Goal: Task Accomplishment & Management: Manage account settings

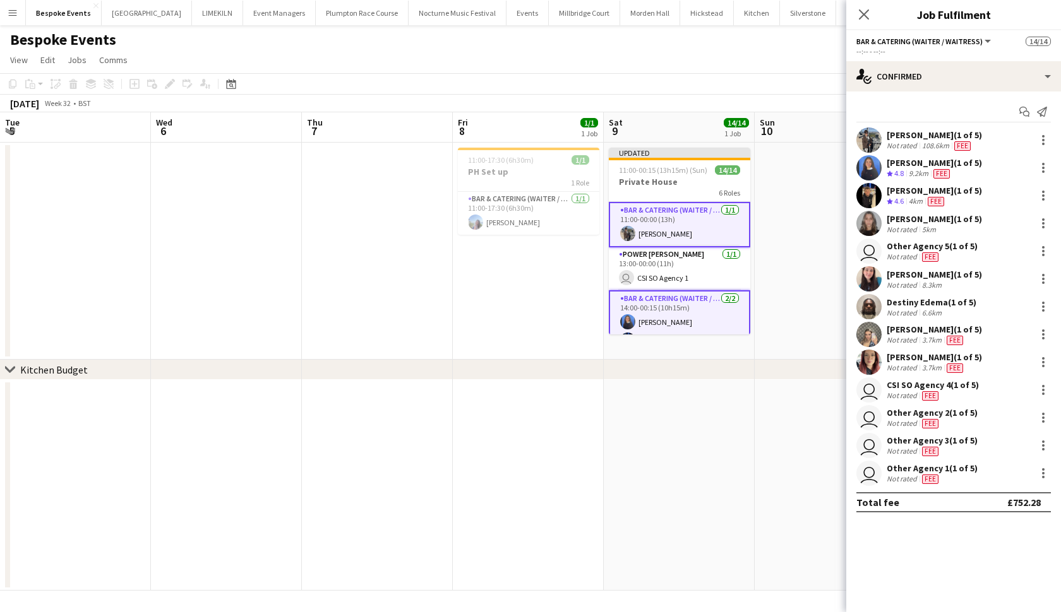
scroll to position [0, 260]
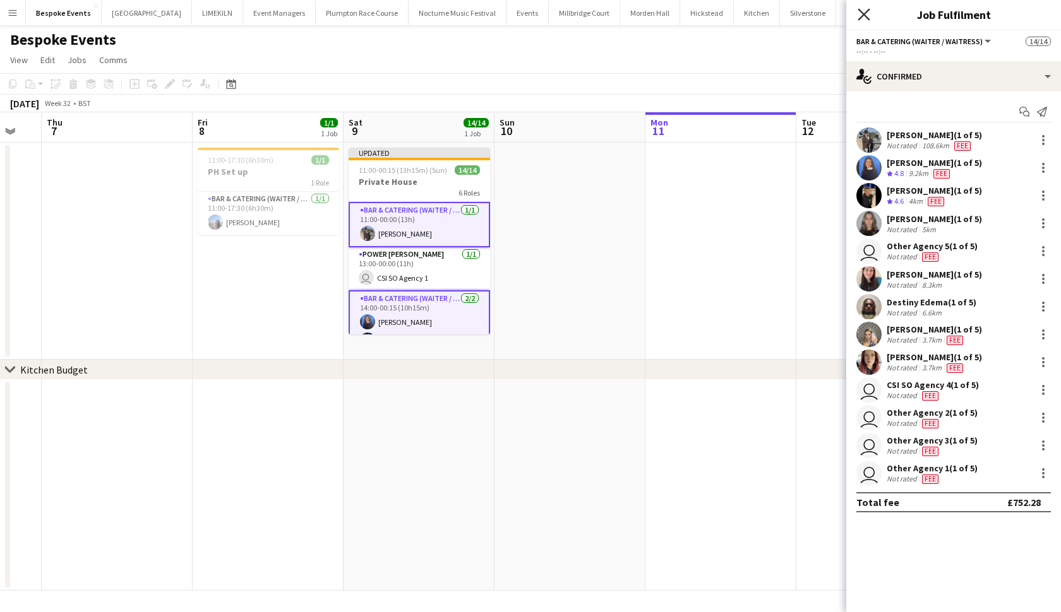
click at [867, 15] on icon "Close pop-in" at bounding box center [863, 14] width 12 height 12
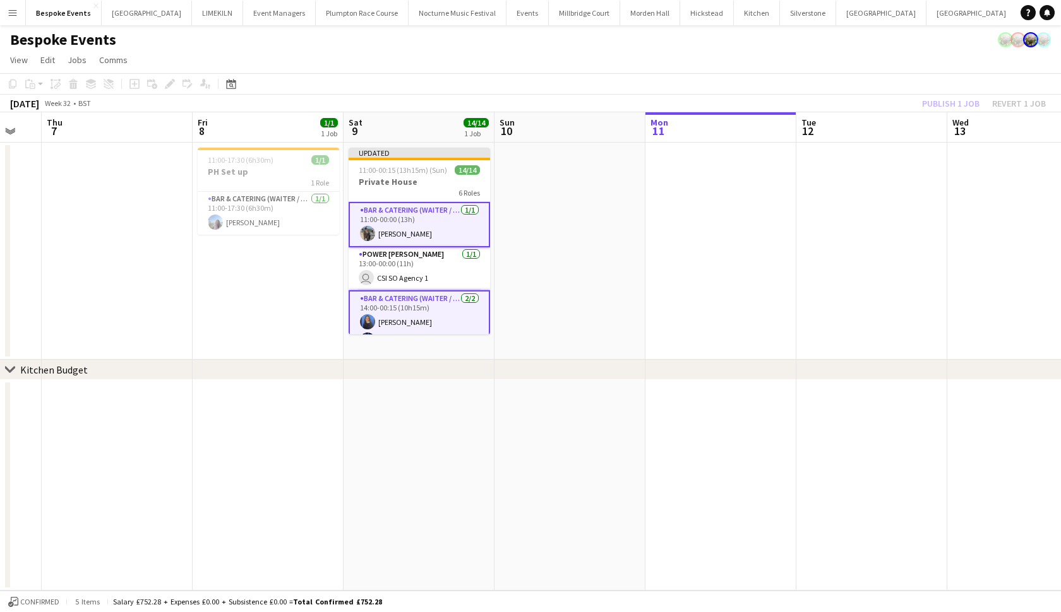
scroll to position [0, 0]
click at [637, 273] on app-date-cell at bounding box center [569, 251] width 151 height 217
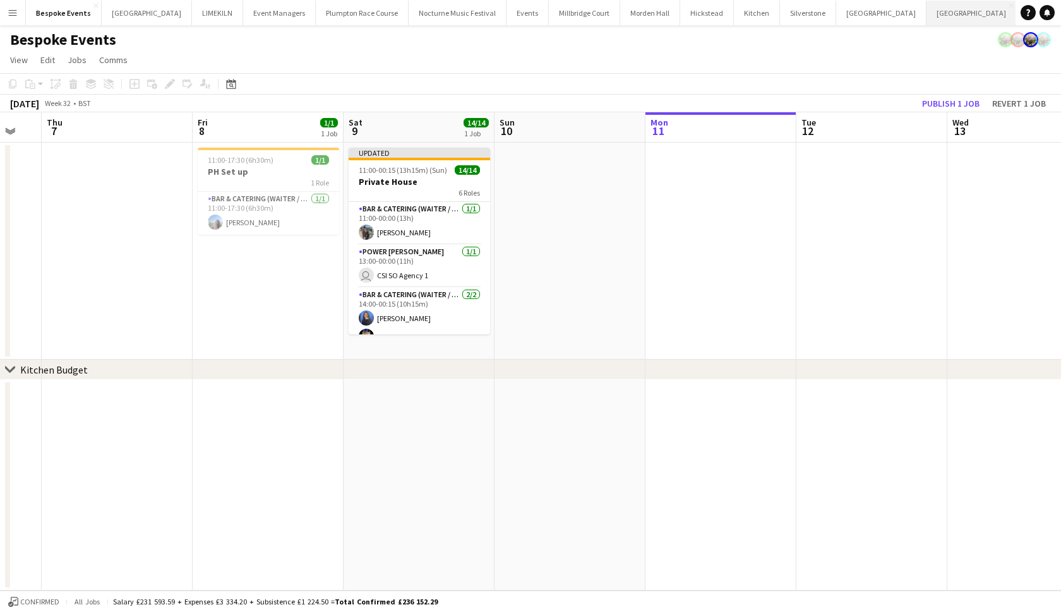
click at [926, 18] on button "[GEOGRAPHIC_DATA] Close" at bounding box center [971, 13] width 90 height 25
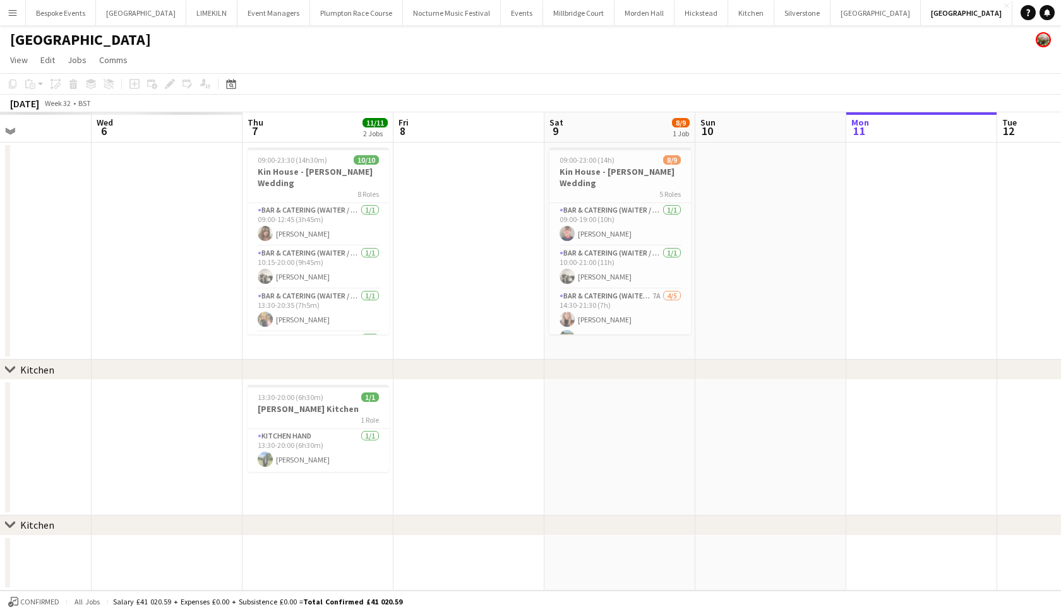
scroll to position [0, 366]
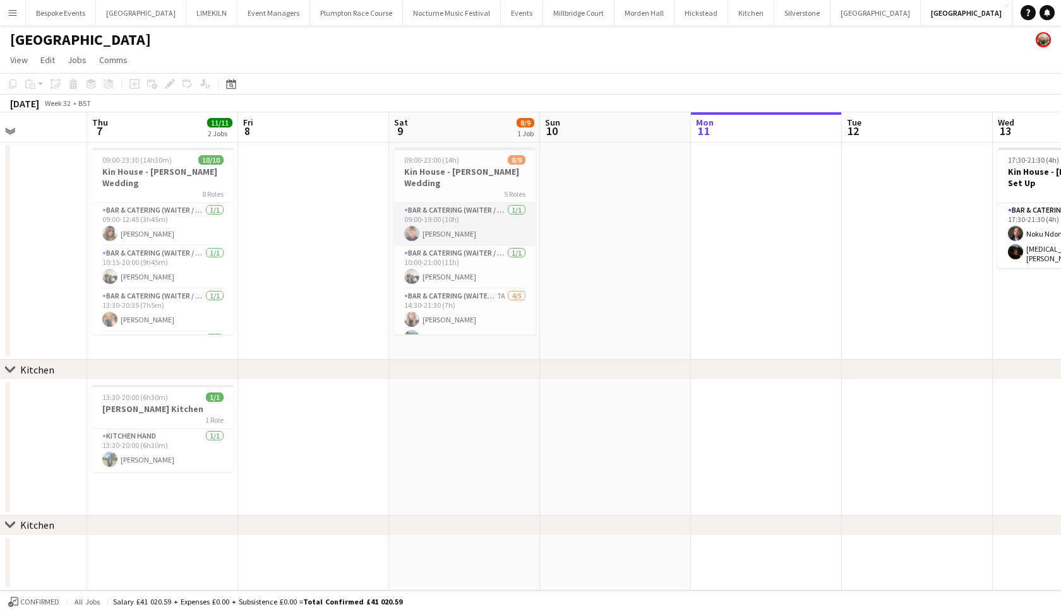
click at [443, 209] on app-card-role "Bar & Catering (Waiter / waitress) [DATE] 09:00-19:00 (10h) [PERSON_NAME]" at bounding box center [464, 224] width 141 height 43
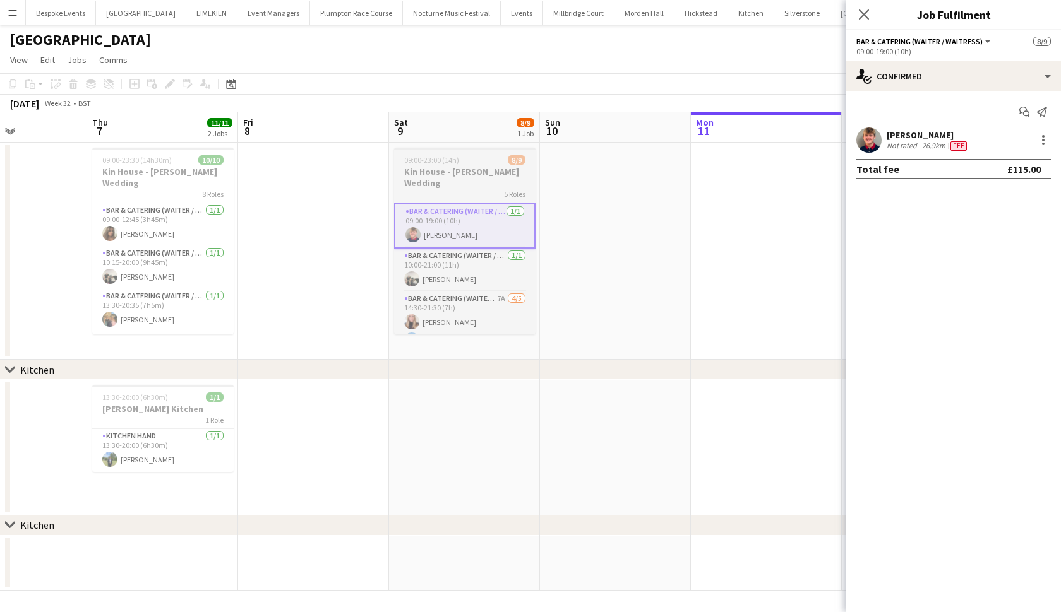
click at [427, 189] on div "5 Roles" at bounding box center [464, 194] width 141 height 10
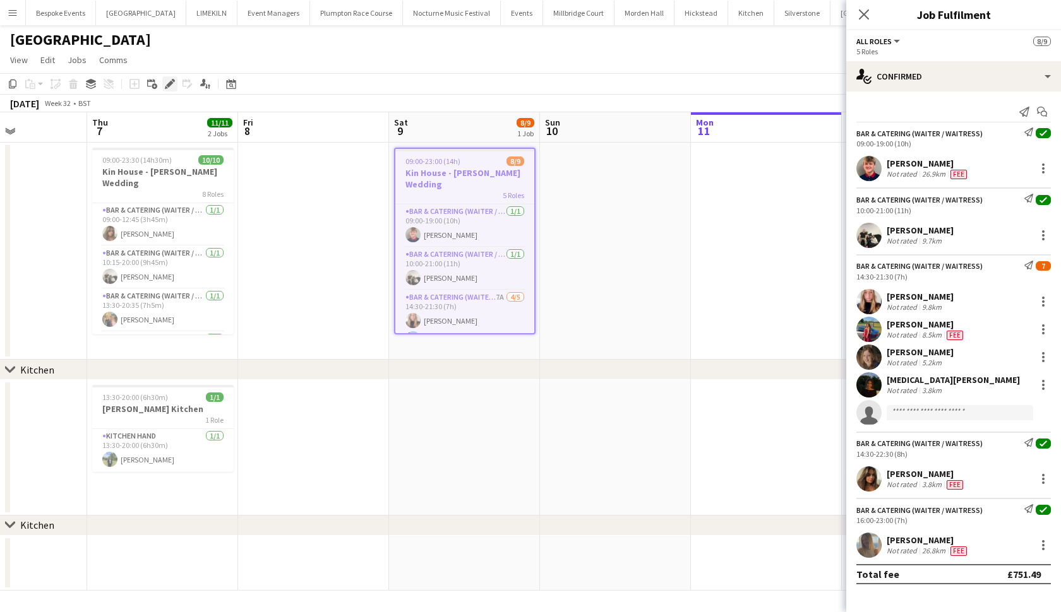
click at [172, 87] on icon "Edit" at bounding box center [170, 84] width 10 height 10
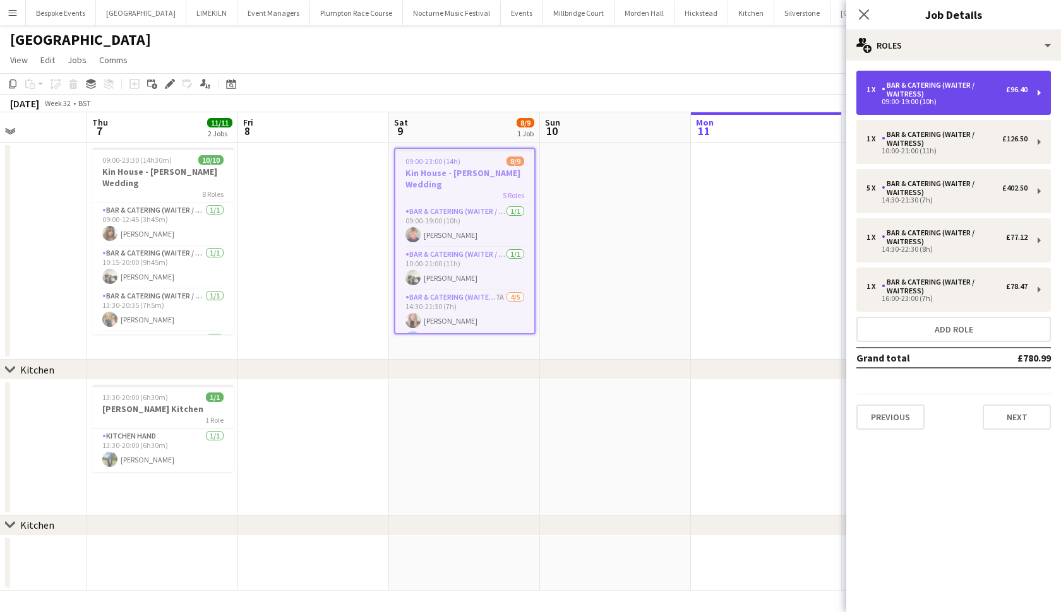
click at [978, 100] on div "09:00-19:00 (10h)" at bounding box center [946, 101] width 161 height 6
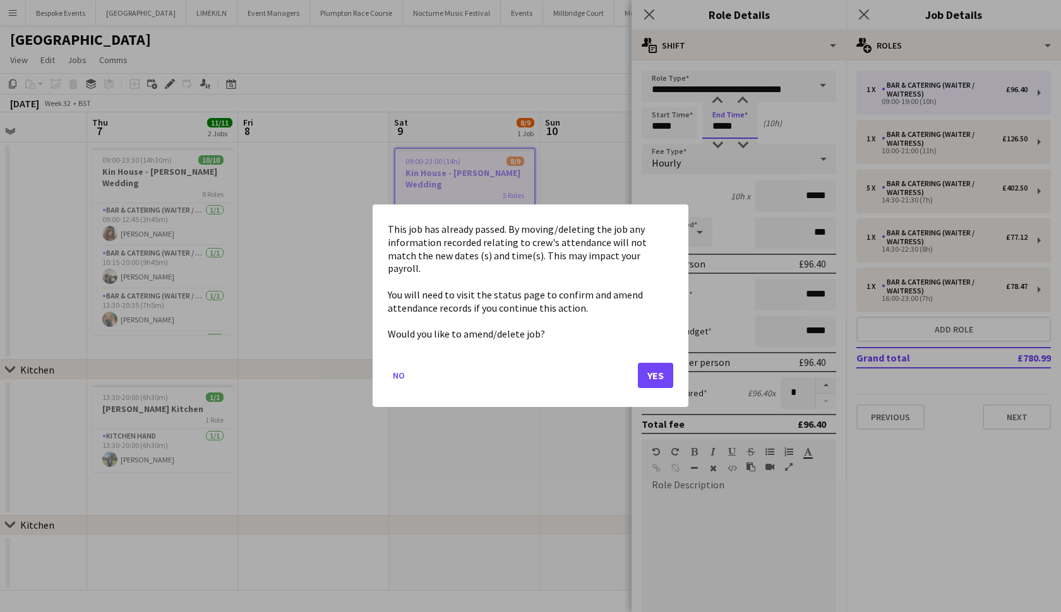
click at [722, 126] on body "Menu Boards Boards Boards All jobs Status Workforce Workforce My Workforce Recr…" at bounding box center [530, 306] width 1061 height 612
click at [646, 364] on button "Yes" at bounding box center [655, 376] width 35 height 25
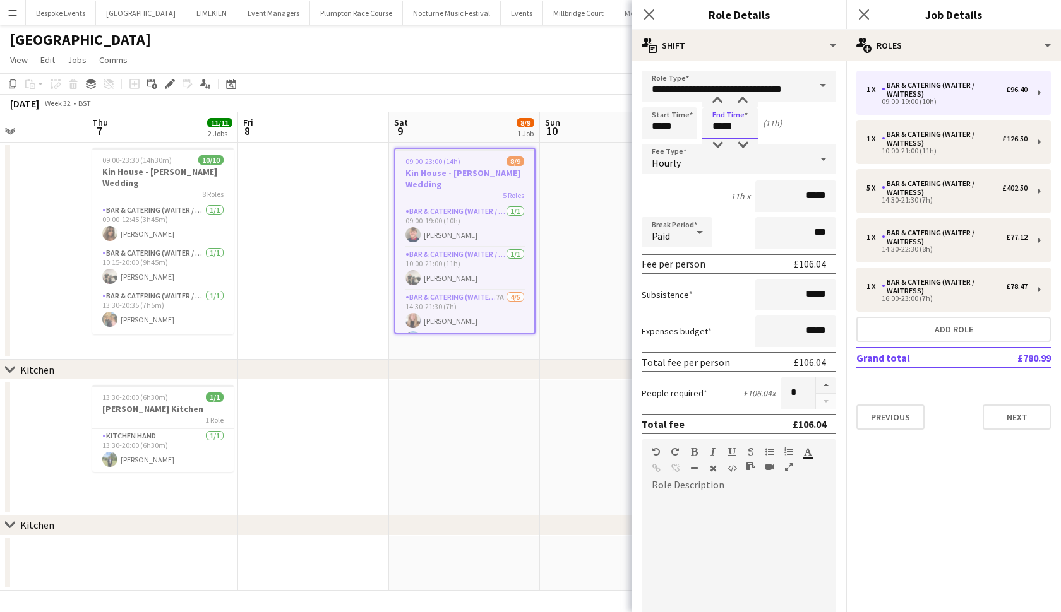
type input "*****"
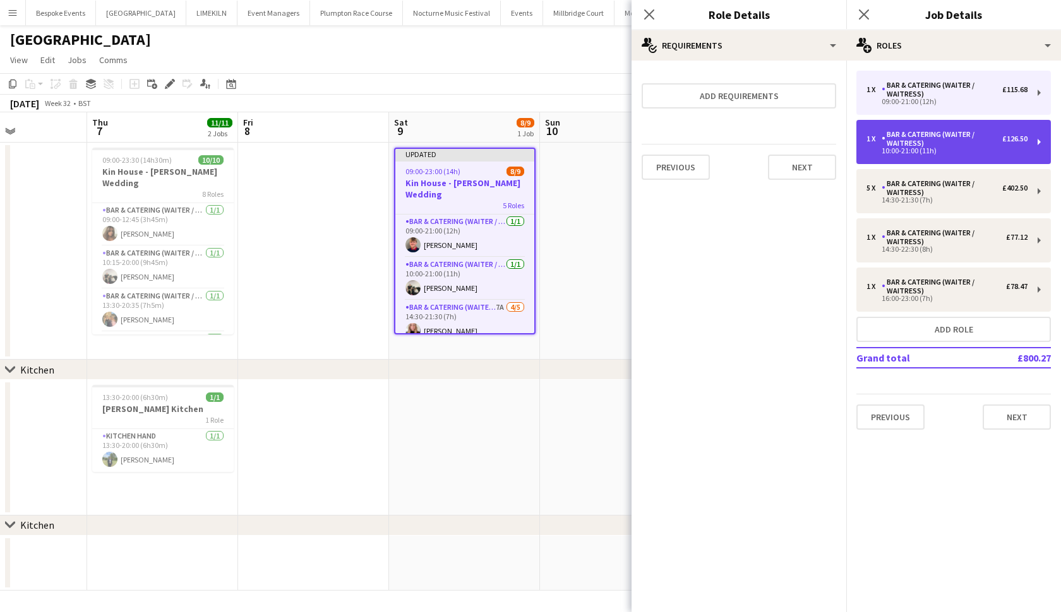
click at [904, 156] on div "1 x Bar & Catering (Waiter / waitress) £126.50 10:00-21:00 (11h)" at bounding box center [953, 142] width 194 height 44
type input "*****"
type input "******"
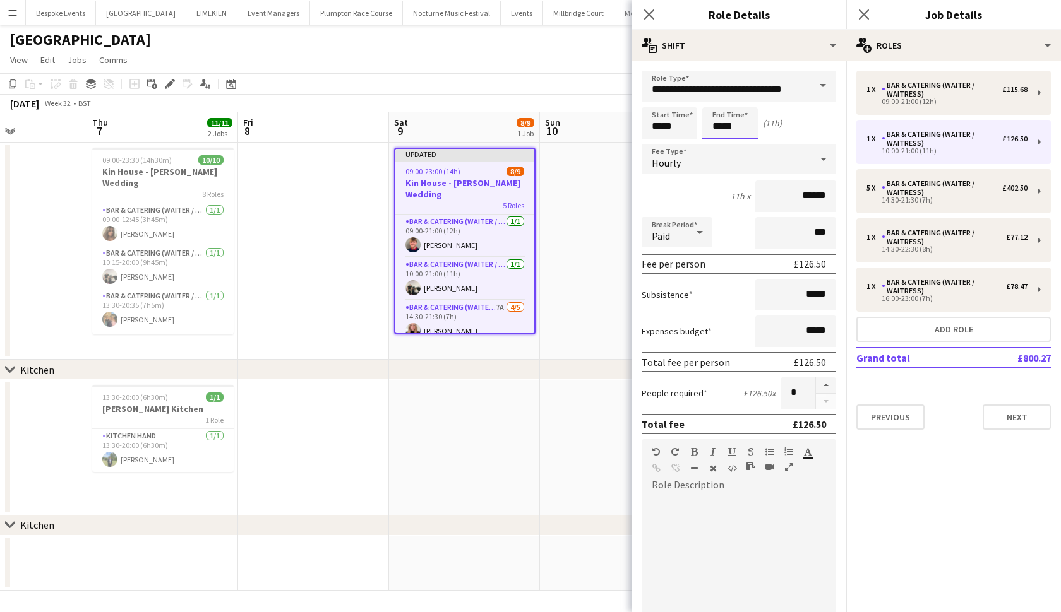
click at [729, 124] on input "*****" at bounding box center [730, 123] width 56 height 32
type input "*****"
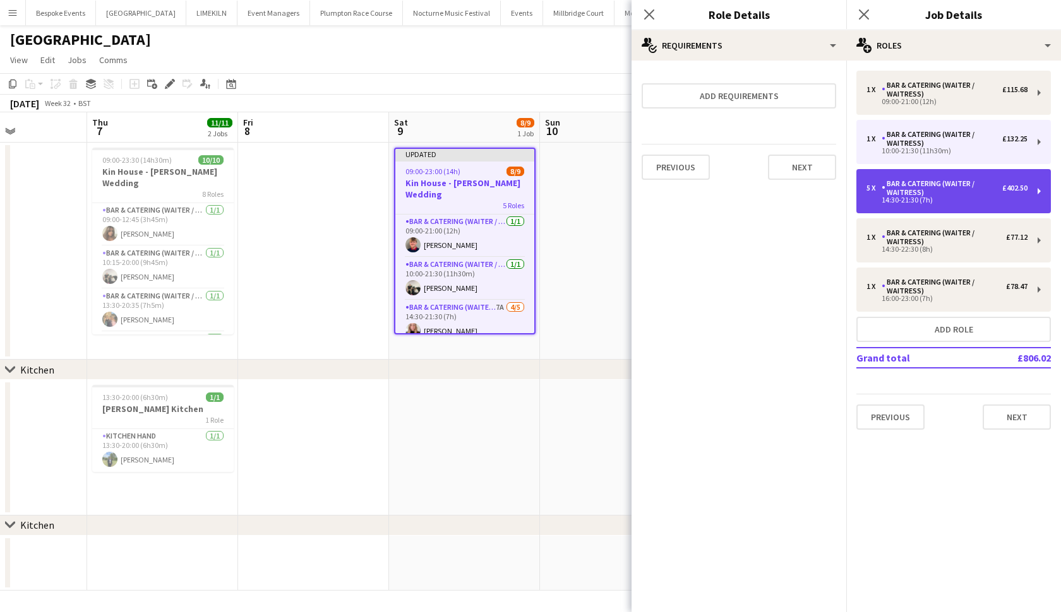
click at [918, 191] on div "Bar & Catering (Waiter / waitress)" at bounding box center [941, 188] width 121 height 18
type input "*****"
type input "*"
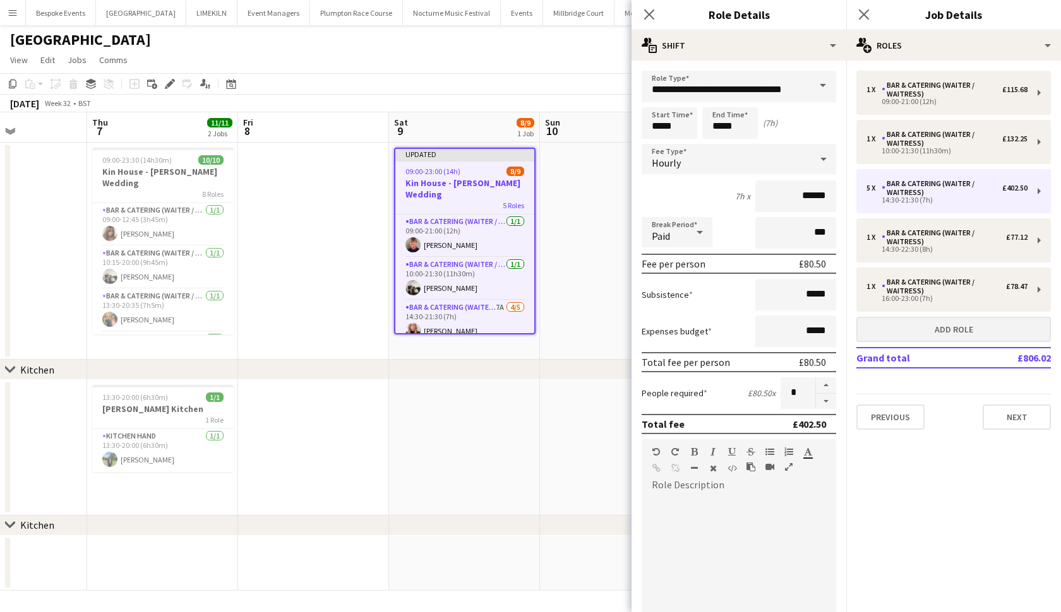
click at [912, 334] on button "Add role" at bounding box center [953, 329] width 194 height 25
type input "*****"
type input "******"
type input "*"
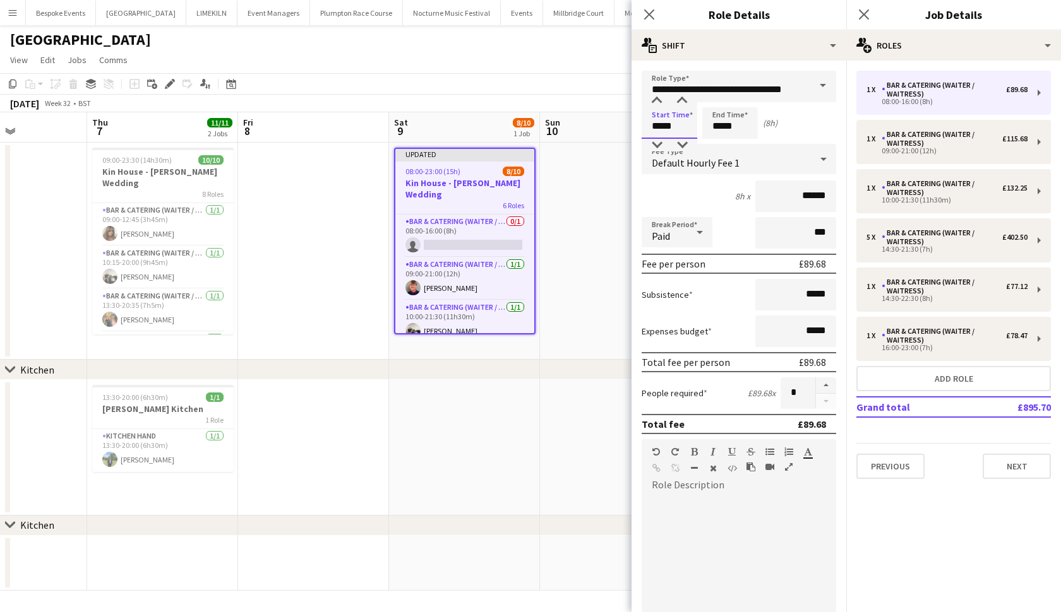
click at [658, 129] on input "*****" at bounding box center [669, 123] width 56 height 32
type input "*****"
click at [722, 128] on input "*****" at bounding box center [730, 123] width 56 height 32
click at [736, 128] on input "*****" at bounding box center [730, 123] width 56 height 32
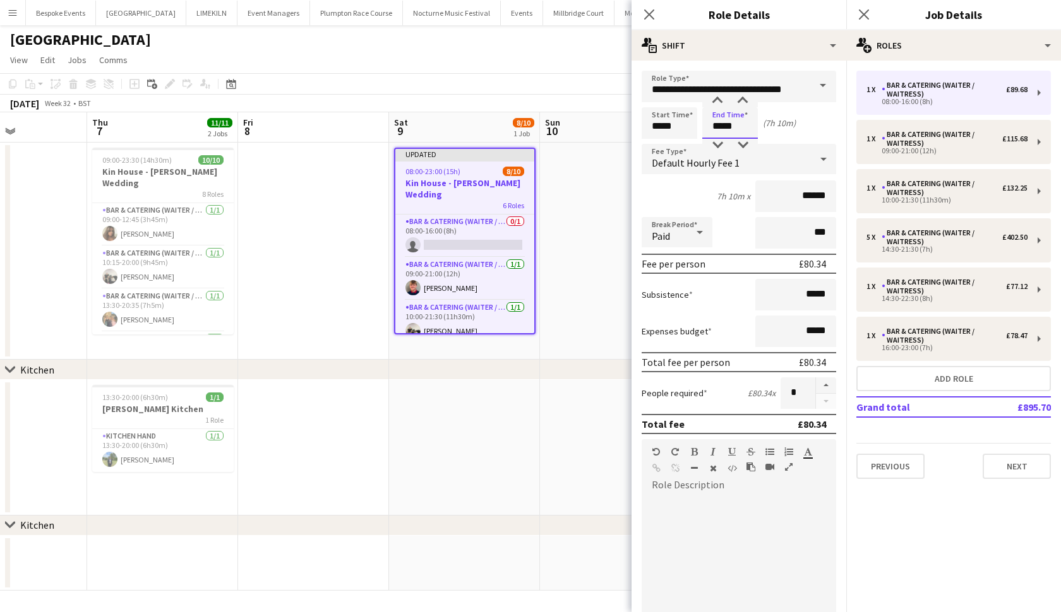
type input "*****"
click at [668, 128] on input "*****" at bounding box center [669, 123] width 56 height 32
type input "*****"
click at [1015, 467] on button "Next" at bounding box center [1016, 466] width 68 height 25
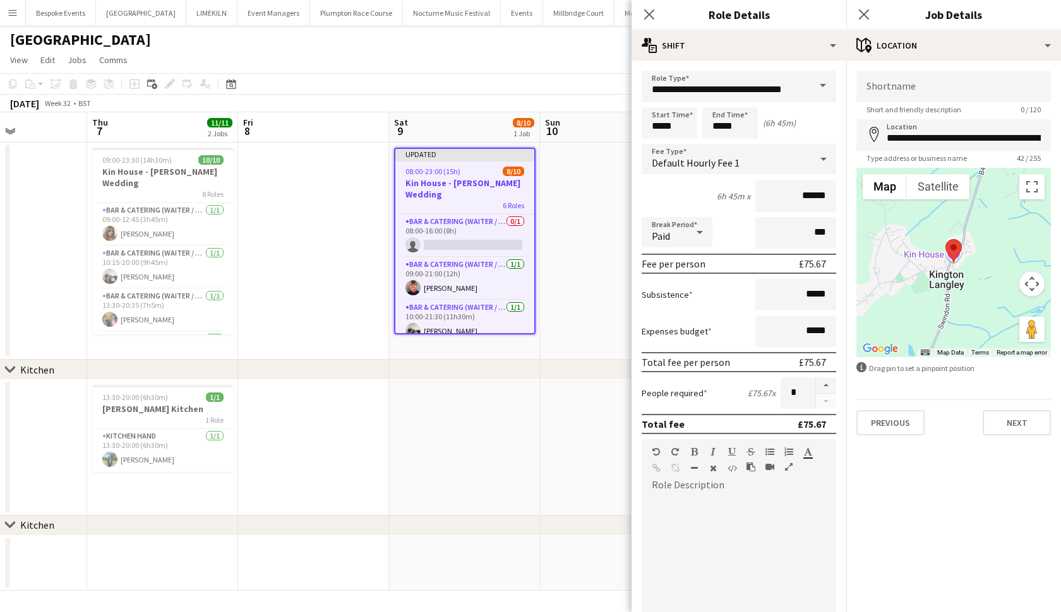
click at [546, 342] on app-date-cell at bounding box center [615, 251] width 151 height 217
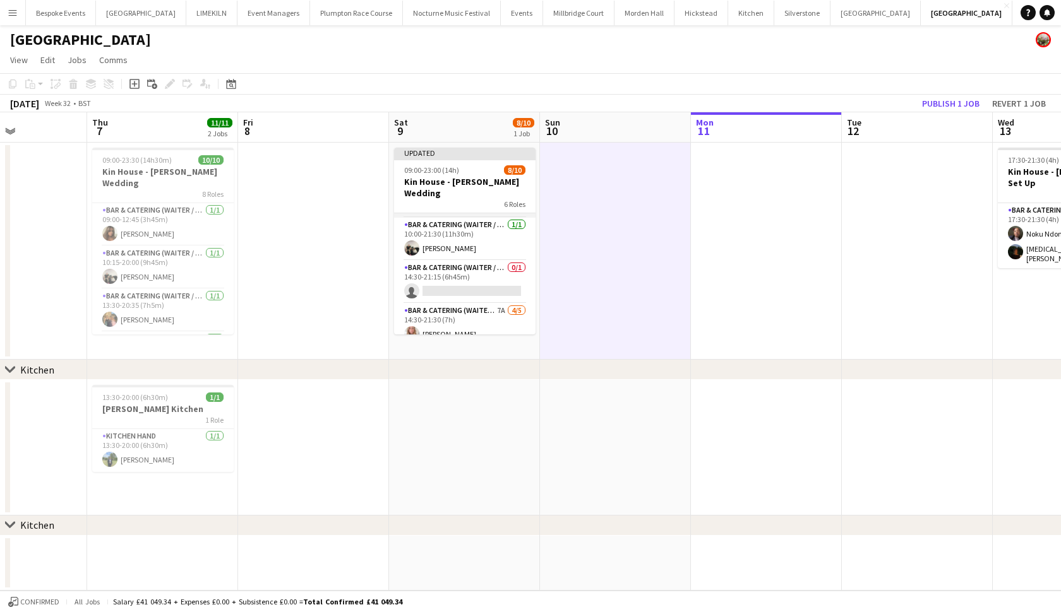
scroll to position [52, 0]
click at [469, 256] on app-card-role "Bar & Catering (Waiter / waitress) 0/1 14:30-21:15 (6h45m) single-neutral-actio…" at bounding box center [464, 268] width 141 height 43
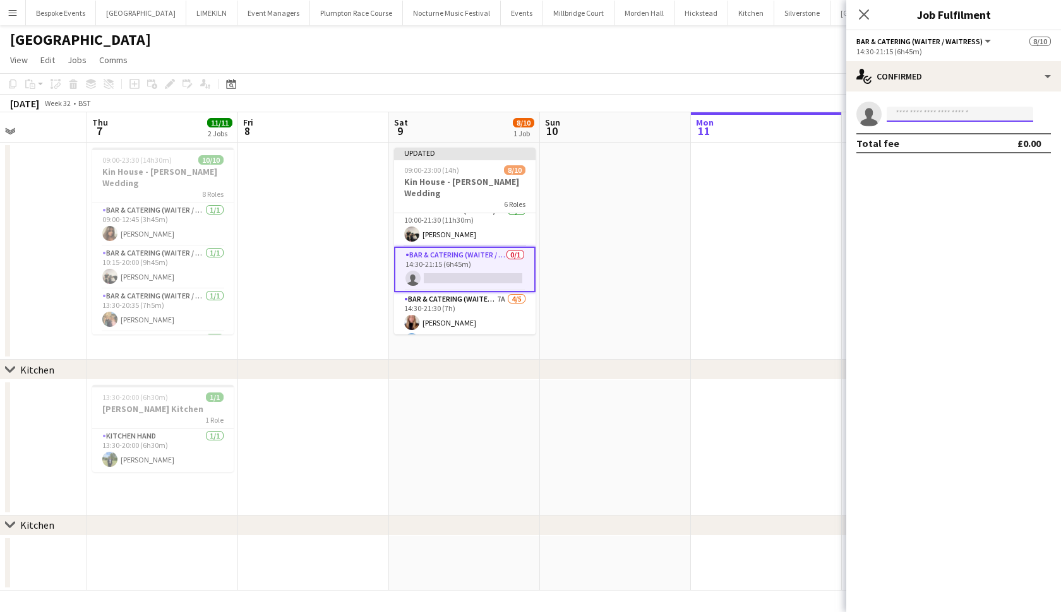
click at [934, 119] on input at bounding box center [959, 114] width 146 height 15
type input "*"
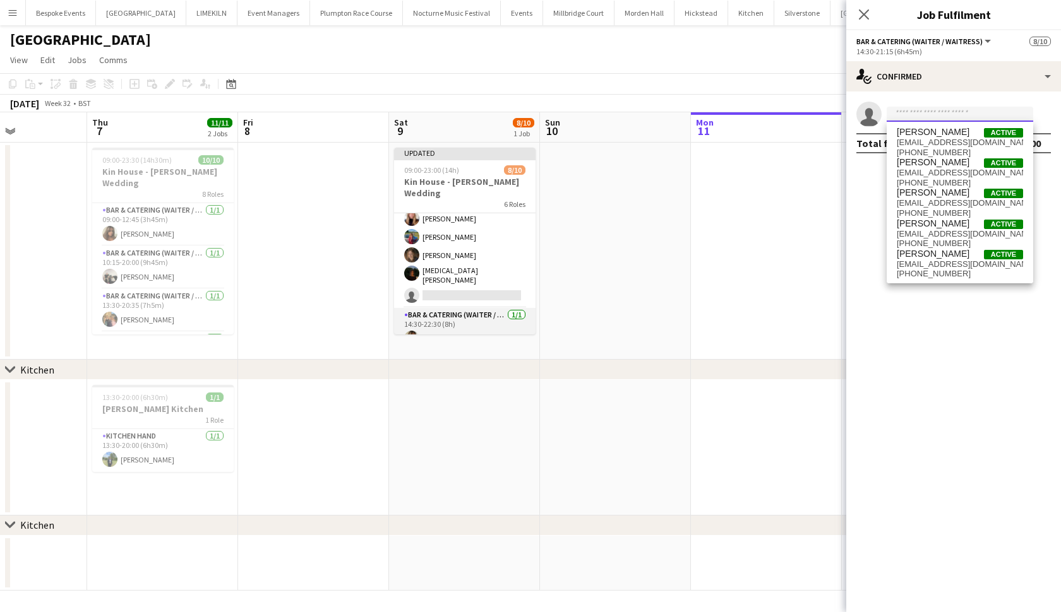
scroll to position [159, 0]
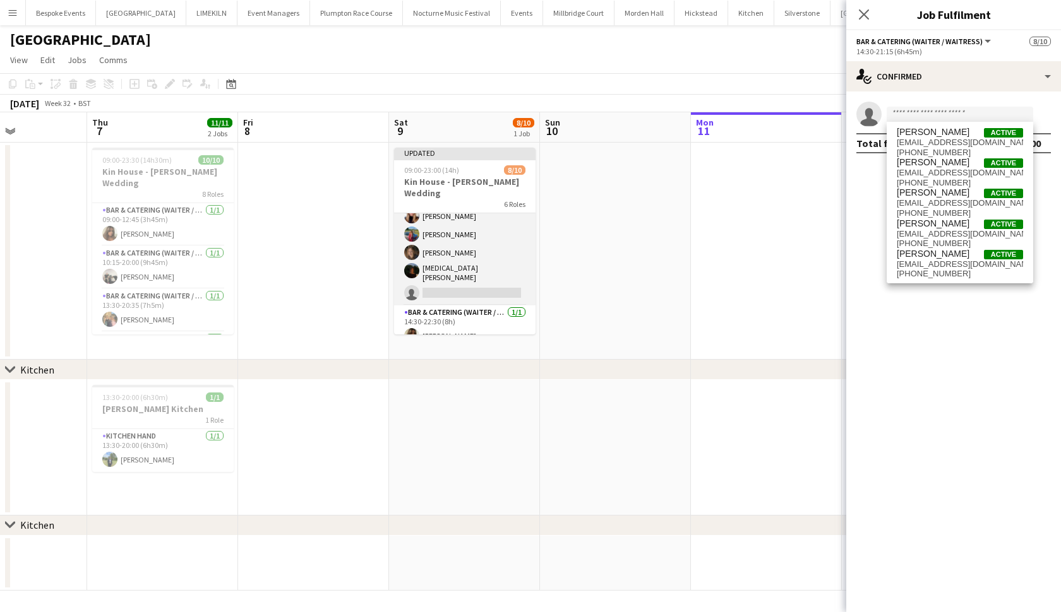
click at [459, 249] on app-card-role "Bar & Catering (Waiter / waitress) 7A [DATE] 14:30-21:30 (7h) [PERSON_NAME] [PE…" at bounding box center [464, 246] width 141 height 120
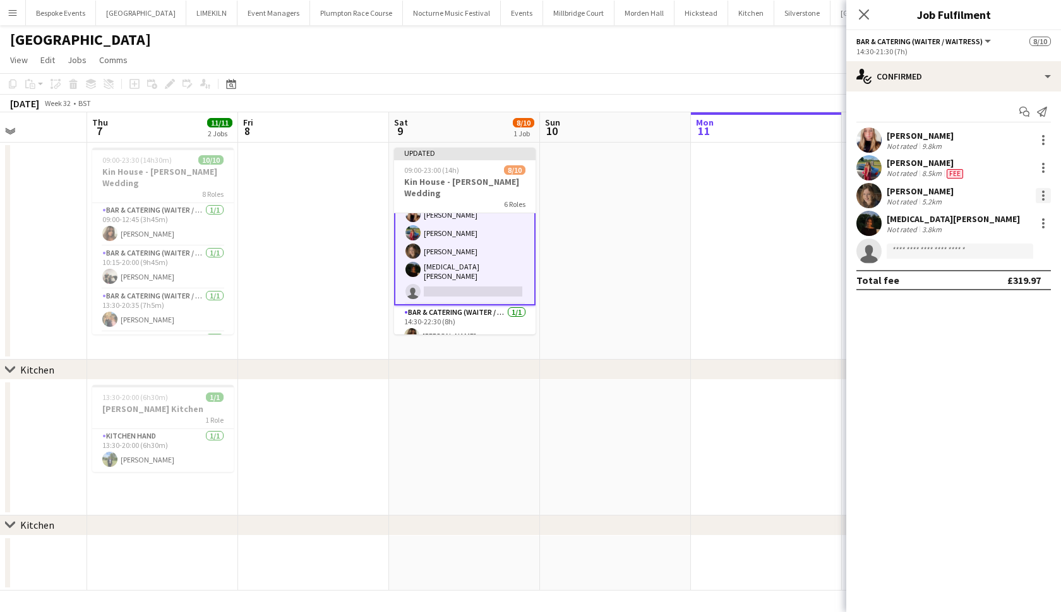
click at [1040, 199] on div at bounding box center [1042, 195] width 15 height 15
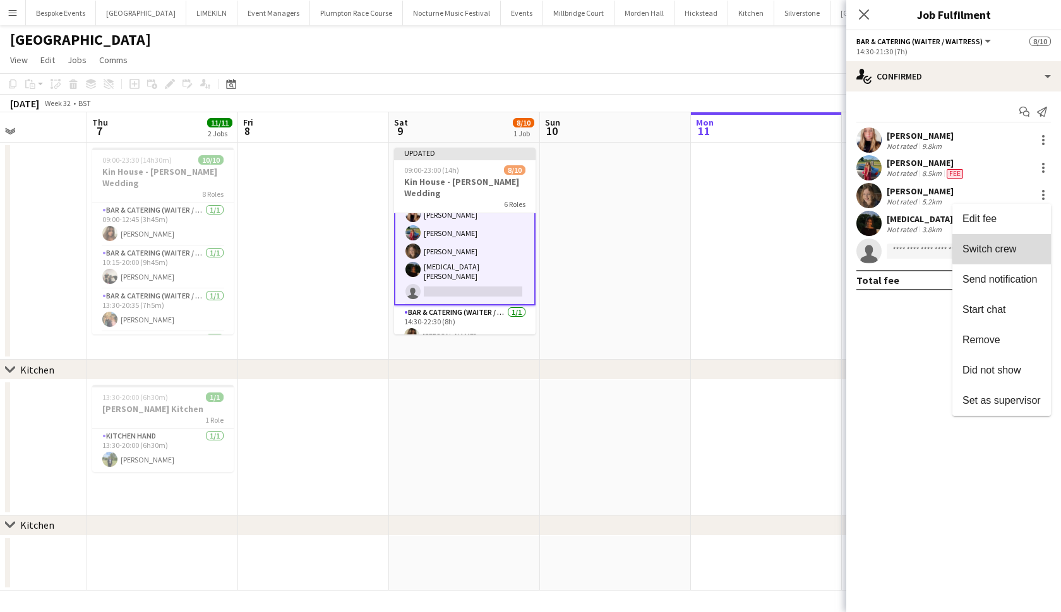
click at [1002, 247] on span "Switch crew" at bounding box center [989, 249] width 54 height 11
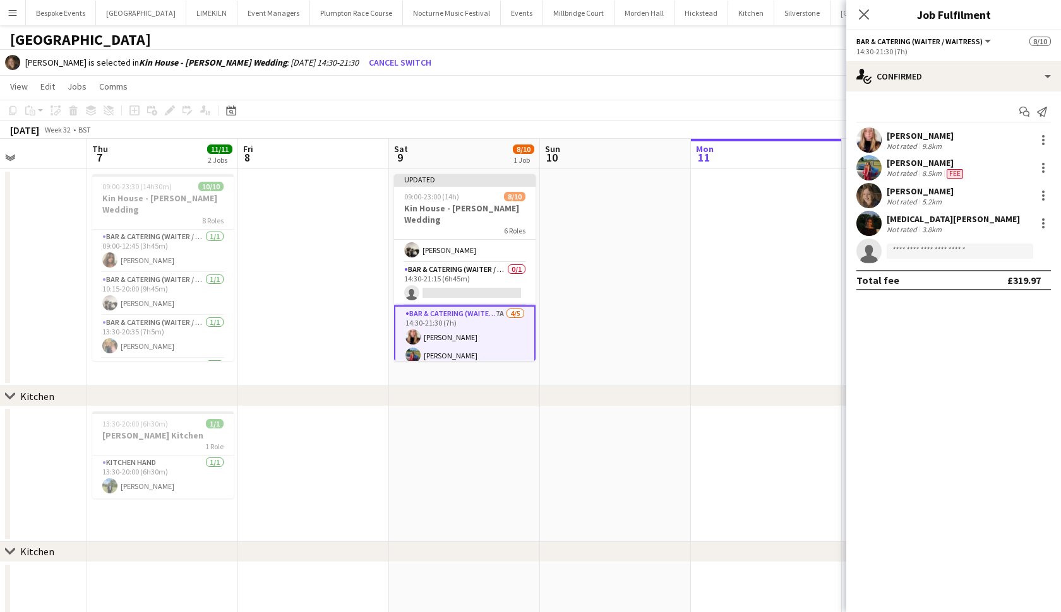
scroll to position [62, 0]
click at [477, 268] on app-card-role "Bar & Catering (Waiter / waitress) 0/1 14:30-21:15 (6h45m) single-neutral-actio…" at bounding box center [464, 285] width 141 height 43
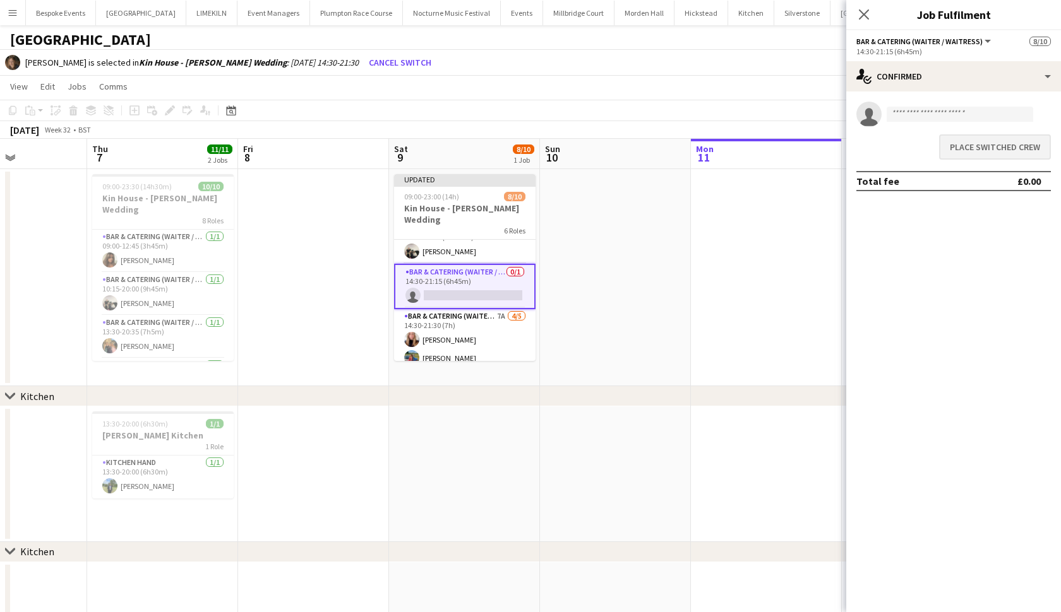
click at [1012, 148] on button "Place switched crew" at bounding box center [995, 146] width 112 height 25
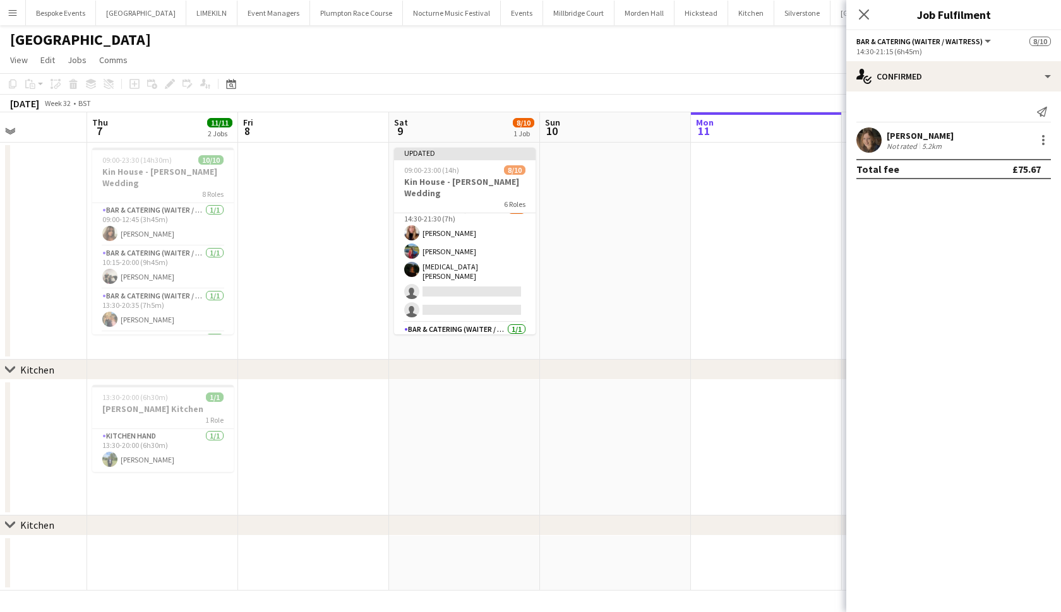
scroll to position [143, 0]
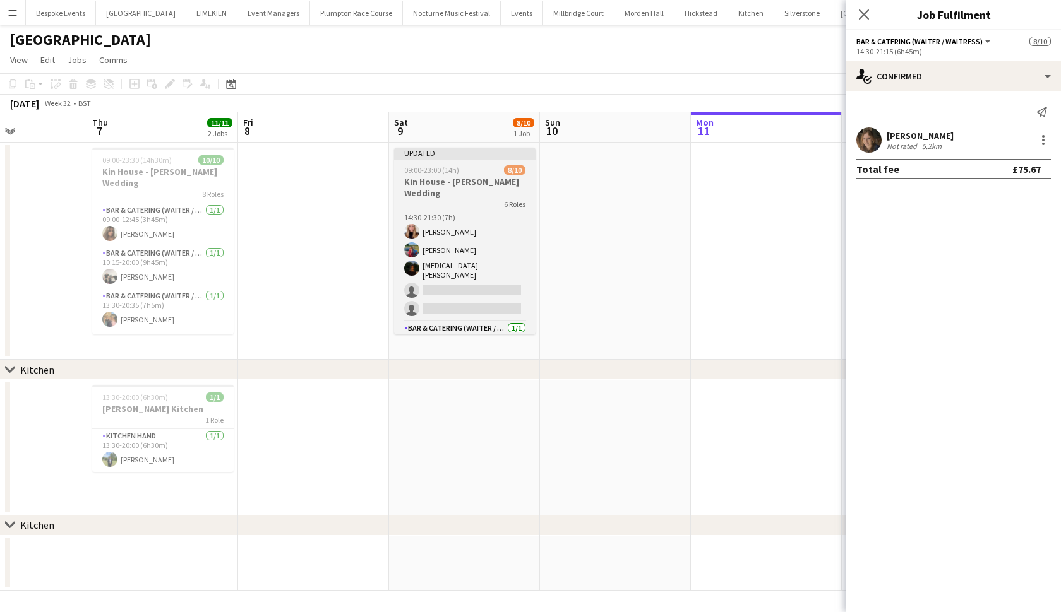
click at [488, 182] on h3 "Kin House - [PERSON_NAME] Wedding" at bounding box center [464, 187] width 141 height 23
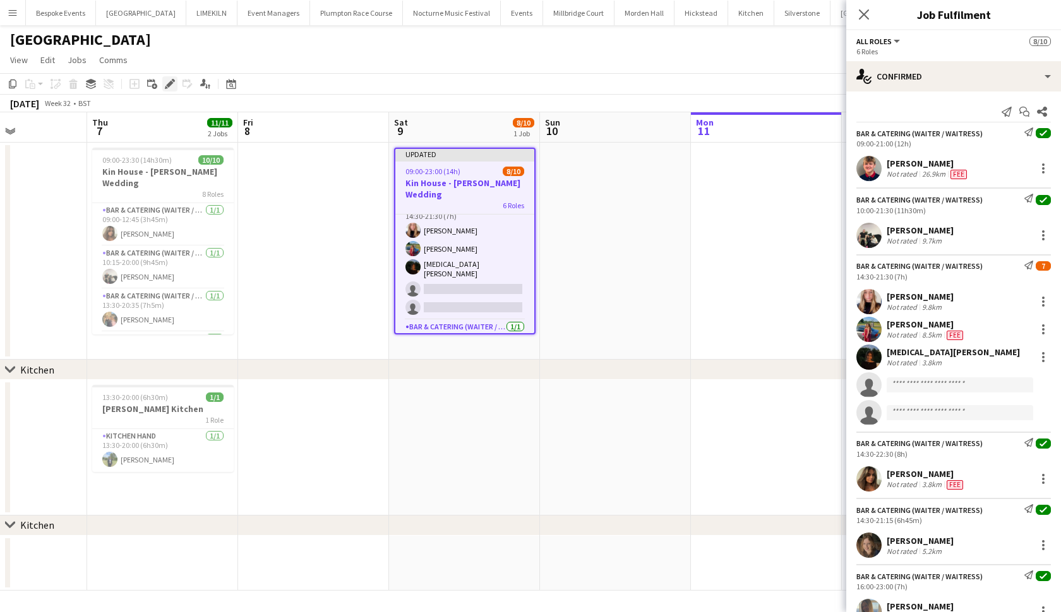
click at [170, 79] on icon "Edit" at bounding box center [170, 84] width 10 height 10
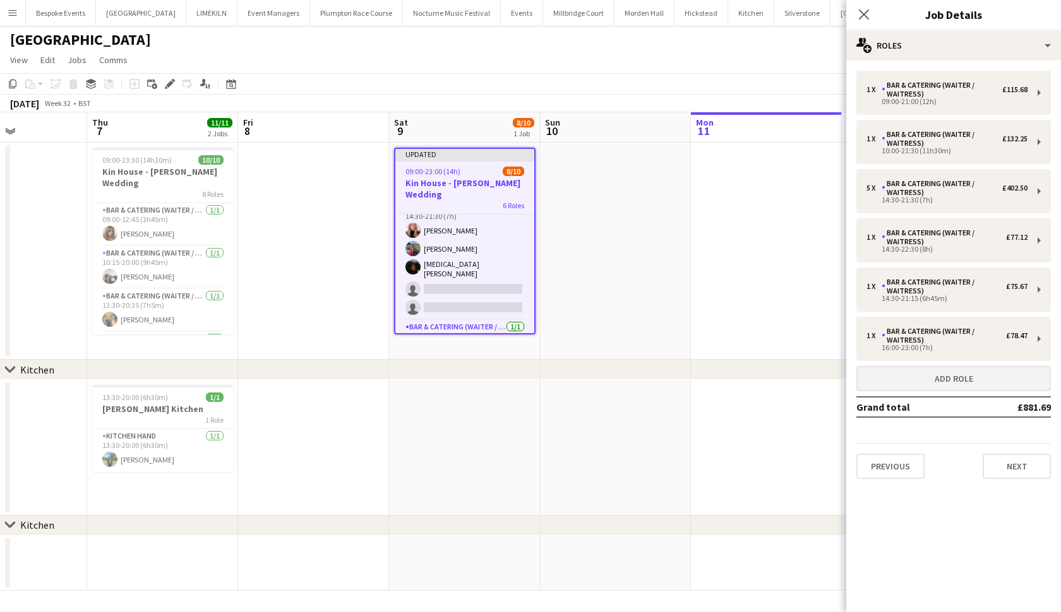
click at [895, 378] on button "Add role" at bounding box center [953, 378] width 194 height 25
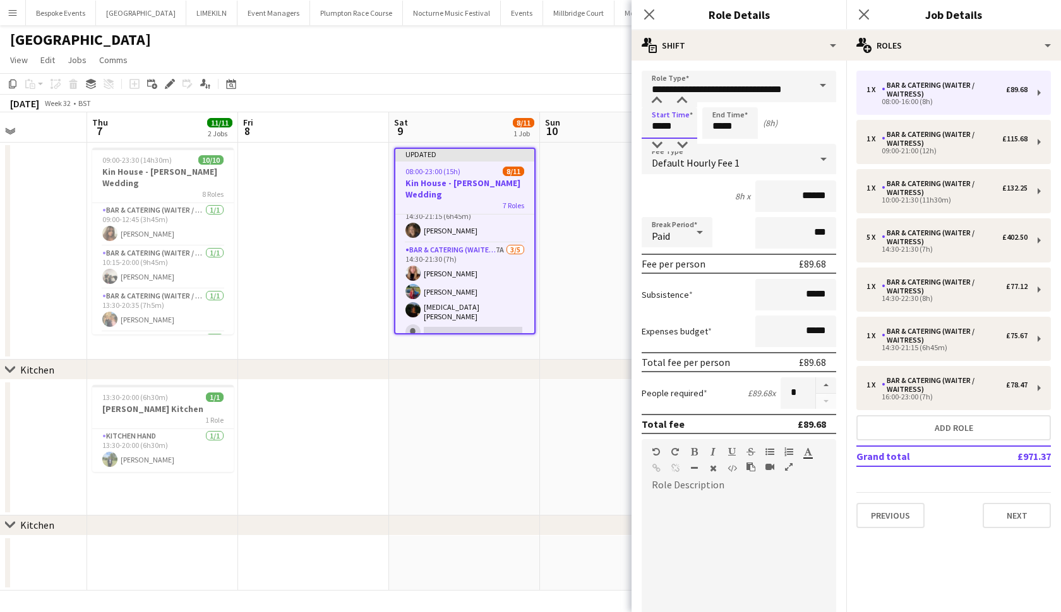
click at [660, 128] on input "*****" at bounding box center [669, 123] width 56 height 32
click at [721, 129] on input "*****" at bounding box center [730, 123] width 56 height 32
click at [662, 122] on input "*****" at bounding box center [669, 123] width 56 height 32
type input "*****"
click at [722, 130] on input "*****" at bounding box center [730, 123] width 56 height 32
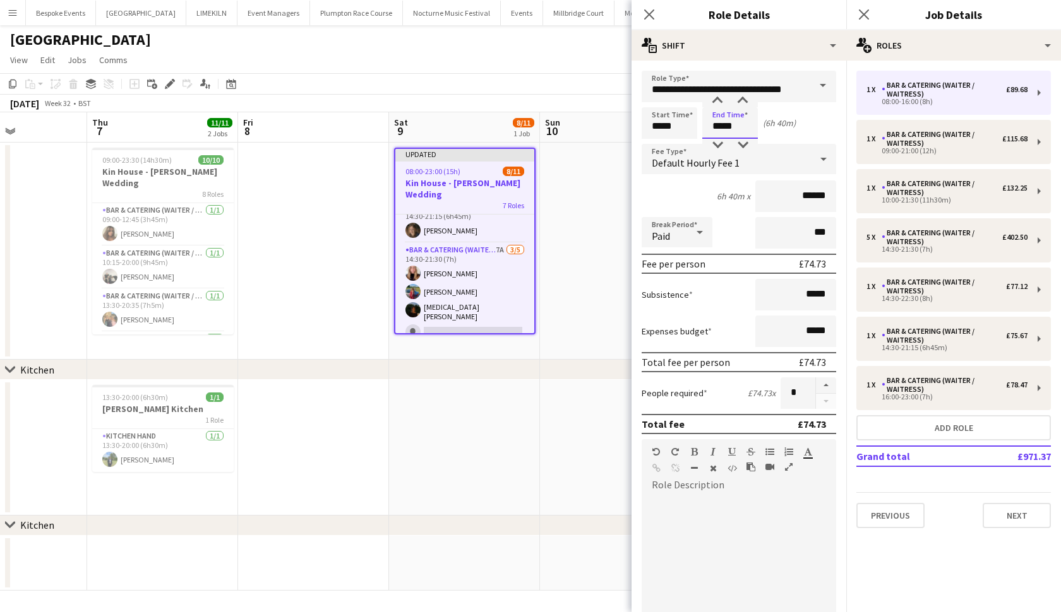
type input "*****"
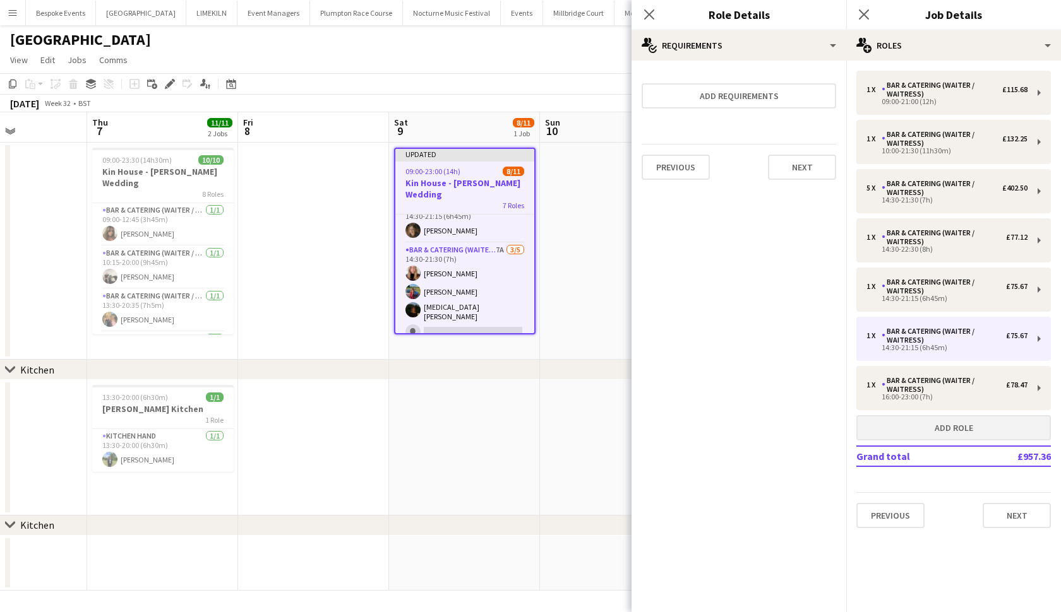
click at [929, 427] on button "Add role" at bounding box center [953, 427] width 194 height 25
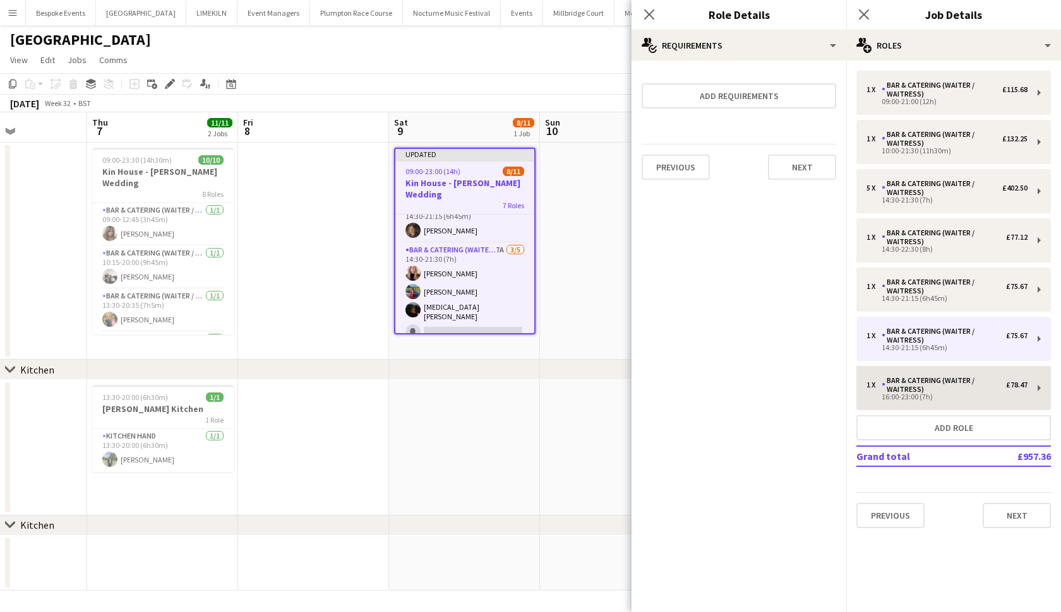
type input "*****"
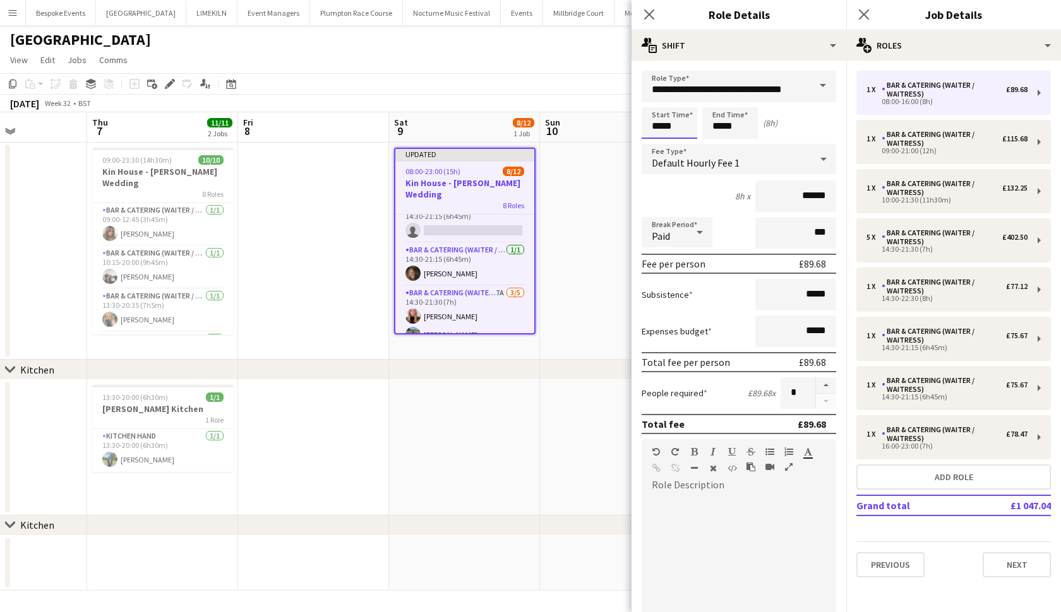
click at [660, 131] on input "*****" at bounding box center [669, 123] width 56 height 32
type input "*****"
click at [722, 134] on input "*****" at bounding box center [730, 123] width 56 height 32
click at [722, 129] on input "*****" at bounding box center [730, 123] width 56 height 32
type input "*****"
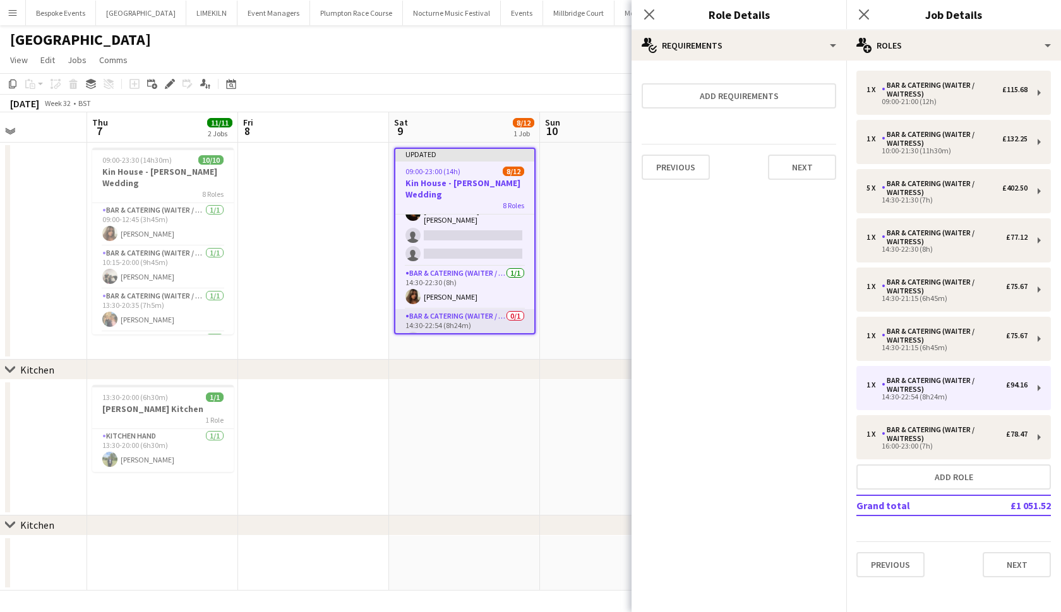
scroll to position [242, 0]
click at [486, 278] on app-card-role "Bar & Catering (Waiter / waitress) 1/1 14:30-22:30 (8h) Tia Jacobs" at bounding box center [464, 286] width 139 height 43
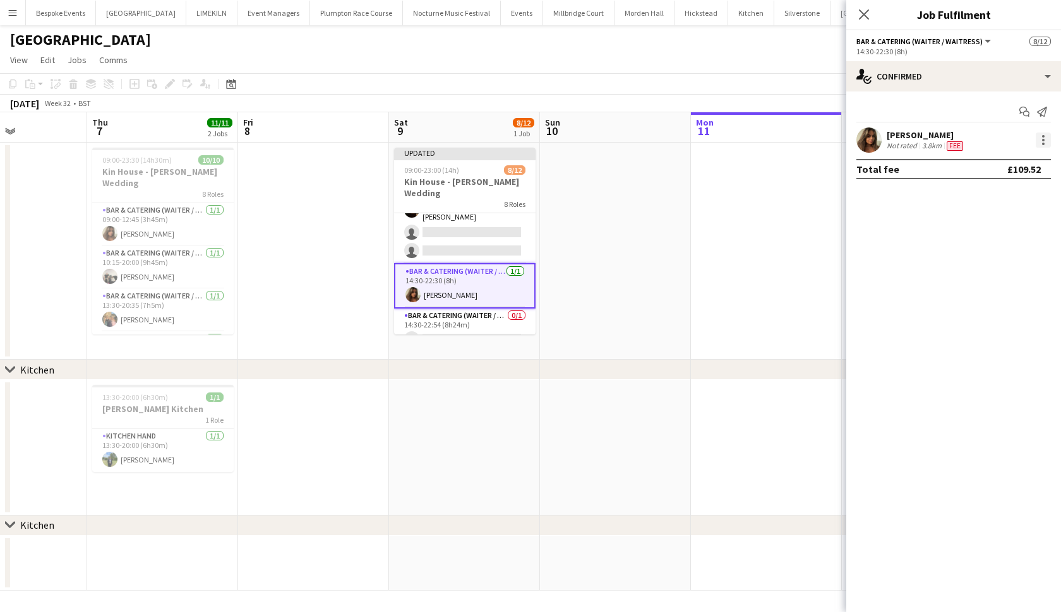
click at [1047, 145] on div at bounding box center [1042, 140] width 15 height 15
click at [1023, 202] on button "Switch crew" at bounding box center [1001, 194] width 98 height 30
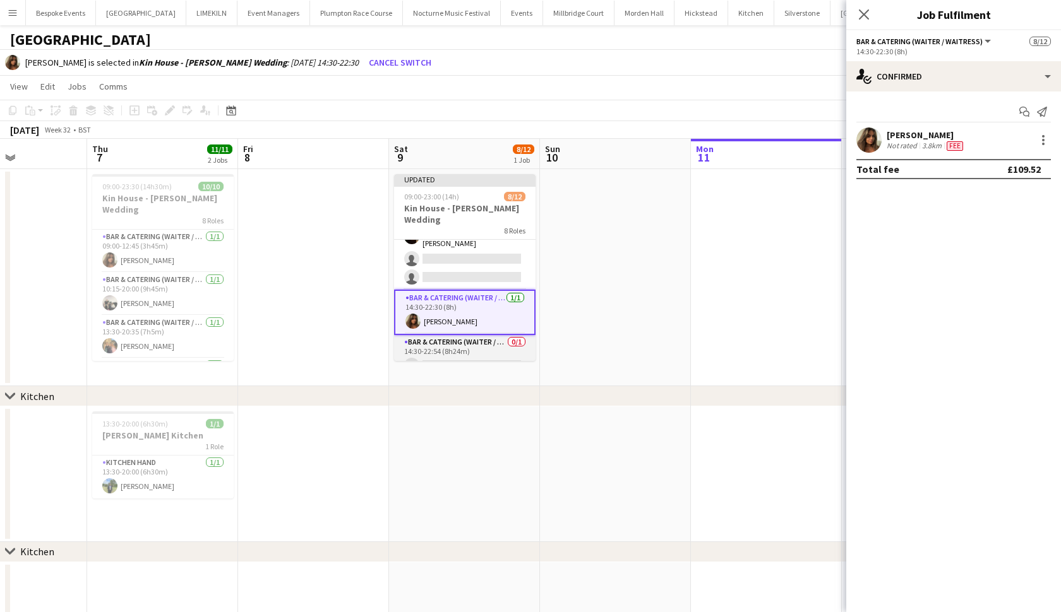
click at [465, 335] on app-card-role "Bar & Catering (Waiter / waitress) 0/1 14:30-22:54 (8h24m) single-neutral-actio…" at bounding box center [464, 356] width 141 height 43
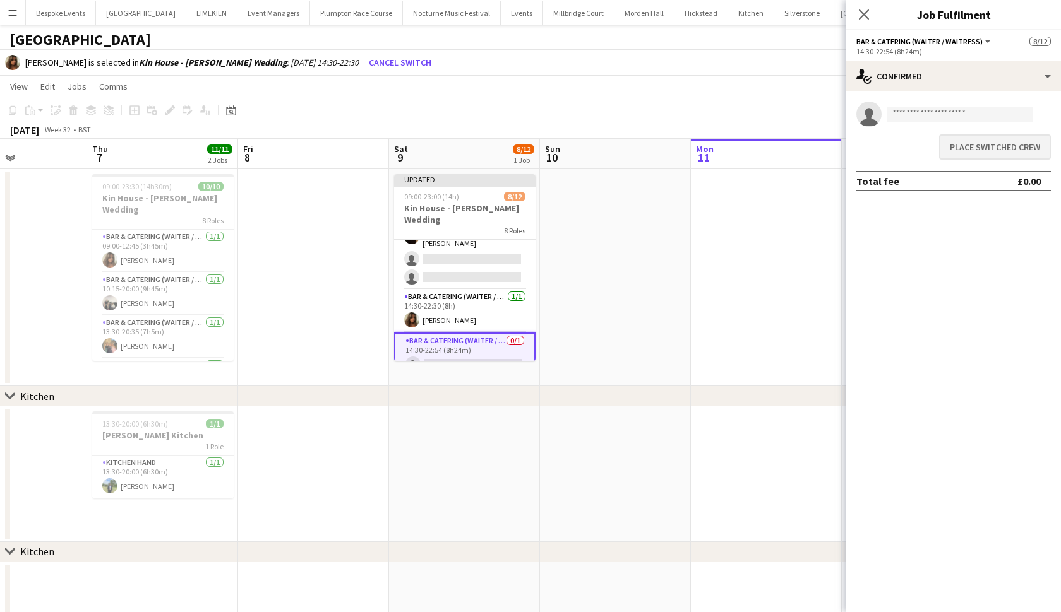
click at [1004, 157] on button "Place switched crew" at bounding box center [995, 146] width 112 height 25
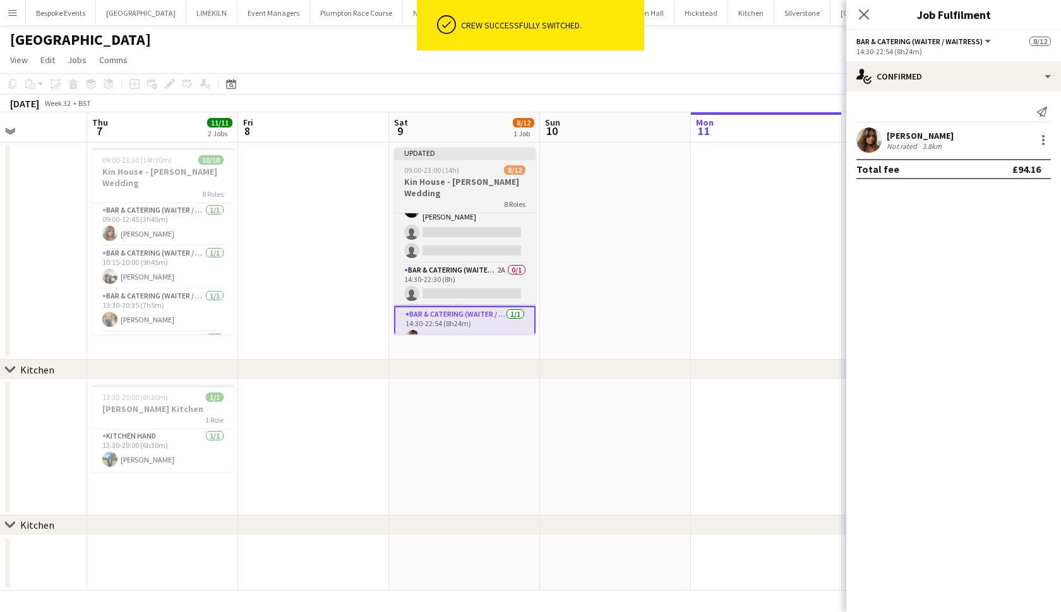
click at [477, 179] on h3 "Kin House - Moore Wedding" at bounding box center [464, 187] width 141 height 23
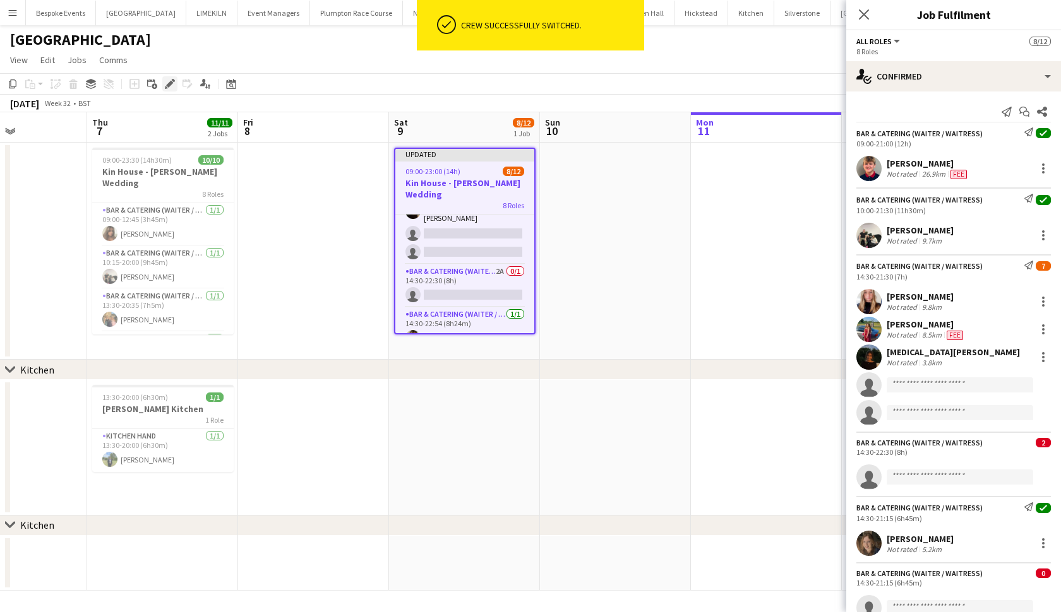
click at [170, 86] on icon "Edit" at bounding box center [170, 84] width 10 height 10
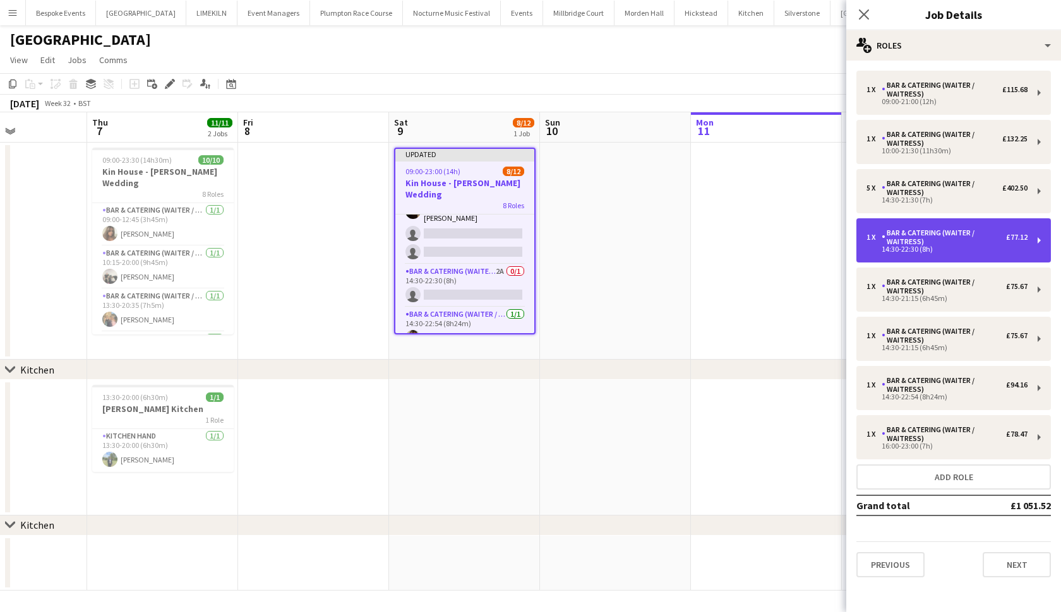
click at [937, 246] on div "Bar & Catering (Waiter / waitress)" at bounding box center [943, 238] width 124 height 18
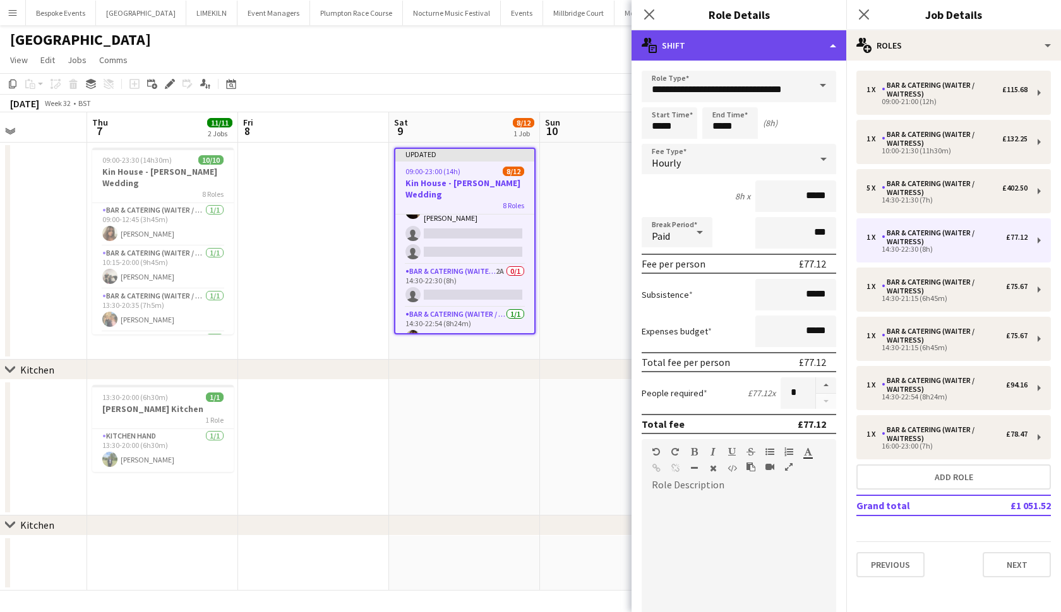
click at [812, 49] on div "multiple-actions-text Shift" at bounding box center [738, 45] width 215 height 30
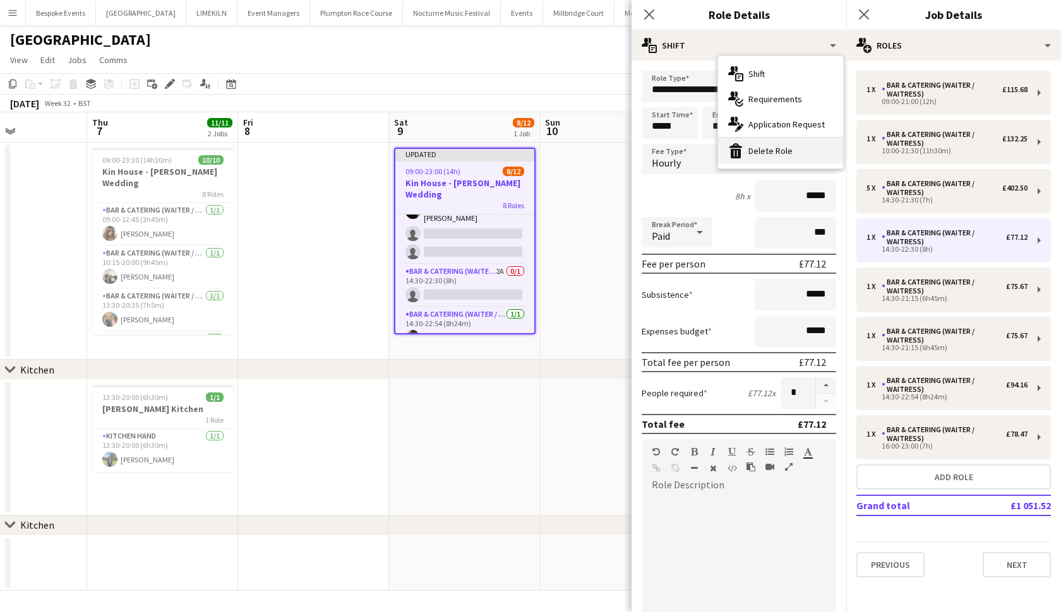
click at [779, 145] on div "bin-2 Delete Role" at bounding box center [780, 150] width 125 height 25
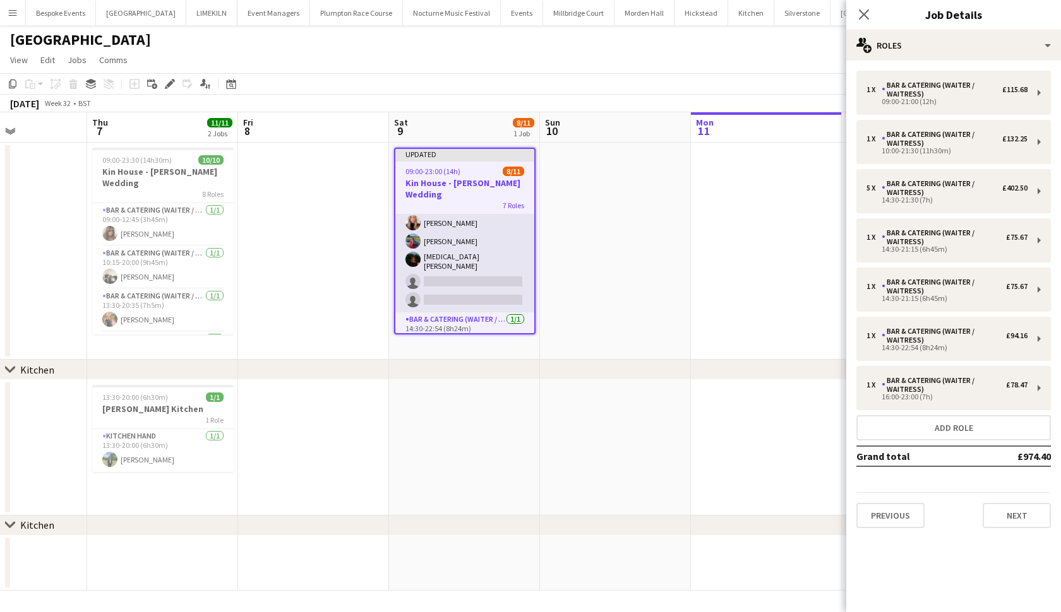
scroll to position [192, 0]
click at [473, 166] on app-job-card "Updated 09:00-23:00 (14h) 8/11 Kin House - Moore Wedding 7 Roles Bar & Catering…" at bounding box center [464, 241] width 141 height 187
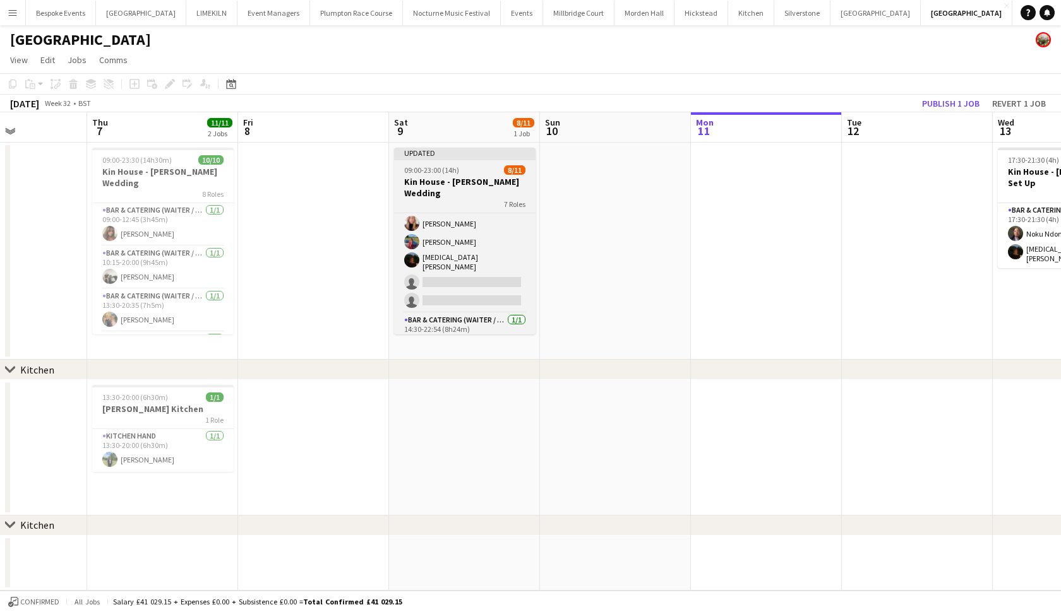
click at [473, 166] on div "09:00-23:00 (14h) 8/11" at bounding box center [464, 169] width 141 height 9
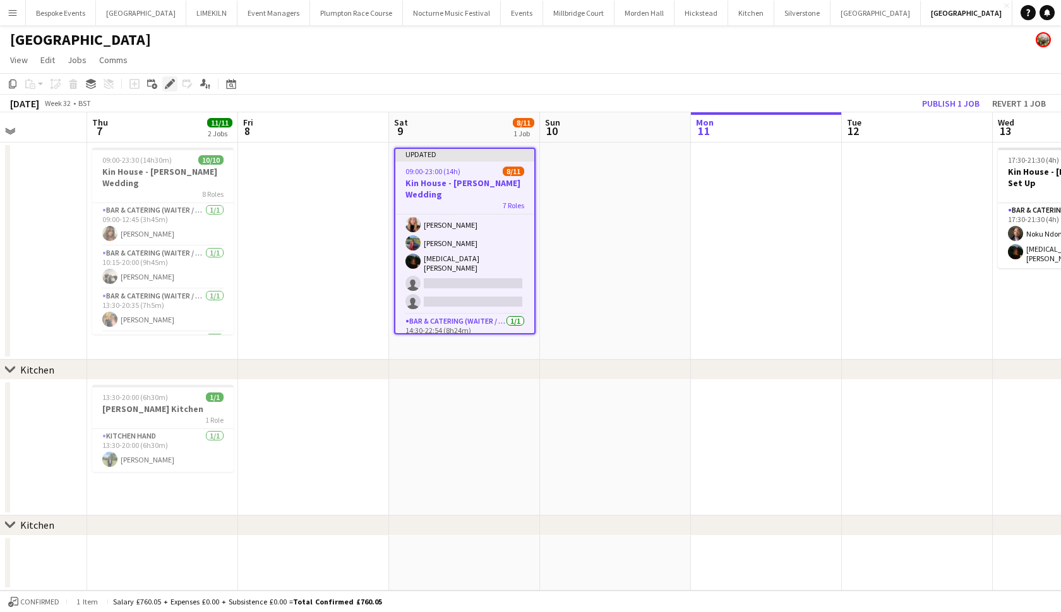
click at [169, 81] on icon "Edit" at bounding box center [170, 84] width 10 height 10
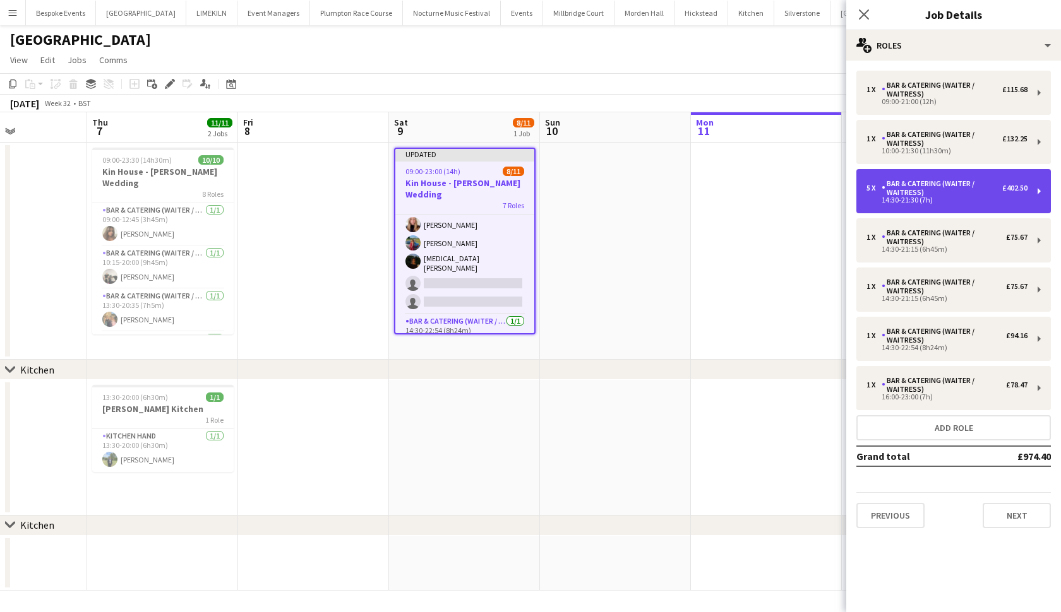
click at [978, 199] on div "14:30-21:30 (7h)" at bounding box center [946, 200] width 161 height 6
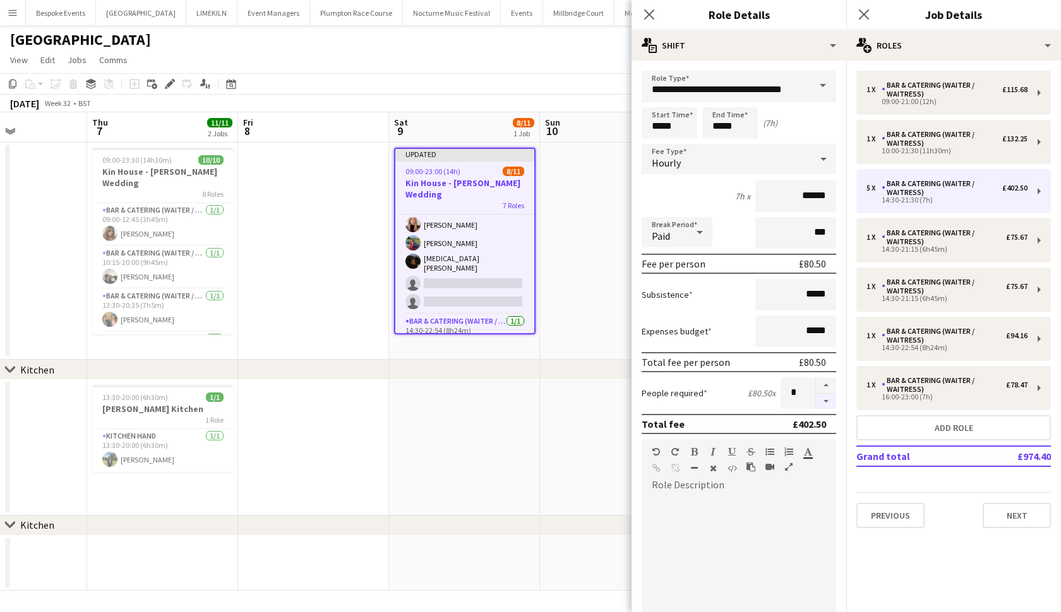
click at [829, 396] on button "button" at bounding box center [826, 402] width 20 height 16
type input "*"
click at [510, 413] on app-date-cell at bounding box center [464, 448] width 151 height 136
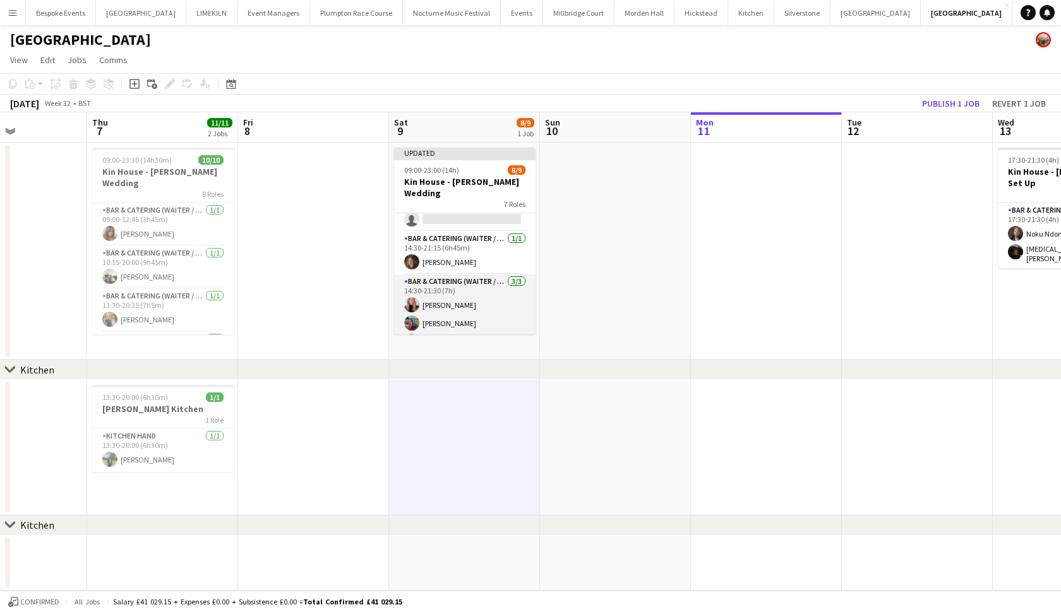
scroll to position [70, 0]
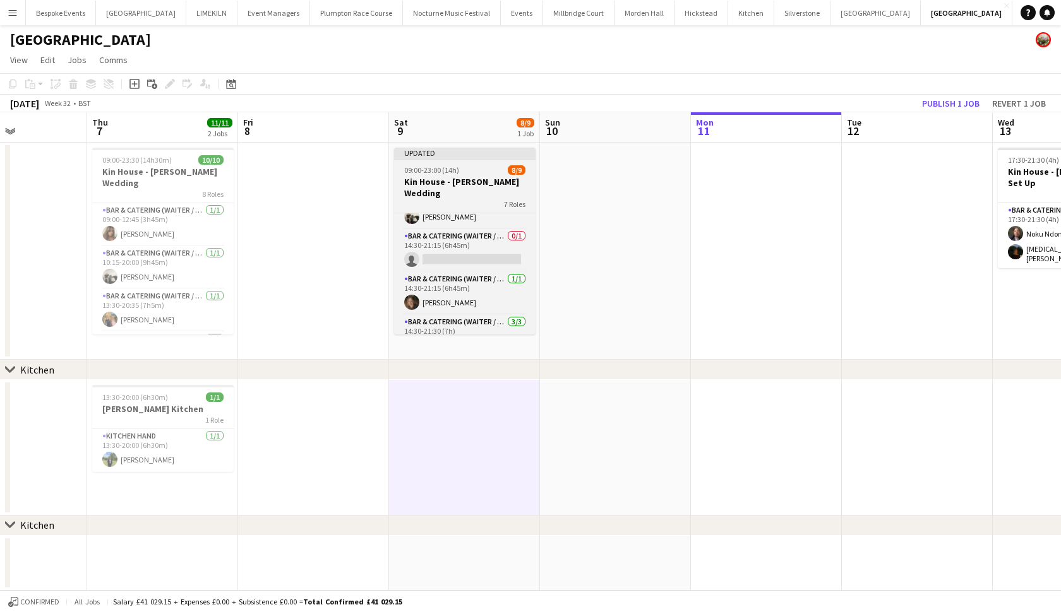
click at [473, 177] on h3 "Kin House - Moore Wedding" at bounding box center [464, 187] width 141 height 23
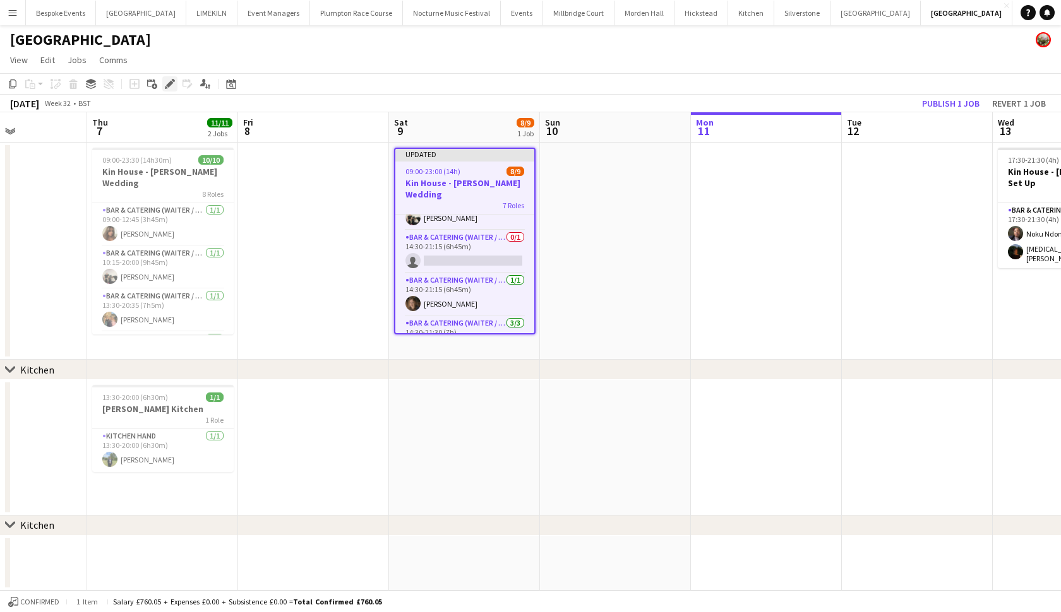
click at [176, 82] on div "Edit" at bounding box center [169, 83] width 15 height 15
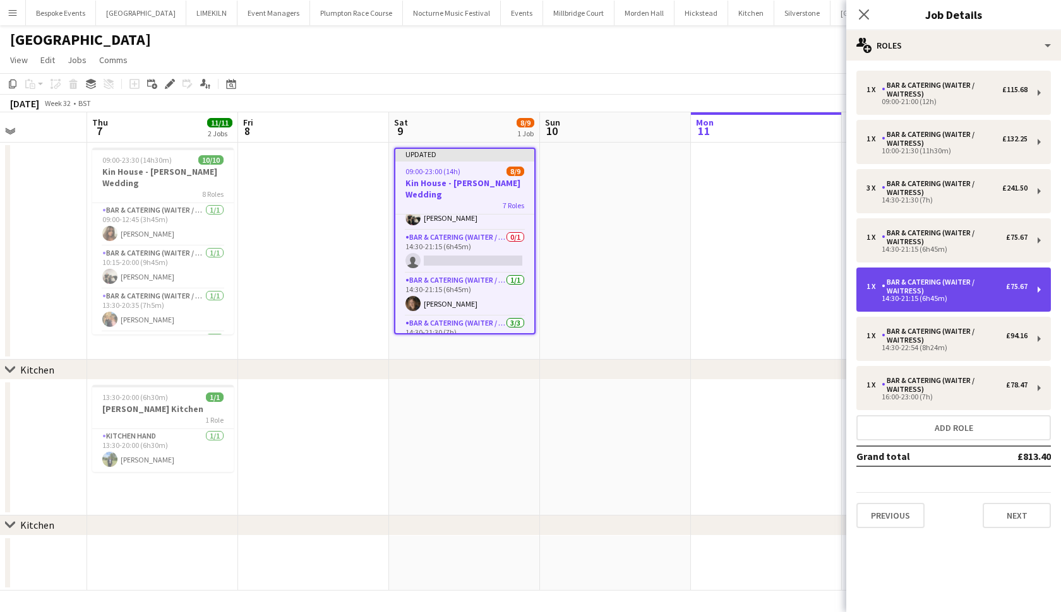
click at [888, 300] on div "14:30-21:15 (6h45m)" at bounding box center [946, 298] width 161 height 6
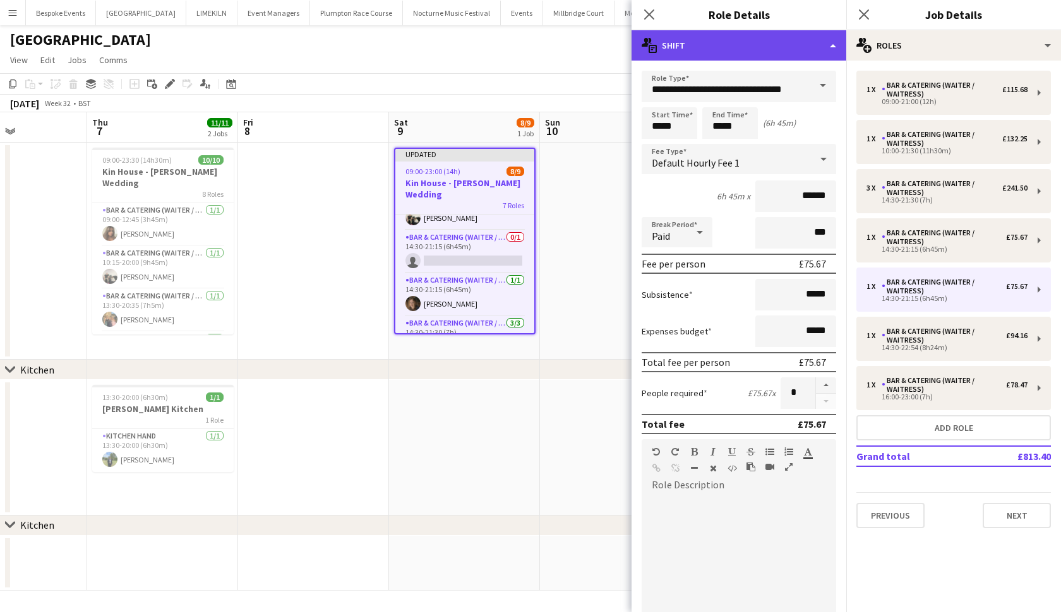
click at [769, 52] on div "multiple-actions-text Shift" at bounding box center [738, 45] width 215 height 30
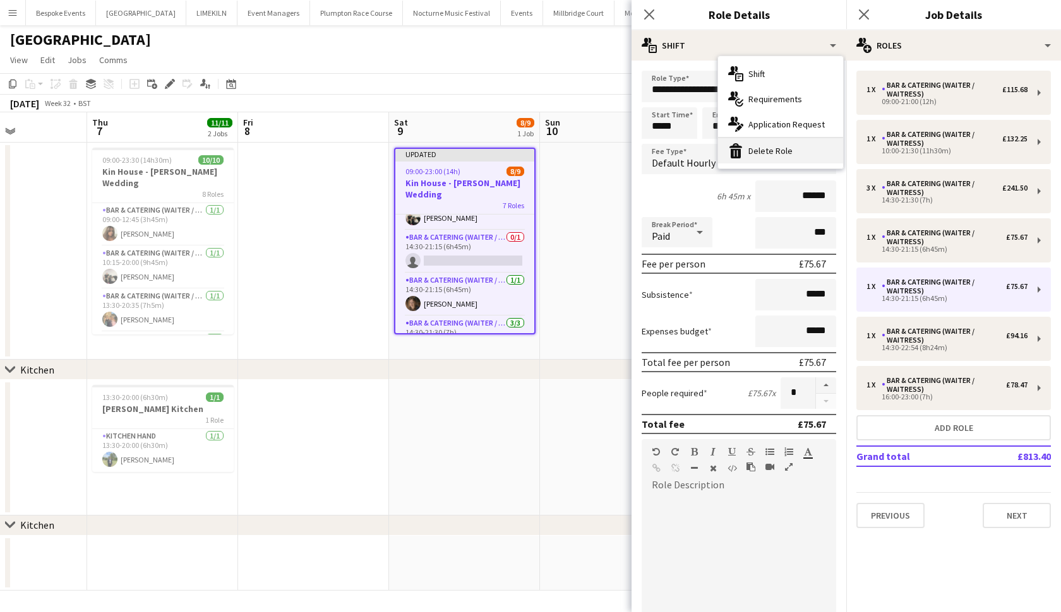
click at [777, 162] on div "bin-2 Delete Role" at bounding box center [780, 150] width 125 height 25
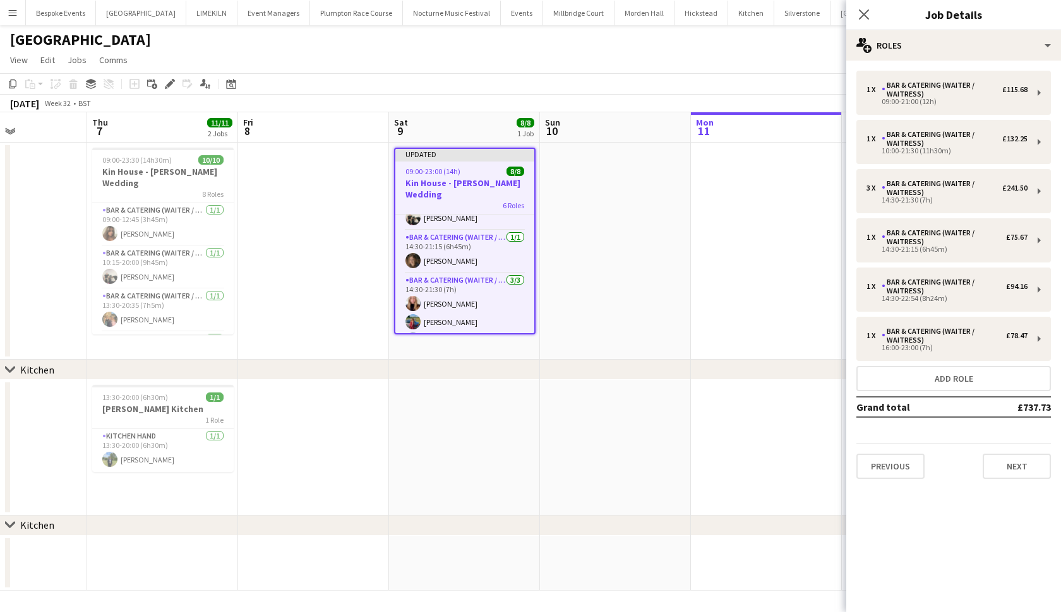
click at [469, 431] on app-date-cell at bounding box center [464, 448] width 151 height 136
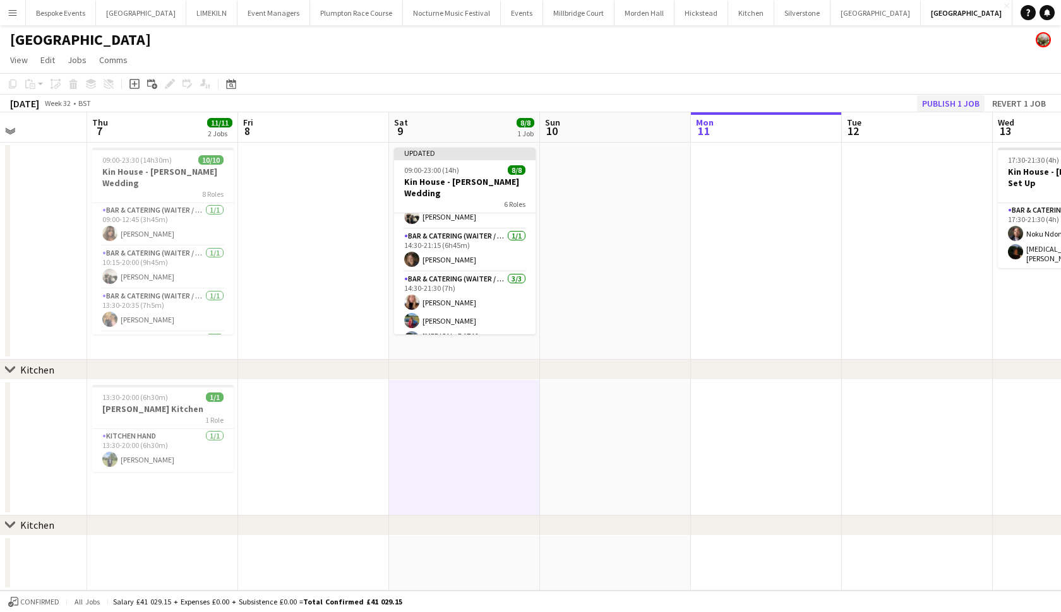
click at [964, 107] on button "Publish 1 job" at bounding box center [951, 103] width 68 height 16
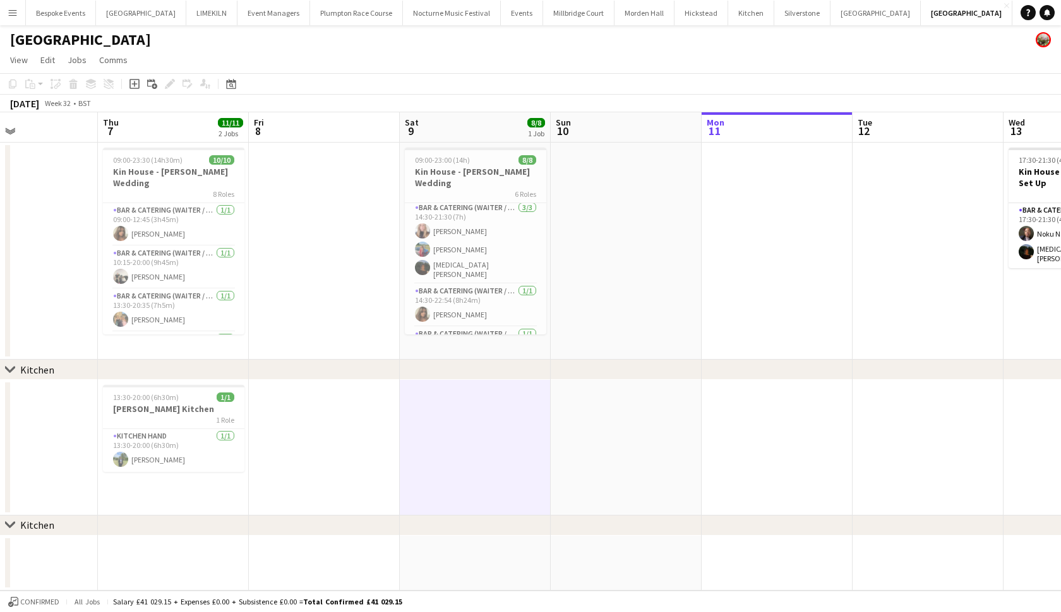
scroll to position [133, 0]
click at [415, 463] on app-date-cell at bounding box center [475, 448] width 151 height 136
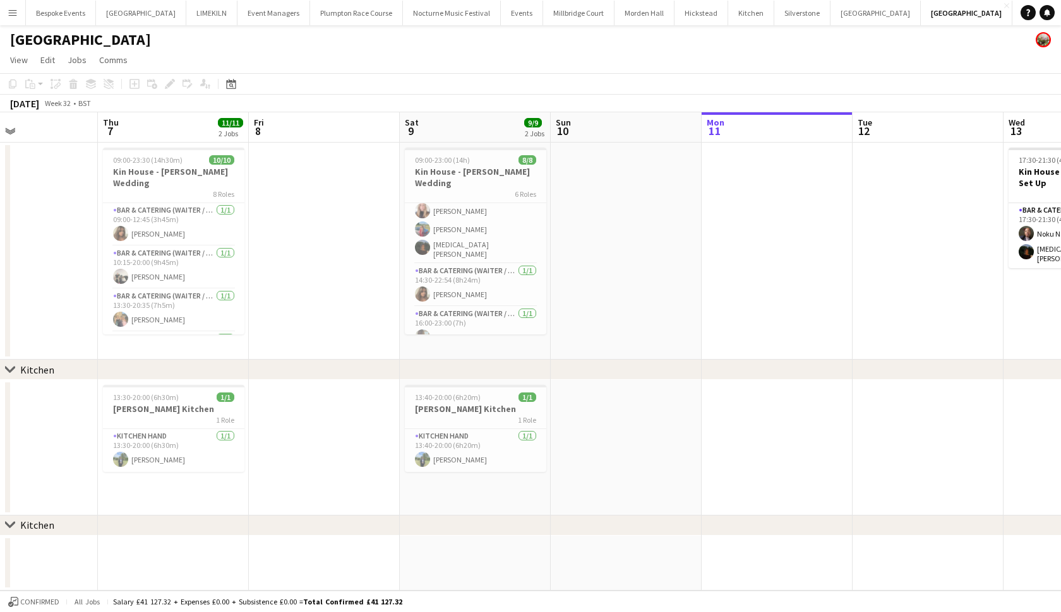
scroll to position [147, 0]
click at [443, 455] on app-card-role "Kitchen Hand 1/1 13:40-20:00 (6h20m) Harvey Gardner" at bounding box center [475, 450] width 141 height 43
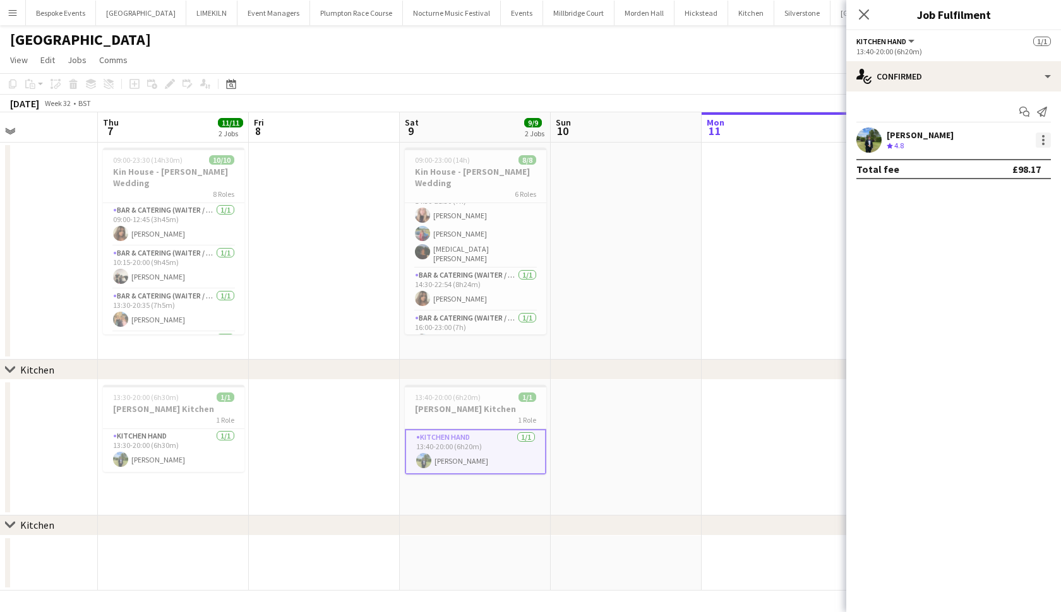
click at [1042, 135] on div at bounding box center [1043, 136] width 3 height 3
click at [936, 276] on div at bounding box center [530, 306] width 1061 height 612
click at [1044, 136] on div at bounding box center [1042, 140] width 15 height 15
click at [1044, 136] on body "Menu Boards Boards Boards All jobs Status Workforce Workforce My Workforce Recr…" at bounding box center [530, 306] width 1061 height 612
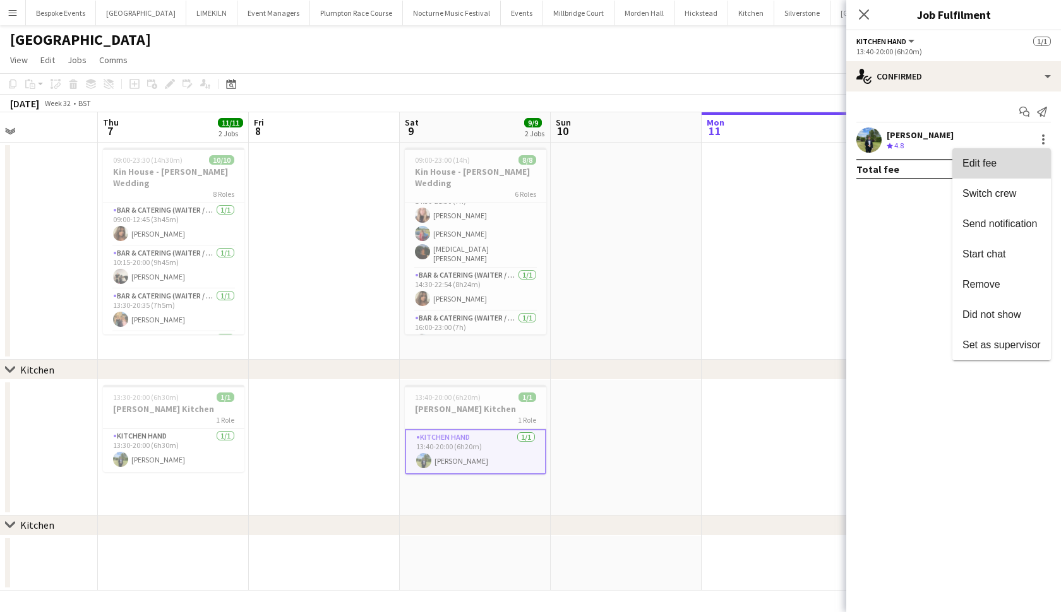
click at [1014, 161] on span "Edit fee" at bounding box center [1001, 163] width 78 height 11
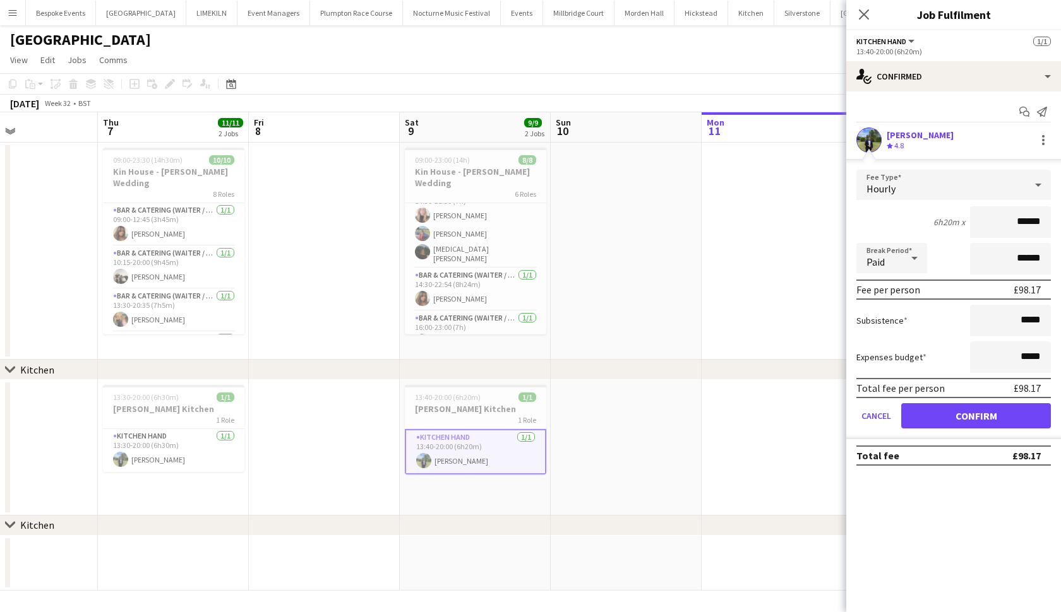
click at [949, 410] on button "Confirm" at bounding box center [976, 415] width 150 height 25
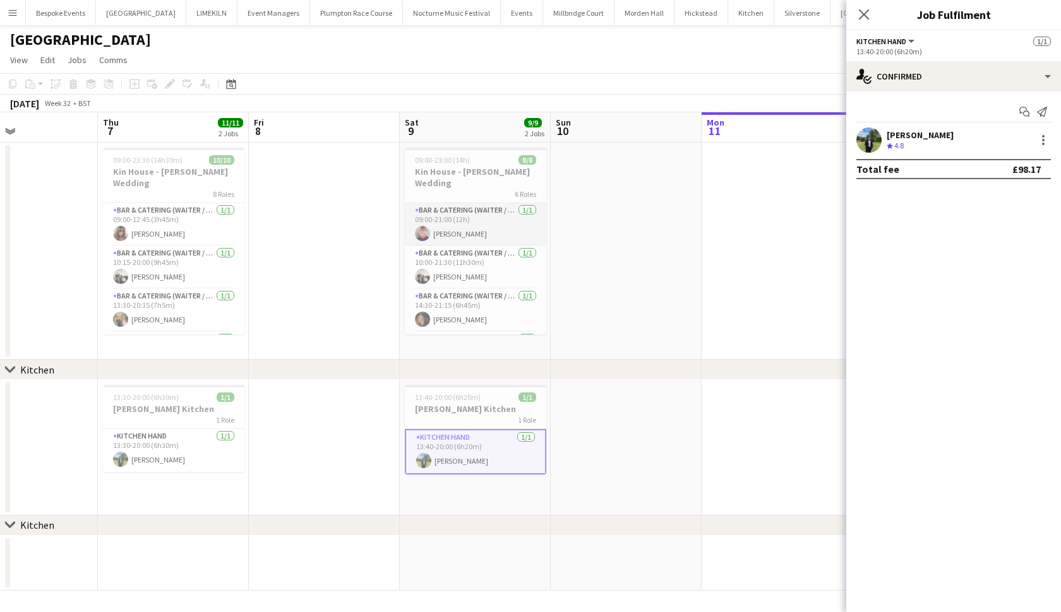
scroll to position [0, 0]
click at [491, 203] on app-card-role "Bar & Catering (Waiter / waitress) 1/1 09:00-21:00 (12h) Harry Etchells" at bounding box center [475, 224] width 141 height 43
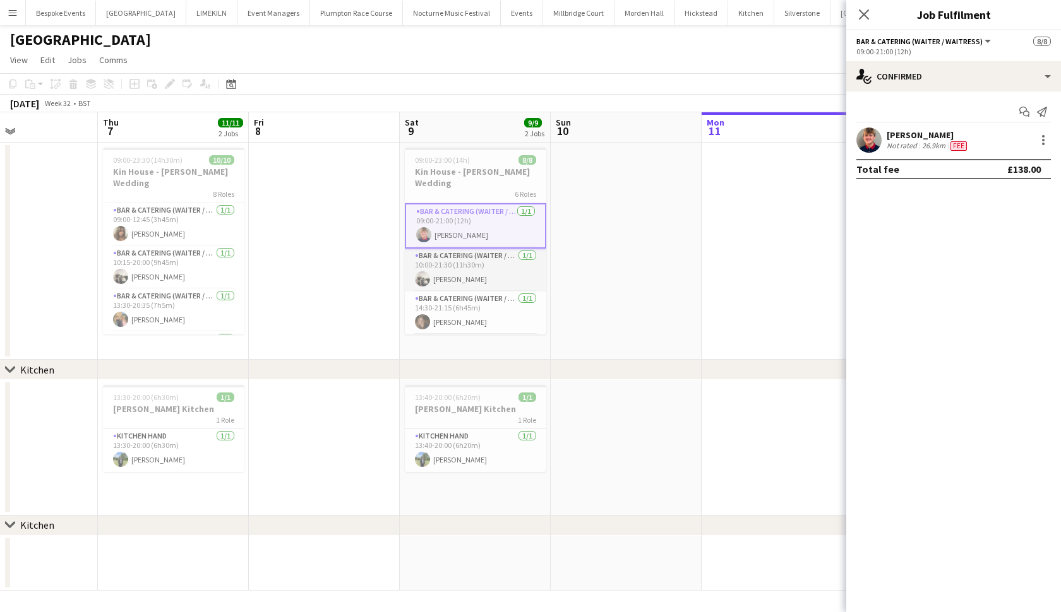
click at [483, 249] on app-card-role "Bar & Catering (Waiter / waitress) 1/1 10:00-21:30 (11h30m) Arnie Thompson" at bounding box center [475, 270] width 141 height 43
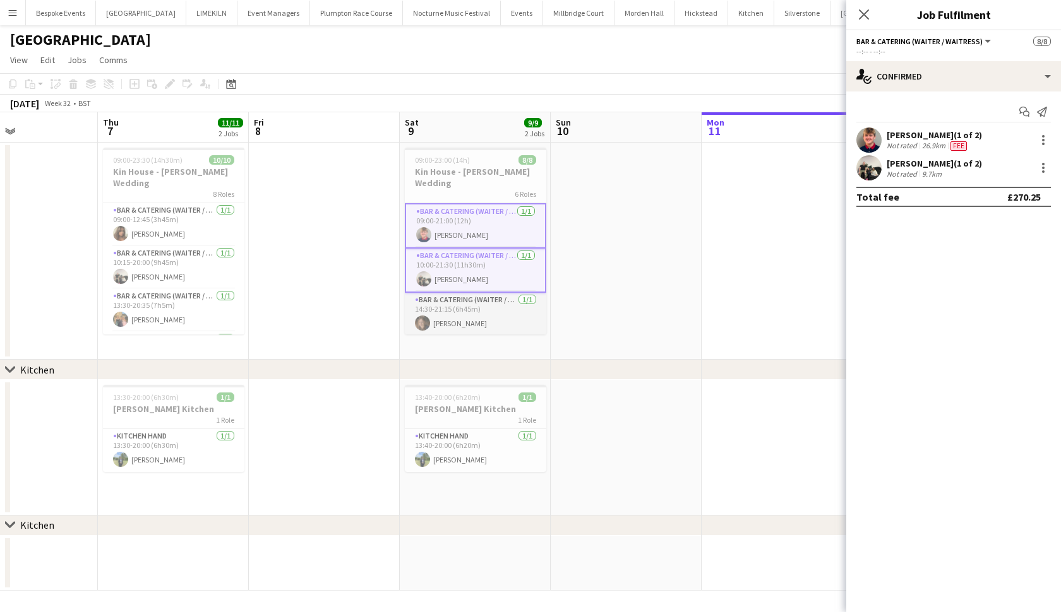
click at [475, 300] on app-card-role "Bar & Catering (Waiter / waitress) 1/1 14:30-21:15 (6h45m) Sally Bunney" at bounding box center [475, 314] width 141 height 43
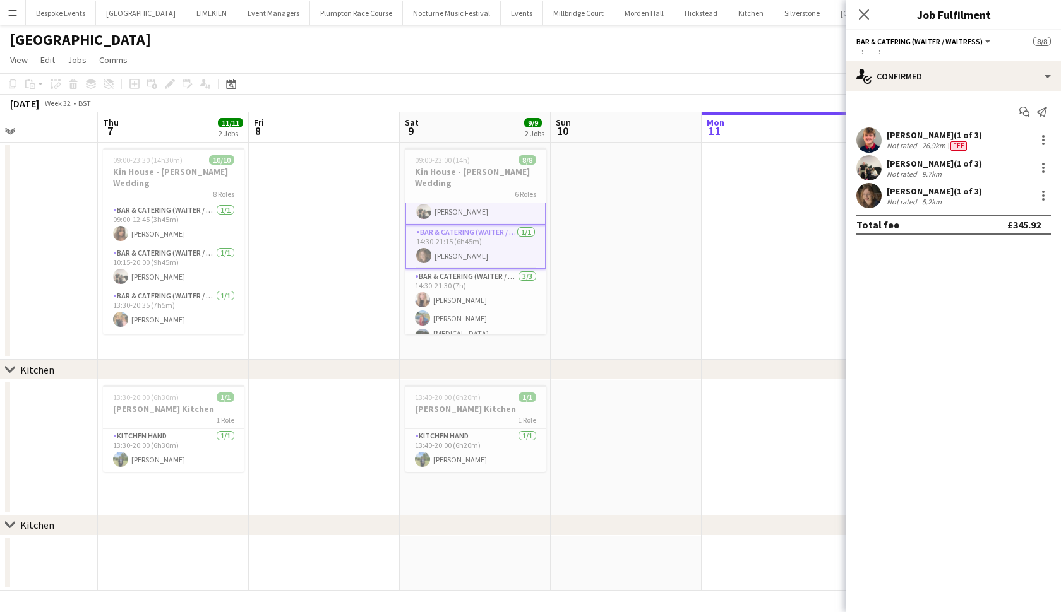
click at [475, 300] on app-card-role "Bar & Catering (Waiter / waitress) 3/3 14:30-21:30 (7h) Katie Thompson Megan Ha…" at bounding box center [475, 311] width 141 height 83
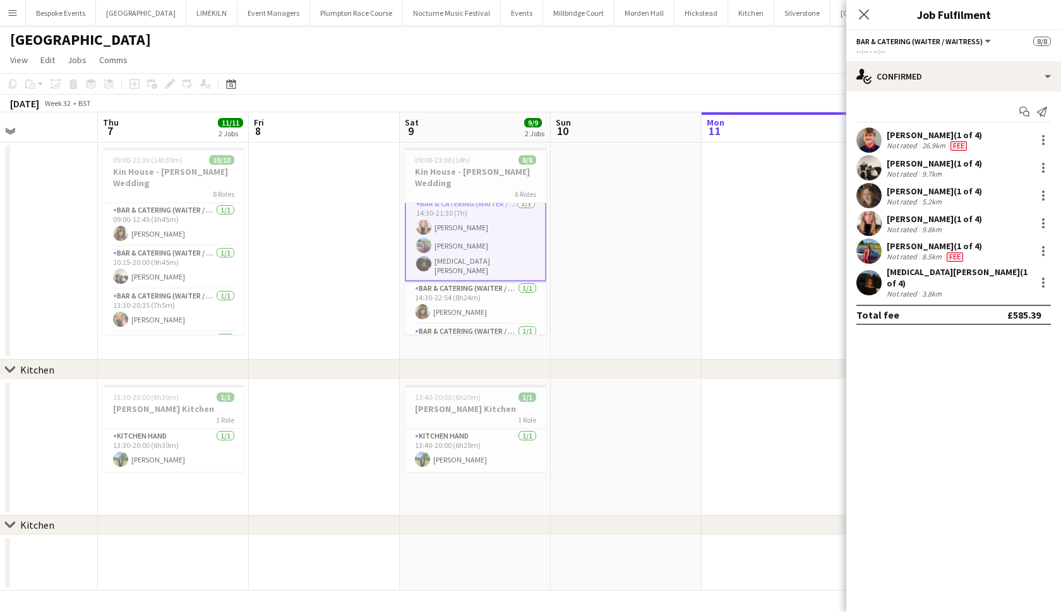
click at [475, 300] on app-card-role "Bar & Catering (Waiter / waitress) 1/1 14:30-22:54 (8h24m) Tia Jacobs" at bounding box center [475, 303] width 141 height 43
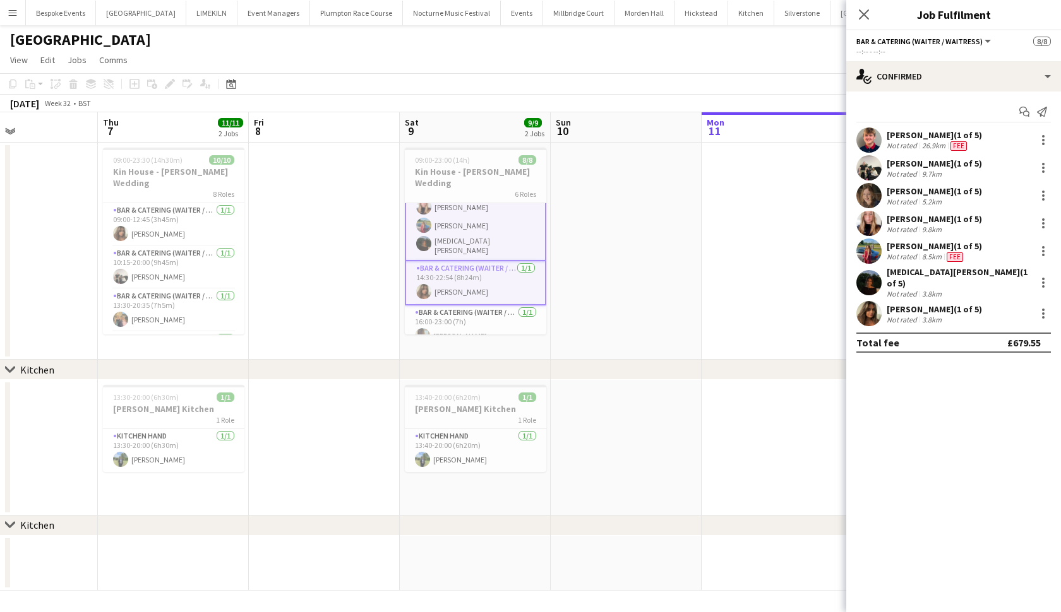
scroll to position [159, 0]
click at [475, 307] on app-card-role "Bar & Catering (Waiter / waitress) 1/1 16:00-23:00 (7h) Rebecca Etchells" at bounding box center [475, 328] width 141 height 43
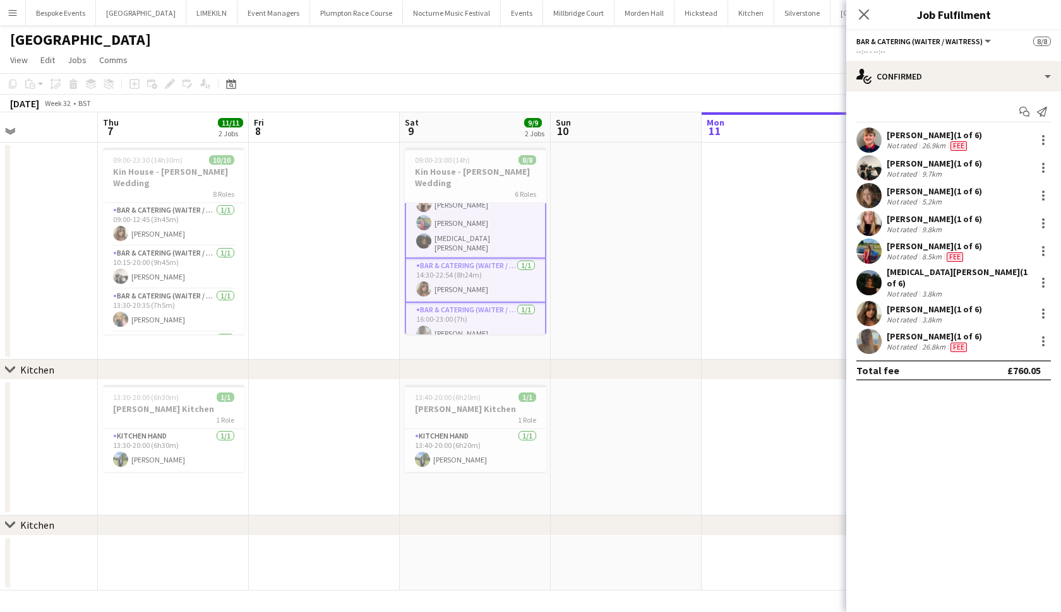
scroll to position [160, 0]
click at [493, 166] on h3 "Kin House - Moore Wedding" at bounding box center [475, 177] width 141 height 23
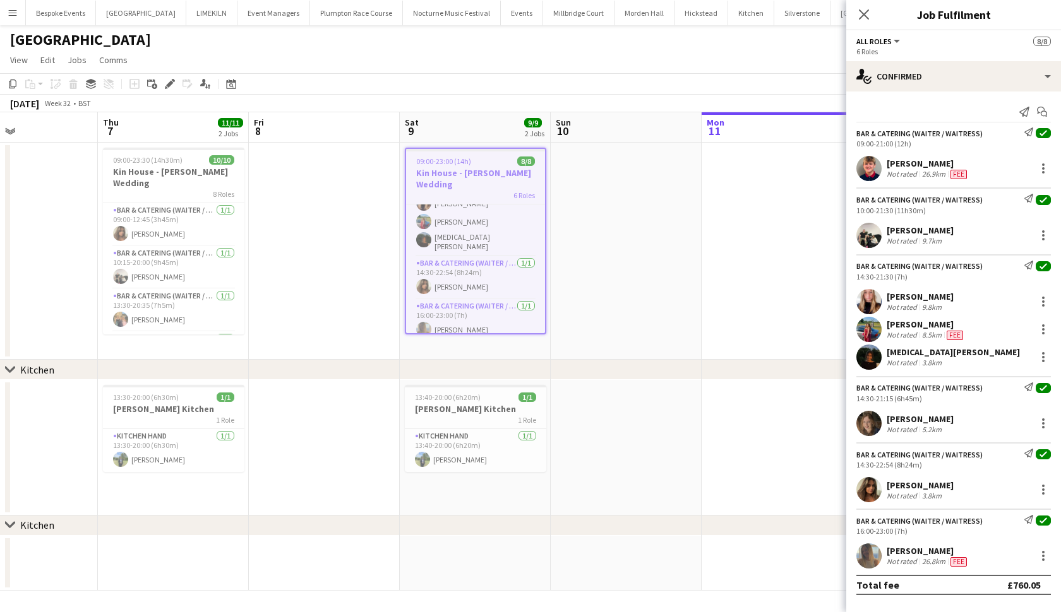
scroll to position [154, 0]
click at [172, 81] on icon "Edit" at bounding box center [170, 84] width 10 height 10
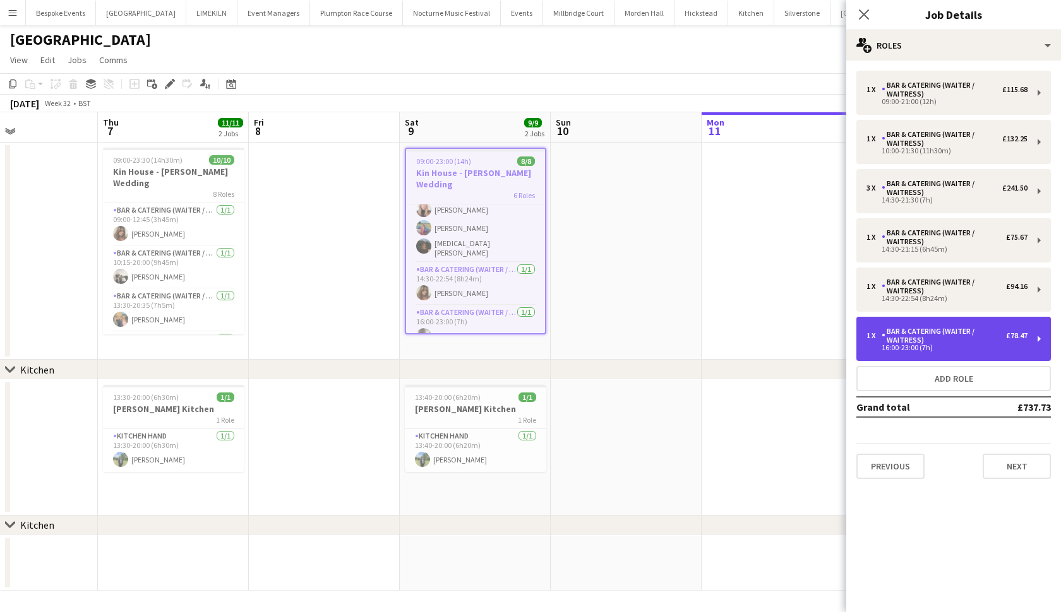
click at [981, 327] on div "Bar & Catering (Waiter / waitress)" at bounding box center [943, 336] width 124 height 18
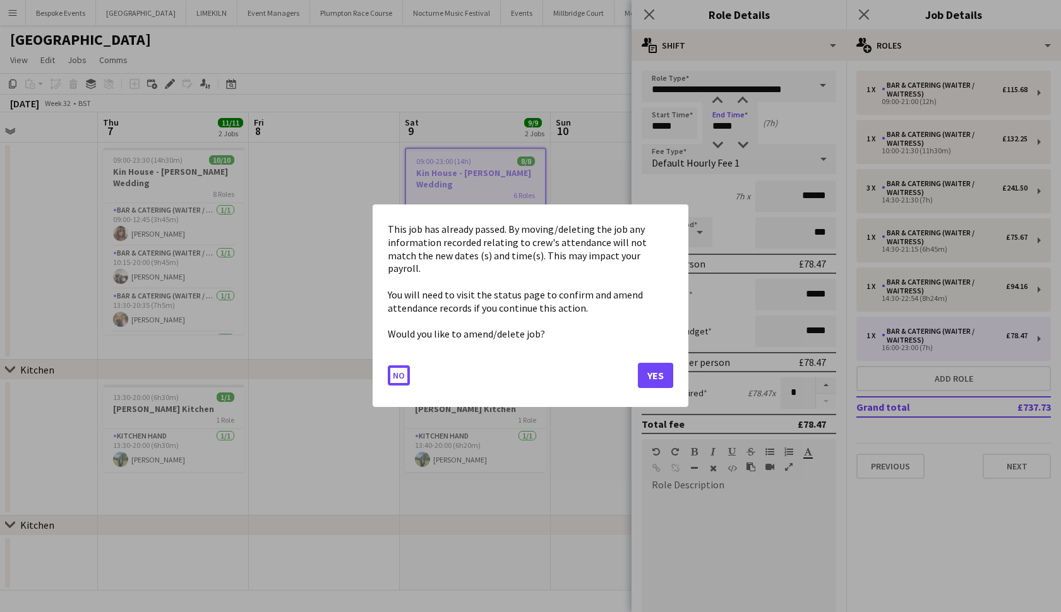
click at [720, 122] on body "Menu Boards Boards Boards All jobs Status Workforce Workforce My Workforce Recr…" at bounding box center [530, 306] width 1061 height 612
click at [657, 365] on button "Yes" at bounding box center [655, 376] width 35 height 25
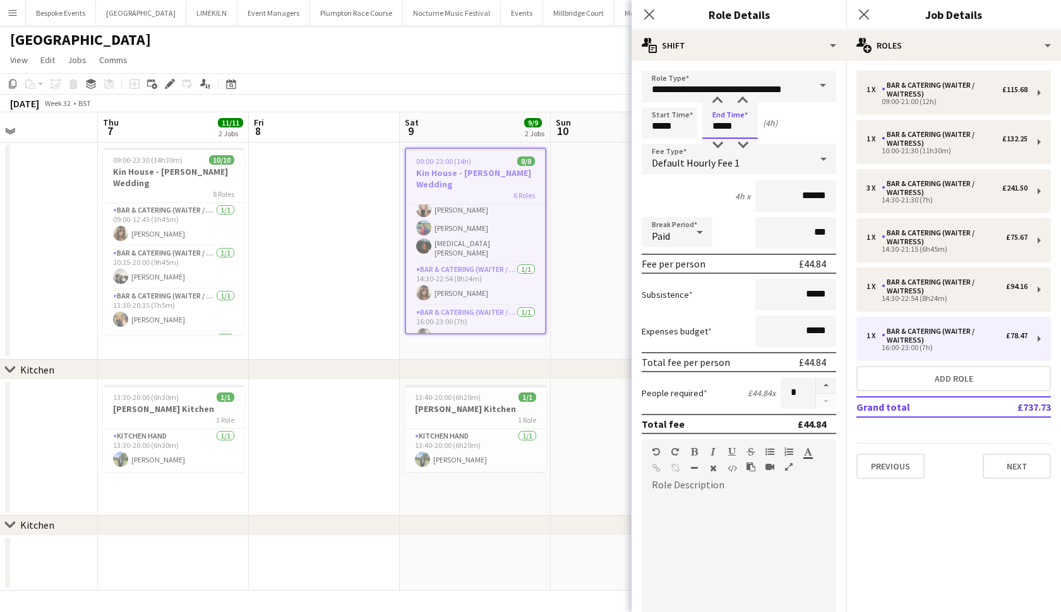
scroll to position [0, 0]
type input "*****"
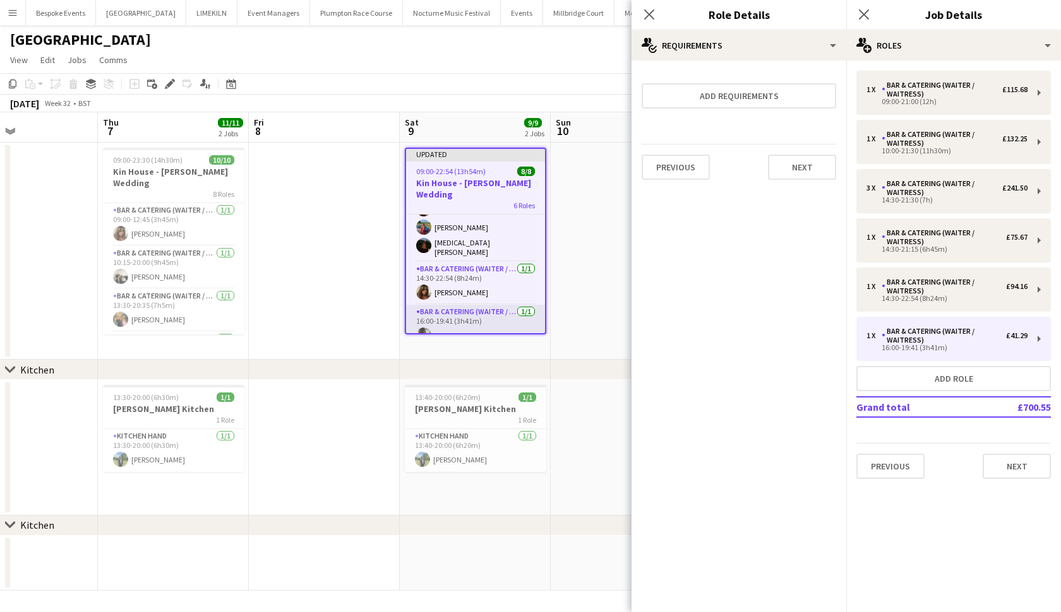
scroll to position [164, 0]
click at [581, 240] on app-date-cell at bounding box center [625, 251] width 151 height 217
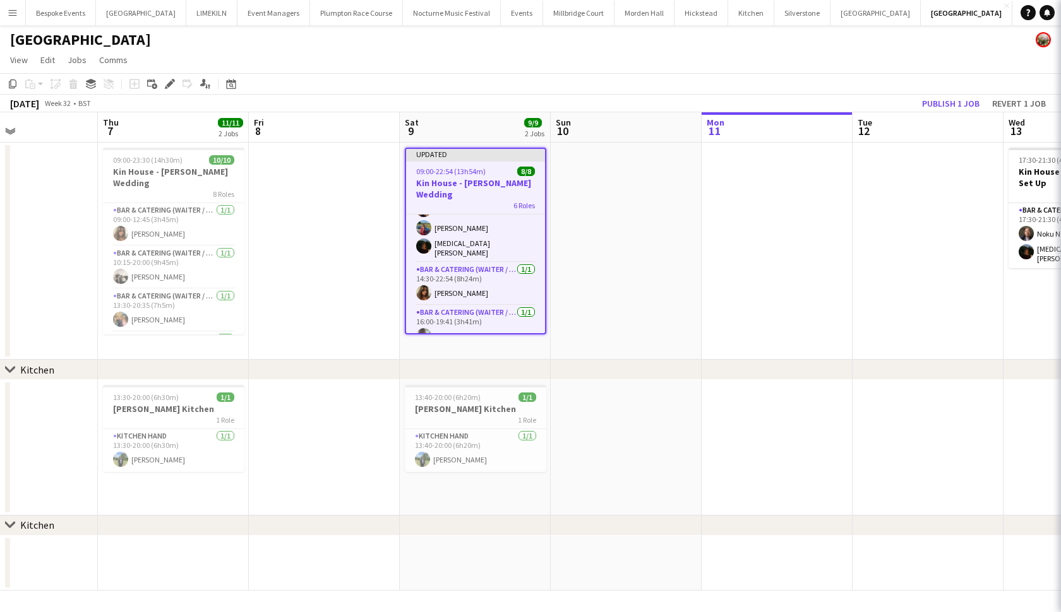
scroll to position [162, 0]
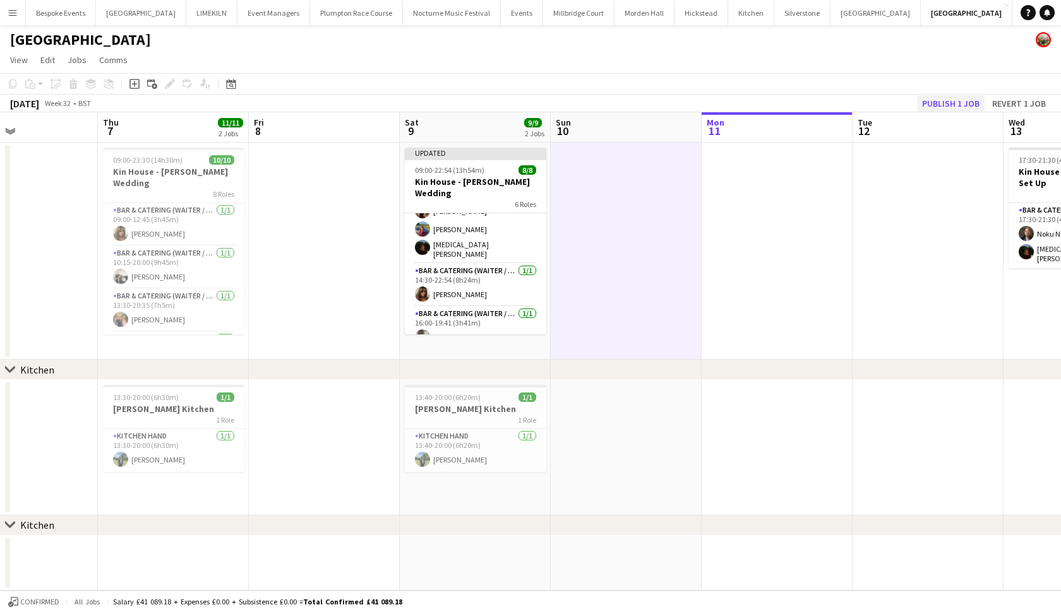
click at [946, 103] on button "Publish 1 job" at bounding box center [951, 103] width 68 height 16
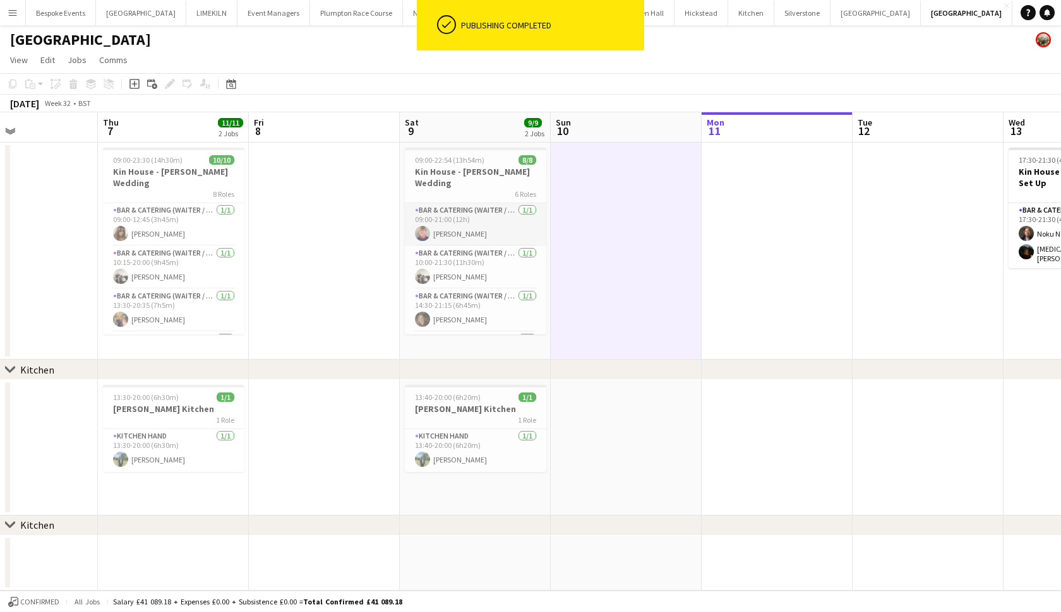
scroll to position [0, 0]
click at [488, 225] on app-card-role "Bar & Catering (Waiter / waitress) 1/1 09:00-21:00 (12h) Harry Etchells" at bounding box center [475, 224] width 141 height 43
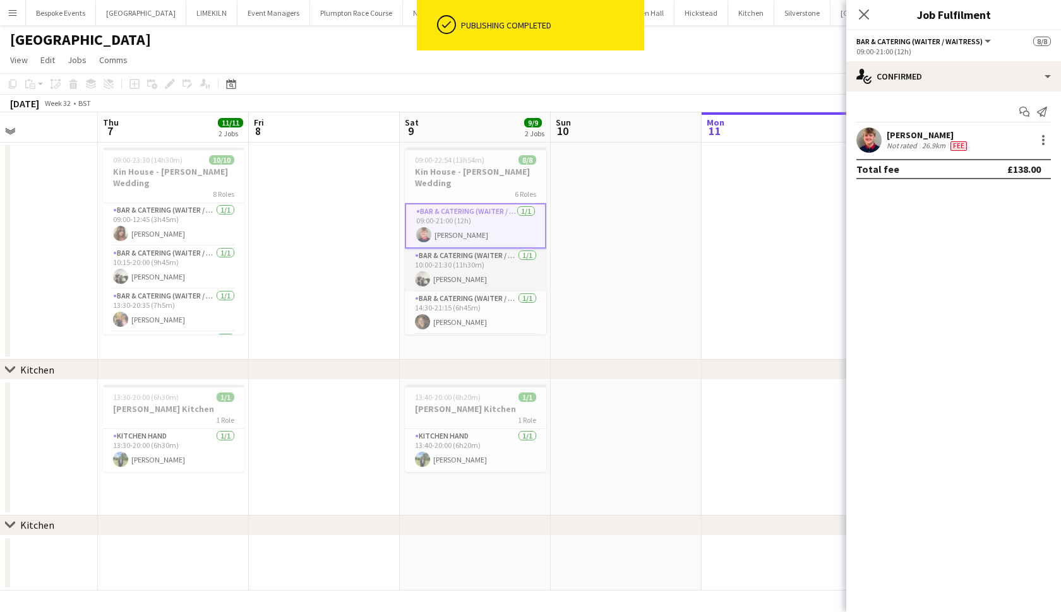
click at [485, 249] on app-card-role "Bar & Catering (Waiter / waitress) 1/1 10:00-21:30 (11h30m) Arnie Thompson" at bounding box center [475, 270] width 141 height 43
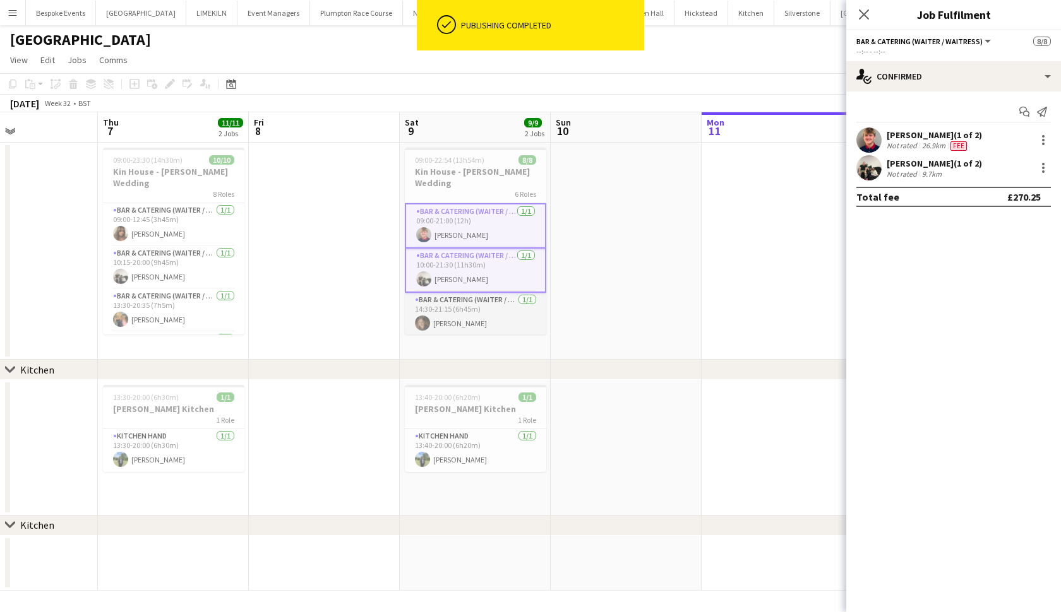
click at [443, 314] on app-card-role "Bar & Catering (Waiter / waitress) 1/1 14:30-21:15 (6h45m) Sally Bunney" at bounding box center [475, 314] width 141 height 43
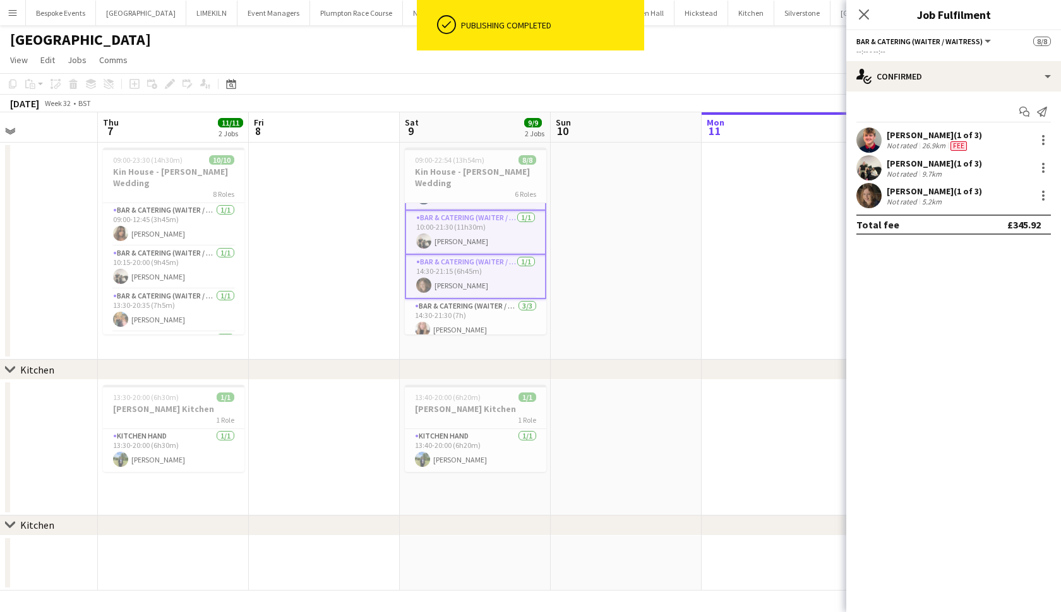
click at [443, 314] on app-card-role "Bar & Catering (Waiter / waitress) 3/3 14:30-21:30 (7h) Katie Thompson Megan Ha…" at bounding box center [475, 340] width 141 height 83
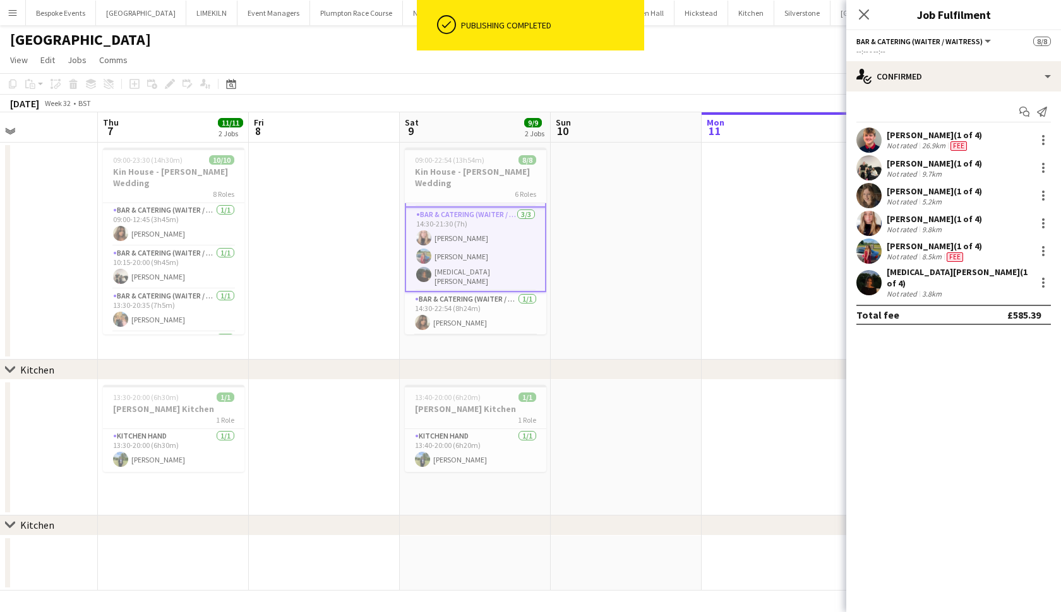
scroll to position [139, 0]
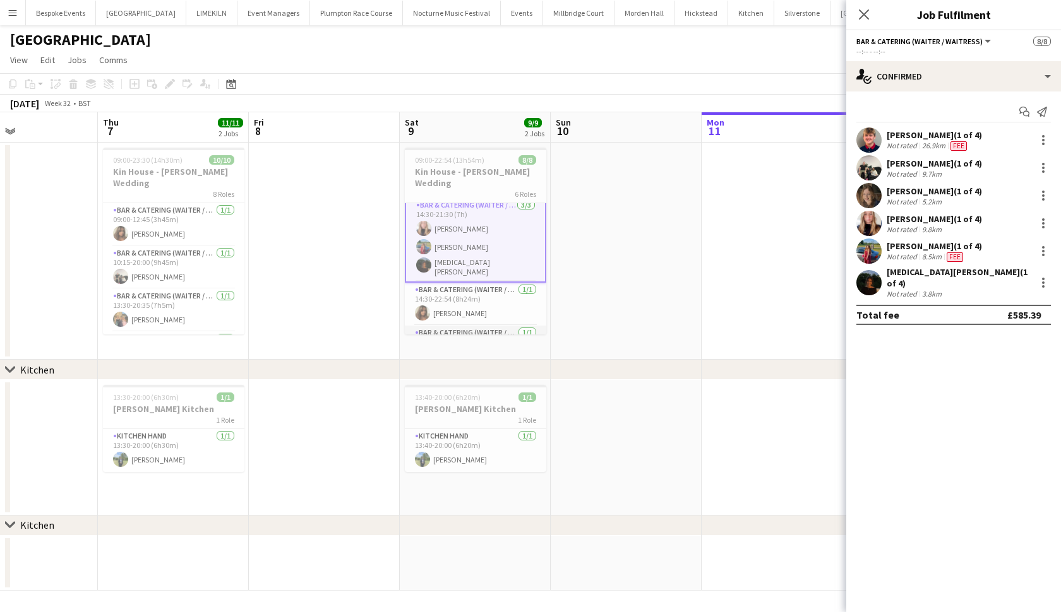
click at [443, 326] on app-card-role "Bar & Catering (Waiter / waitress) 1/1 16:00-19:41 (3h41m) Rebecca Etchells" at bounding box center [475, 347] width 141 height 43
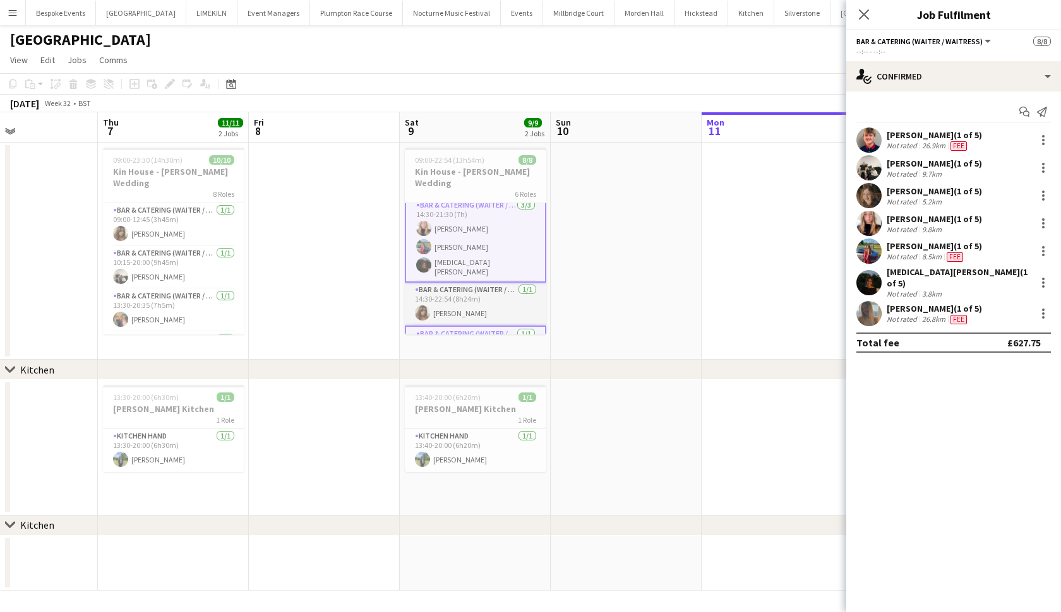
click at [441, 302] on app-card-role "Bar & Catering (Waiter / waitress) 1/1 14:30-22:54 (8h24m) Tia Jacobs" at bounding box center [475, 304] width 141 height 43
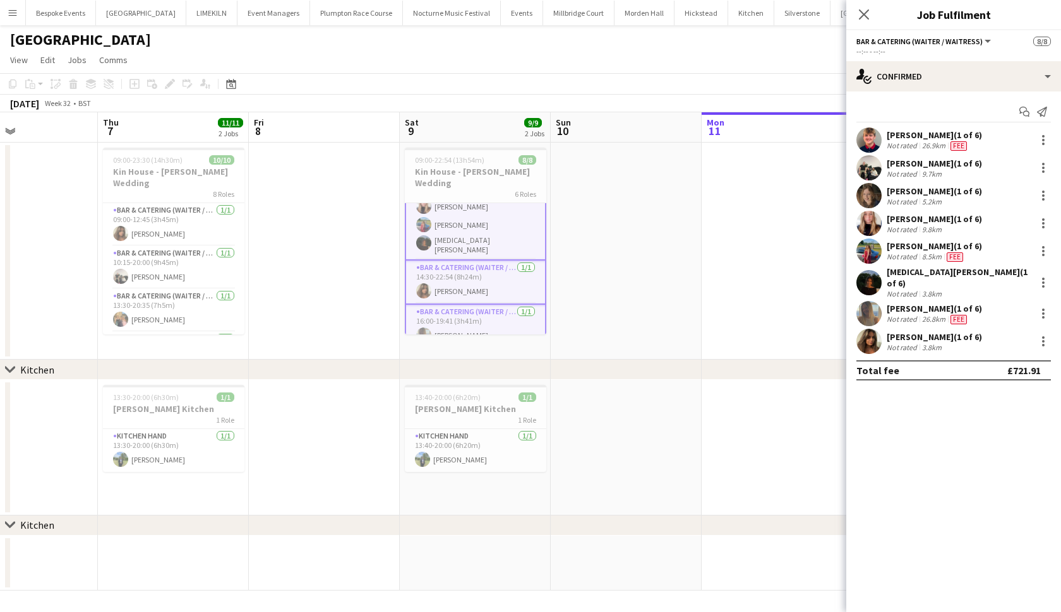
scroll to position [160, 0]
click at [186, 11] on button "LIMEKILN Close" at bounding box center [211, 13] width 51 height 25
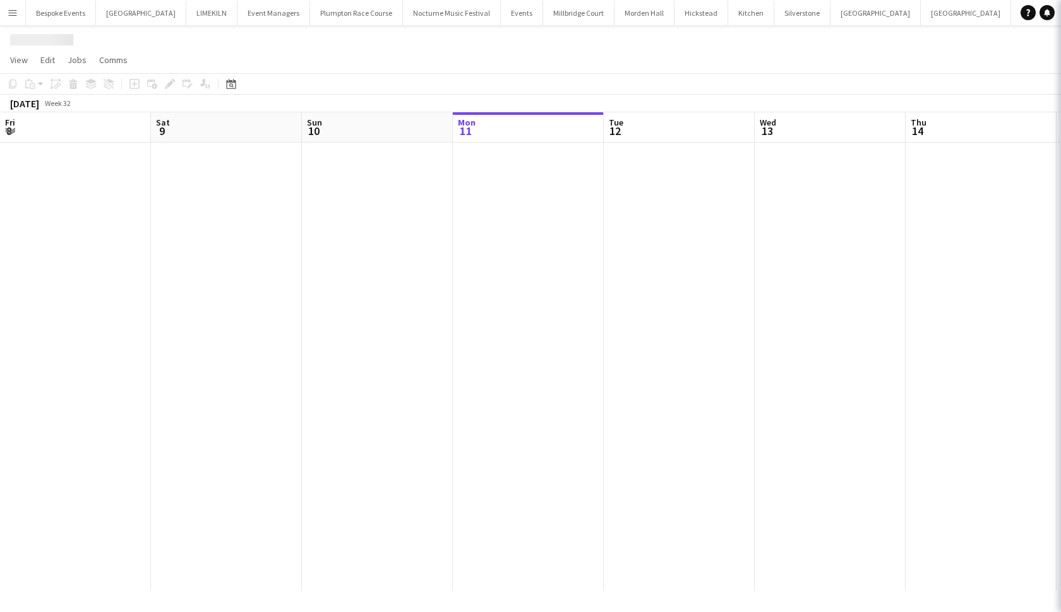
click at [186, 11] on button "LIMEKILN Close" at bounding box center [211, 13] width 51 height 25
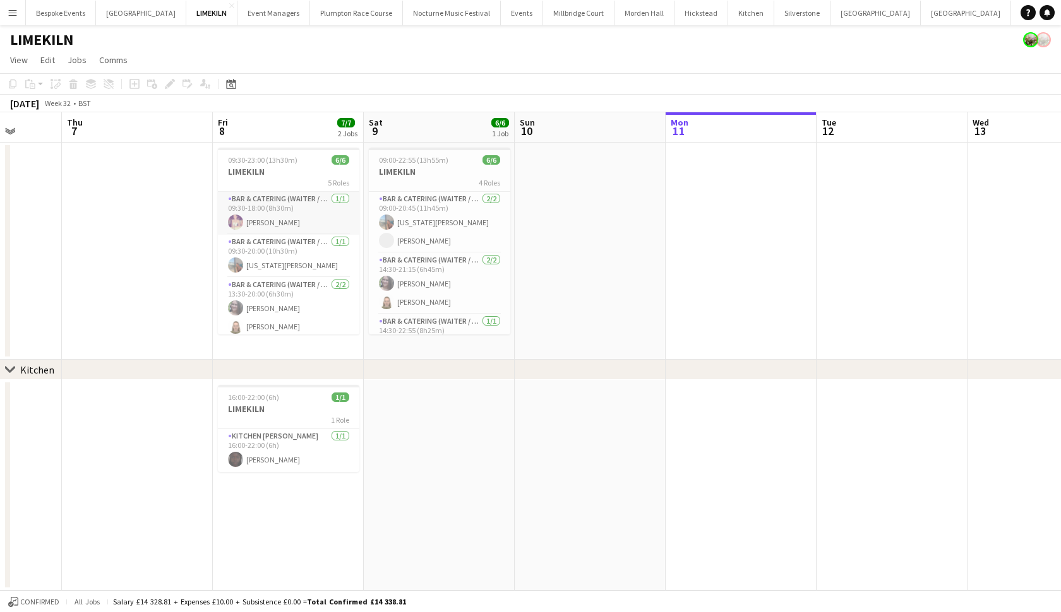
scroll to position [0, 387]
click at [283, 175] on h3 "LIMEKILN" at bounding box center [292, 171] width 141 height 11
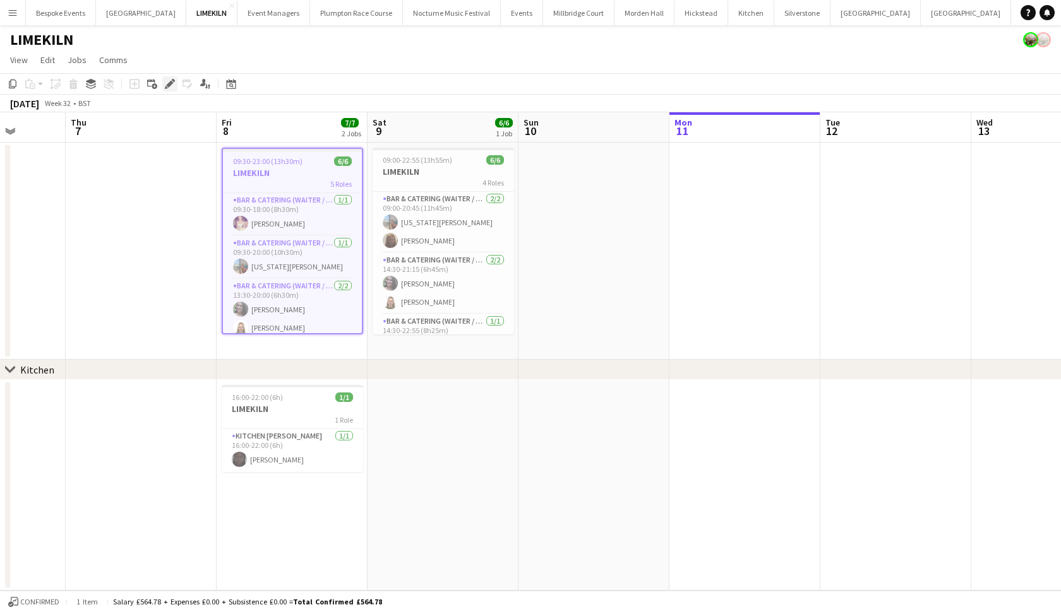
click at [165, 82] on icon "Edit" at bounding box center [170, 84] width 10 height 10
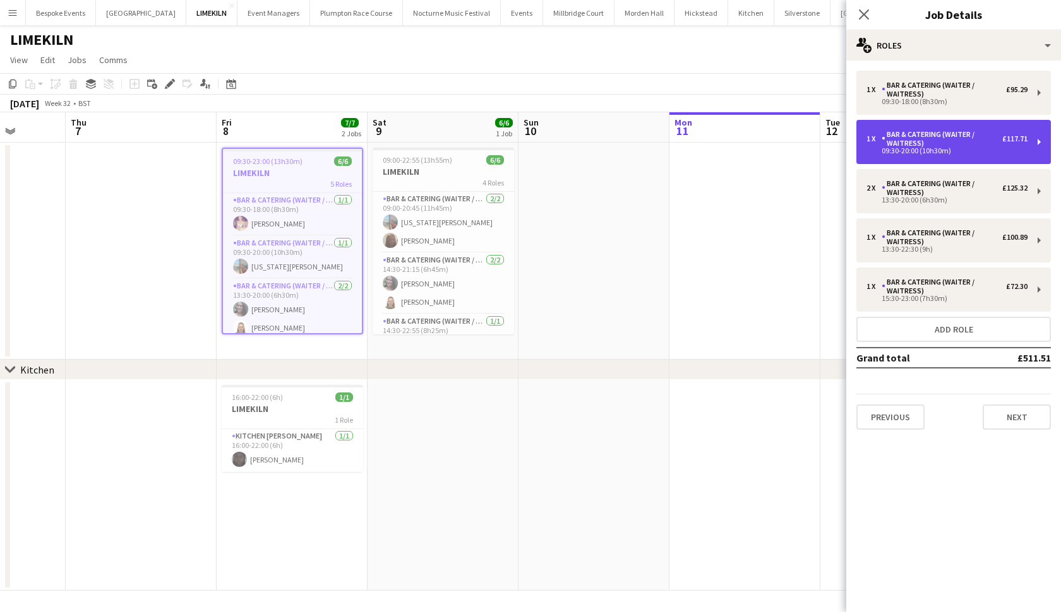
click at [957, 145] on div "Bar & Catering (Waiter / waitress)" at bounding box center [941, 139] width 121 height 18
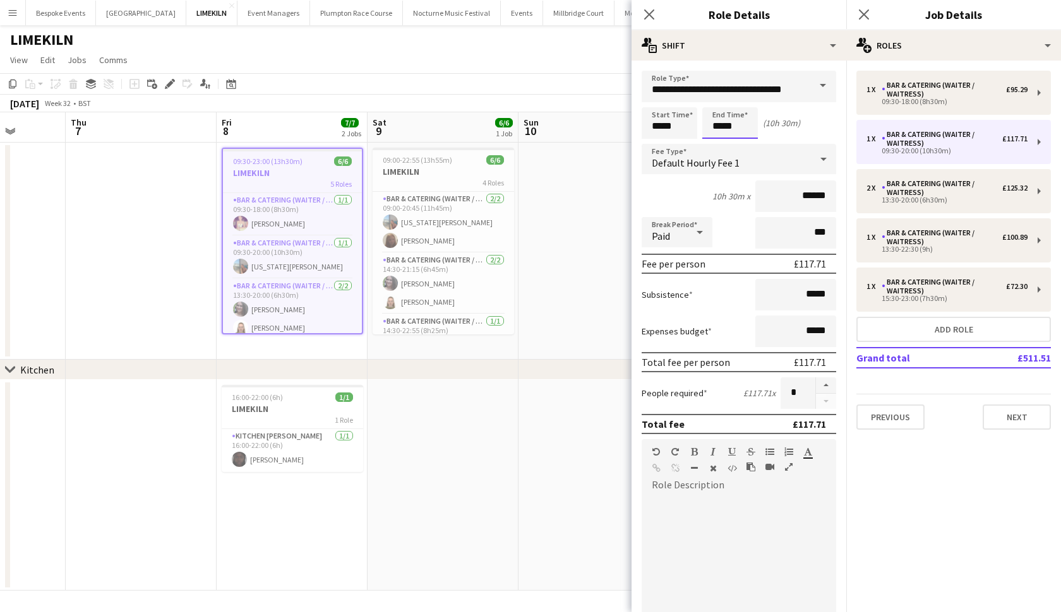
click at [739, 125] on body "Menu Boards Boards Boards All jobs Status Workforce Workforce My Workforce Recr…" at bounding box center [530, 306] width 1061 height 612
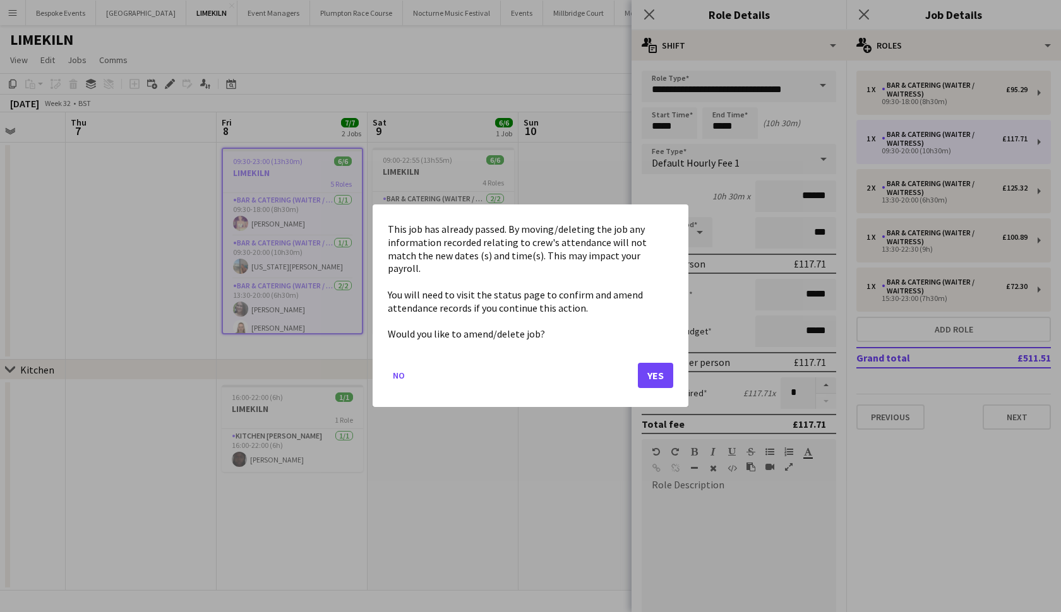
click at [657, 372] on button "Yes" at bounding box center [655, 376] width 35 height 25
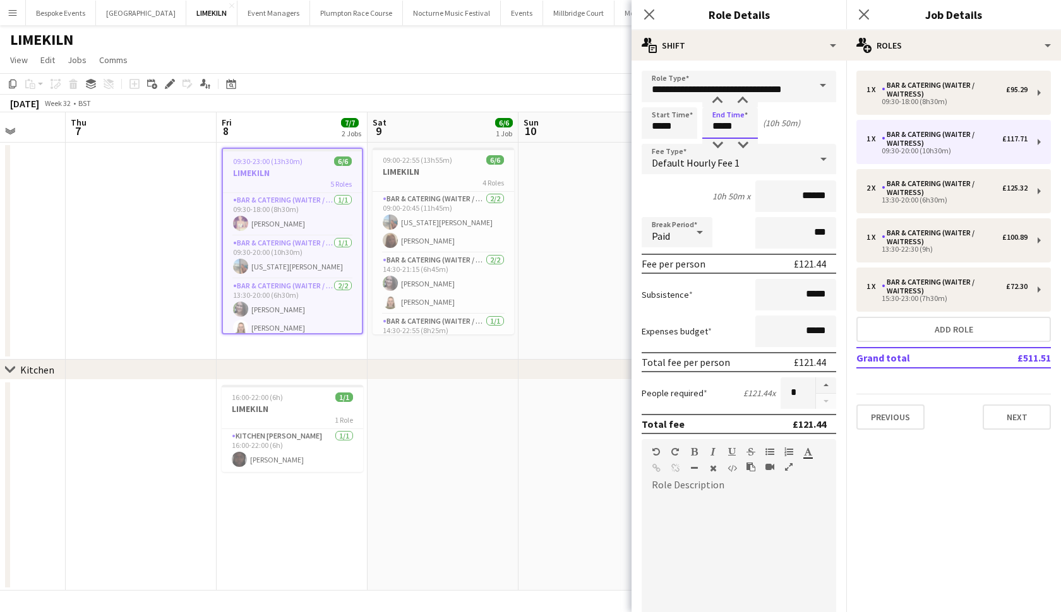
type input "*****"
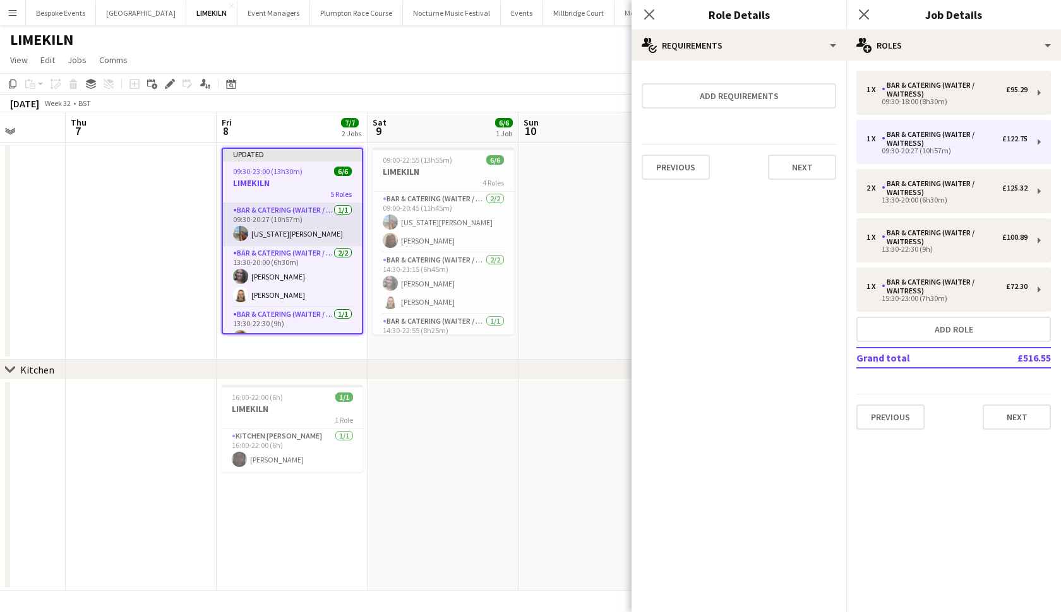
scroll to position [47, 0]
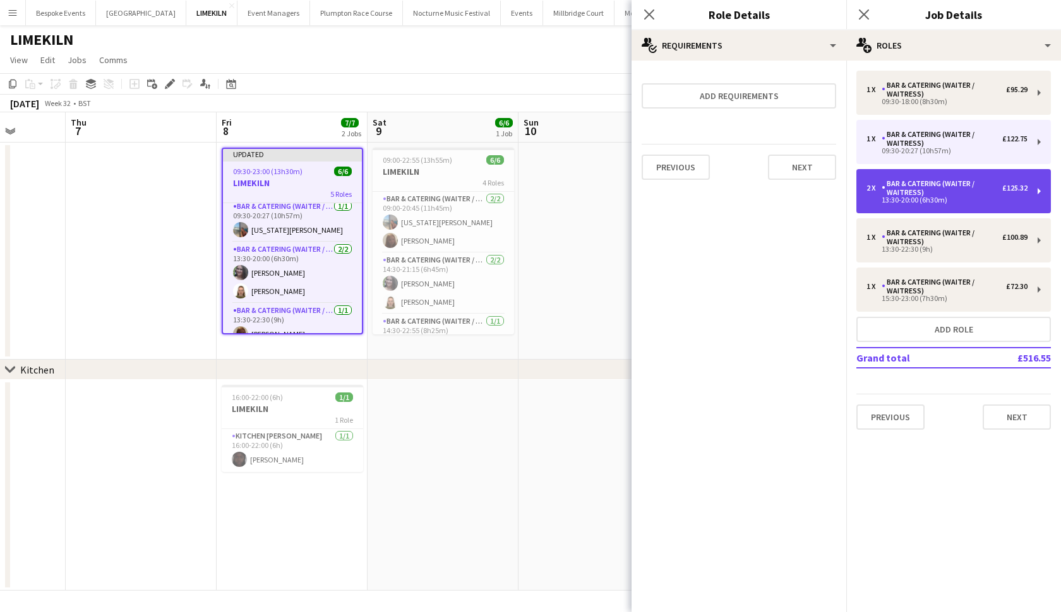
click at [941, 203] on div "13:30-20:00 (6h30m)" at bounding box center [946, 200] width 161 height 6
type input "*****"
type input "*"
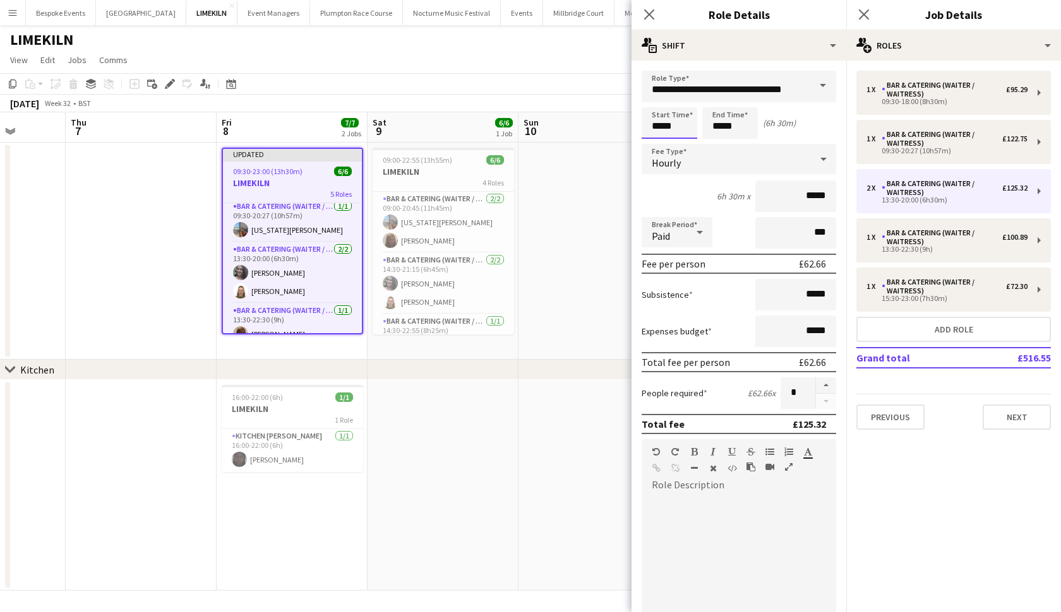
click at [677, 128] on input "*****" at bounding box center [669, 123] width 56 height 32
type input "*****"
click at [743, 128] on input "*****" at bounding box center [730, 123] width 56 height 32
type input "*****"
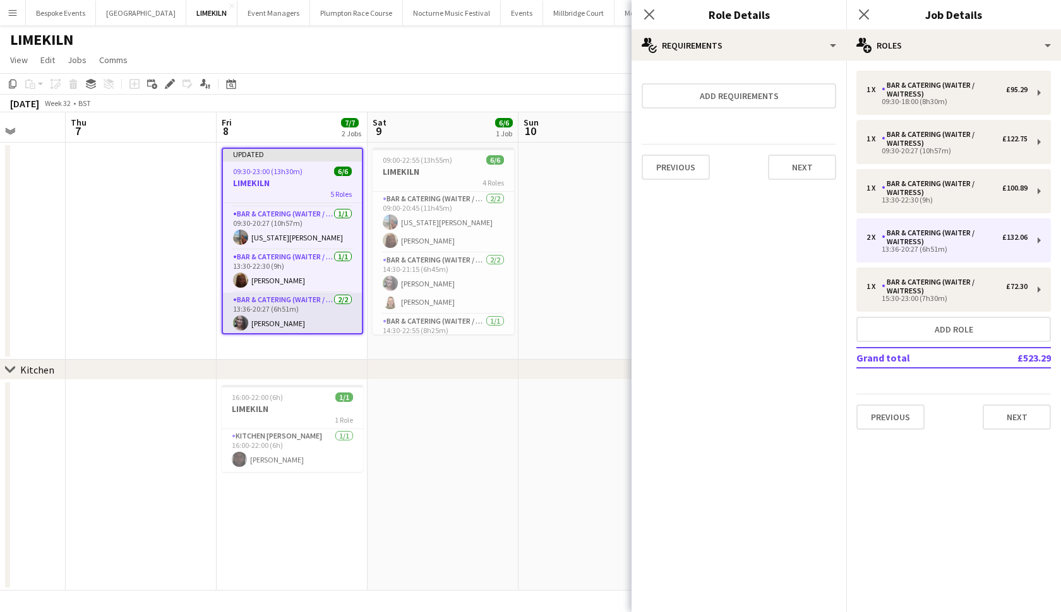
scroll to position [39, 0]
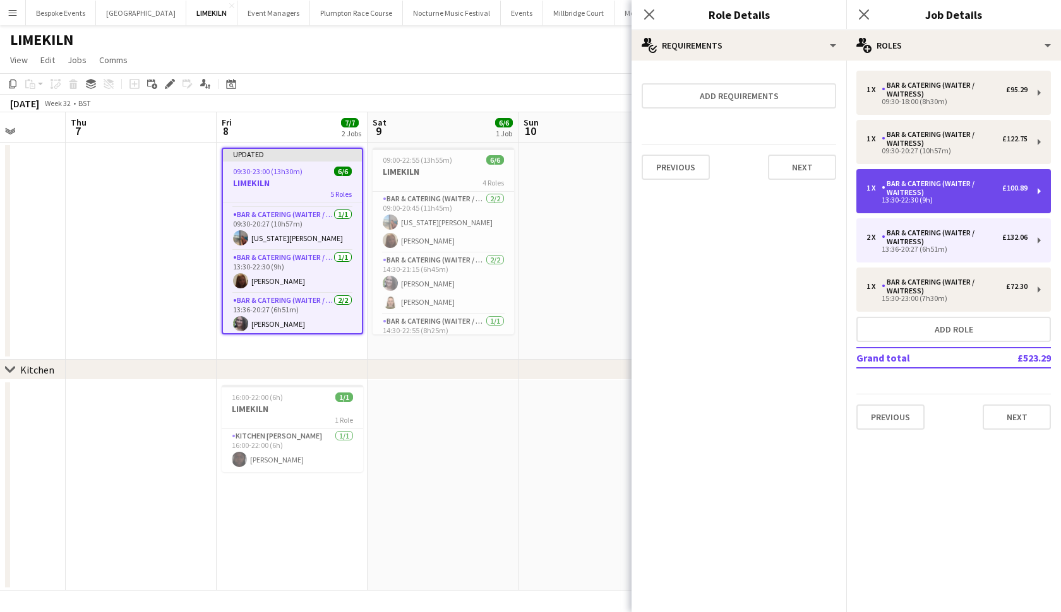
click at [898, 201] on div "13:30-22:30 (9h)" at bounding box center [946, 200] width 161 height 6
type input "*****"
type input "******"
type input "*"
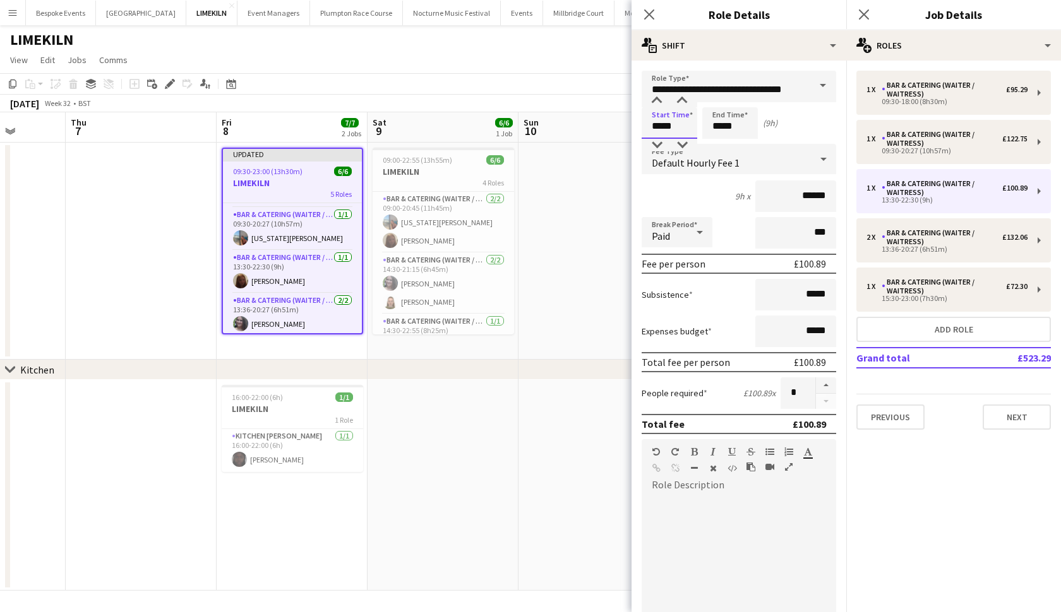
click at [667, 124] on input "*****" at bounding box center [669, 123] width 56 height 32
type input "*****"
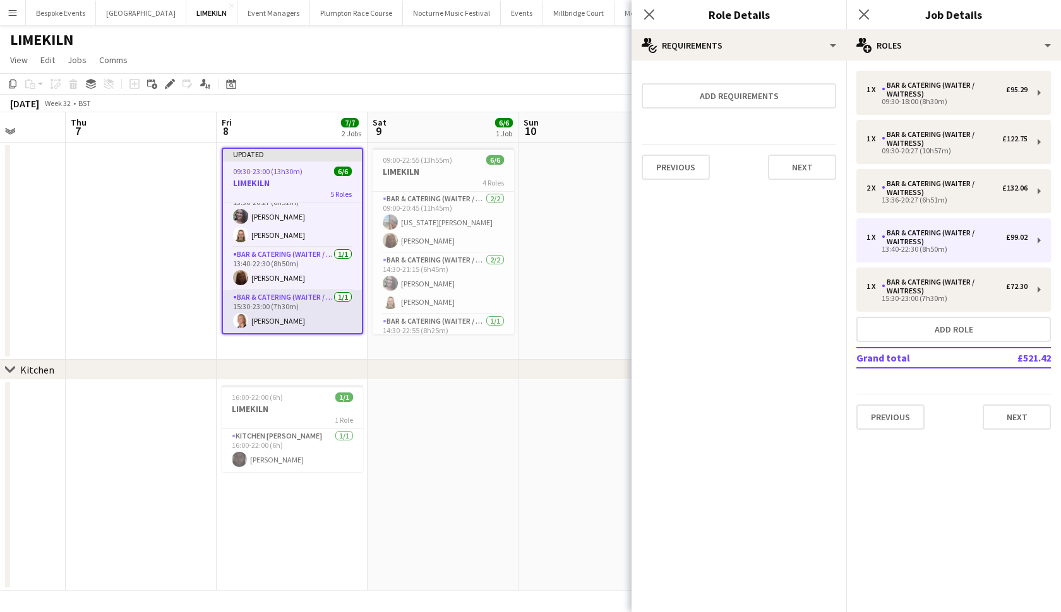
scroll to position [103, 0]
click at [267, 414] on h3 "LIMEKILN" at bounding box center [292, 408] width 141 height 11
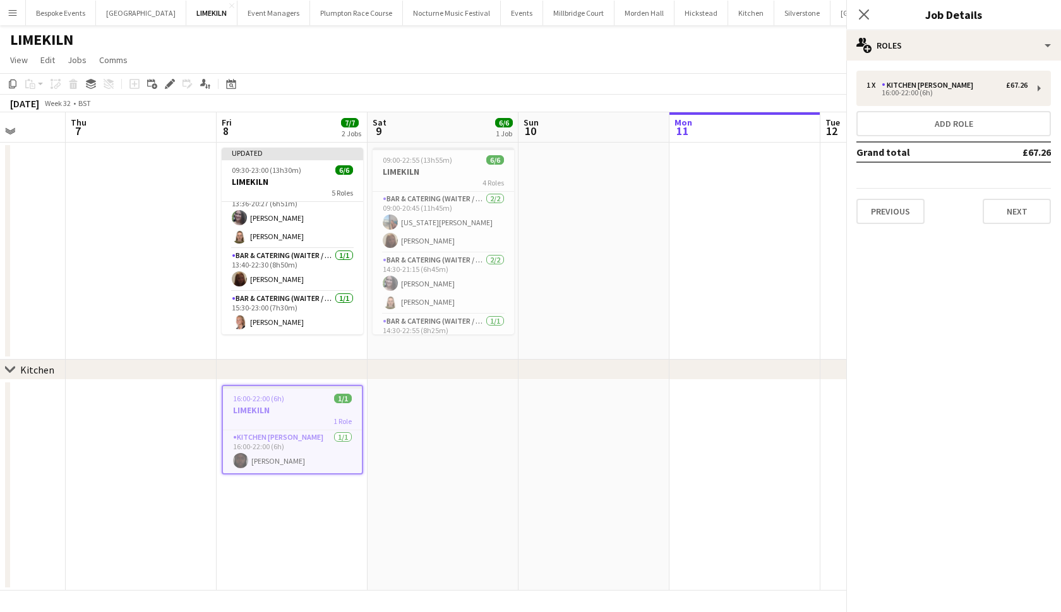
scroll to position [100, 0]
click at [170, 83] on icon at bounding box center [169, 84] width 7 height 7
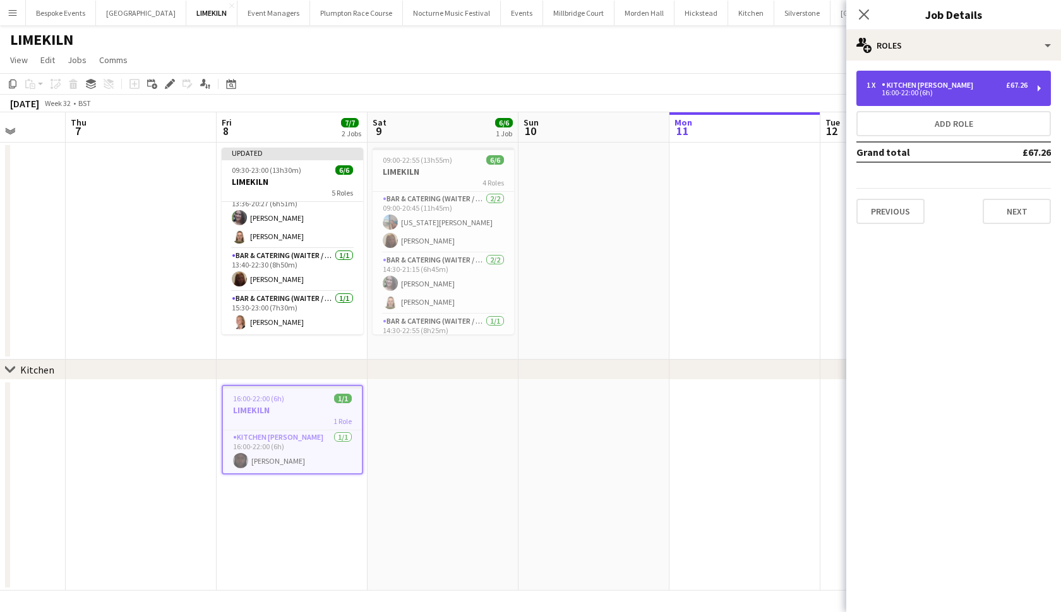
click at [989, 91] on div "16:00-22:00 (6h)" at bounding box center [946, 93] width 161 height 6
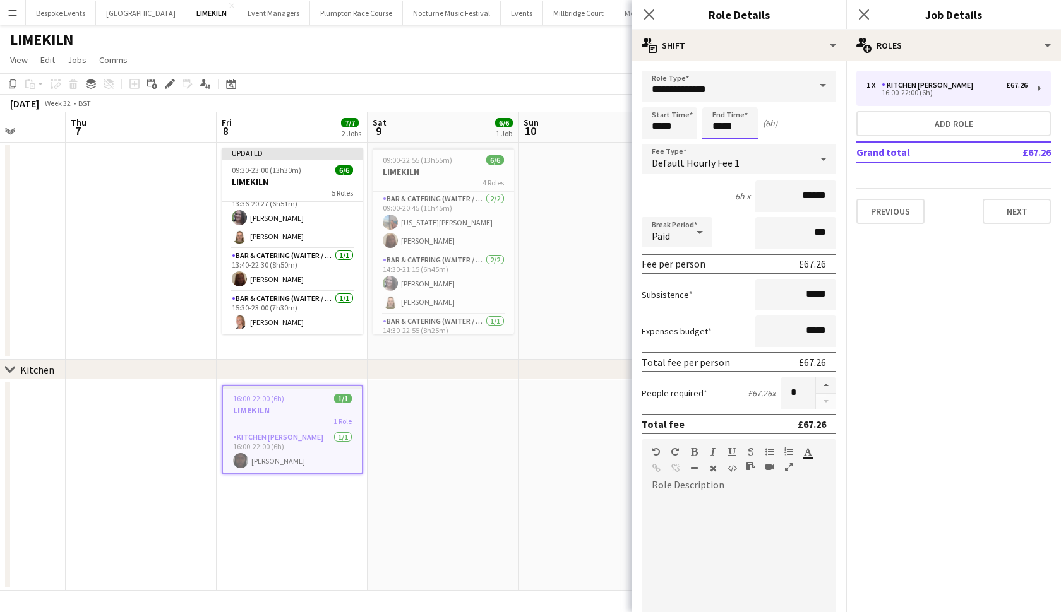
click at [720, 129] on body "Menu Boards Boards Boards All jobs Status Workforce Workforce My Workforce Recr…" at bounding box center [530, 306] width 1061 height 612
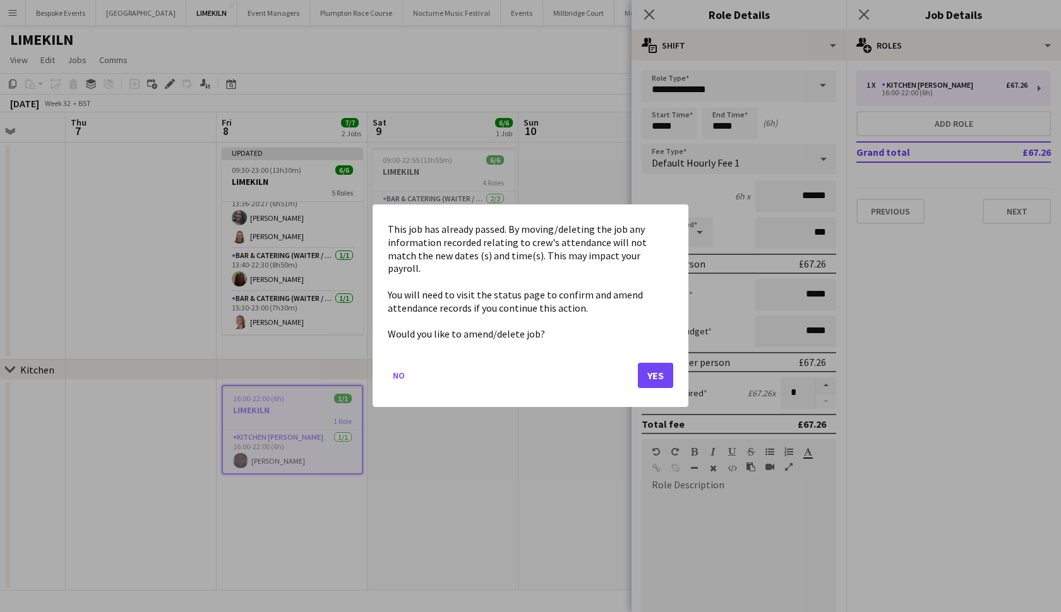
click at [662, 366] on button "Yes" at bounding box center [655, 376] width 35 height 25
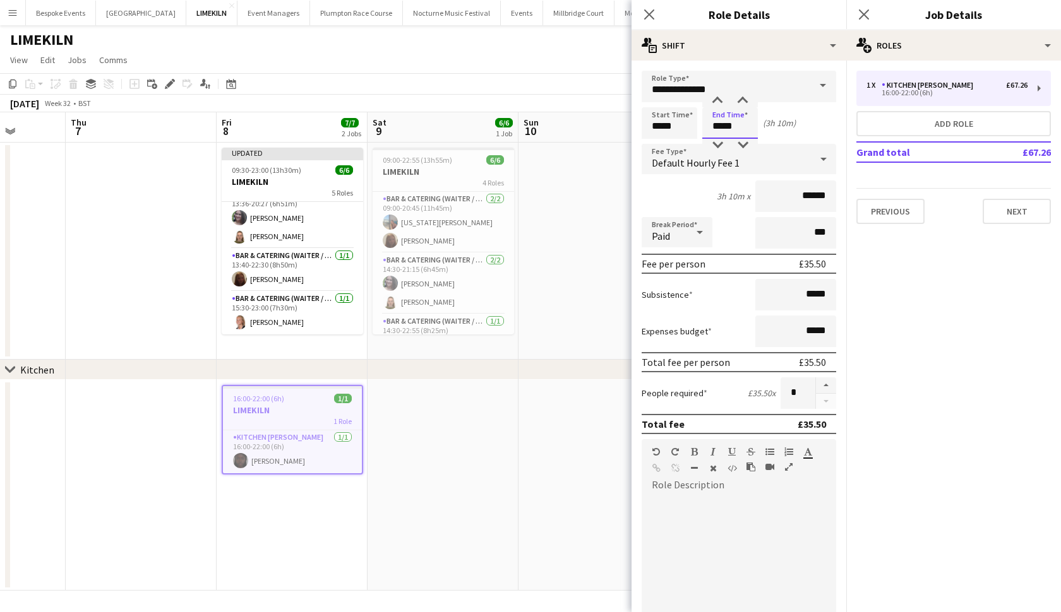
type input "*****"
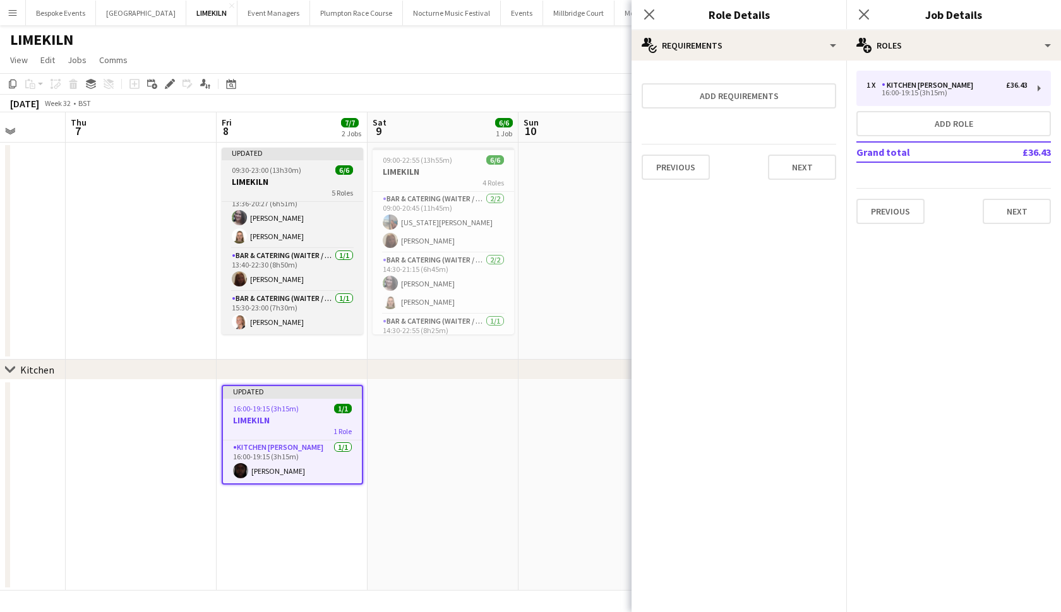
click at [307, 179] on h3 "LIMEKILN" at bounding box center [292, 181] width 141 height 11
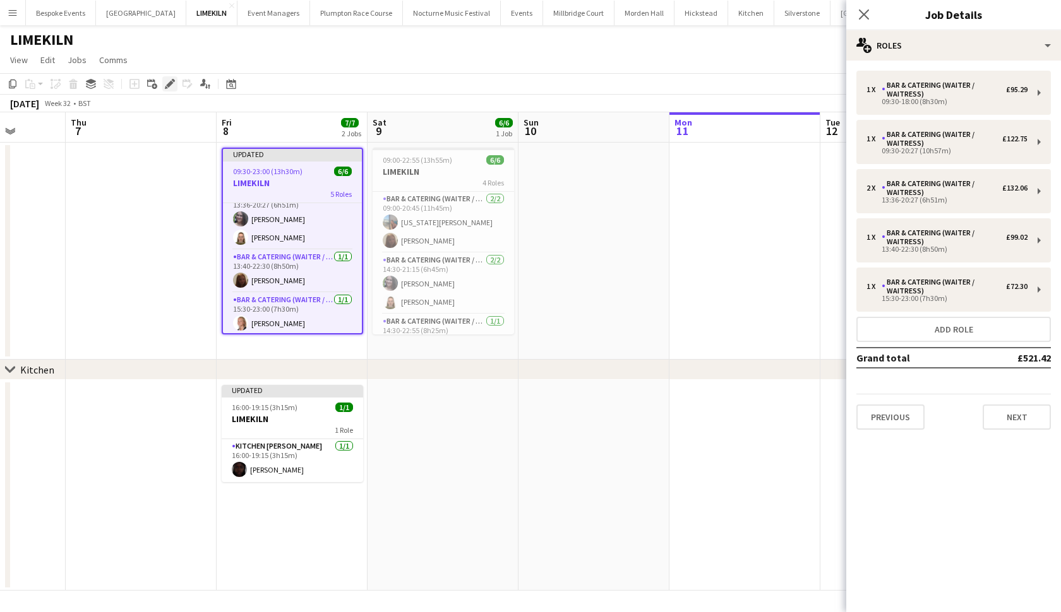
click at [170, 86] on icon "Edit" at bounding box center [170, 84] width 10 height 10
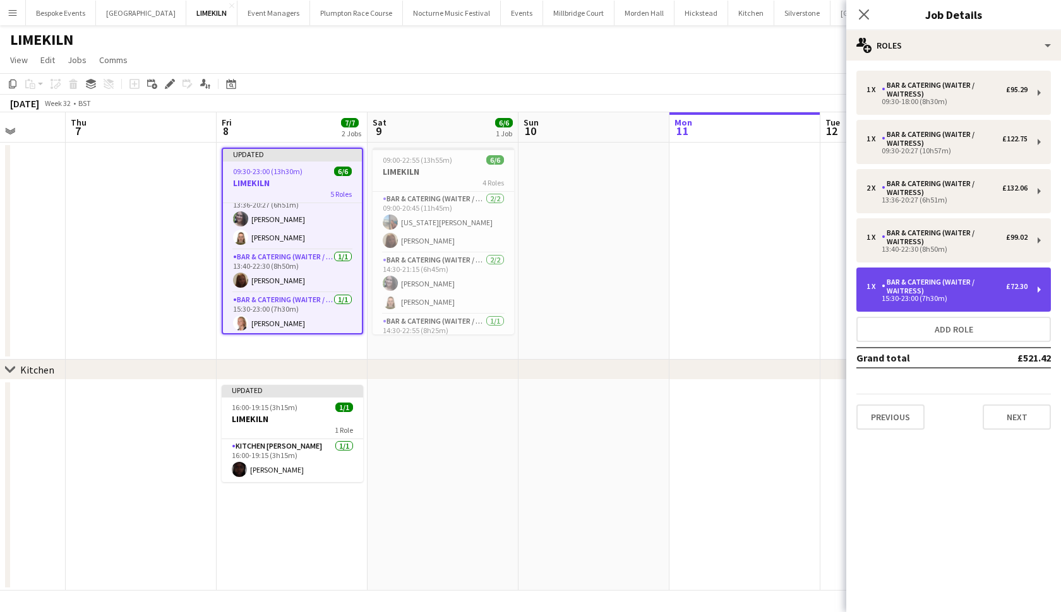
click at [948, 281] on div "Bar & Catering (Waiter / waitress)" at bounding box center [943, 287] width 124 height 18
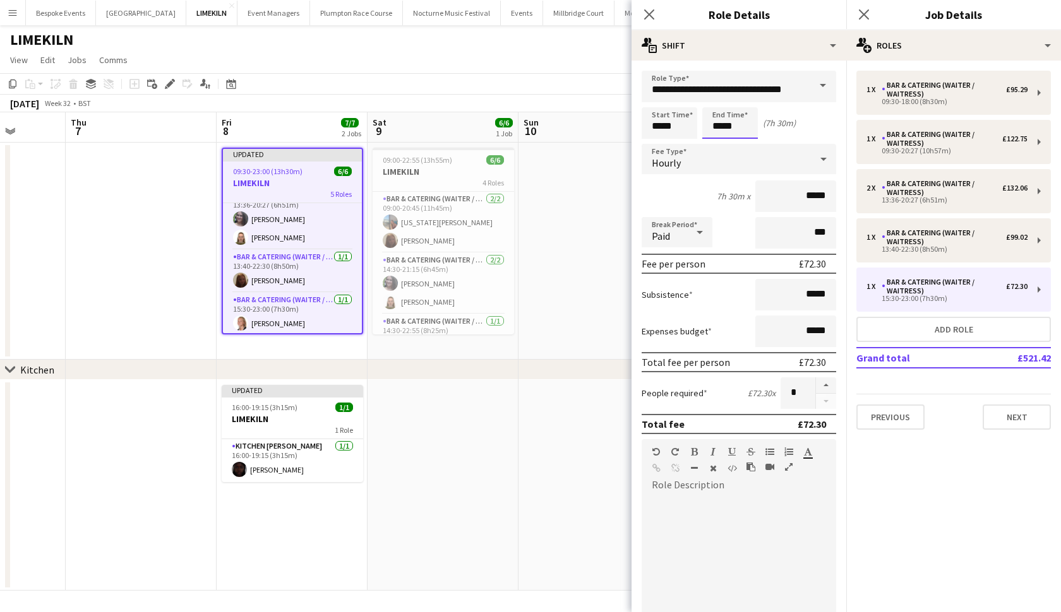
click at [721, 128] on body "Menu Boards Boards Boards All jobs Status Workforce Workforce My Workforce Recr…" at bounding box center [530, 306] width 1061 height 612
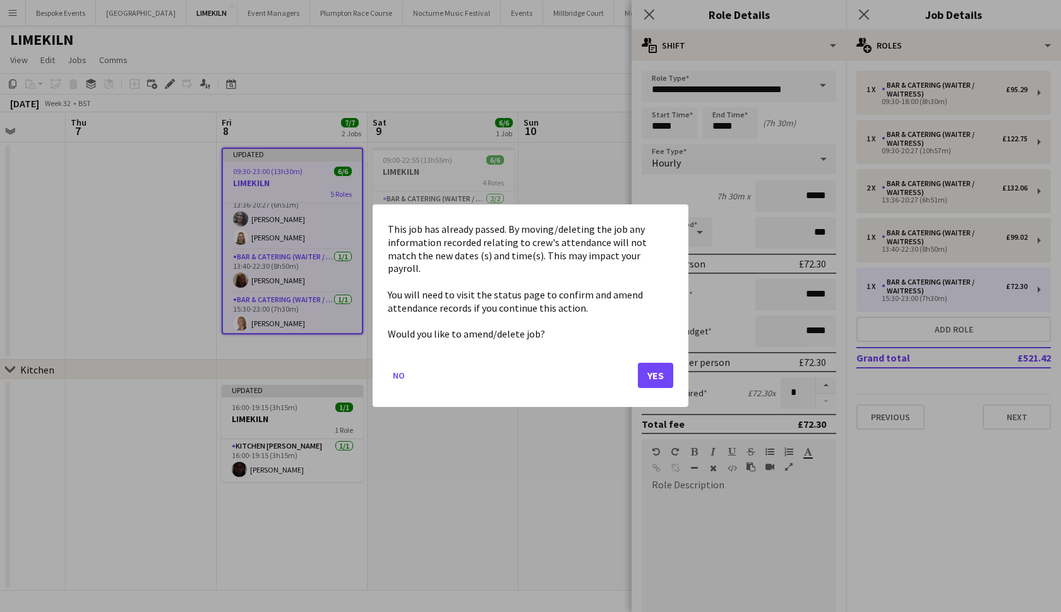
click at [648, 376] on button "Yes" at bounding box center [655, 376] width 35 height 25
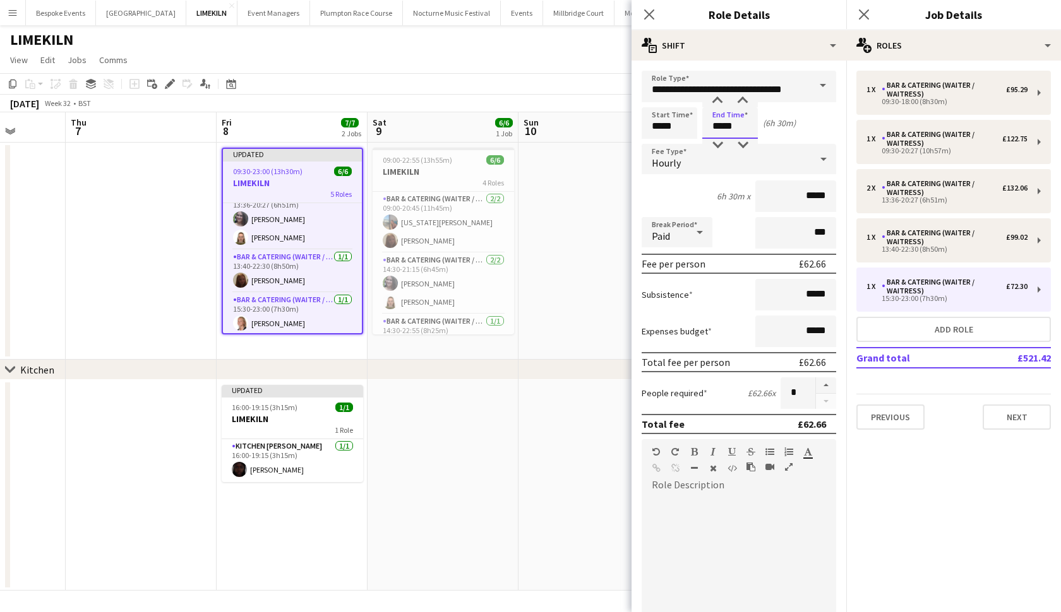
type input "*****"
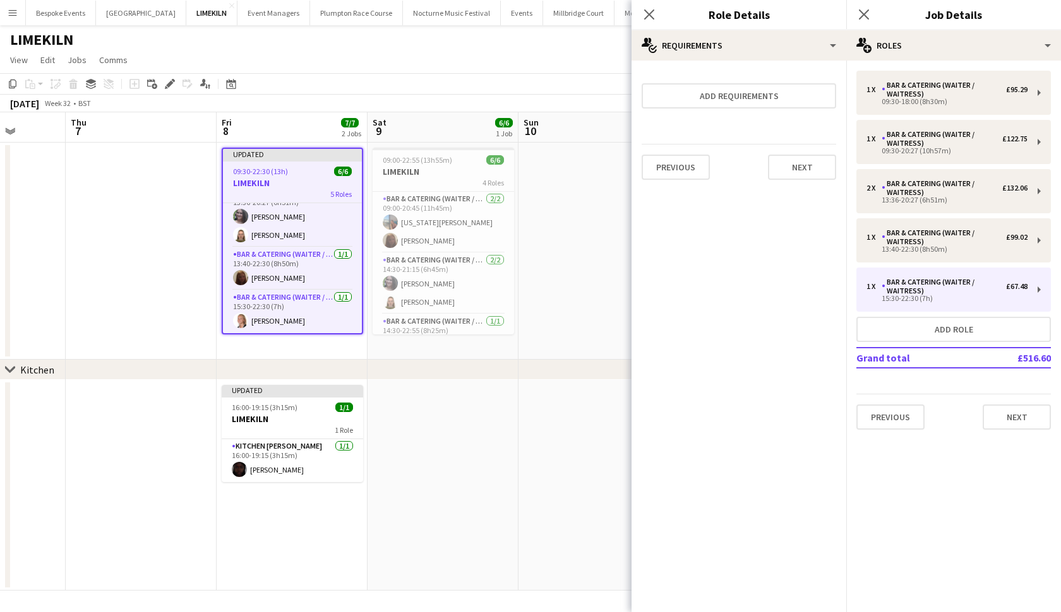
click at [568, 416] on app-date-cell at bounding box center [593, 485] width 151 height 211
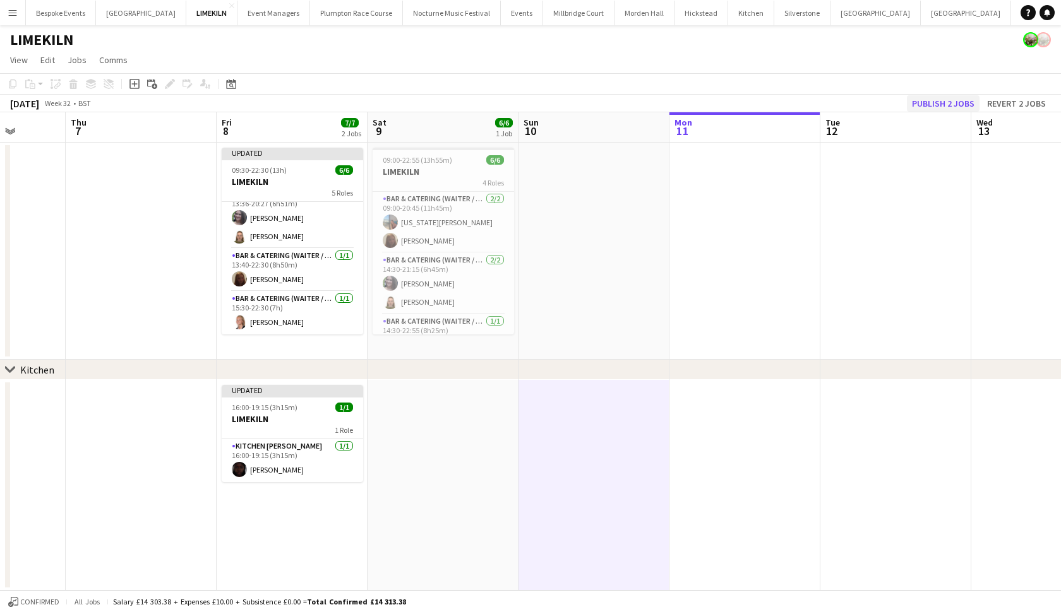
click at [956, 110] on button "Publish 2 jobs" at bounding box center [943, 103] width 73 height 16
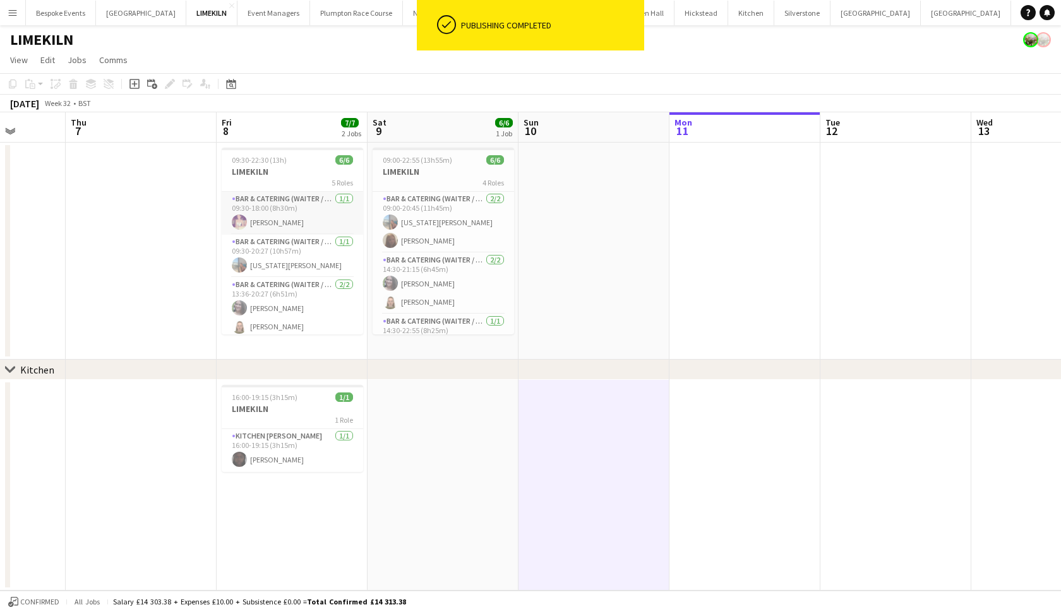
scroll to position [0, 0]
click at [282, 205] on app-card-role "Bar & Catering (Waiter / waitress) 1/1 09:30-18:00 (8h30m) Emma Black" at bounding box center [292, 213] width 141 height 43
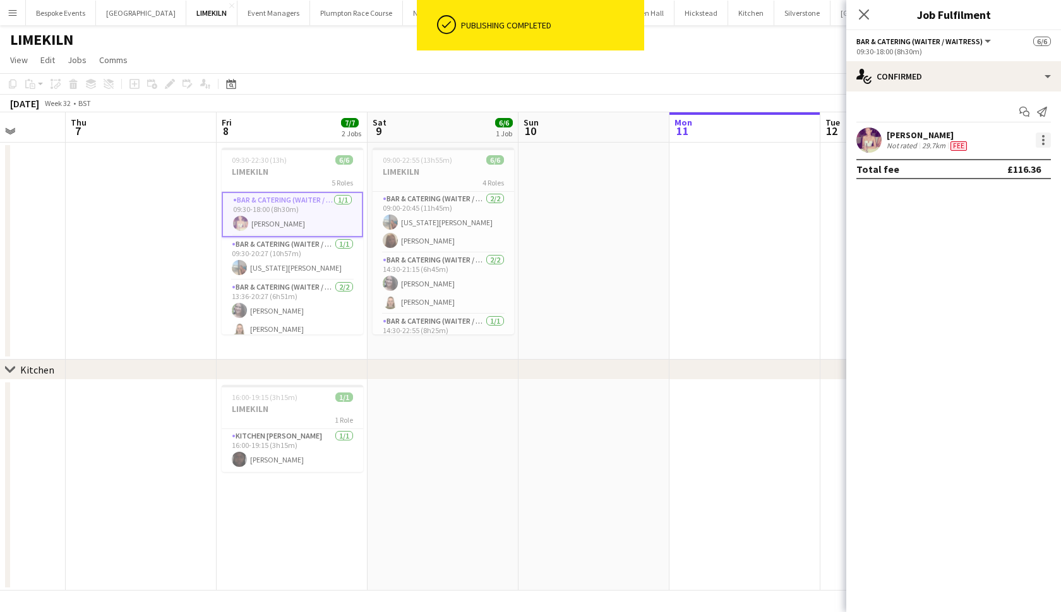
click at [1035, 137] on div at bounding box center [1042, 140] width 15 height 15
click at [1028, 158] on span "Edit fee" at bounding box center [1001, 163] width 78 height 11
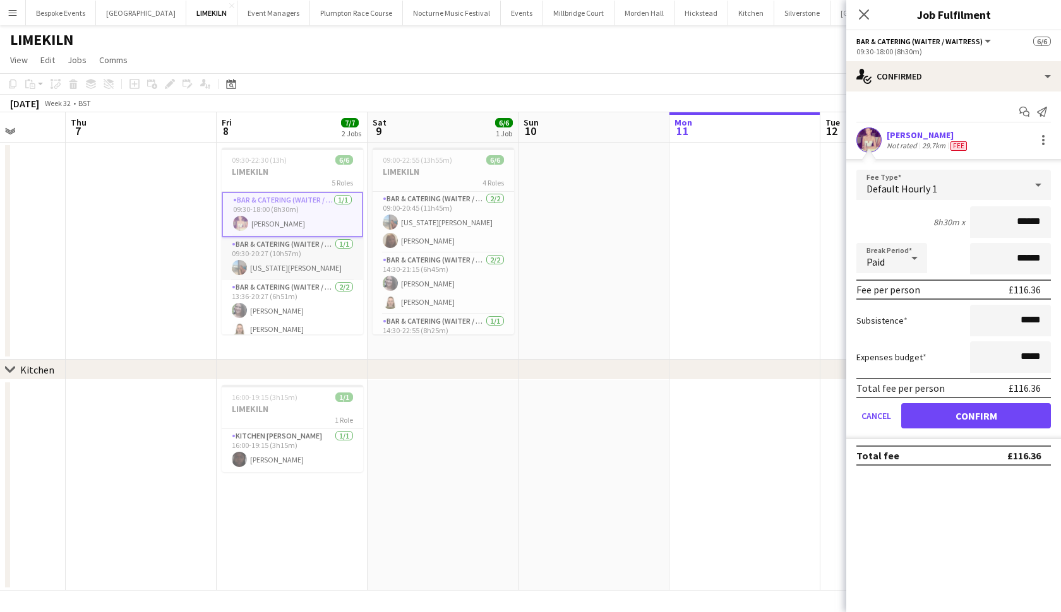
click at [351, 266] on app-card-role "Bar & Catering (Waiter / waitress) 1/1 09:30-20:27 (10h57m) georgia willoughby" at bounding box center [292, 258] width 141 height 43
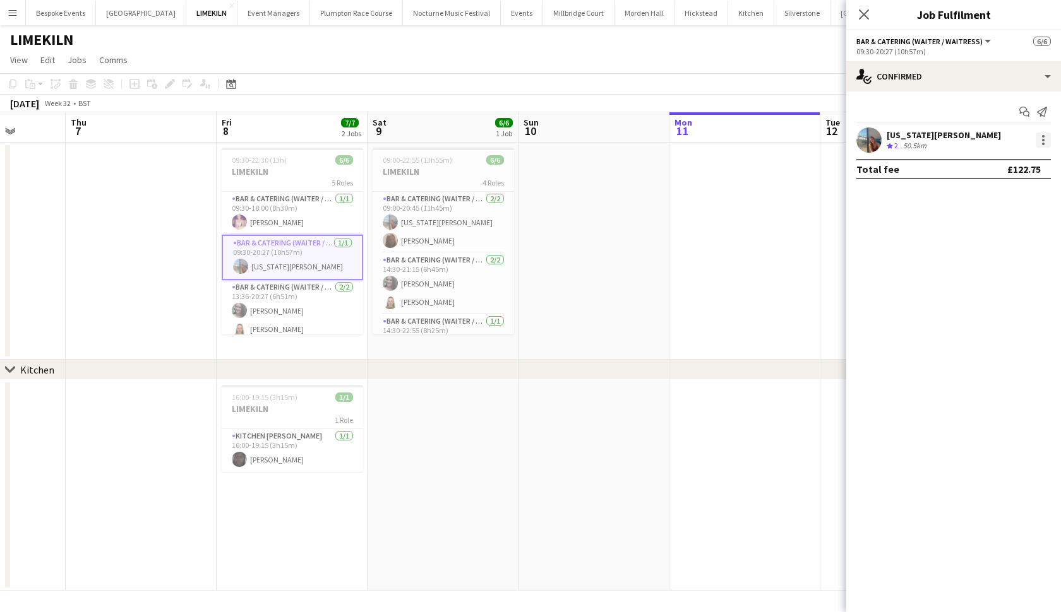
click at [1040, 143] on div at bounding box center [1042, 140] width 15 height 15
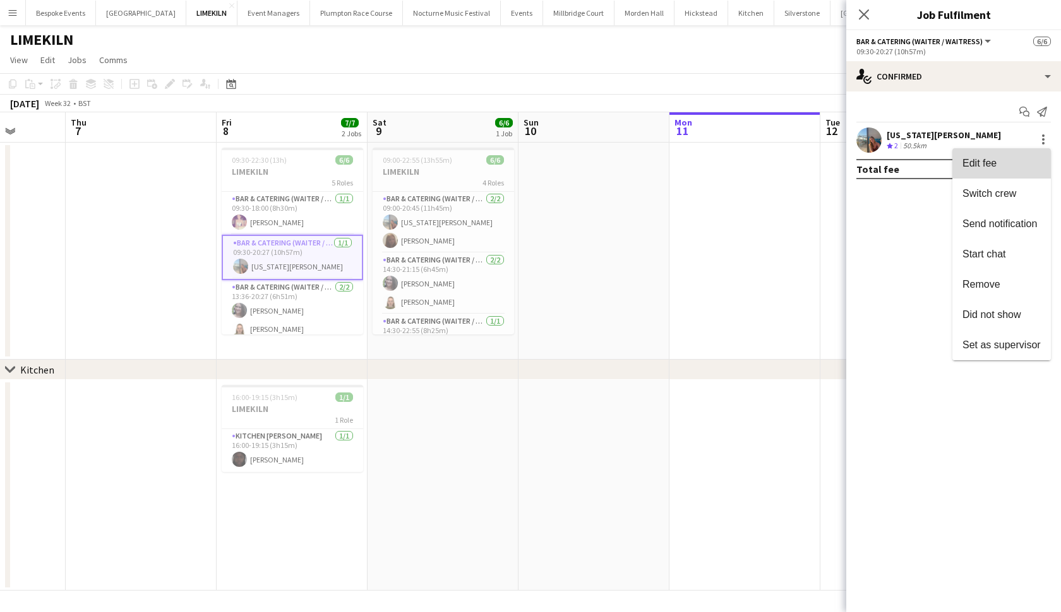
click at [1002, 175] on button "Edit fee" at bounding box center [1001, 163] width 98 height 30
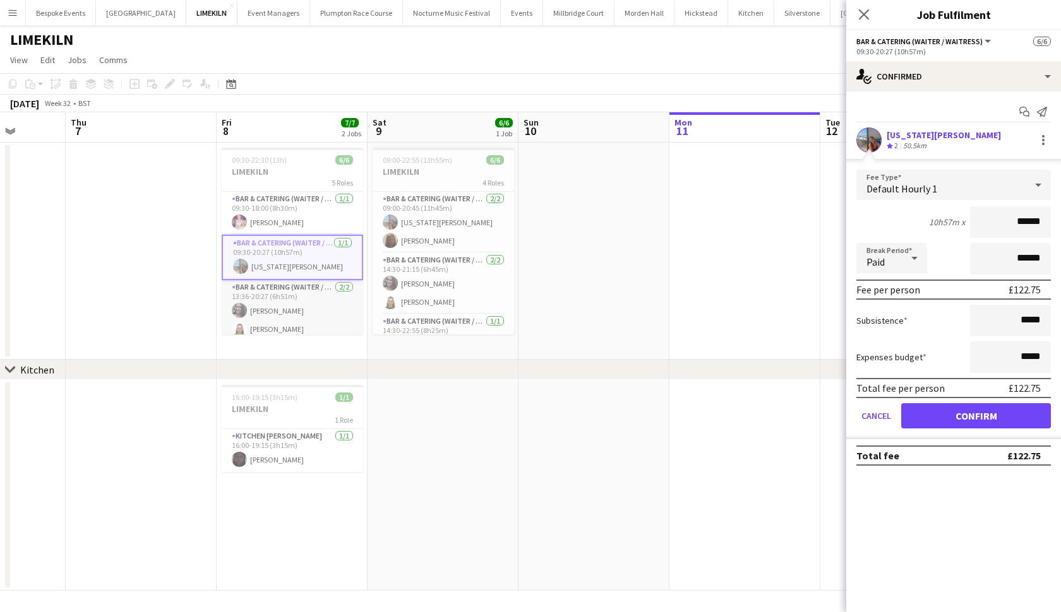
click at [285, 308] on app-card-role "Bar & Catering (Waiter / waitress) 2/2 13:36-20:27 (6h51m) Natalia Brzezicka Ma…" at bounding box center [292, 310] width 141 height 61
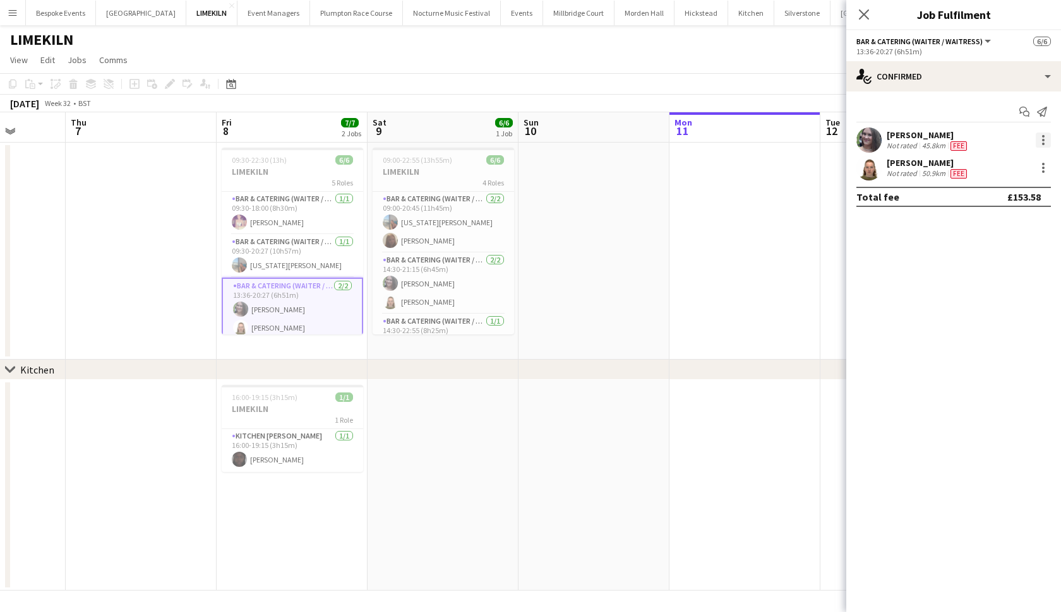
click at [1040, 144] on div at bounding box center [1042, 140] width 15 height 15
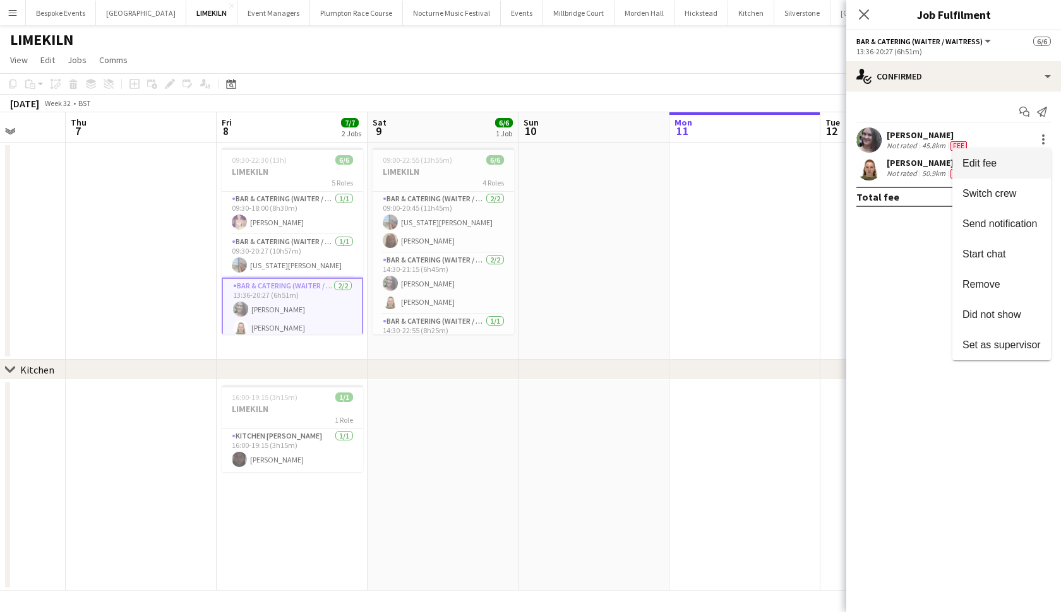
click at [1005, 164] on span "Edit fee" at bounding box center [1001, 163] width 78 height 11
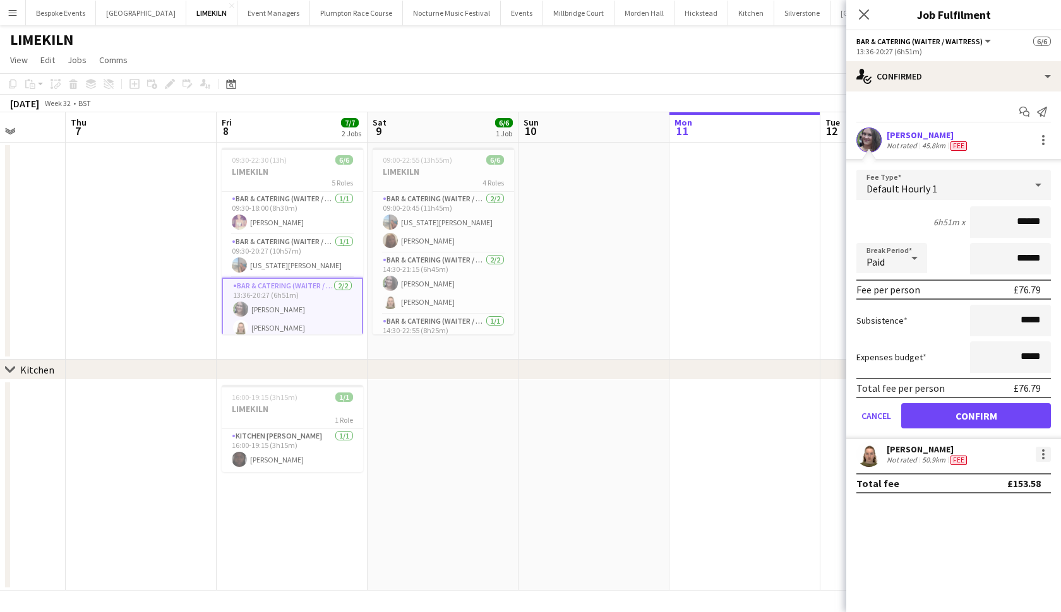
click at [1045, 461] on div at bounding box center [1042, 454] width 15 height 15
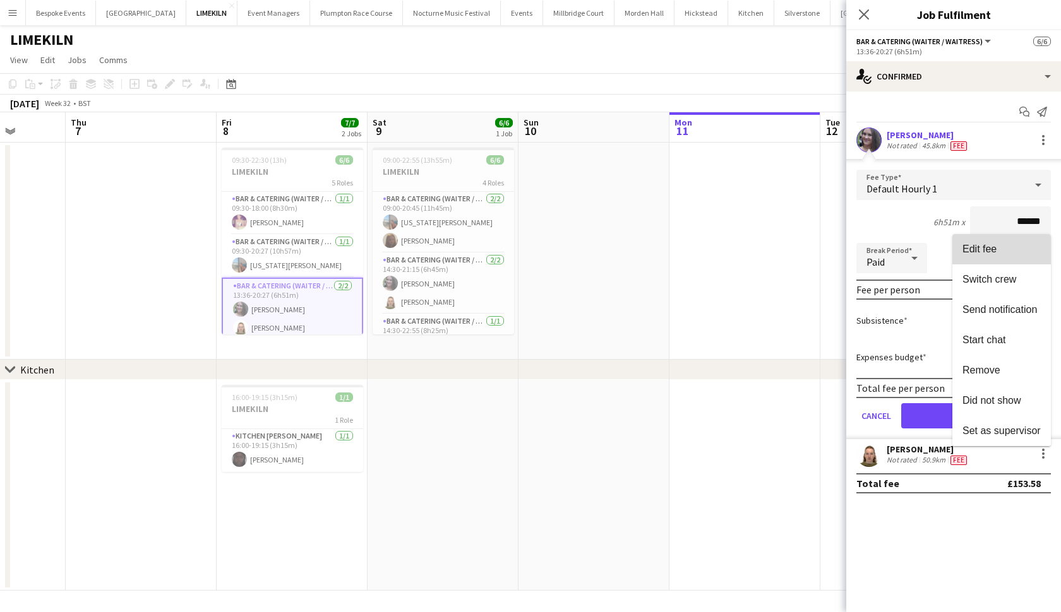
click at [977, 253] on span "Edit fee" at bounding box center [979, 249] width 34 height 11
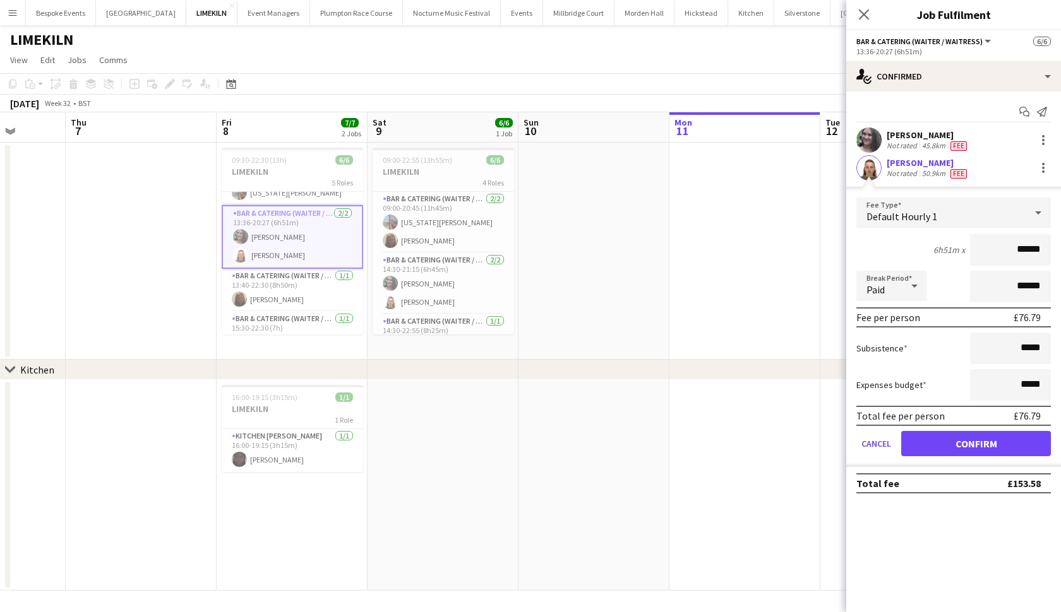
scroll to position [78, 0]
click at [301, 296] on app-card-role "Bar & Catering (Waiter / waitress) 1/1 13:40-22:30 (8h50m) Maddie Leader" at bounding box center [292, 284] width 141 height 43
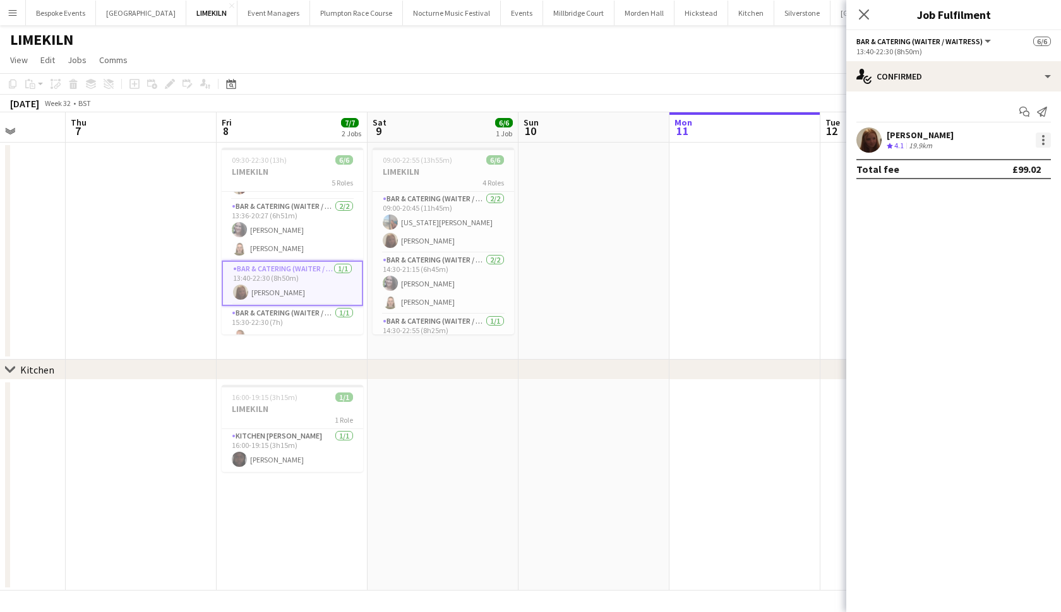
click at [1042, 139] on div at bounding box center [1042, 140] width 15 height 15
click at [987, 171] on button "Edit fee" at bounding box center [1001, 163] width 98 height 30
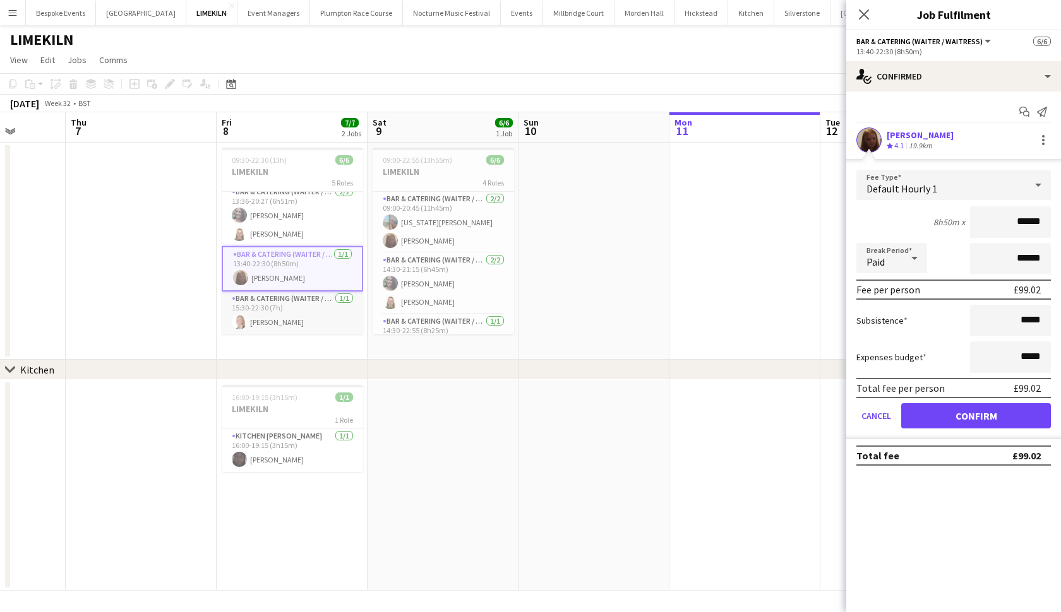
scroll to position [0, 386]
click at [270, 314] on app-card-role "Bar & Catering (Waiter / waitress) 1/1 15:30-22:30 (7h) Sienna Calvert" at bounding box center [292, 313] width 141 height 43
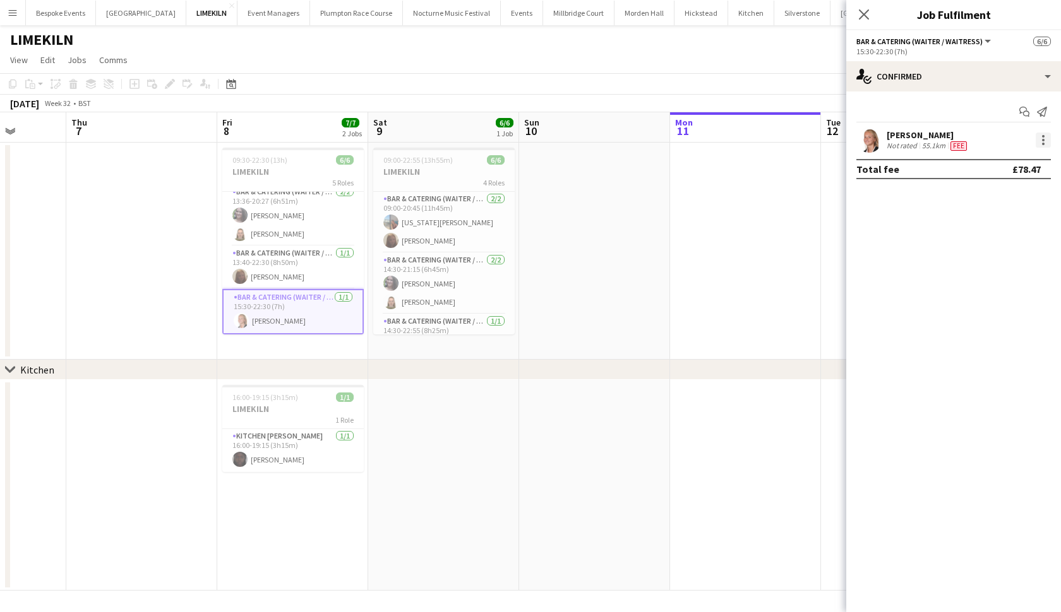
click at [1040, 146] on div at bounding box center [1042, 140] width 15 height 15
click at [1006, 160] on span "Edit fee" at bounding box center [1001, 163] width 78 height 11
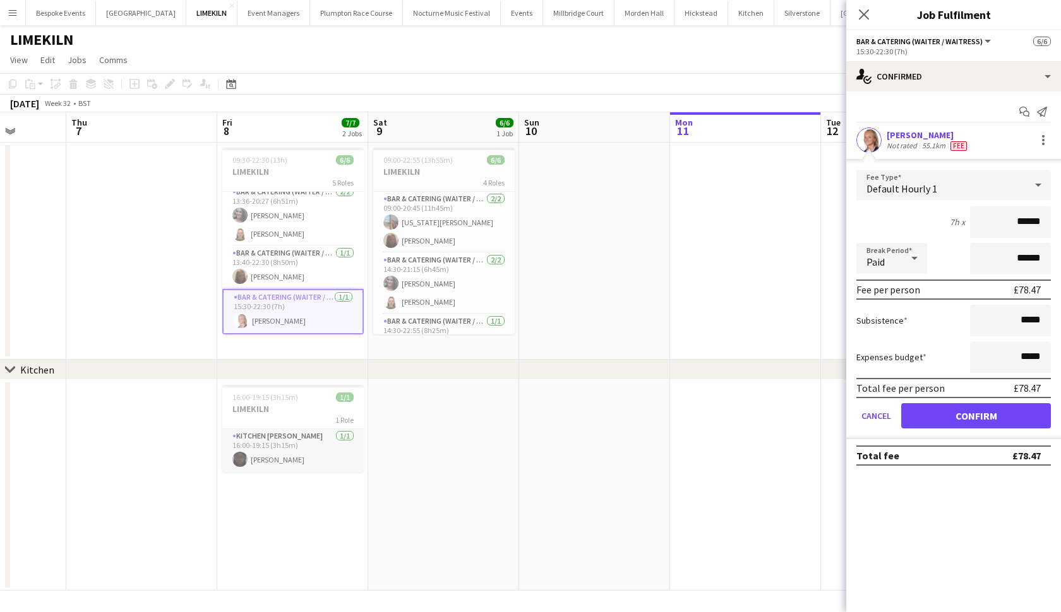
click at [307, 468] on app-card-role "Kitchen Porter 1/1 16:00-19:15 (3h15m) Maguette Seck" at bounding box center [292, 450] width 141 height 43
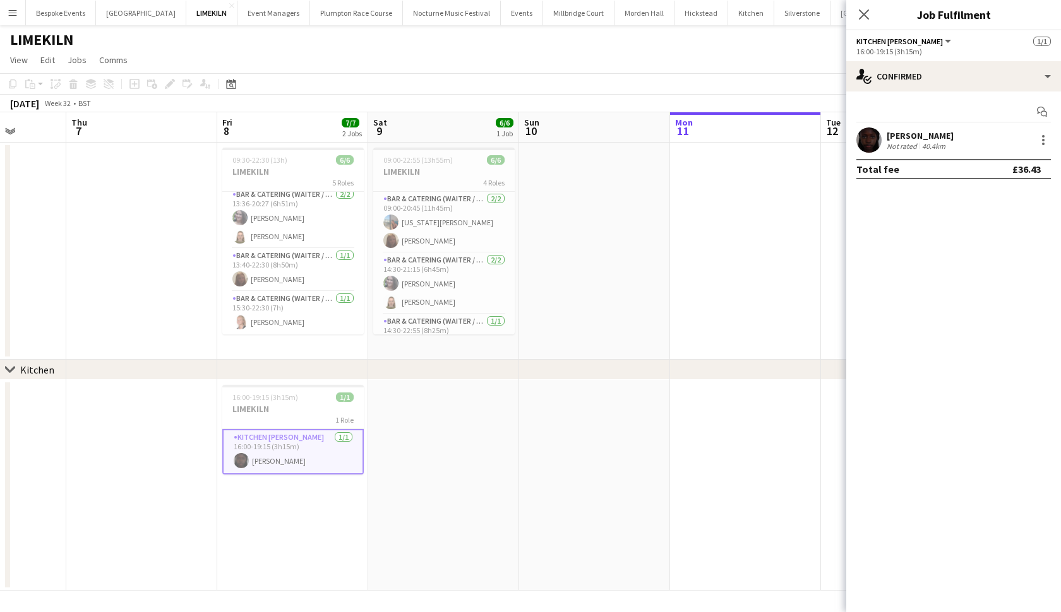
scroll to position [90, 0]
click at [1040, 143] on div at bounding box center [1042, 140] width 15 height 15
click at [992, 160] on span "Edit fee" at bounding box center [979, 163] width 34 height 11
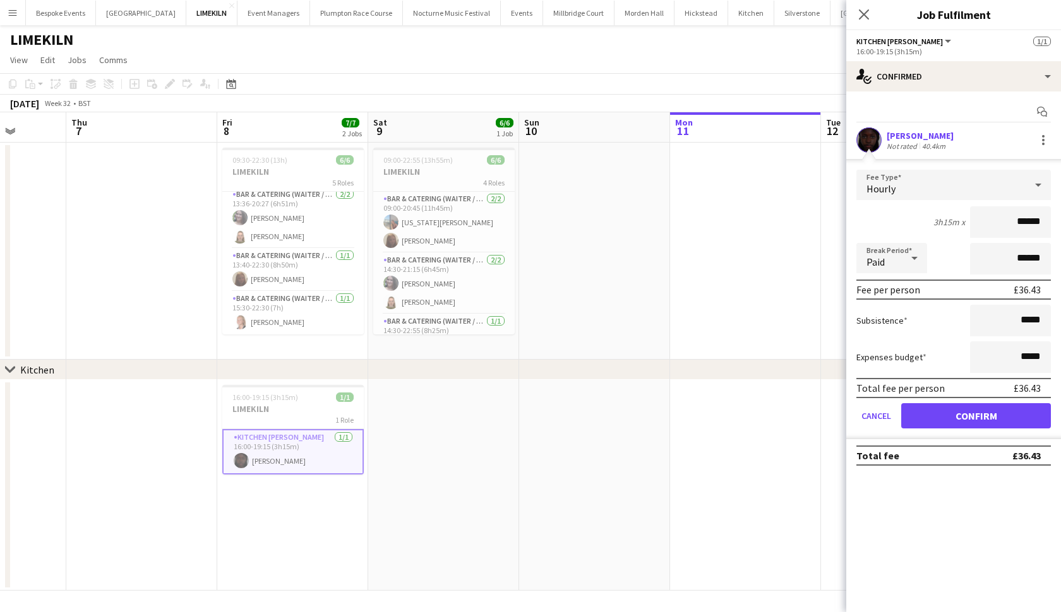
click at [709, 254] on app-date-cell at bounding box center [745, 251] width 151 height 217
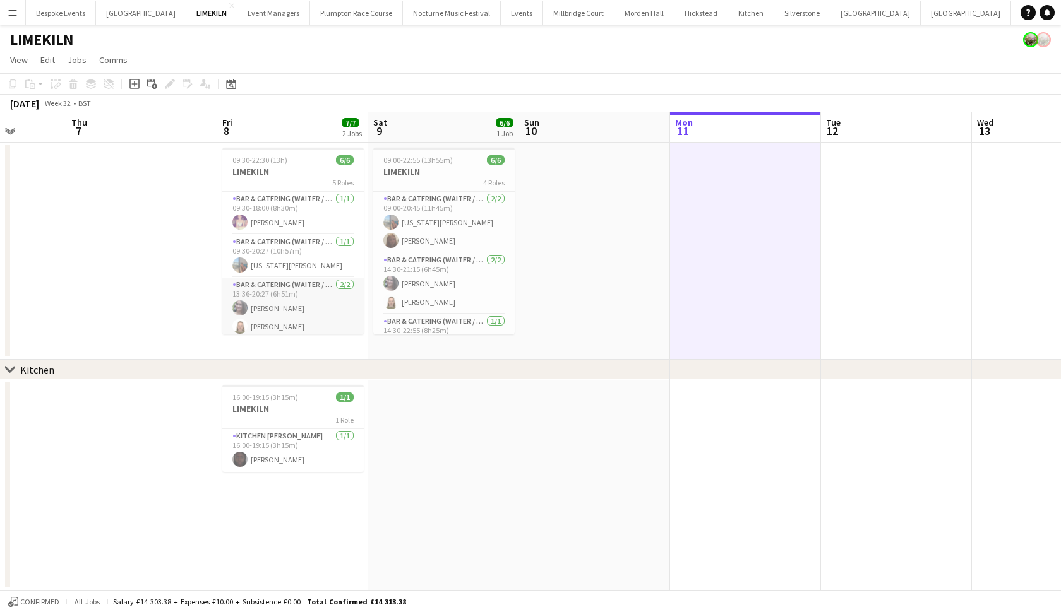
scroll to position [0, 0]
click at [285, 215] on app-card-role "Bar & Catering (Waiter / waitress) 1/1 09:30-18:00 (8h30m) Emma Black" at bounding box center [292, 213] width 141 height 43
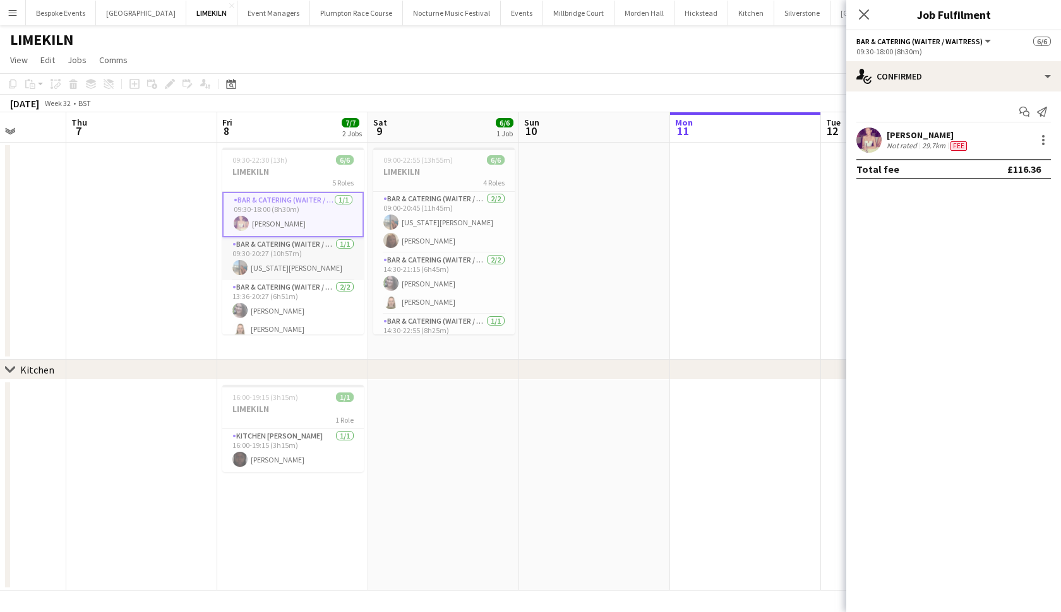
click at [284, 265] on app-card-role "Bar & Catering (Waiter / waitress) 1/1 09:30-20:27 (10h57m) georgia willoughby" at bounding box center [292, 258] width 141 height 43
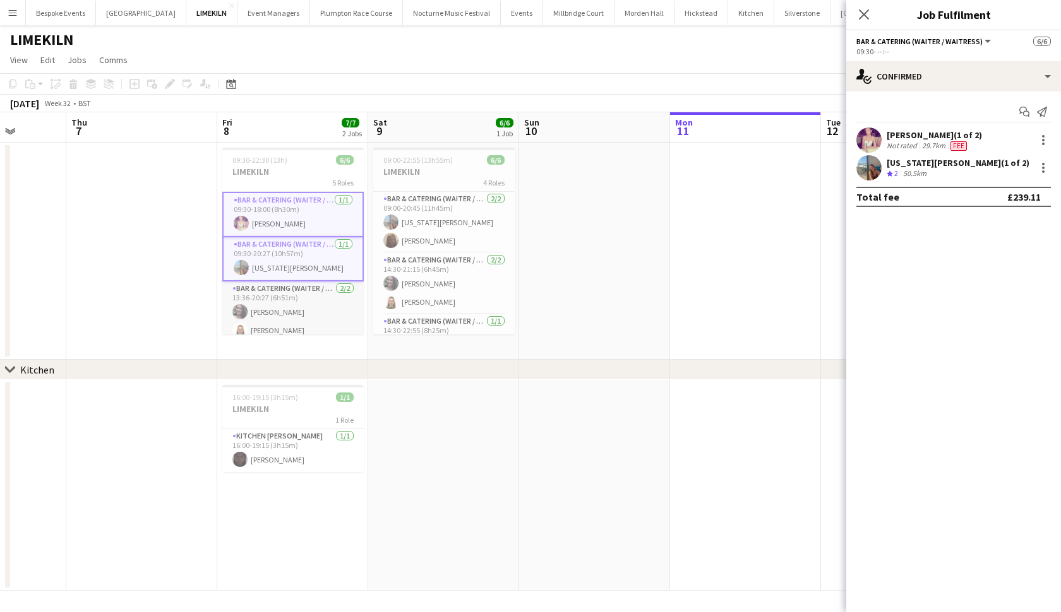
click at [288, 316] on app-card-role "Bar & Catering (Waiter / waitress) 2/2 13:36-20:27 (6h51m) Natalia Brzezicka Ma…" at bounding box center [292, 312] width 141 height 61
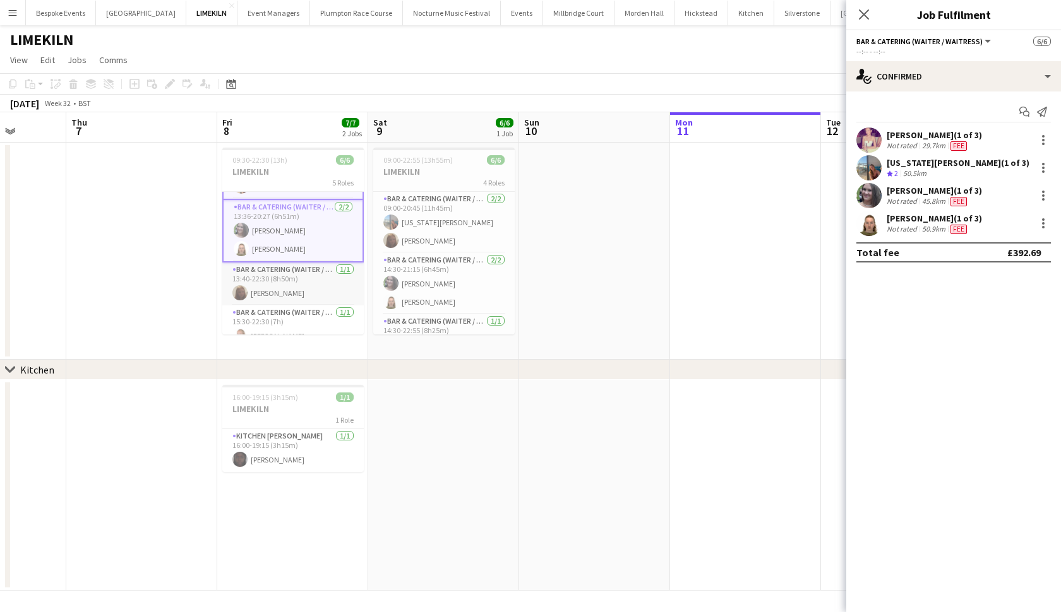
click at [284, 299] on app-card-role "Bar & Catering (Waiter / waitress) 1/1 13:40-22:30 (8h50m) Maddie Leader" at bounding box center [292, 284] width 141 height 43
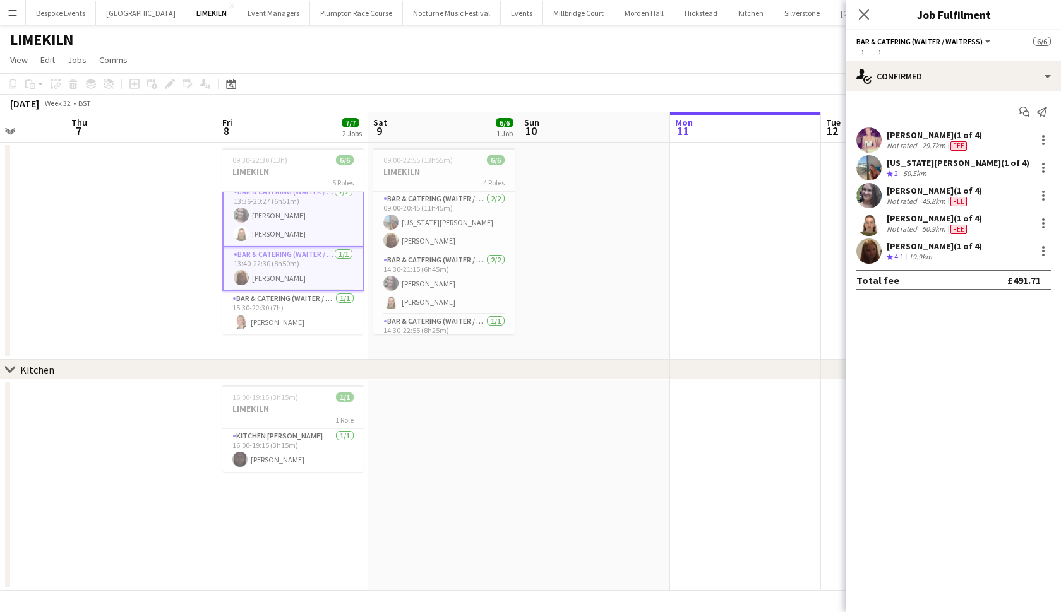
click at [284, 299] on app-card-role "Bar & Catering (Waiter / waitress) 1/1 15:30-22:30 (7h) Sienna Calvert" at bounding box center [292, 313] width 141 height 43
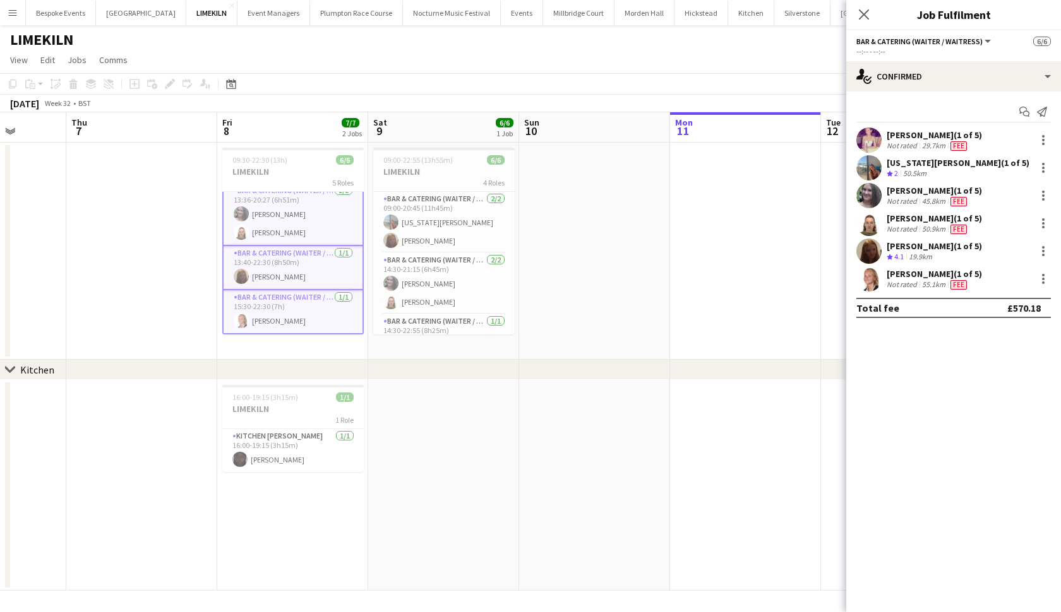
scroll to position [98, 0]
click at [273, 458] on app-card-role "Kitchen Porter 1/1 16:00-19:15 (3h15m) Maguette Seck" at bounding box center [292, 450] width 141 height 43
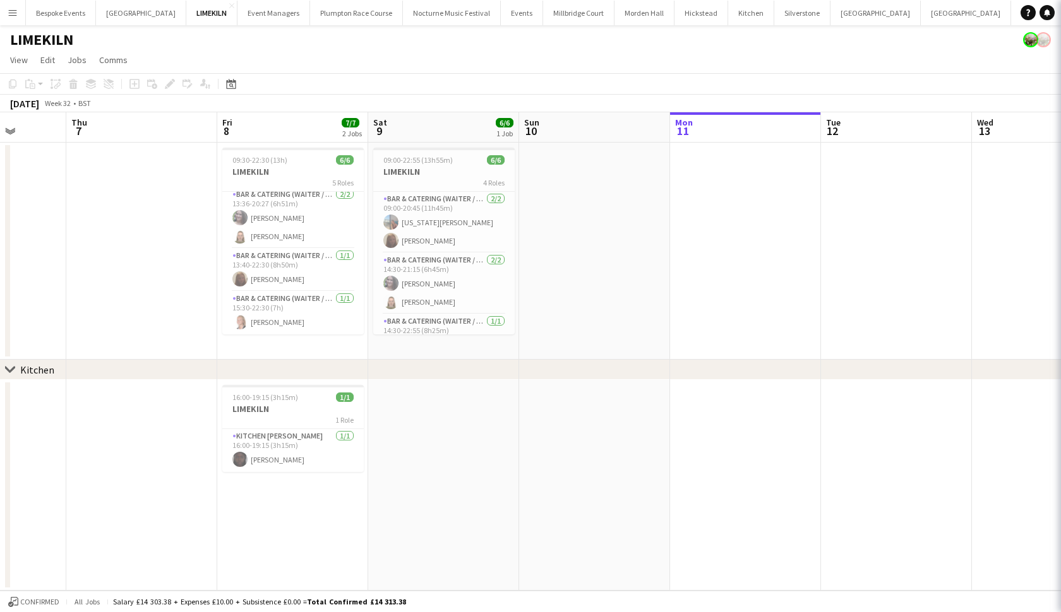
scroll to position [90, 0]
click at [273, 458] on app-card-role "Kitchen Porter 1/1 16:00-19:15 (3h15m) Maguette Seck" at bounding box center [292, 450] width 141 height 43
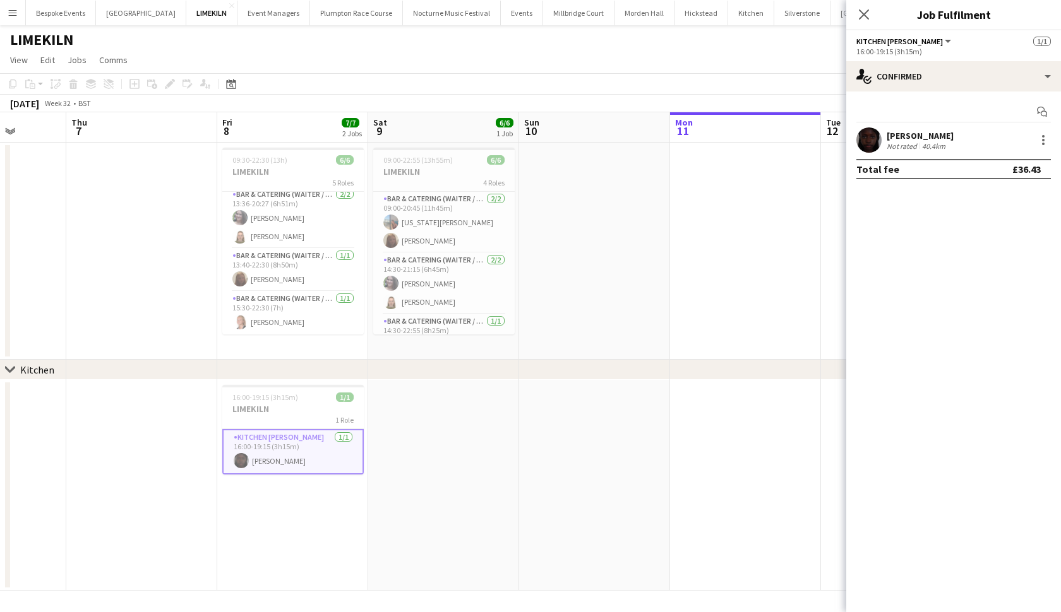
click at [123, 17] on button "Micklefield Hall Close" at bounding box center [141, 13] width 90 height 25
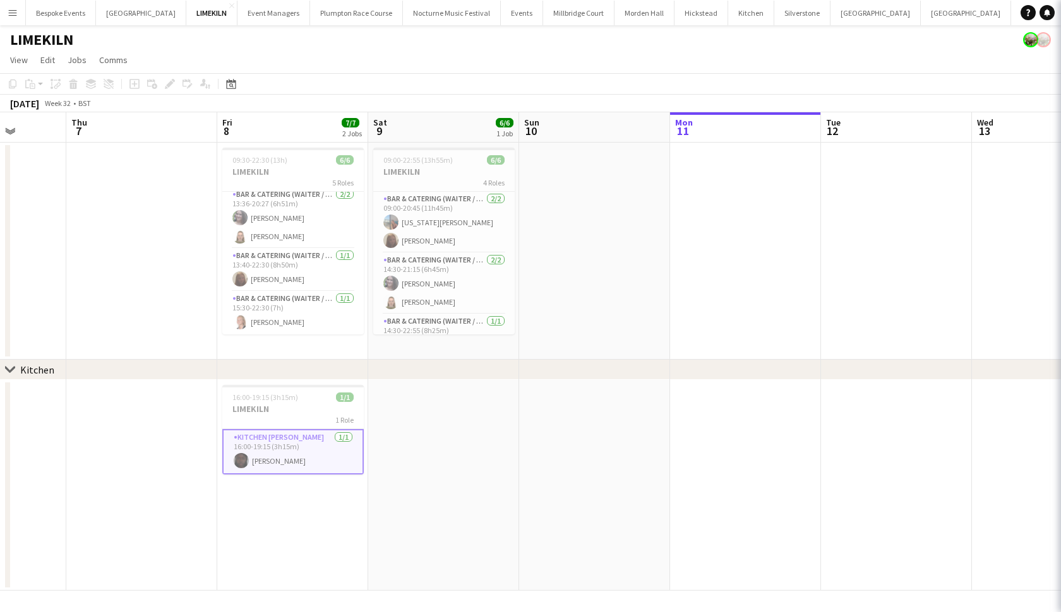
click at [123, 17] on button "Micklefield Hall Close" at bounding box center [141, 13] width 90 height 25
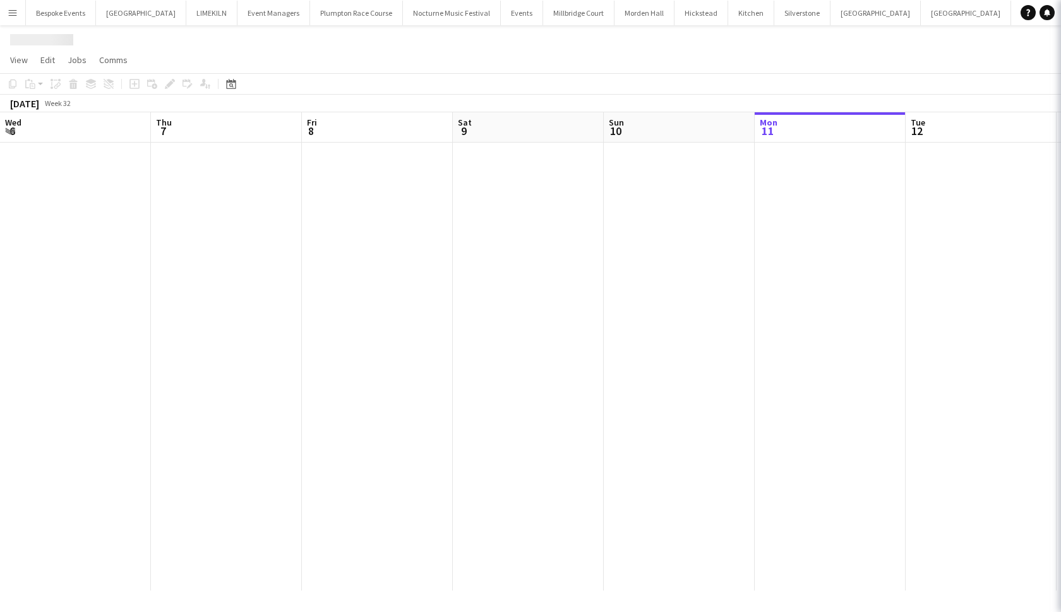
scroll to position [0, 302]
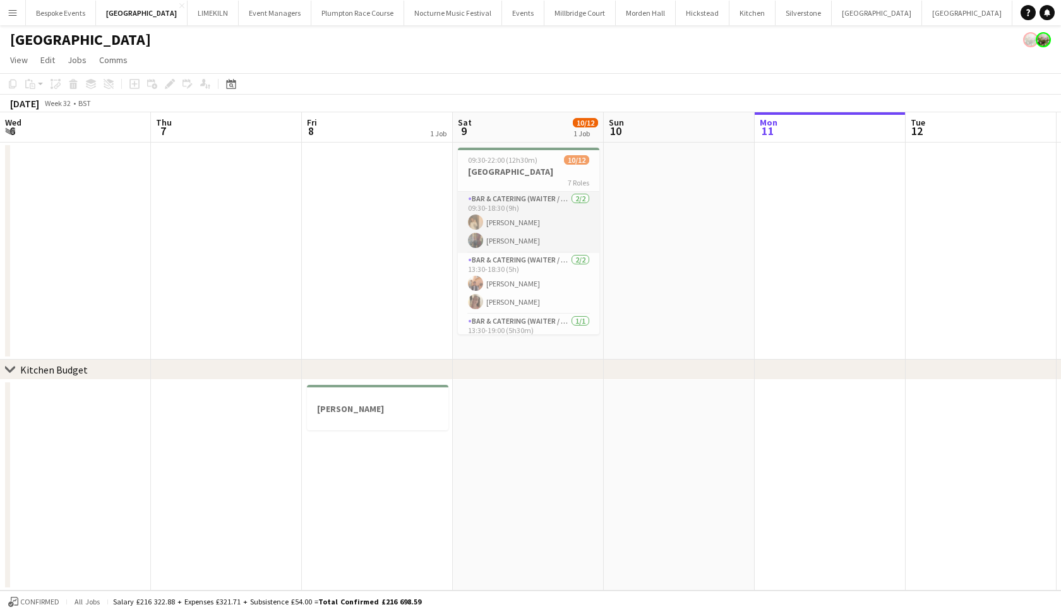
click at [534, 215] on app-card-role "Bar & Catering (Waiter / waitress) 2/2 09:30-18:30 (9h) Lauren Dunstone Annabel…" at bounding box center [528, 222] width 141 height 61
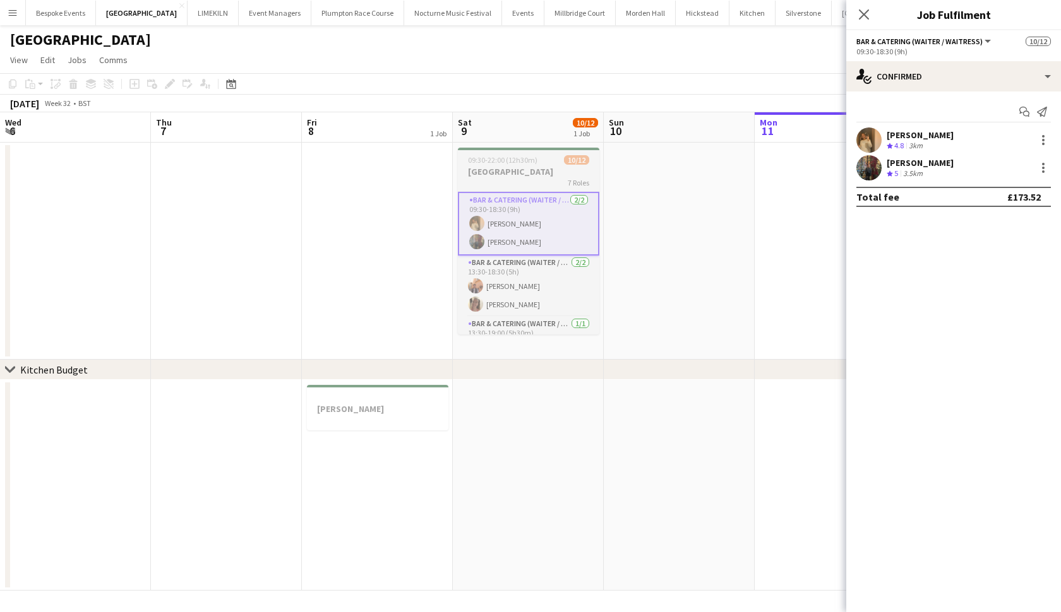
click at [557, 177] on h3 "[GEOGRAPHIC_DATA]" at bounding box center [528, 171] width 141 height 11
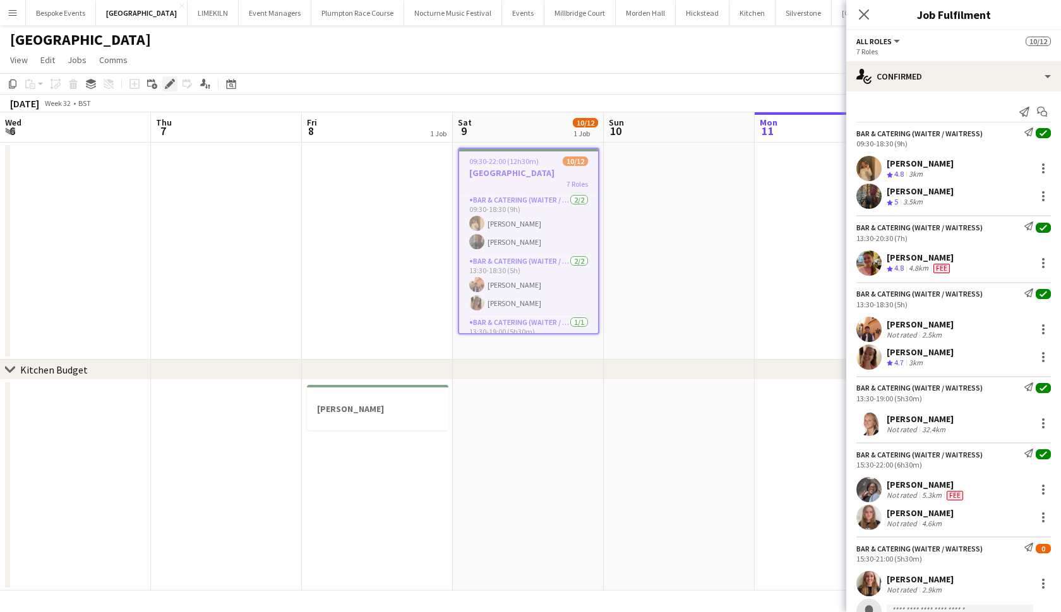
click at [171, 83] on icon at bounding box center [169, 84] width 7 height 7
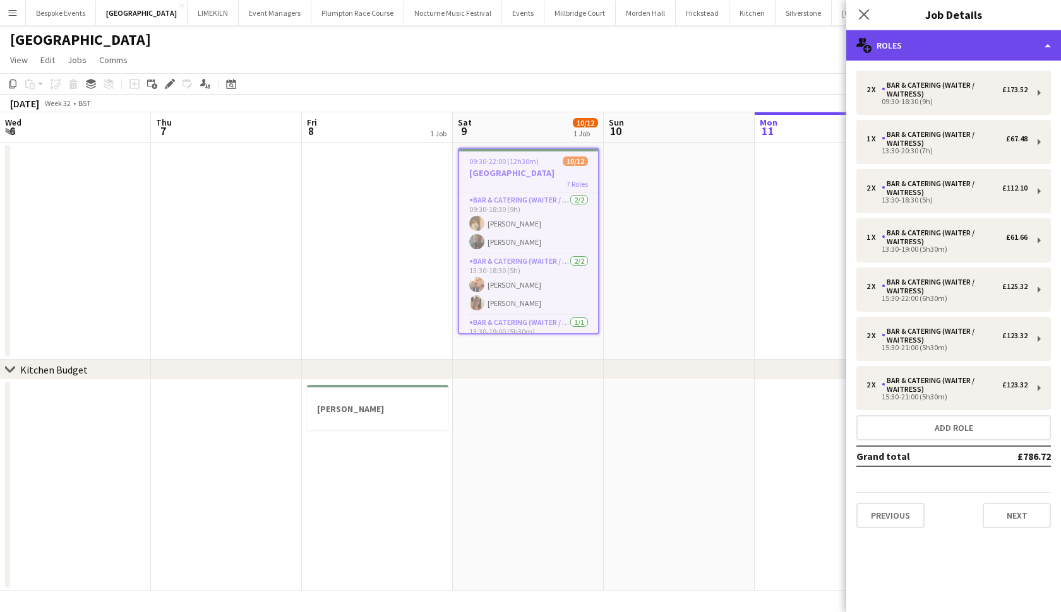
click at [963, 60] on div "multiple-users-add Roles" at bounding box center [953, 45] width 215 height 30
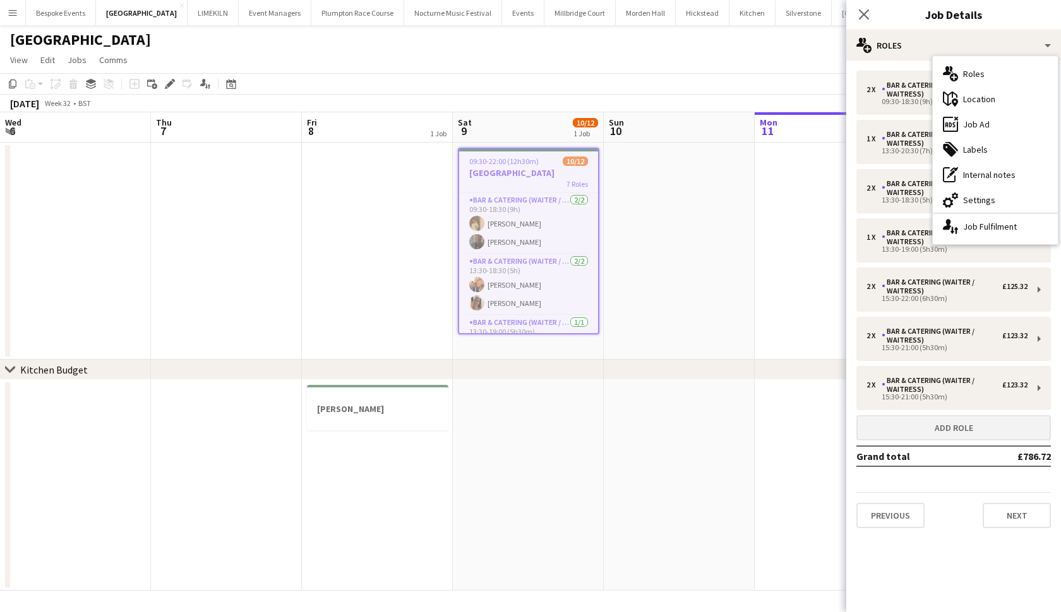
click at [919, 424] on button "Add role" at bounding box center [953, 427] width 194 height 25
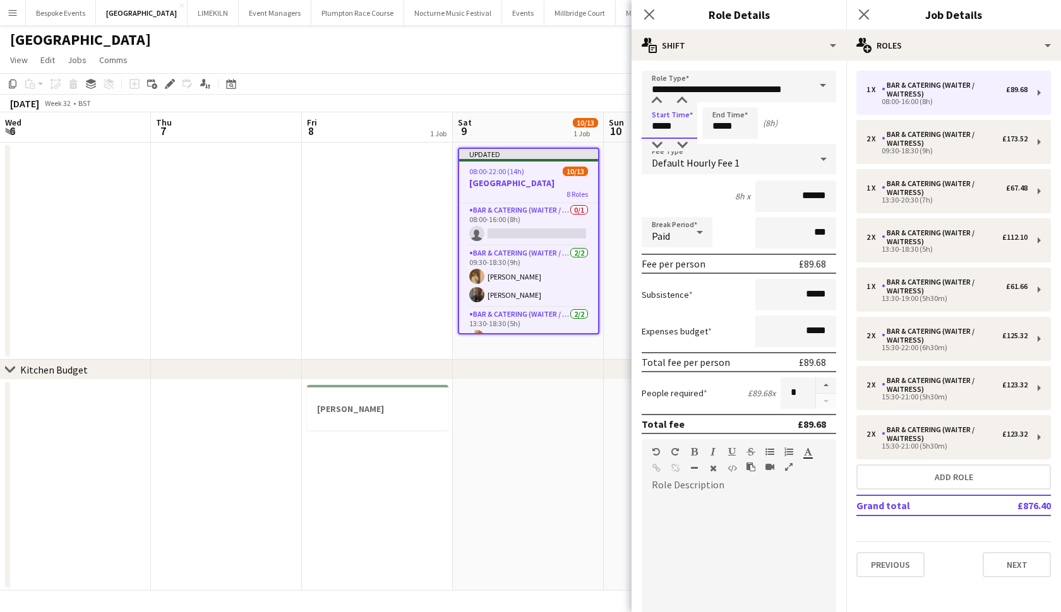
click at [660, 125] on input "*****" at bounding box center [669, 123] width 56 height 32
type input "*****"
click at [721, 129] on input "*****" at bounding box center [730, 123] width 56 height 32
type input "*****"
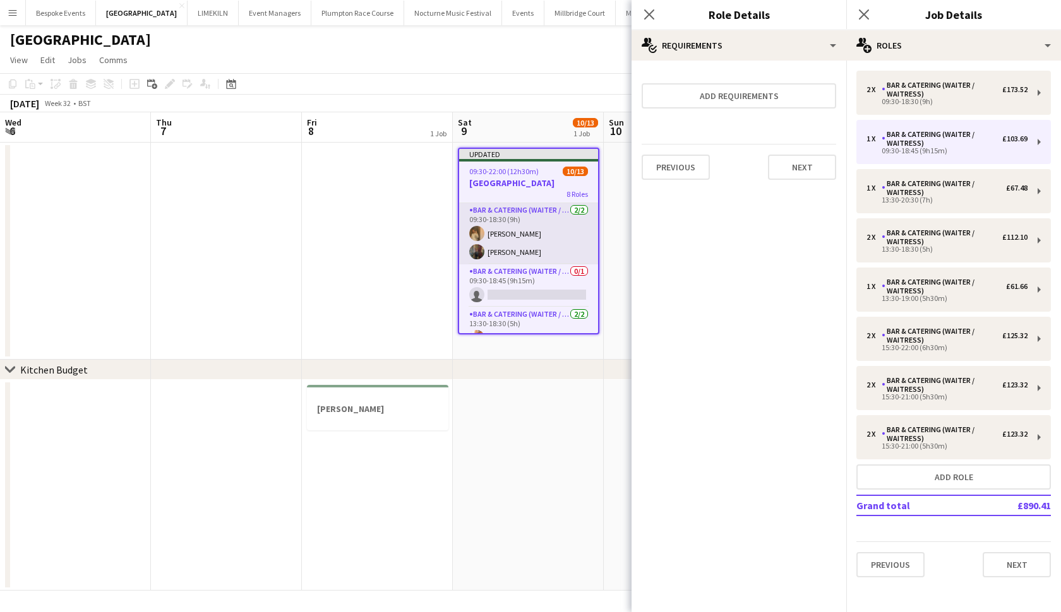
click at [515, 235] on app-card-role "Bar & Catering (Waiter / waitress) 2/2 09:30-18:30 (9h) Lauren Dunstone Annabel…" at bounding box center [528, 233] width 139 height 61
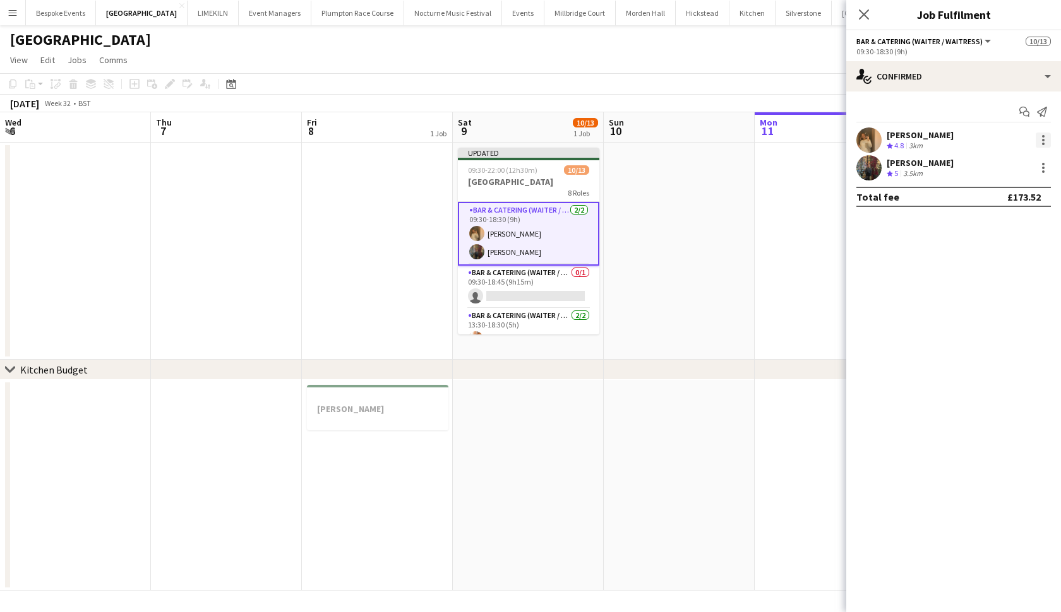
click at [1044, 141] on div at bounding box center [1042, 140] width 15 height 15
click at [1017, 187] on button "Switch crew" at bounding box center [1001, 194] width 98 height 30
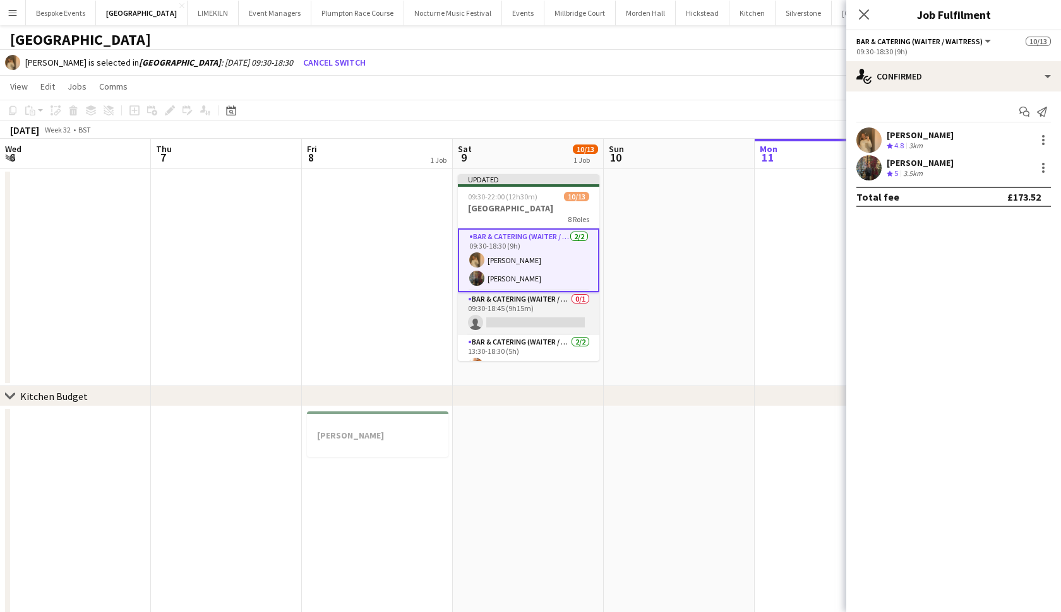
click at [506, 326] on app-card-role "Bar & Catering (Waiter / waitress) 0/1 09:30-18:45 (9h15m) single-neutral-actio…" at bounding box center [528, 313] width 141 height 43
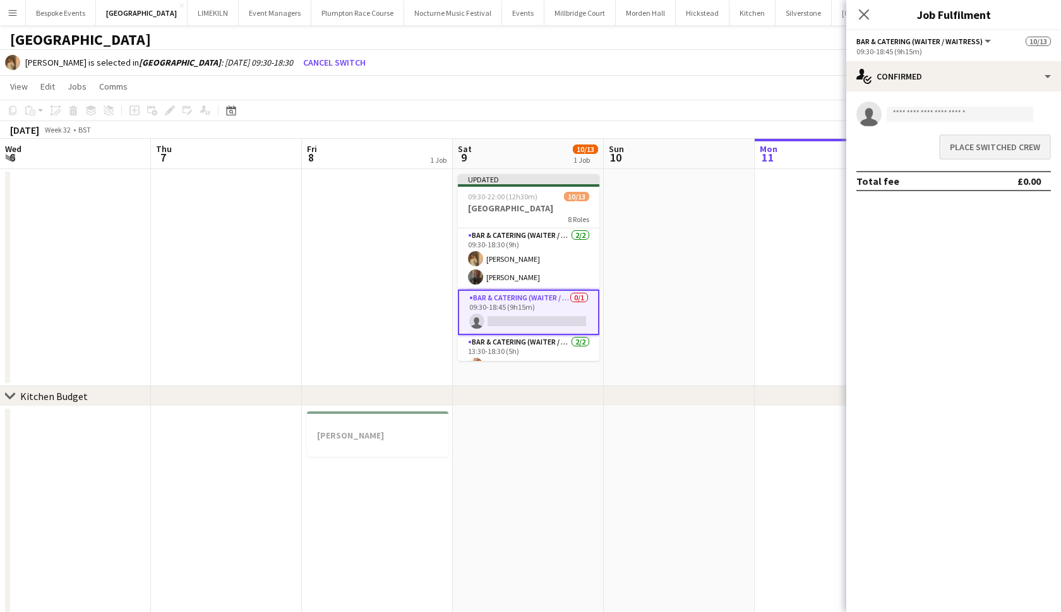
click at [1025, 141] on button "Place switched crew" at bounding box center [995, 146] width 112 height 25
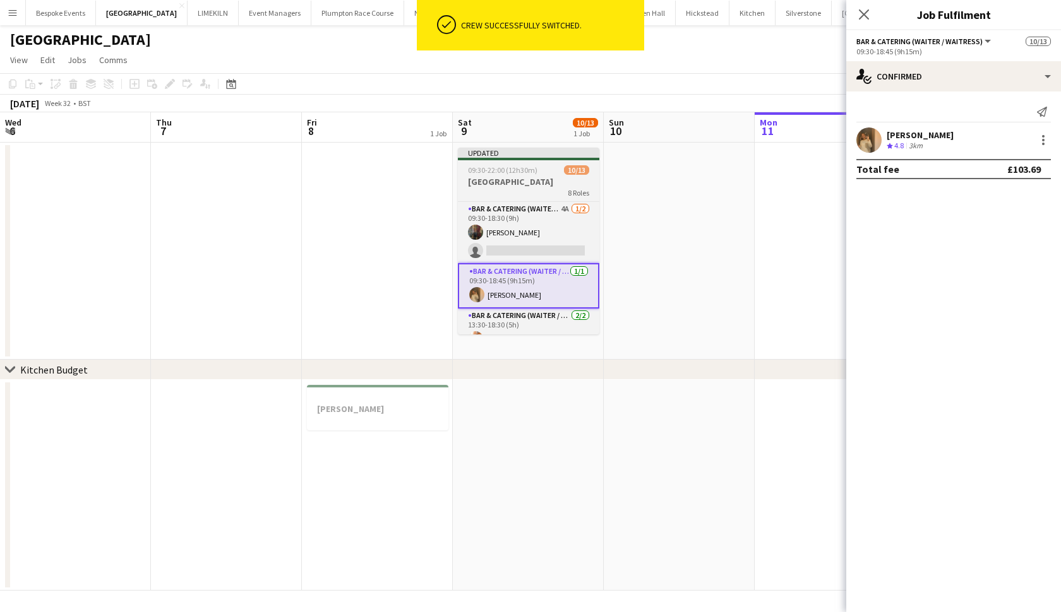
click at [503, 186] on h3 "[GEOGRAPHIC_DATA]" at bounding box center [528, 181] width 141 height 11
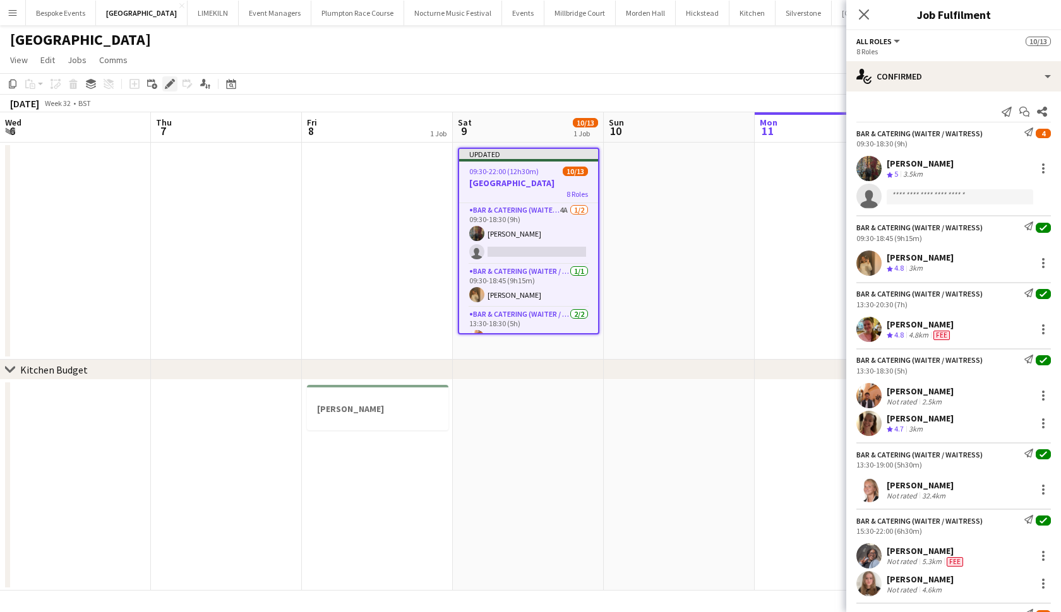
click at [173, 88] on icon "Edit" at bounding box center [170, 84] width 10 height 10
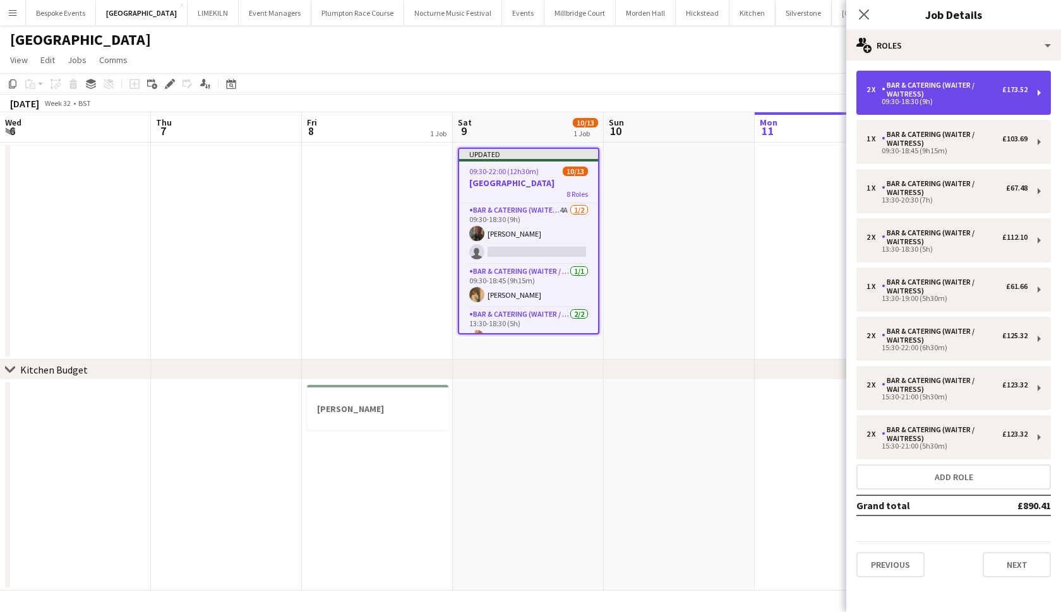
click at [958, 91] on div "Bar & Catering (Waiter / waitress)" at bounding box center [941, 90] width 121 height 18
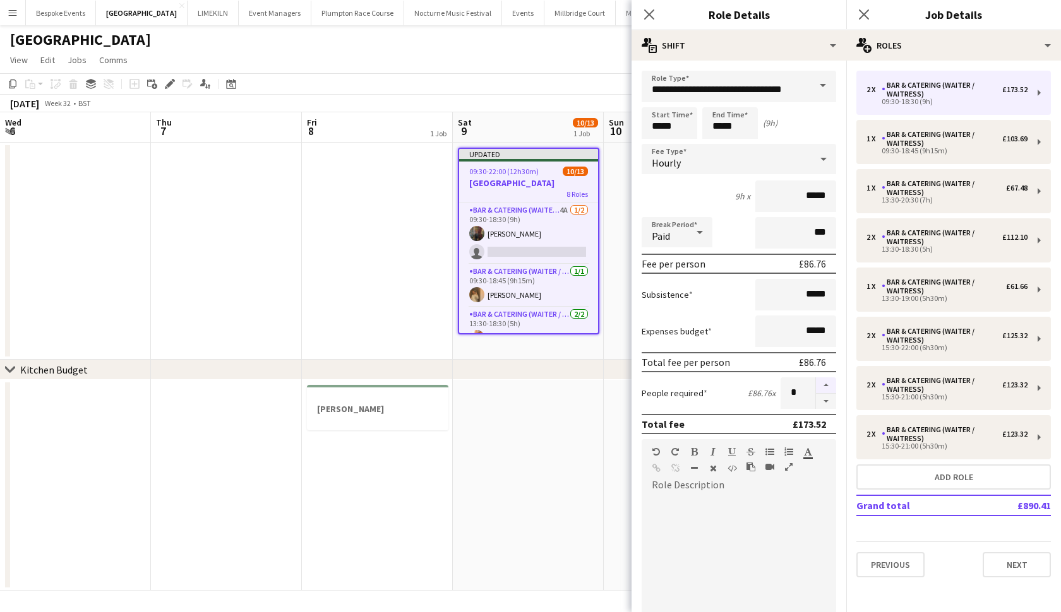
click at [824, 381] on button "button" at bounding box center [826, 386] width 20 height 16
click at [827, 398] on button "button" at bounding box center [826, 402] width 20 height 16
type input "*"
click at [348, 249] on app-date-cell at bounding box center [377, 251] width 151 height 217
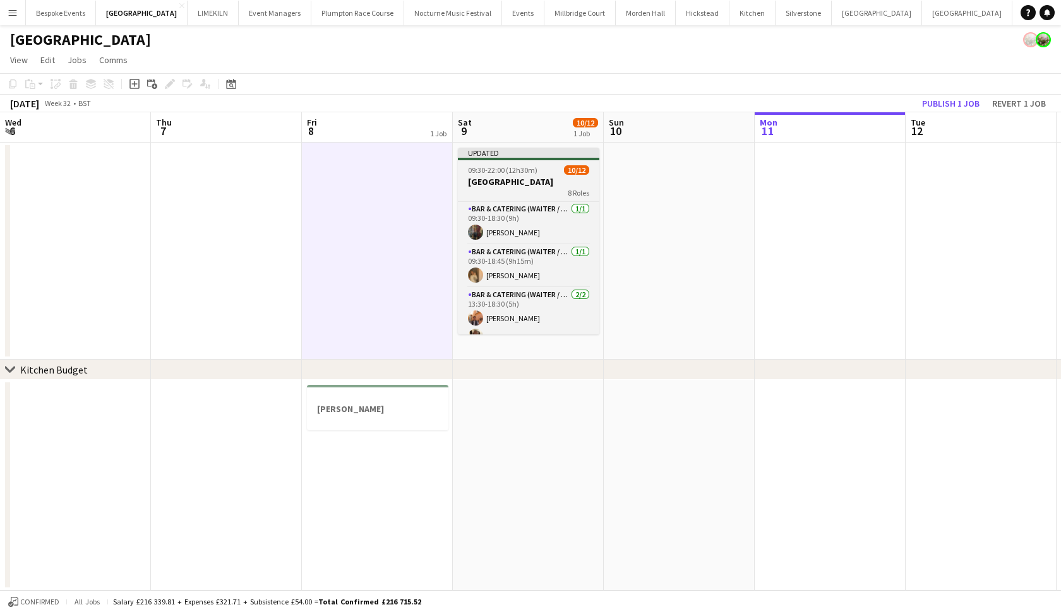
click at [530, 192] on div "8 Roles" at bounding box center [528, 192] width 141 height 10
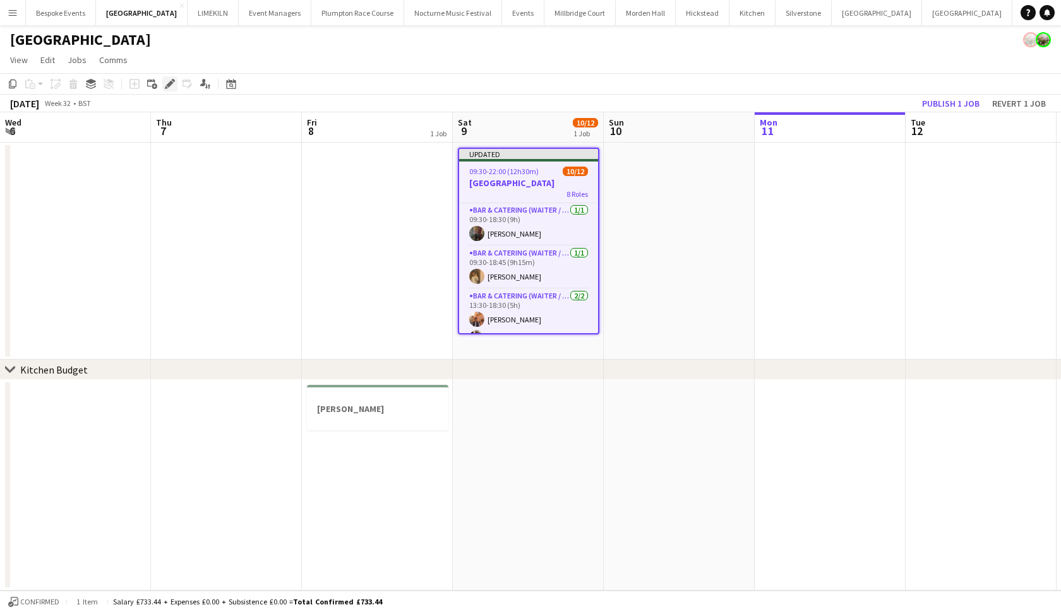
click at [169, 84] on icon at bounding box center [169, 84] width 7 height 7
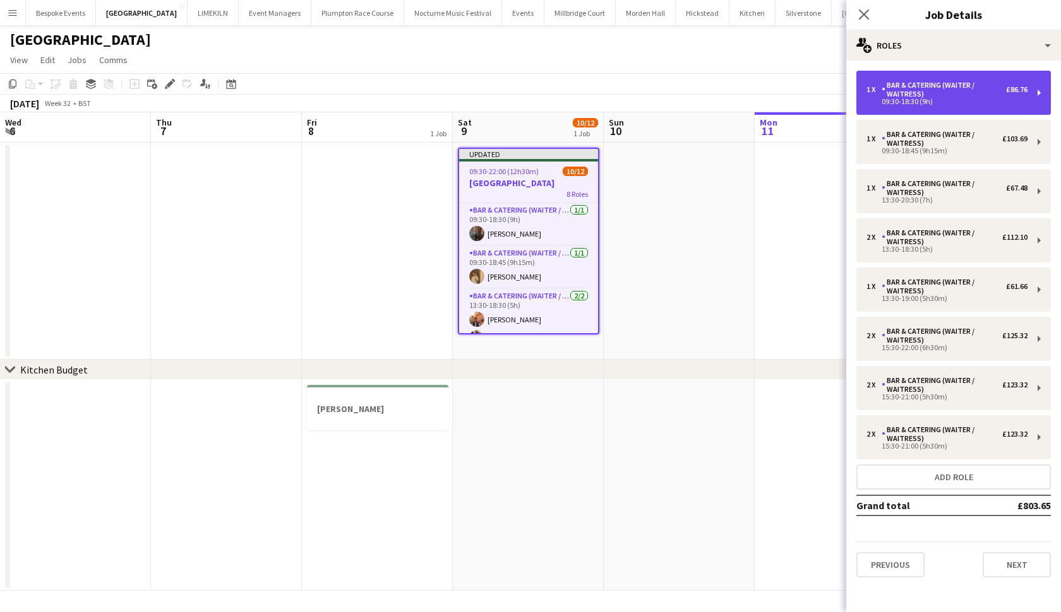
click at [922, 93] on div "Bar & Catering (Waiter / waitress)" at bounding box center [943, 90] width 124 height 18
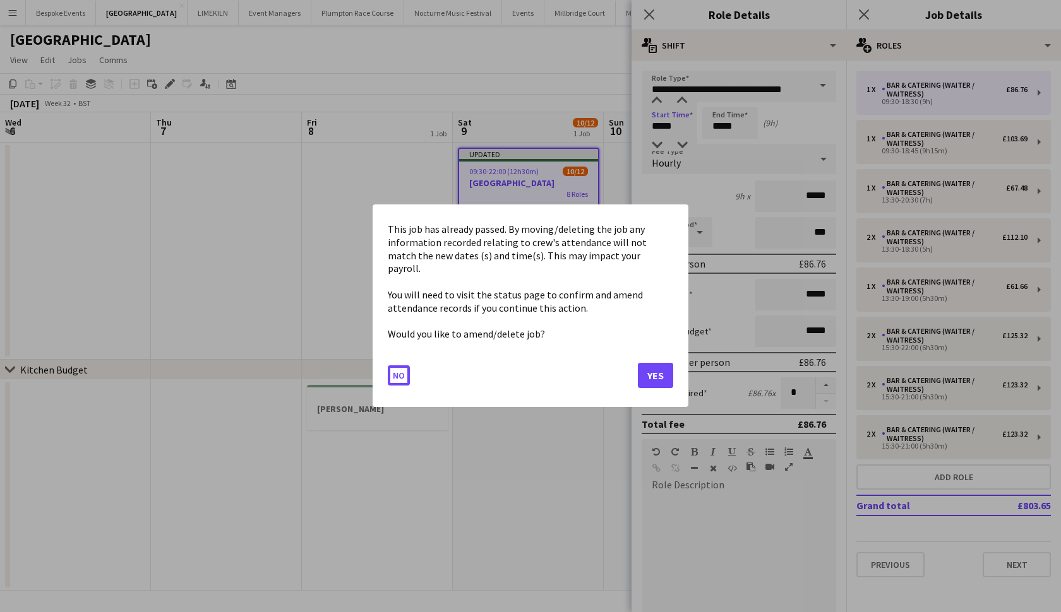
click at [658, 129] on body "Menu Boards Boards Boards All jobs Status Workforce Workforce My Workforce Recr…" at bounding box center [530, 306] width 1061 height 612
click at [661, 370] on button "Yes" at bounding box center [655, 376] width 35 height 25
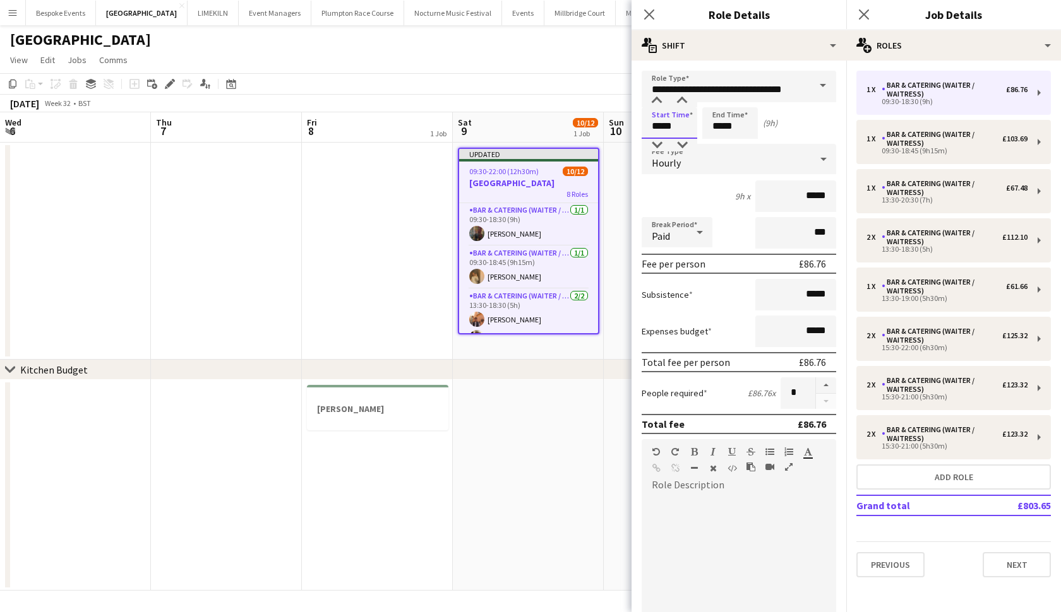
click at [660, 126] on input "*****" at bounding box center [669, 123] width 56 height 32
type input "*****"
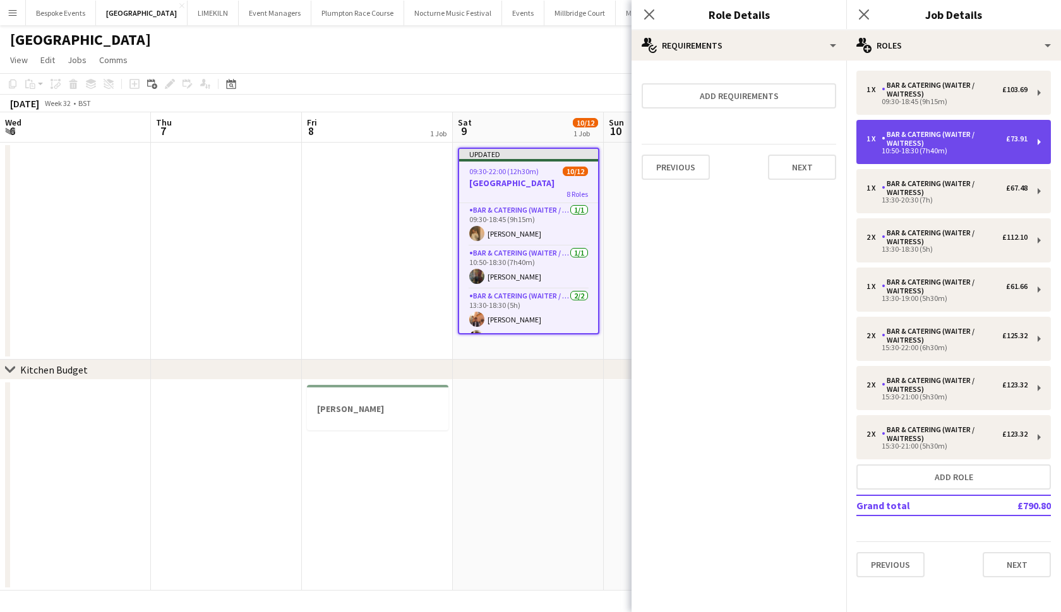
click at [902, 152] on div "10:50-18:30 (7h40m)" at bounding box center [946, 151] width 161 height 6
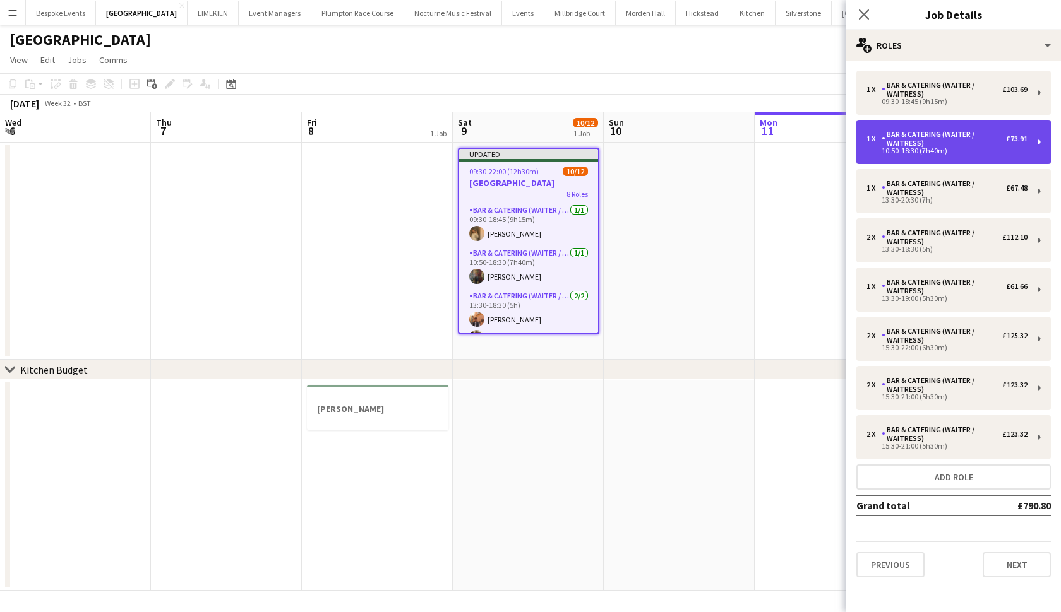
click at [1010, 134] on div "£73.91" at bounding box center [1016, 138] width 21 height 9
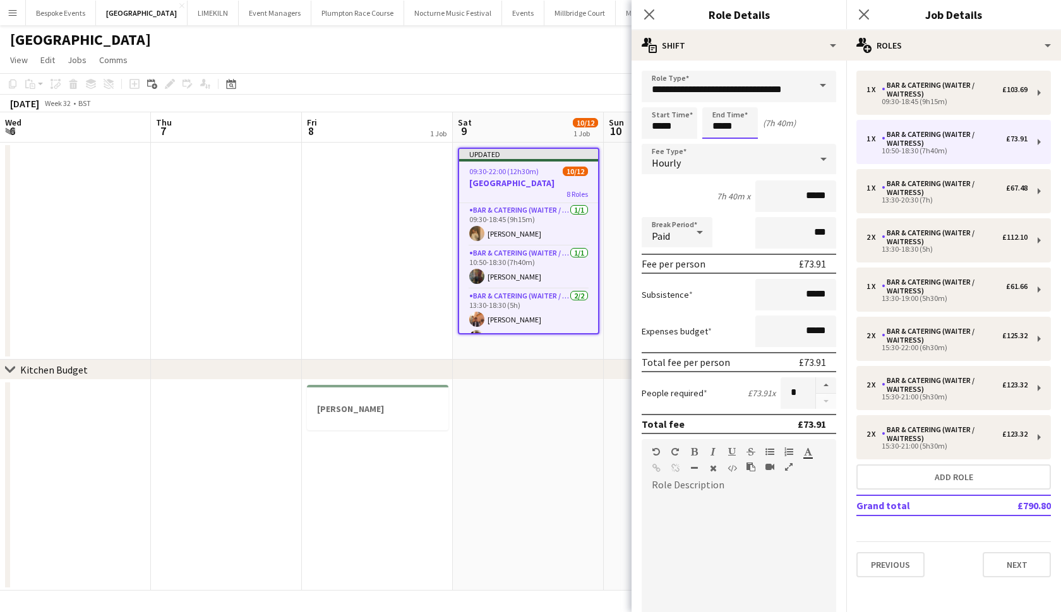
click at [735, 126] on body "Menu Boards Boards Boards All jobs Status Workforce Workforce My Workforce Recr…" at bounding box center [530, 306] width 1061 height 612
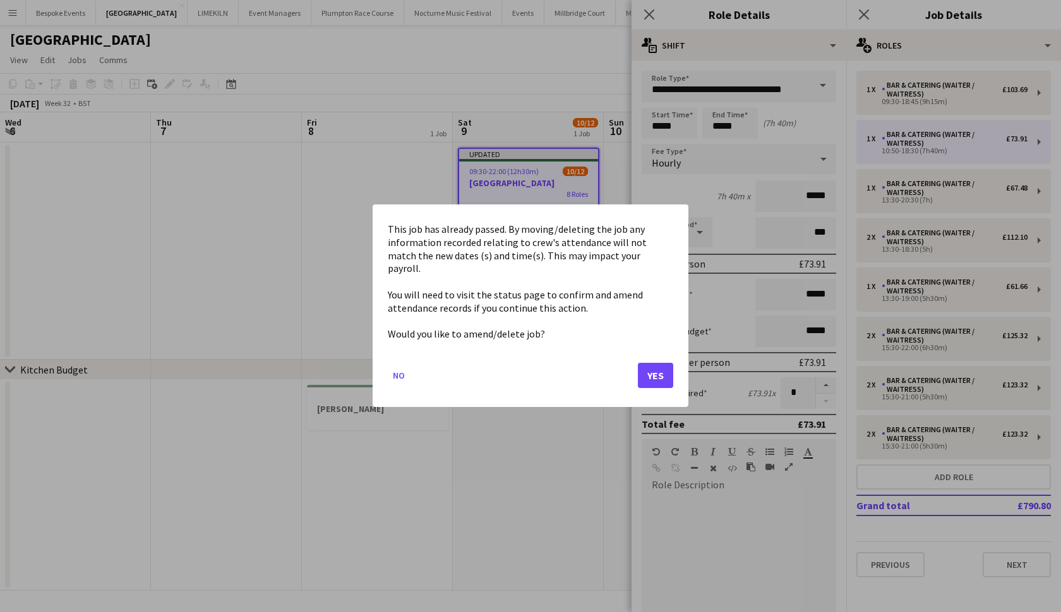
click at [651, 364] on button "Yes" at bounding box center [655, 376] width 35 height 25
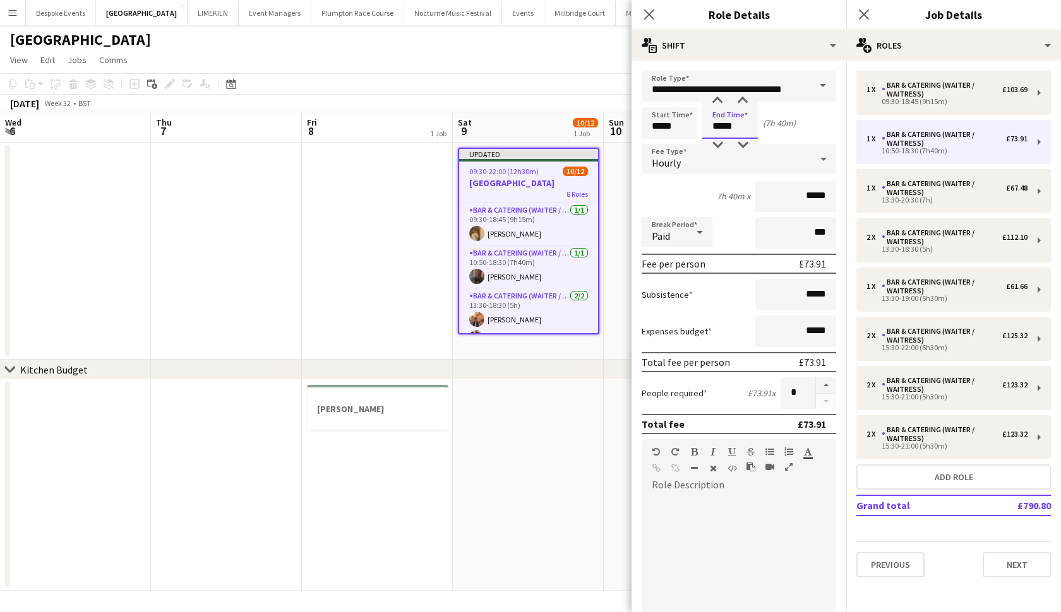
click at [741, 126] on input "*****" at bounding box center [730, 123] width 56 height 32
type input "*****"
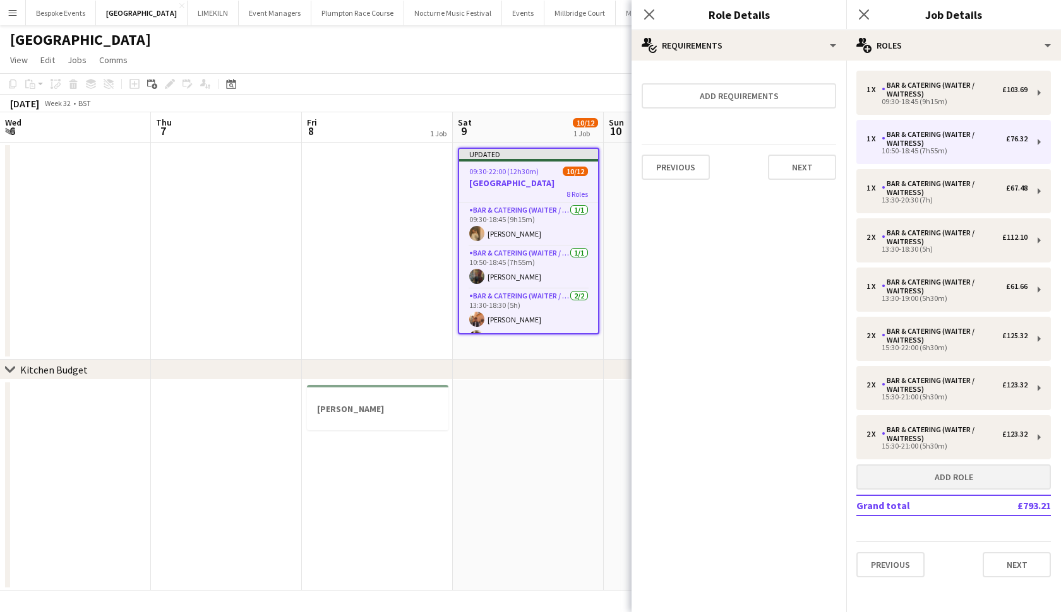
click at [883, 476] on button "Add role" at bounding box center [953, 477] width 194 height 25
type input "*****"
type input "******"
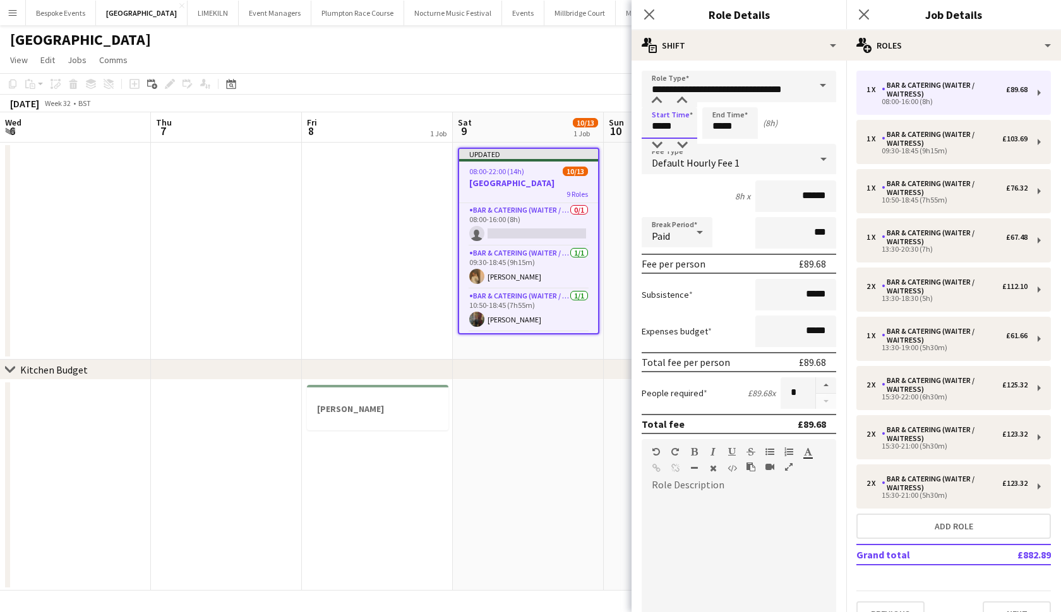
click at [661, 127] on input "*****" at bounding box center [669, 123] width 56 height 32
type input "*****"
click at [721, 127] on input "*****" at bounding box center [730, 123] width 56 height 32
type input "*****"
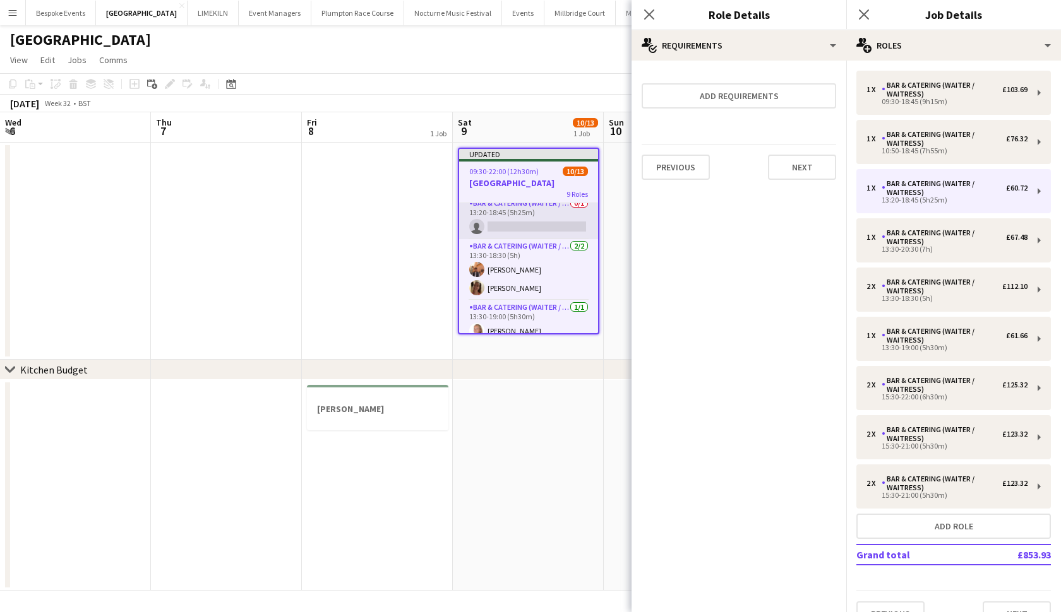
scroll to position [95, 0]
click at [514, 271] on app-card-role "Bar & Catering (Waiter / waitress) 2/2 13:30-18:30 (5h) Charlie Sylvester Rebec…" at bounding box center [528, 267] width 139 height 61
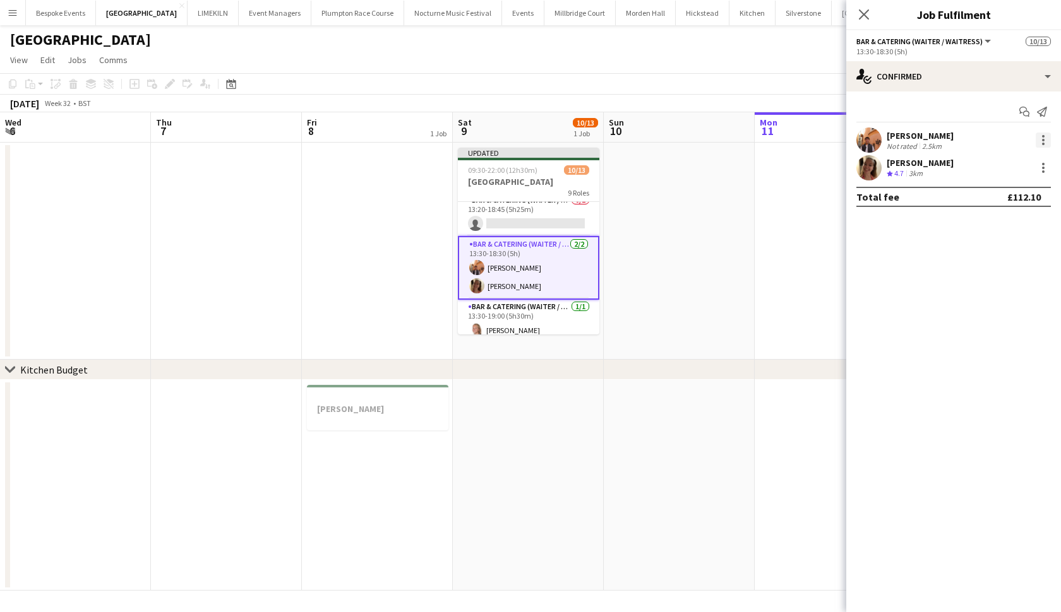
click at [1045, 136] on div at bounding box center [1042, 140] width 15 height 15
click at [996, 201] on button "Switch crew" at bounding box center [1001, 194] width 98 height 30
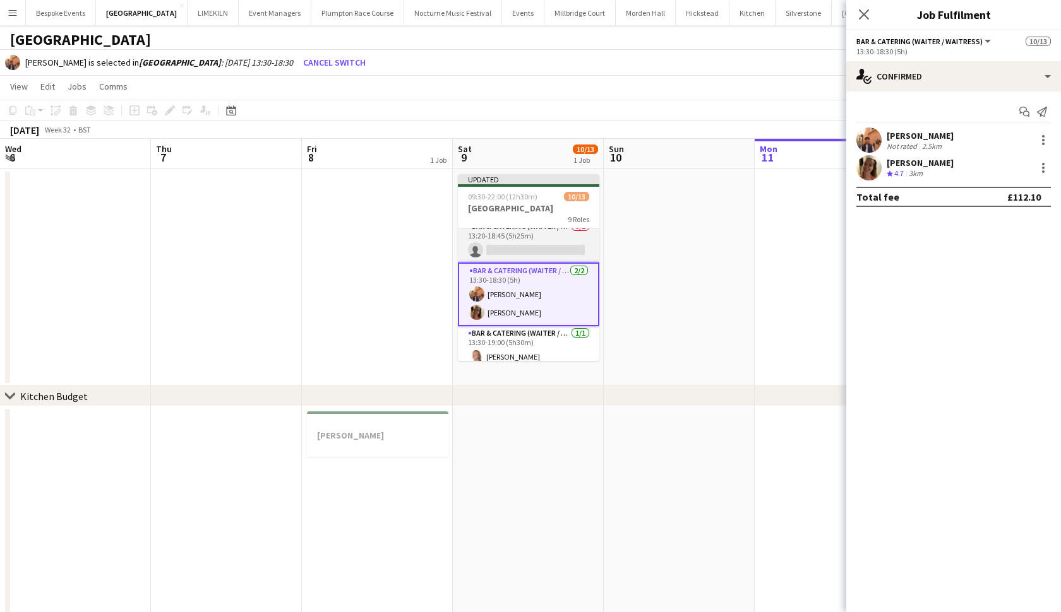
click at [526, 244] on app-card-role "Bar & Catering (Waiter / waitress) 0/1 13:20-18:45 (5h25m) single-neutral-actio…" at bounding box center [528, 241] width 141 height 43
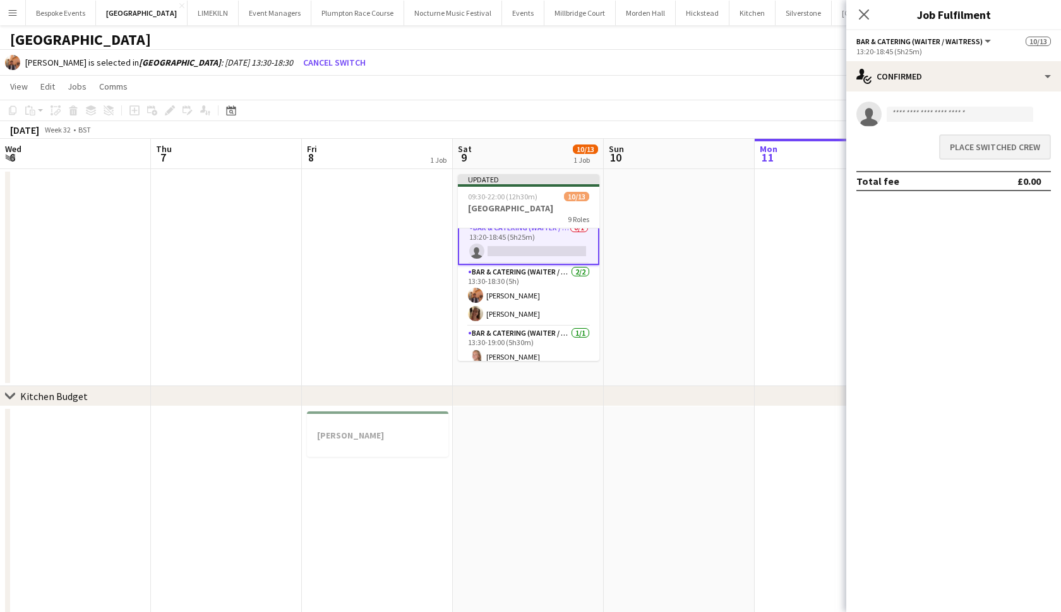
click at [1009, 151] on button "Place switched crew" at bounding box center [995, 146] width 112 height 25
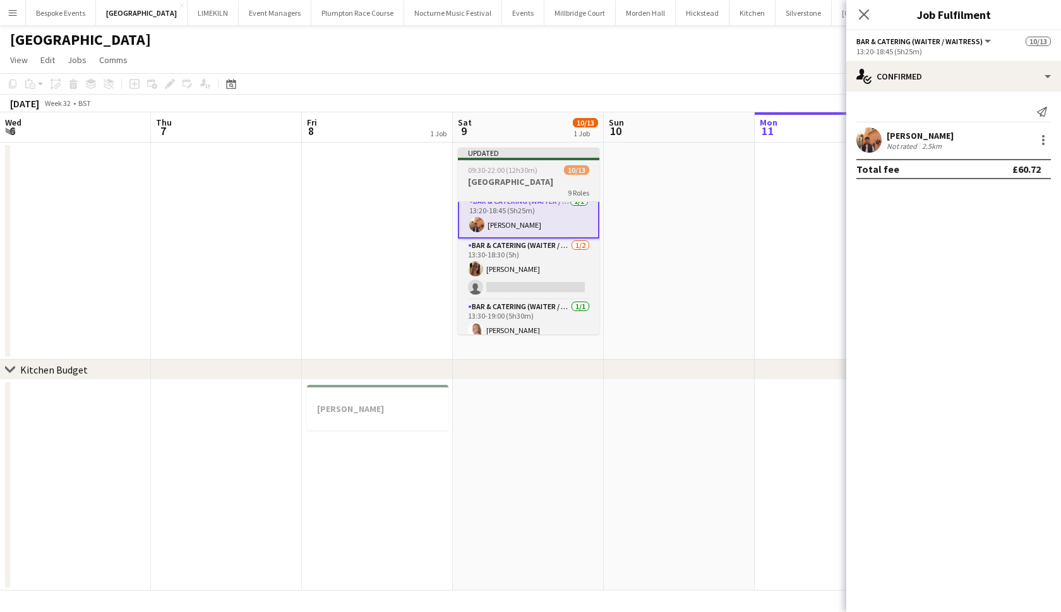
click at [540, 168] on div "09:30-22:00 (12h30m) 10/13" at bounding box center [528, 169] width 141 height 9
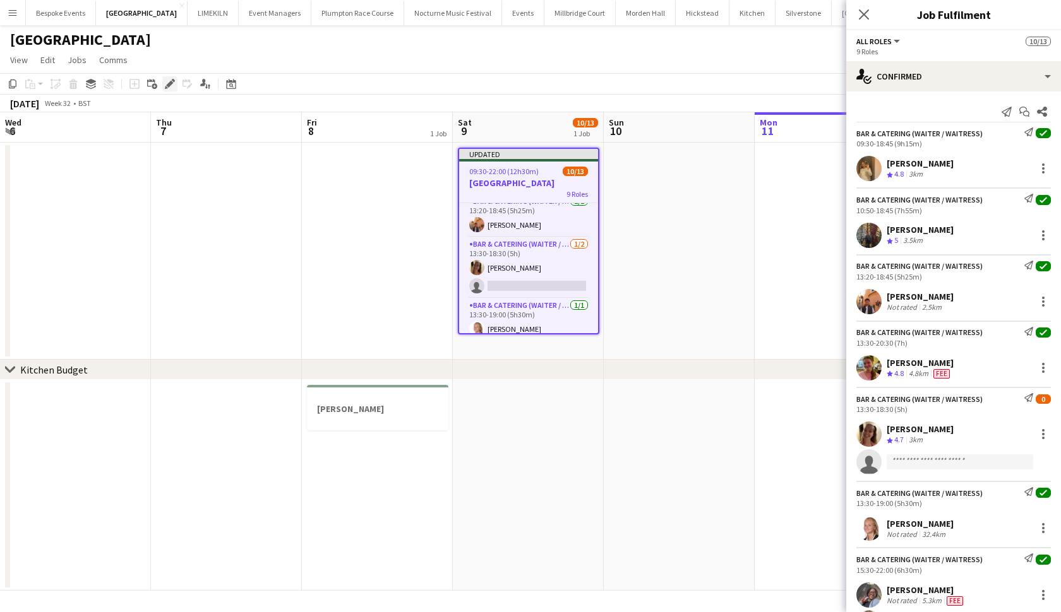
click at [165, 81] on icon "Edit" at bounding box center [170, 84] width 10 height 10
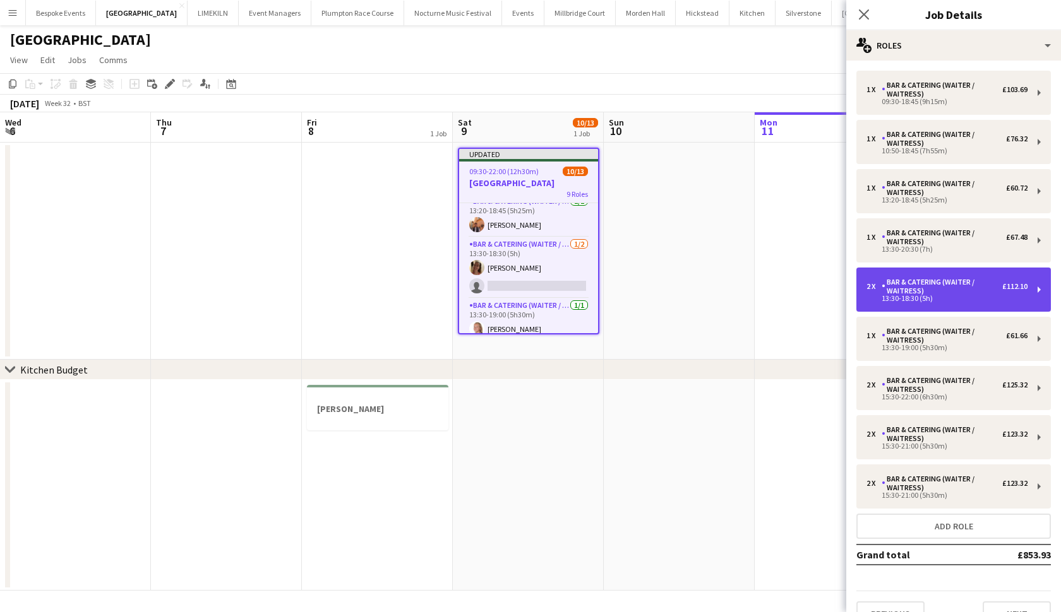
click at [920, 288] on div "Bar & Catering (Waiter / waitress)" at bounding box center [941, 287] width 121 height 18
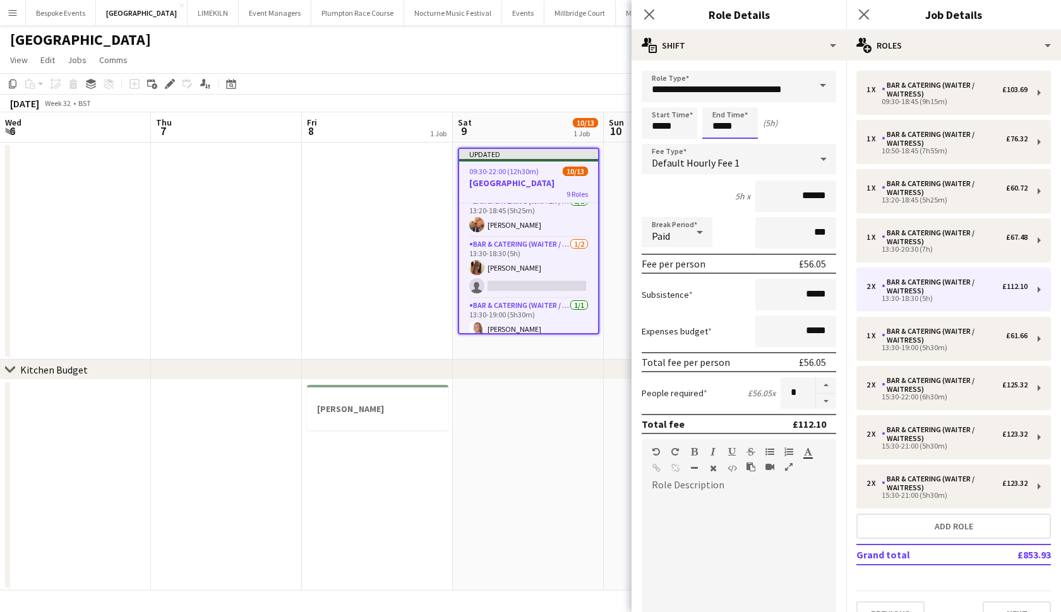
click at [735, 129] on body "Menu Boards Boards Boards All jobs Status Workforce Workforce My Workforce Recr…" at bounding box center [530, 306] width 1061 height 612
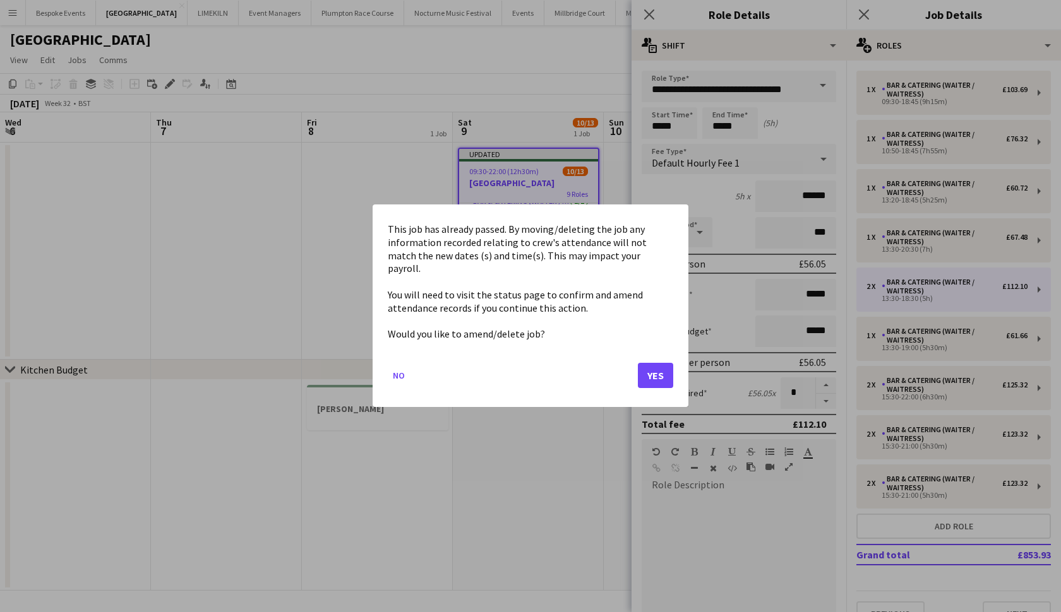
click at [648, 364] on button "Yes" at bounding box center [655, 376] width 35 height 25
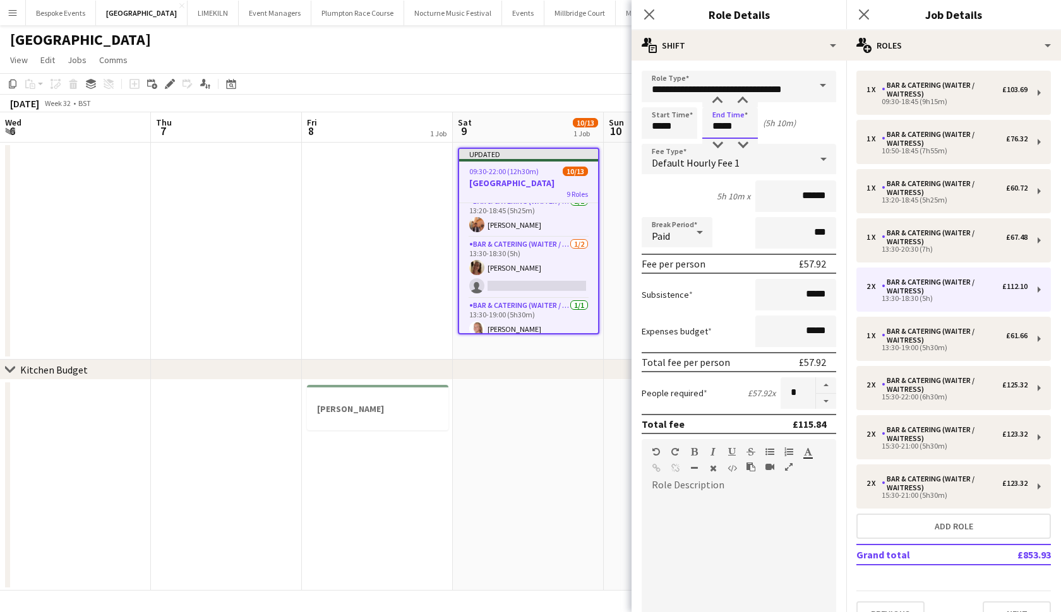
type input "*****"
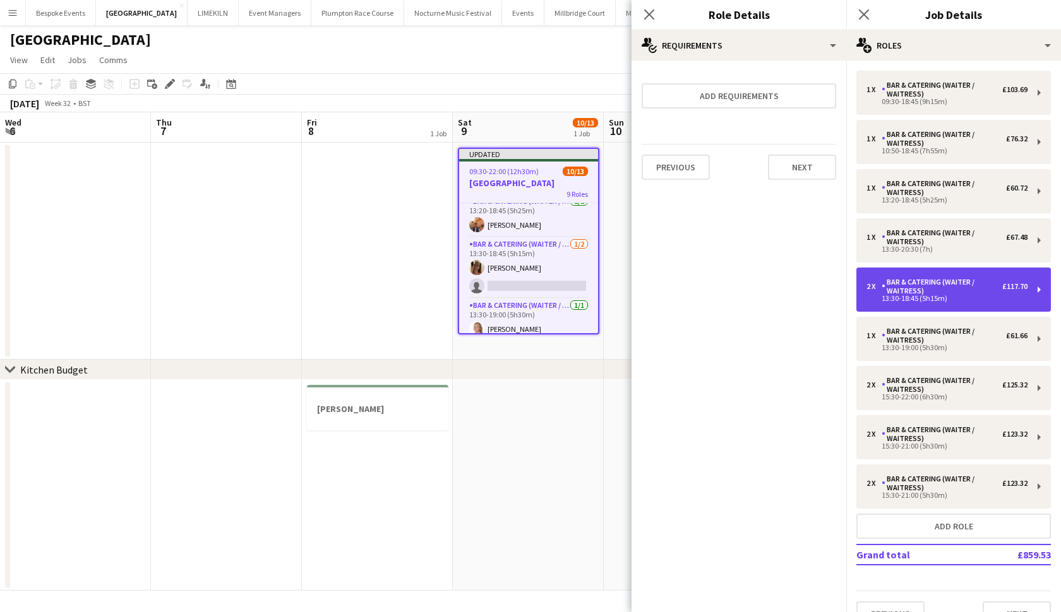
click at [910, 290] on div "Bar & Catering (Waiter / waitress)" at bounding box center [941, 287] width 121 height 18
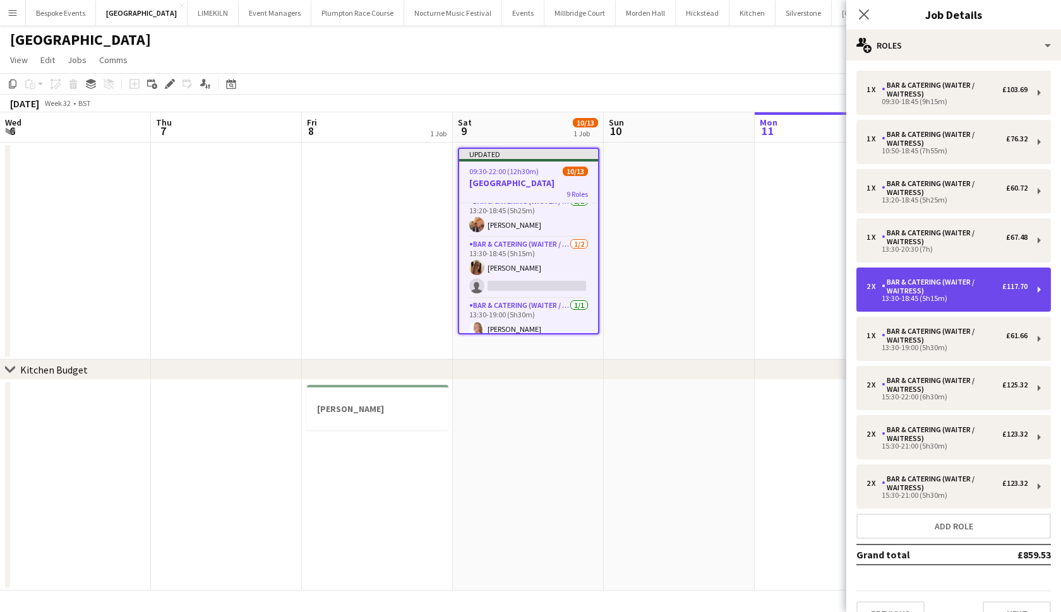
click at [910, 290] on div "Bar & Catering (Waiter / waitress)" at bounding box center [941, 287] width 121 height 18
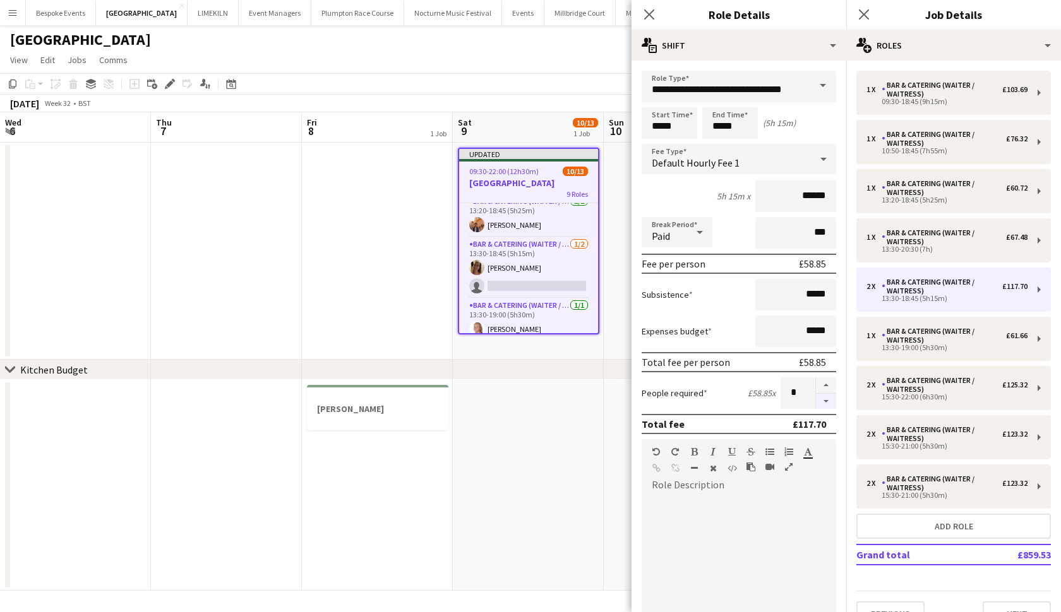
click at [827, 400] on button "button" at bounding box center [826, 402] width 20 height 16
type input "*"
click at [509, 442] on app-date-cell at bounding box center [528, 485] width 151 height 211
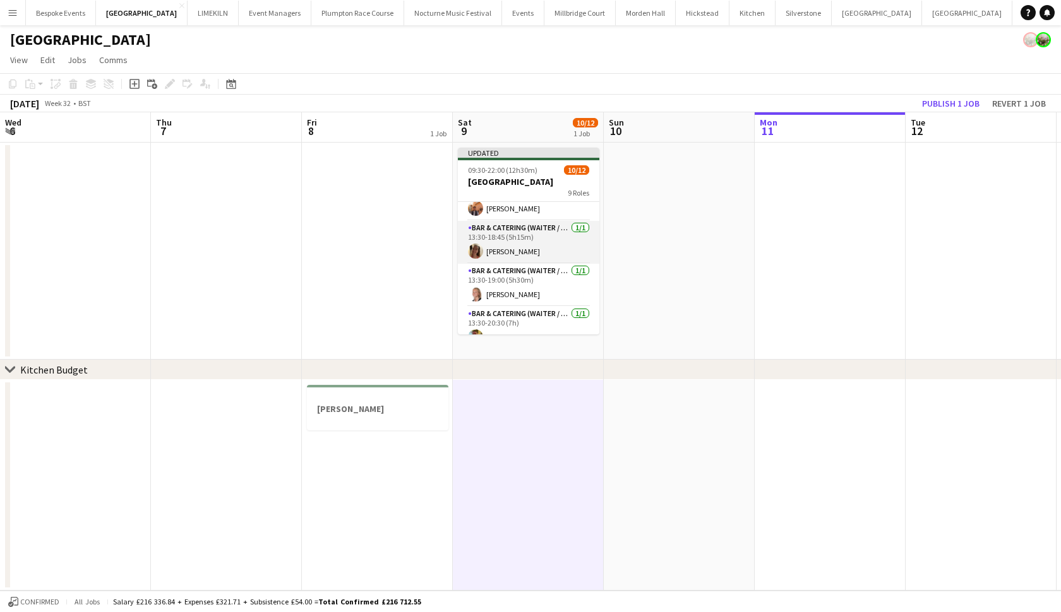
scroll to position [117, 0]
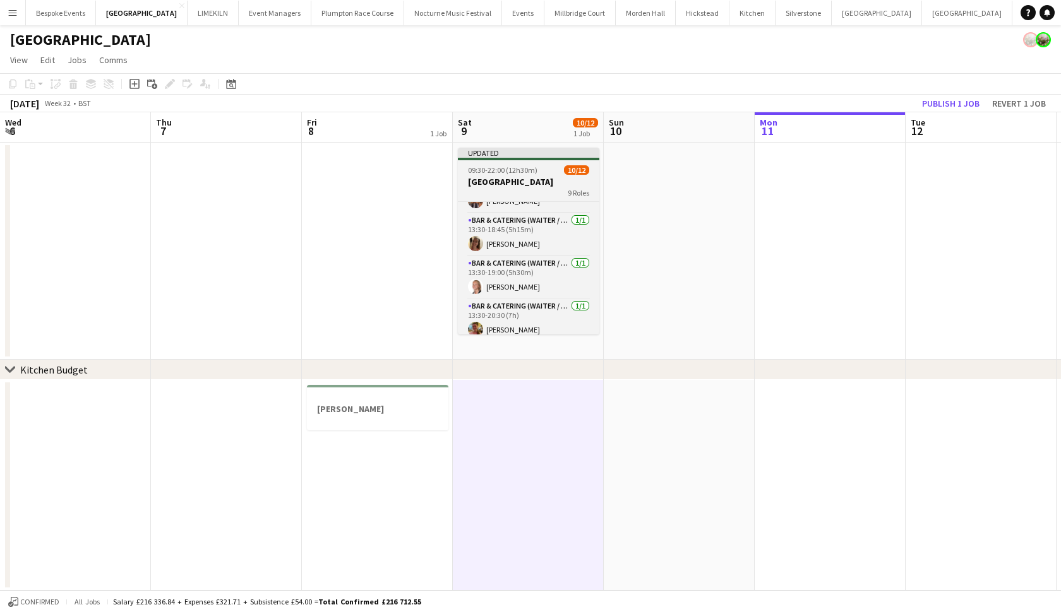
click at [505, 181] on h3 "[GEOGRAPHIC_DATA]" at bounding box center [528, 181] width 141 height 11
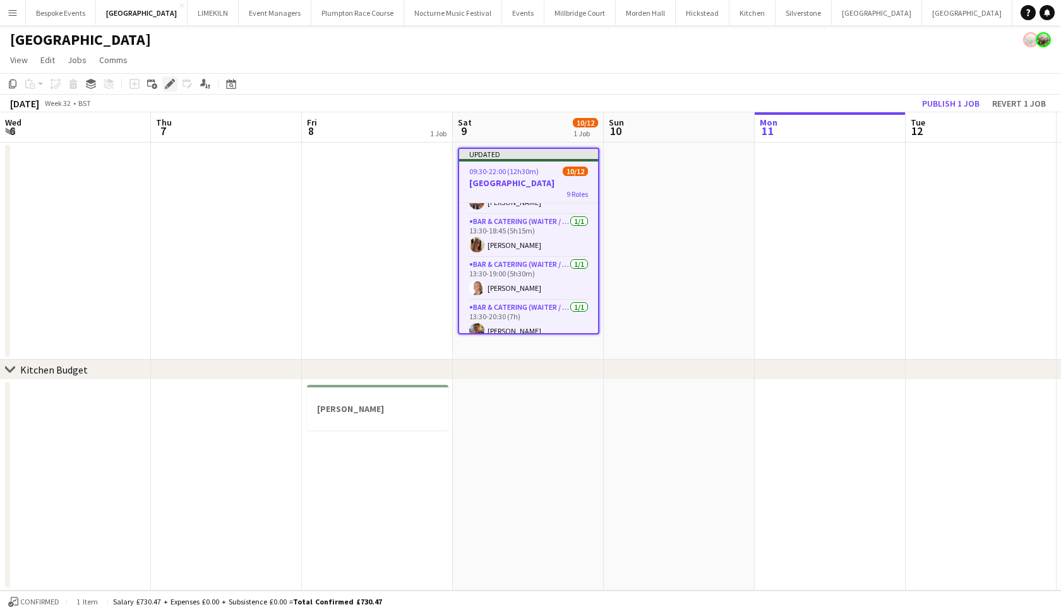
click at [167, 83] on icon "Edit" at bounding box center [170, 84] width 10 height 10
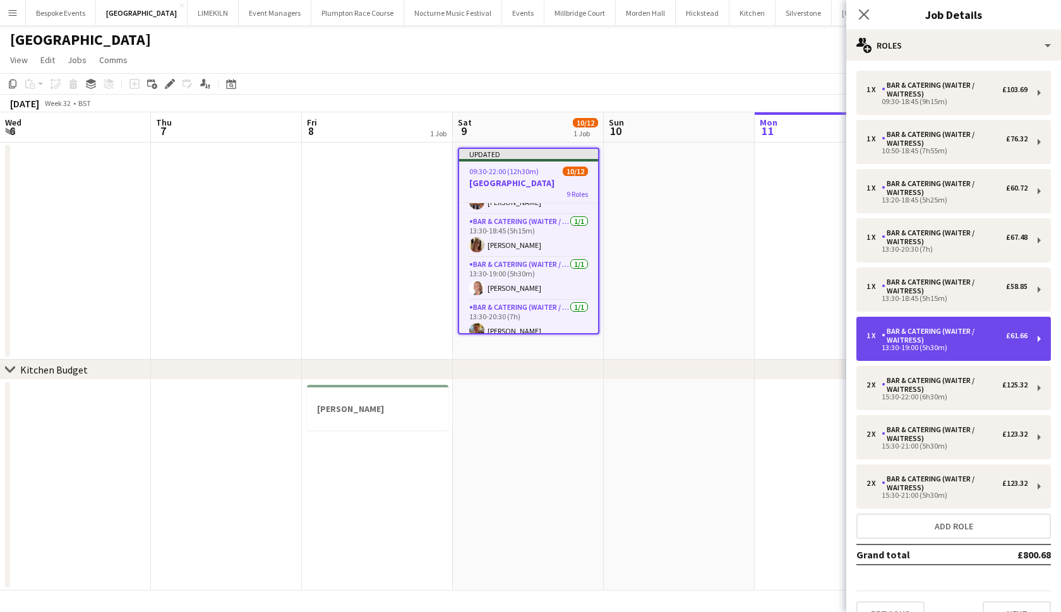
click at [932, 331] on div "Bar & Catering (Waiter / waitress)" at bounding box center [943, 336] width 124 height 18
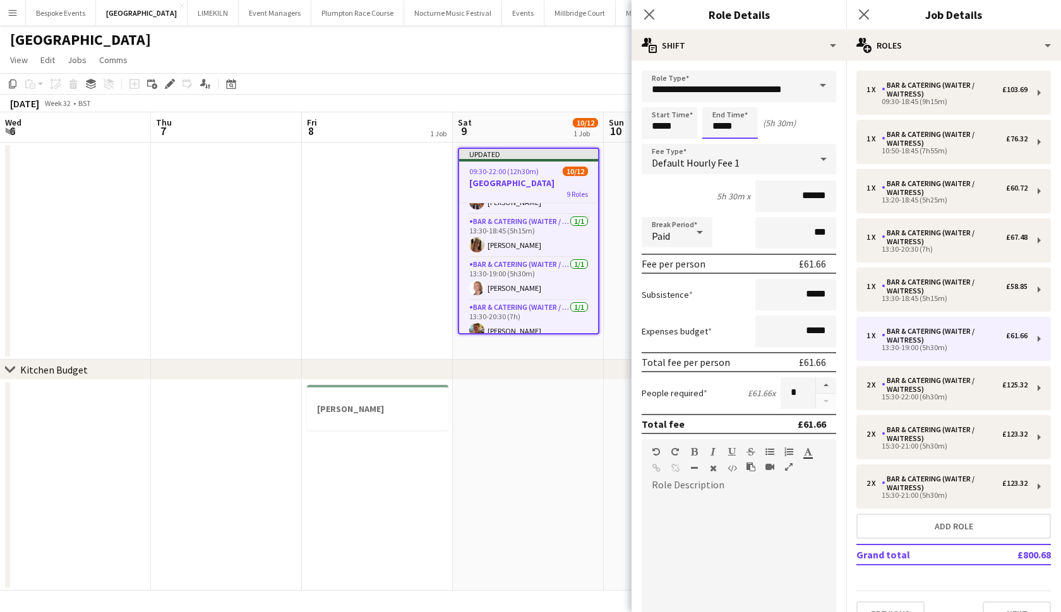
click at [722, 129] on body "Menu Boards Boards Boards All jobs Status Workforce Workforce My Workforce Recr…" at bounding box center [530, 306] width 1061 height 612
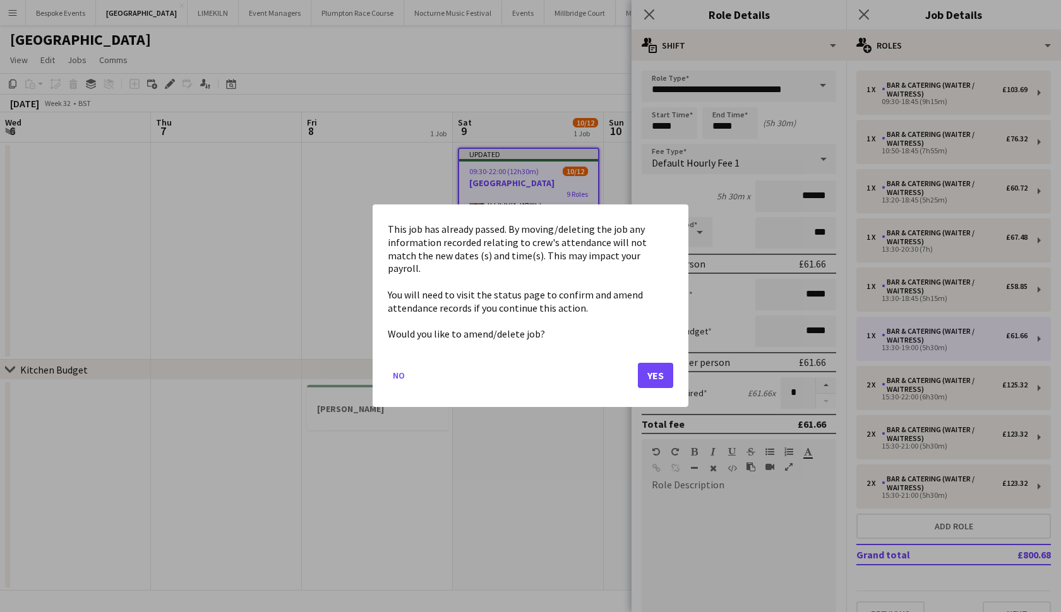
click at [653, 369] on button "Yes" at bounding box center [655, 376] width 35 height 25
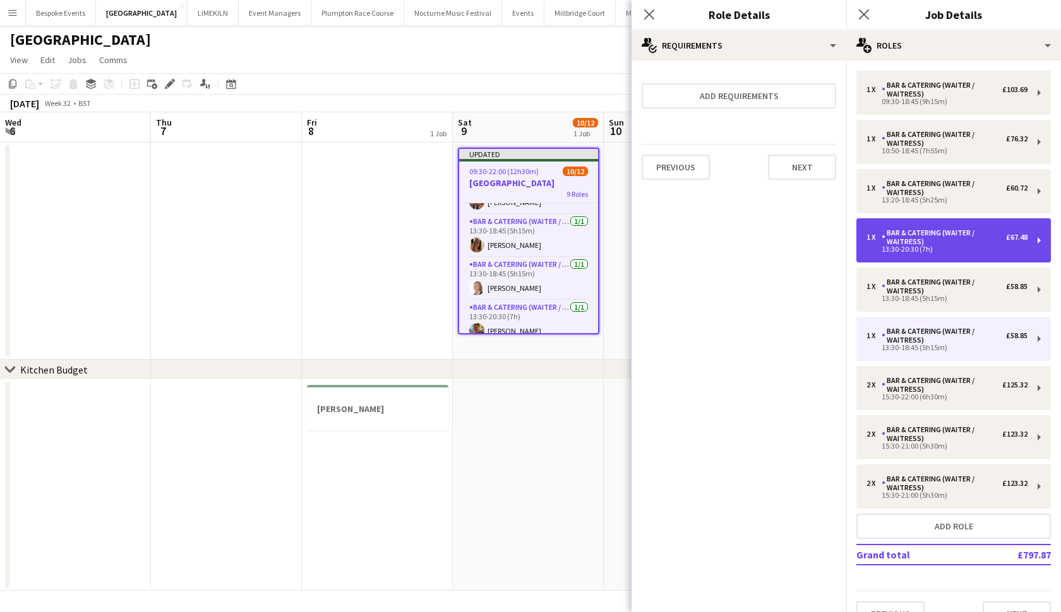
click at [924, 229] on div "Bar & Catering (Waiter / waitress)" at bounding box center [943, 238] width 124 height 18
type input "*****"
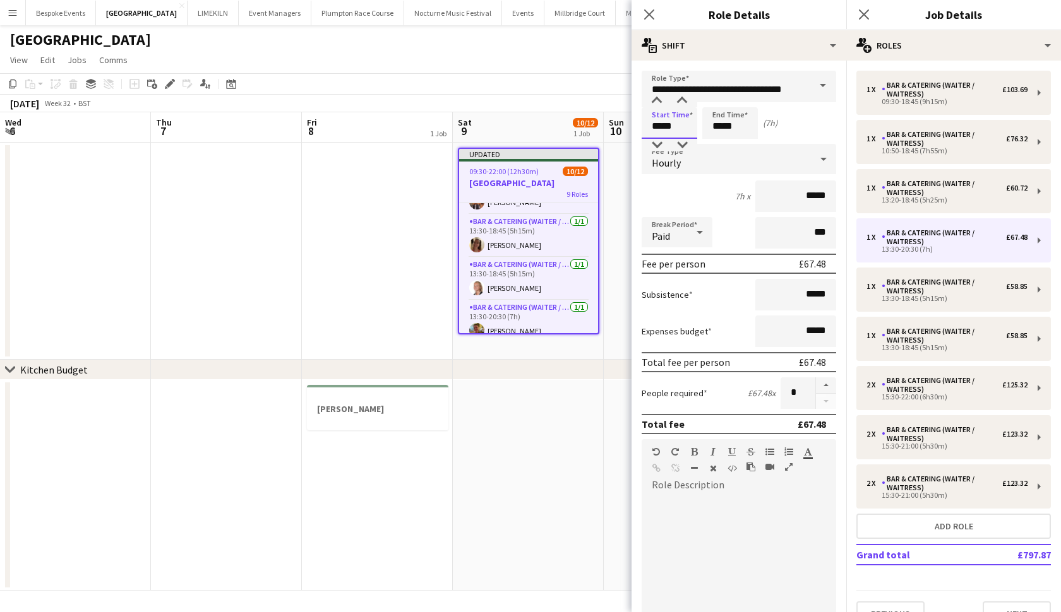
click at [674, 124] on input "*****" at bounding box center [669, 123] width 56 height 32
type input "*****"
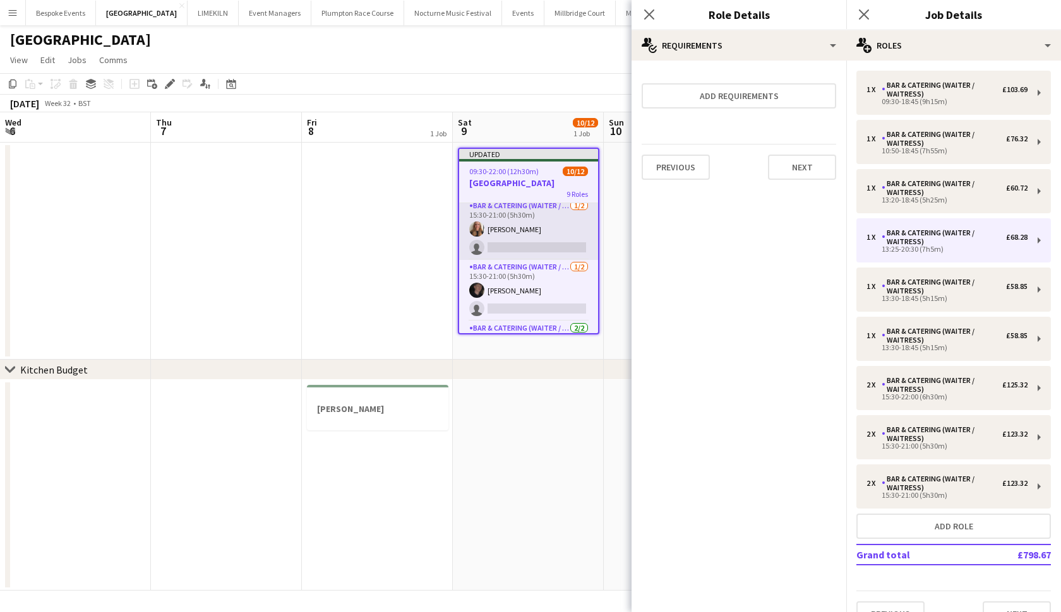
scroll to position [263, 0]
click at [518, 177] on h3 "[GEOGRAPHIC_DATA]" at bounding box center [528, 182] width 139 height 11
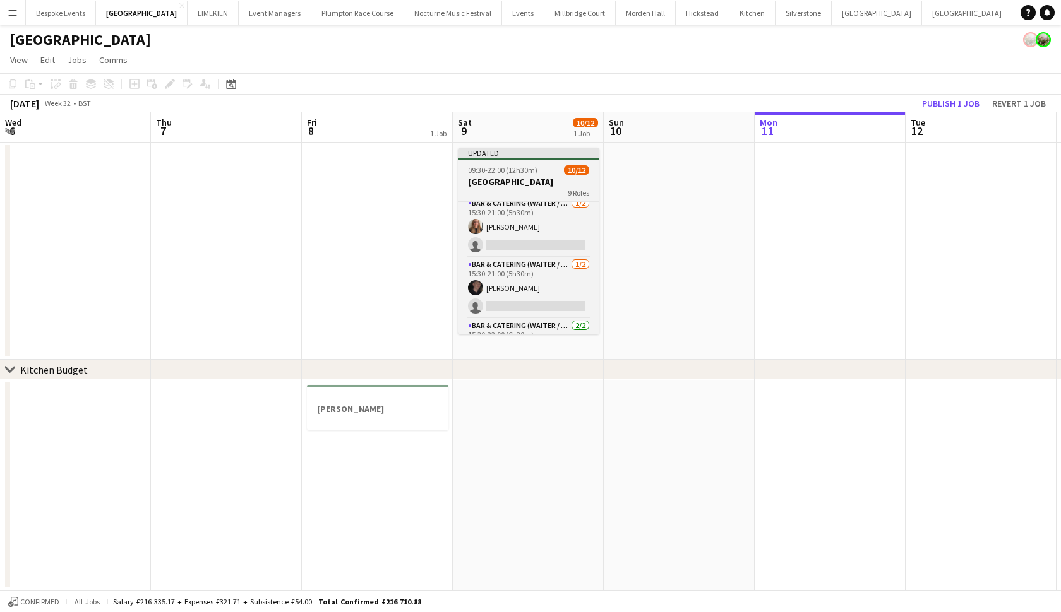
click at [497, 182] on h3 "[GEOGRAPHIC_DATA]" at bounding box center [528, 181] width 141 height 11
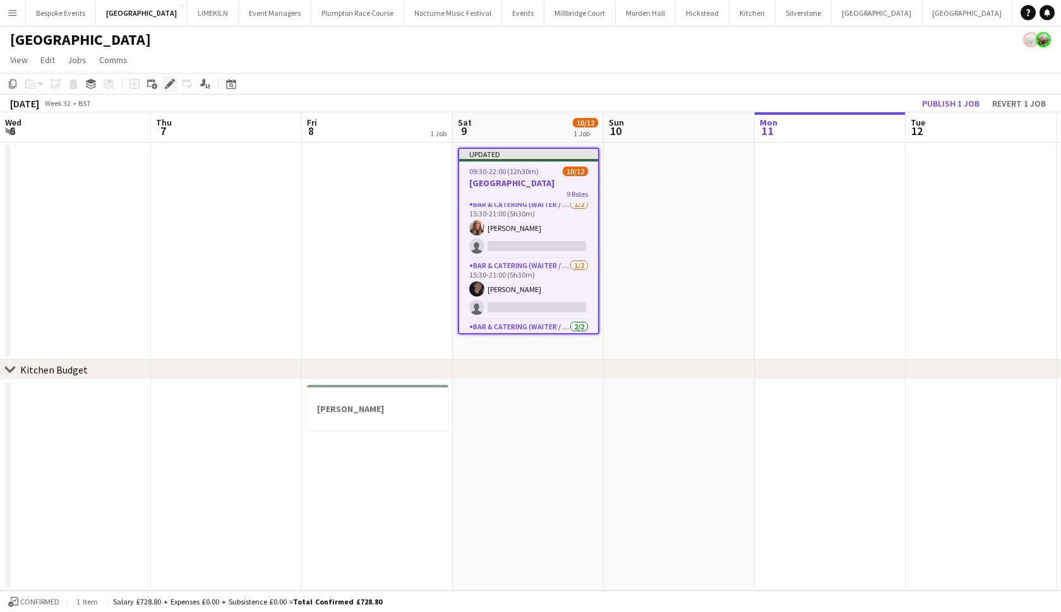
click at [166, 84] on icon "Edit" at bounding box center [170, 84] width 10 height 10
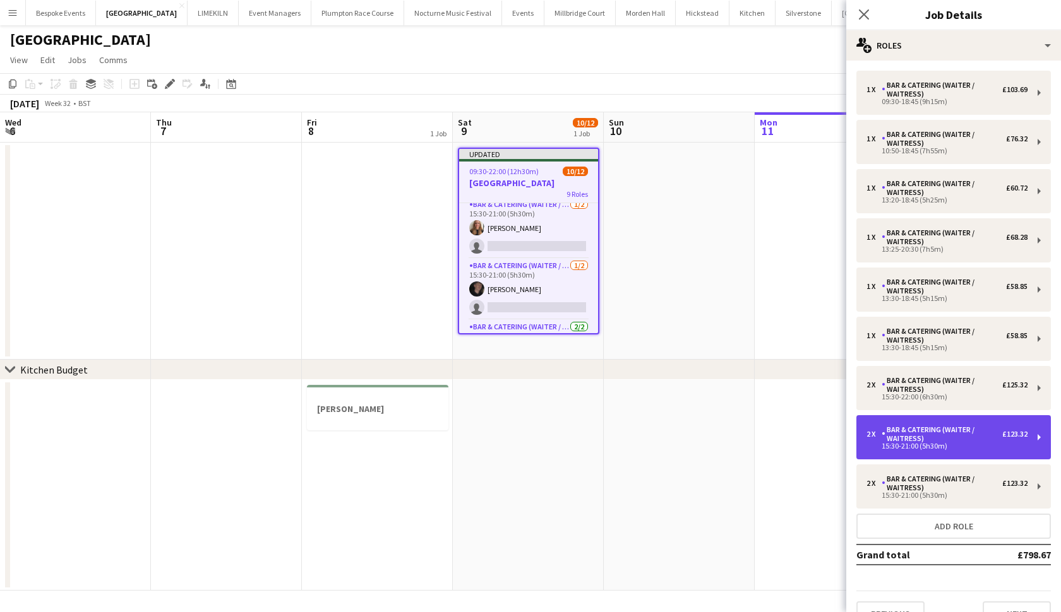
click at [931, 445] on div "15:30-21:00 (5h30m)" at bounding box center [946, 446] width 161 height 6
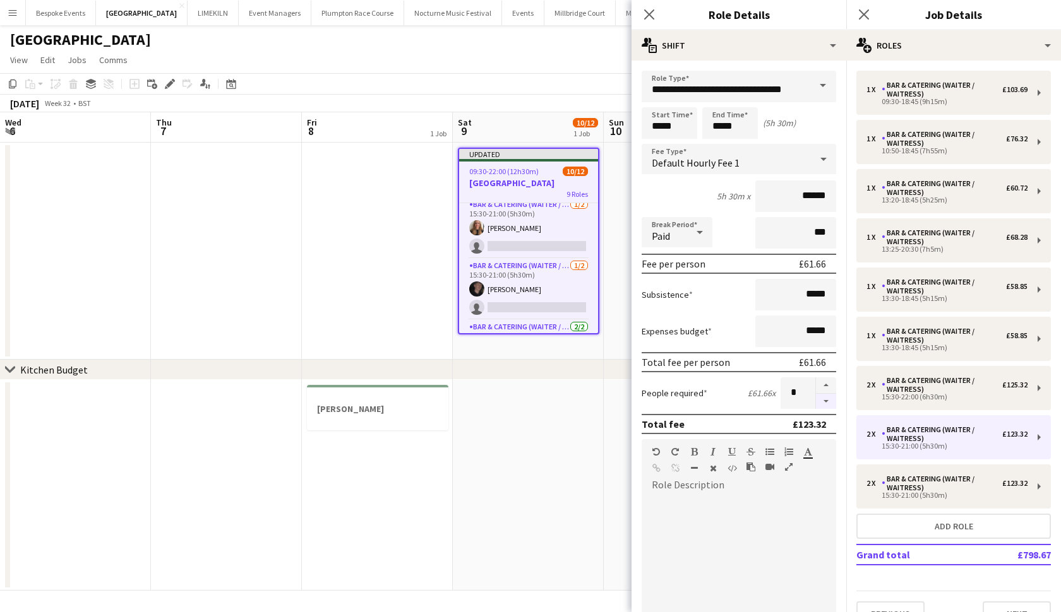
click at [826, 404] on button "button" at bounding box center [826, 402] width 20 height 16
type input "*"
click at [562, 438] on app-date-cell at bounding box center [528, 485] width 151 height 211
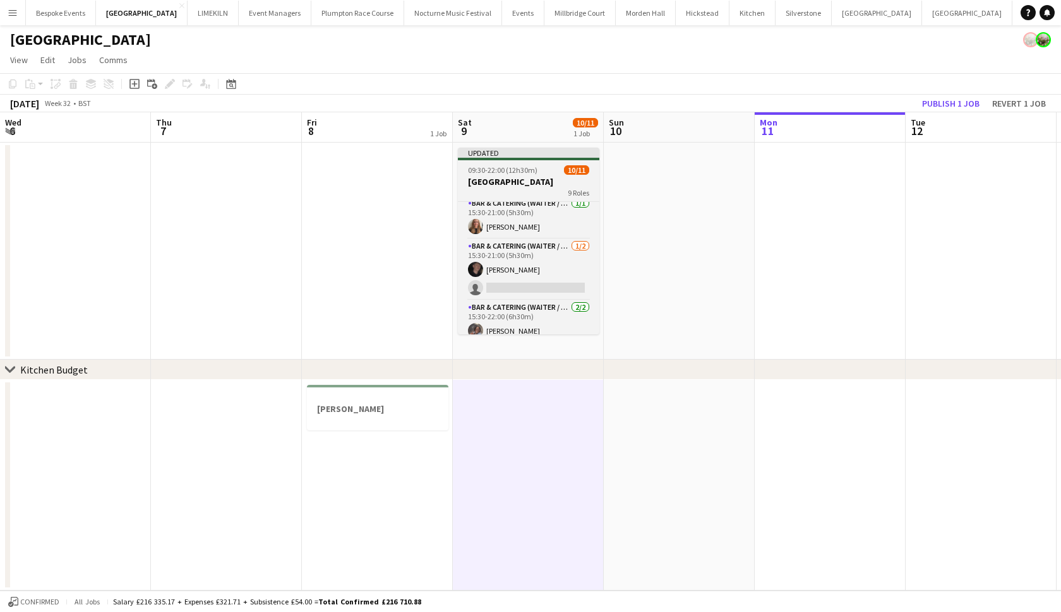
click at [516, 179] on h3 "[GEOGRAPHIC_DATA]" at bounding box center [528, 181] width 141 height 11
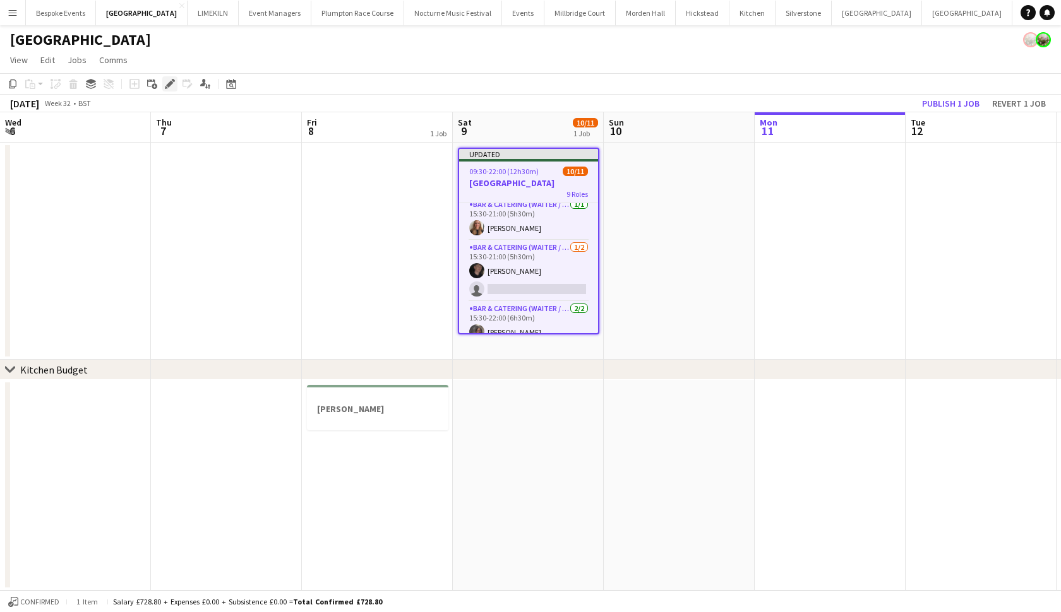
click at [172, 85] on icon "Edit" at bounding box center [170, 84] width 10 height 10
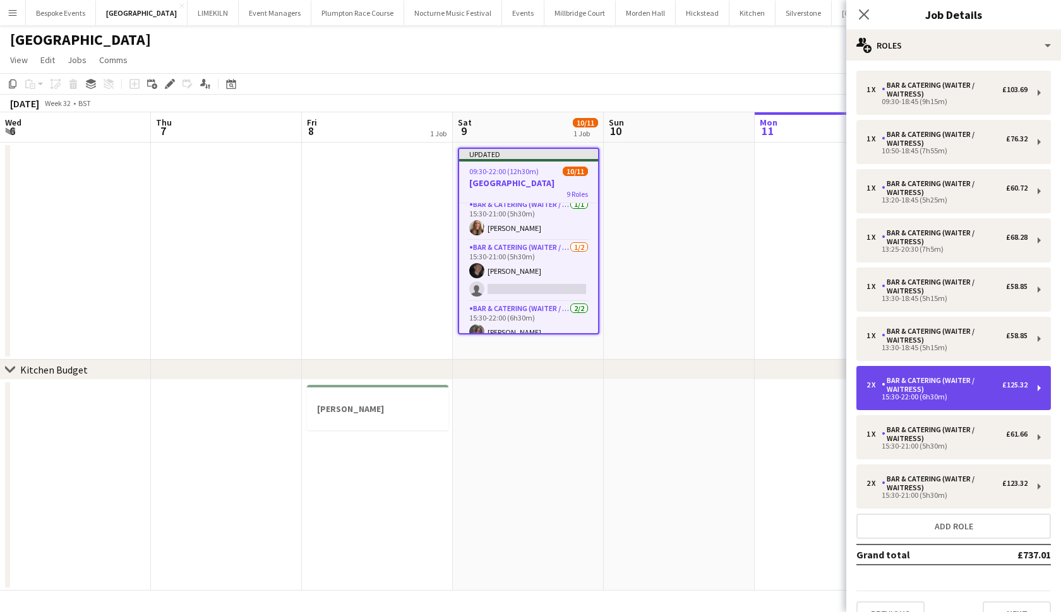
click at [947, 391] on div "Bar & Catering (Waiter / waitress)" at bounding box center [941, 385] width 121 height 18
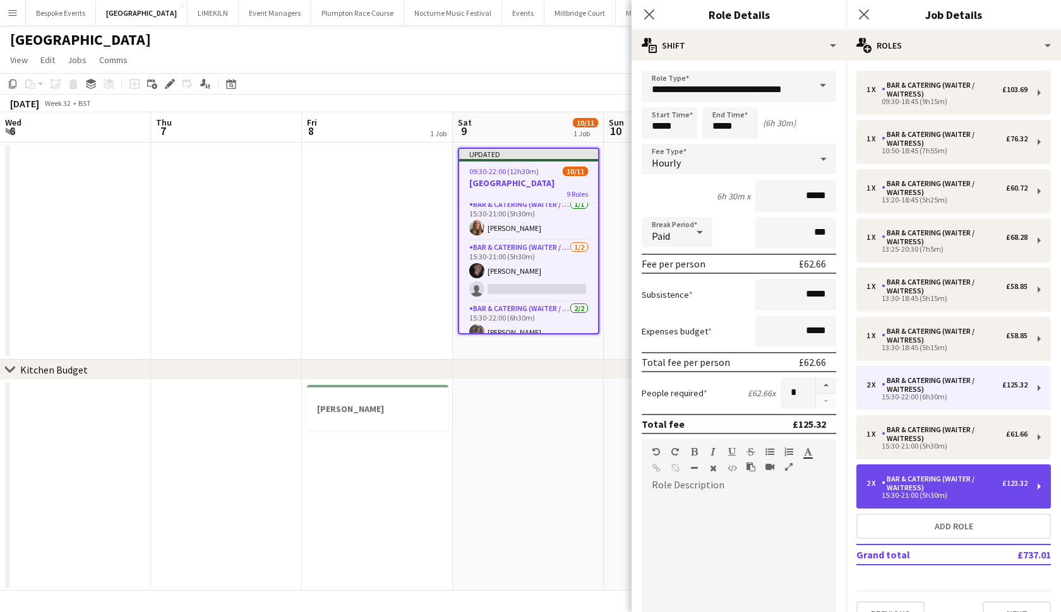
click at [934, 480] on div "Bar & Catering (Waiter / waitress)" at bounding box center [941, 484] width 121 height 18
type input "*****"
type input "******"
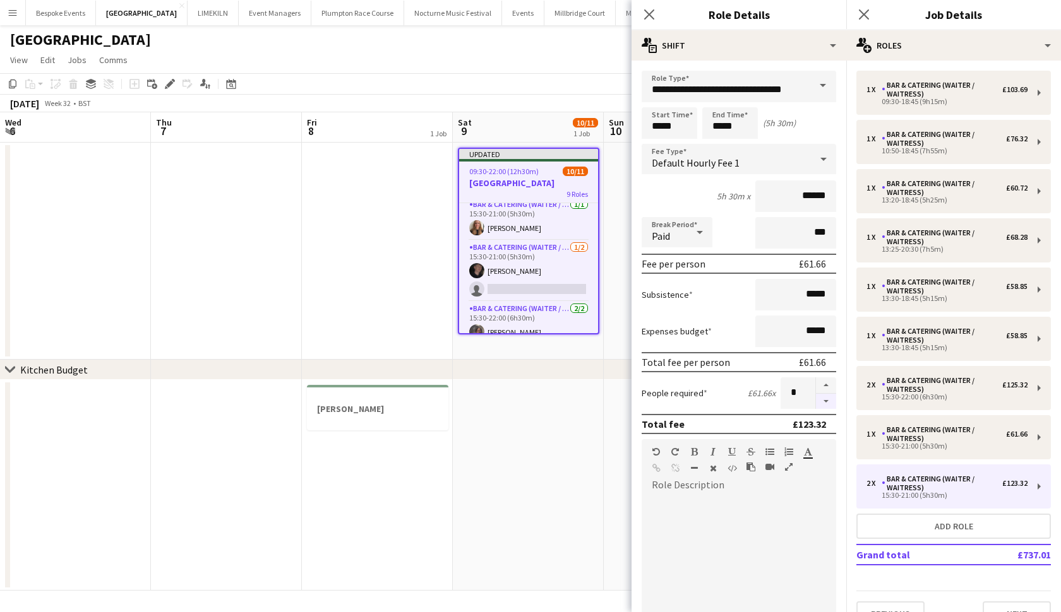
click at [826, 401] on button "button" at bounding box center [826, 402] width 20 height 16
type input "*"
click at [559, 433] on app-date-cell at bounding box center [528, 485] width 151 height 211
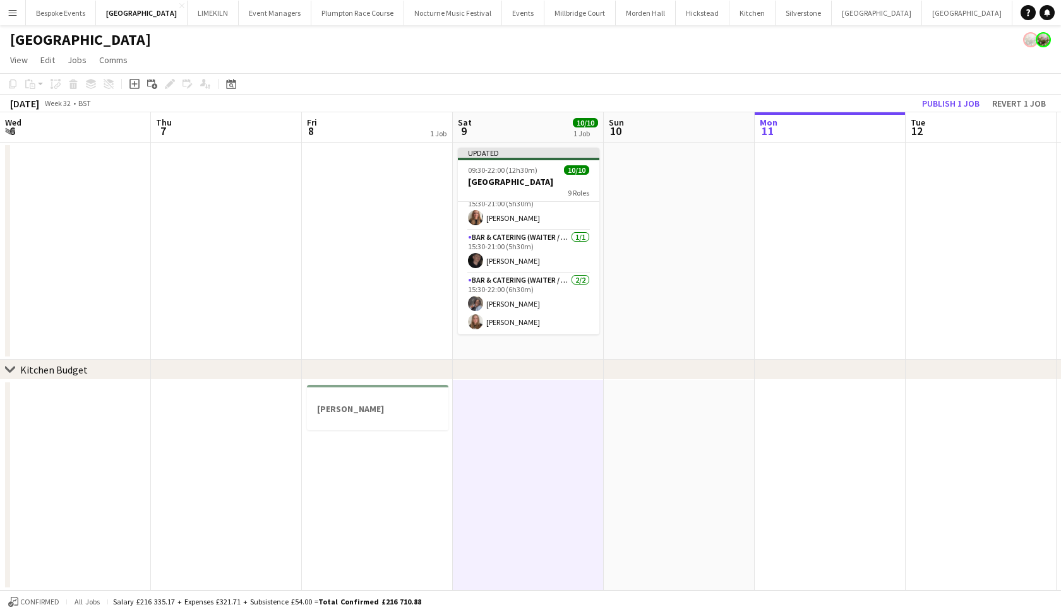
scroll to position [272, 0]
click at [936, 102] on button "Publish 1 job" at bounding box center [951, 103] width 68 height 16
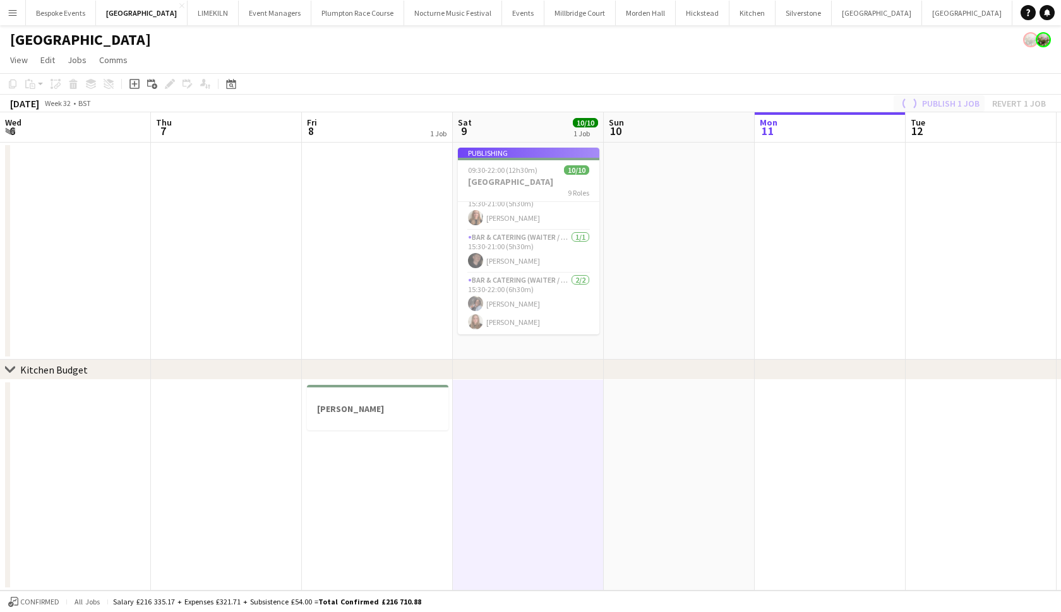
scroll to position [262, 0]
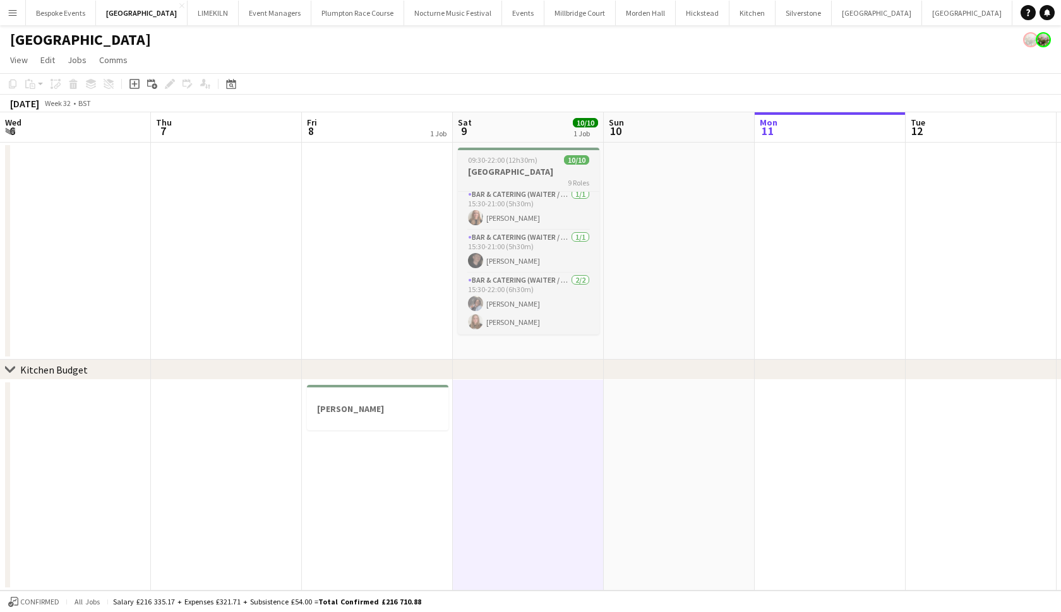
click at [540, 168] on h3 "[GEOGRAPHIC_DATA]" at bounding box center [528, 171] width 141 height 11
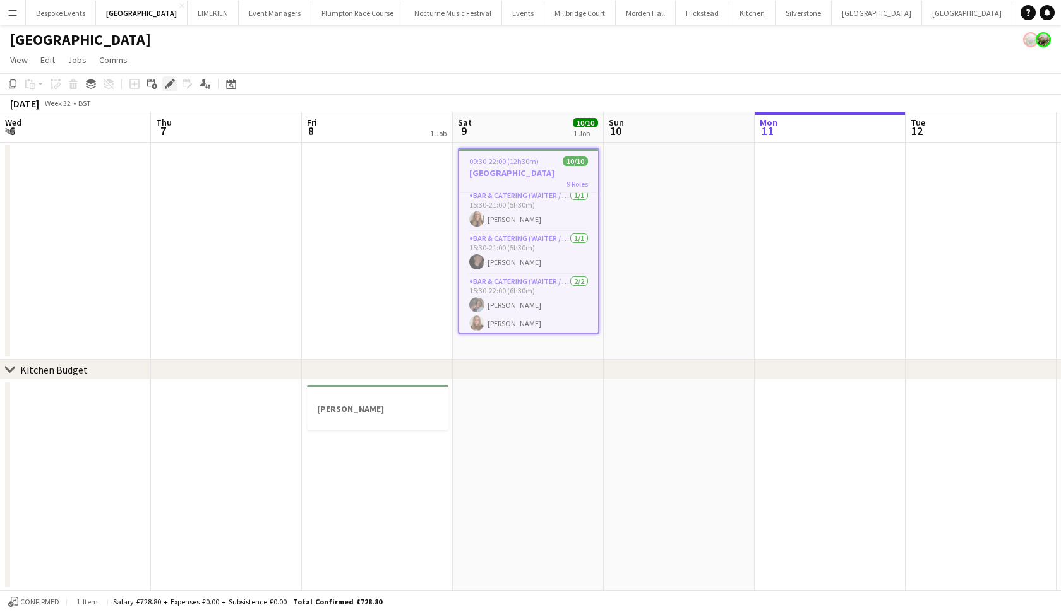
click at [171, 88] on icon "Edit" at bounding box center [170, 84] width 10 height 10
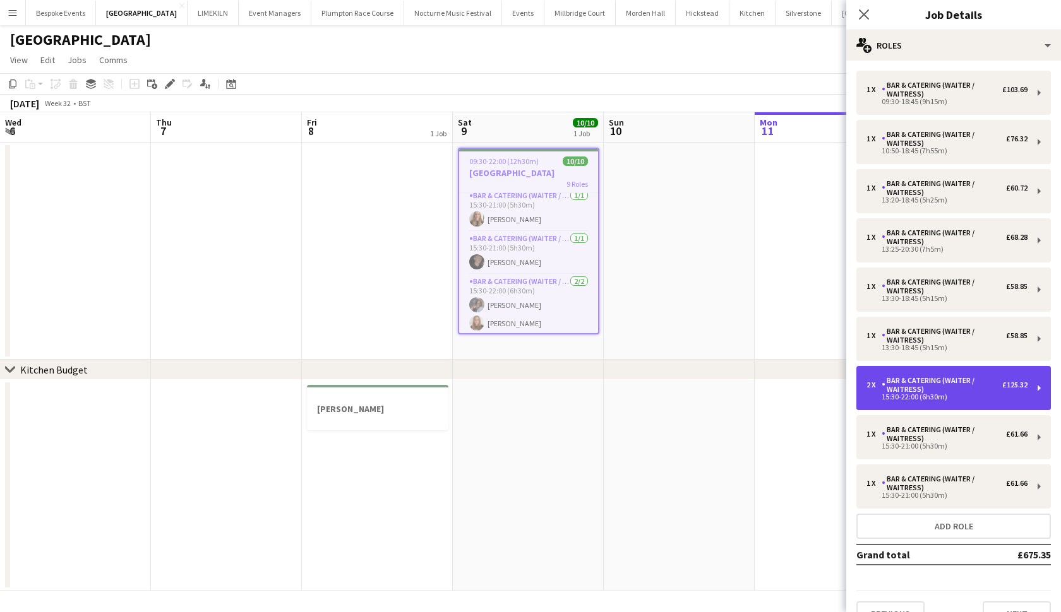
click at [944, 386] on div "Bar & Catering (Waiter / waitress)" at bounding box center [941, 385] width 121 height 18
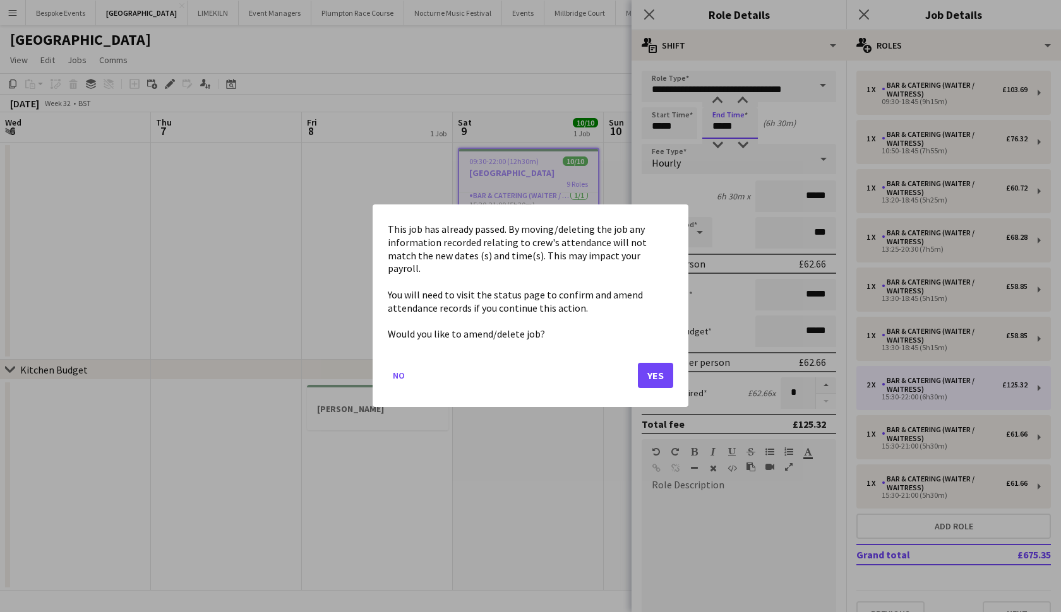
click at [722, 129] on body "Menu Boards Boards Boards All jobs Status Workforce Workforce My Workforce Recr…" at bounding box center [530, 306] width 1061 height 612
click at [659, 367] on button "Yes" at bounding box center [655, 376] width 35 height 25
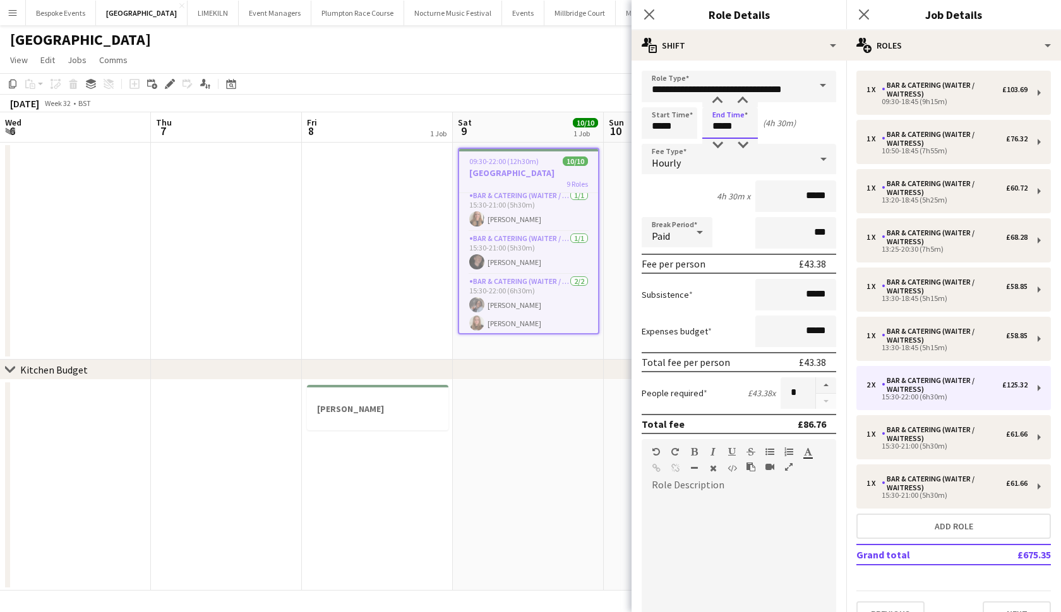
type input "*****"
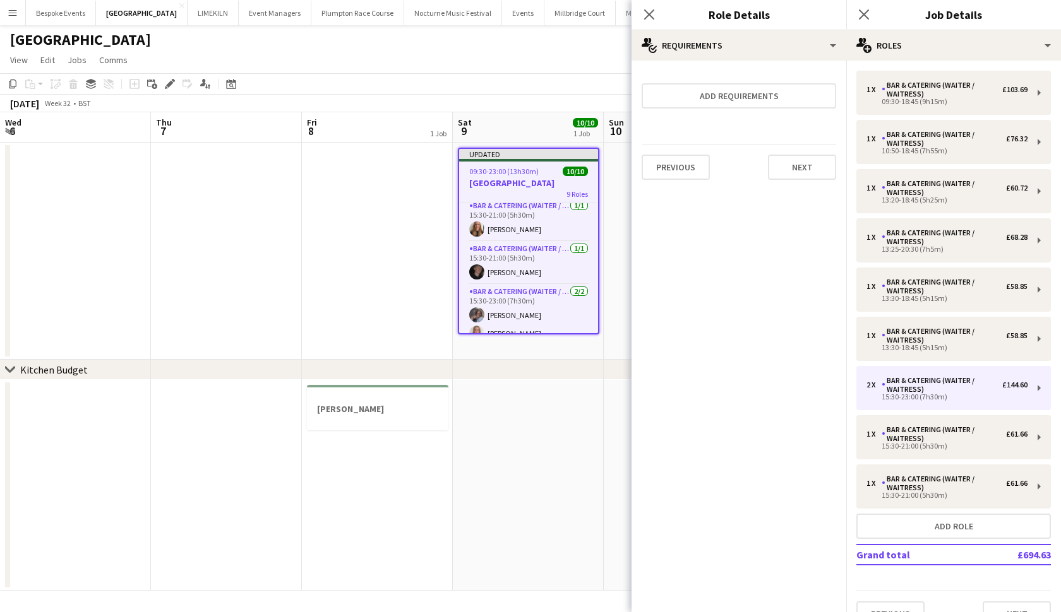
click at [350, 289] on app-date-cell at bounding box center [377, 251] width 151 height 217
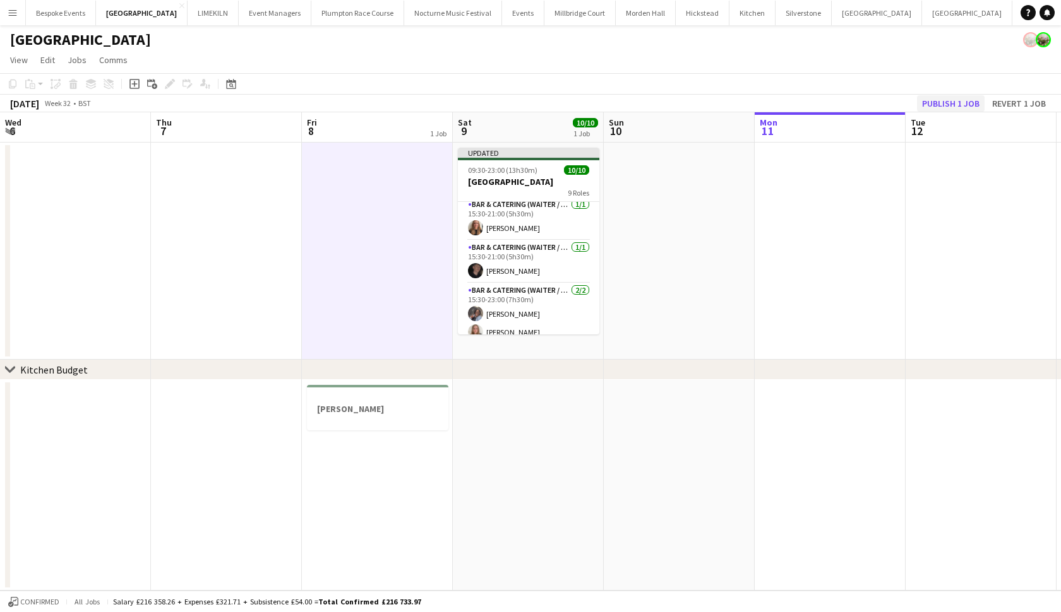
click at [932, 105] on button "Publish 1 job" at bounding box center [951, 103] width 68 height 16
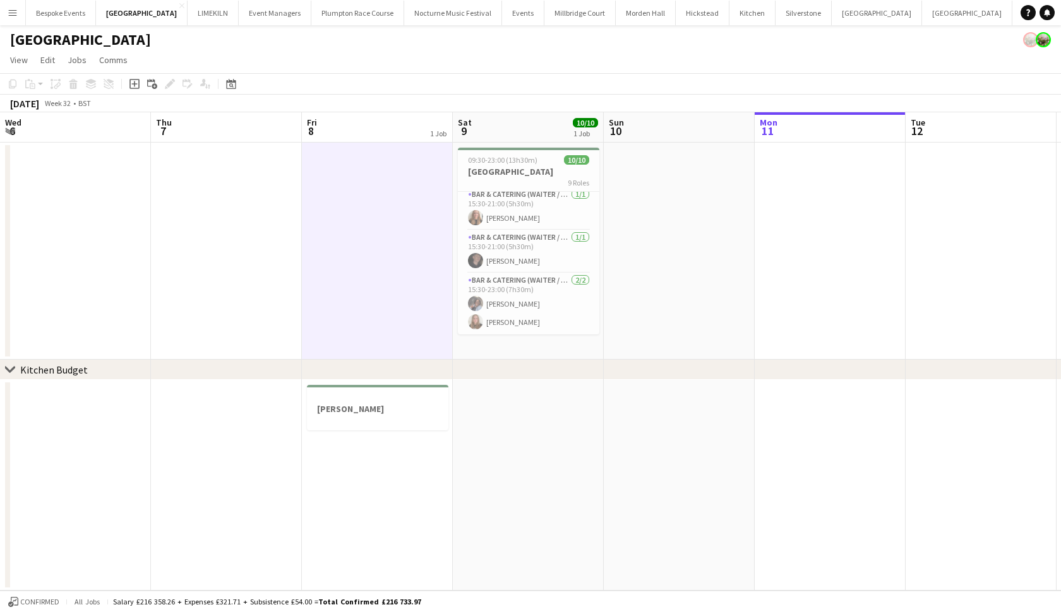
click at [506, 448] on app-date-cell at bounding box center [528, 485] width 151 height 211
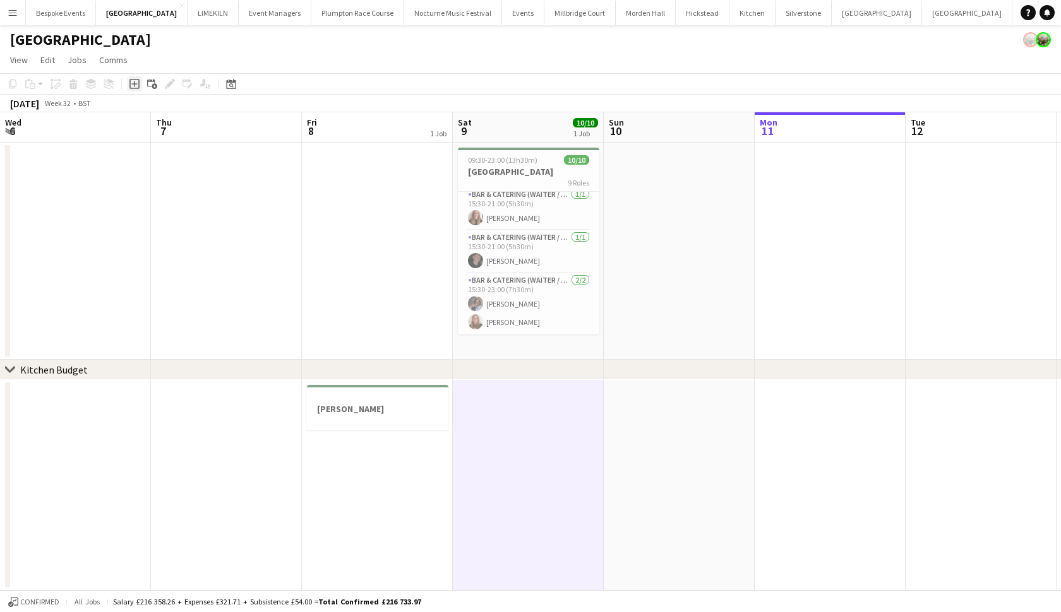
click at [140, 86] on div "Add job" at bounding box center [134, 83] width 15 height 15
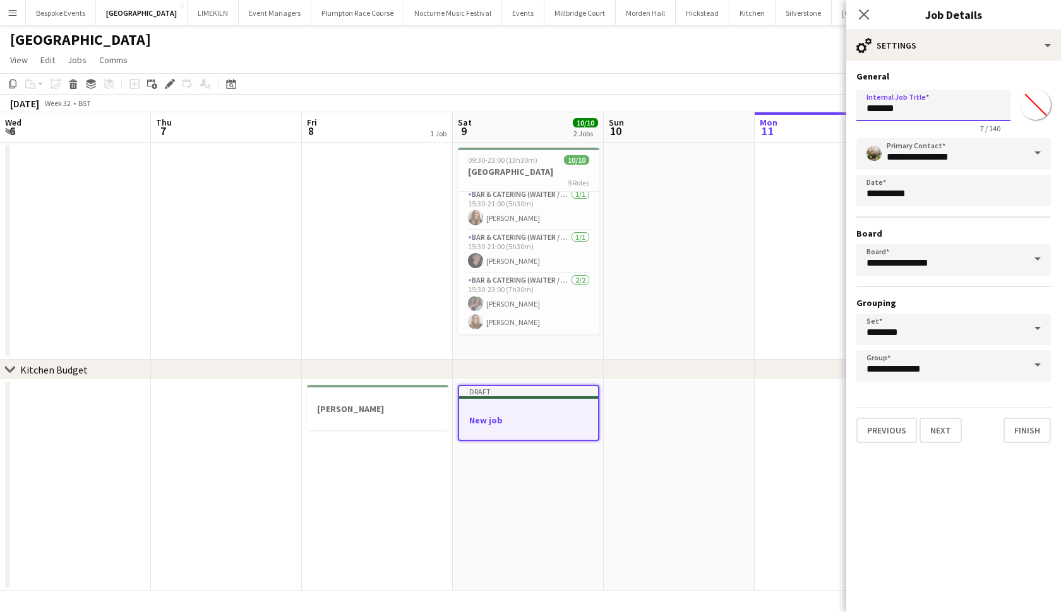
click at [927, 112] on input "*******" at bounding box center [933, 106] width 154 height 32
type input "*"
type input "**********"
click at [949, 426] on button "Next" at bounding box center [940, 430] width 42 height 25
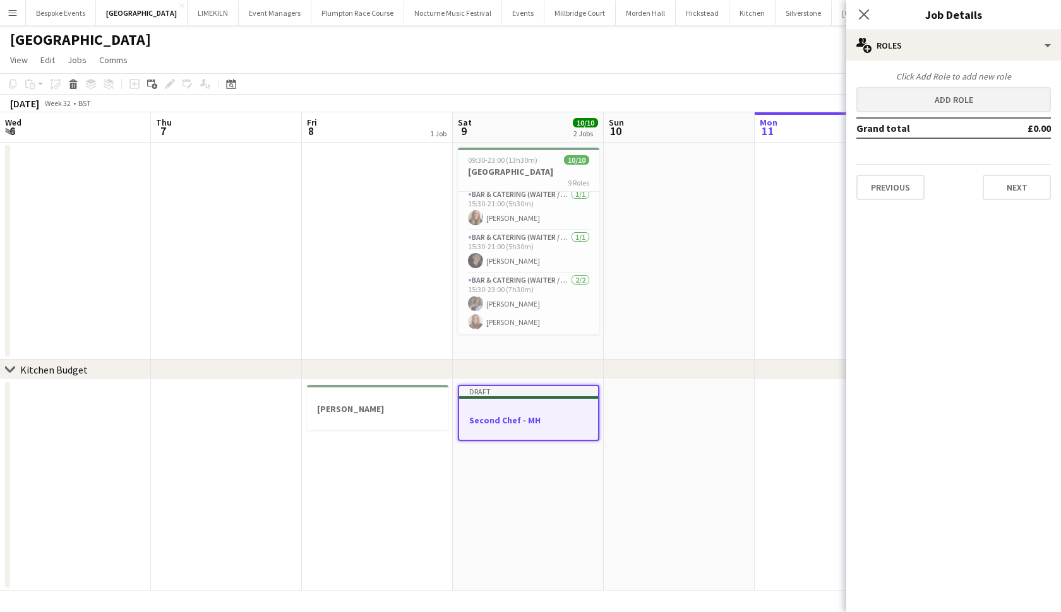
click at [965, 96] on button "Add role" at bounding box center [953, 99] width 194 height 25
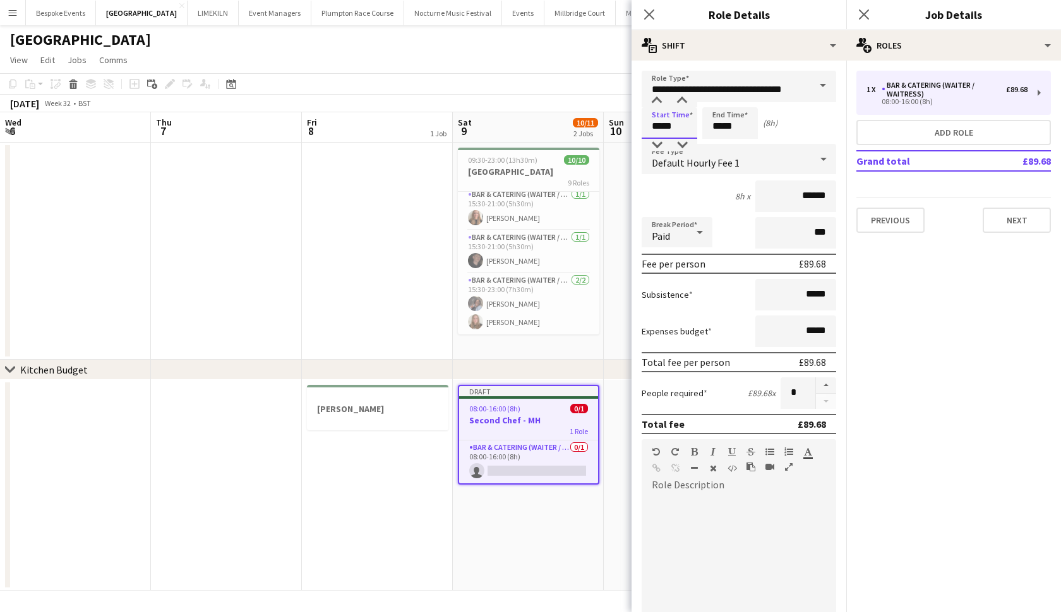
click at [660, 129] on input "*****" at bounding box center [669, 123] width 56 height 32
type input "*****"
click at [721, 128] on input "*****" at bounding box center [730, 123] width 56 height 32
type input "*****"
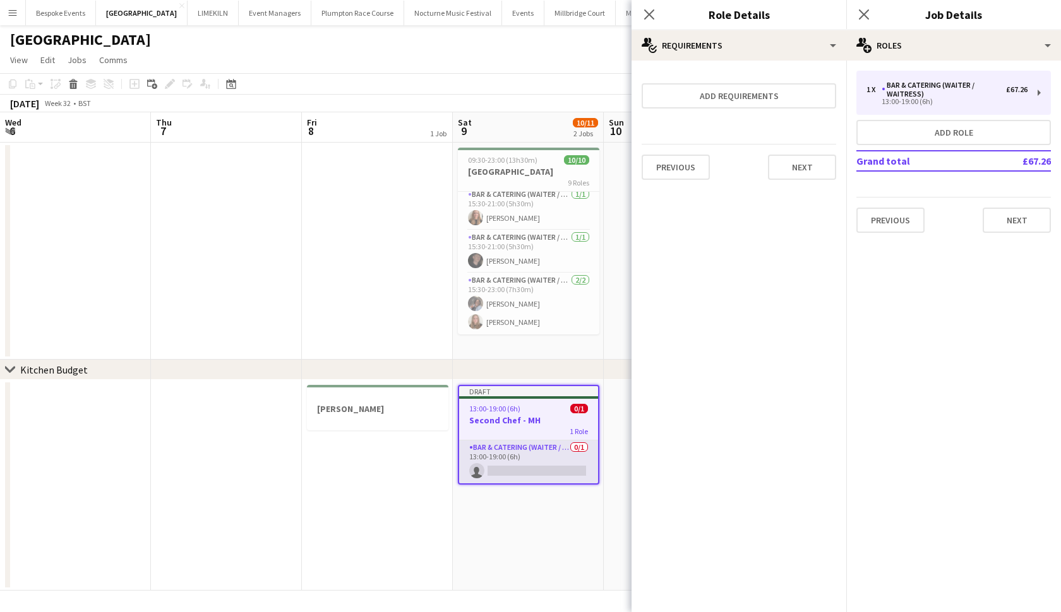
click at [503, 467] on app-card-role "Bar & Catering (Waiter / waitress) 0/1 13:00-19:00 (6h) single-neutral-actions" at bounding box center [528, 462] width 139 height 43
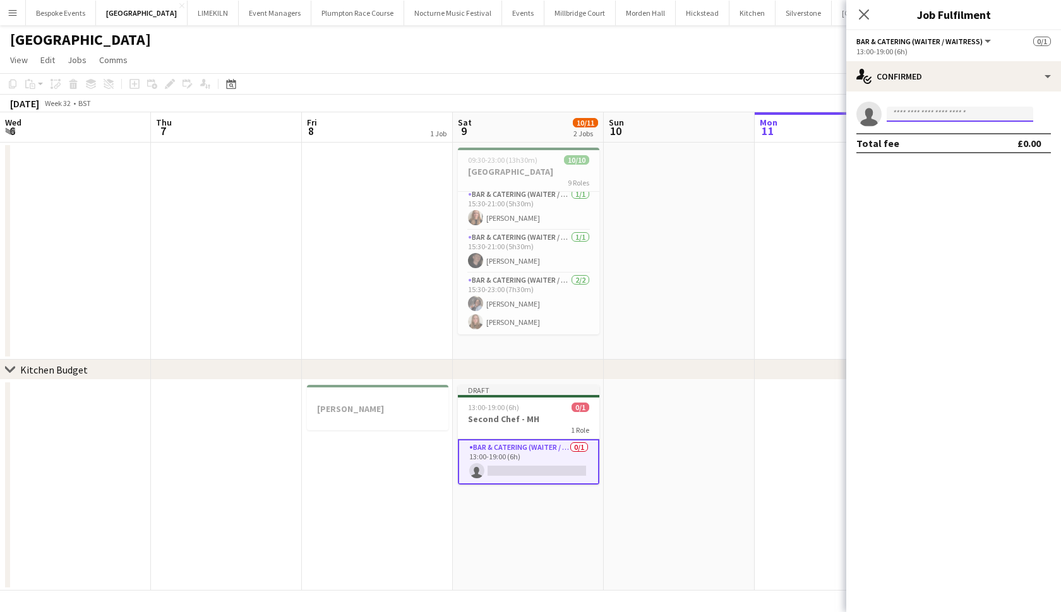
click at [937, 112] on input at bounding box center [959, 114] width 146 height 15
type input "****"
click at [937, 138] on span "darossetti28@gmail.com" at bounding box center [959, 143] width 126 height 10
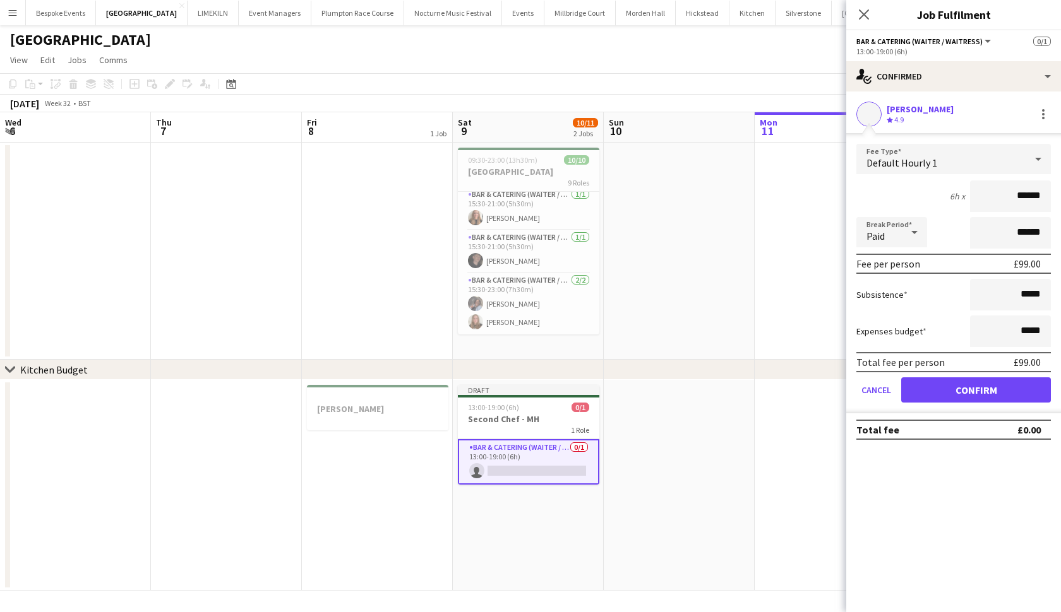
click at [954, 386] on button "Confirm" at bounding box center [976, 390] width 150 height 25
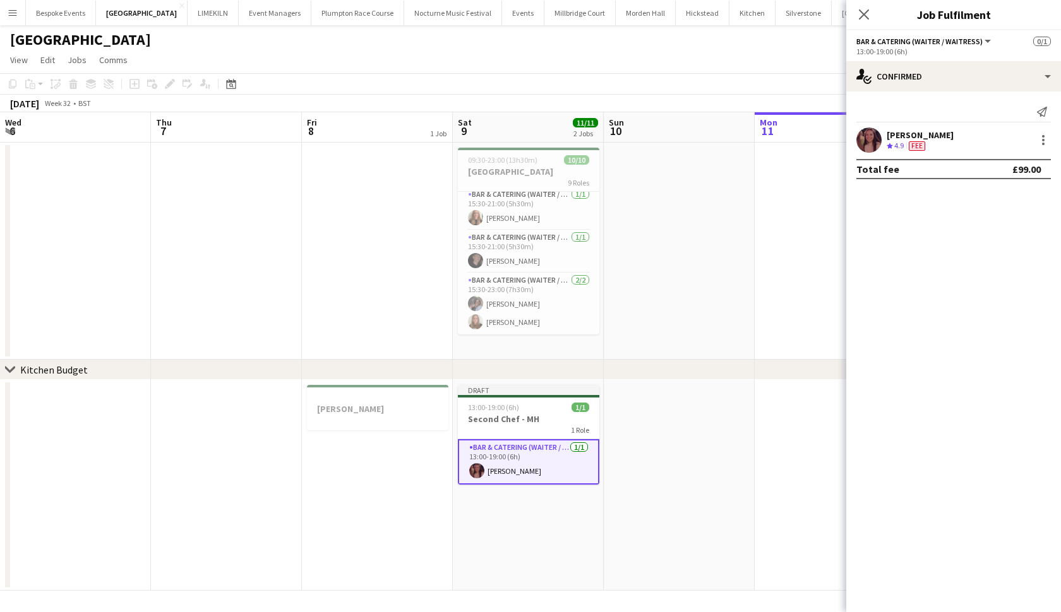
click at [698, 290] on app-date-cell at bounding box center [679, 251] width 151 height 217
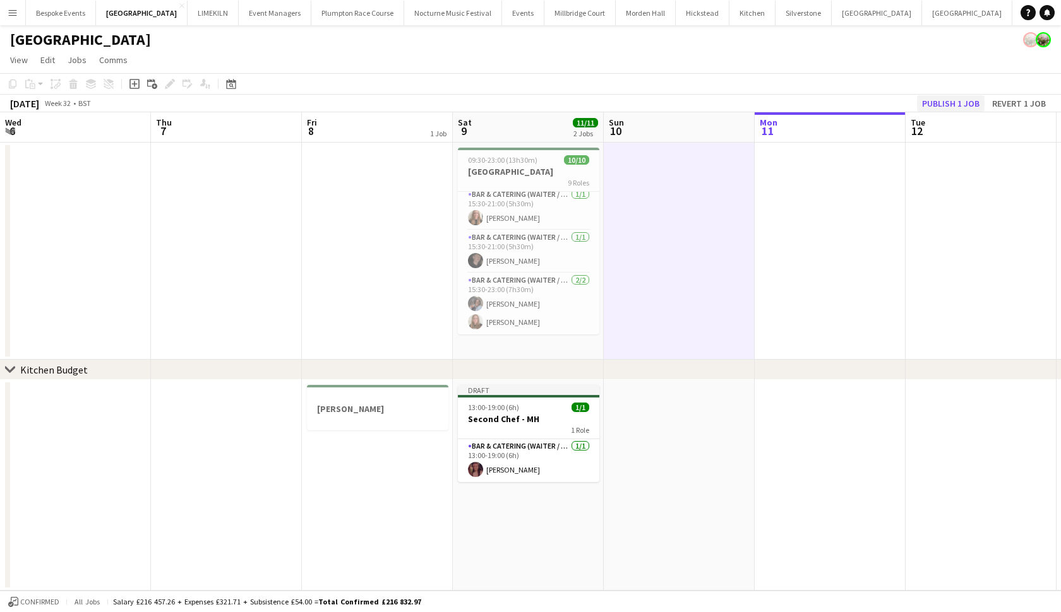
click at [959, 104] on button "Publish 1 job" at bounding box center [951, 103] width 68 height 16
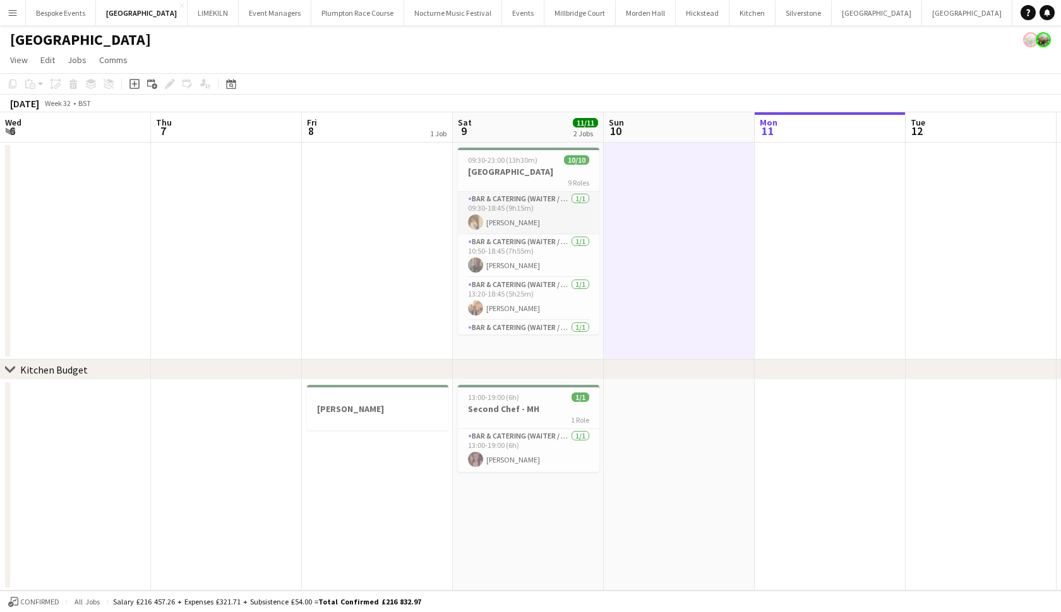
scroll to position [-1, 0]
click at [526, 208] on app-card-role "Bar & Catering (Waiter / waitress) 1/1 09:30-18:45 (9h15m) Lauren Dunstone" at bounding box center [528, 213] width 141 height 43
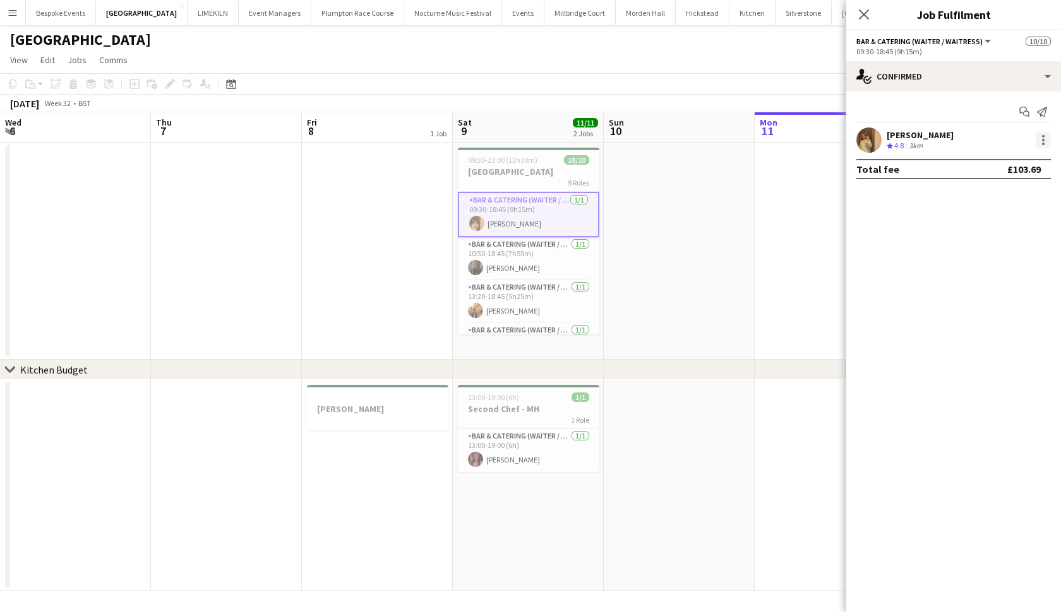
click at [1040, 140] on div at bounding box center [1042, 140] width 15 height 15
click at [1020, 162] on span "Edit fee" at bounding box center [1001, 163] width 78 height 11
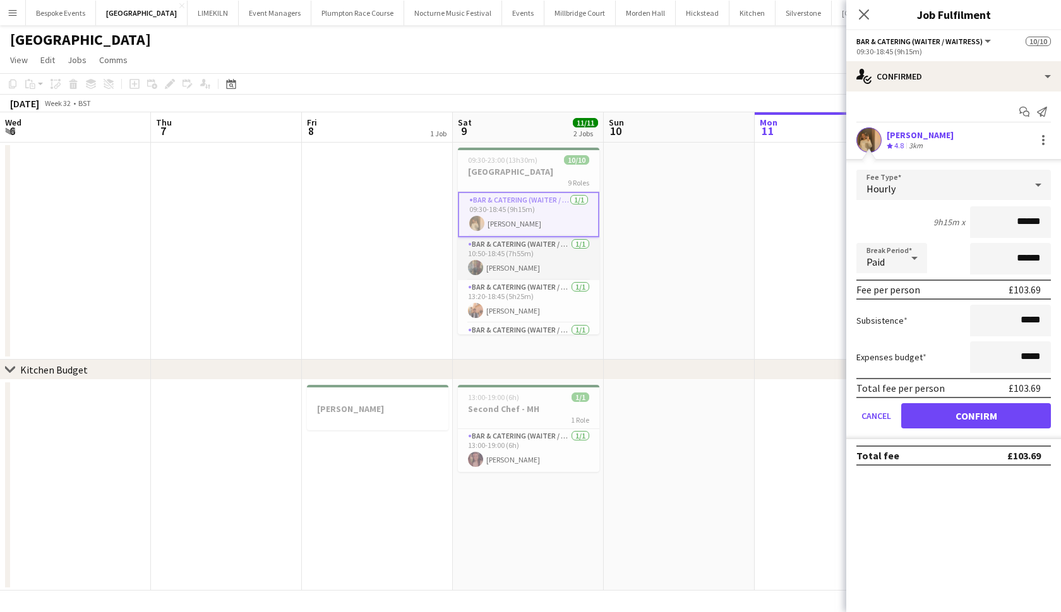
click at [569, 254] on app-card-role "Bar & Catering (Waiter / waitress) 1/1 10:50-18:45 (7h55m) Annabel Perry" at bounding box center [528, 258] width 141 height 43
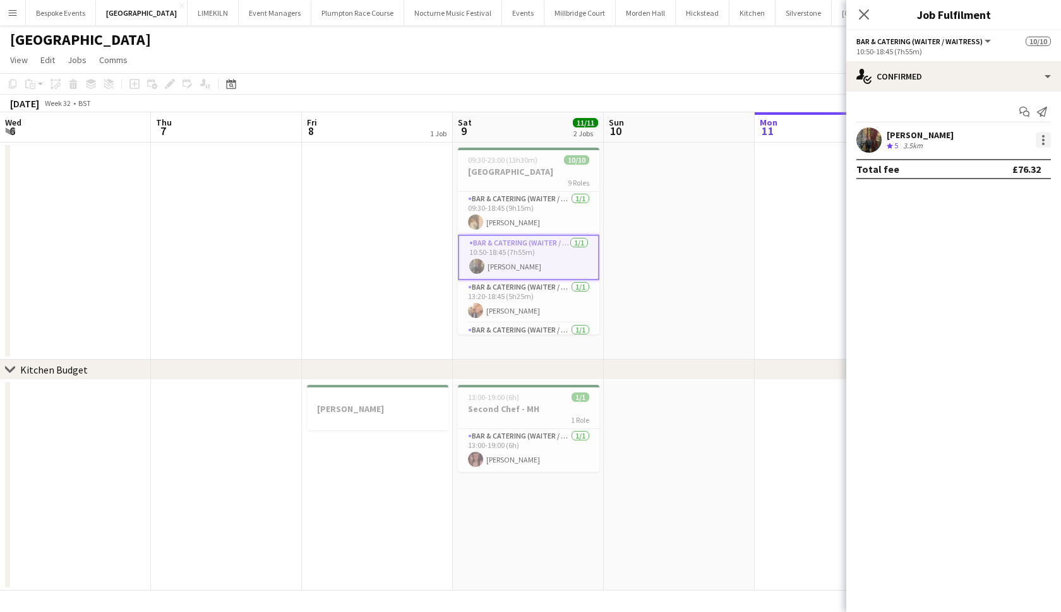
click at [1047, 140] on div at bounding box center [1042, 140] width 15 height 15
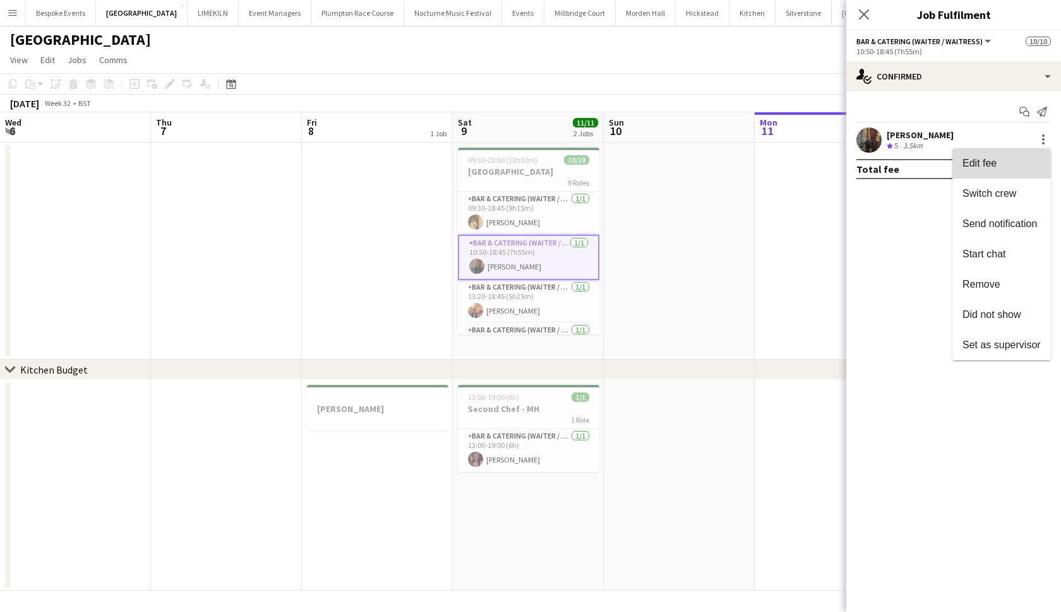
click at [1016, 178] on button "Edit fee" at bounding box center [1001, 163] width 98 height 30
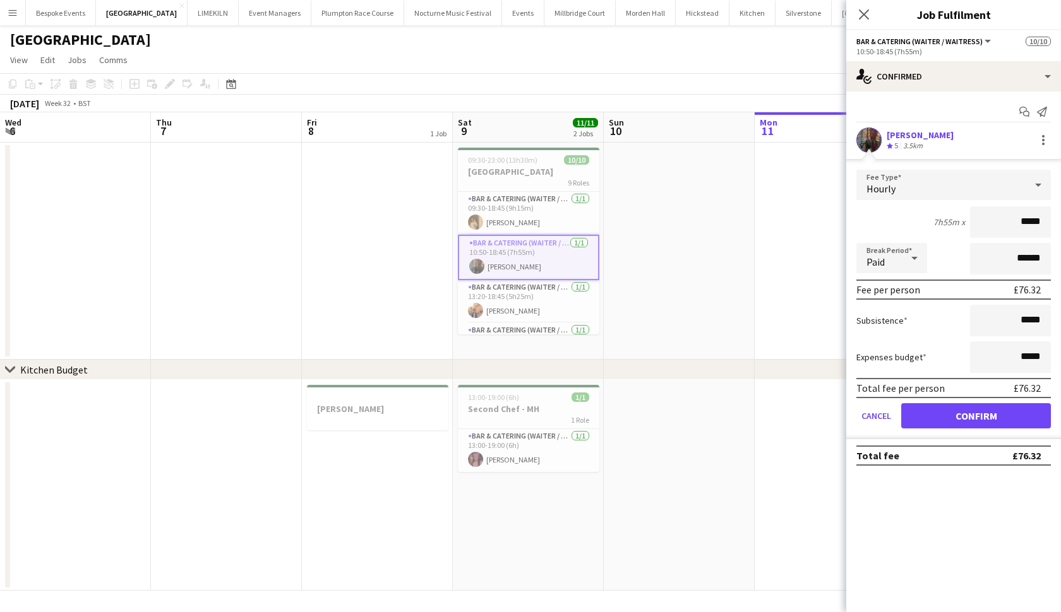
click at [896, 187] on div "Hourly" at bounding box center [940, 185] width 169 height 30
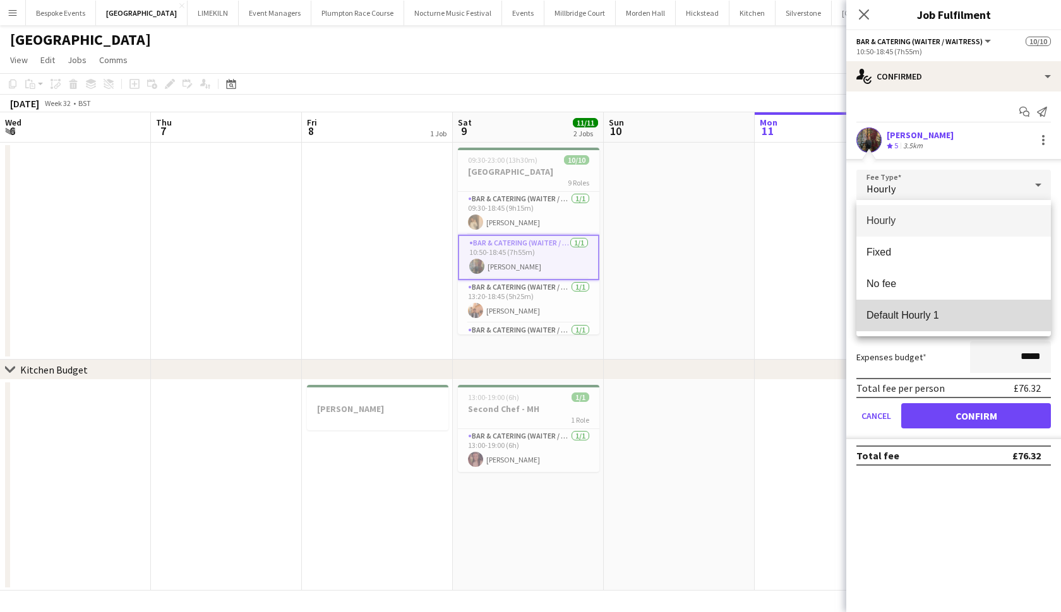
click at [897, 307] on mat-option "Default Hourly 1" at bounding box center [953, 316] width 194 height 32
type input "******"
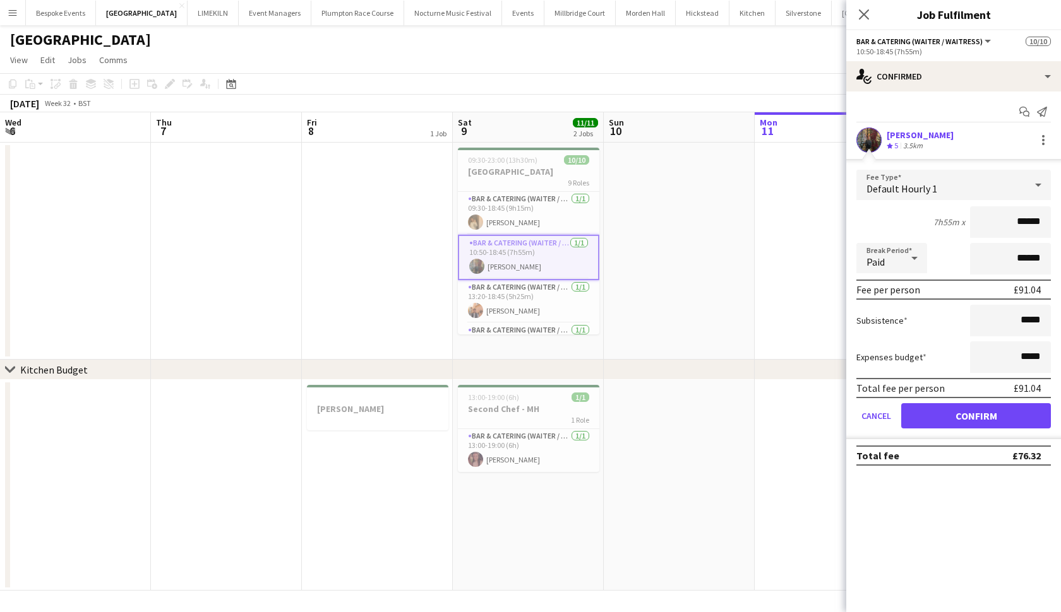
click at [948, 415] on button "Confirm" at bounding box center [976, 415] width 150 height 25
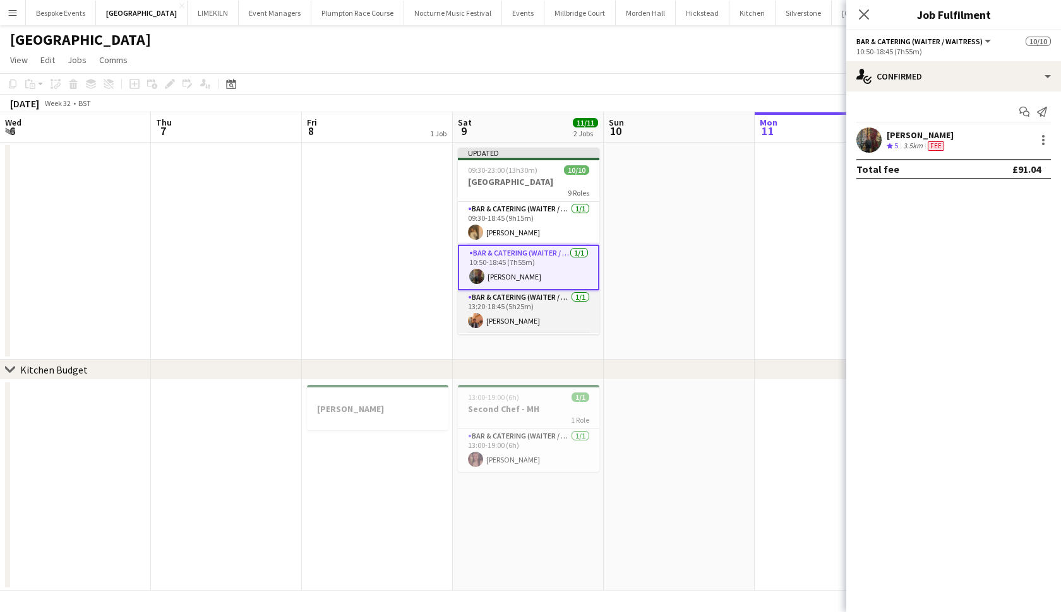
click at [557, 300] on app-card-role "Bar & Catering (Waiter / waitress) 1/1 13:20-18:45 (5h25m) Charlie Sylvester" at bounding box center [528, 311] width 141 height 43
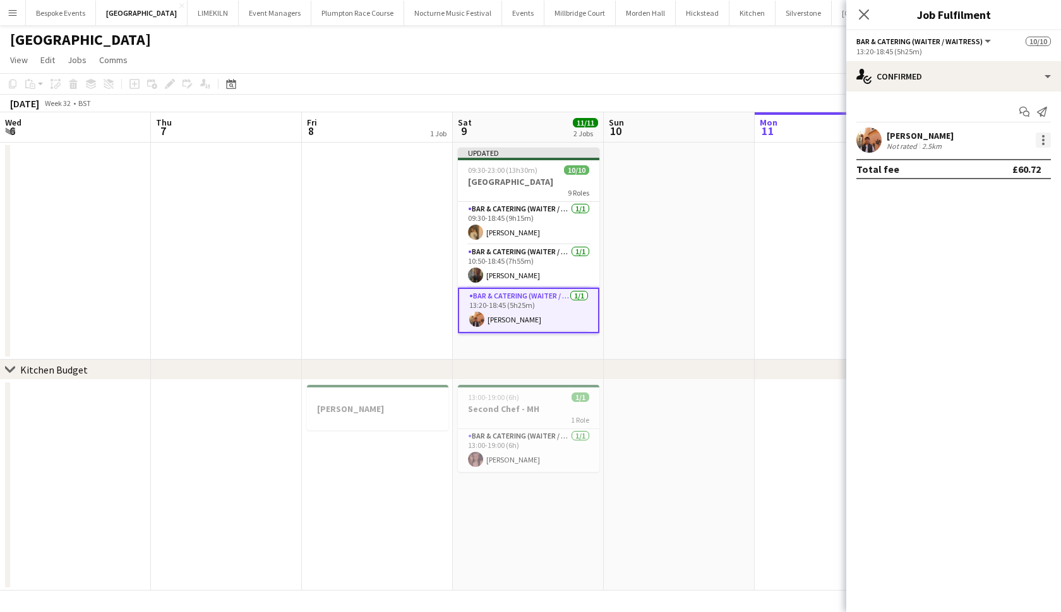
click at [1040, 146] on div at bounding box center [1042, 140] width 15 height 15
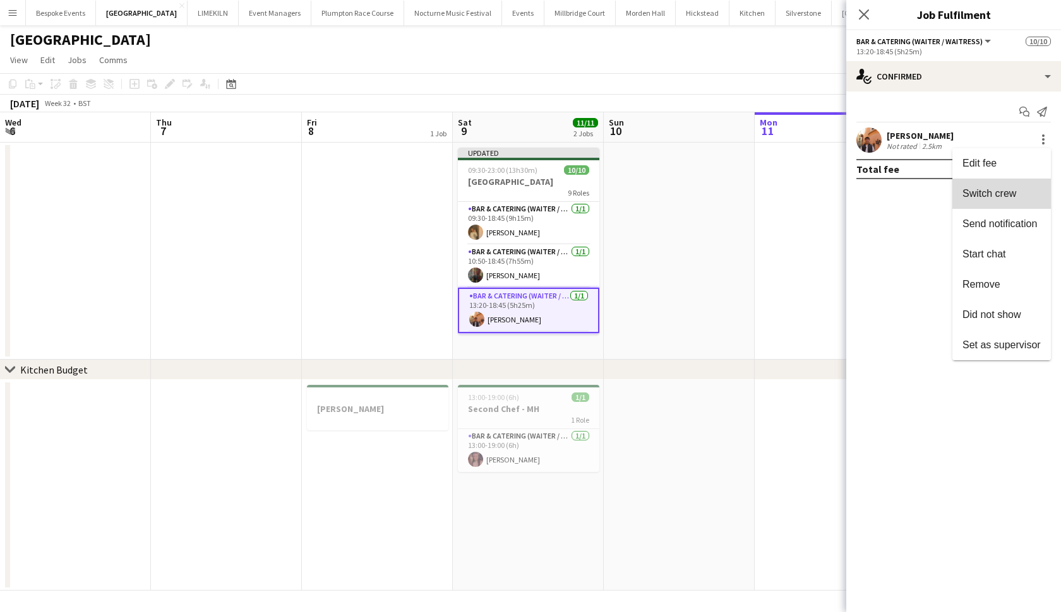
click at [1014, 182] on button "Switch crew" at bounding box center [1001, 194] width 98 height 30
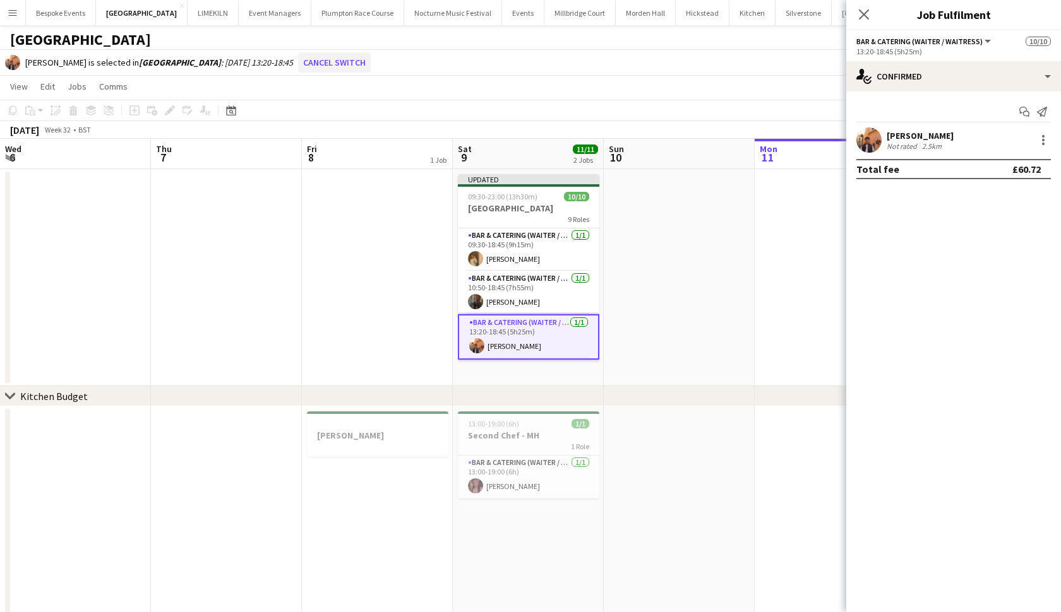
click at [356, 61] on button "Cancel switch" at bounding box center [334, 62] width 73 height 20
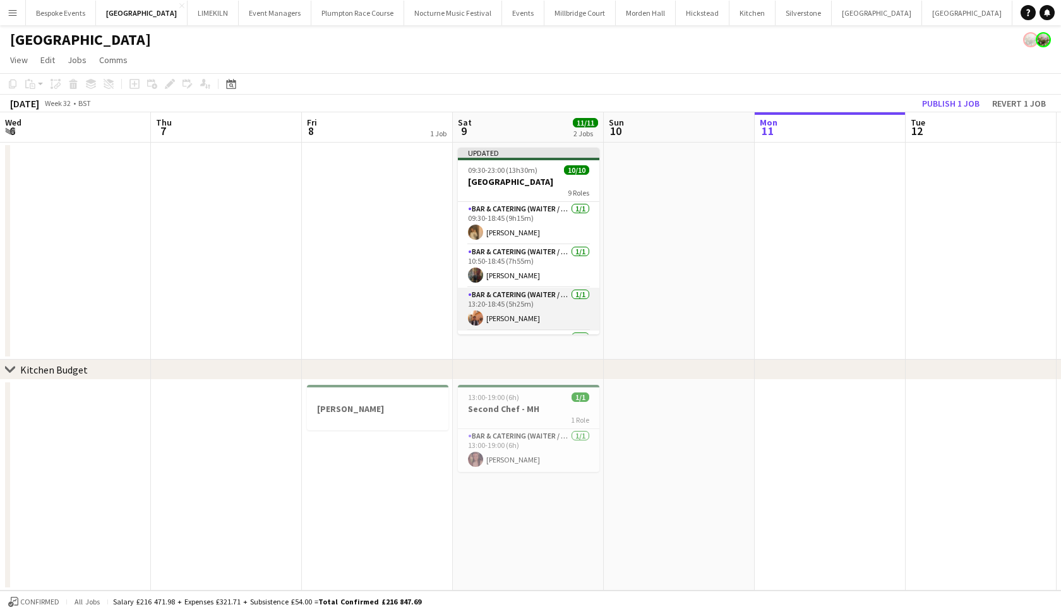
click at [523, 295] on app-card-role "Bar & Catering (Waiter / waitress) 1/1 13:20-18:45 (5h25m) Charlie Sylvester" at bounding box center [528, 309] width 141 height 43
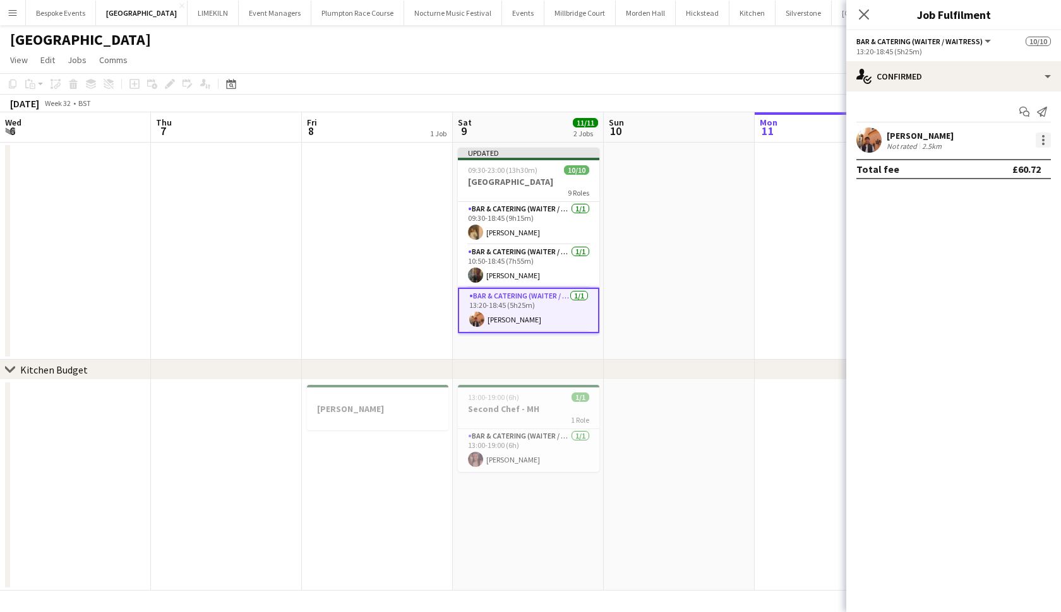
click at [1044, 140] on div at bounding box center [1043, 140] width 3 height 3
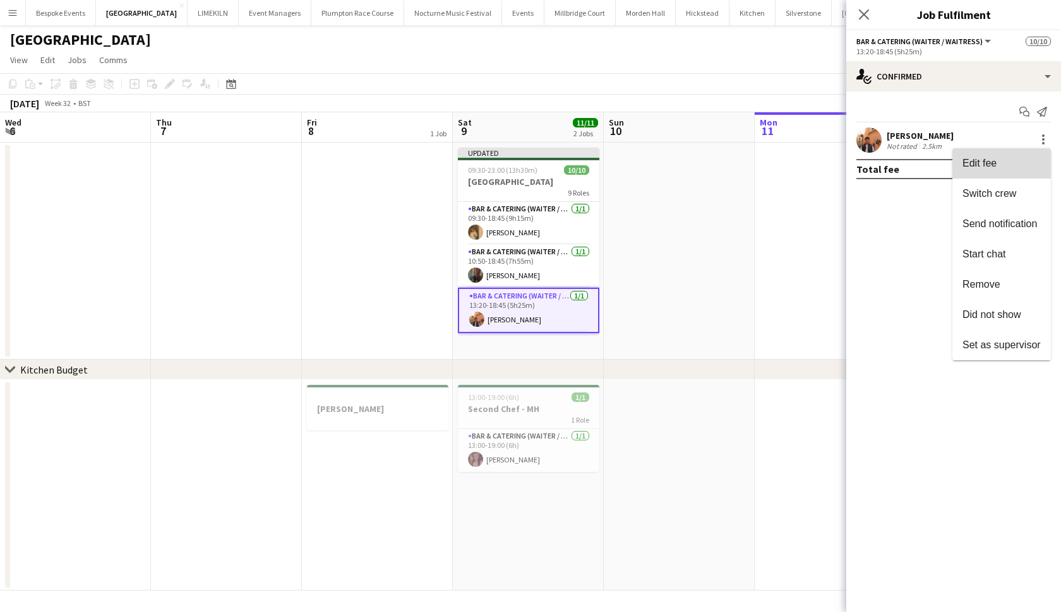
click at [1020, 157] on button "Edit fee" at bounding box center [1001, 163] width 98 height 30
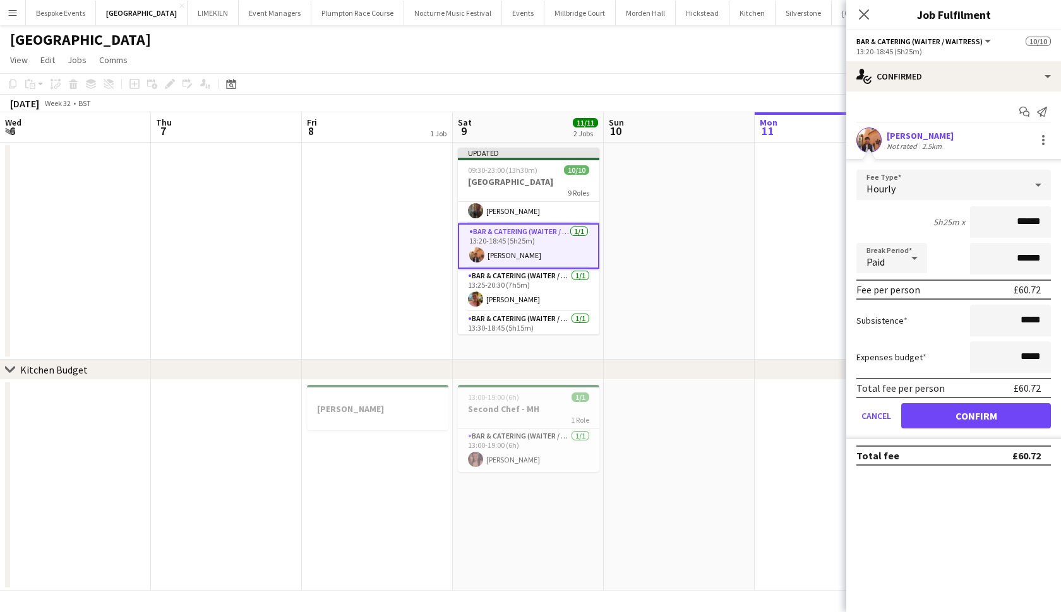
scroll to position [66, 0]
click at [523, 295] on app-card-role "Bar & Catering (Waiter / waitress) 1/1 13:25-20:30 (7h5m) Alexandra Wilshere" at bounding box center [528, 288] width 141 height 43
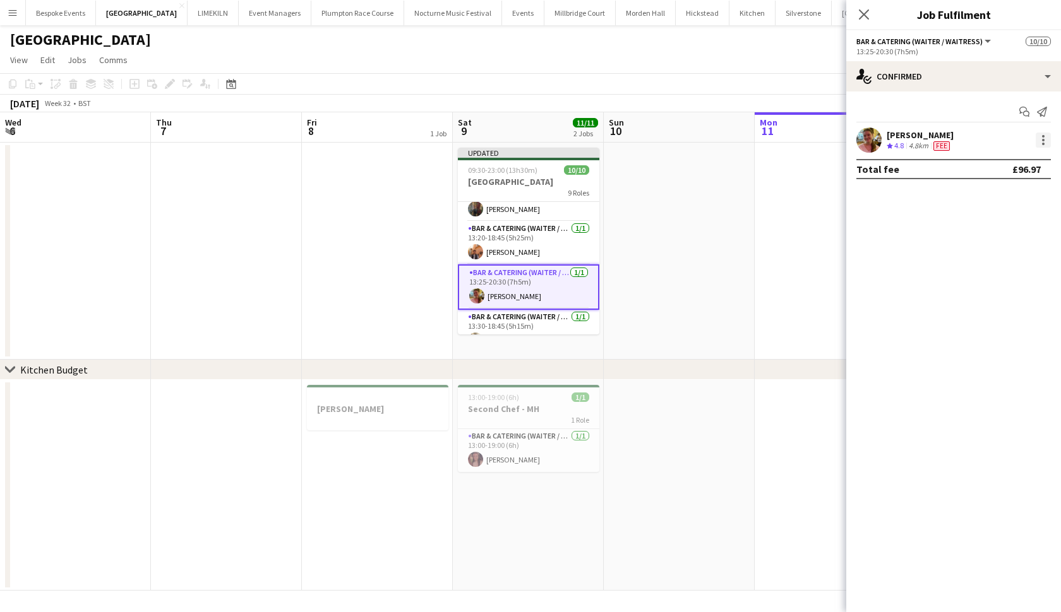
click at [1042, 143] on div at bounding box center [1043, 144] width 3 height 3
click at [1009, 157] on button "Edit fee" at bounding box center [1001, 163] width 98 height 30
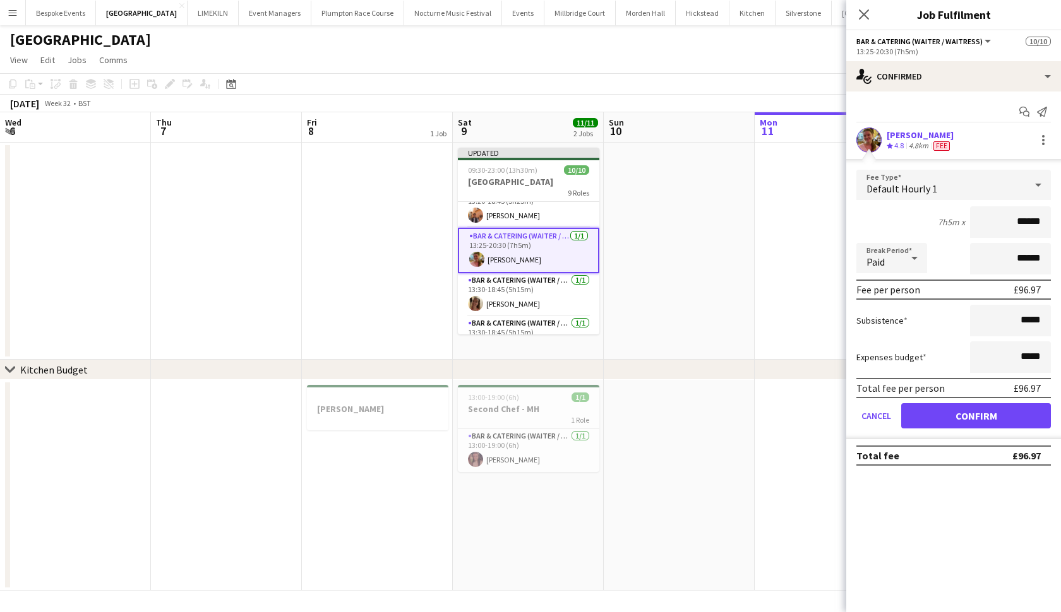
scroll to position [106, 0]
click at [559, 295] on app-card-role "Bar & Catering (Waiter / waitress) 1/1 13:30-18:45 (5h15m) Rebecca Dunstone" at bounding box center [528, 291] width 141 height 43
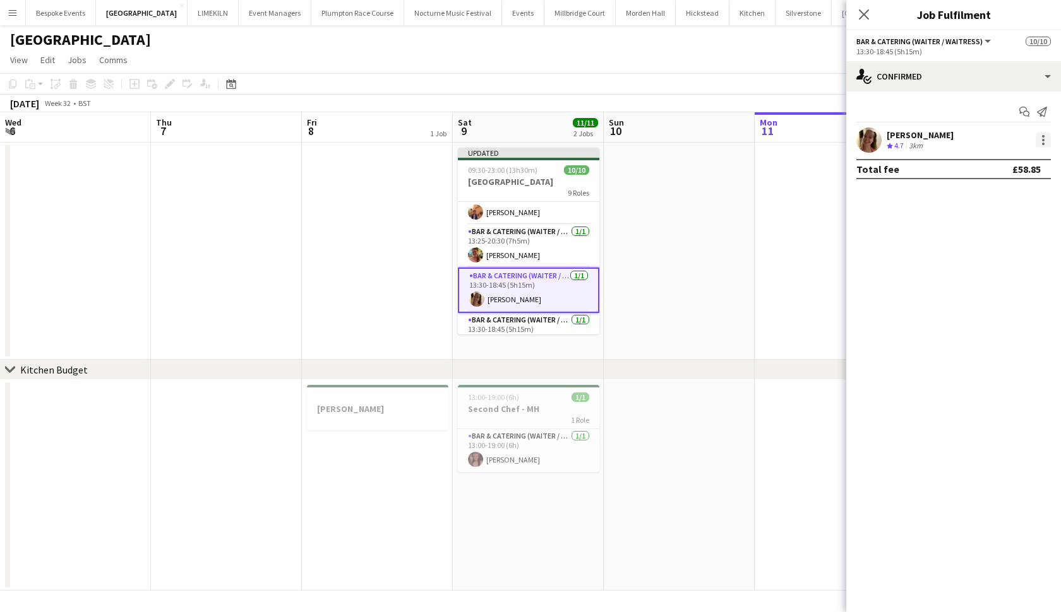
click at [1046, 143] on div at bounding box center [1042, 140] width 15 height 15
click at [1016, 160] on span "Edit fee" at bounding box center [1001, 163] width 78 height 11
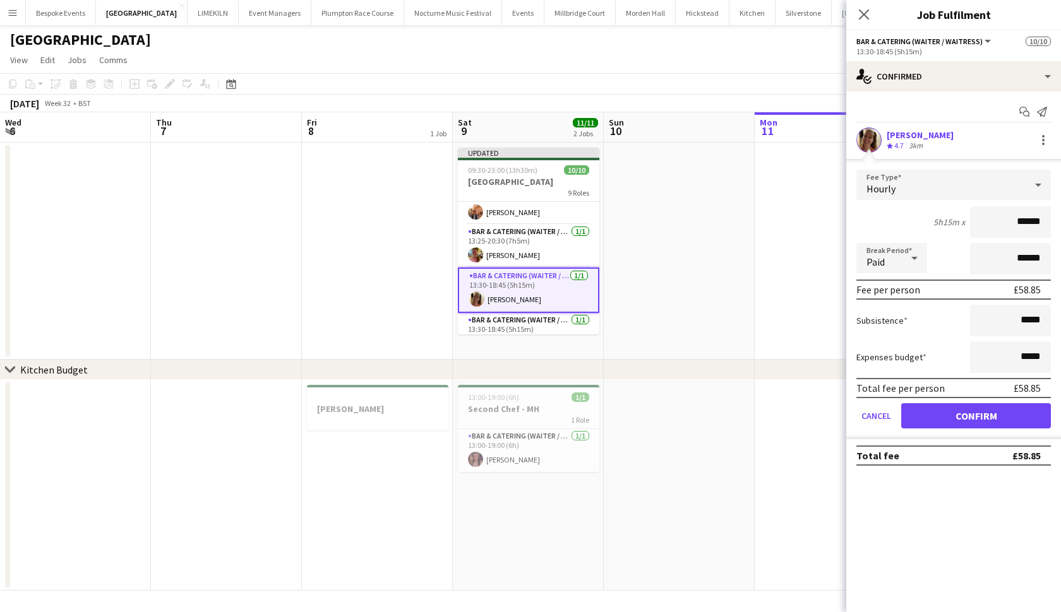
scroll to position [166, 0]
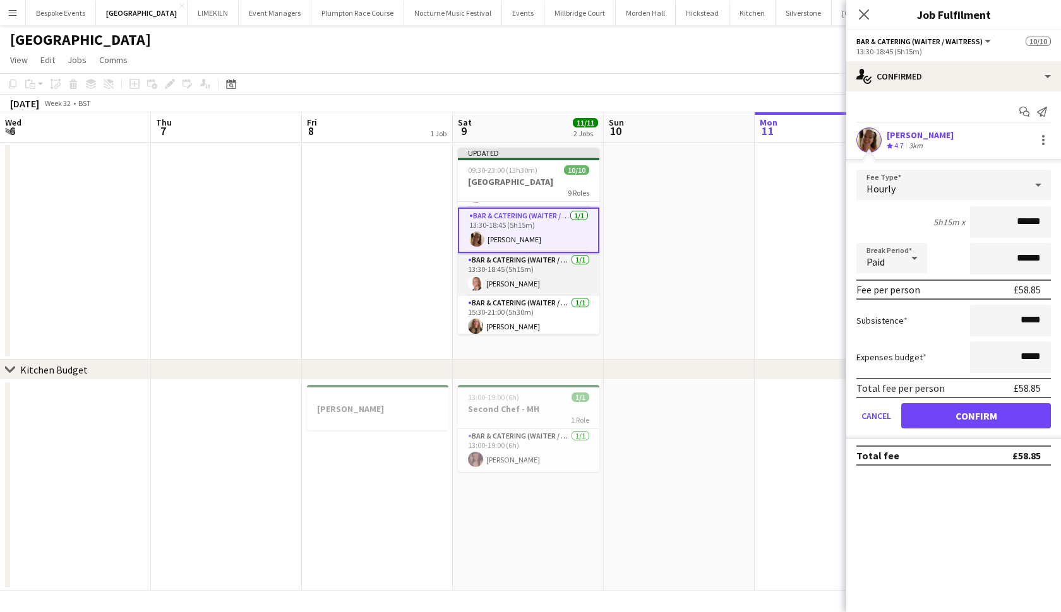
click at [514, 283] on app-card-role "Bar & Catering (Waiter / waitress) 1/1 13:30-18:45 (5h15m) Sienna Calvert" at bounding box center [528, 274] width 141 height 43
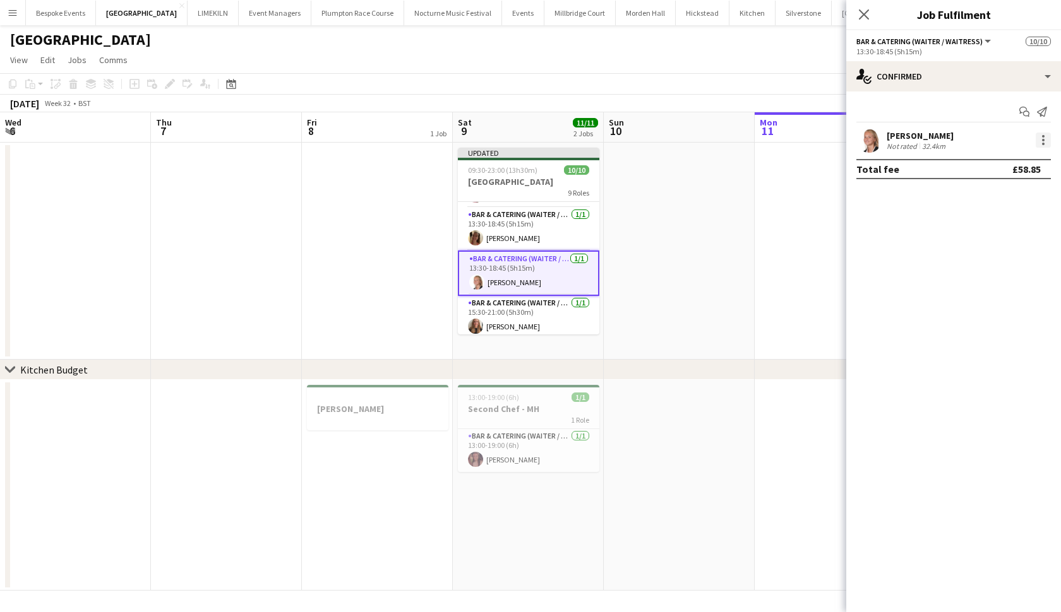
click at [1042, 146] on div at bounding box center [1042, 140] width 15 height 15
click at [1000, 164] on span "Edit fee" at bounding box center [1001, 163] width 78 height 11
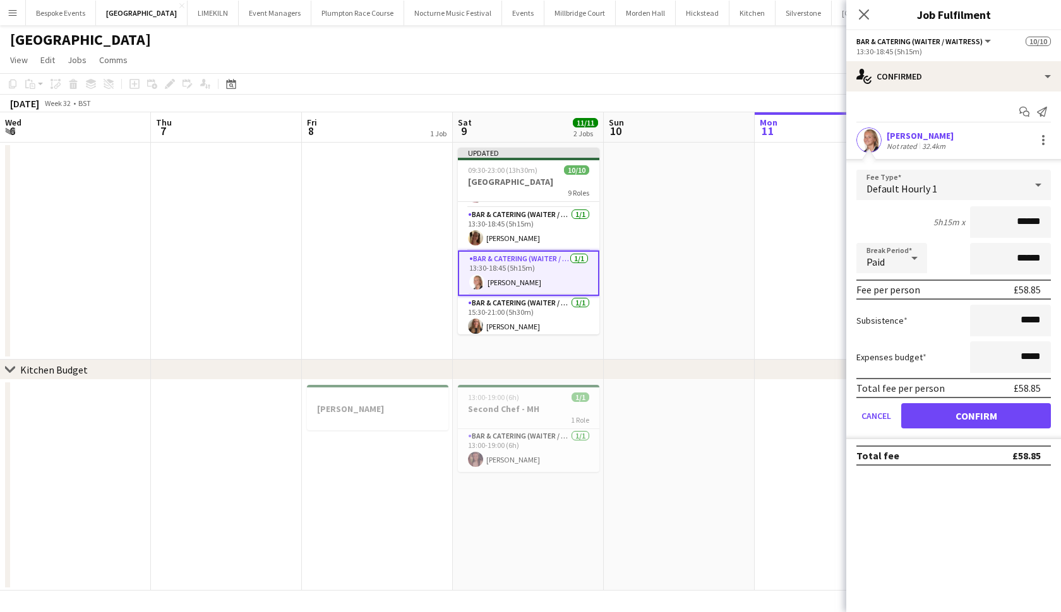
scroll to position [218, 0]
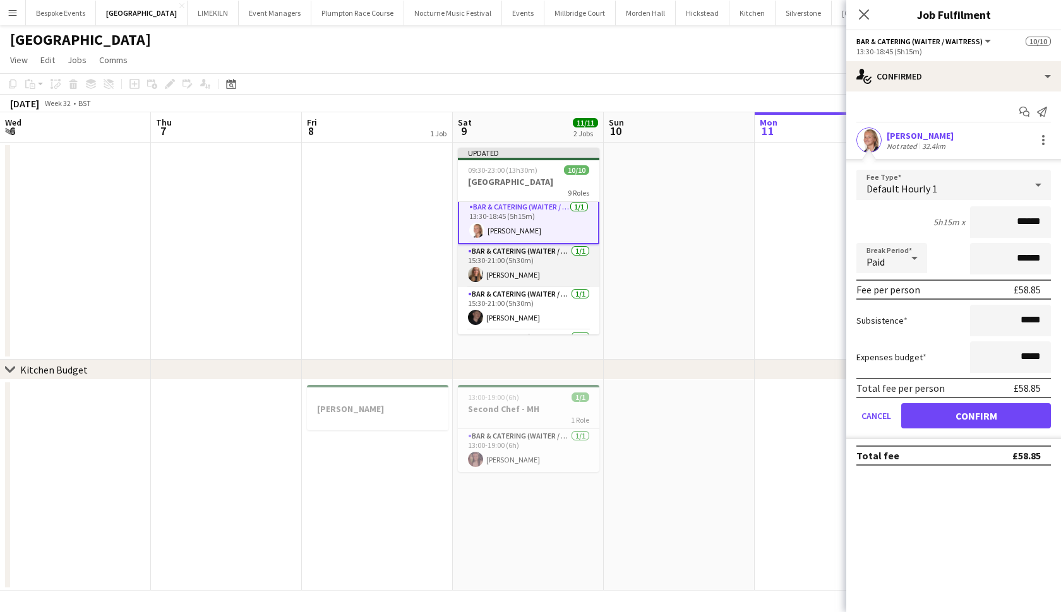
click at [539, 278] on app-card-role "Bar & Catering (Waiter / waitress) 1/1 15:30-21:00 (5h30m) Mia Brady" at bounding box center [528, 265] width 141 height 43
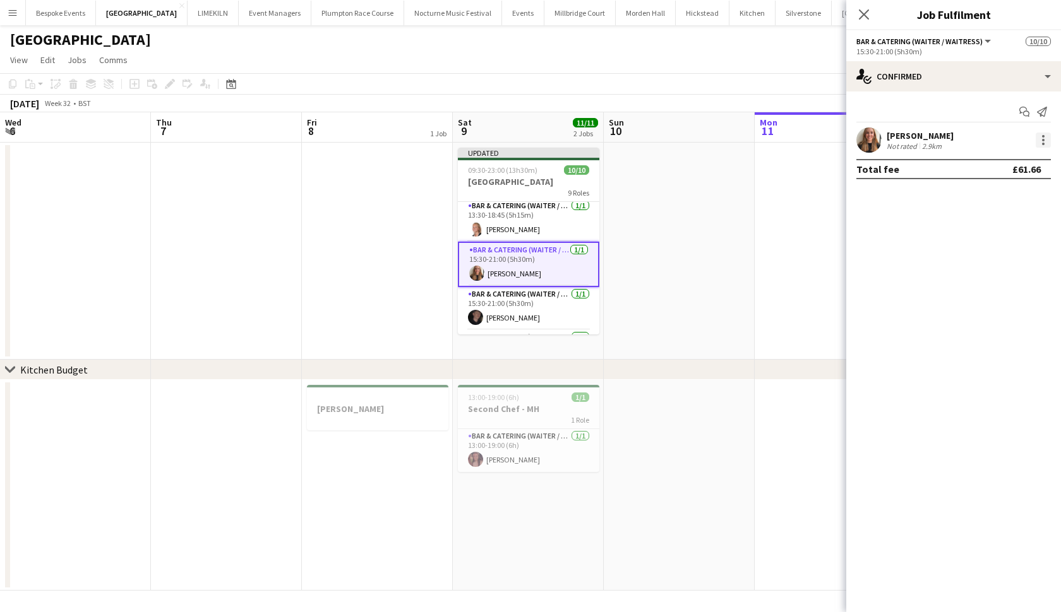
click at [1045, 143] on div at bounding box center [1042, 140] width 15 height 15
click at [1014, 162] on span "Edit fee" at bounding box center [1001, 163] width 78 height 11
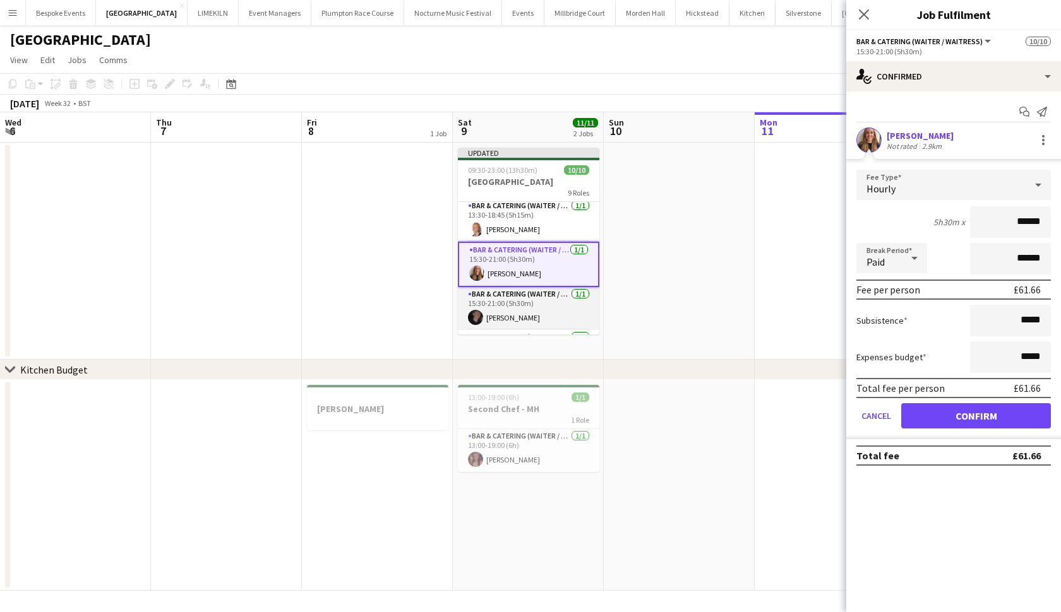
click at [499, 323] on app-card-role "Bar & Catering (Waiter / waitress) 1/1 15:30-21:00 (5h30m) Adam Wade" at bounding box center [528, 308] width 141 height 43
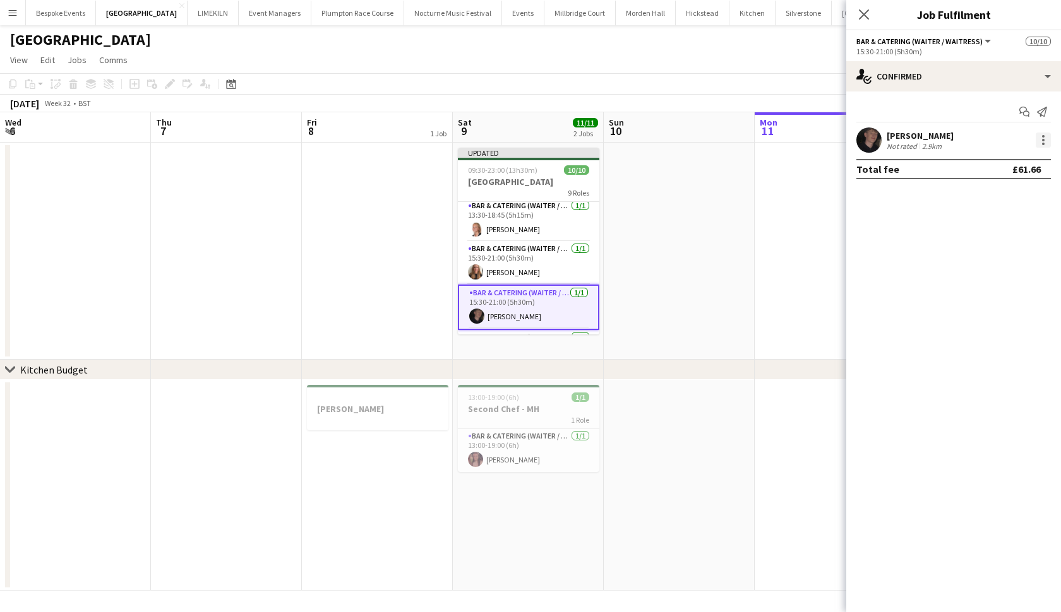
click at [1038, 144] on div at bounding box center [1042, 140] width 15 height 15
click at [1013, 159] on span "Edit fee" at bounding box center [1001, 163] width 78 height 11
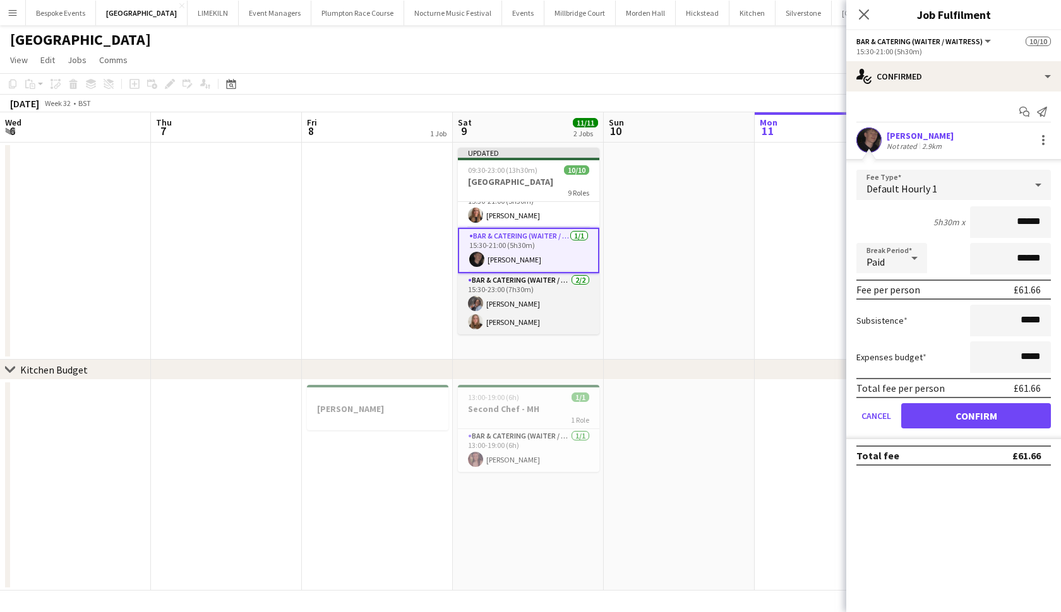
scroll to position [275, 0]
click at [520, 316] on app-card-role "Bar & Catering (Waiter / waitress) 2/2 15:30-23:00 (7h30m) Deborah Edema Daisy …" at bounding box center [528, 303] width 141 height 61
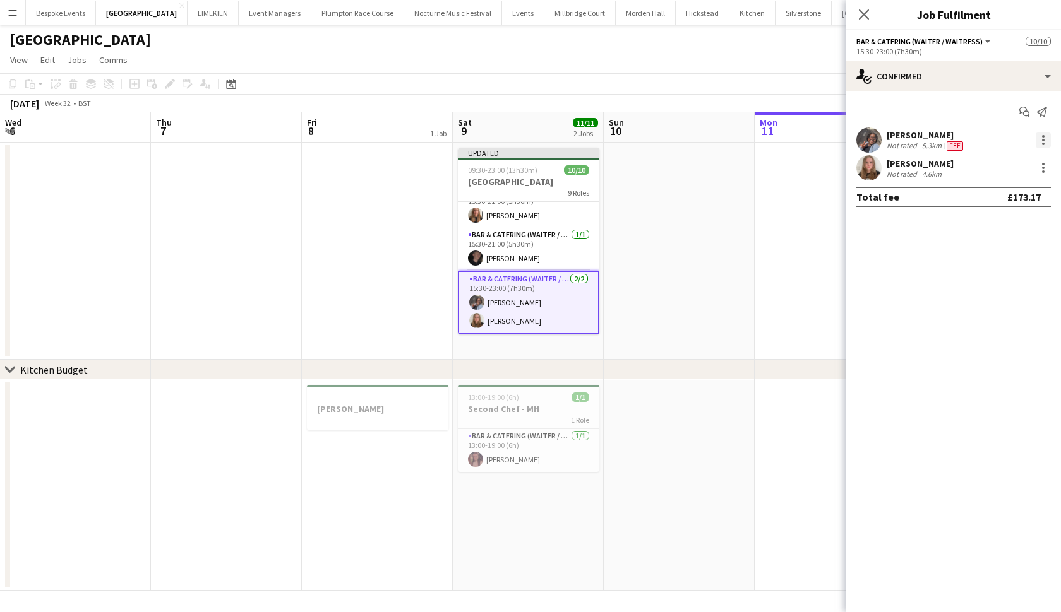
click at [1044, 136] on div at bounding box center [1042, 140] width 15 height 15
click at [1014, 148] on div at bounding box center [530, 306] width 1061 height 612
click at [1014, 152] on div "Deborah Edema Not rated 5.3km Fee" at bounding box center [953, 140] width 215 height 25
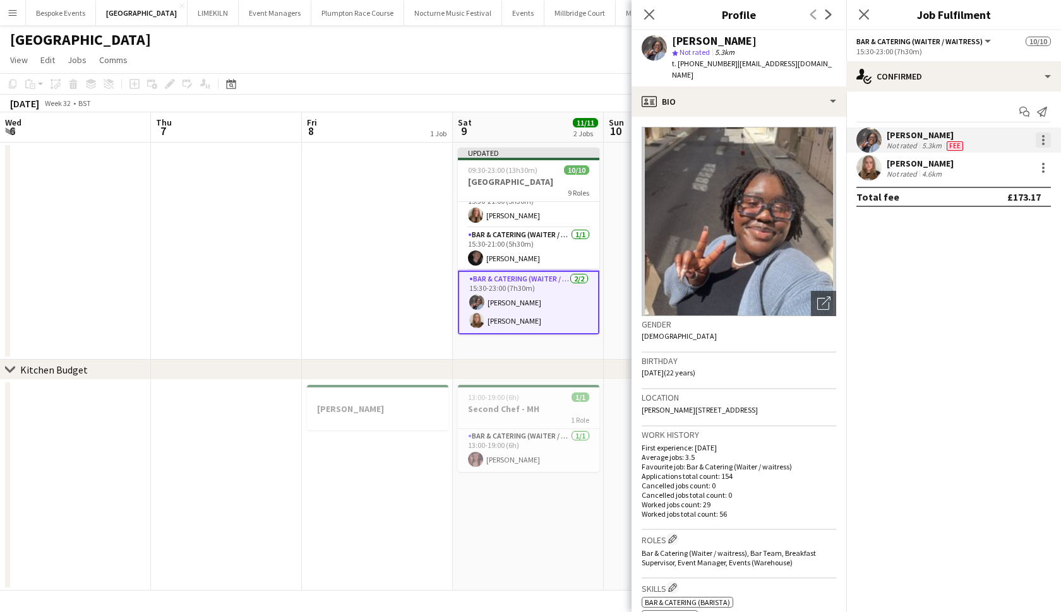
click at [1044, 145] on div at bounding box center [1042, 140] width 15 height 15
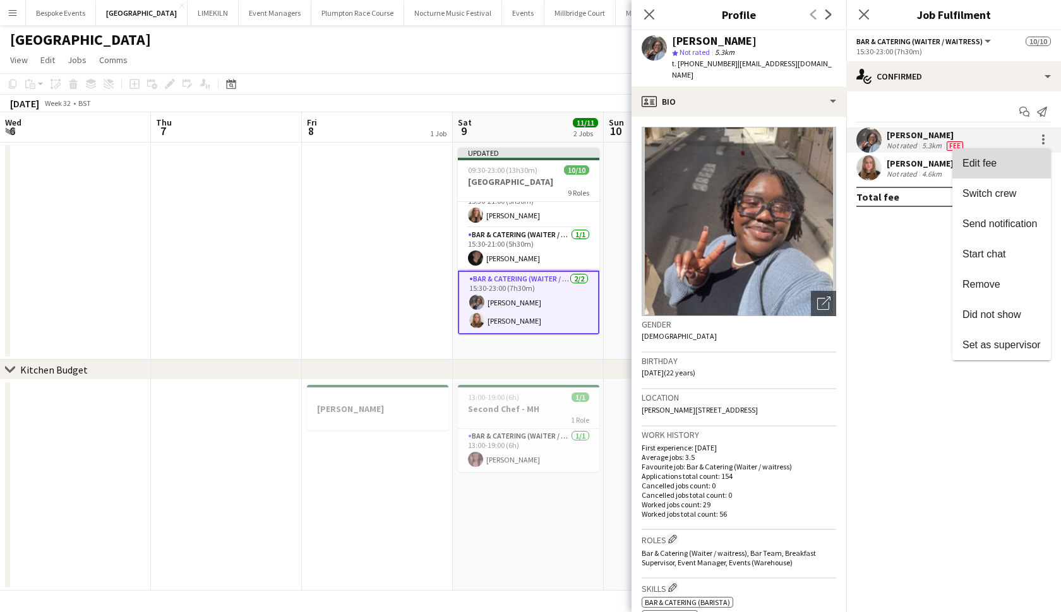
click at [996, 164] on span "Edit fee" at bounding box center [979, 163] width 34 height 11
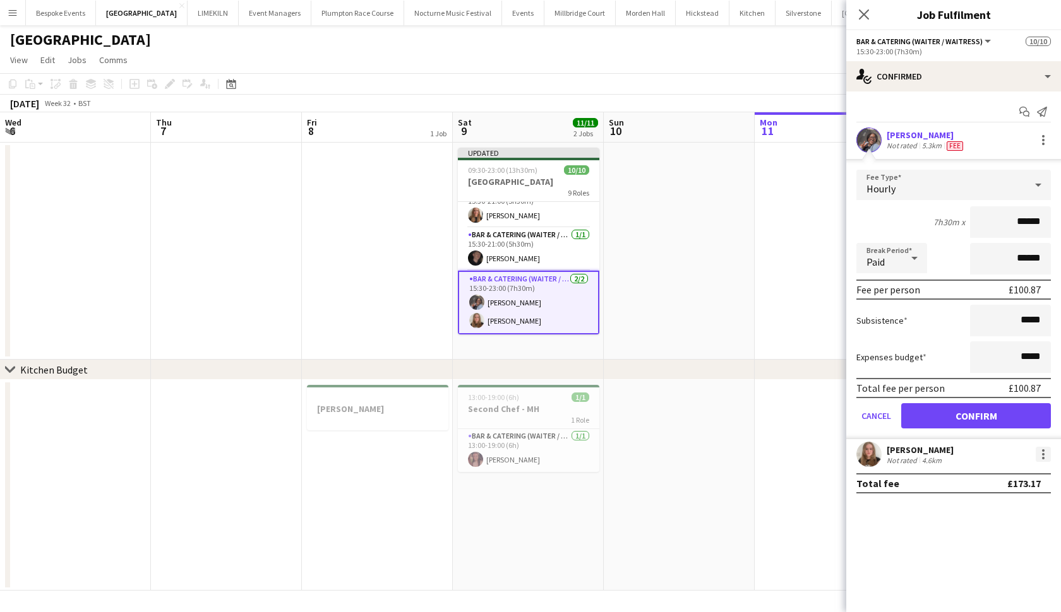
click at [1047, 455] on div at bounding box center [1042, 454] width 15 height 15
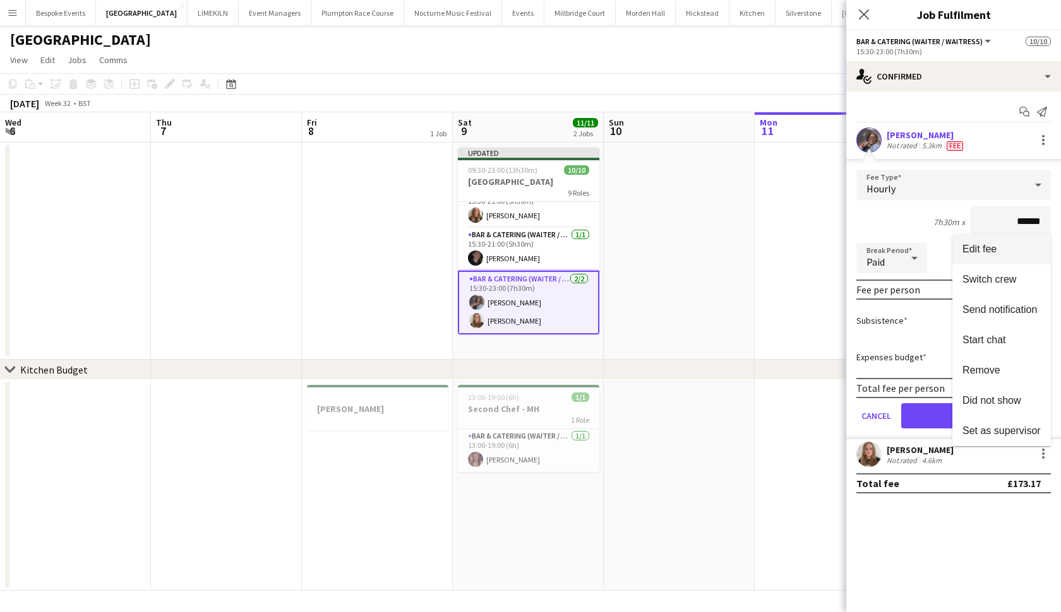
click at [1006, 253] on span "Edit fee" at bounding box center [1001, 249] width 78 height 11
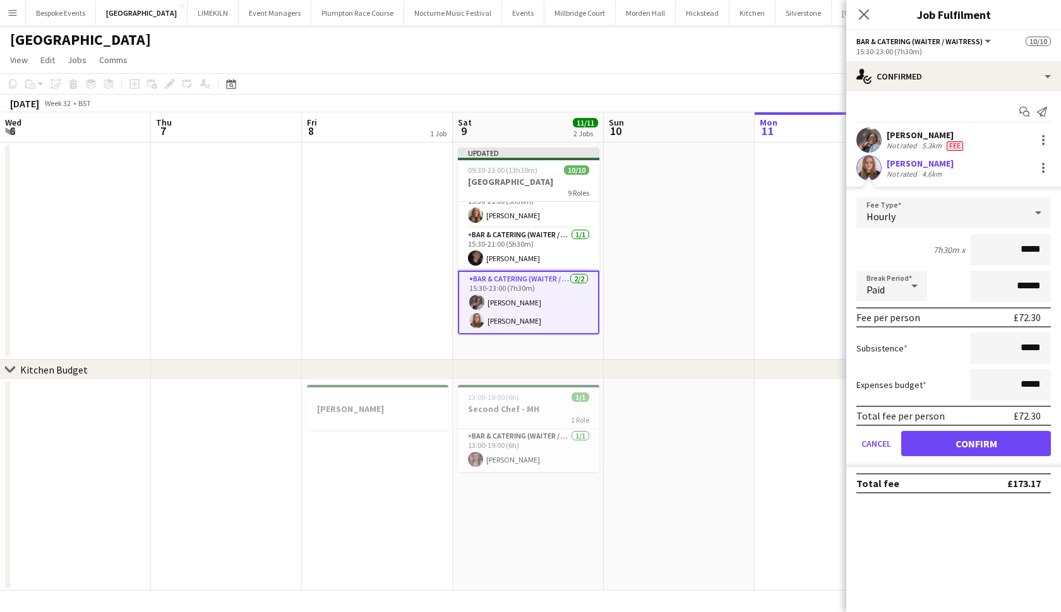
click at [893, 213] on span "Hourly" at bounding box center [880, 216] width 29 height 13
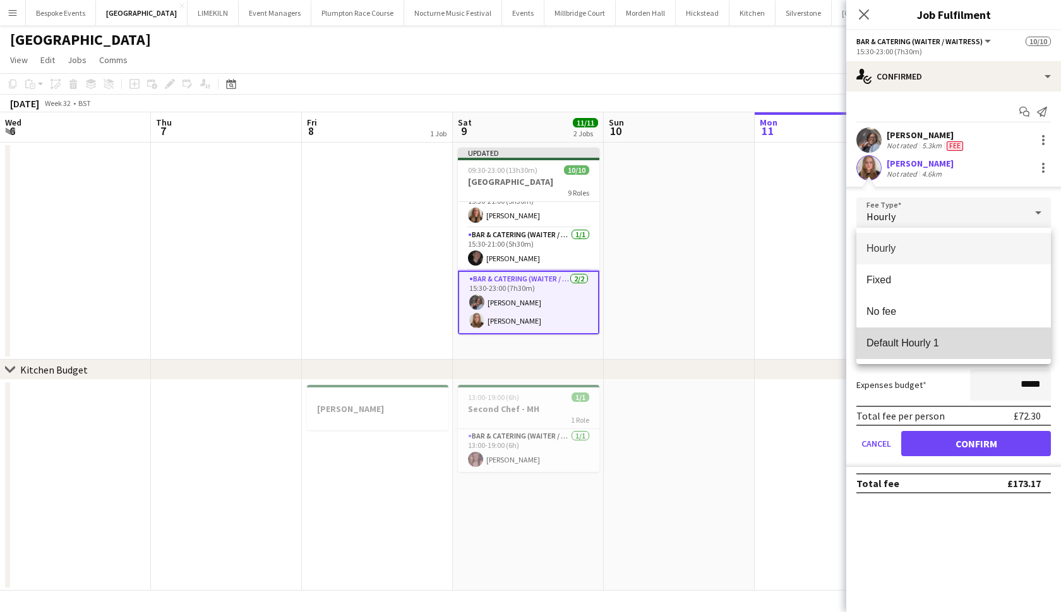
click at [905, 348] on span "Default Hourly 1" at bounding box center [953, 343] width 174 height 12
type input "******"
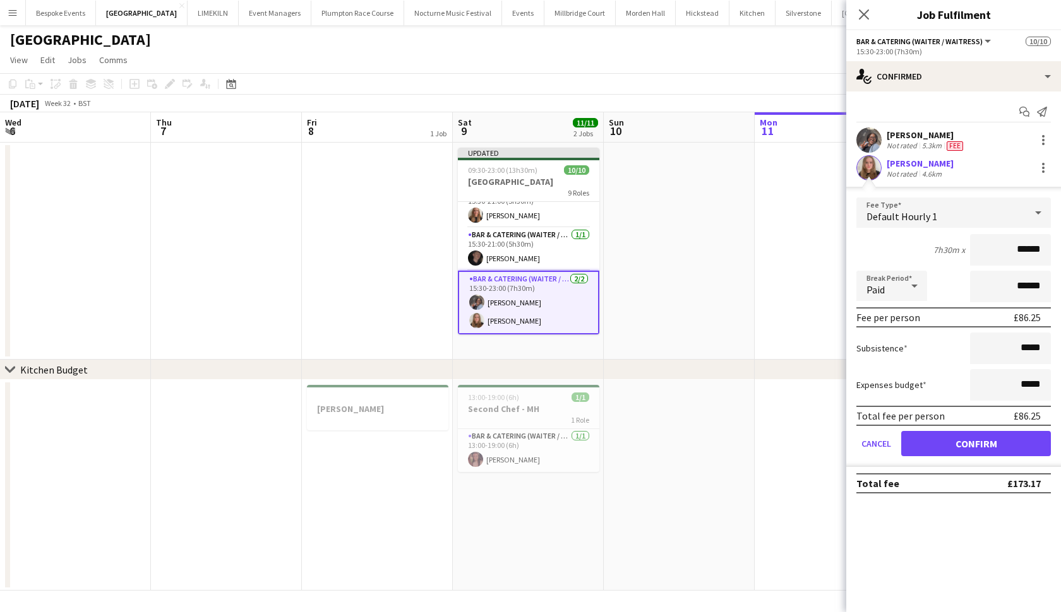
click at [924, 451] on button "Confirm" at bounding box center [976, 443] width 150 height 25
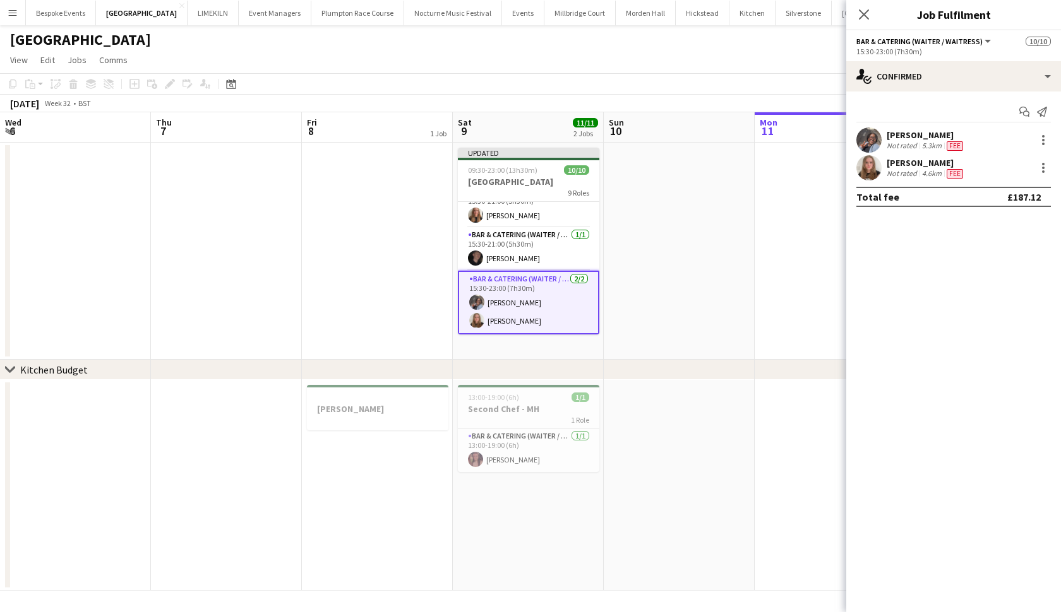
click at [716, 268] on app-date-cell at bounding box center [679, 251] width 151 height 217
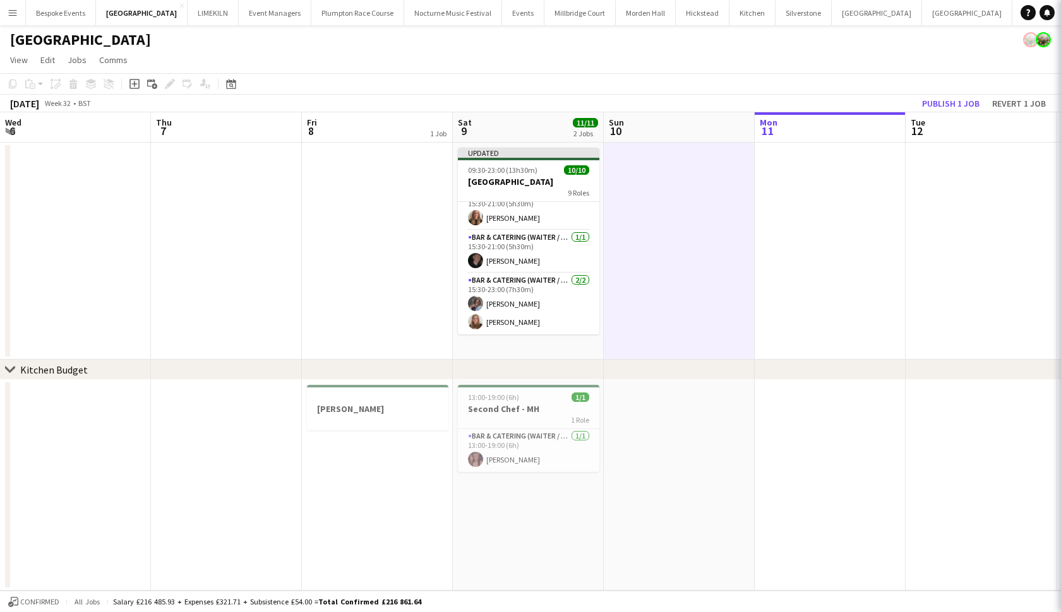
scroll to position [272, 0]
click at [932, 102] on button "Publish 1 job" at bounding box center [951, 103] width 68 height 16
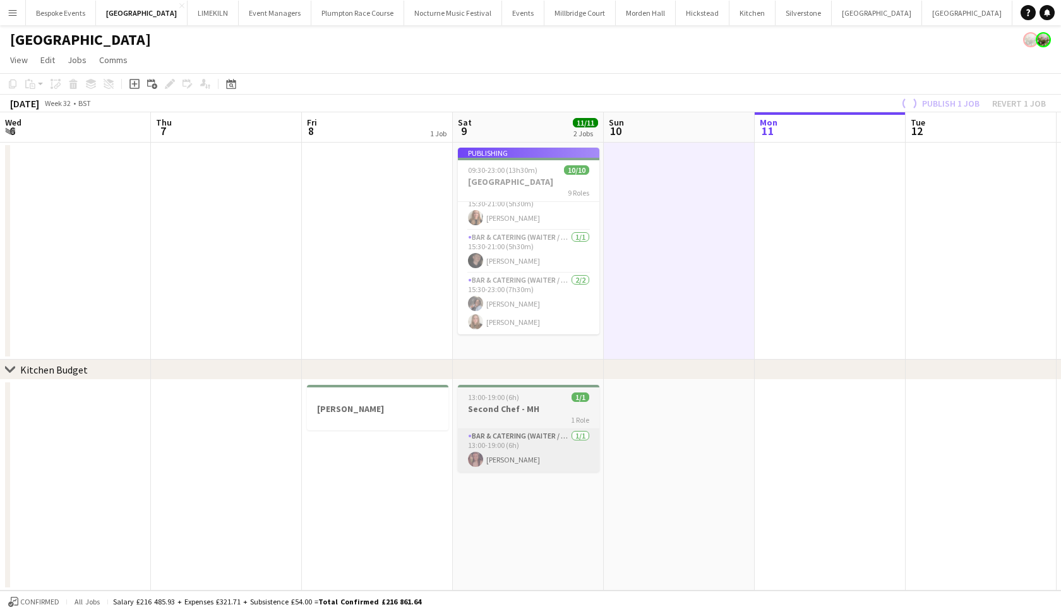
scroll to position [262, 0]
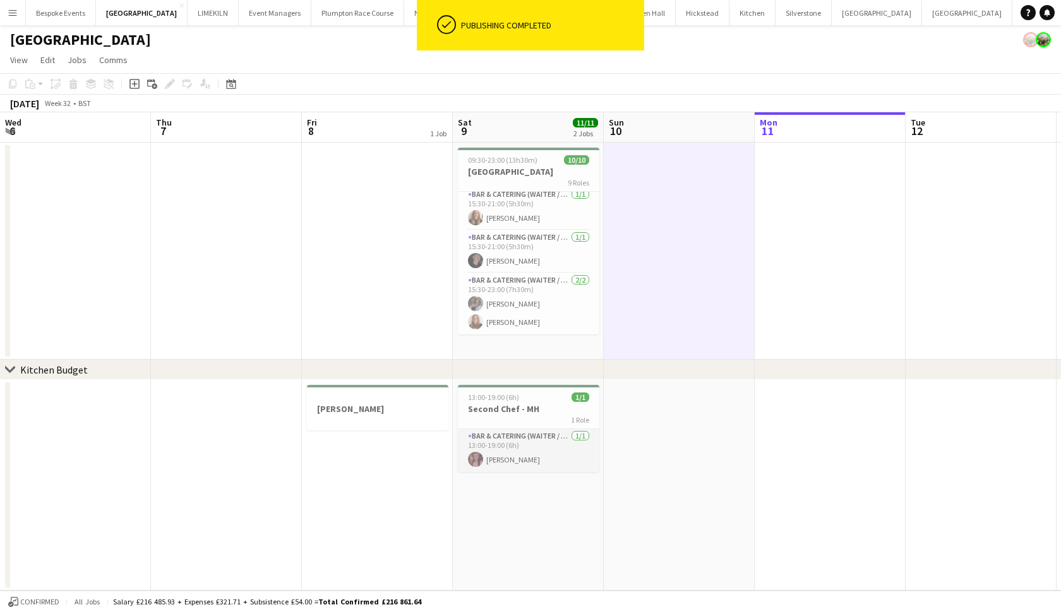
click at [498, 451] on app-card-role "Bar & Catering (Waiter / waitress) 1/1 13:00-19:00 (6h) Alessia Rossetti" at bounding box center [528, 450] width 141 height 43
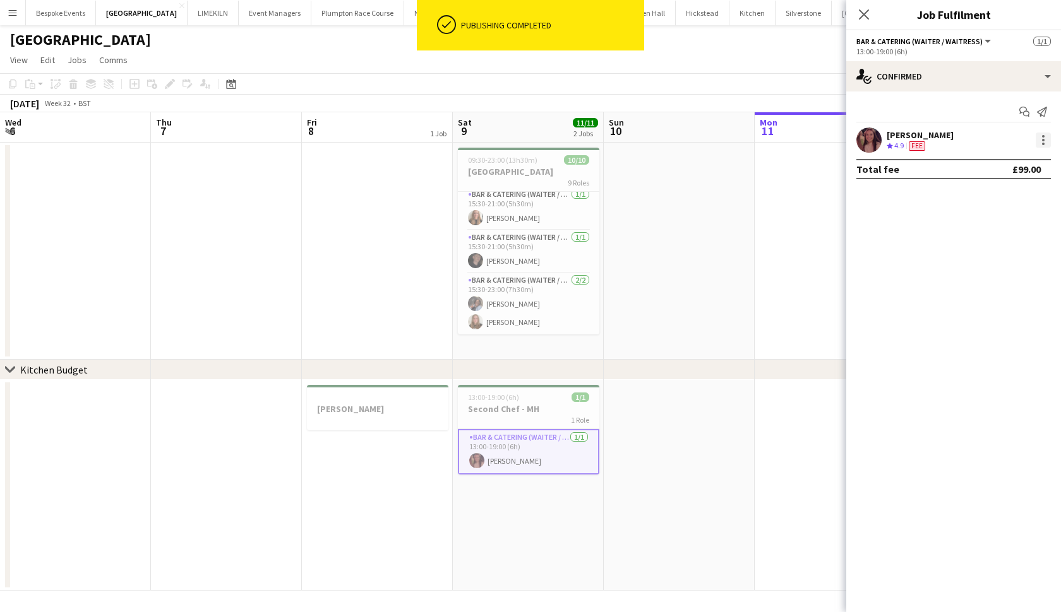
click at [1047, 144] on div at bounding box center [1042, 140] width 15 height 15
click at [1028, 161] on span "Edit fee" at bounding box center [1001, 163] width 78 height 11
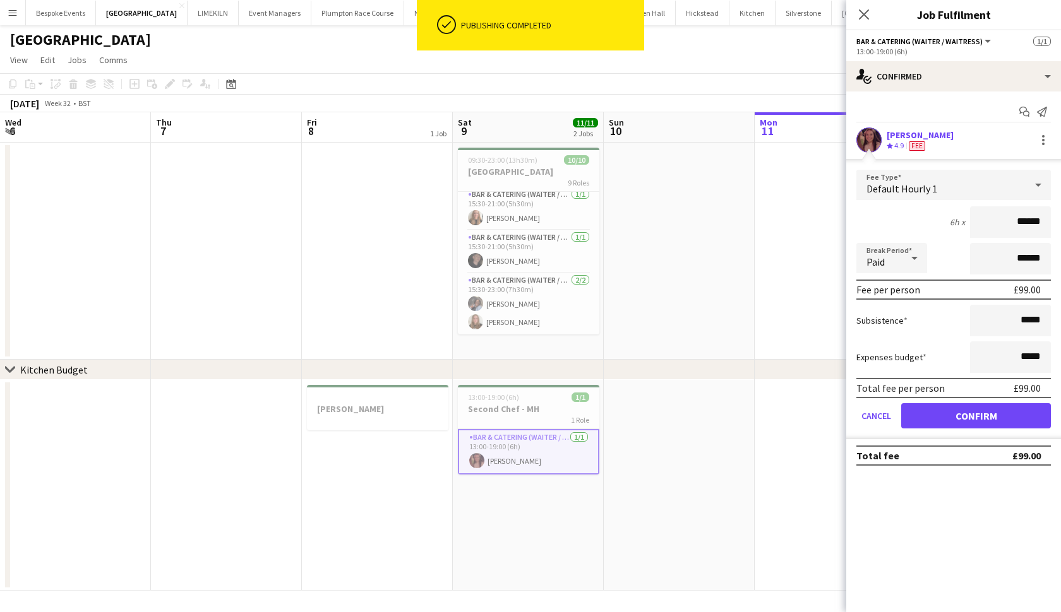
click at [793, 266] on app-date-cell at bounding box center [829, 251] width 151 height 217
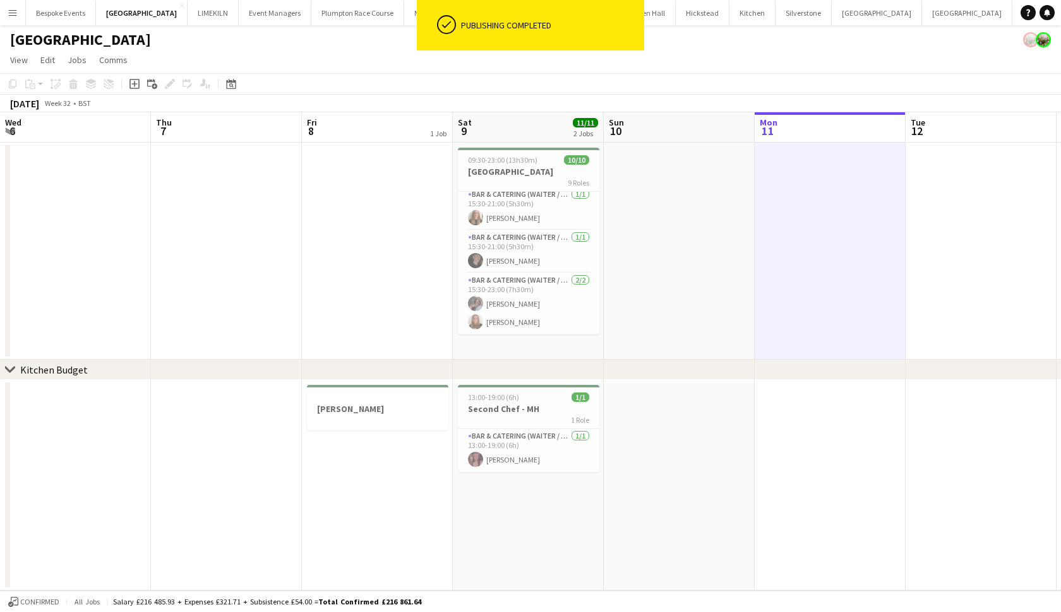
click at [614, 431] on app-date-cell at bounding box center [679, 485] width 151 height 211
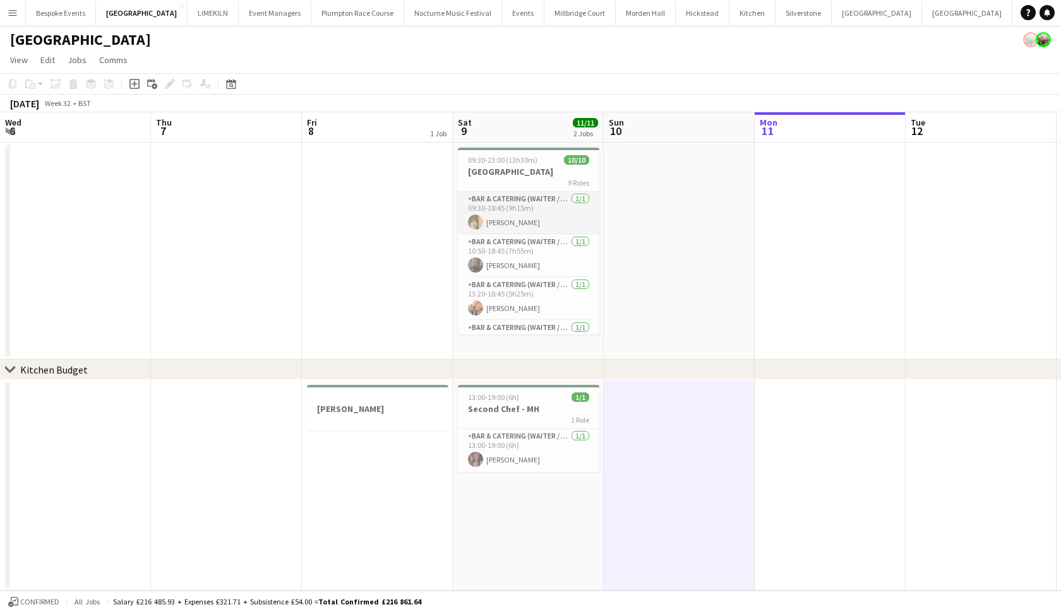
scroll to position [0, 0]
click at [524, 222] on app-card-role "Bar & Catering (Waiter / waitress) 1/1 09:30-18:45 (9h15m) Lauren Dunstone" at bounding box center [528, 213] width 141 height 43
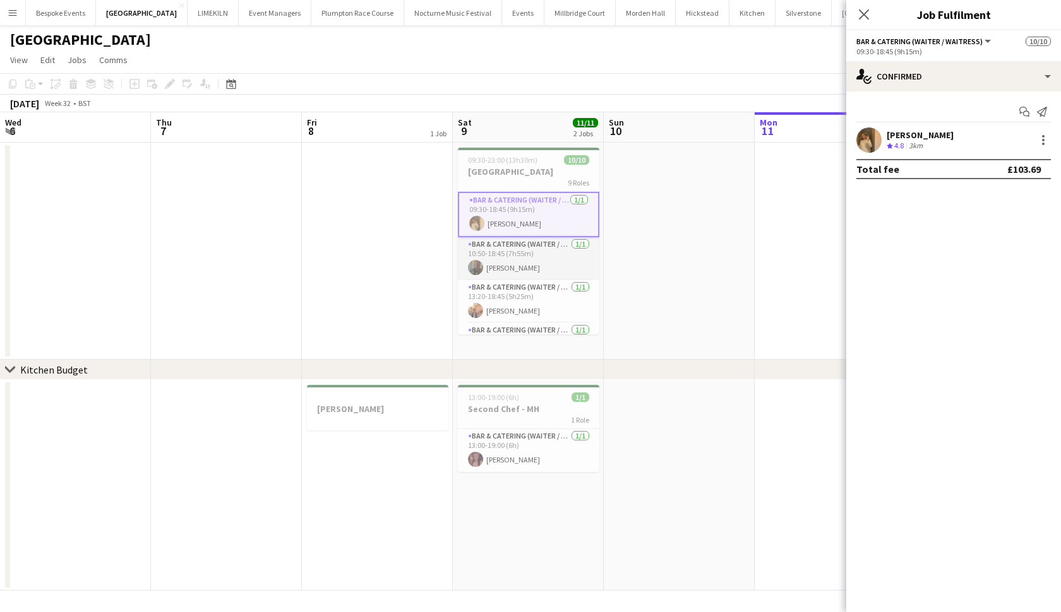
click at [525, 244] on app-card-role "Bar & Catering (Waiter / waitress) 1/1 10:50-18:45 (7h55m) Annabel Perry" at bounding box center [528, 258] width 141 height 43
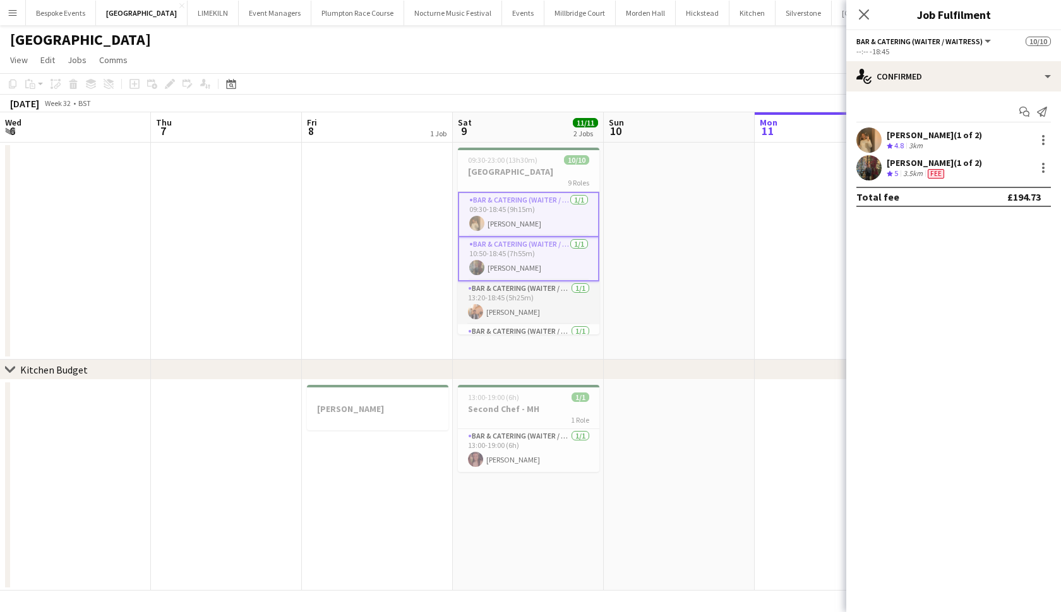
click at [518, 294] on app-card-role "Bar & Catering (Waiter / waitress) 1/1 13:20-18:45 (5h25m) Charlie Sylvester" at bounding box center [528, 303] width 141 height 43
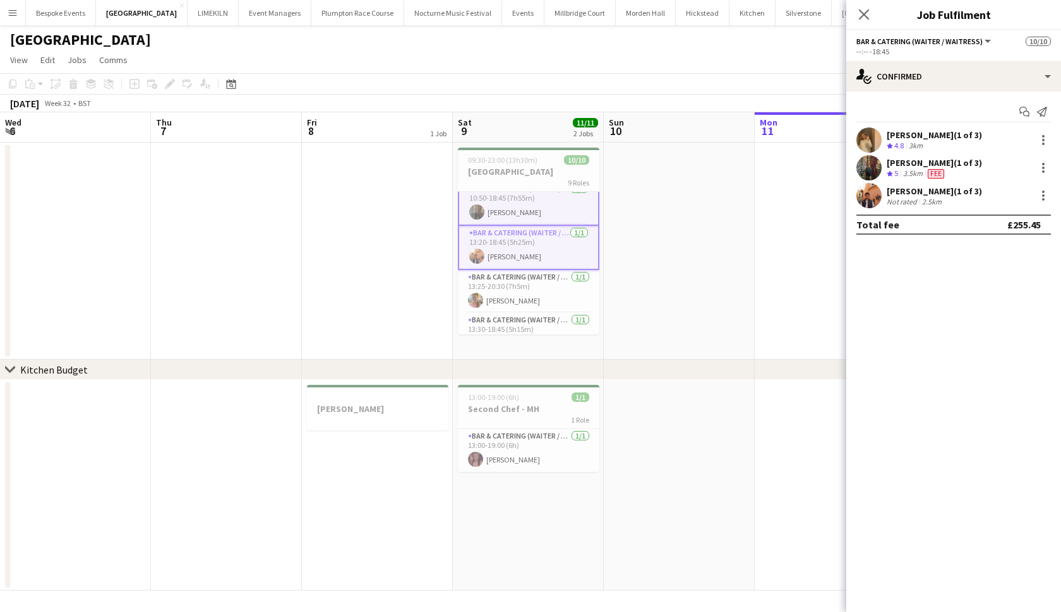
click at [518, 294] on app-card-role "Bar & Catering (Waiter / waitress) 1/1 13:25-20:30 (7h5m) Alexandra Wilshere" at bounding box center [528, 291] width 141 height 43
click at [518, 294] on app-card-role "Bar & Catering (Waiter / waitress) 1/1 13:30-18:45 (5h15m) Rebecca Dunstone" at bounding box center [528, 291] width 141 height 43
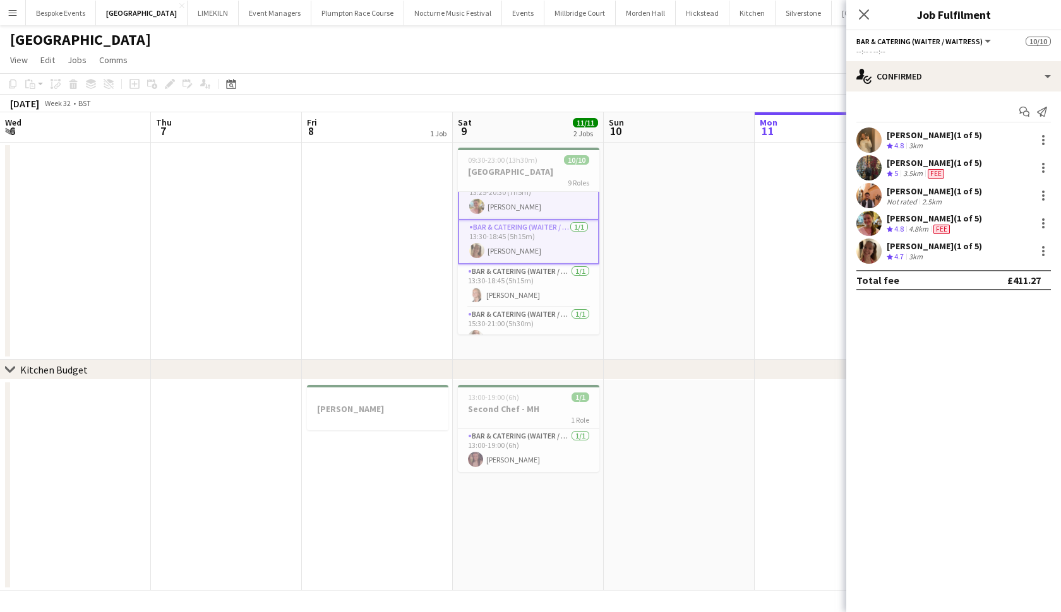
click at [518, 294] on app-card-role "Bar & Catering (Waiter / waitress) 1/1 13:30-18:45 (5h15m) Sienna Calvert" at bounding box center [528, 286] width 141 height 43
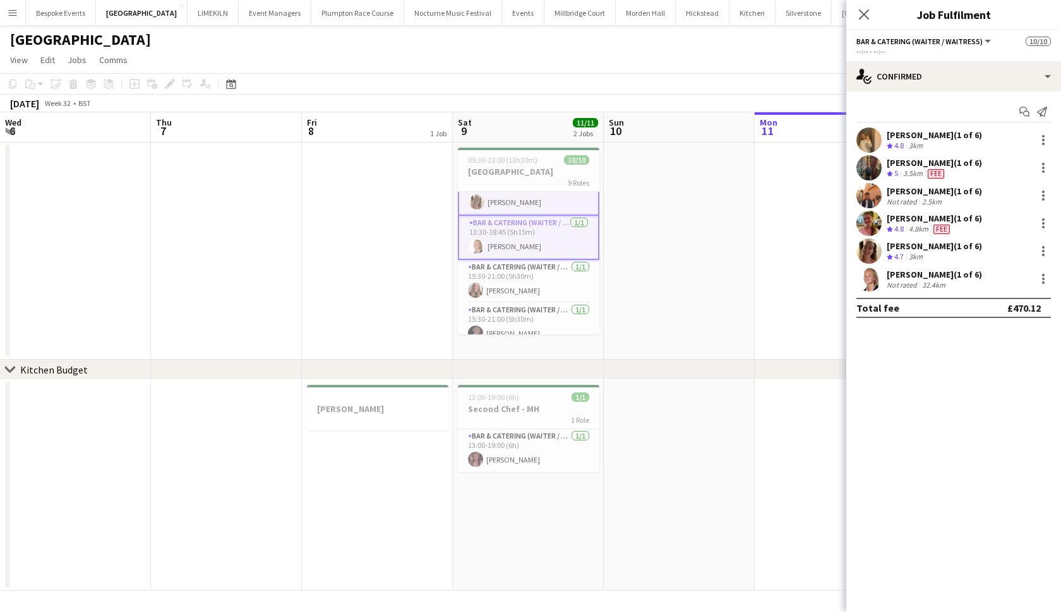
click at [518, 294] on app-card-role "Bar & Catering (Waiter / waitress) 1/1 15:30-21:00 (5h30m) Mia Brady" at bounding box center [528, 281] width 141 height 43
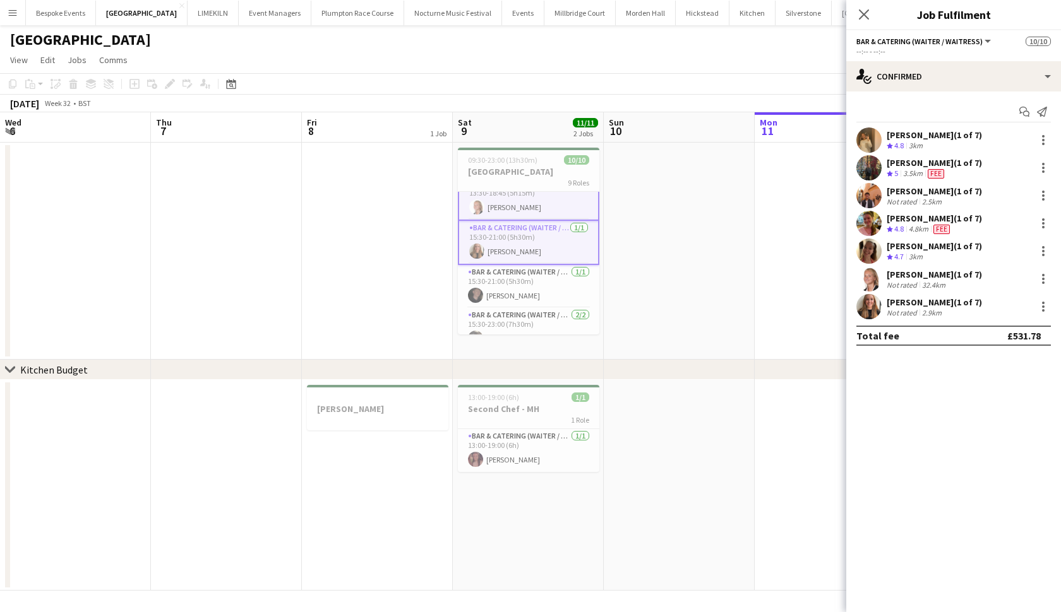
click at [518, 294] on app-card-role "Bar & Catering (Waiter / waitress) 1/1 15:30-21:00 (5h30m) Adam Wade" at bounding box center [528, 286] width 141 height 43
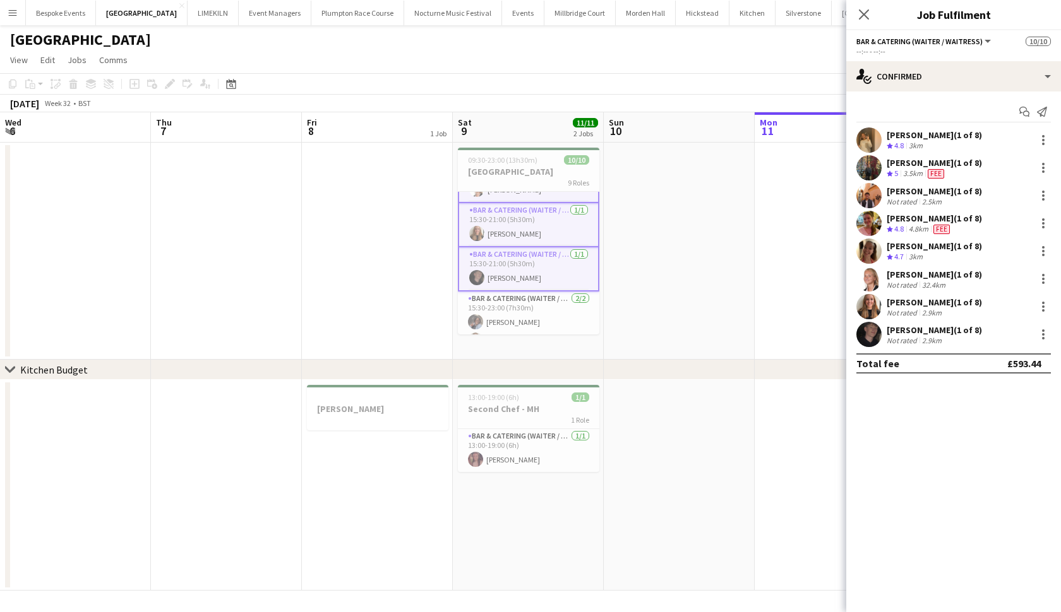
click at [518, 294] on app-card-role "Bar & Catering (Waiter / waitress) 2/2 15:30-23:00 (7h30m) Deborah Edema Daisy …" at bounding box center [528, 322] width 141 height 61
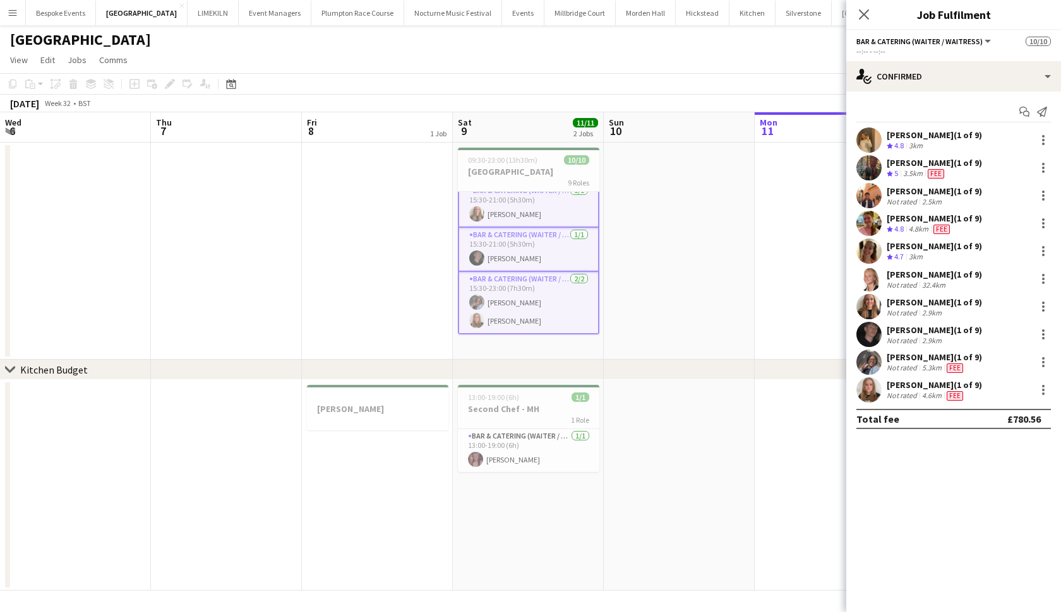
scroll to position [275, 0]
click at [495, 461] on app-card-role "Bar & Catering (Waiter / waitress) 1/1 13:00-19:00 (6h) Alessia Rossetti" at bounding box center [528, 450] width 141 height 43
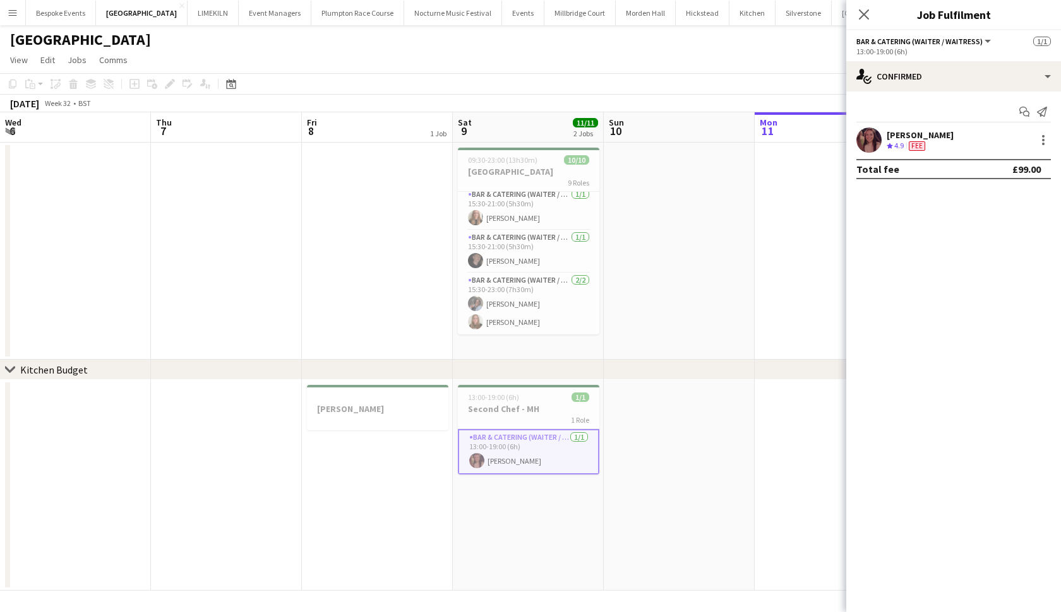
scroll to position [262, 0]
click at [495, 461] on app-card-role "Bar & Catering (Waiter / waitress) 1/1 13:00-19:00 (6h) Alessia Rossetti" at bounding box center [528, 451] width 141 height 45
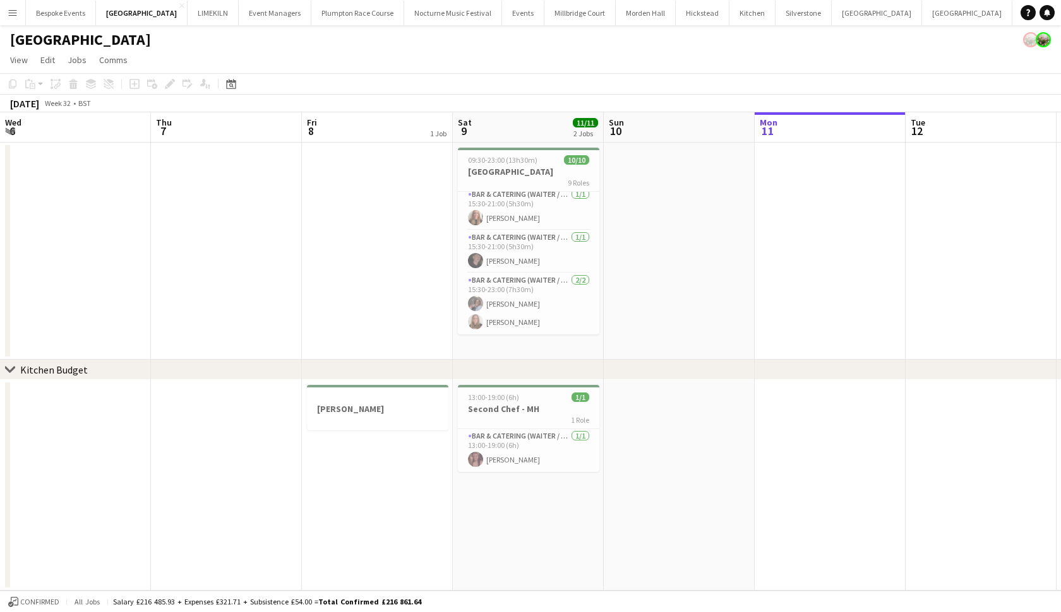
click at [546, 15] on button "Millbridge Court Close" at bounding box center [579, 13] width 71 height 25
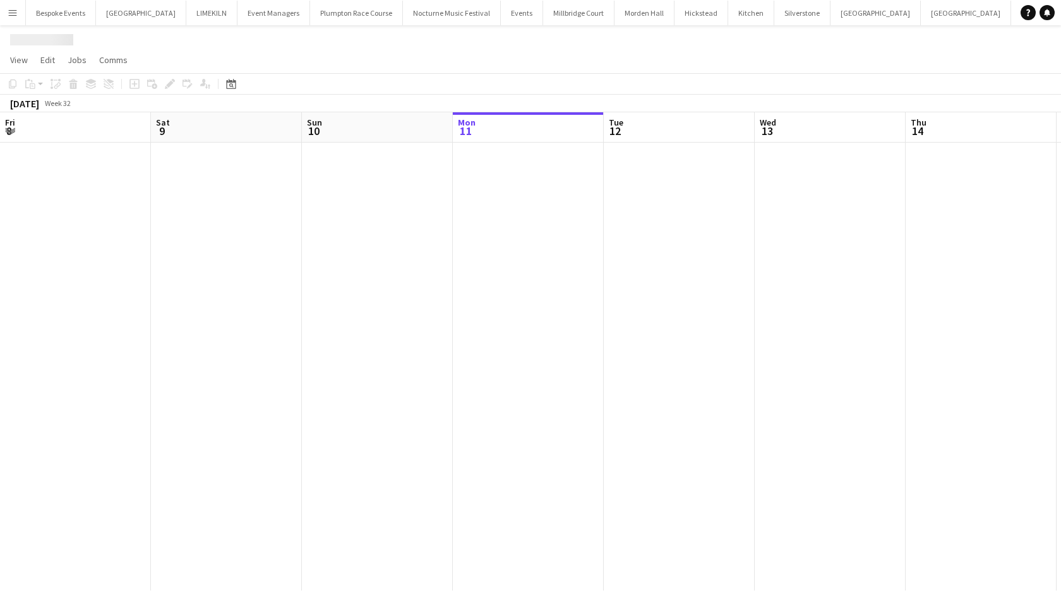
click at [546, 15] on button "Millbridge Court Close" at bounding box center [578, 13] width 71 height 25
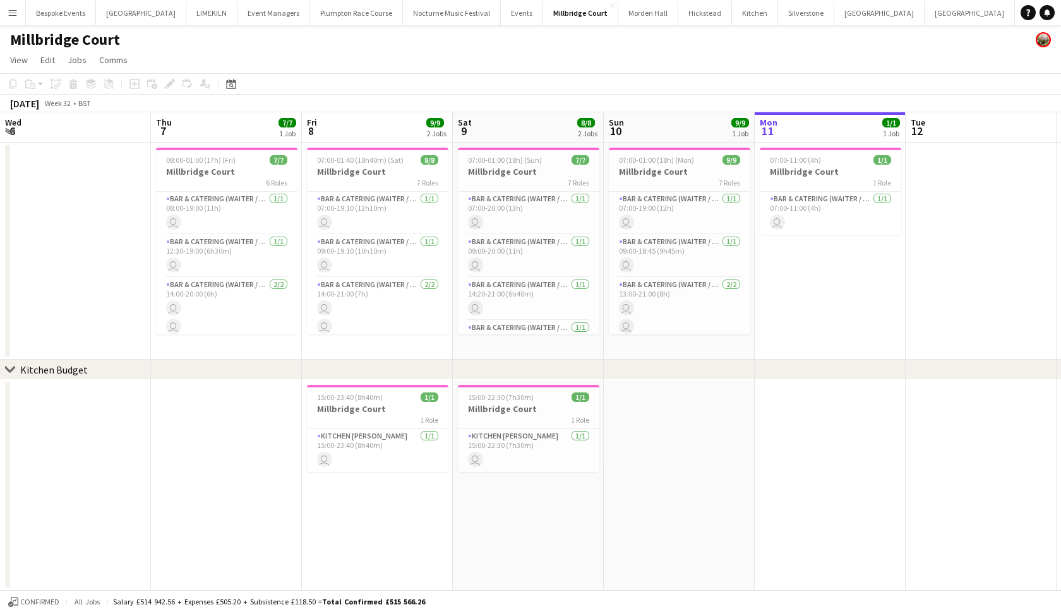
scroll to position [0, 302]
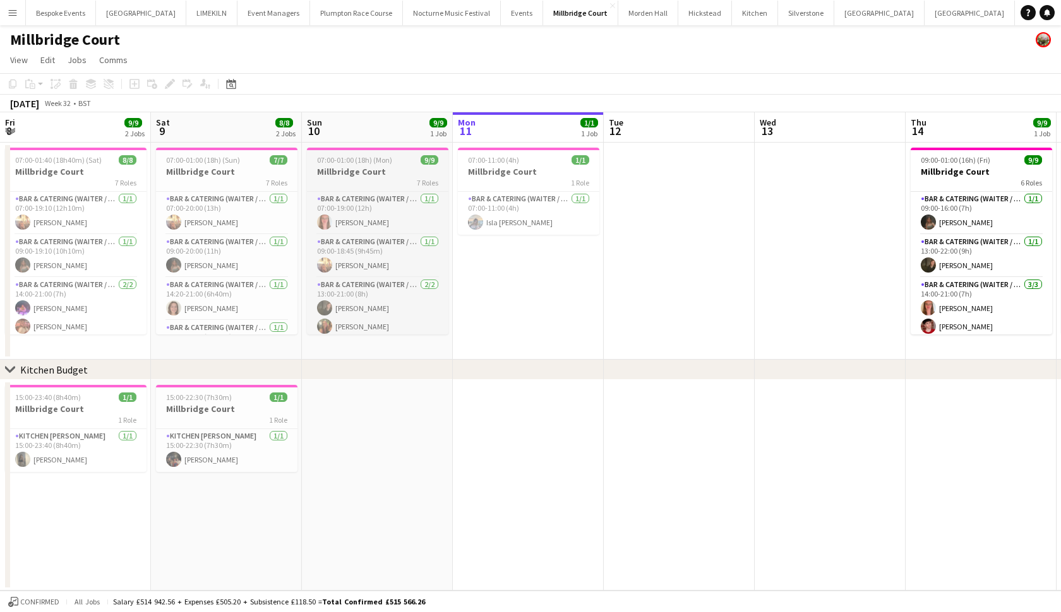
click at [377, 164] on span "07:00-01:00 (18h) (Mon)" at bounding box center [354, 159] width 75 height 9
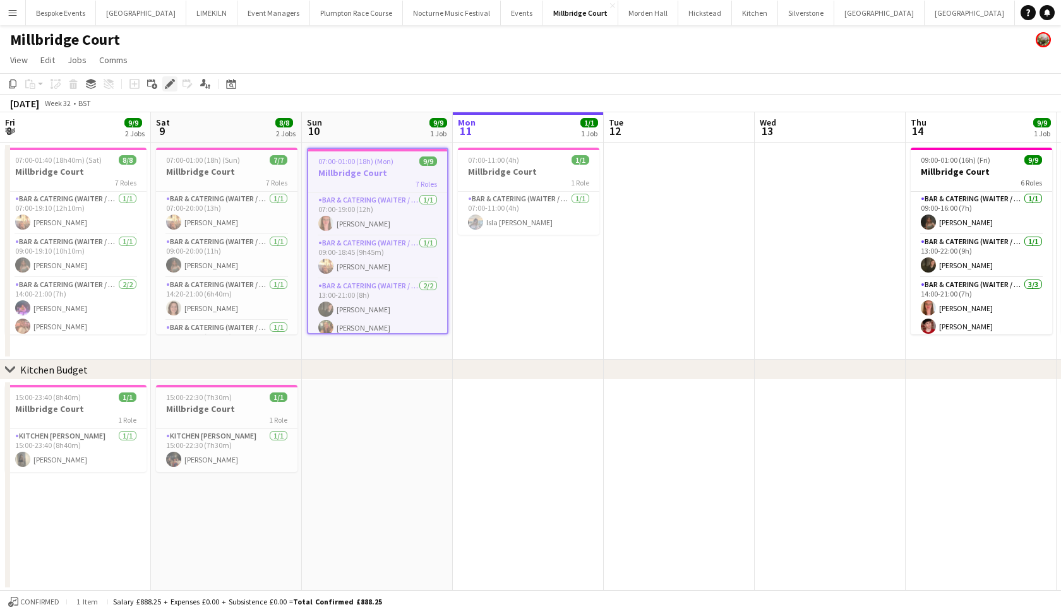
click at [175, 87] on div "Edit" at bounding box center [169, 83] width 15 height 15
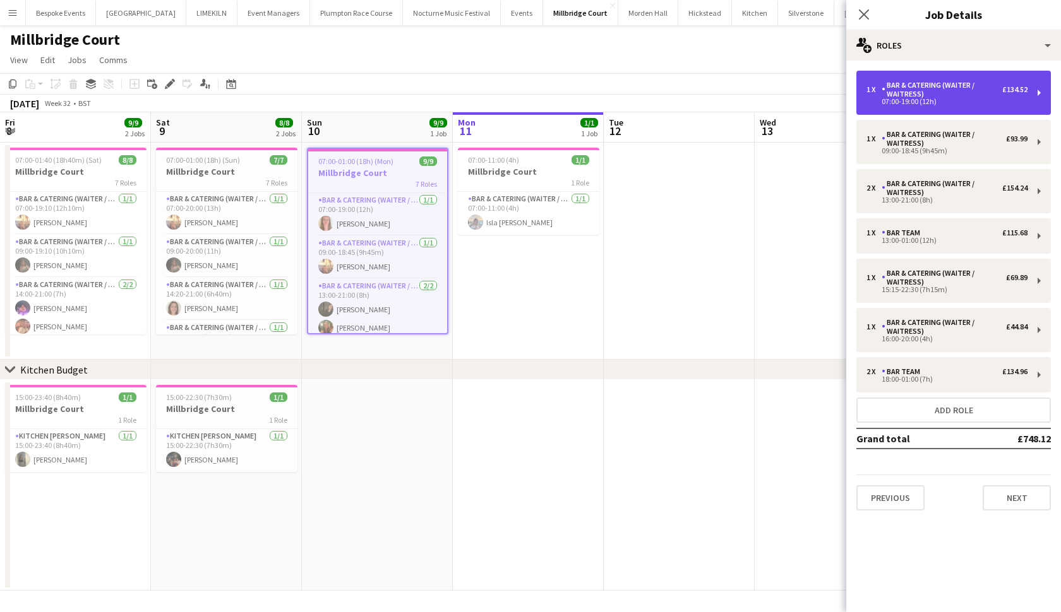
click at [973, 95] on div "Bar & Catering (Waiter / waitress)" at bounding box center [941, 90] width 121 height 18
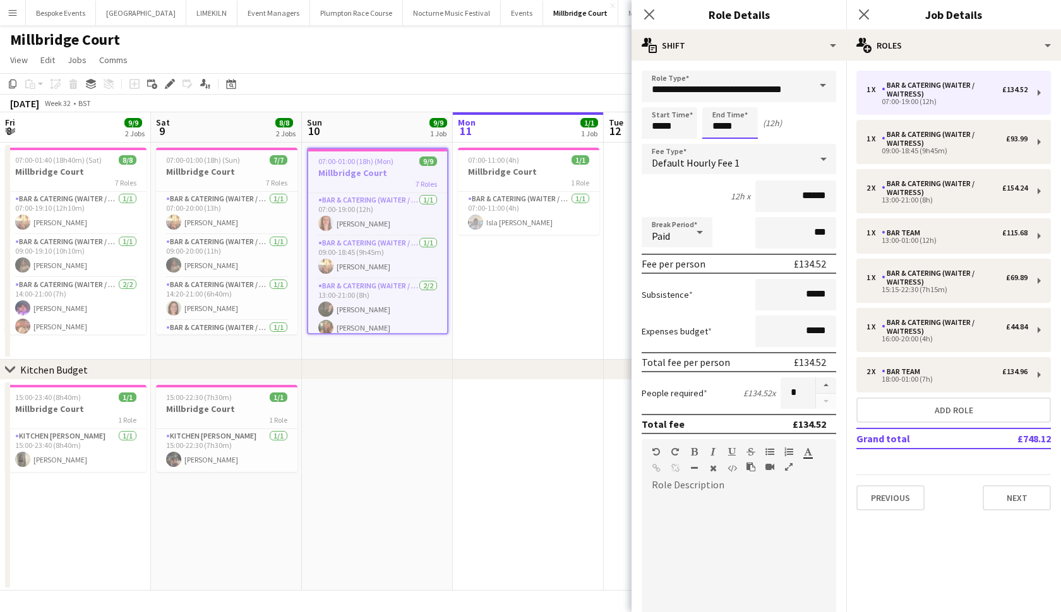
click at [722, 126] on body "Menu Boards Boards Boards All jobs Status Workforce Workforce My Workforce Recr…" at bounding box center [530, 306] width 1061 height 612
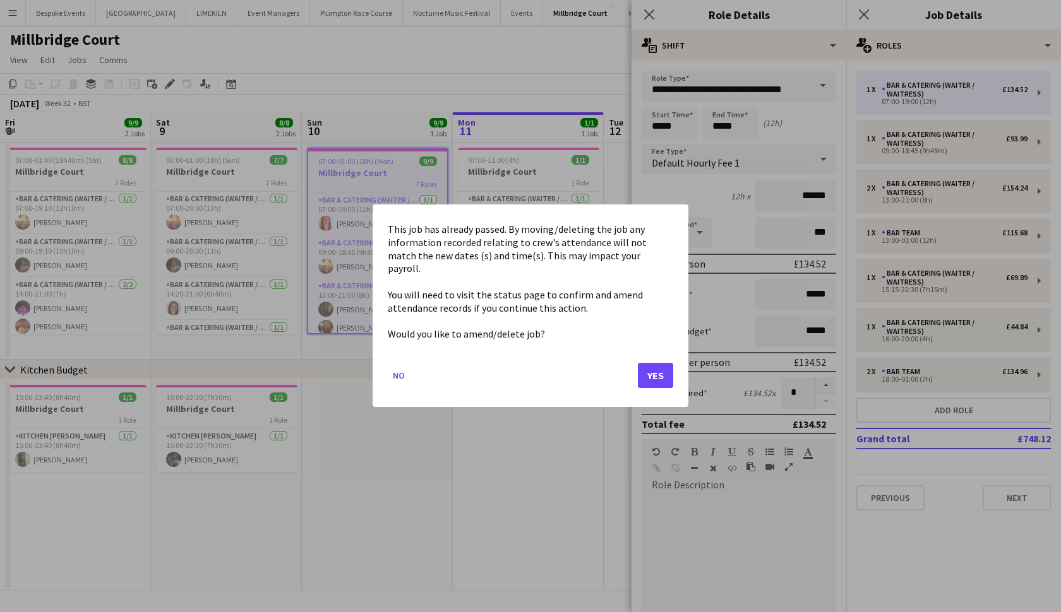
click at [659, 373] on button "Yes" at bounding box center [655, 376] width 35 height 25
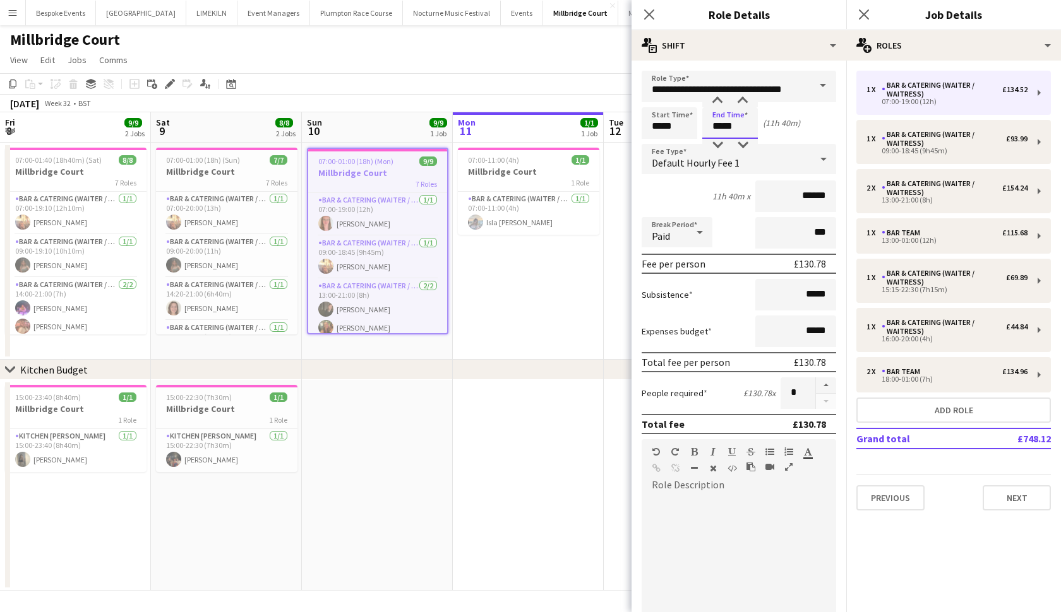
type input "*****"
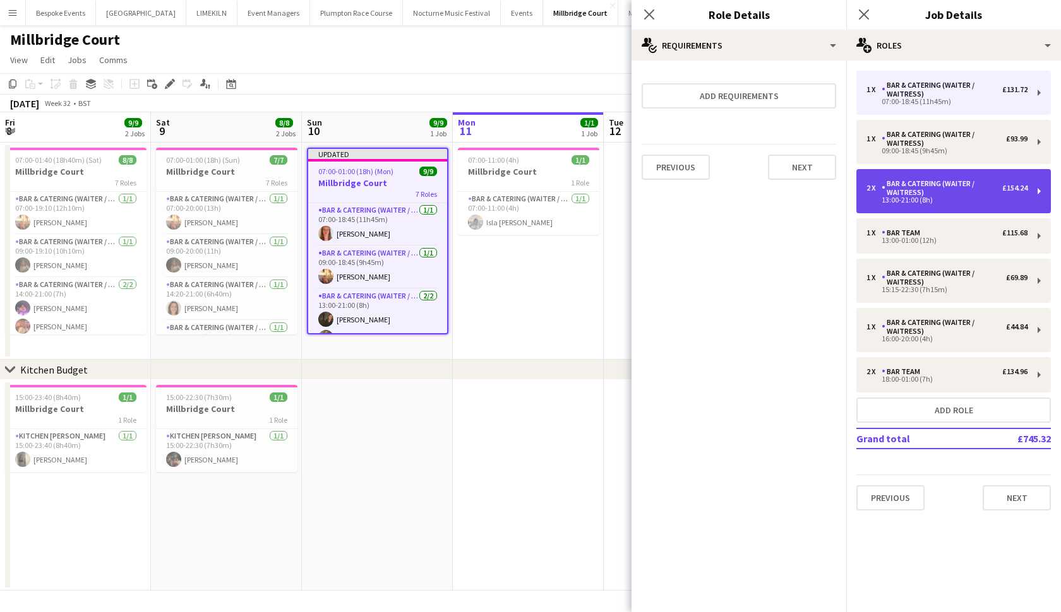
click at [907, 196] on div "Bar & Catering (Waiter / waitress)" at bounding box center [941, 188] width 121 height 18
type input "*****"
type input "*"
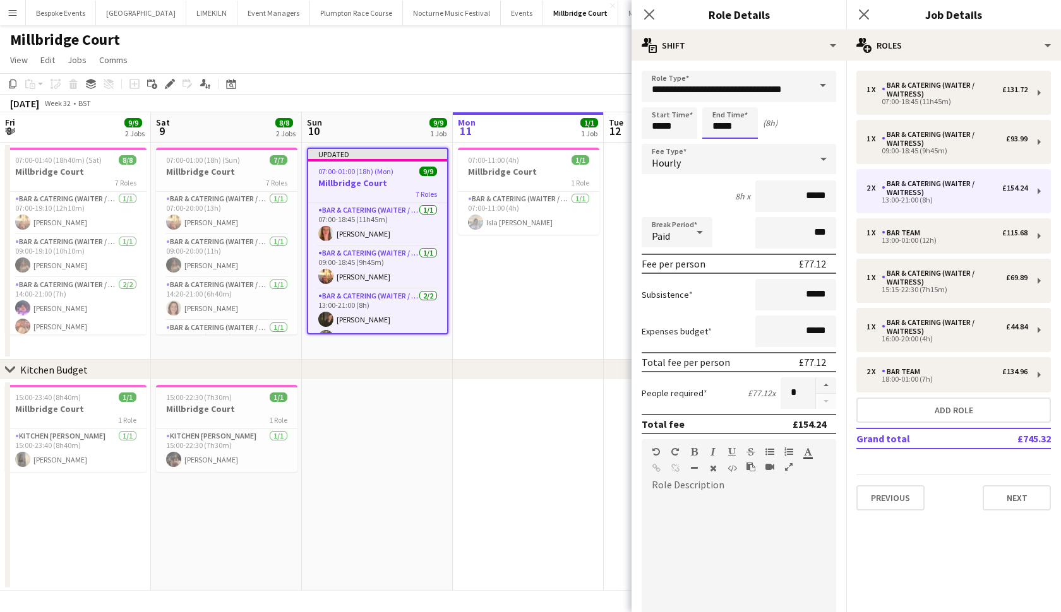
click at [740, 132] on input "*****" at bounding box center [730, 123] width 56 height 32
type input "*****"
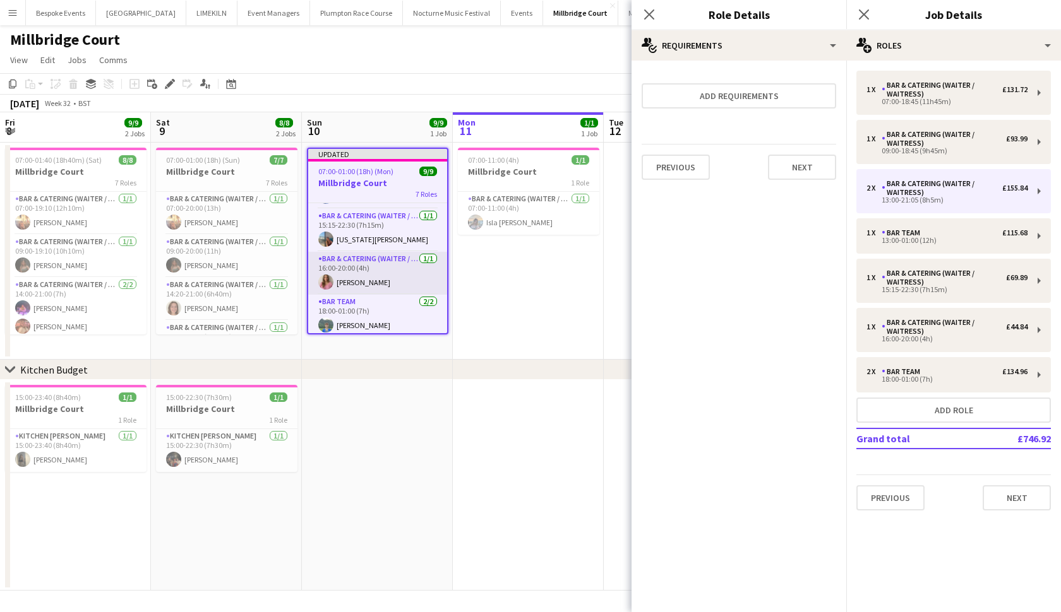
scroll to position [186, 0]
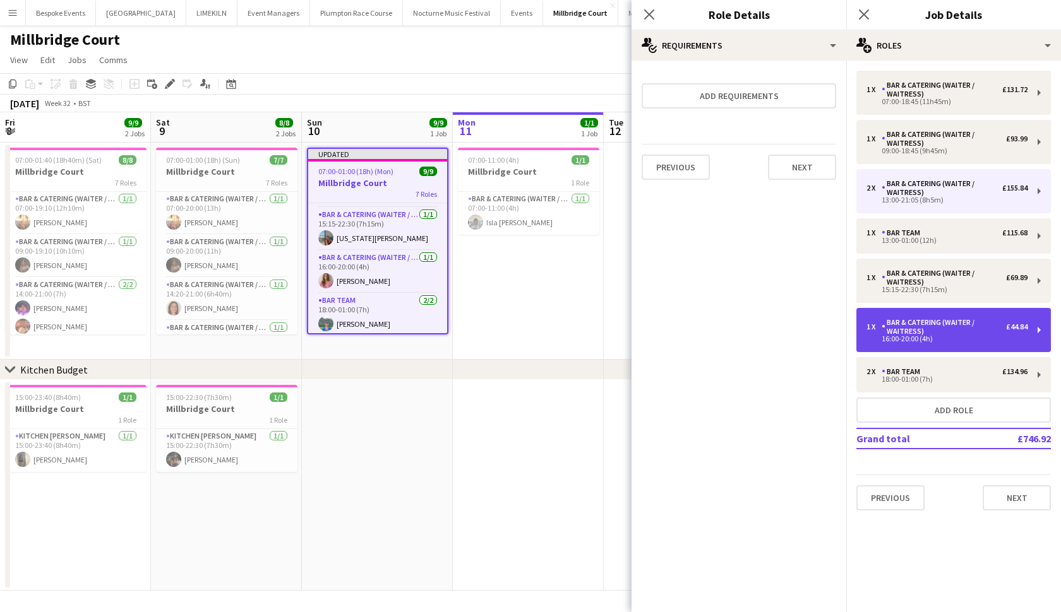
click at [915, 338] on div "16:00-20:00 (4h)" at bounding box center [946, 339] width 161 height 6
type input "*****"
type input "******"
type input "*"
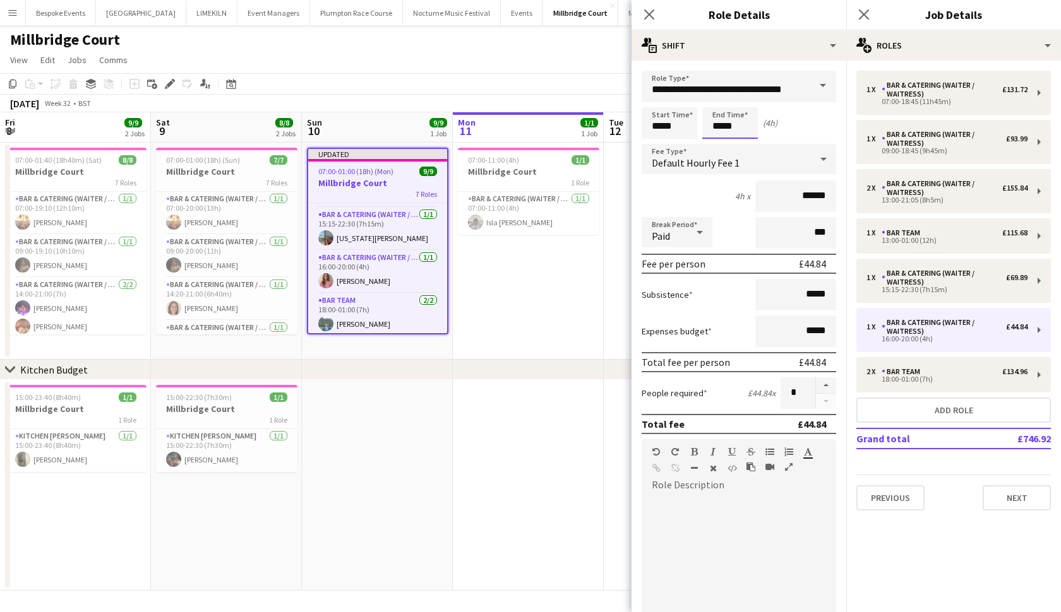
click at [730, 122] on input "*****" at bounding box center [730, 123] width 56 height 32
type input "*****"
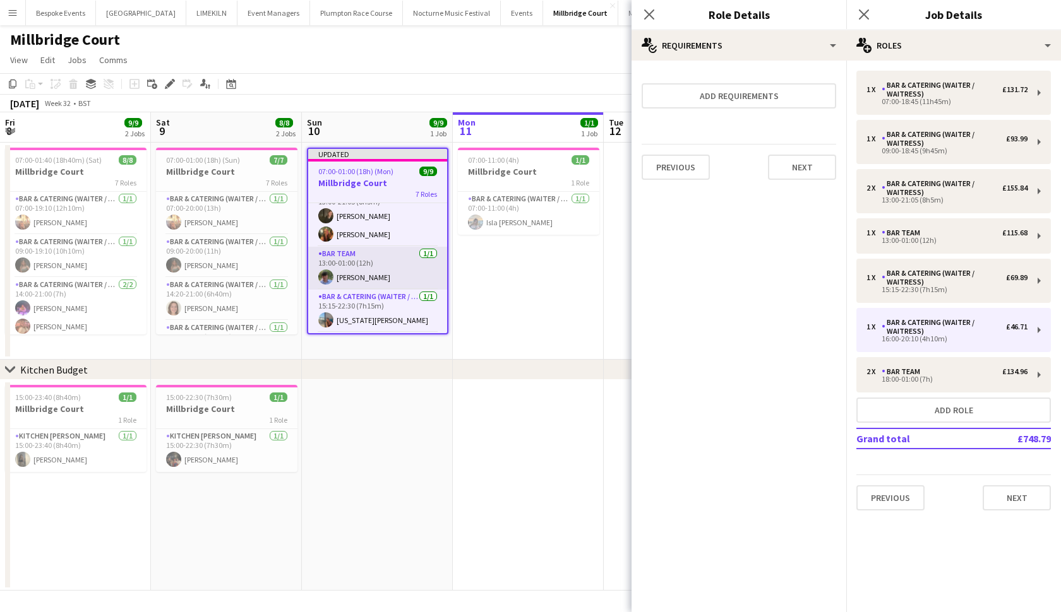
scroll to position [113, 0]
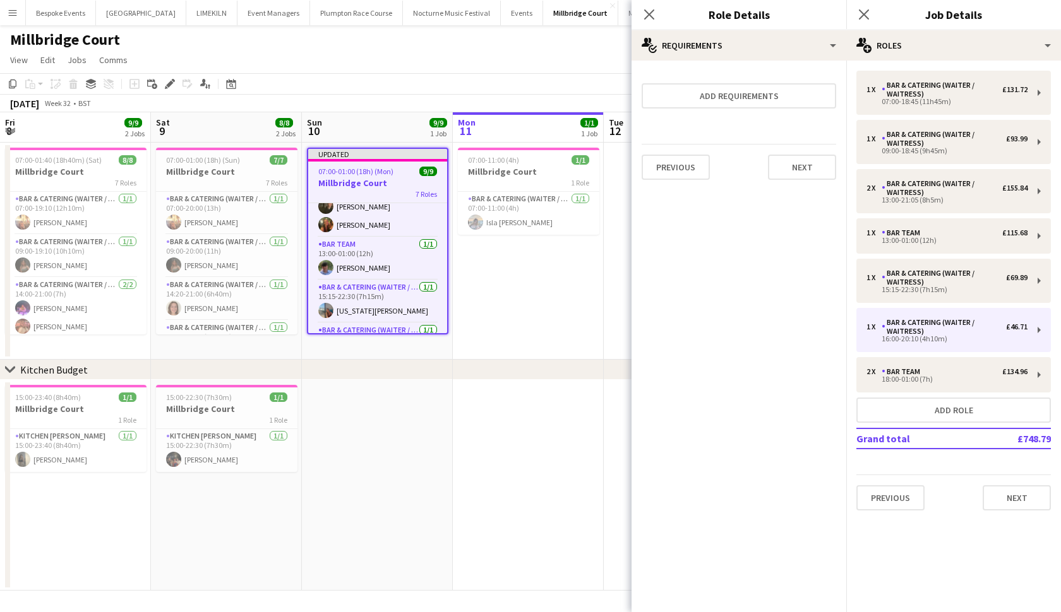
click at [367, 171] on span "07:00-01:00 (18h) (Mon)" at bounding box center [355, 171] width 75 height 9
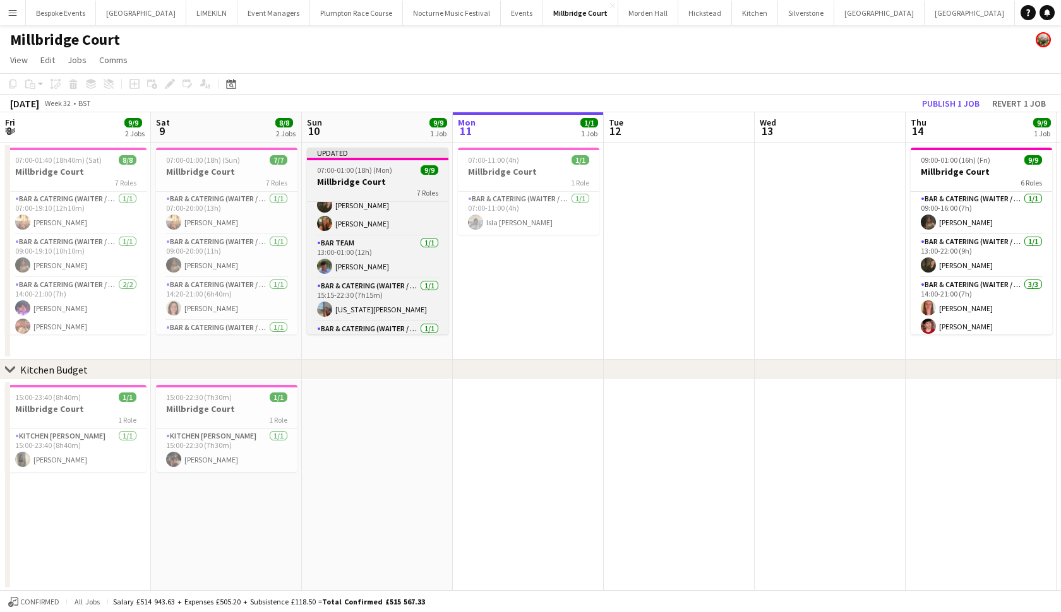
click at [383, 182] on h3 "Millbridge Court" at bounding box center [377, 181] width 141 height 11
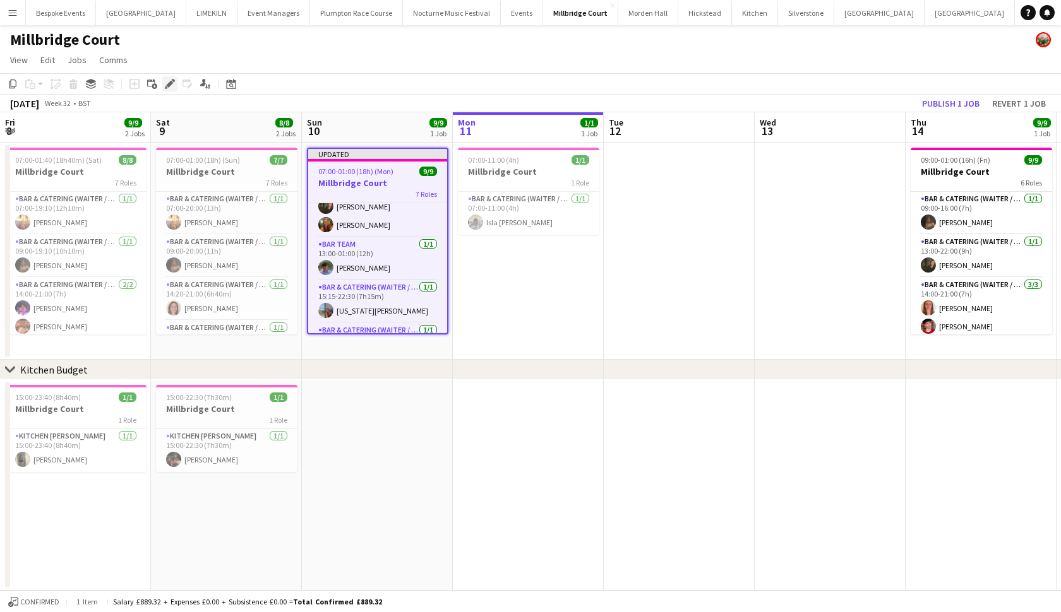
click at [175, 84] on div "Edit" at bounding box center [169, 83] width 15 height 15
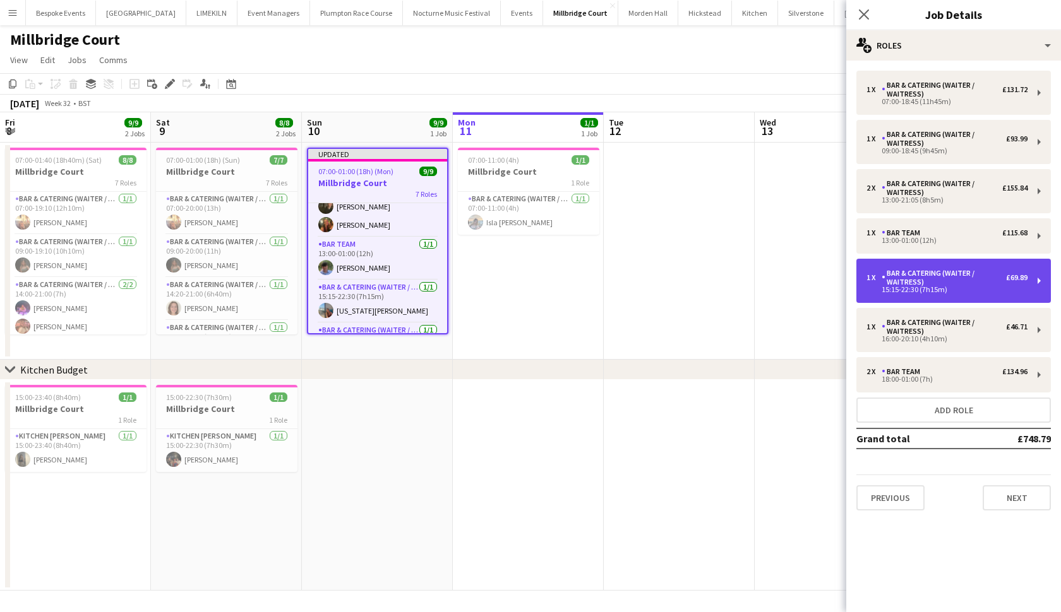
click at [925, 282] on div "Bar & Catering (Waiter / waitress)" at bounding box center [943, 278] width 124 height 18
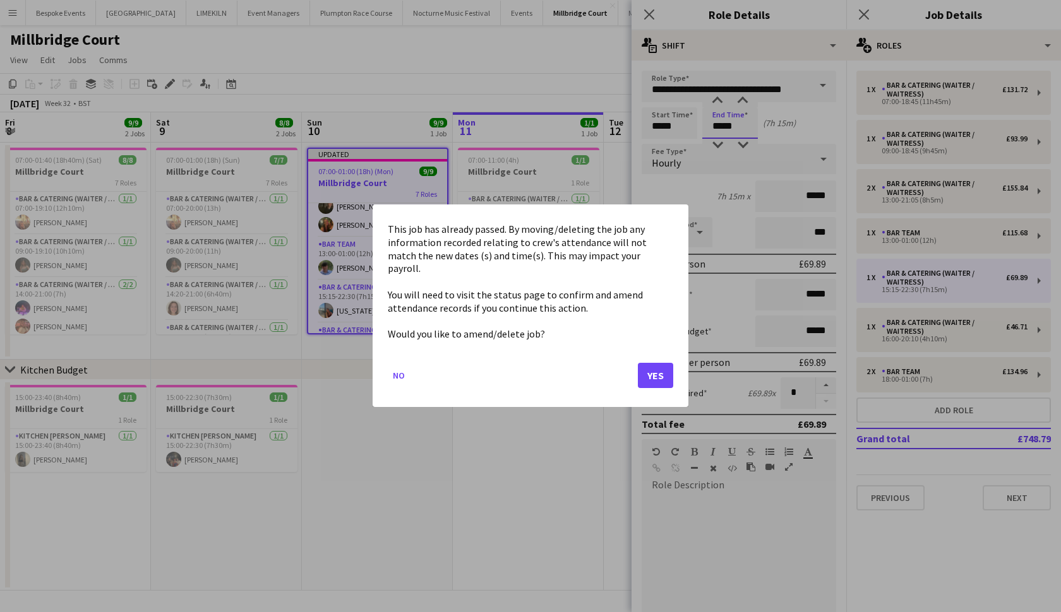
click at [732, 125] on body "Menu Boards Boards Boards All jobs Status Workforce Workforce My Workforce Recr…" at bounding box center [530, 306] width 1061 height 612
click at [653, 364] on button "Yes" at bounding box center [655, 376] width 35 height 25
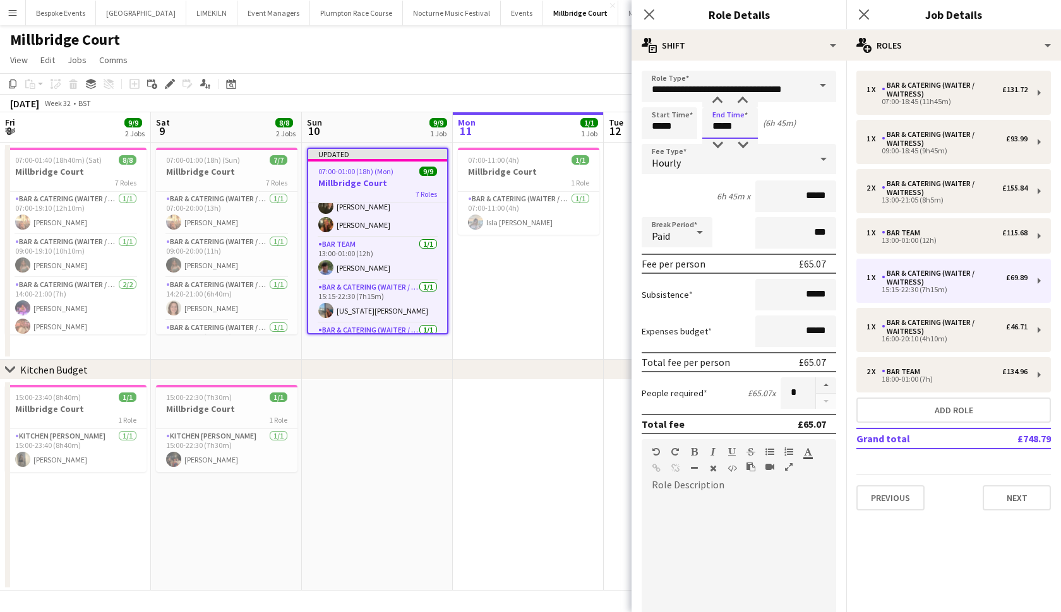
type input "*****"
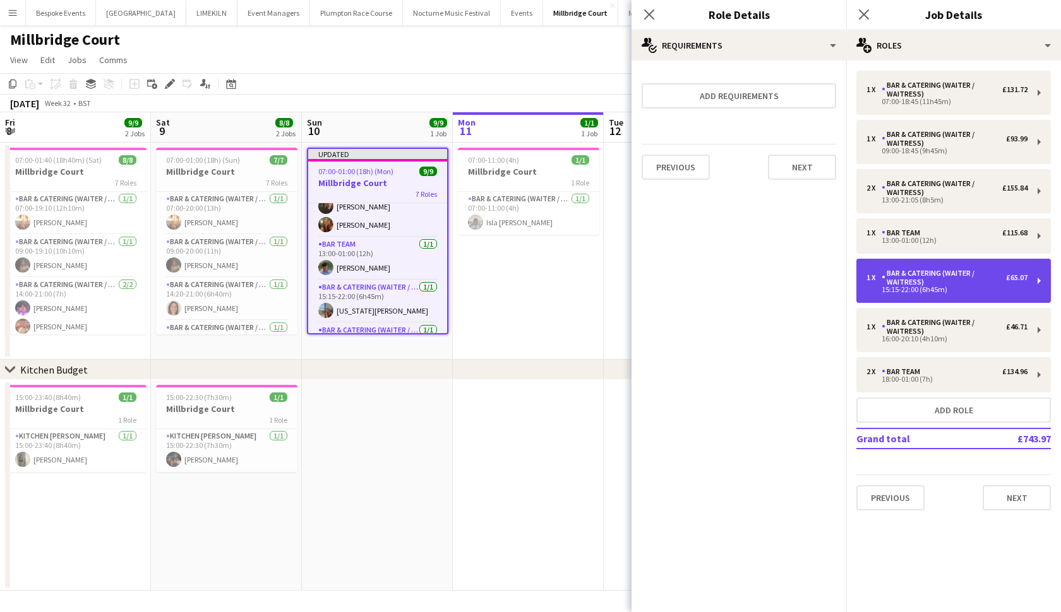
click at [924, 294] on div "1 x Bar & Catering (Waiter / waitress) £65.07 15:15-22:00 (6h45m)" at bounding box center [953, 281] width 194 height 44
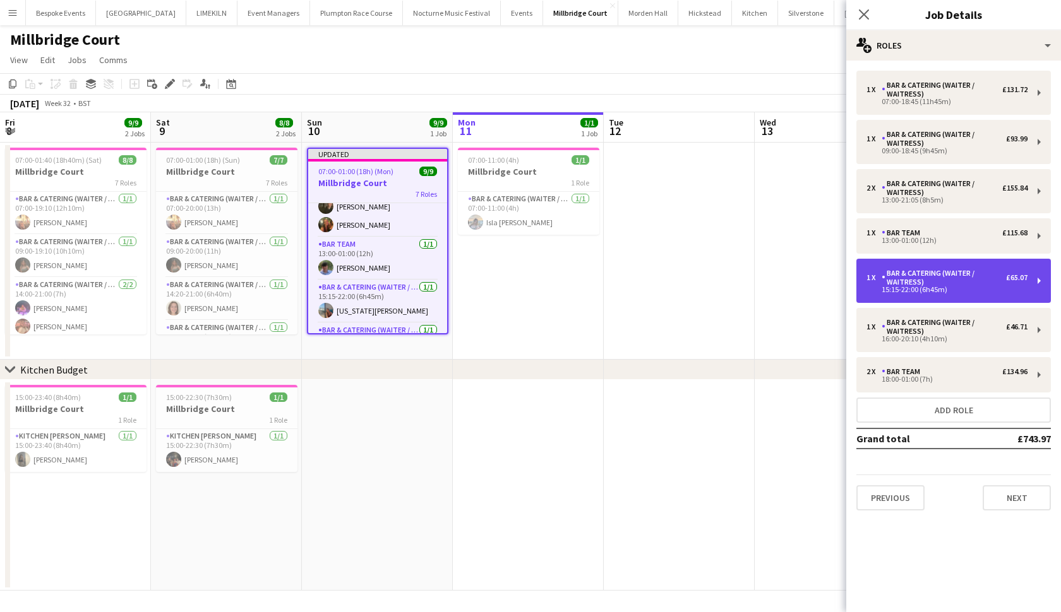
click at [908, 276] on div "Bar & Catering (Waiter / waitress)" at bounding box center [943, 278] width 124 height 18
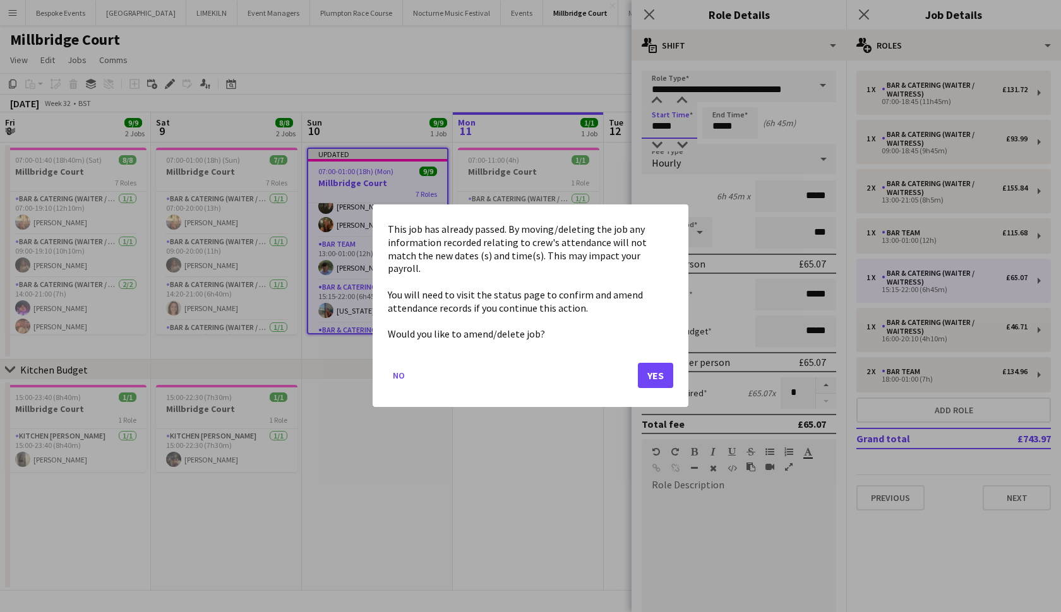
click at [678, 133] on body "Menu Boards Boards Boards All jobs Status Workforce Workforce My Workforce Recr…" at bounding box center [530, 306] width 1061 height 612
click at [658, 372] on button "Yes" at bounding box center [655, 376] width 35 height 25
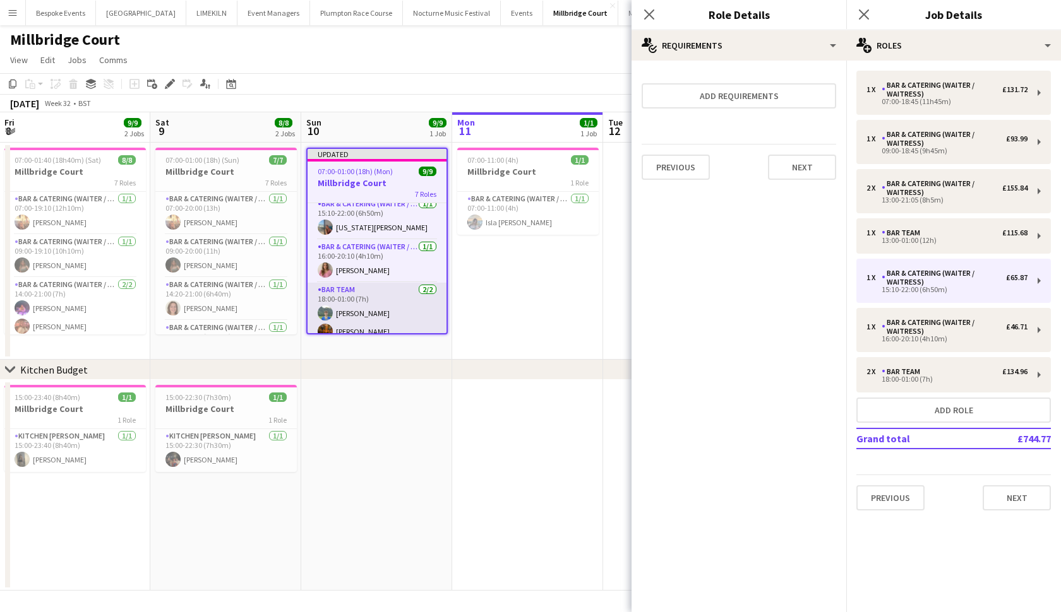
scroll to position [207, 0]
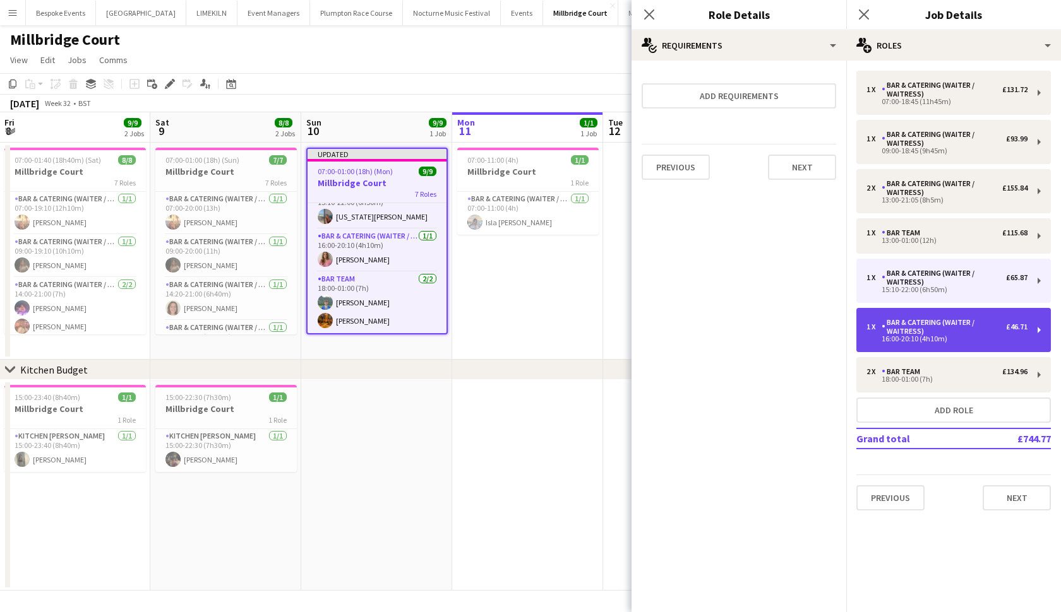
click at [964, 338] on div "16:00-20:10 (4h10m)" at bounding box center [946, 339] width 161 height 6
type input "*****"
type input "******"
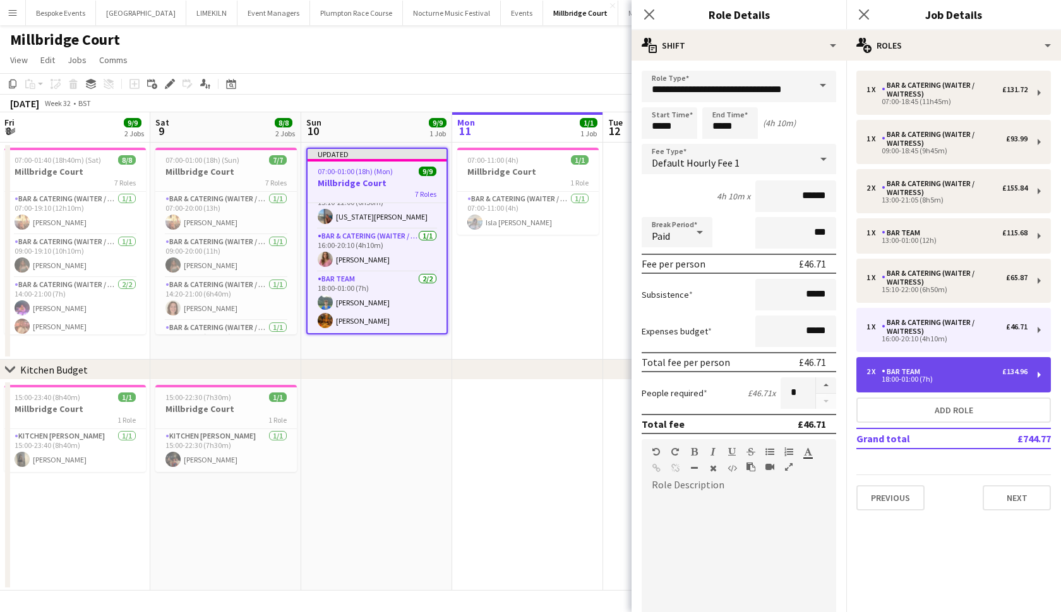
click at [946, 385] on div "2 x Bar Team £134.96 18:00-01:00 (7h)" at bounding box center [953, 374] width 194 height 35
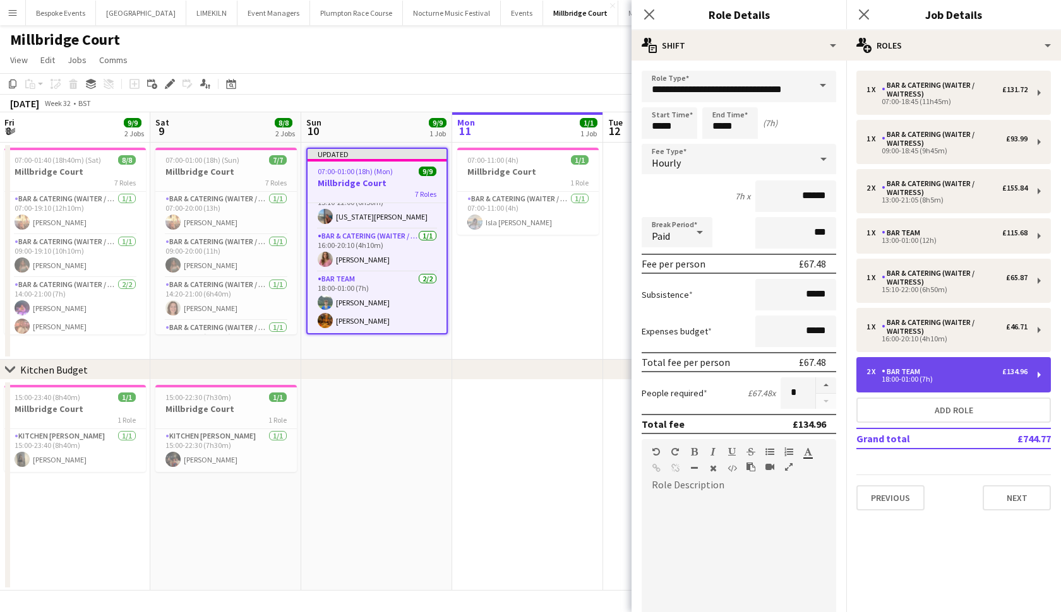
type input "********"
type input "*****"
type input "*"
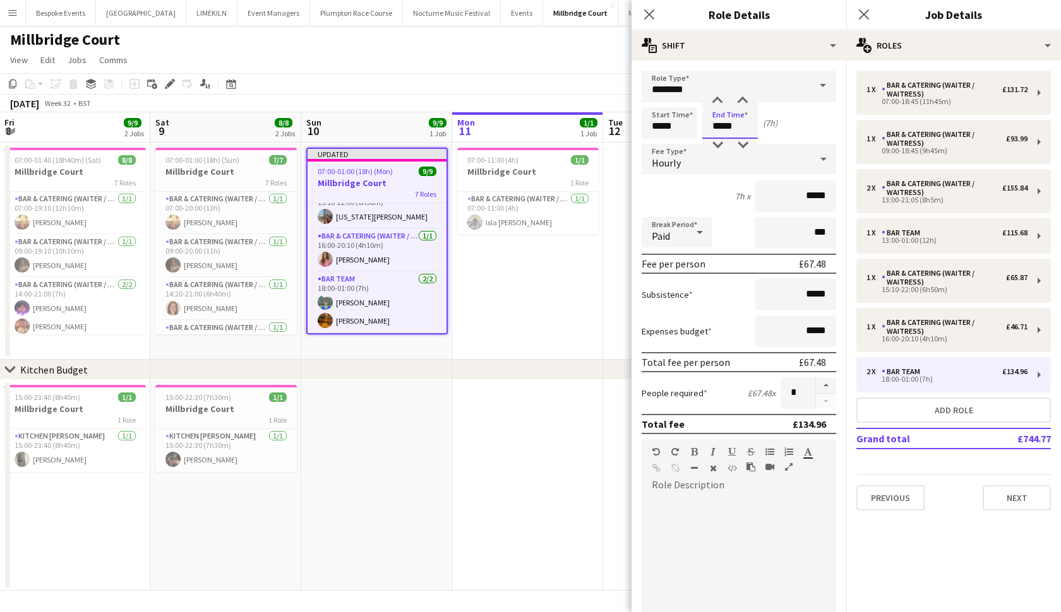
click at [734, 124] on input "*****" at bounding box center [730, 123] width 56 height 32
type input "*****"
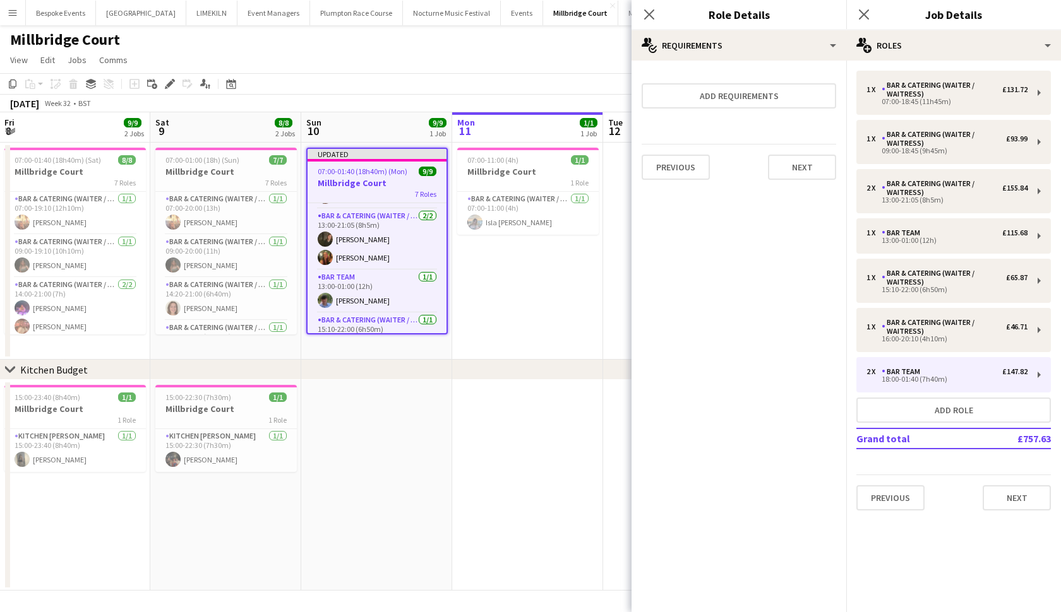
scroll to position [79, 0]
click at [368, 182] on h3 "Millbridge Court" at bounding box center [376, 182] width 139 height 11
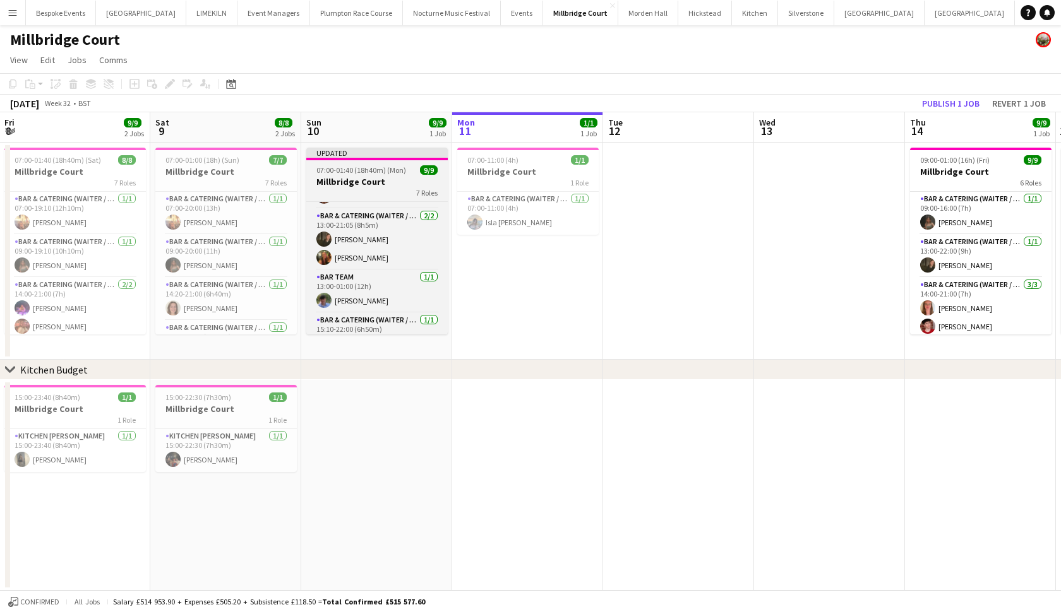
click at [378, 181] on h3 "Millbridge Court" at bounding box center [376, 181] width 141 height 11
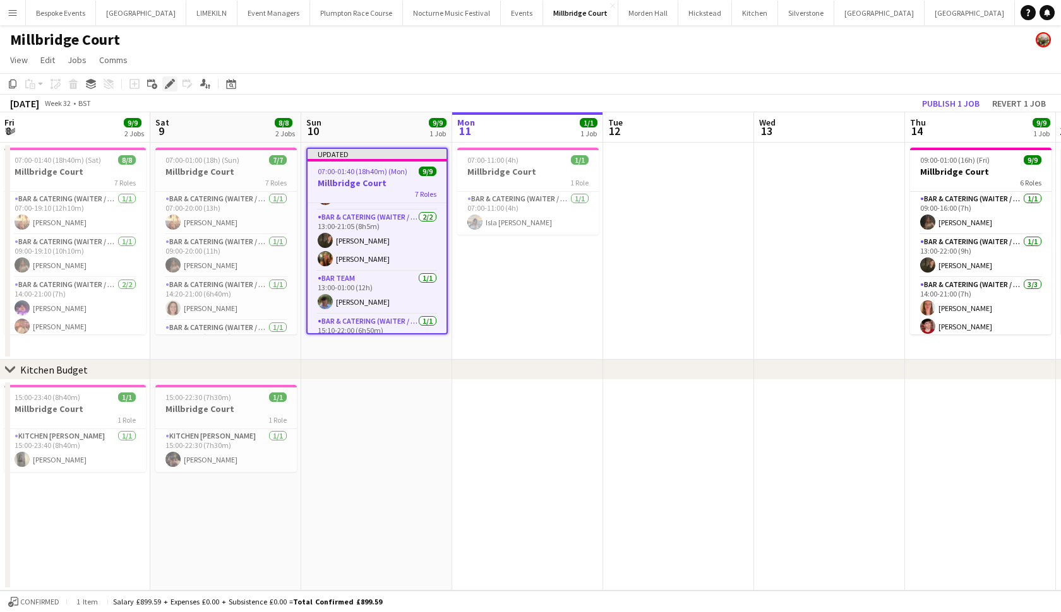
click at [170, 83] on icon at bounding box center [169, 84] width 7 height 7
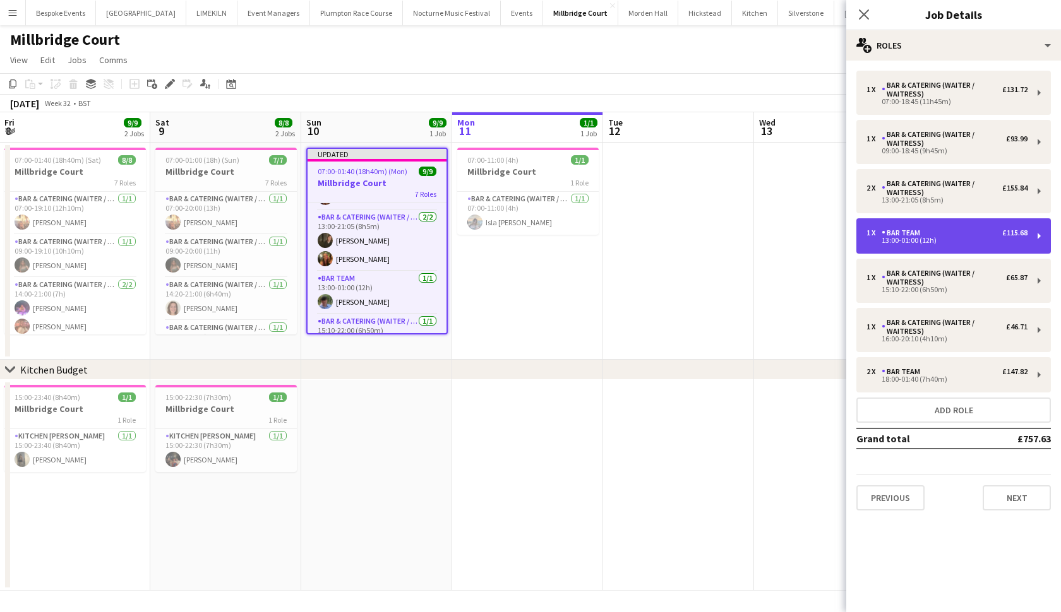
click at [953, 234] on div "1 x Bar Team £115.68" at bounding box center [946, 233] width 161 height 9
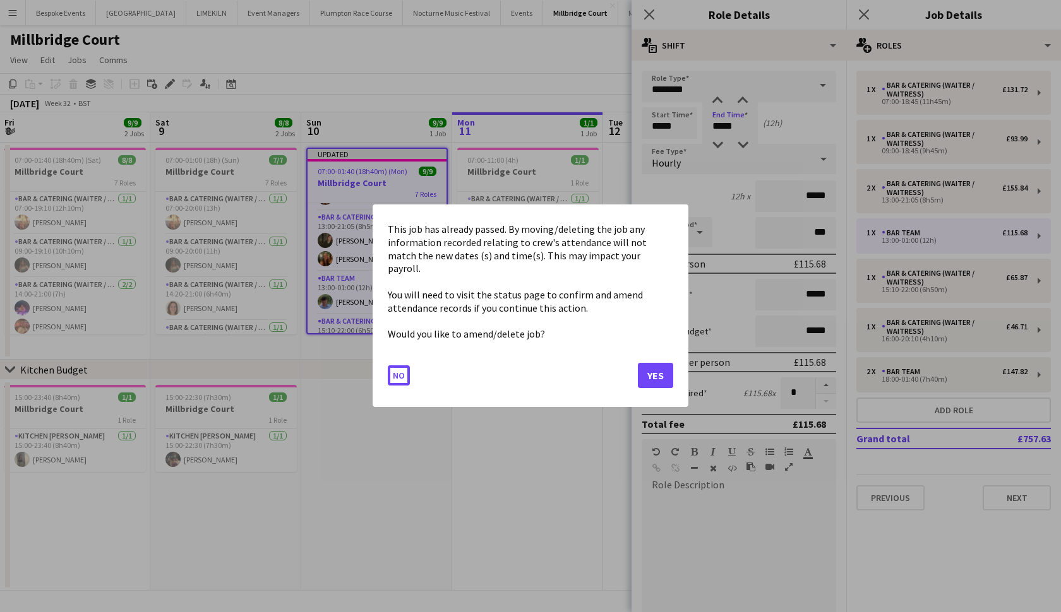
click at [729, 123] on body "Menu Boards Boards Boards All jobs Status Workforce Workforce My Workforce Recr…" at bounding box center [530, 306] width 1061 height 612
click at [662, 366] on button "Yes" at bounding box center [655, 376] width 35 height 25
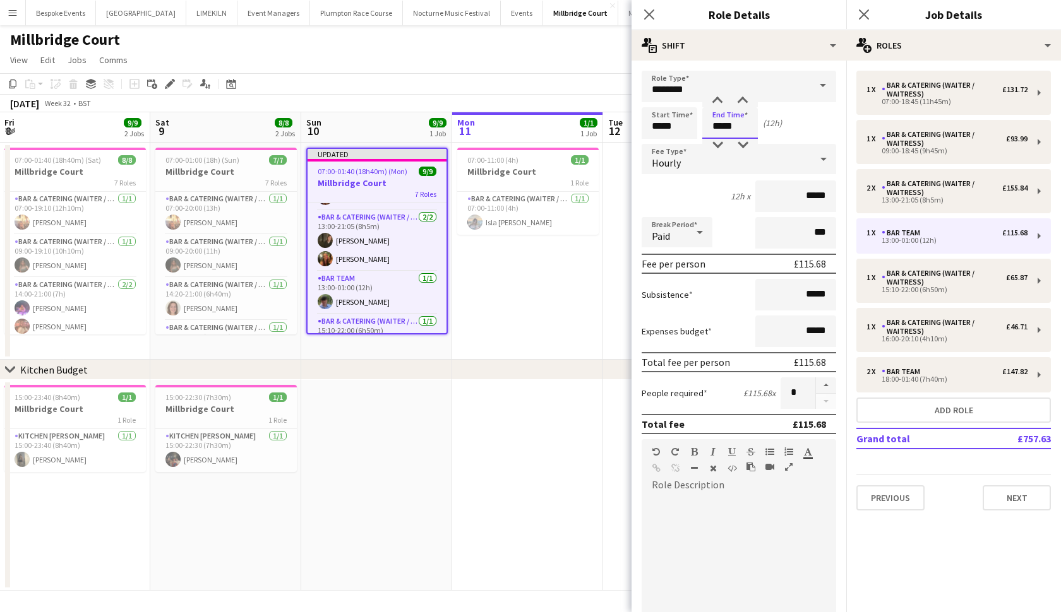
click at [742, 126] on input "*****" at bounding box center [730, 123] width 56 height 32
type input "*****"
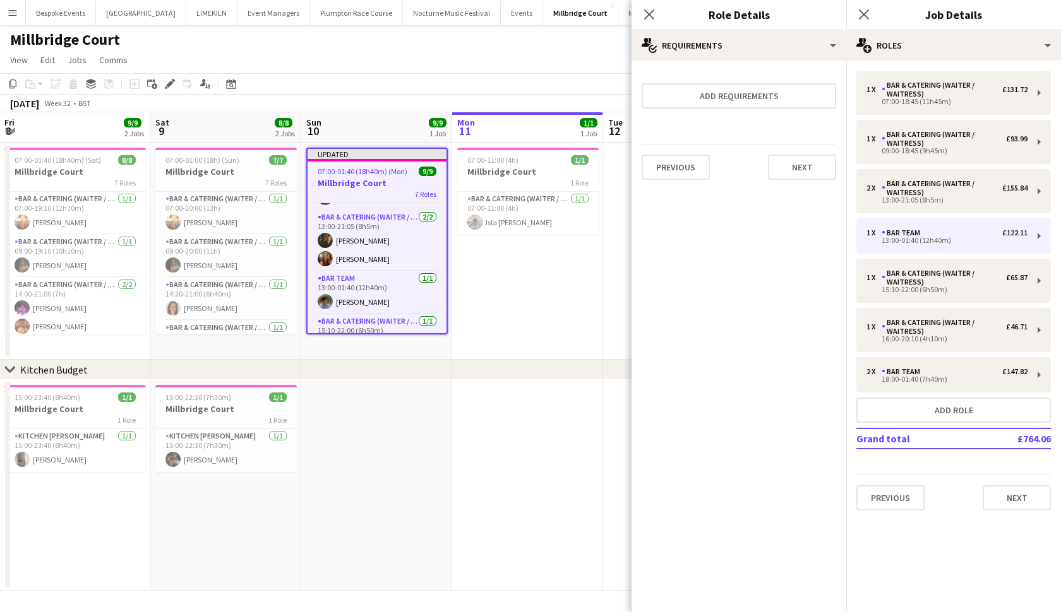
click at [514, 439] on app-date-cell at bounding box center [527, 485] width 151 height 211
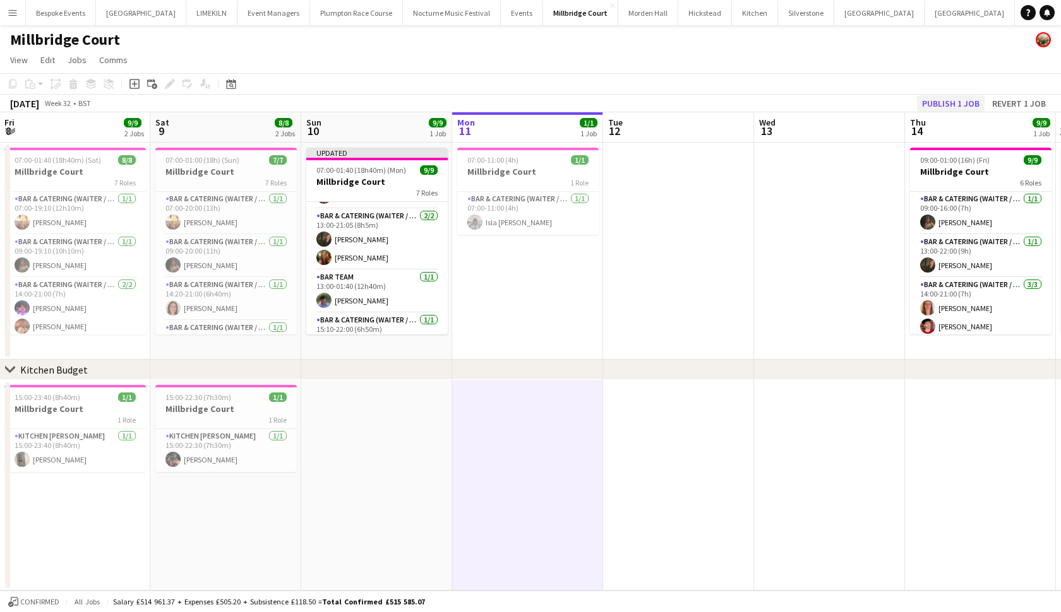
click at [952, 100] on button "Publish 1 job" at bounding box center [951, 103] width 68 height 16
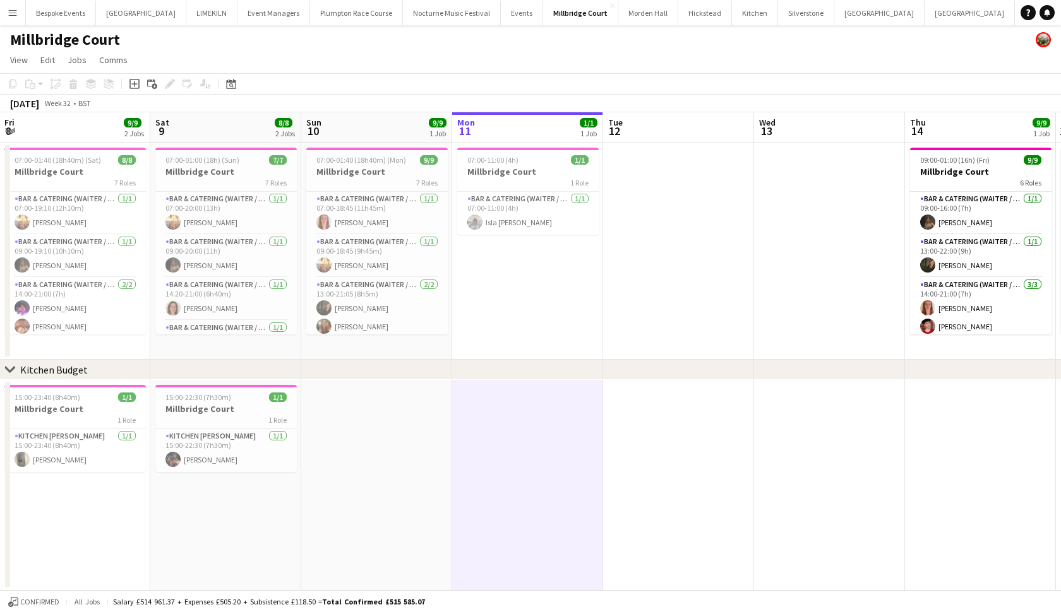
scroll to position [0, 0]
click at [379, 212] on app-card-role "Bar & Catering (Waiter / waitress) 1/1 07:00-18:45 (11h45m) Freya Hanmer" at bounding box center [376, 213] width 141 height 43
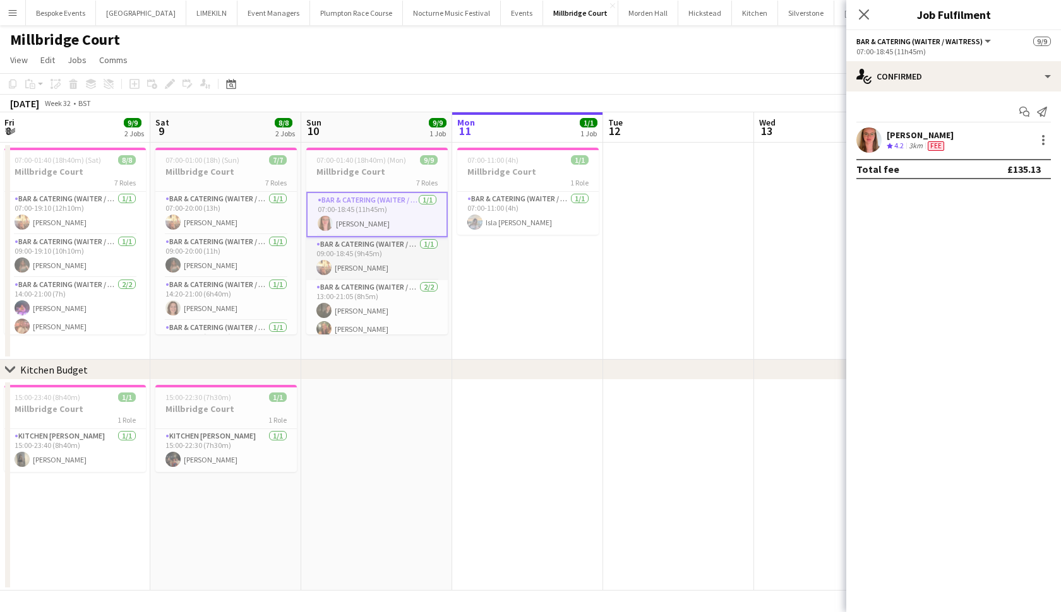
click at [379, 260] on app-card-role "Bar & Catering (Waiter / waitress) 1/1 09:00-18:45 (9h45m) Jemima Barfoot" at bounding box center [376, 258] width 141 height 43
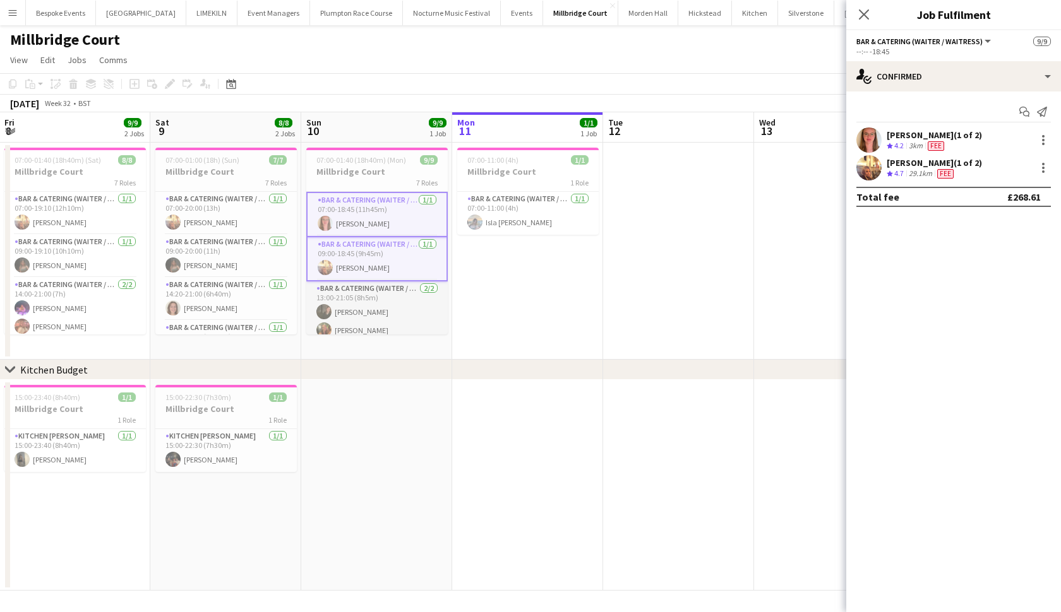
click at [374, 316] on app-card-role "Bar & Catering (Waiter / waitress) 2/2 13:00-21:05 (8h5m) freya green Emily Reed" at bounding box center [376, 312] width 141 height 61
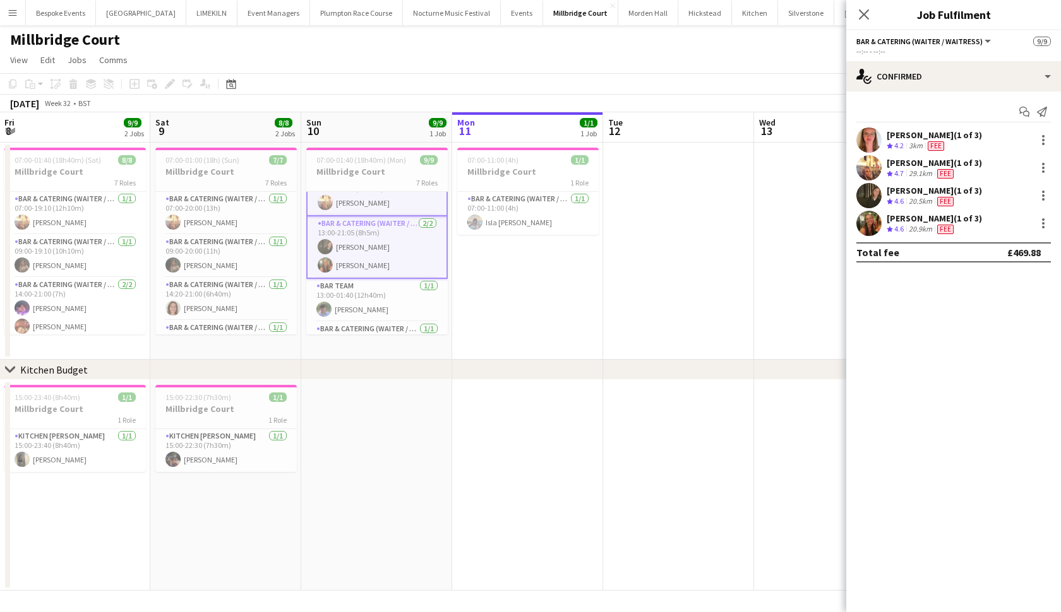
click at [374, 316] on app-card-role "Bar Team 1/1 13:00-01:40 (12h40m) Oliver Lewis" at bounding box center [376, 300] width 141 height 43
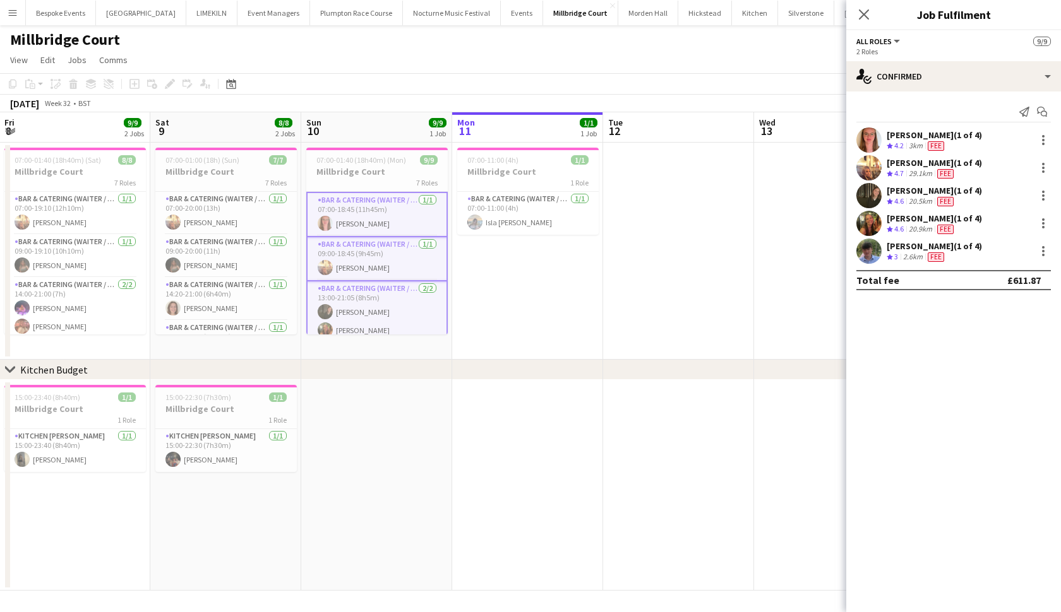
click at [370, 431] on app-date-cell at bounding box center [376, 485] width 151 height 211
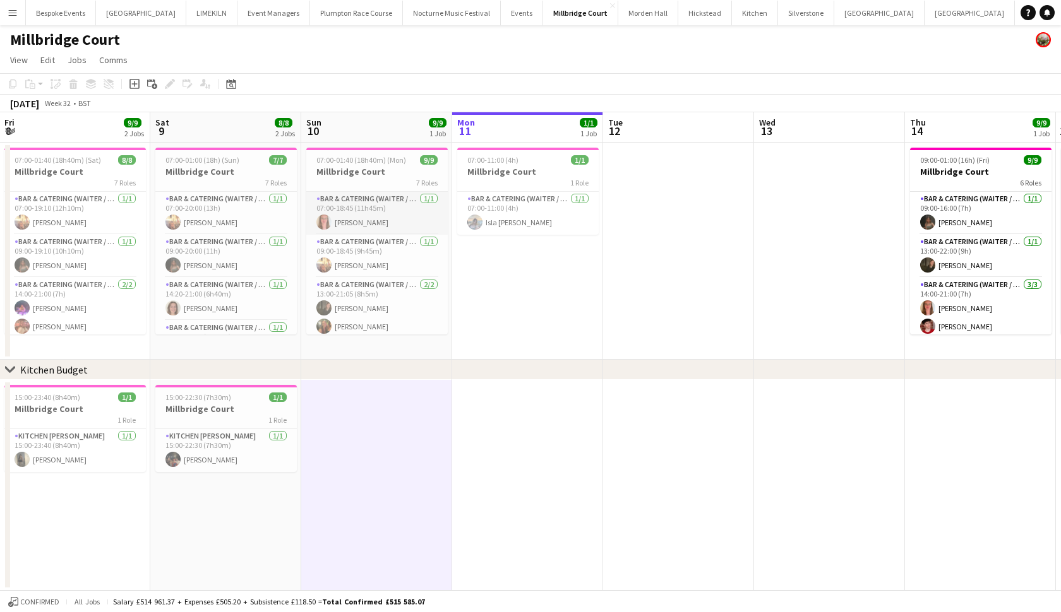
click at [385, 222] on app-card-role "Bar & Catering (Waiter / waitress) 1/1 07:00-18:45 (11h45m) Freya Hanmer" at bounding box center [376, 213] width 141 height 43
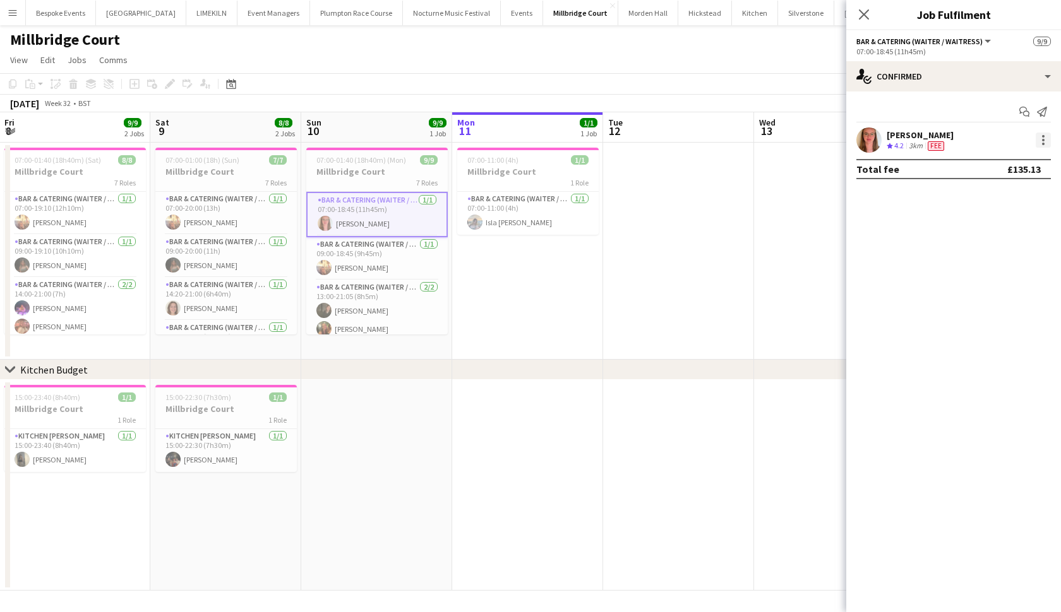
click at [1044, 145] on div at bounding box center [1042, 140] width 15 height 15
click at [1022, 170] on button "Edit fee" at bounding box center [1001, 163] width 98 height 30
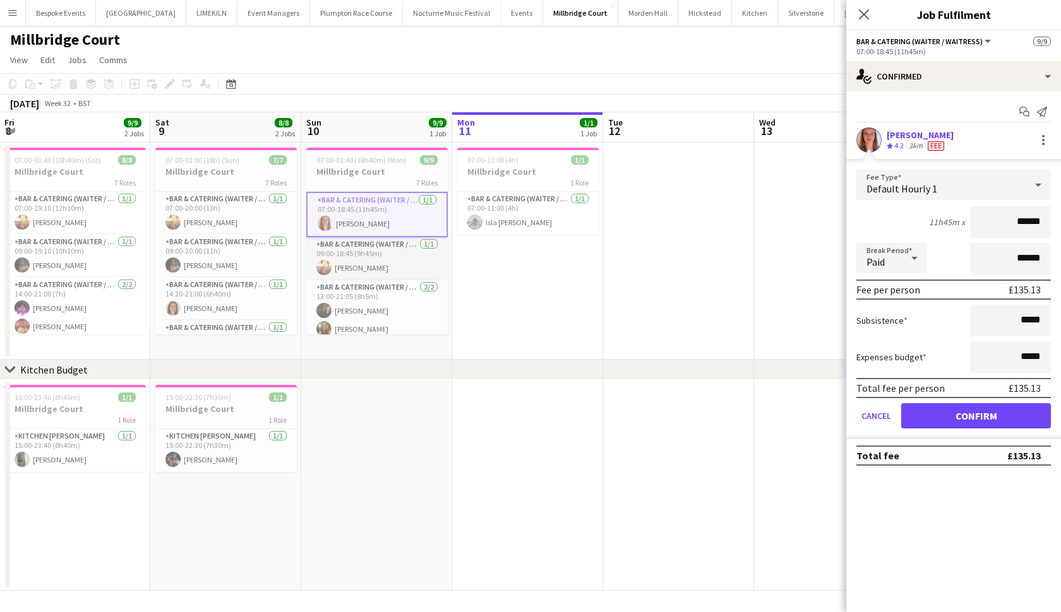
click at [401, 256] on app-card-role "Bar & Catering (Waiter / waitress) 1/1 09:00-18:45 (9h45m) Jemima Barfoot" at bounding box center [376, 258] width 141 height 43
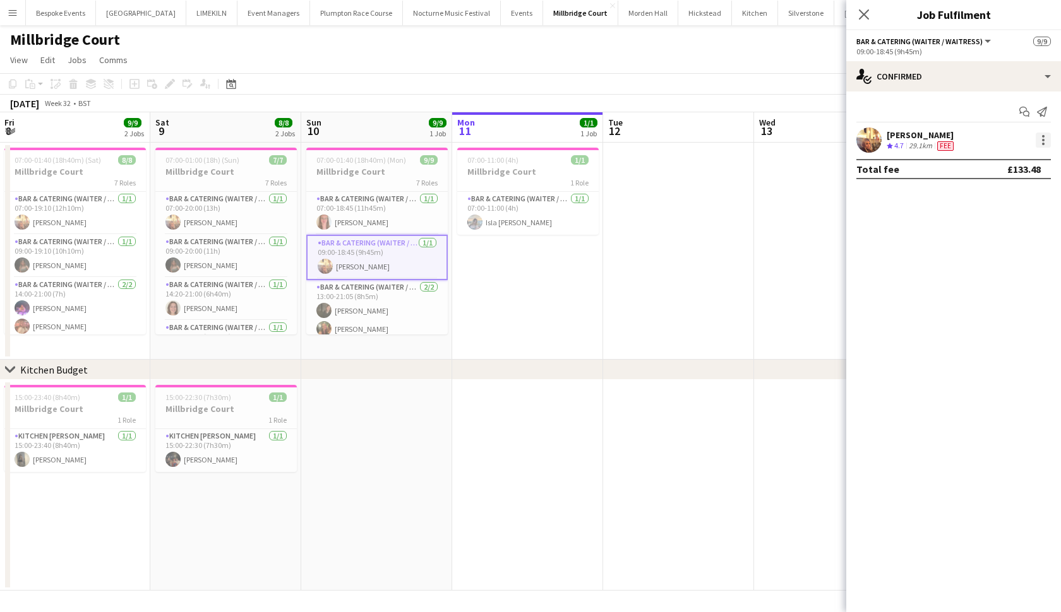
click at [1040, 142] on div at bounding box center [1042, 140] width 15 height 15
click at [1011, 175] on button "Edit fee" at bounding box center [1001, 163] width 98 height 30
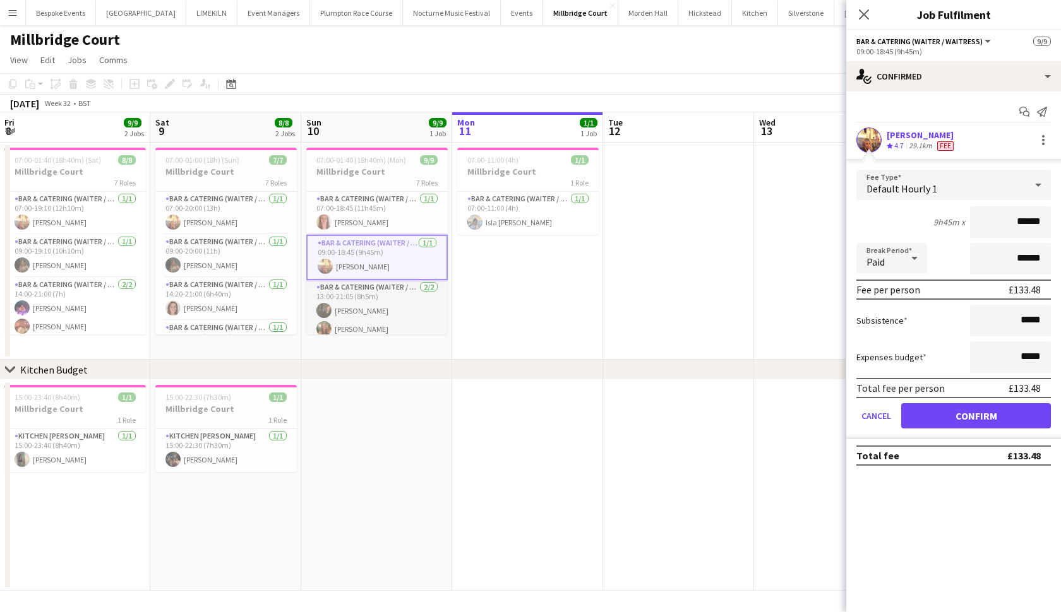
click at [365, 318] on app-card-role "Bar & Catering (Waiter / waitress) 2/2 13:00-21:05 (8h5m) freya green Emily Reed" at bounding box center [376, 310] width 141 height 61
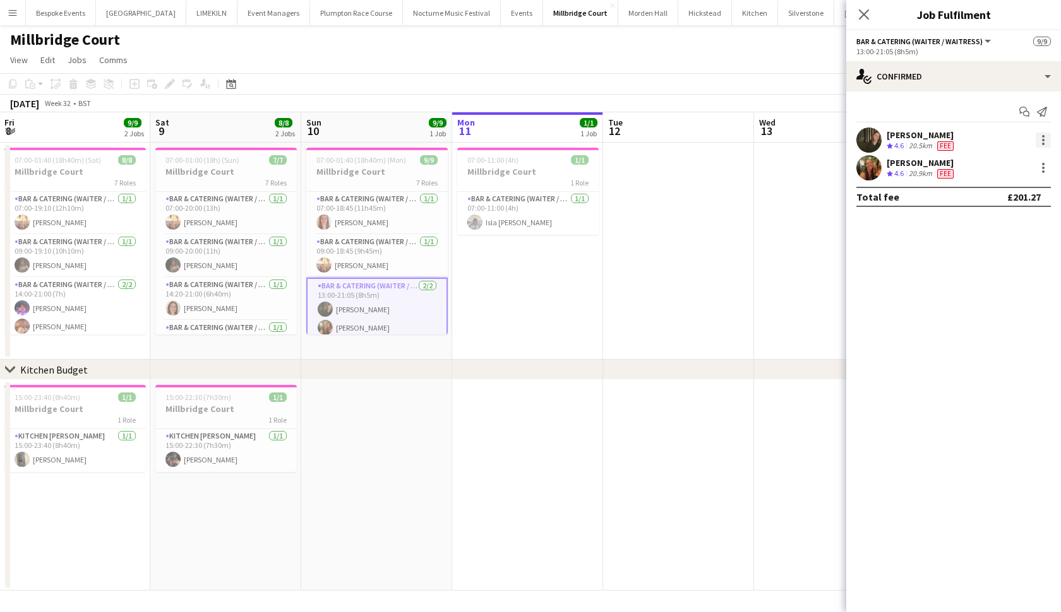
click at [1045, 145] on div at bounding box center [1042, 140] width 15 height 15
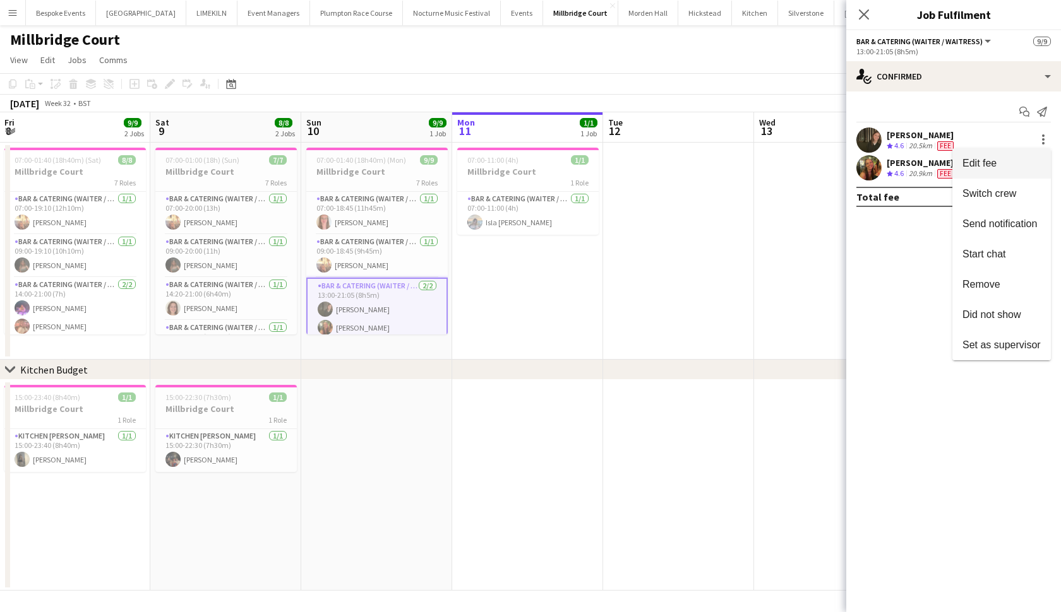
click at [1026, 160] on span "Edit fee" at bounding box center [1001, 163] width 78 height 11
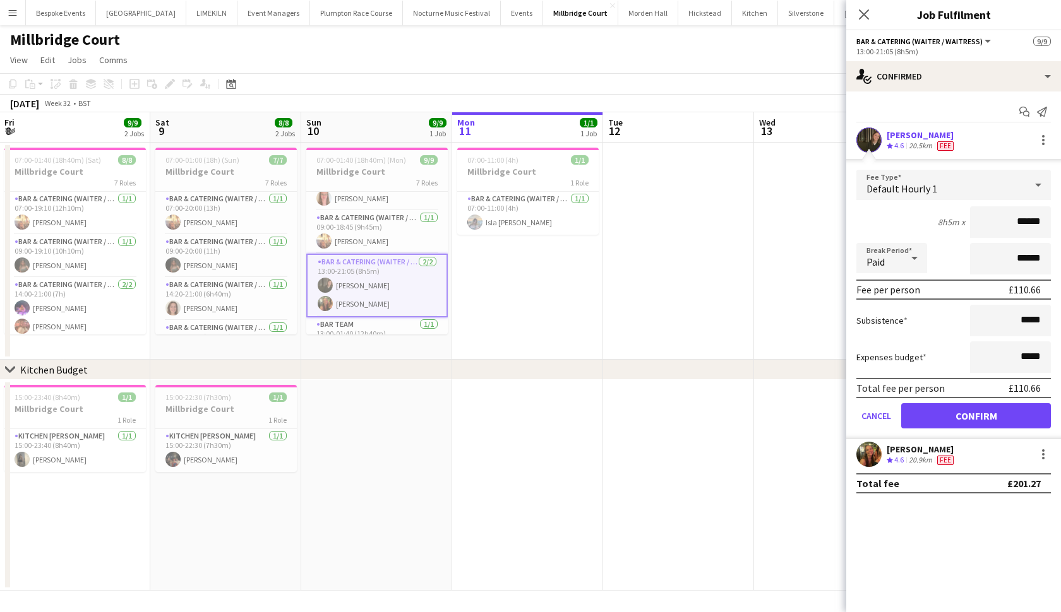
scroll to position [25, 0]
click at [1042, 458] on div at bounding box center [1043, 458] width 3 height 3
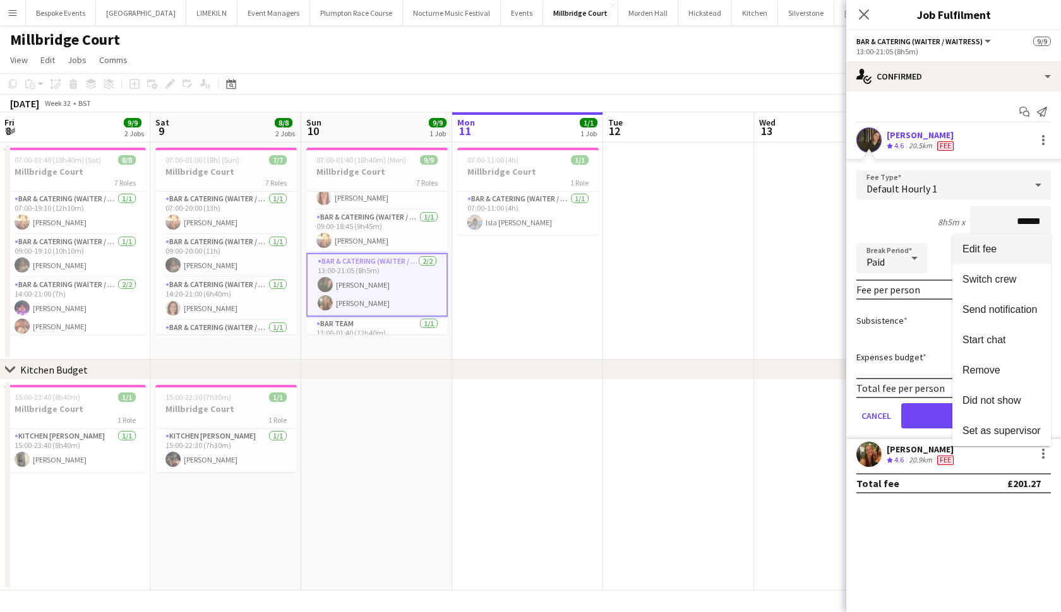
click at [999, 249] on span "Edit fee" at bounding box center [1001, 249] width 78 height 11
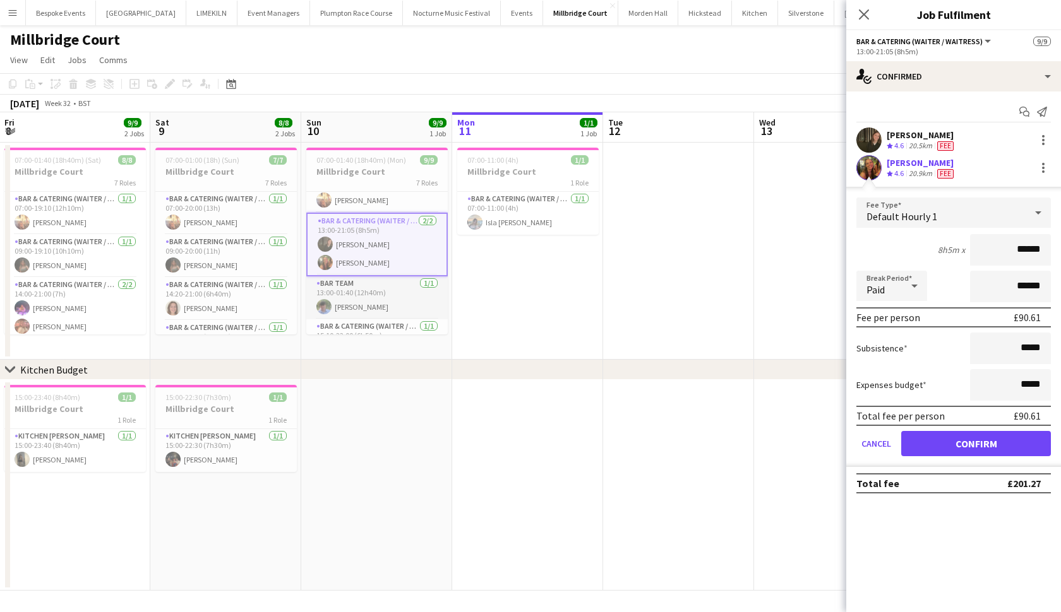
scroll to position [71, 0]
click at [372, 294] on app-card-role "Bar Team 1/1 13:00-01:40 (12h40m) Oliver Lewis" at bounding box center [376, 292] width 141 height 43
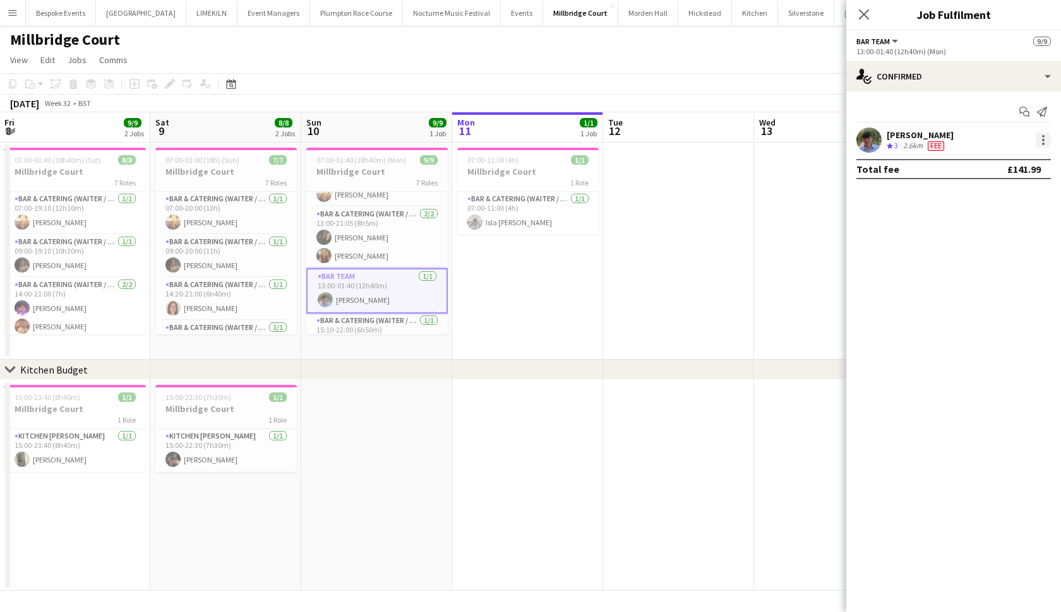
click at [1038, 138] on div at bounding box center [1042, 140] width 15 height 15
click at [1025, 170] on button "Edit fee" at bounding box center [1001, 163] width 98 height 30
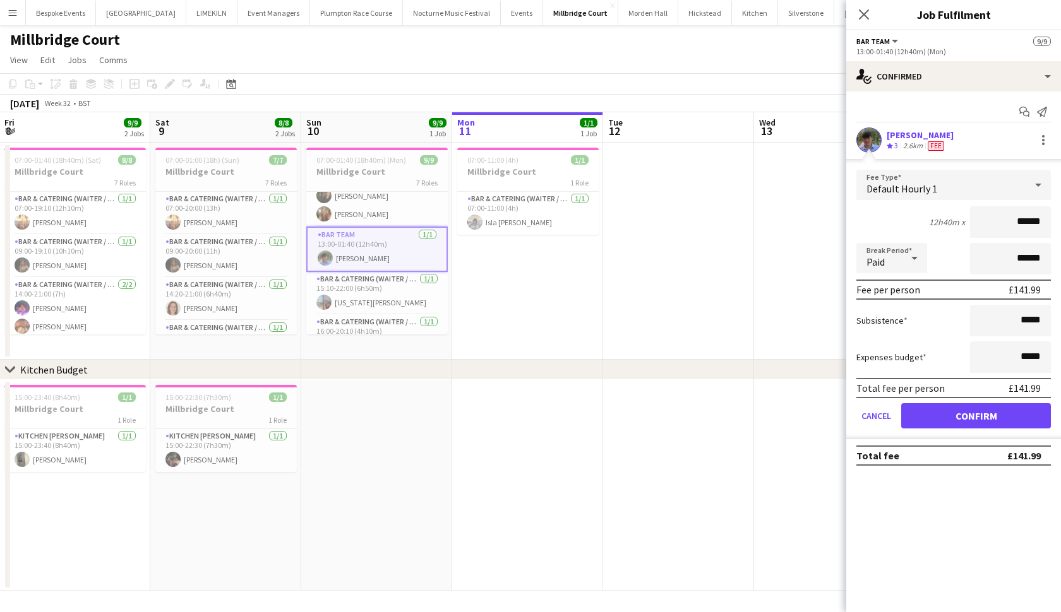
scroll to position [113, 0]
click at [376, 309] on app-card-role "Bar & Catering (Waiter / waitress) 1/1 15:10-22:00 (6h50m) georgia willoughby" at bounding box center [376, 292] width 141 height 43
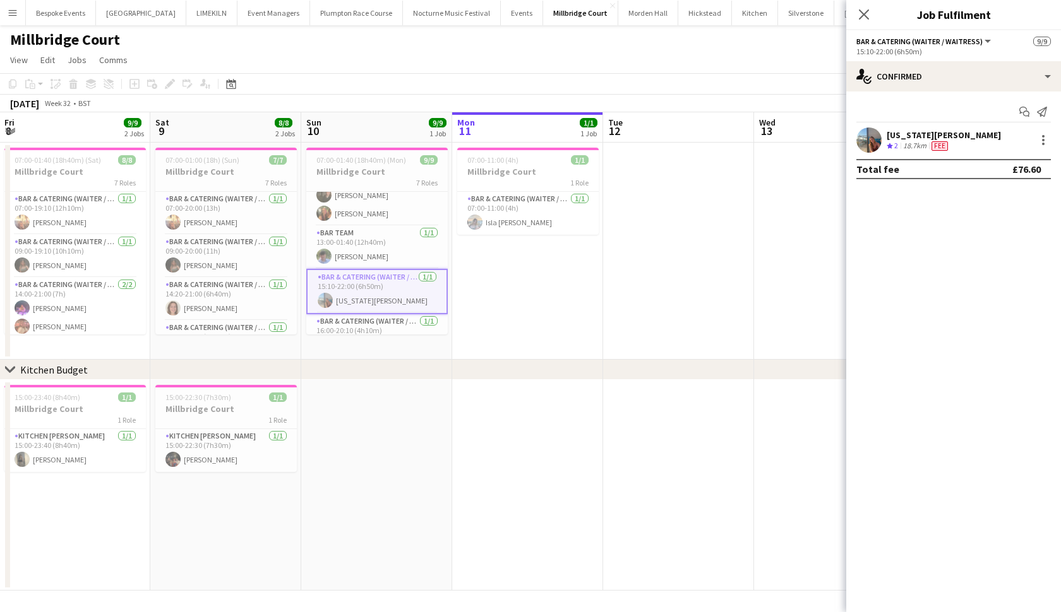
click at [1044, 148] on div "georgia willoughby Crew rating 2 18.7km Fee" at bounding box center [953, 140] width 215 height 25
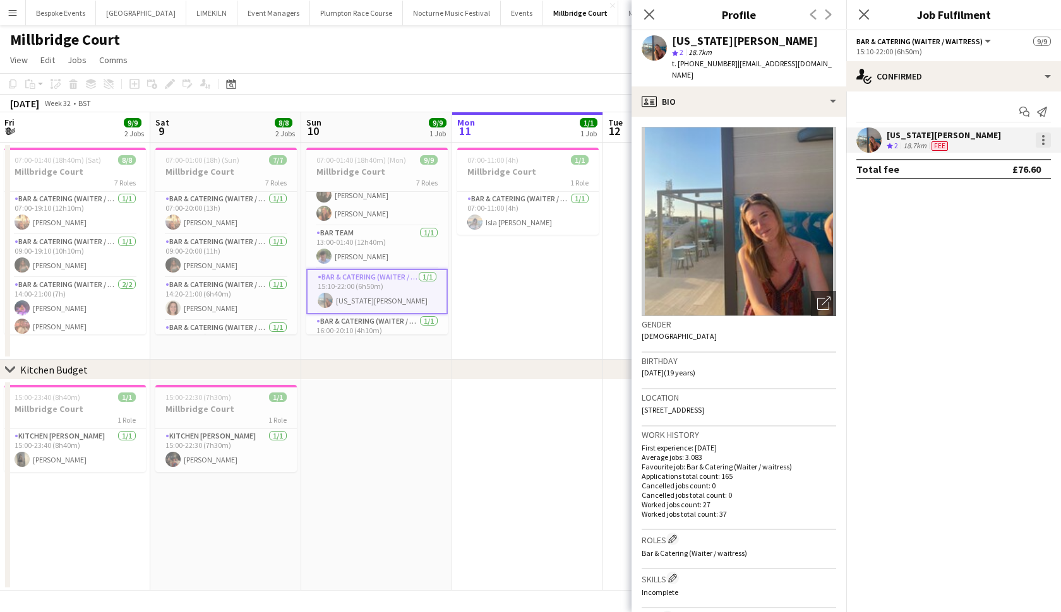
click at [1044, 146] on div at bounding box center [1042, 140] width 15 height 15
click at [1018, 165] on span "Edit fee" at bounding box center [1001, 163] width 78 height 11
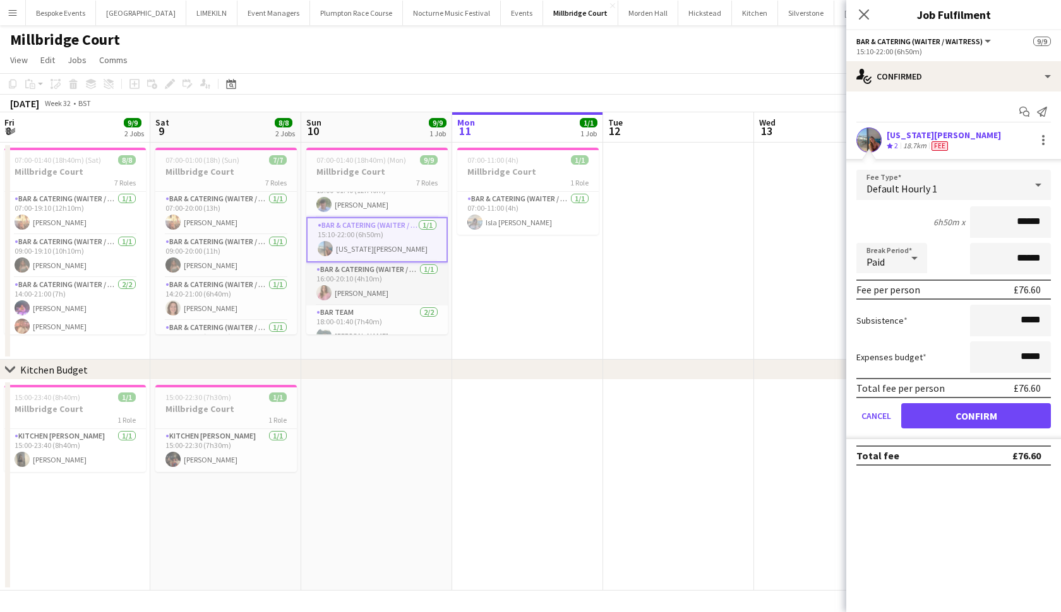
scroll to position [166, 0]
click at [357, 293] on app-card-role "Bar & Catering (Waiter / waitress) 1/1 16:00-20:10 (4h10m) Matilda Odell" at bounding box center [376, 282] width 141 height 43
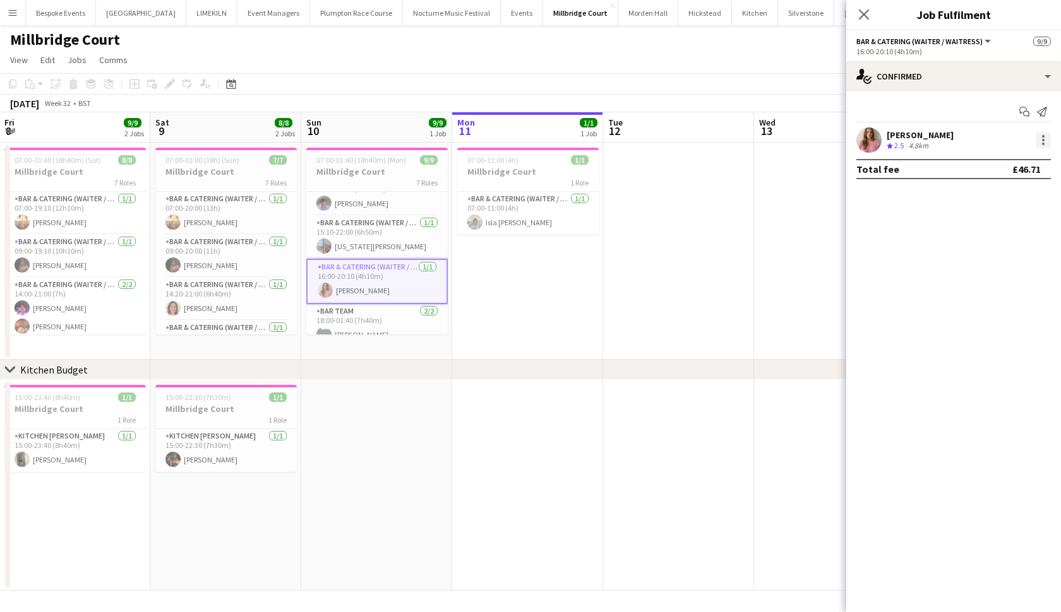
click at [1047, 145] on div at bounding box center [1042, 140] width 15 height 15
click at [1025, 154] on button "Edit fee" at bounding box center [1001, 163] width 98 height 30
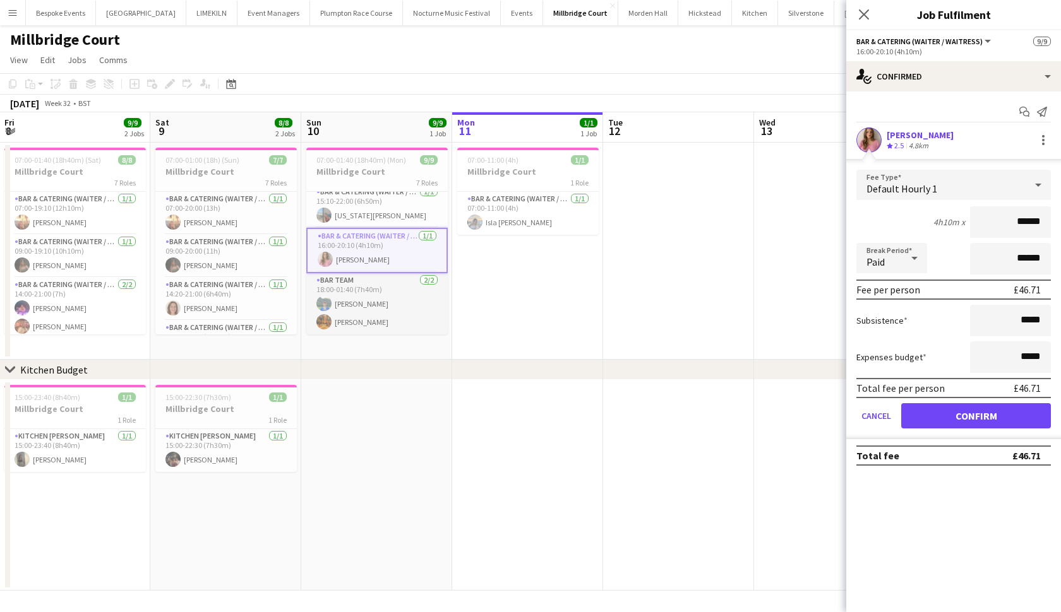
click at [406, 287] on app-card-role "Bar Team 2/2 18:00-01:40 (7h40m) Will Munroe Hannah Perryman" at bounding box center [376, 303] width 141 height 61
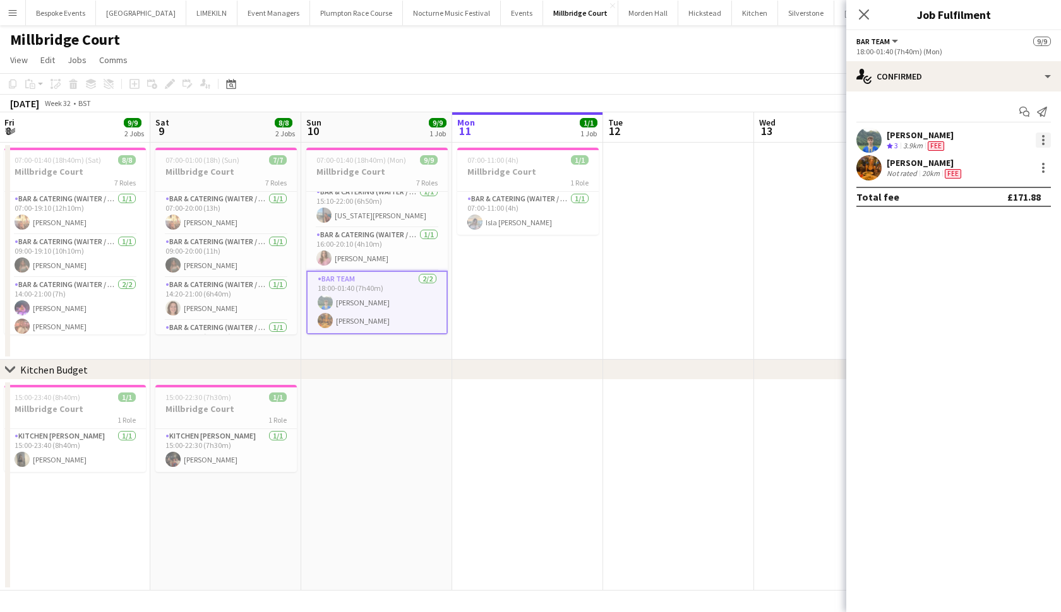
click at [1036, 140] on div at bounding box center [1042, 140] width 15 height 15
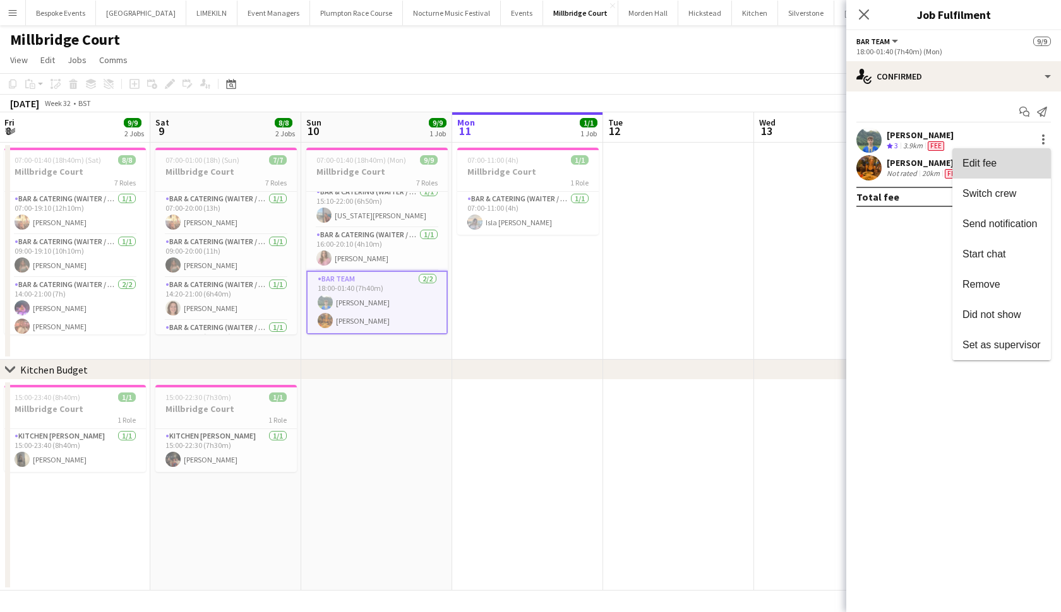
click at [1004, 158] on span "Edit fee" at bounding box center [1001, 163] width 78 height 11
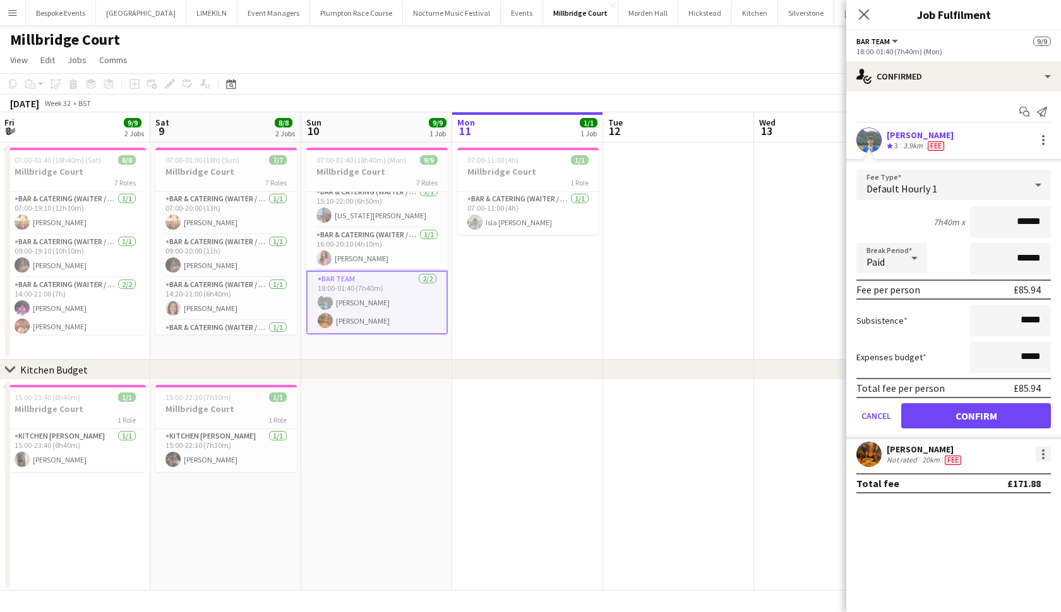
click at [1040, 459] on div at bounding box center [1042, 454] width 15 height 15
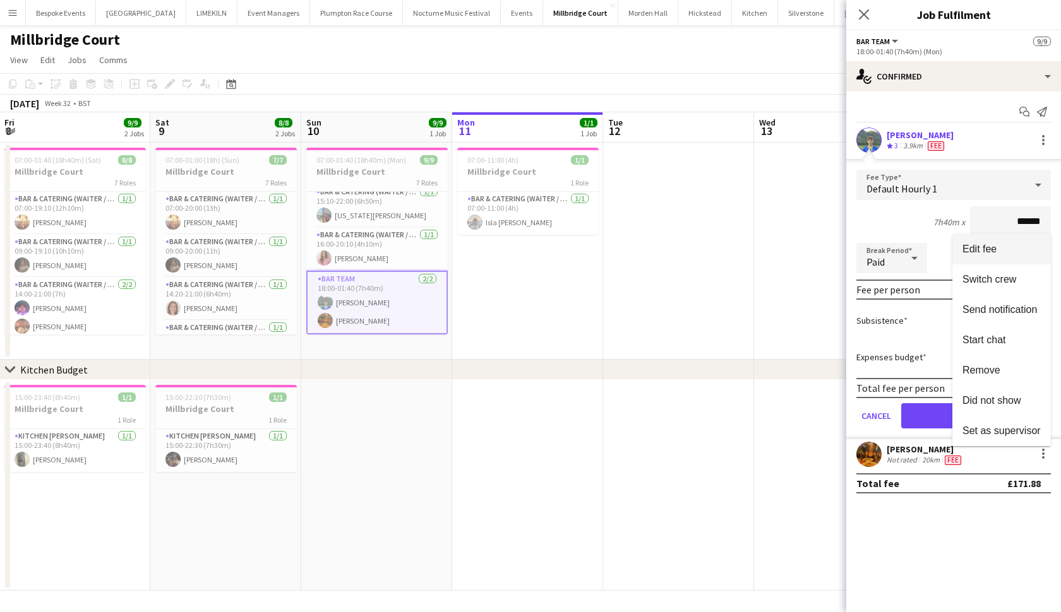
click at [1004, 252] on span "Edit fee" at bounding box center [1001, 249] width 78 height 11
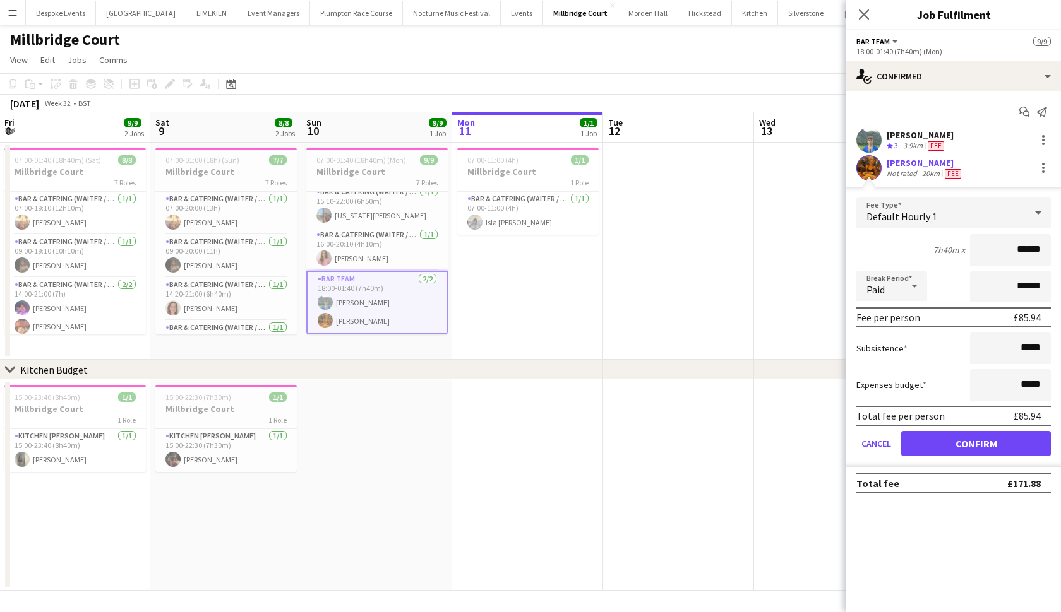
click at [732, 289] on app-date-cell at bounding box center [678, 251] width 151 height 217
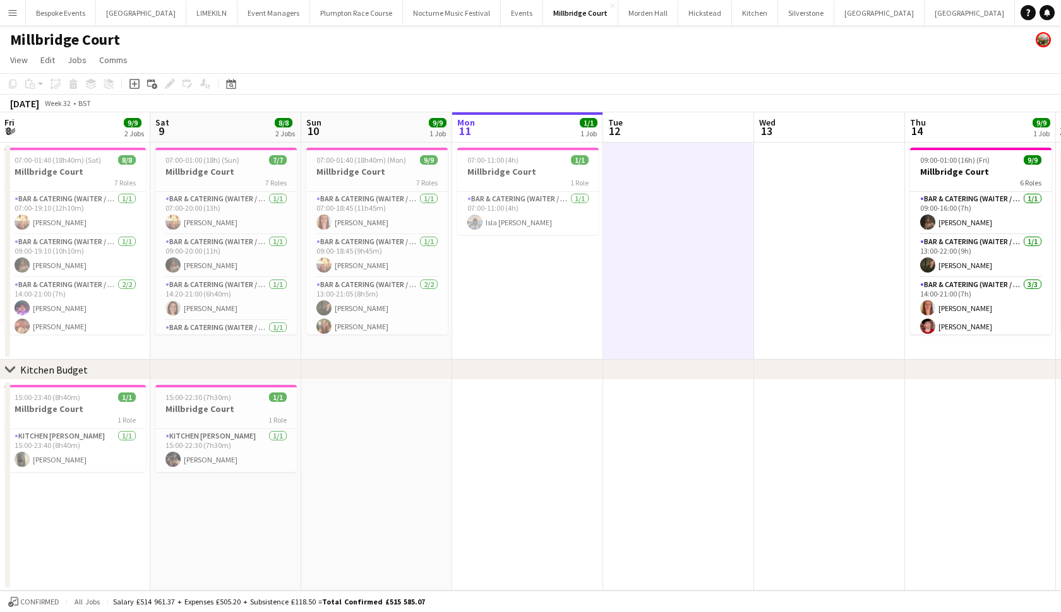
scroll to position [0, 0]
click at [382, 201] on app-card-role "Bar & Catering (Waiter / waitress) 1/1 07:00-18:45 (11h45m) Freya Hanmer" at bounding box center [376, 213] width 141 height 43
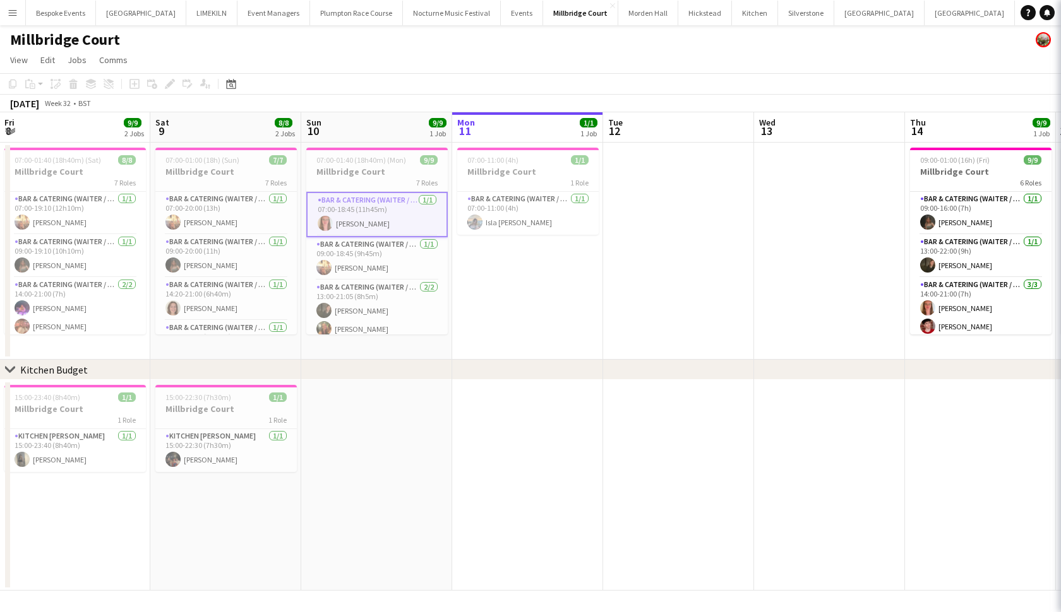
click at [382, 201] on app-card-role "Bar & Catering (Waiter / waitress) 1/1 07:00-18:45 (11h45m) Freya Hanmer" at bounding box center [376, 214] width 141 height 45
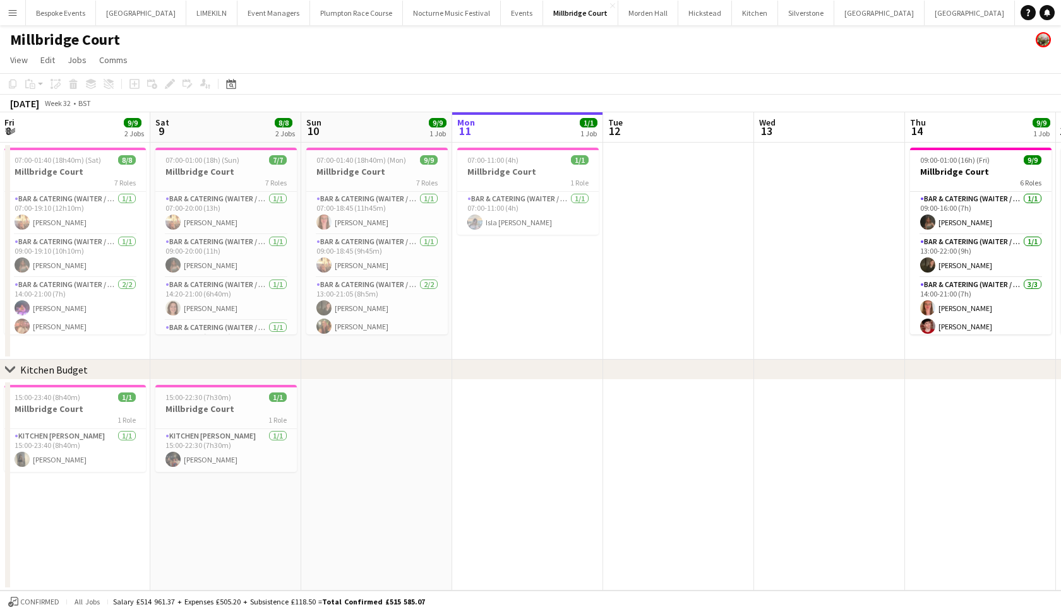
click at [382, 201] on app-card-role "Bar & Catering (Waiter / waitress) 1/1 07:00-18:45 (11h45m) Freya Hanmer" at bounding box center [376, 213] width 141 height 43
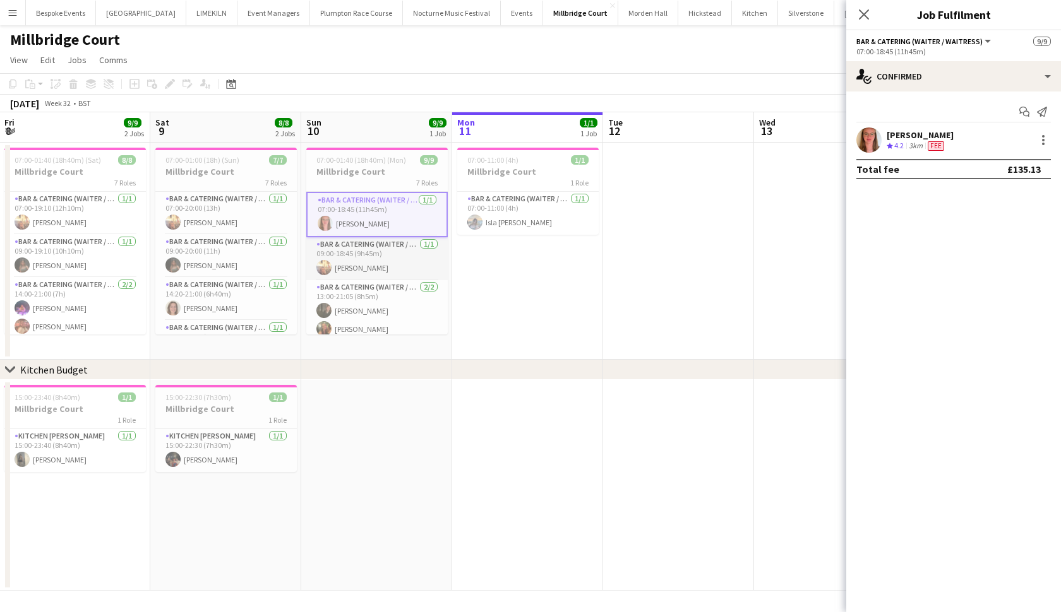
click at [362, 251] on app-card-role "Bar & Catering (Waiter / waitress) 1/1 09:00-18:45 (9h45m) Jemima Barfoot" at bounding box center [376, 258] width 141 height 43
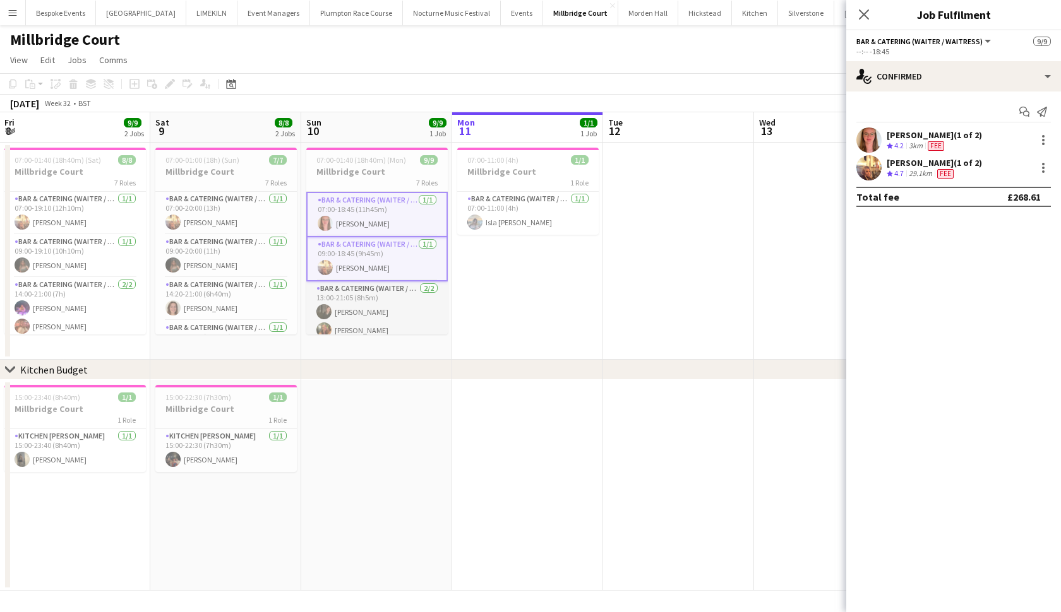
click at [357, 297] on app-card-role "Bar & Catering (Waiter / waitress) 2/2 13:00-21:05 (8h5m) freya green Emily Reed" at bounding box center [376, 312] width 141 height 61
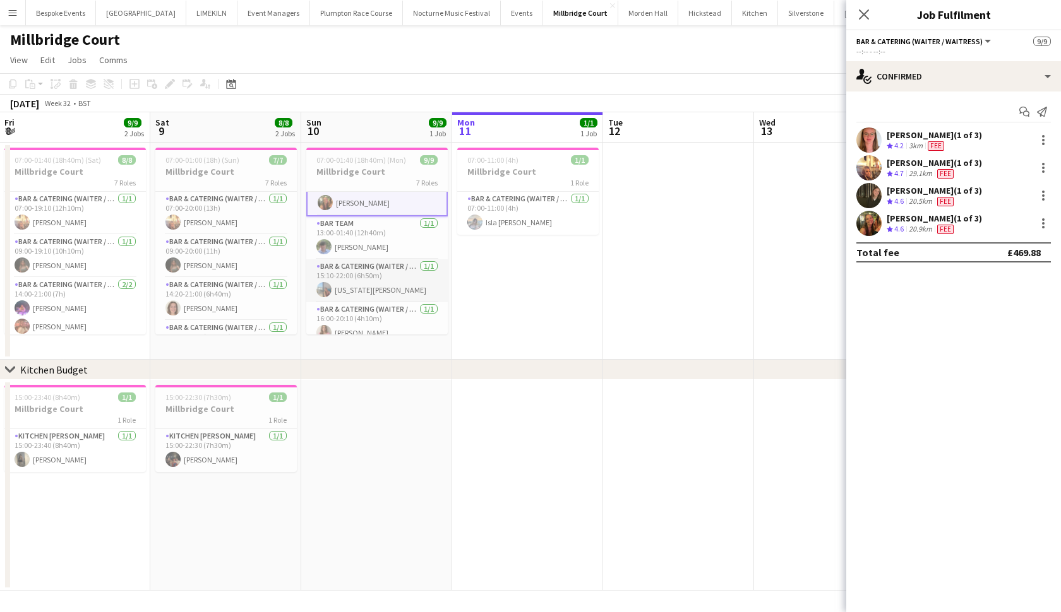
click at [356, 292] on app-card-role "Bar & Catering (Waiter / waitress) 1/1 15:10-22:00 (6h50m) georgia willoughby" at bounding box center [376, 280] width 141 height 43
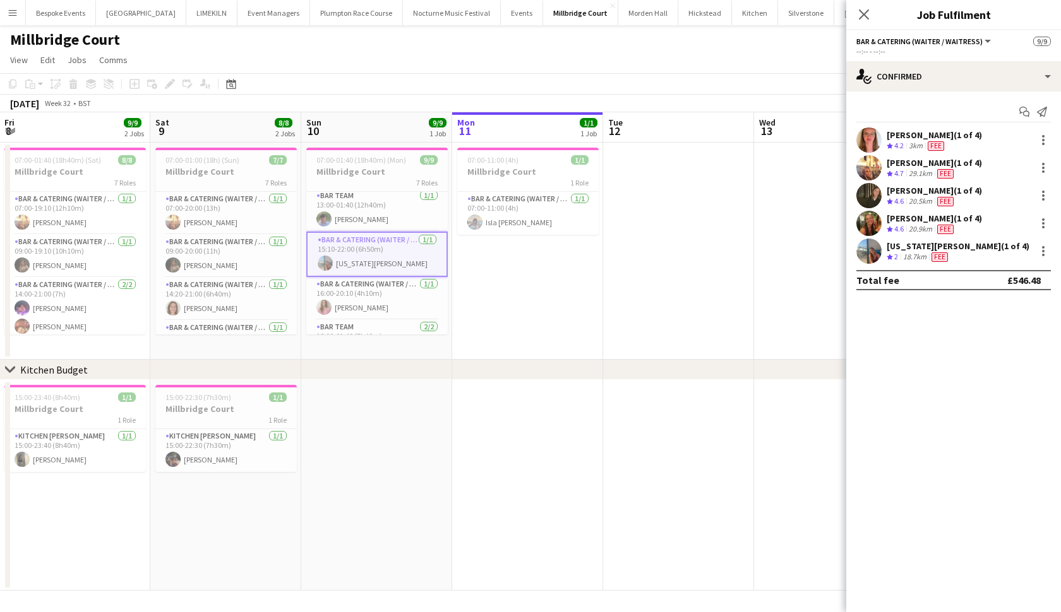
click at [356, 292] on app-card-role "Bar & Catering (Waiter / waitress) 1/1 16:00-20:10 (4h10m) Matilda Odell" at bounding box center [376, 298] width 141 height 43
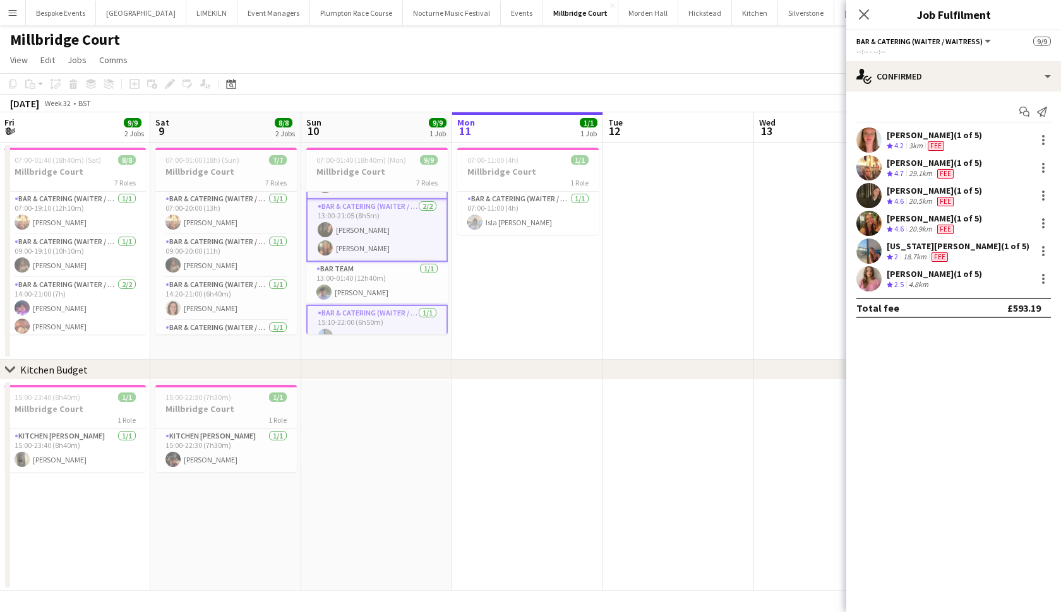
scroll to position [76, 0]
click at [371, 278] on app-card-role "Bar Team 1/1 13:00-01:40 (12h40m) Oliver Lewis" at bounding box center [376, 289] width 141 height 43
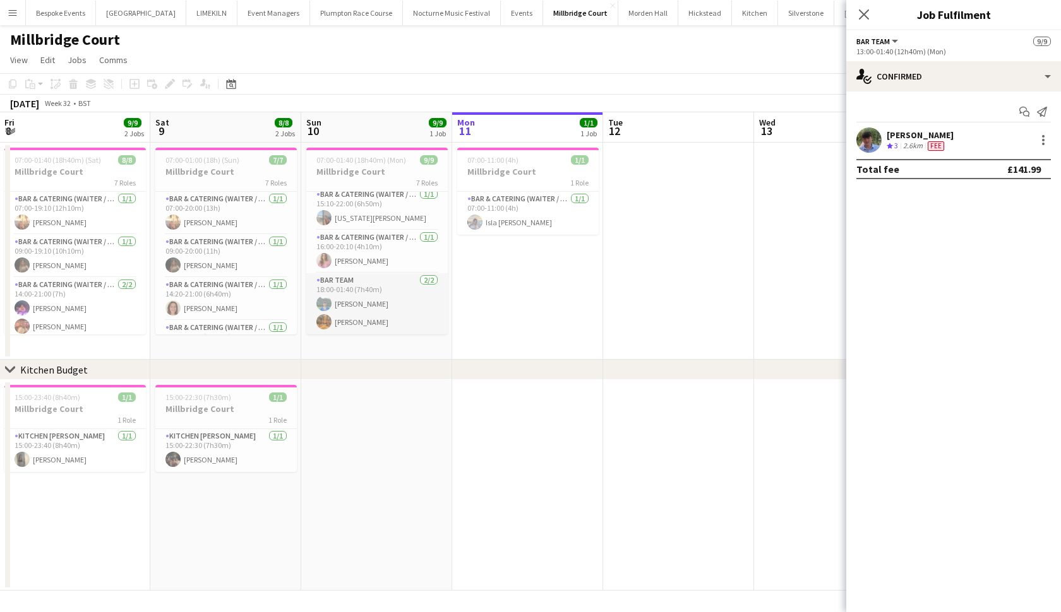
scroll to position [197, 0]
click at [369, 285] on app-card-role "Bar Team 2/2 18:00-01:40 (7h40m) Will Munroe Hannah Perryman" at bounding box center [376, 303] width 141 height 61
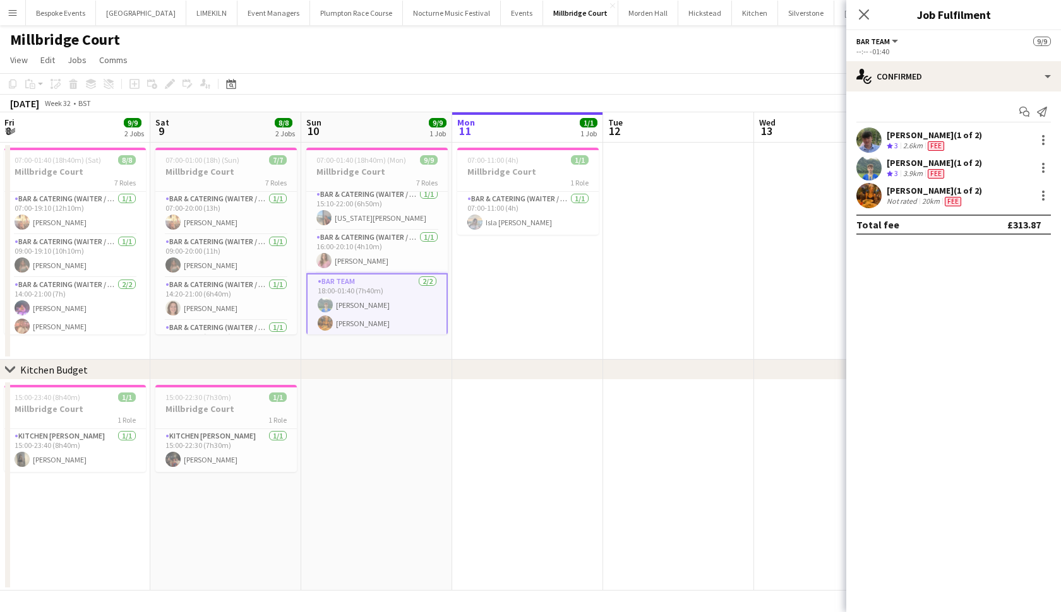
click at [535, 412] on app-date-cell at bounding box center [527, 485] width 151 height 211
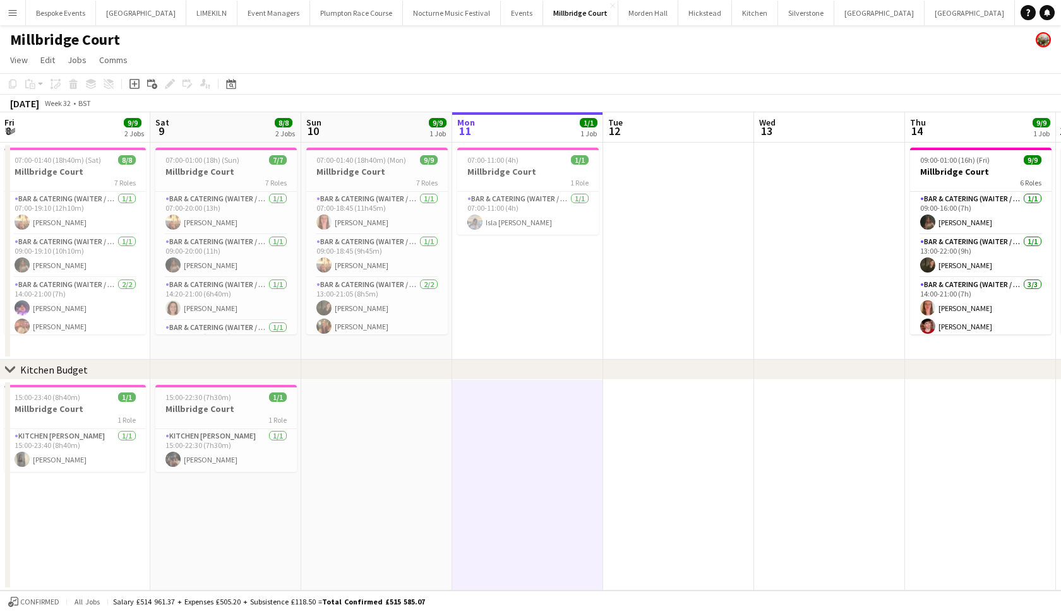
scroll to position [0, 0]
click at [13, 11] on app-icon "Menu" at bounding box center [13, 13] width 10 height 10
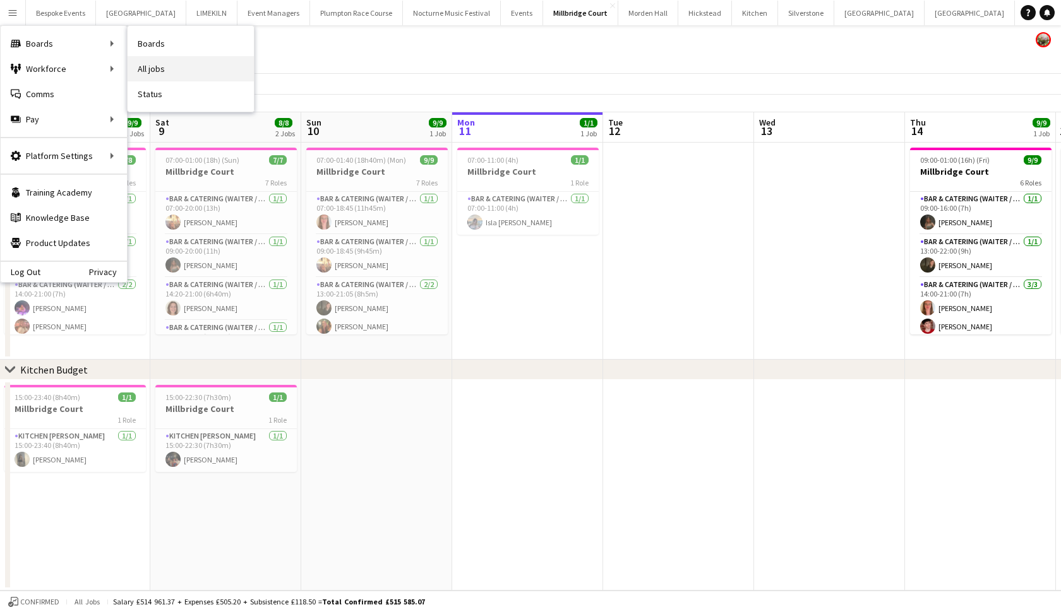
click at [142, 63] on link "All jobs" at bounding box center [191, 68] width 126 height 25
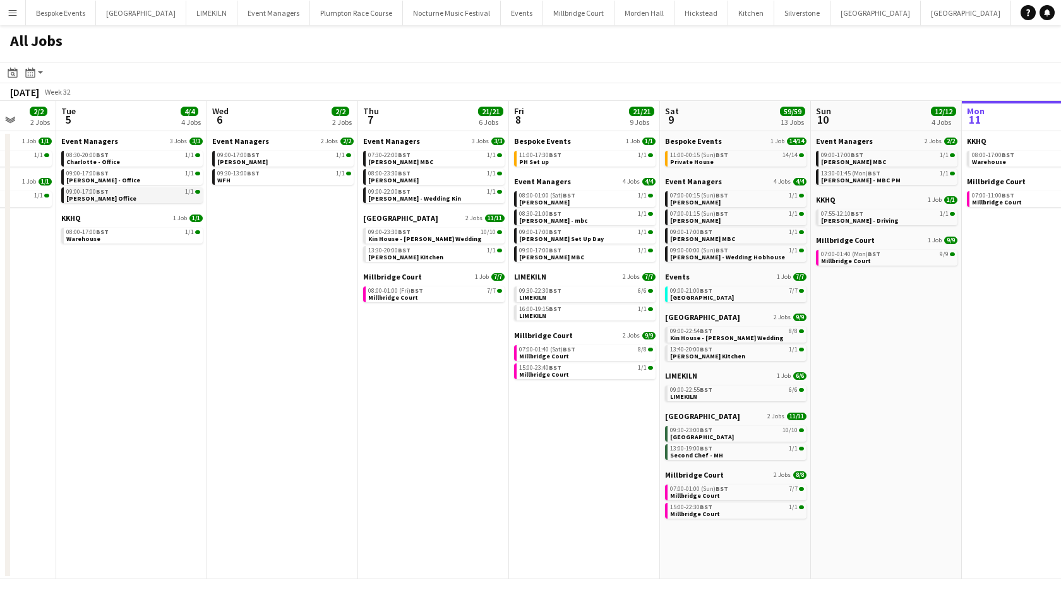
scroll to position [0, 552]
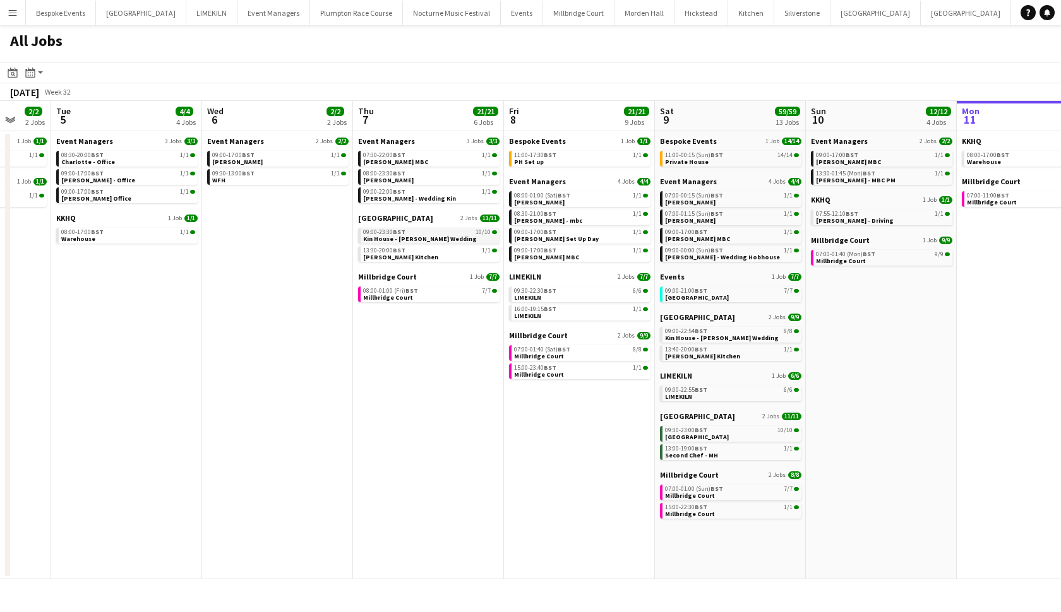
click at [419, 235] on span "Kin House - Entwistle Wedding" at bounding box center [420, 239] width 114 height 8
click at [444, 293] on div "08:00-01:00 (Fri) BST 7/7" at bounding box center [430, 291] width 134 height 6
click at [524, 289] on span "09:30-22:30 BST" at bounding box center [535, 291] width 42 height 6
click at [706, 158] on span "11:00-00:15 (Sun) BST" at bounding box center [694, 155] width 58 height 6
click at [681, 431] on span "09:30-23:00 BST" at bounding box center [686, 430] width 42 height 6
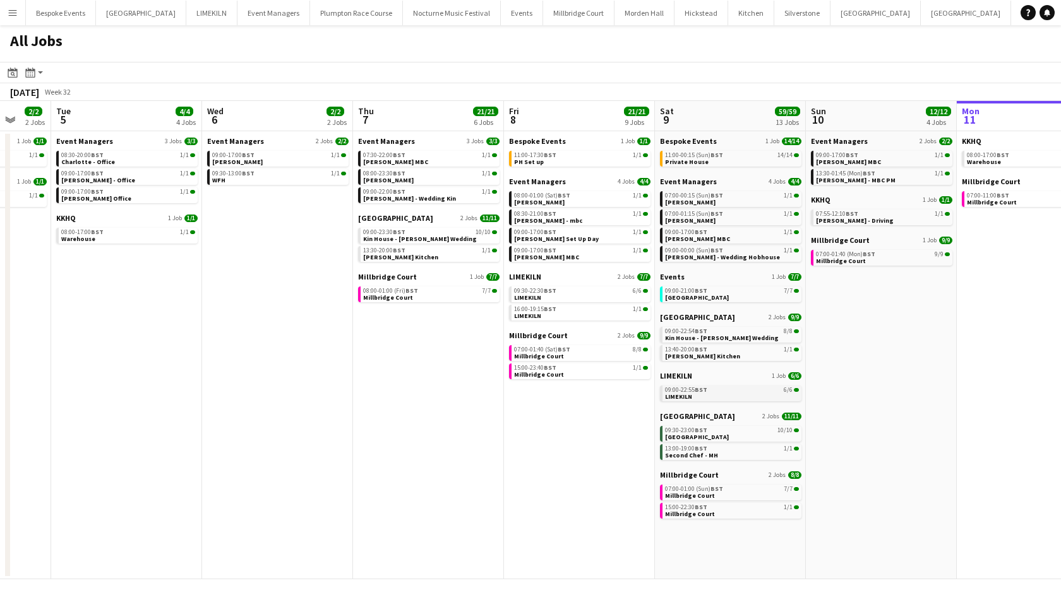
click at [687, 393] on span "LIMEKILN" at bounding box center [678, 397] width 27 height 8
click at [688, 437] on span "[GEOGRAPHIC_DATA]" at bounding box center [697, 437] width 64 height 8
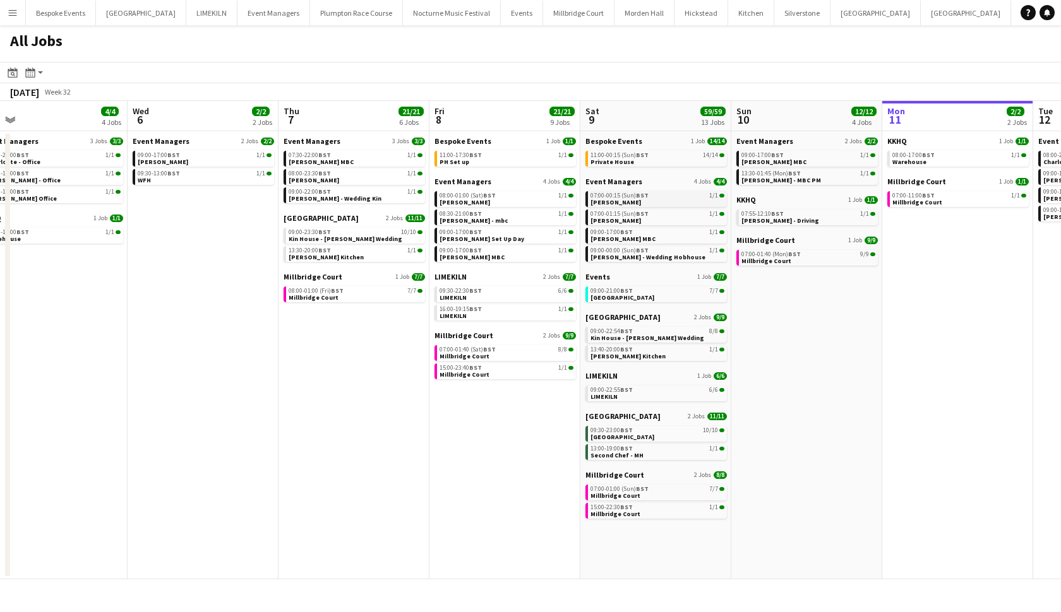
scroll to position [0, 630]
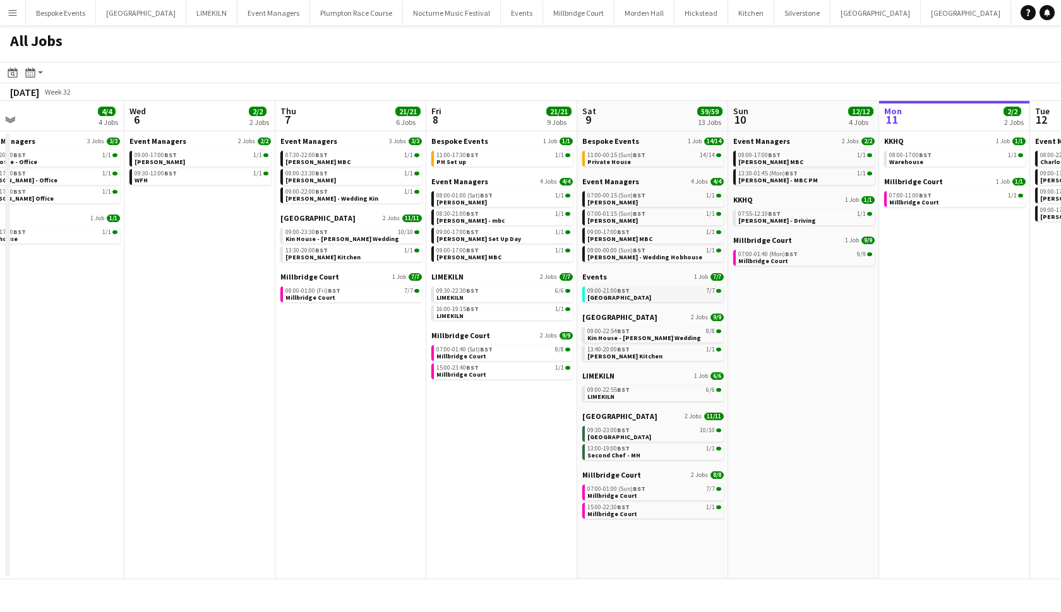
click at [617, 290] on span "09:00-21:00 BST" at bounding box center [608, 291] width 42 height 6
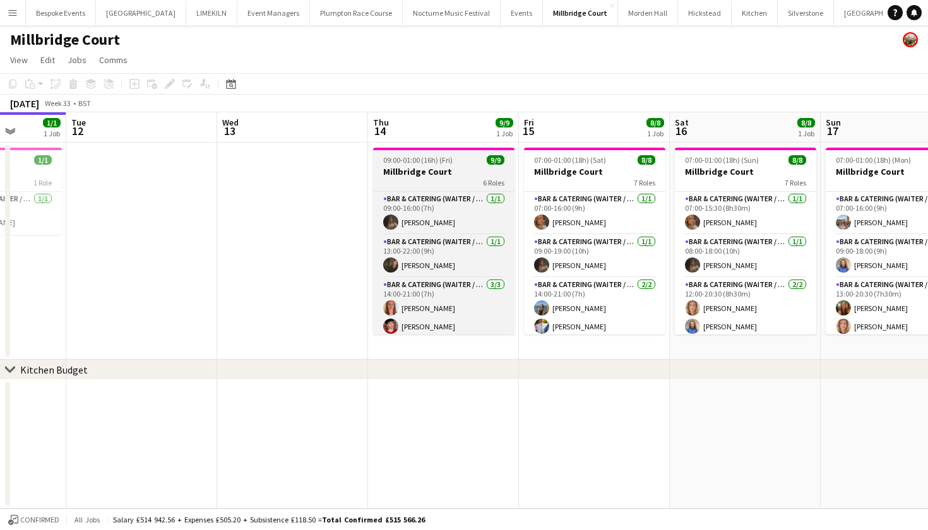
scroll to position [0, 537]
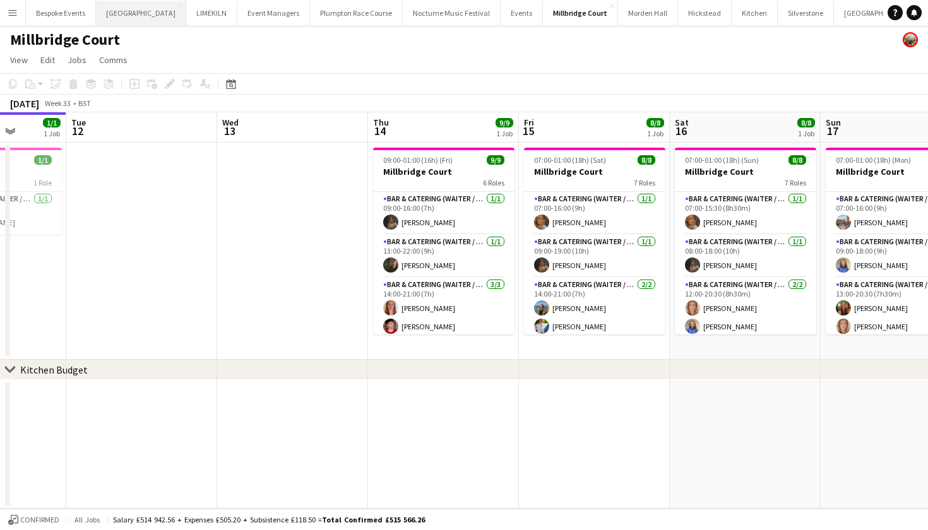
click at [119, 13] on button "Micklefield Hall Close" at bounding box center [141, 13] width 90 height 25
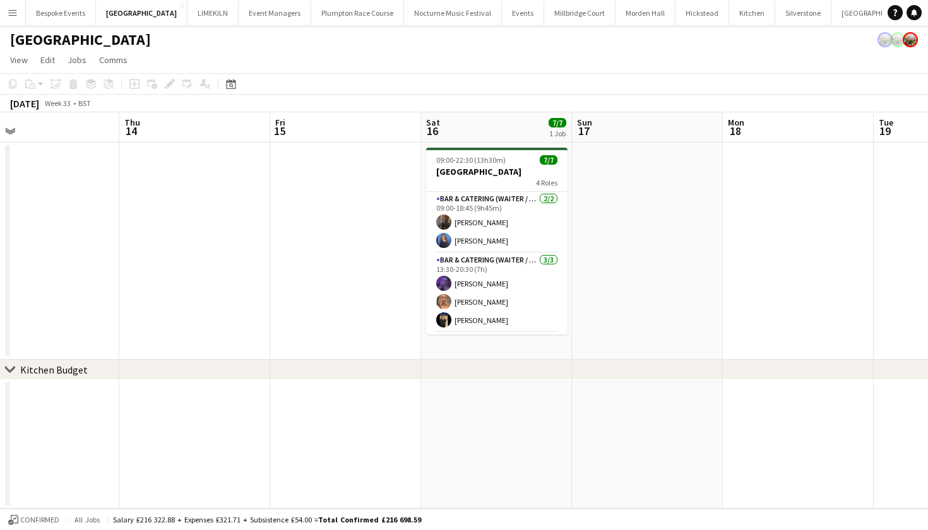
scroll to position [0, 480]
click at [302, 418] on app-date-cell at bounding box center [349, 444] width 151 height 129
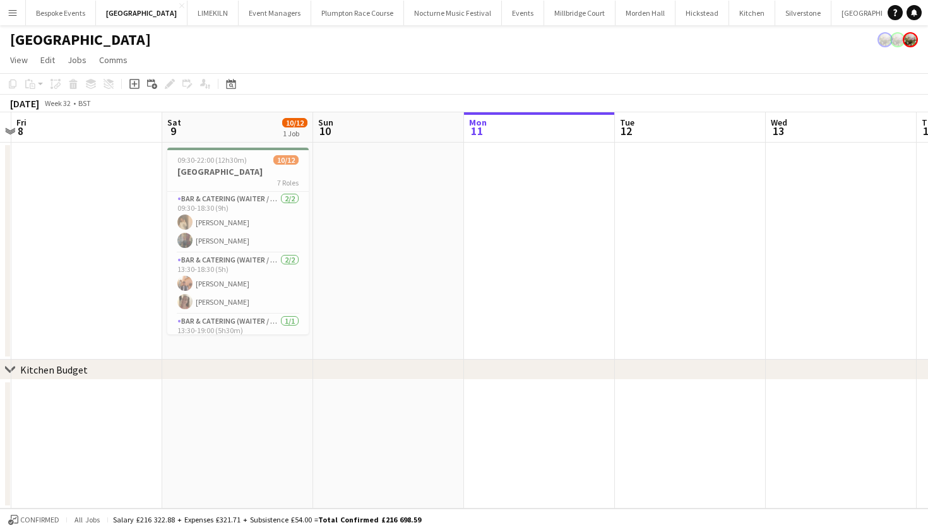
scroll to position [0, 379]
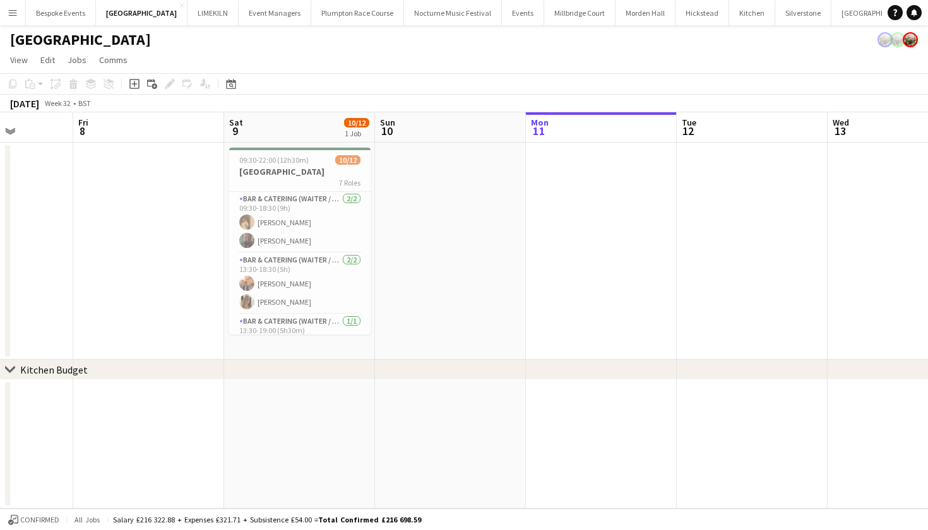
click at [166, 423] on app-date-cell at bounding box center [148, 444] width 151 height 129
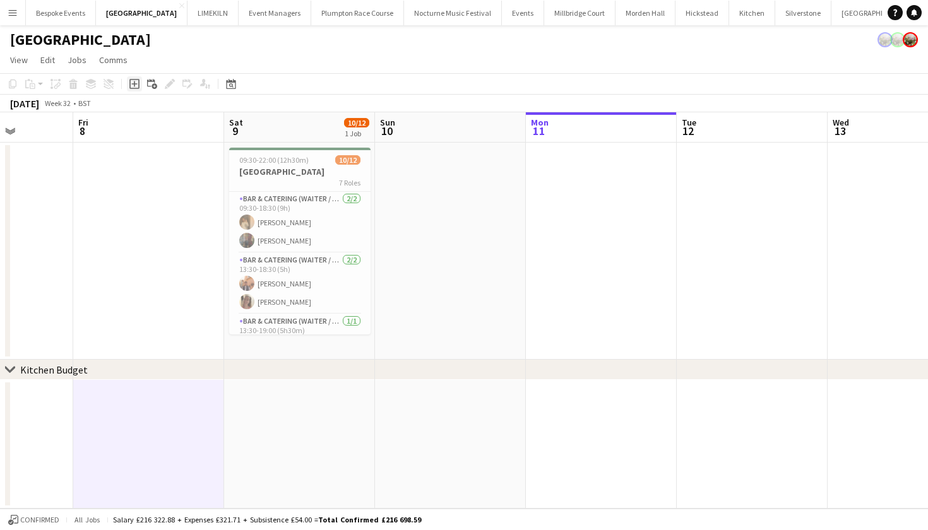
click at [136, 83] on icon "Add job" at bounding box center [134, 84] width 10 height 10
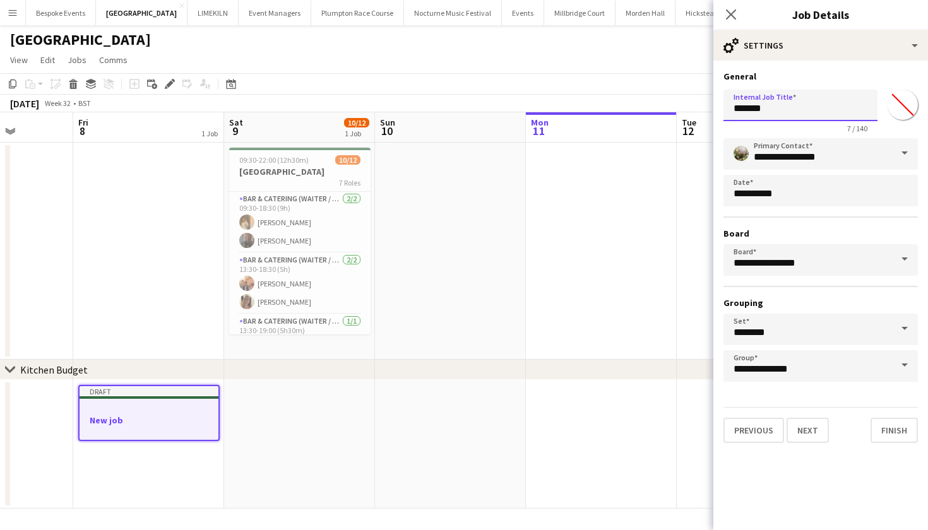
click at [769, 115] on input "*******" at bounding box center [800, 106] width 154 height 32
type input "*"
type input "**********"
click at [814, 433] on button "Next" at bounding box center [808, 430] width 42 height 25
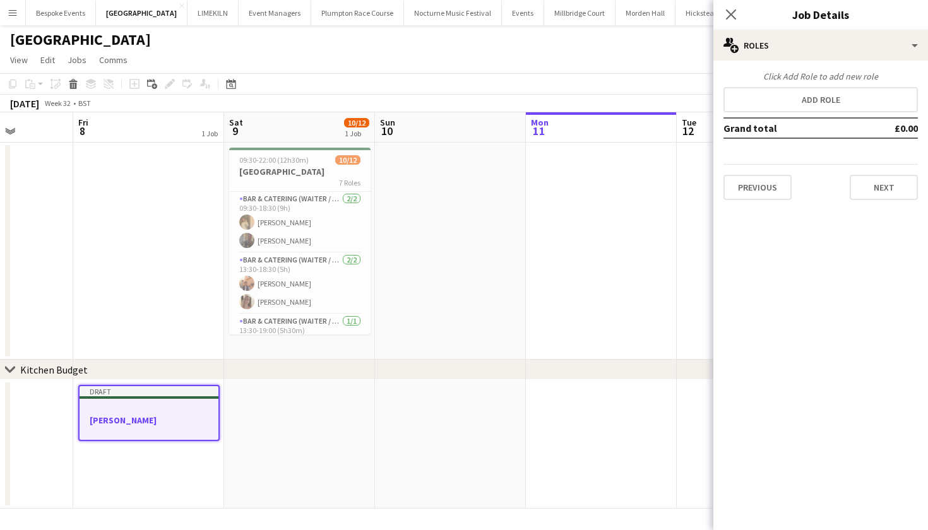
click at [133, 245] on app-date-cell at bounding box center [148, 251] width 151 height 217
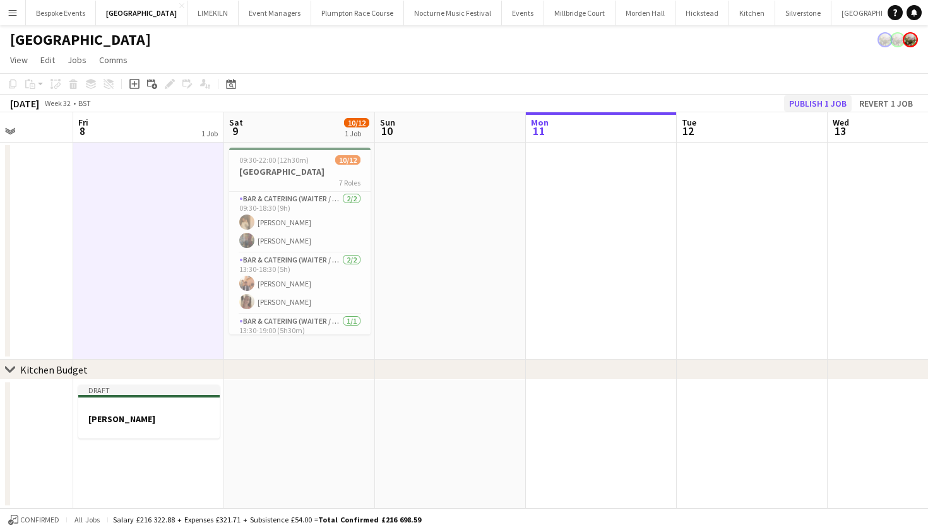
click at [821, 101] on button "Publish 1 job" at bounding box center [818, 103] width 68 height 16
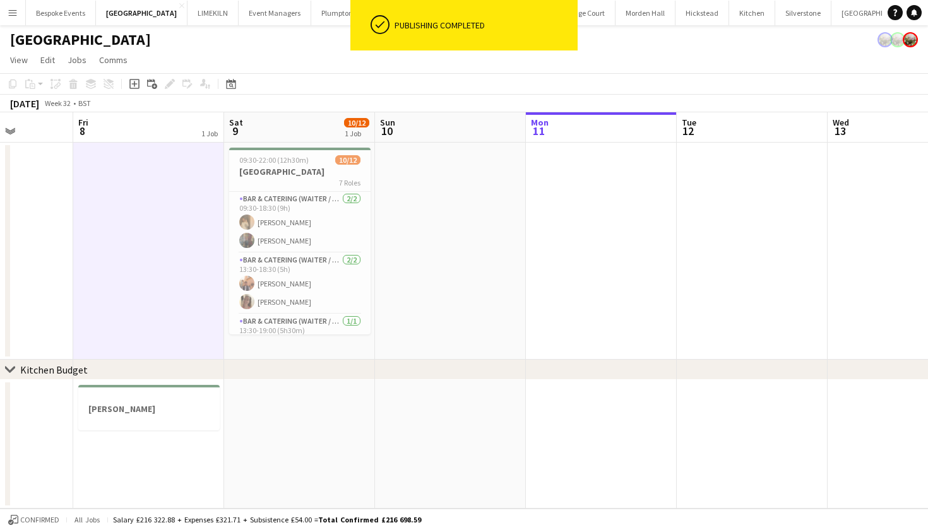
click at [353, 396] on app-date-cell at bounding box center [299, 444] width 151 height 129
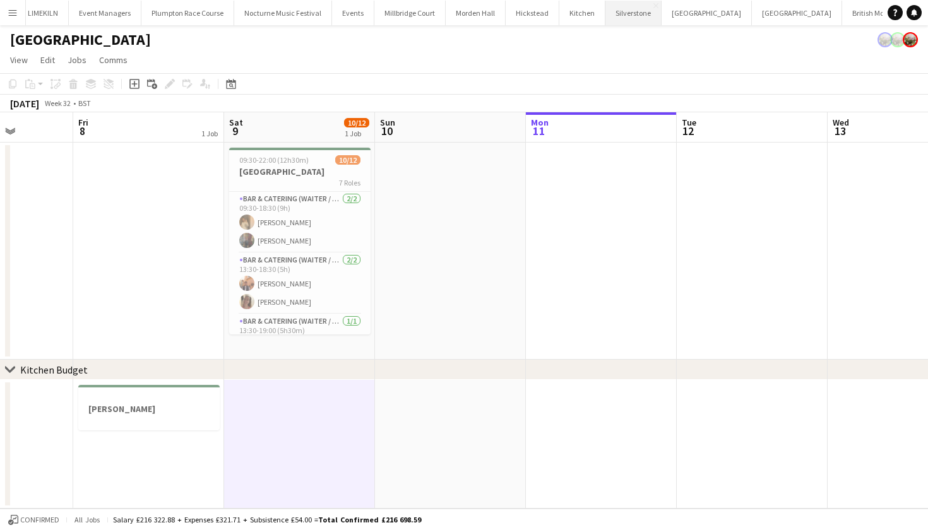
scroll to position [0, 169]
click at [753, 15] on button "[GEOGRAPHIC_DATA] Close" at bounding box center [798, 13] width 90 height 25
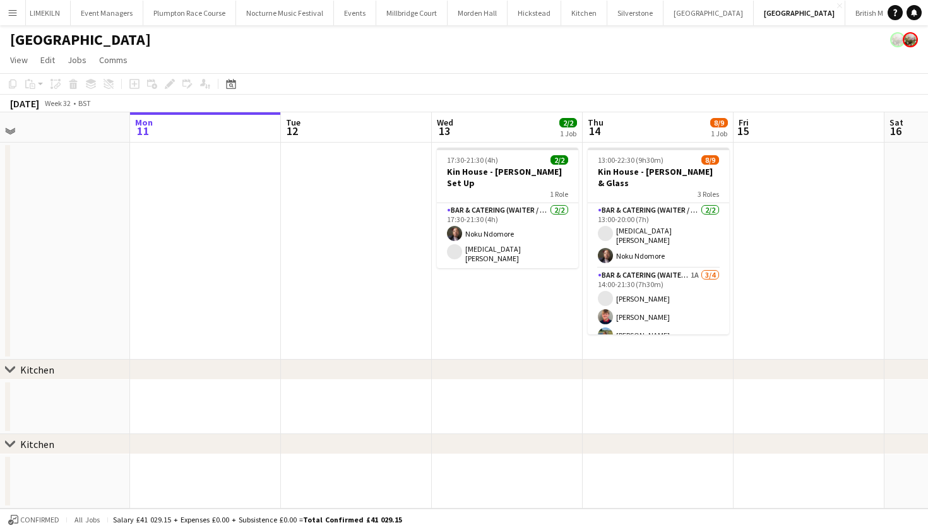
scroll to position [0, 324]
click at [660, 390] on app-date-cell at bounding box center [656, 407] width 151 height 54
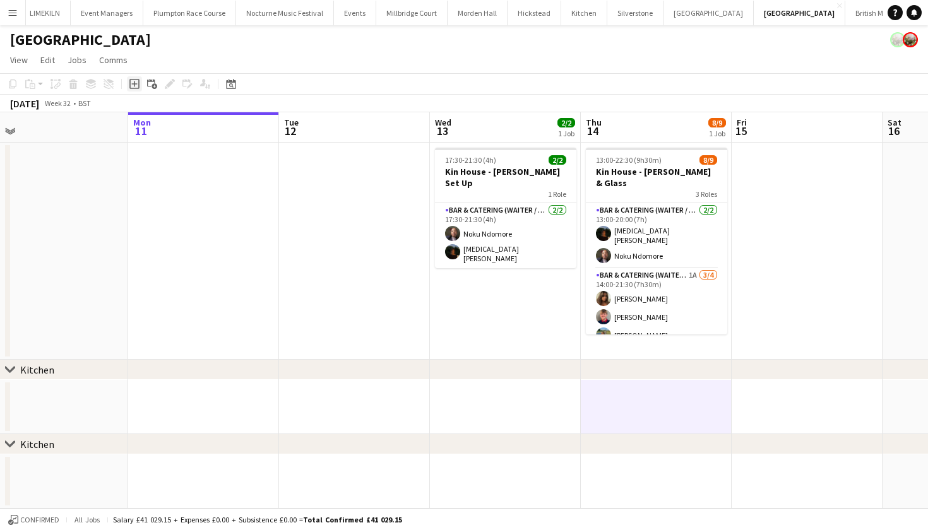
click at [135, 86] on icon "Add job" at bounding box center [134, 84] width 10 height 10
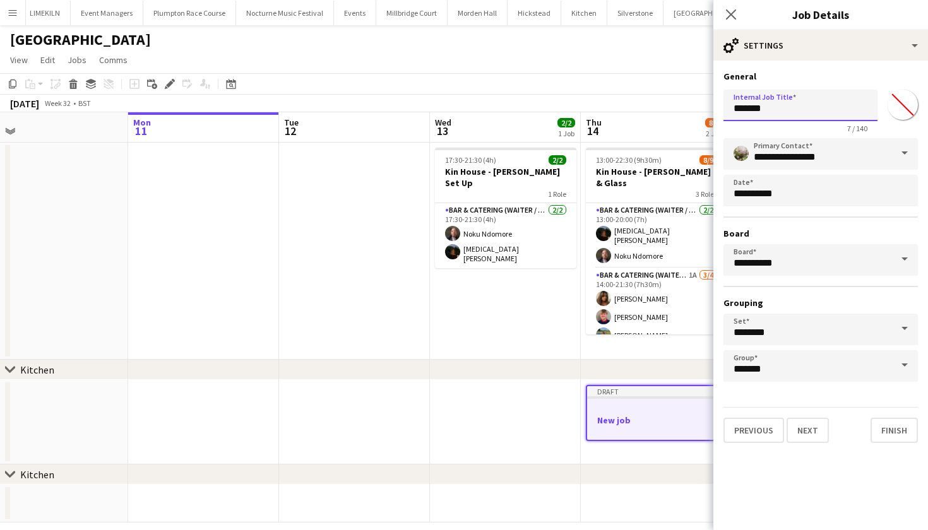
click at [778, 99] on input "*******" at bounding box center [800, 106] width 154 height 32
click at [778, 104] on input "*******" at bounding box center [800, 106] width 154 height 32
click at [541, 316] on app-date-cell "17:30-21:30 (4h) 2/2 Kin House - Lynch Set Up 1 Role Bar & Catering (Waiter / w…" at bounding box center [505, 251] width 151 height 217
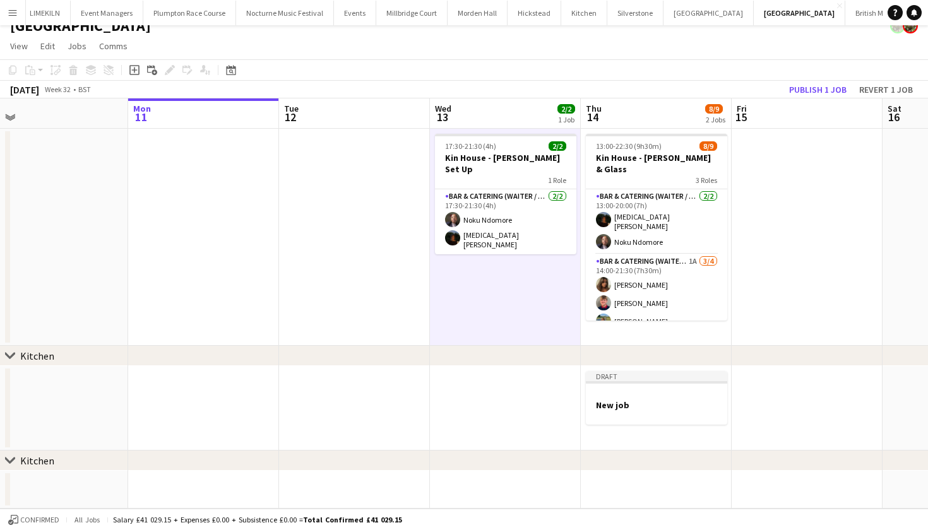
scroll to position [14, 0]
click at [871, 92] on button "Revert 1 job" at bounding box center [886, 89] width 64 height 16
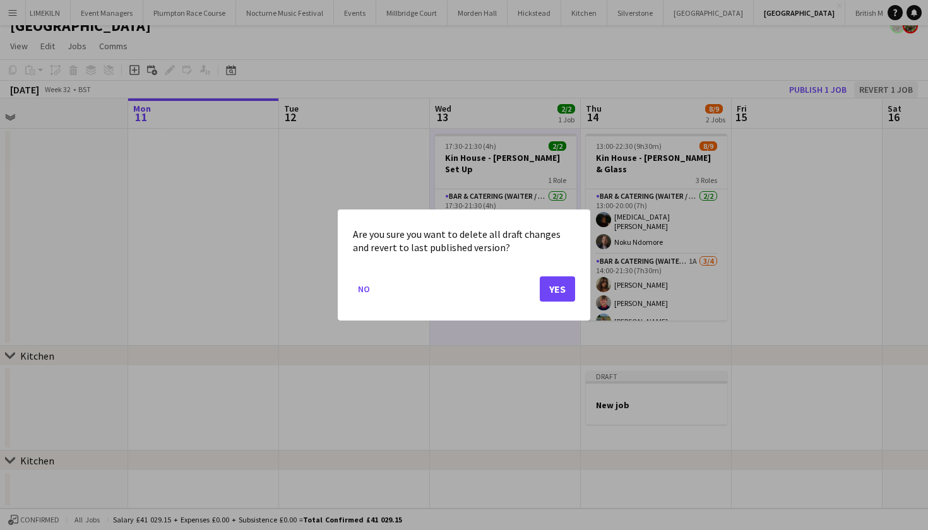
scroll to position [0, 0]
click at [555, 290] on button "Yes" at bounding box center [557, 289] width 35 height 25
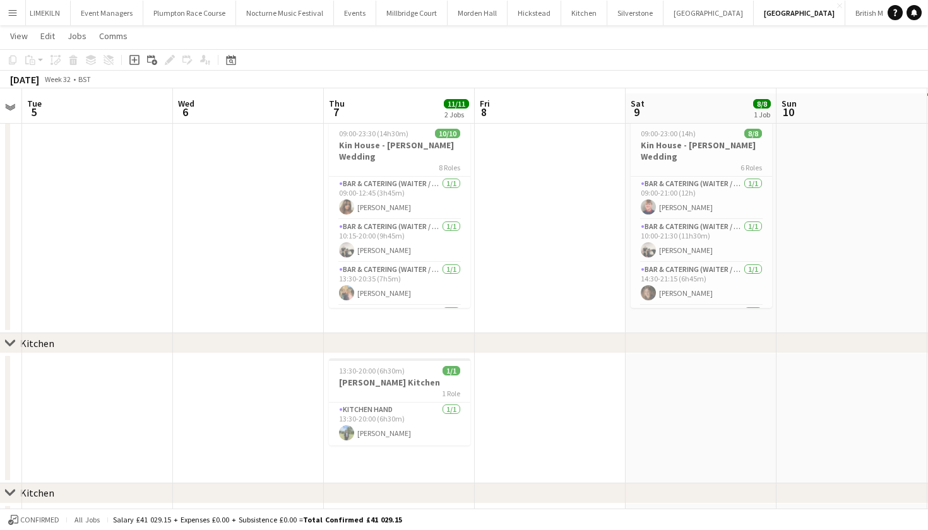
scroll to position [30, 0]
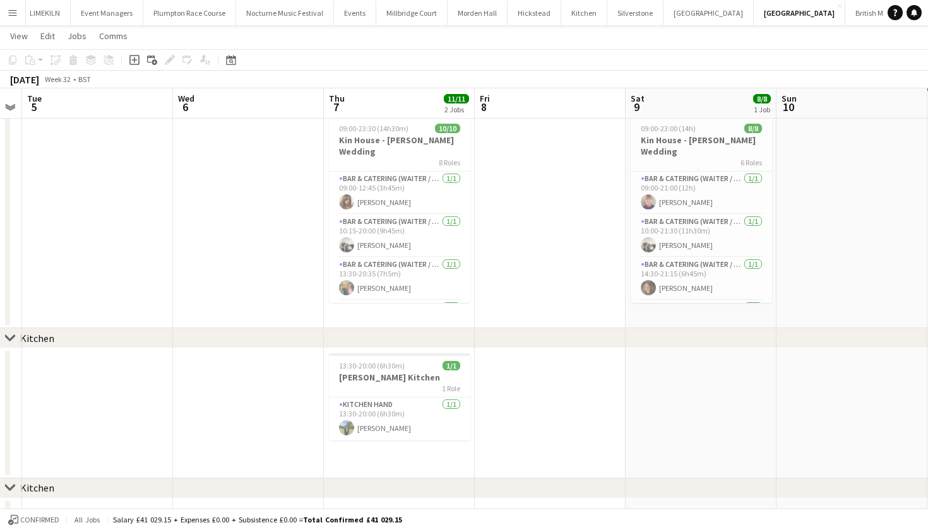
click at [677, 394] on app-date-cell at bounding box center [701, 413] width 151 height 130
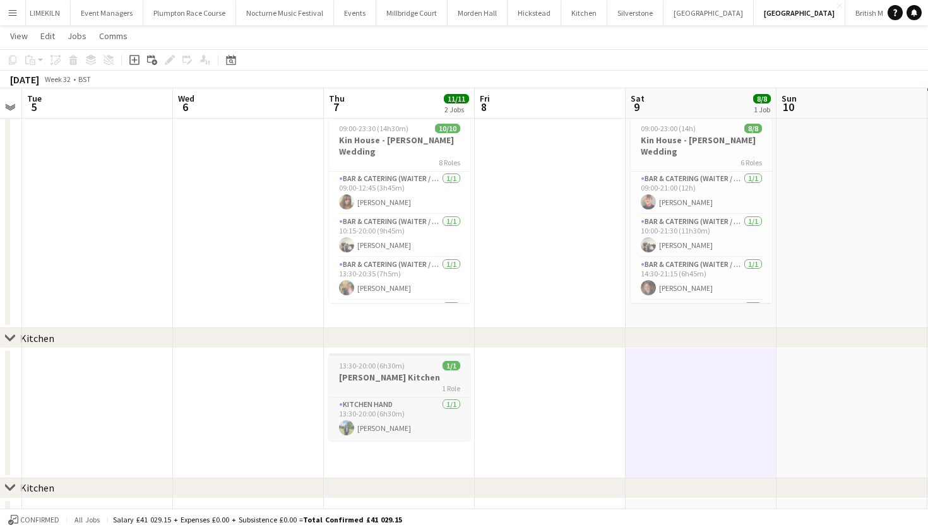
click at [393, 376] on h3 "[PERSON_NAME] Kitchen" at bounding box center [399, 377] width 141 height 11
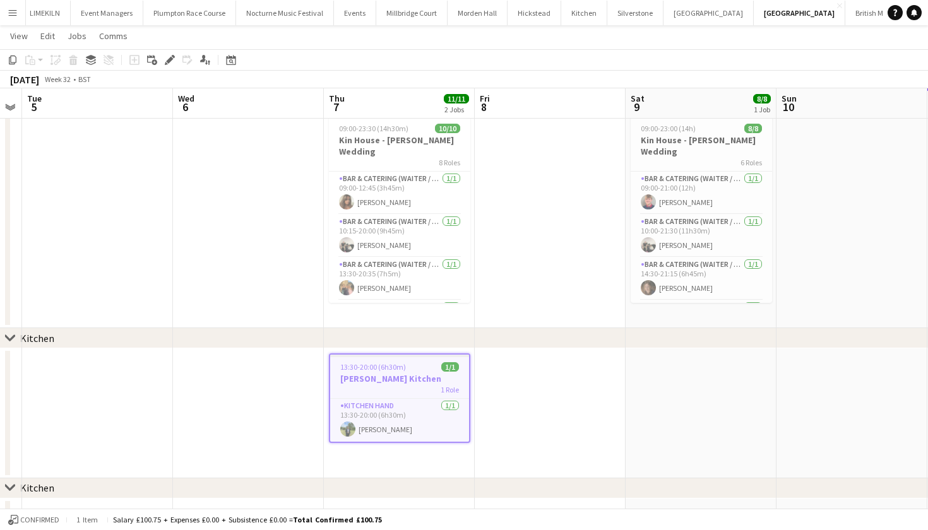
click at [679, 427] on app-date-cell at bounding box center [701, 413] width 151 height 130
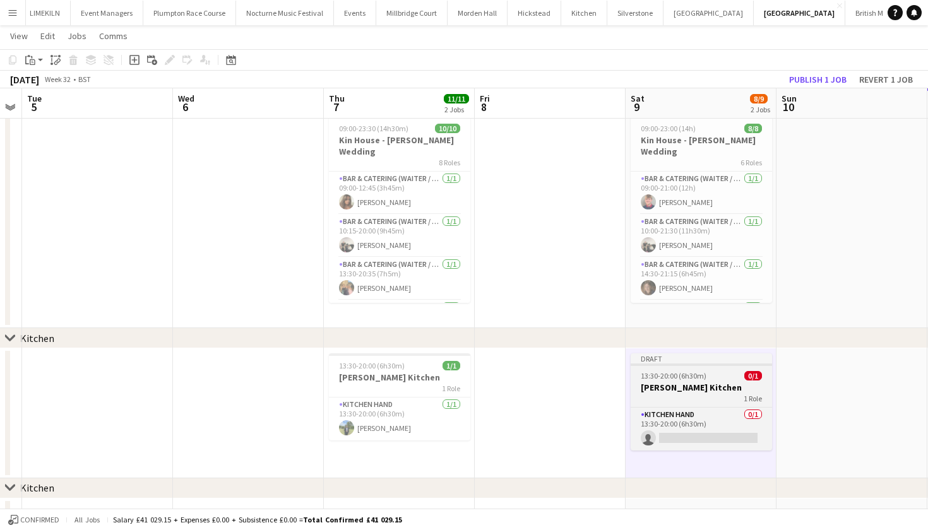
click at [666, 382] on h3 "[PERSON_NAME] Kitchen" at bounding box center [701, 387] width 141 height 11
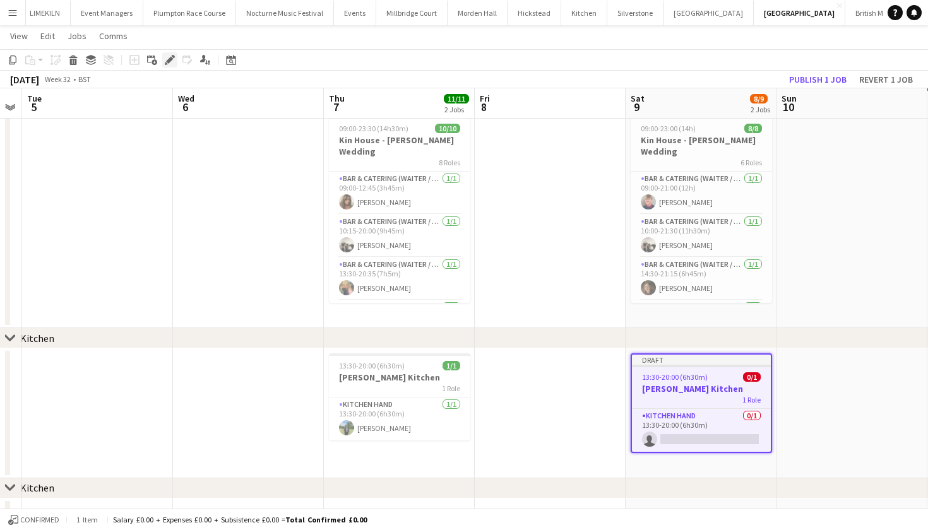
click at [169, 66] on div "Edit" at bounding box center [169, 59] width 15 height 15
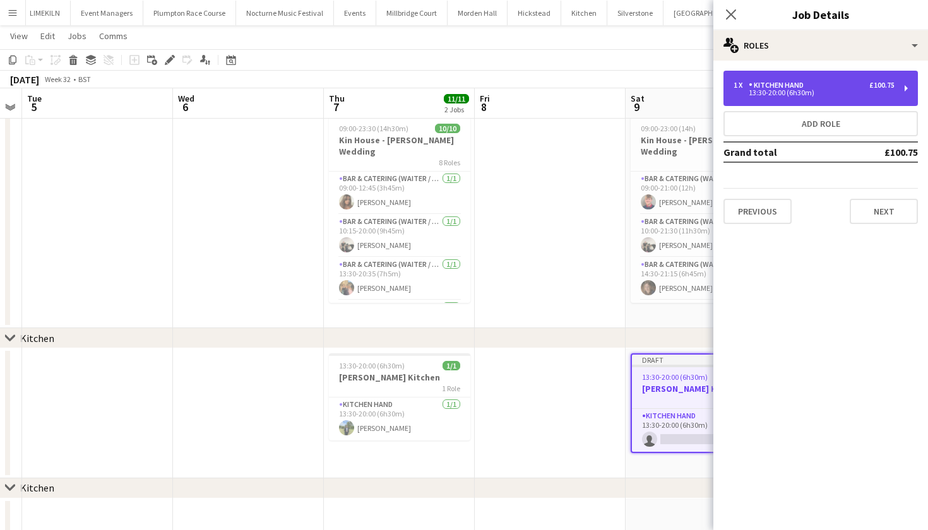
click at [771, 96] on div "13:30-20:00 (6h30m)" at bounding box center [814, 93] width 161 height 6
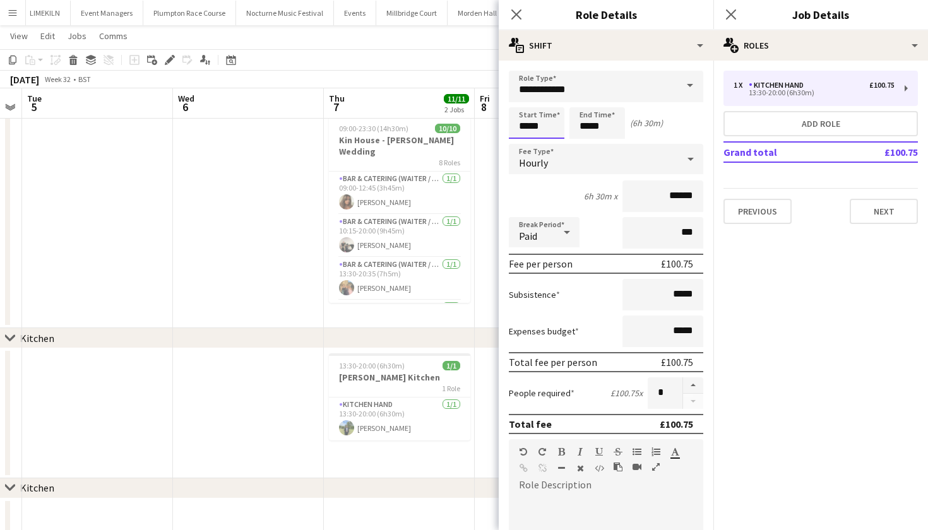
click at [536, 127] on input "*****" at bounding box center [537, 123] width 56 height 32
type input "*****"
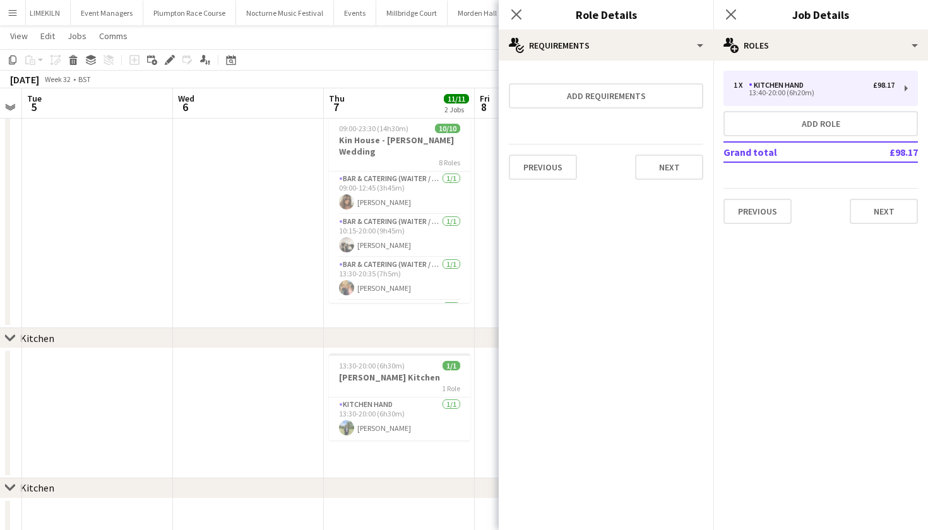
click at [260, 306] on app-date-cell at bounding box center [248, 219] width 151 height 217
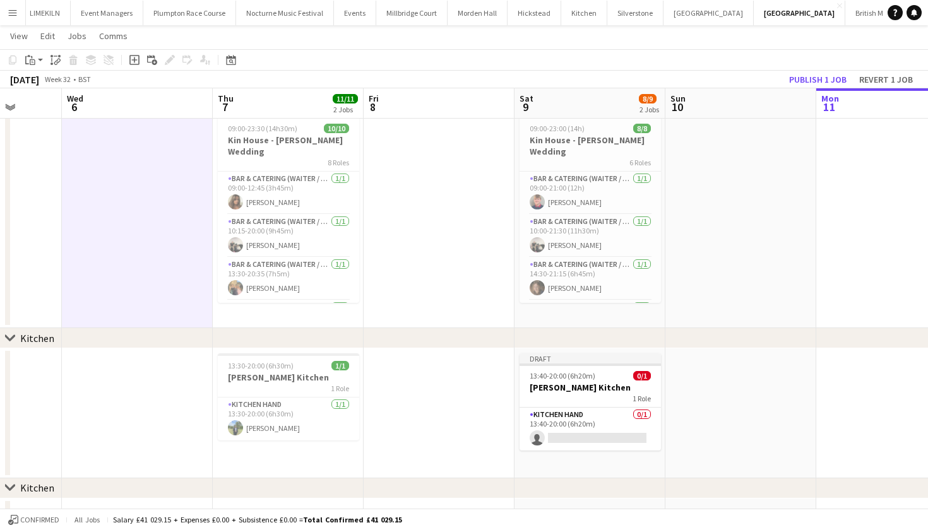
scroll to position [0, 551]
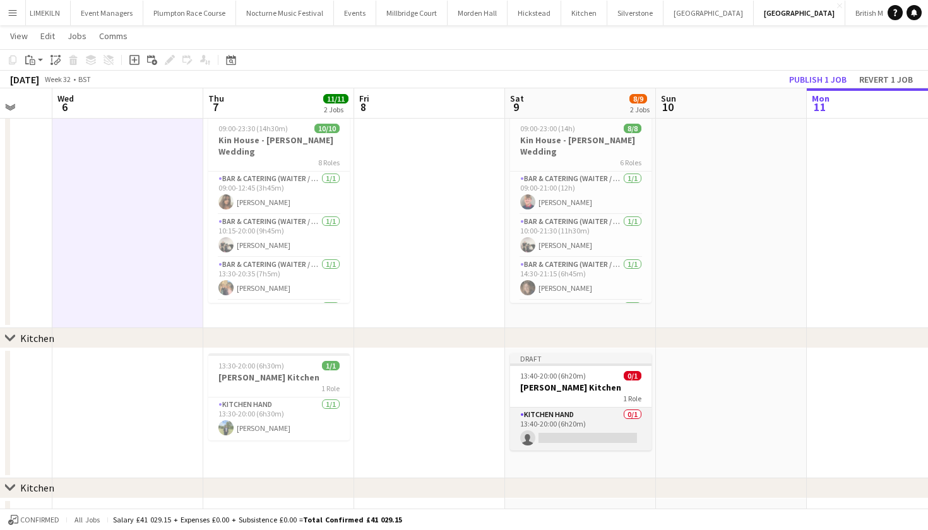
click at [582, 428] on app-card-role "Kitchen Hand 0/1 13:40-20:00 (6h20m) single-neutral-actions" at bounding box center [580, 429] width 141 height 43
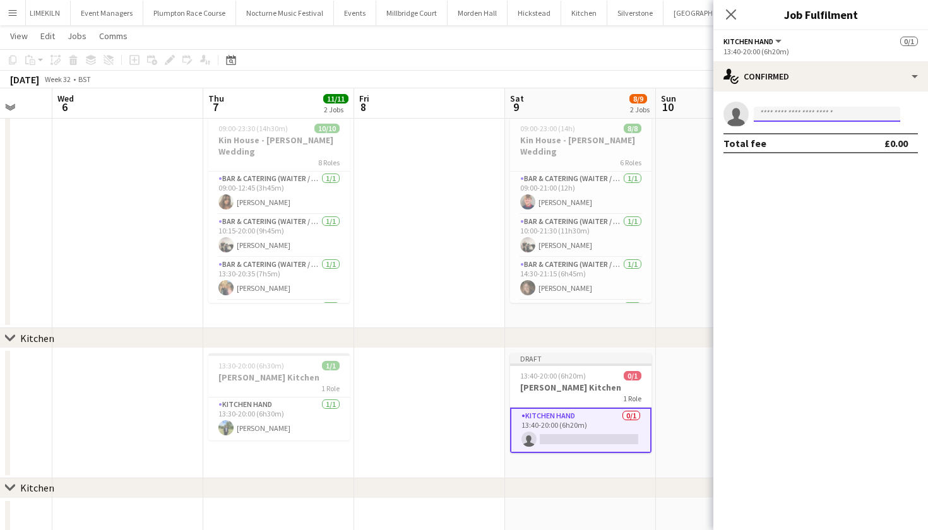
click at [849, 114] on input at bounding box center [827, 114] width 146 height 15
type input "******"
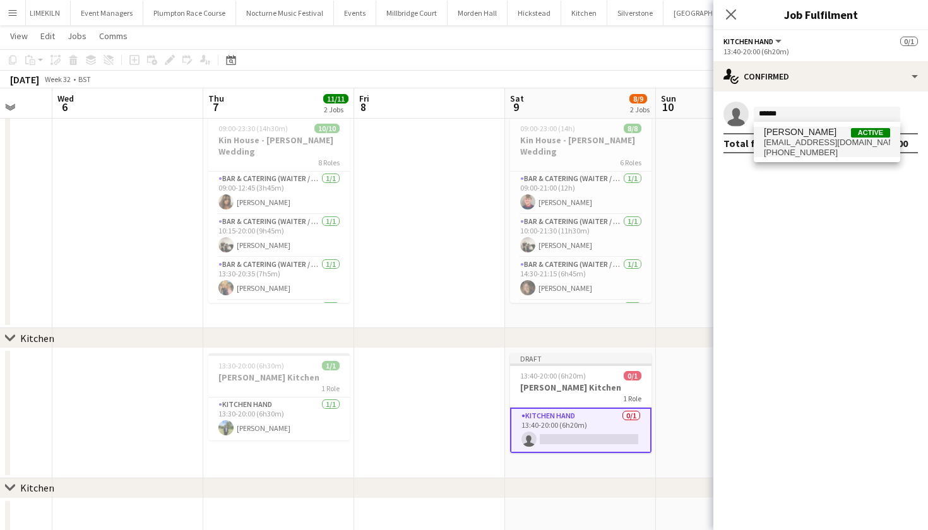
drag, startPoint x: 849, startPoint y: 114, endPoint x: 866, endPoint y: 150, distance: 39.2
click at [866, 150] on span "+447484237248" at bounding box center [827, 153] width 126 height 10
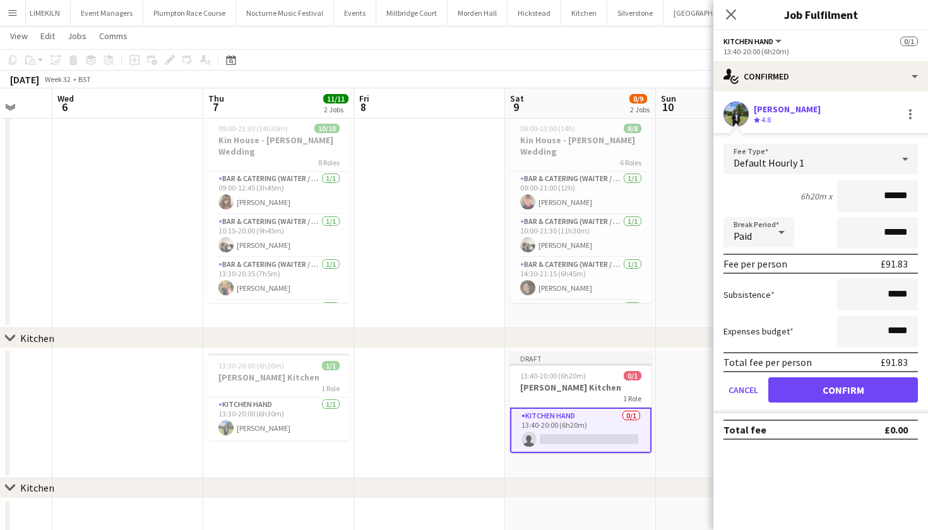
click at [894, 198] on input "******" at bounding box center [877, 197] width 81 height 32
type input "******"
click at [843, 390] on button "Confirm" at bounding box center [843, 390] width 150 height 25
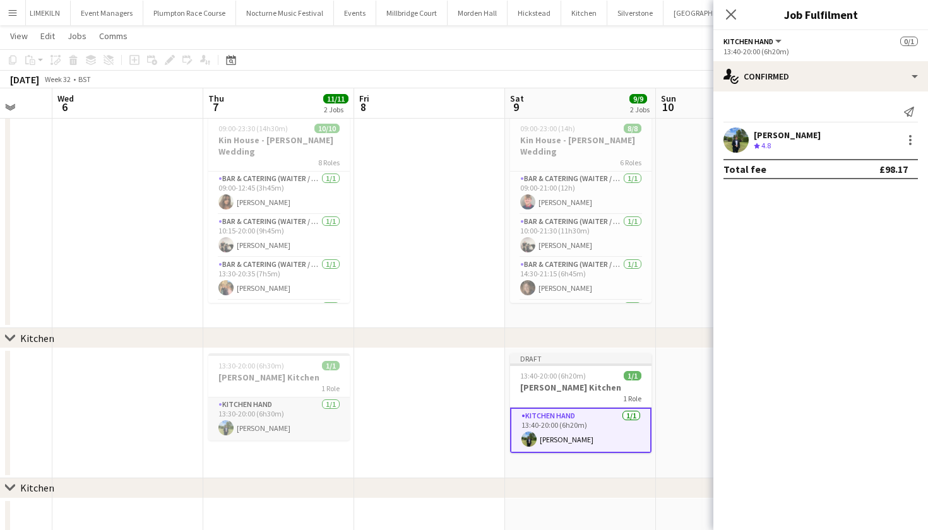
click at [305, 417] on app-card-role "Kitchen Hand 1/1 13:30-20:00 (6h30m) Harvey Gardner" at bounding box center [278, 419] width 141 height 43
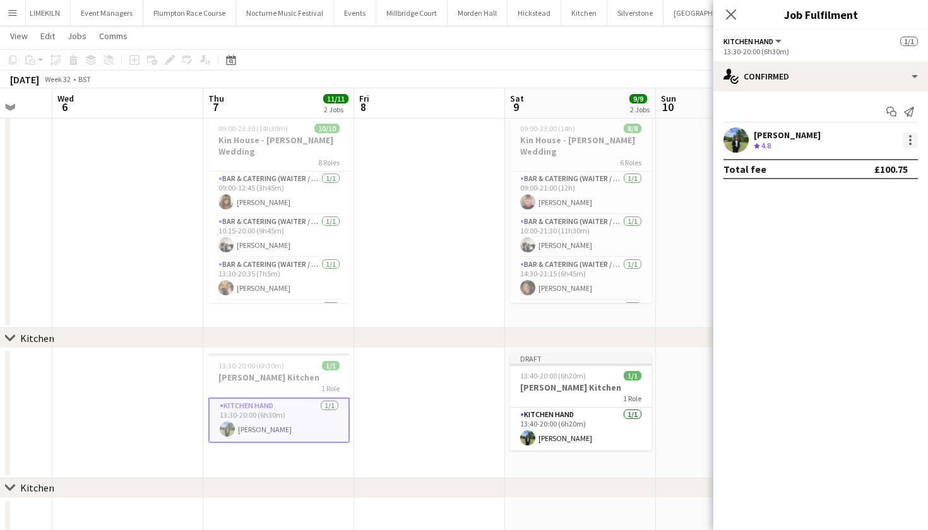
click at [909, 146] on div at bounding box center [910, 140] width 15 height 15
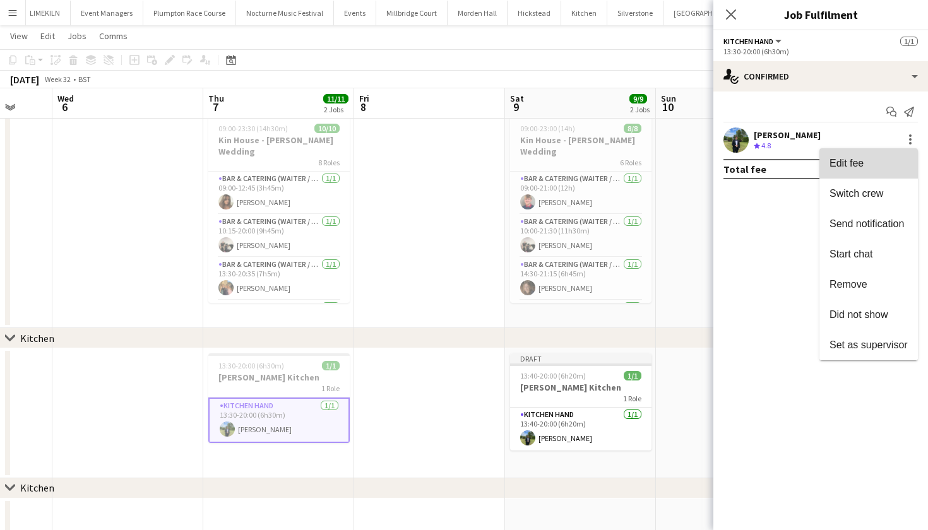
click at [871, 164] on span "Edit fee" at bounding box center [869, 163] width 78 height 11
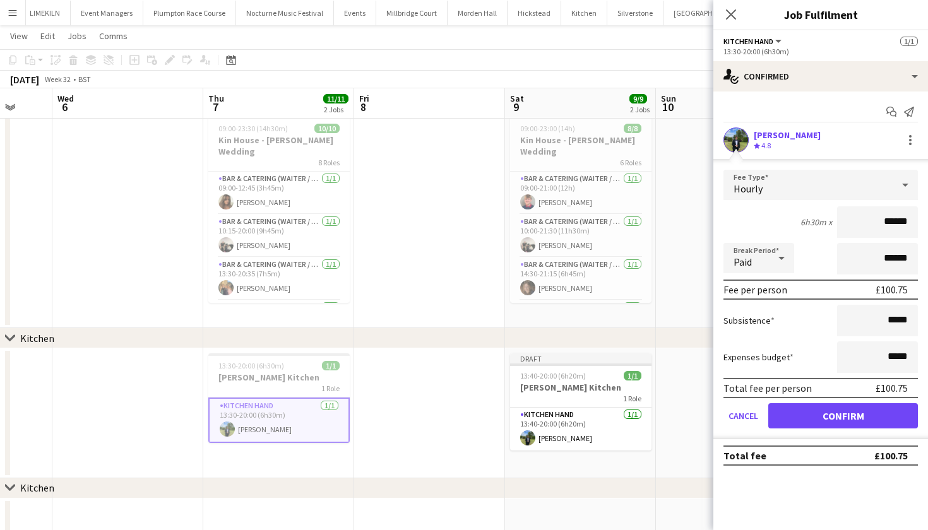
click at [823, 414] on button "Confirm" at bounding box center [843, 415] width 150 height 25
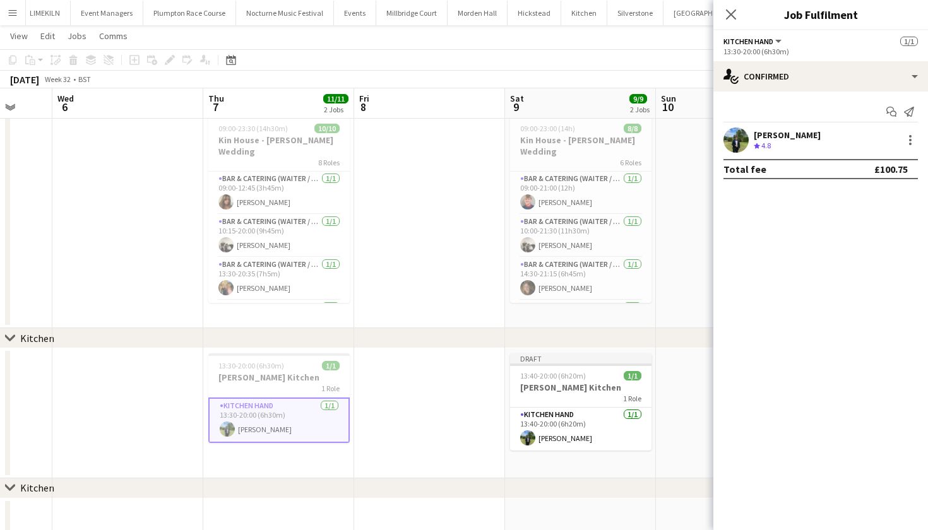
click at [419, 358] on app-date-cell at bounding box center [429, 413] width 151 height 130
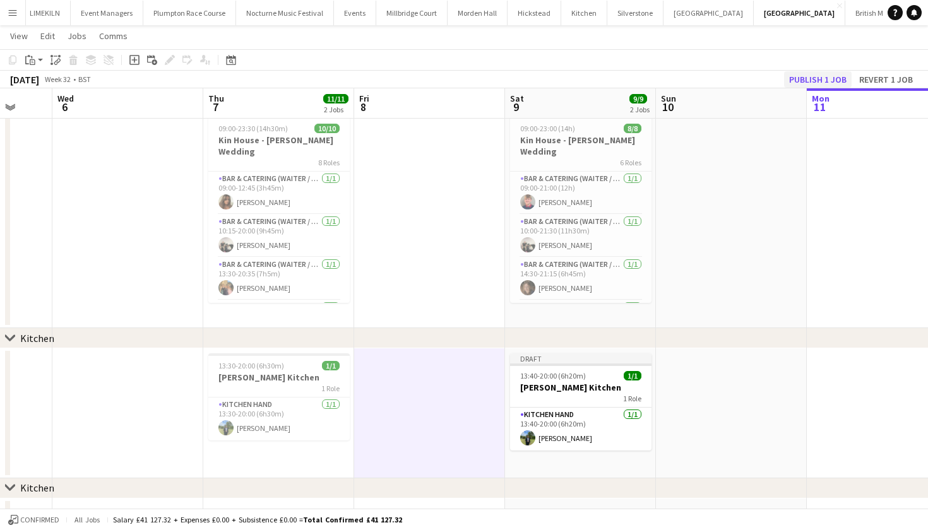
click at [811, 79] on button "Publish 1 job" at bounding box center [818, 79] width 68 height 16
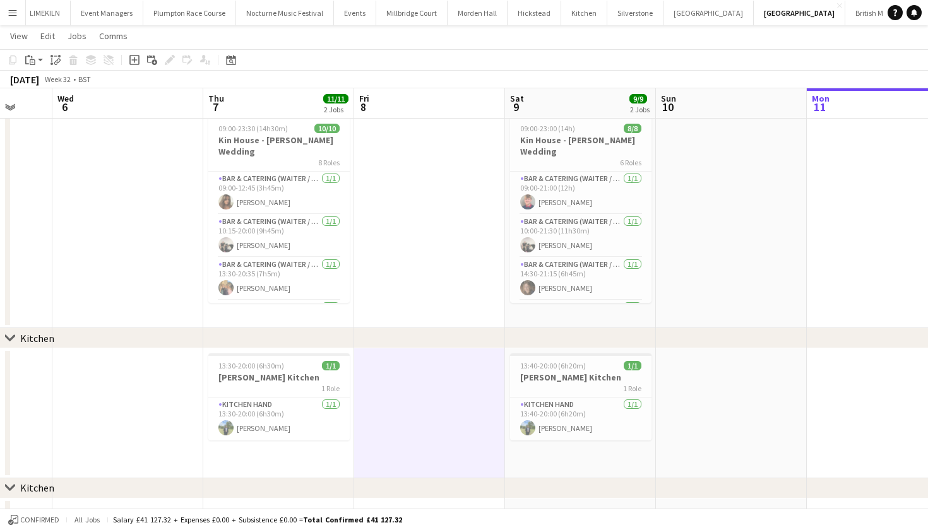
click at [925, 20] on button "KKHQ Close" at bounding box center [945, 13] width 40 height 25
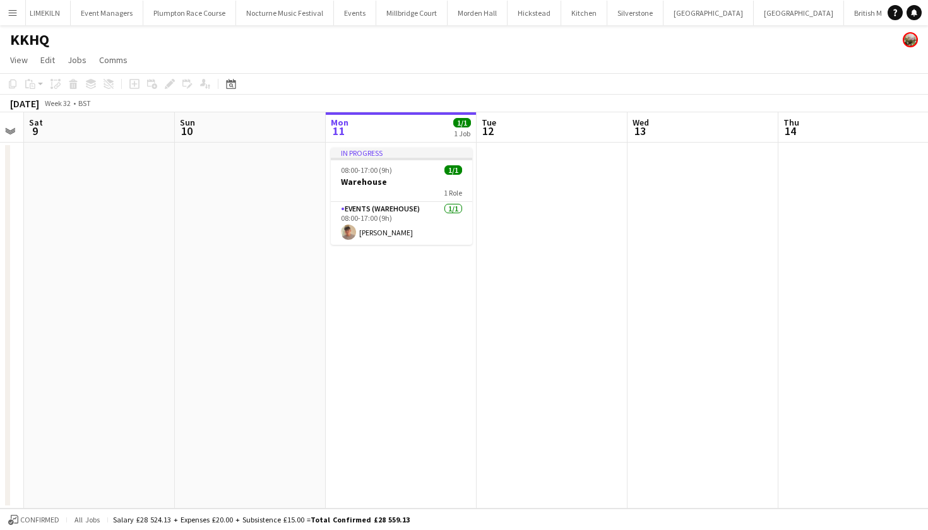
scroll to position [0, 256]
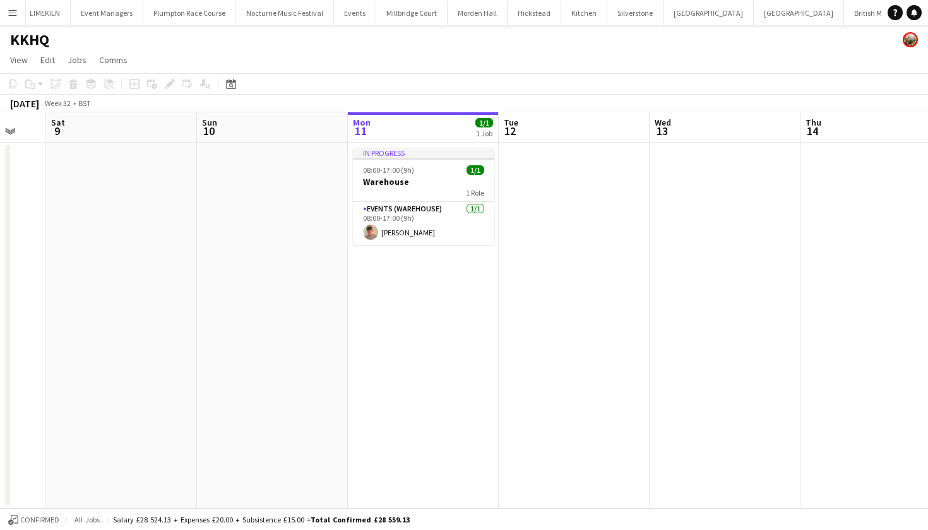
click at [132, 205] on app-date-cell at bounding box center [121, 326] width 151 height 366
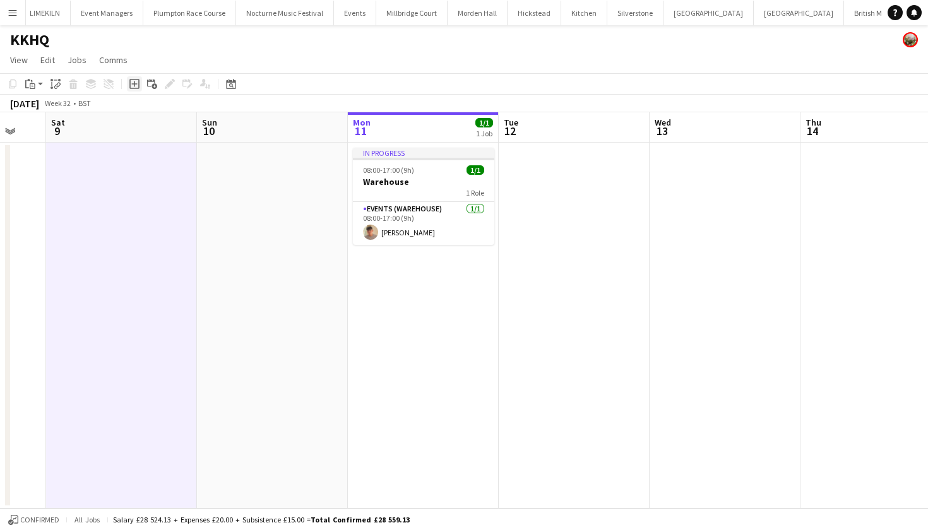
click at [137, 86] on icon "Add job" at bounding box center [134, 84] width 10 height 10
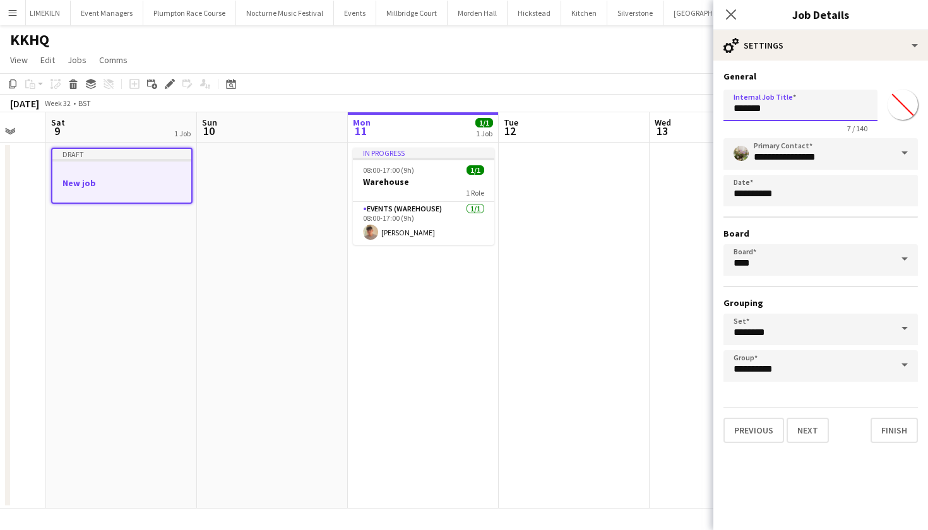
click at [780, 115] on input "*******" at bounding box center [800, 106] width 154 height 32
type input "*"
type input "**********"
click at [821, 430] on button "Next" at bounding box center [808, 430] width 42 height 25
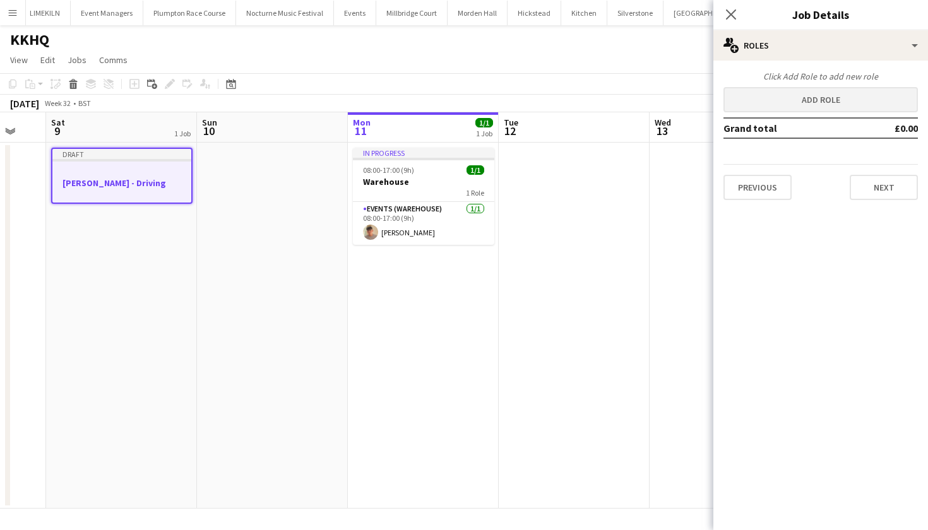
click at [810, 109] on button "Add role" at bounding box center [820, 99] width 194 height 25
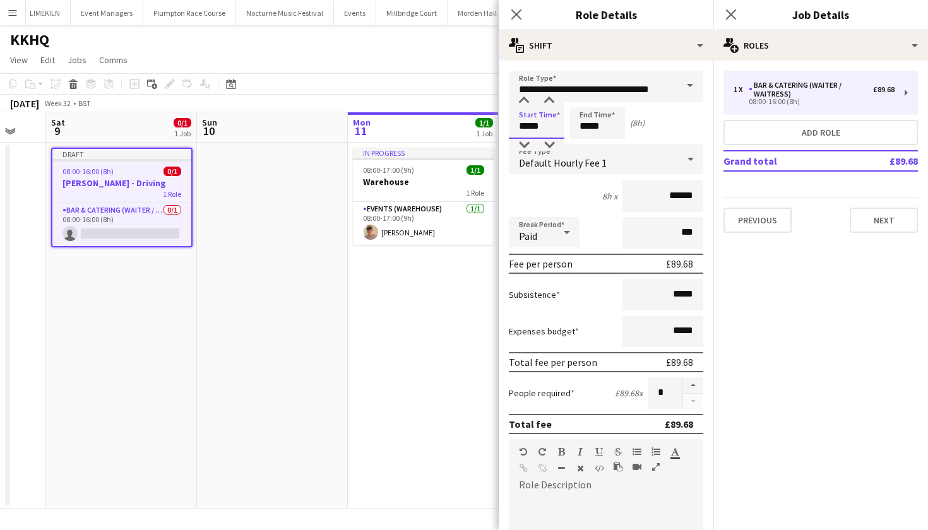
click at [528, 127] on input "*****" at bounding box center [537, 123] width 56 height 32
click at [543, 129] on input "*****" at bounding box center [537, 123] width 56 height 32
type input "*****"
click at [588, 126] on input "*****" at bounding box center [597, 123] width 56 height 32
click at [679, 199] on input "******" at bounding box center [662, 197] width 81 height 32
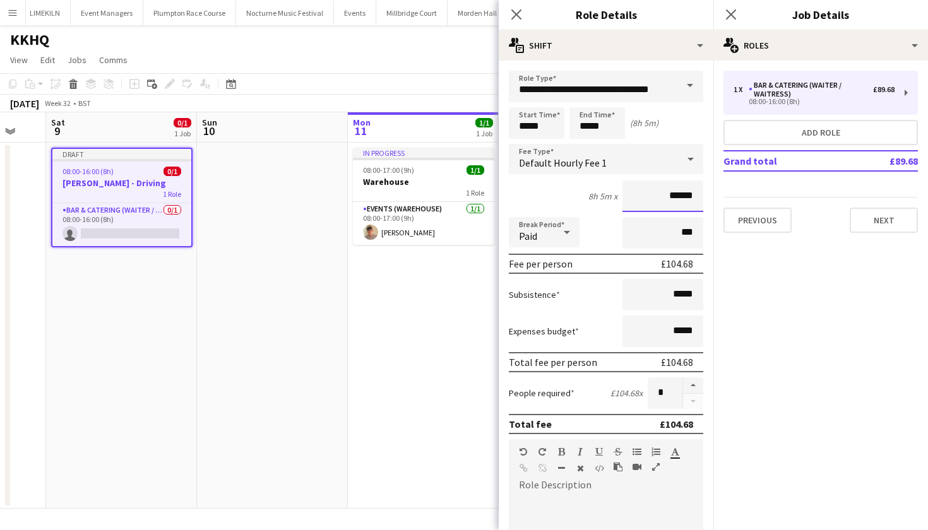
type input "******"
click at [653, 89] on input "**********" at bounding box center [606, 87] width 194 height 32
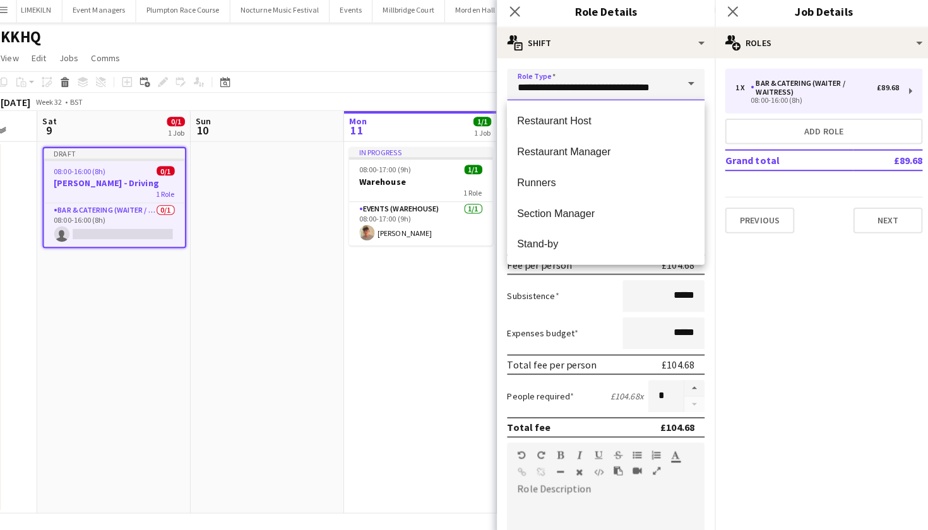
scroll to position [606, 0]
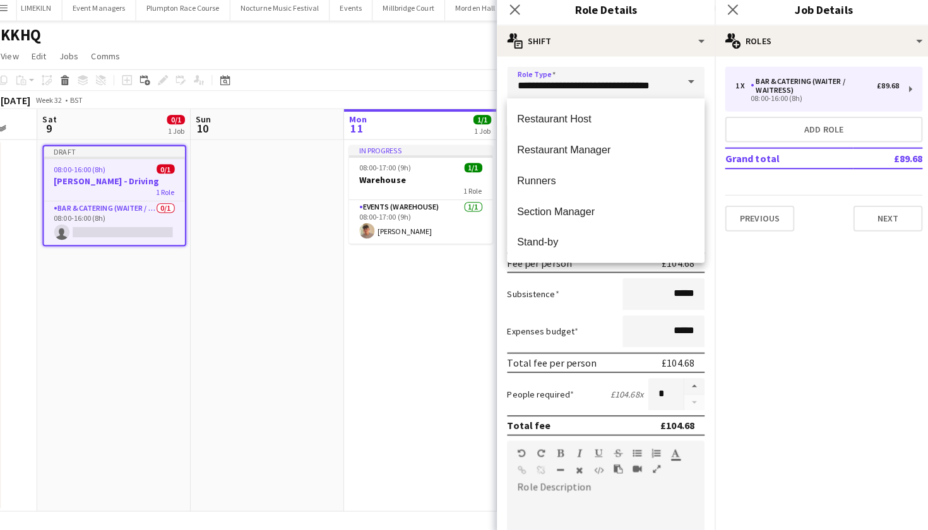
click at [328, 376] on app-date-cell at bounding box center [272, 326] width 151 height 366
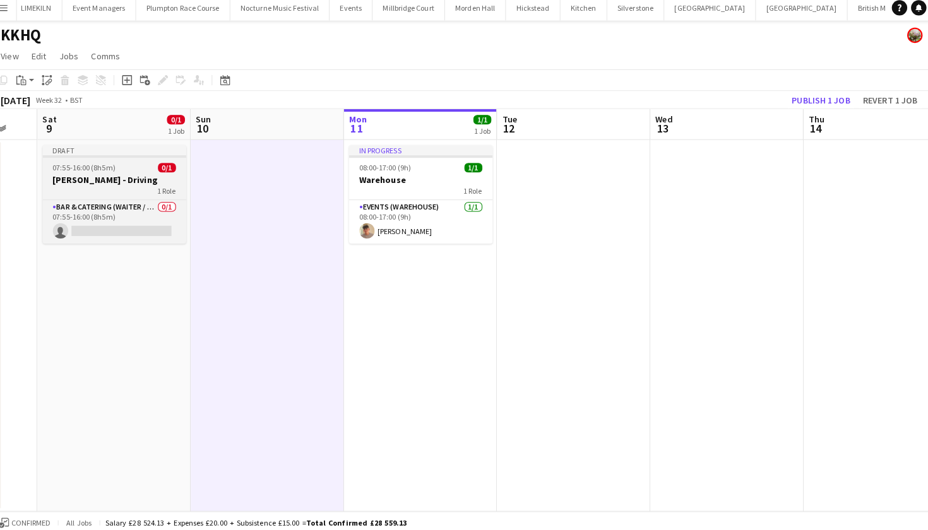
click at [117, 188] on div "1 Role" at bounding box center [121, 192] width 141 height 10
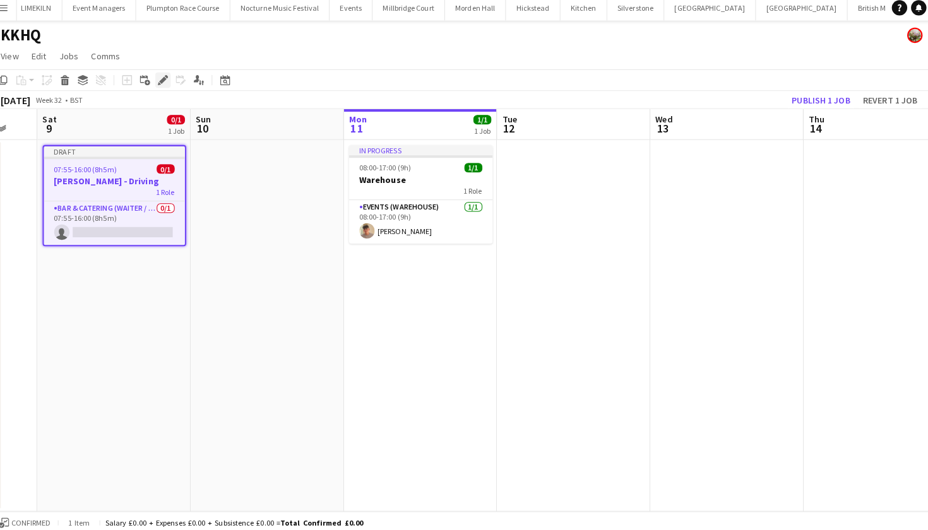
click at [165, 78] on div "Edit" at bounding box center [169, 83] width 15 height 15
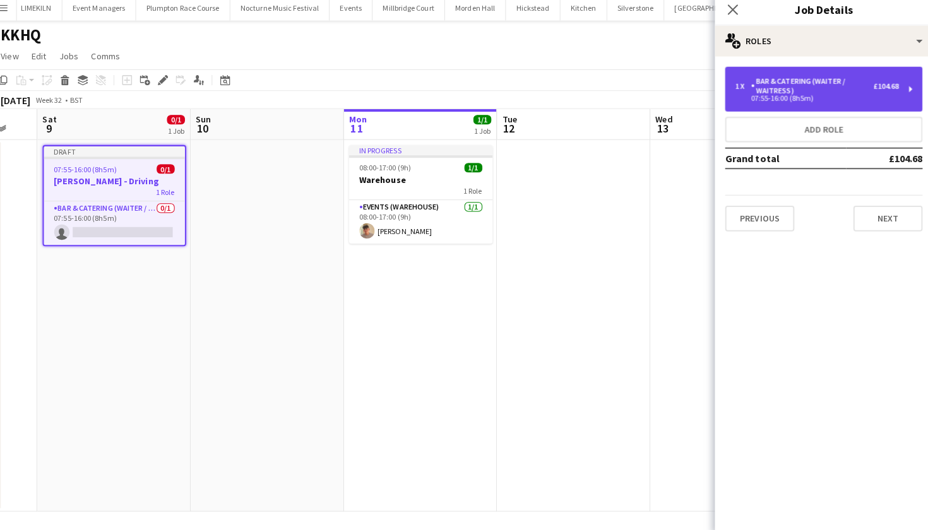
click at [797, 81] on div "Bar & Catering (Waiter / waitress)" at bounding box center [809, 90] width 121 height 18
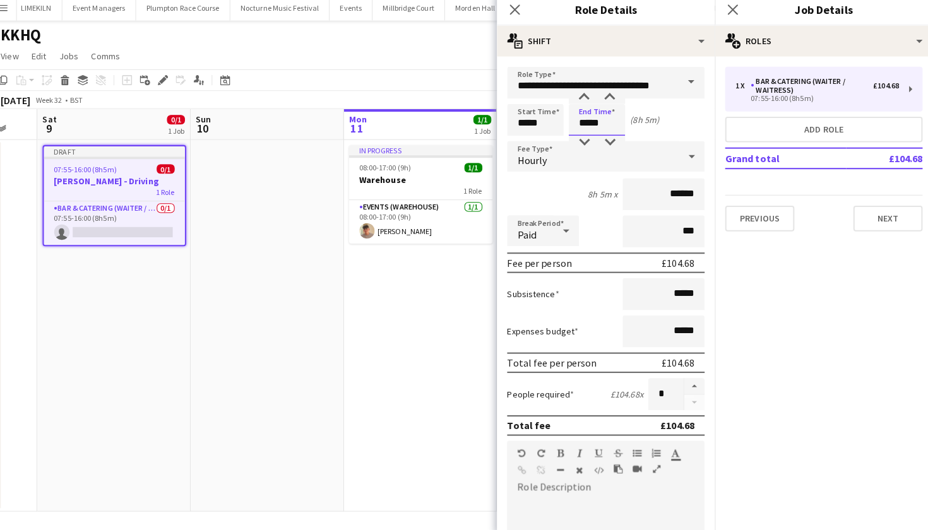
click at [576, 124] on input "*****" at bounding box center [597, 123] width 56 height 32
type input "*****"
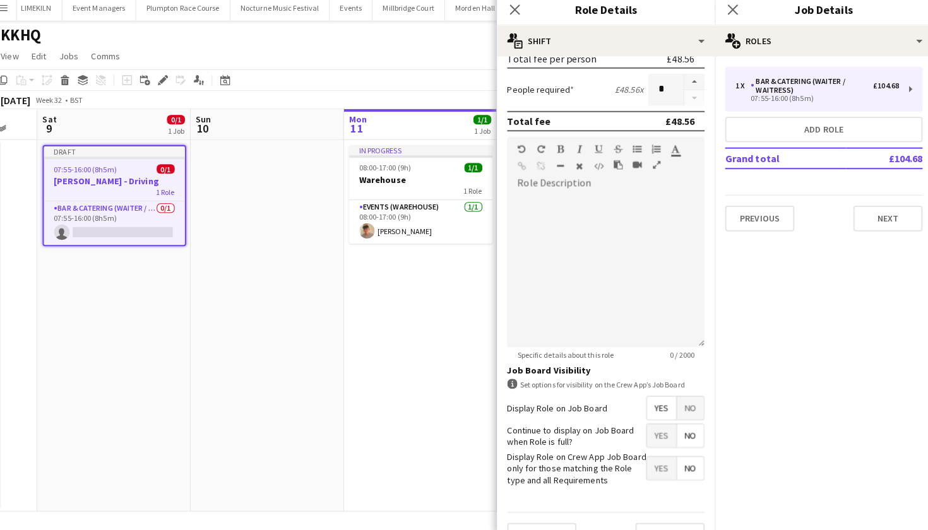
scroll to position [324, 0]
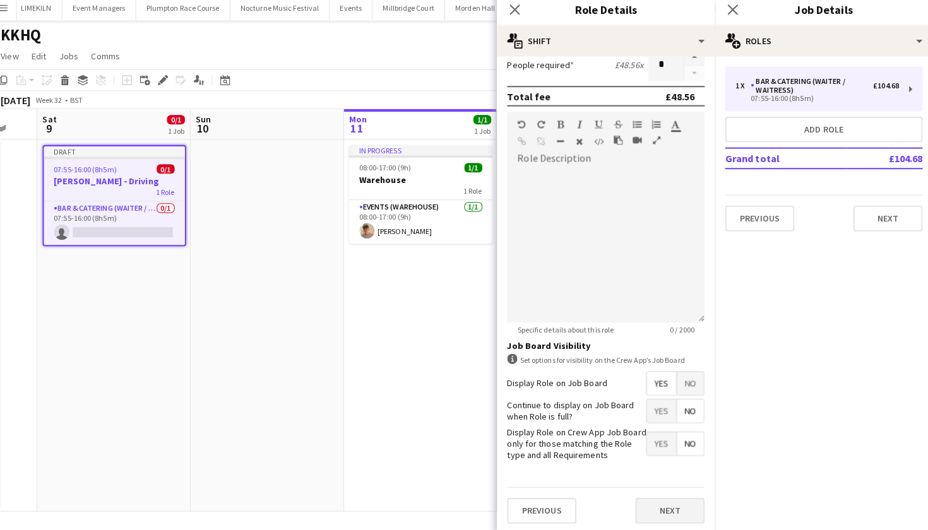
click at [662, 504] on button "Next" at bounding box center [669, 508] width 68 height 25
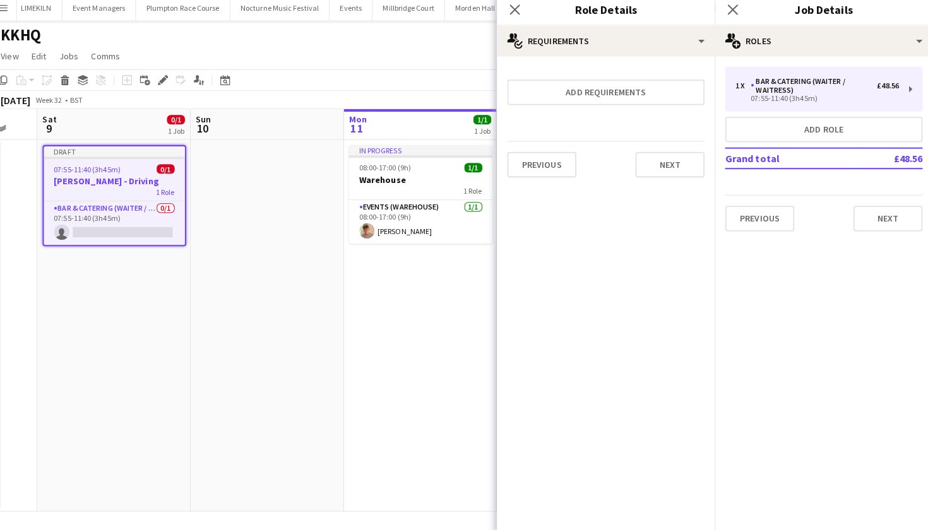
scroll to position [0, 0]
click at [416, 352] on app-date-cell "In progress 08:00-17:00 (9h) 1/1 Warehouse 1 Role Events (Warehouse) 1/1 08:00-…" at bounding box center [423, 326] width 151 height 366
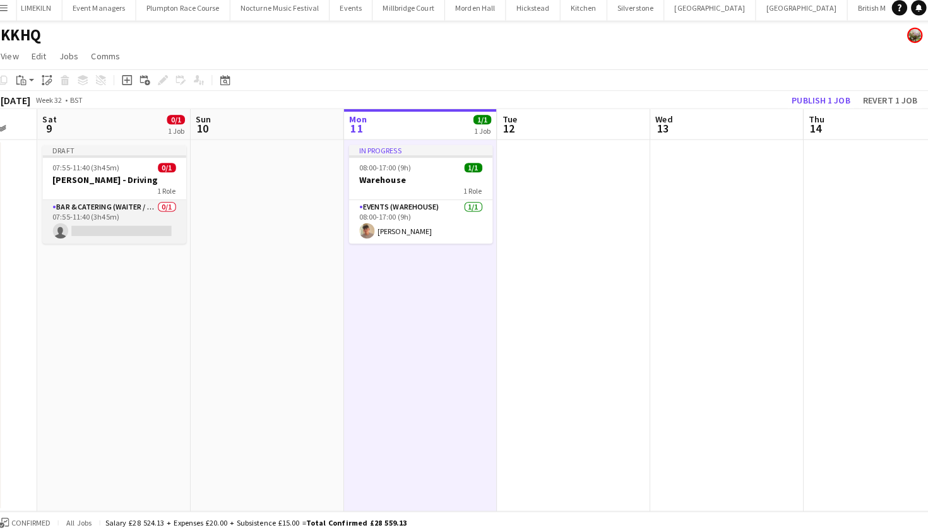
click at [124, 225] on app-card-role "Bar & Catering (Waiter / waitress) 0/1 07:55-11:40 (3h45m) single-neutral-actio…" at bounding box center [121, 223] width 141 height 43
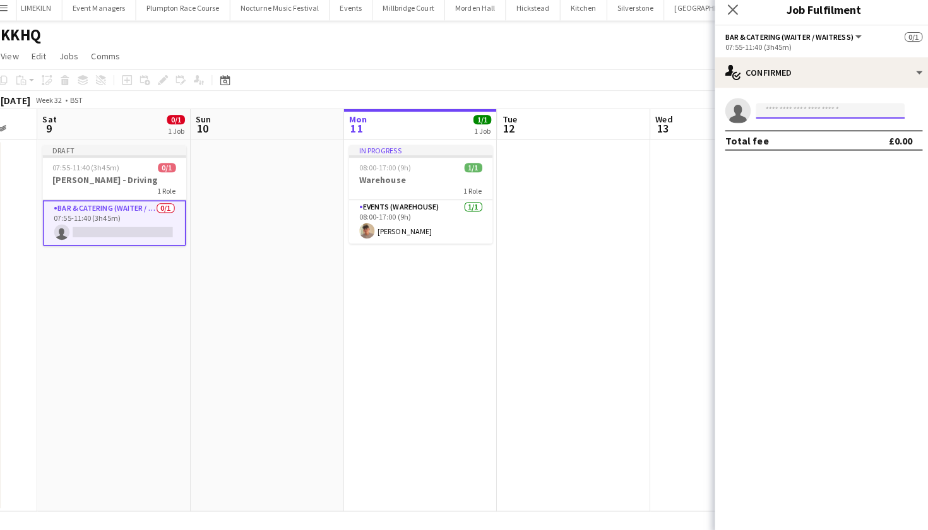
click at [778, 107] on input at bounding box center [827, 114] width 146 height 15
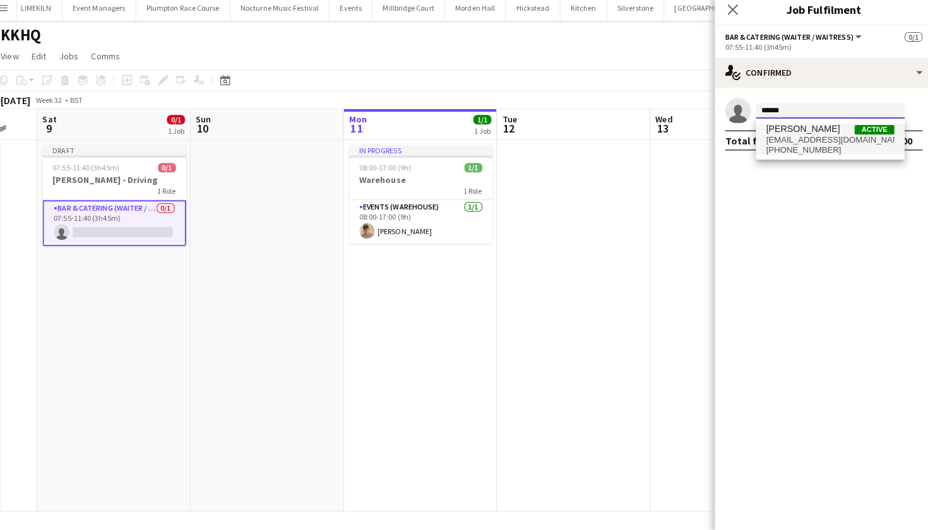
type input "******"
drag, startPoint x: 761, startPoint y: 129, endPoint x: 788, endPoint y: 145, distance: 31.4
click at [788, 148] on span "+447484237248" at bounding box center [827, 153] width 126 height 10
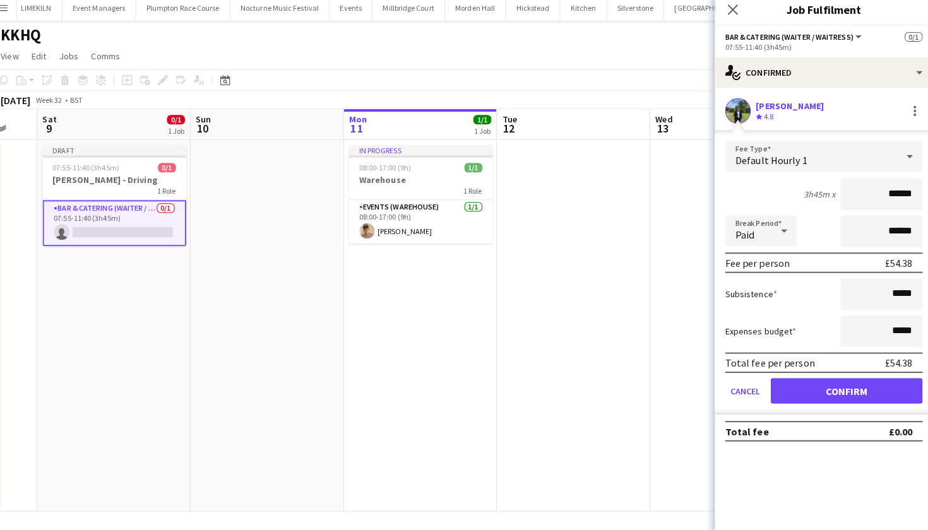
click at [849, 379] on button "Confirm" at bounding box center [843, 390] width 150 height 25
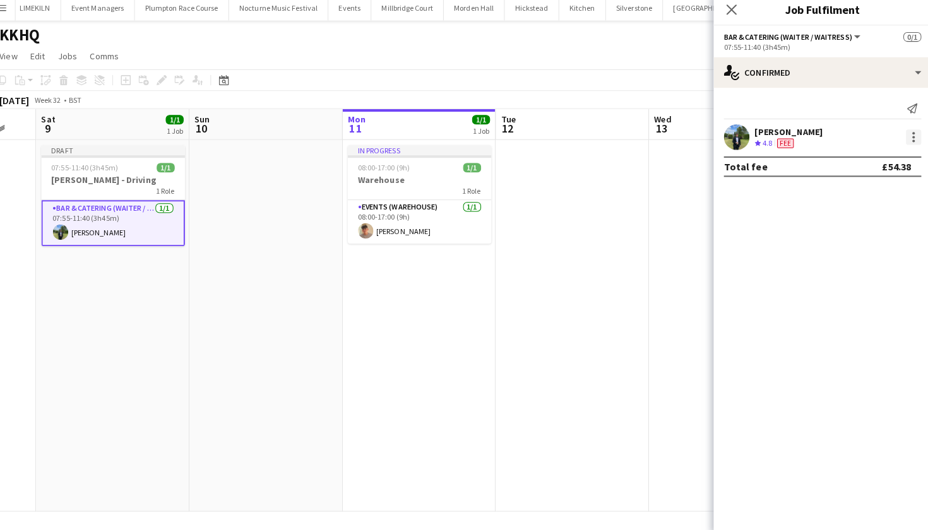
click at [905, 136] on div at bounding box center [910, 140] width 15 height 15
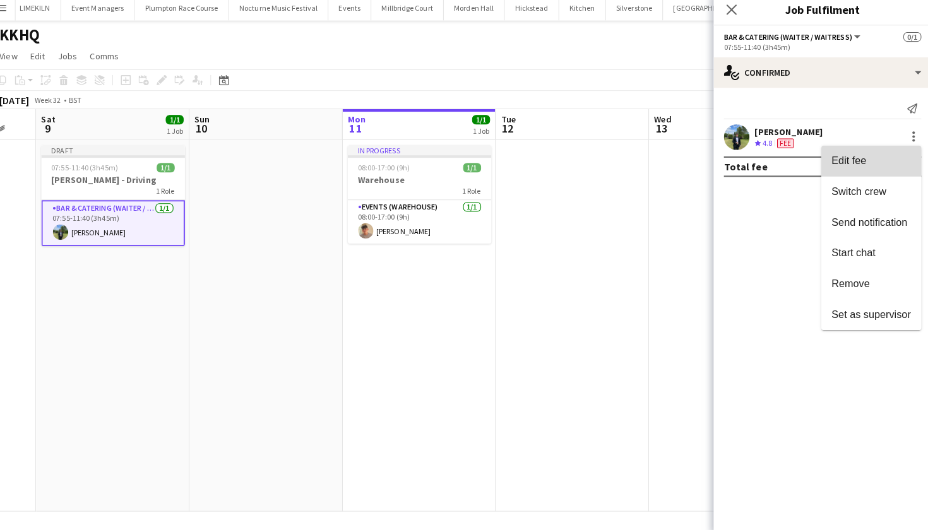
click at [859, 158] on span "Edit fee" at bounding box center [869, 163] width 78 height 11
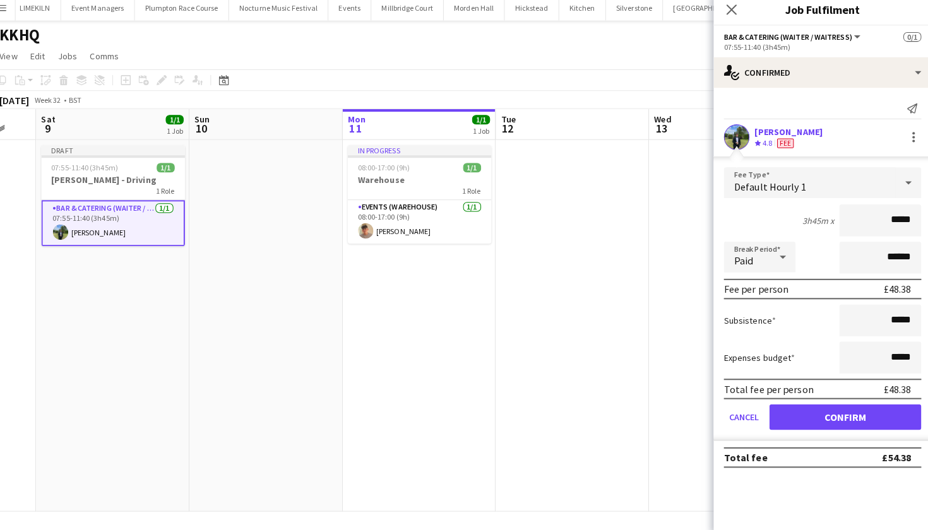
type input "******"
click at [833, 411] on button "Confirm" at bounding box center [843, 415] width 150 height 25
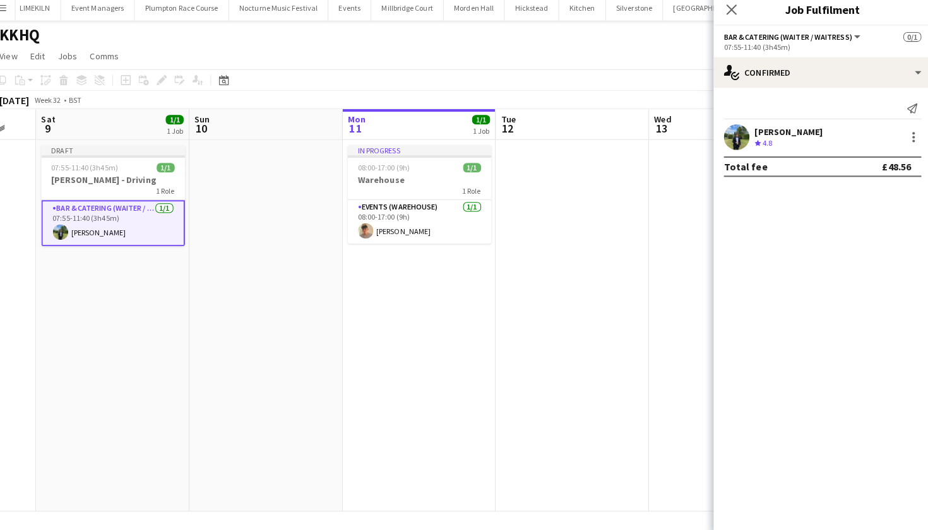
click at [332, 521] on app-board "KKHQ View Day view expanded Day view collapsed Month view Date picker Jump to t…" at bounding box center [464, 277] width 928 height 505
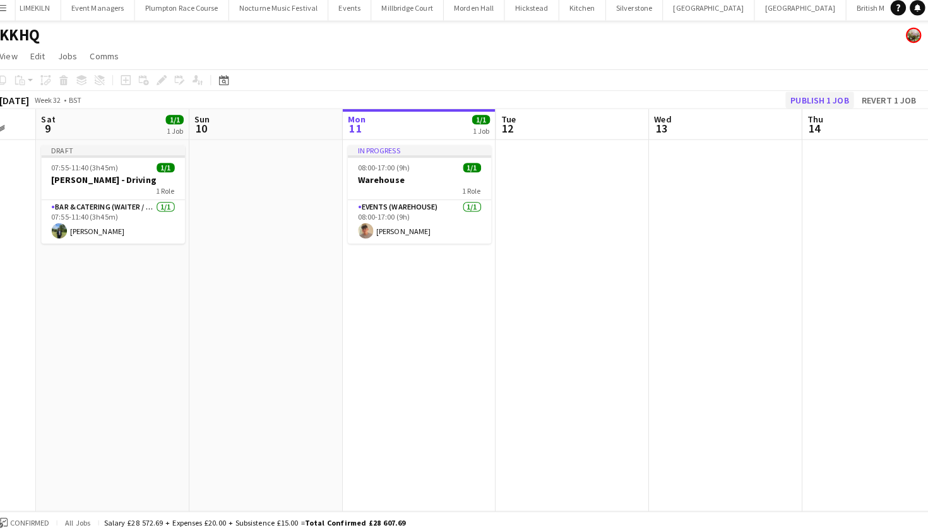
click at [793, 101] on button "Publish 1 job" at bounding box center [818, 103] width 68 height 16
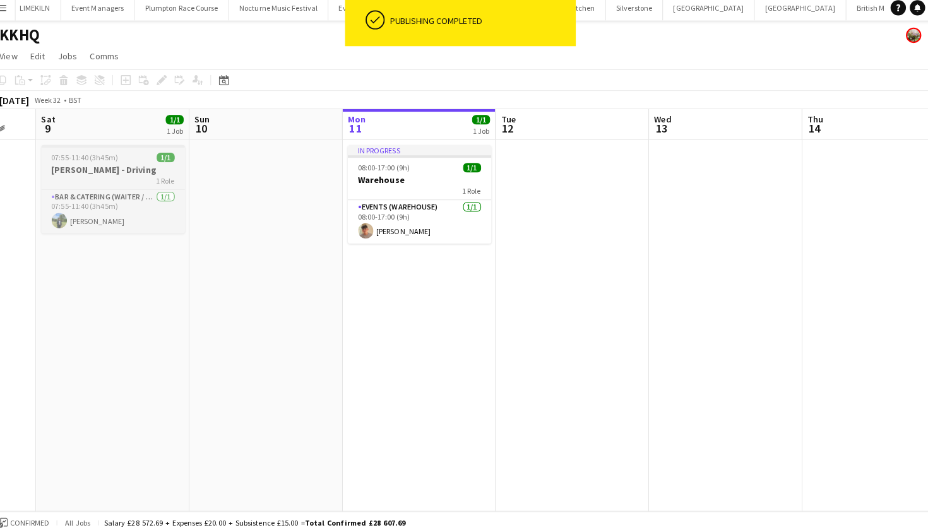
click at [77, 156] on span "07:55-11:40 (3h45m)" at bounding box center [94, 159] width 66 height 9
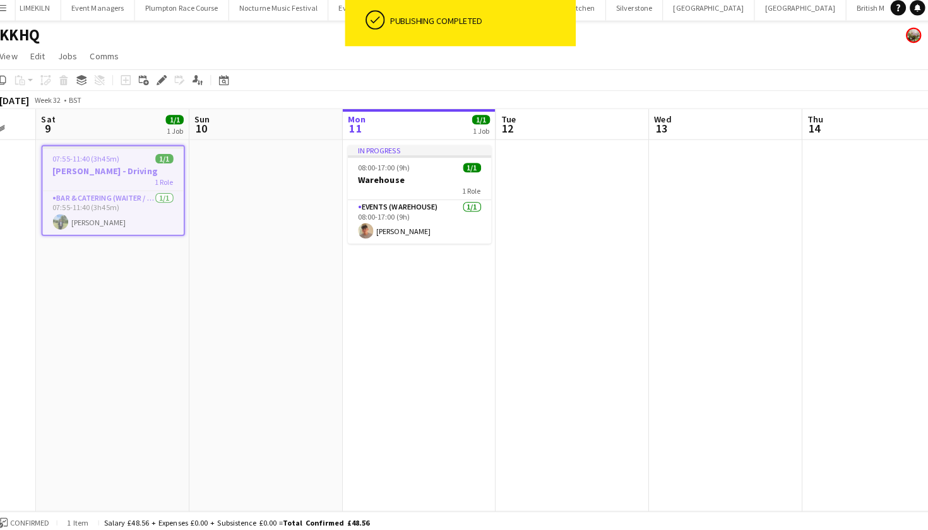
click at [257, 182] on app-date-cell at bounding box center [272, 326] width 151 height 366
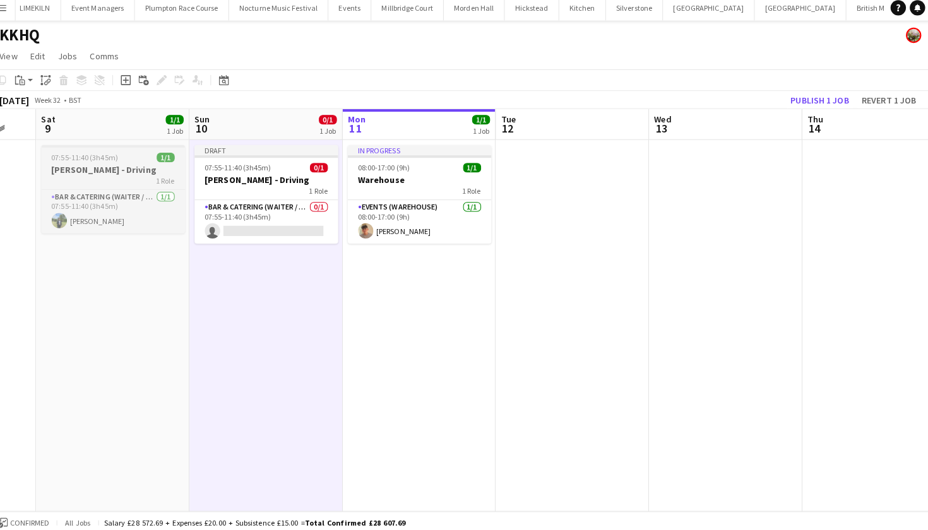
click at [126, 177] on div "1 Role" at bounding box center [121, 182] width 141 height 10
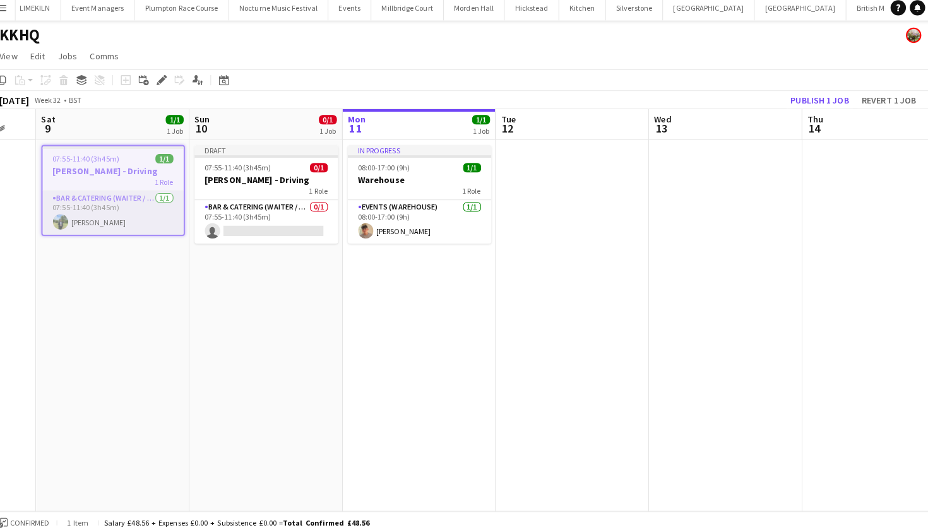
click at [114, 213] on app-card-role "Bar & Catering (Waiter / waitress) 1/1 07:55-11:40 (3h45m) Harvey Gardner" at bounding box center [121, 214] width 139 height 43
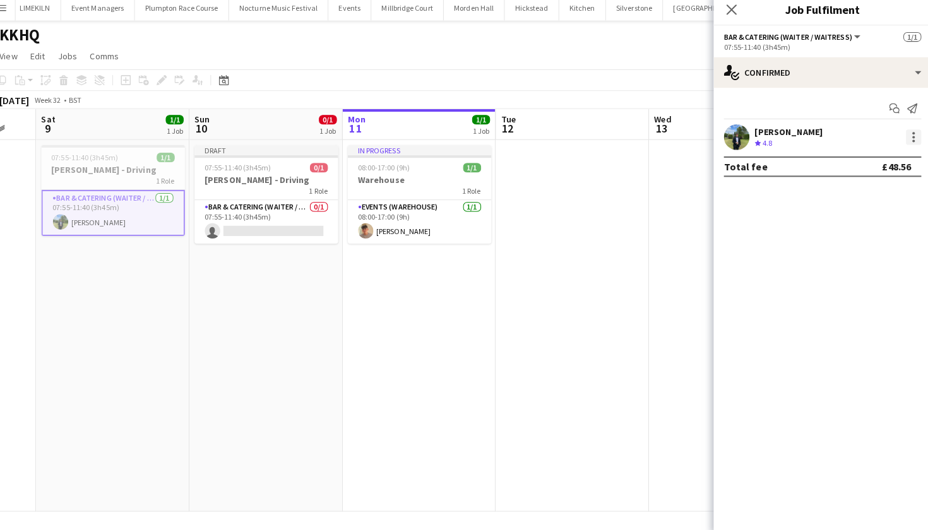
click at [903, 138] on div at bounding box center [910, 140] width 15 height 15
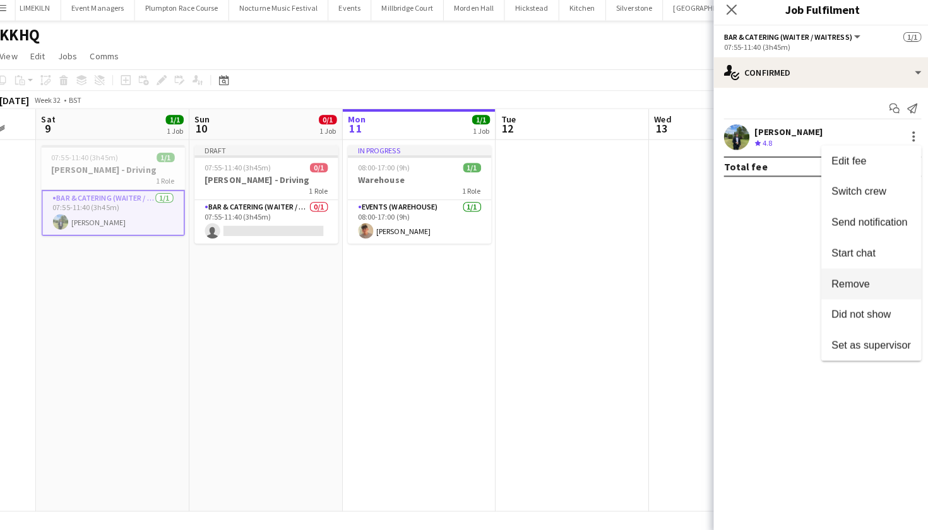
click at [862, 273] on button "Remove" at bounding box center [868, 285] width 98 height 30
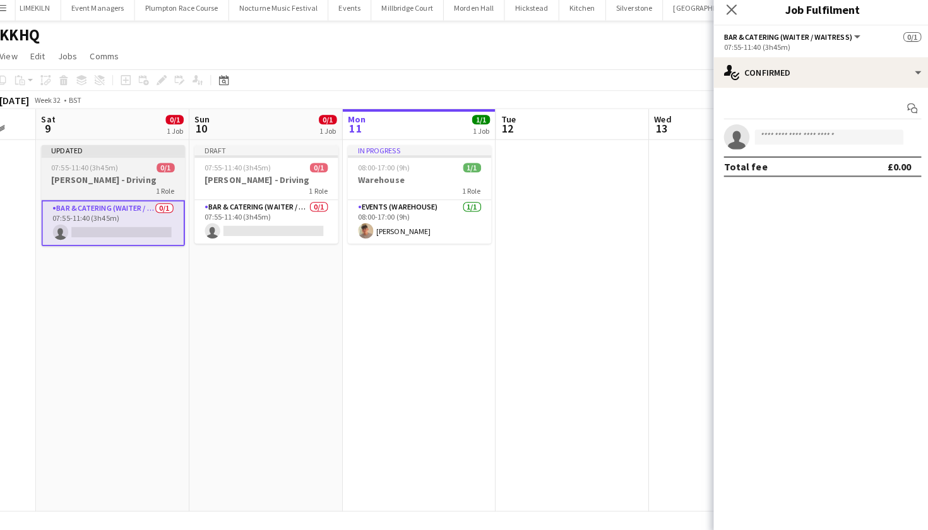
click at [102, 176] on h3 "[PERSON_NAME] - Driving" at bounding box center [121, 181] width 141 height 11
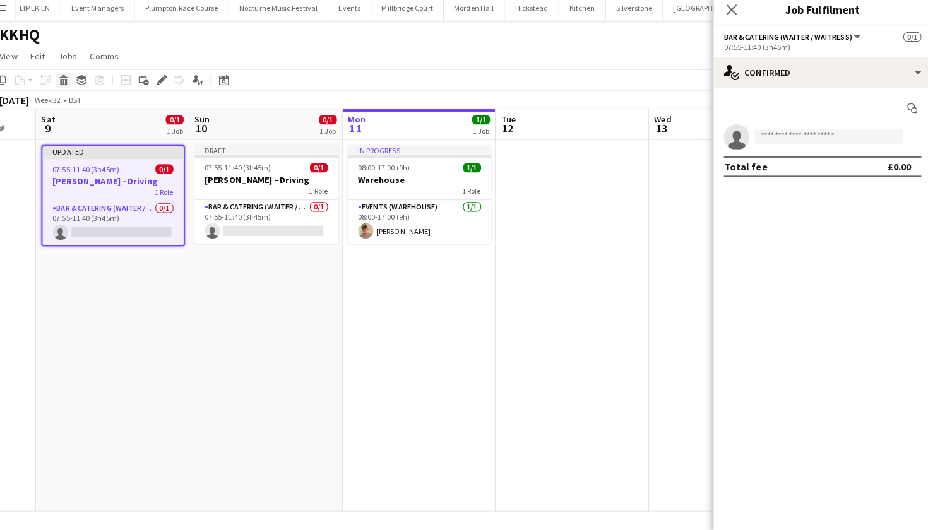
click at [69, 79] on icon at bounding box center [73, 80] width 8 height 3
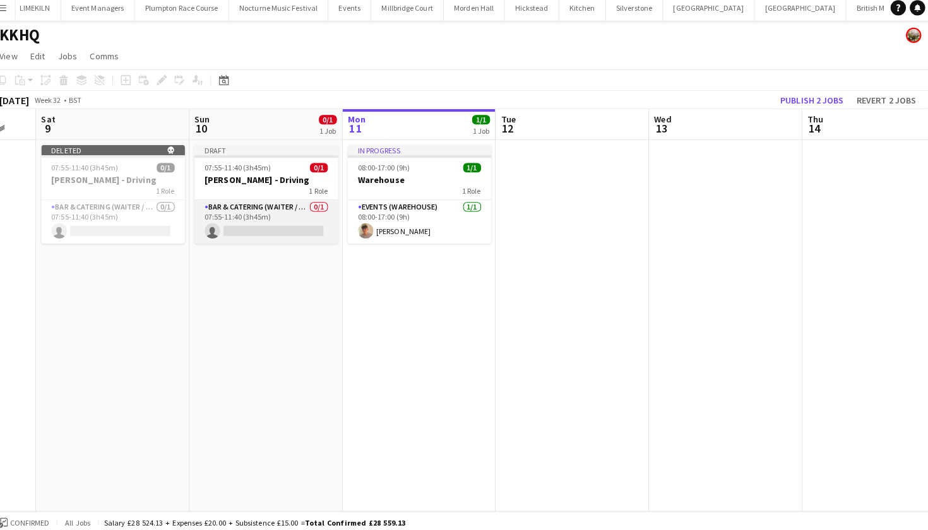
click at [285, 224] on app-card-role "Bar & Catering (Waiter / waitress) 0/1 07:55-11:40 (3h45m) single-neutral-actio…" at bounding box center [272, 223] width 141 height 43
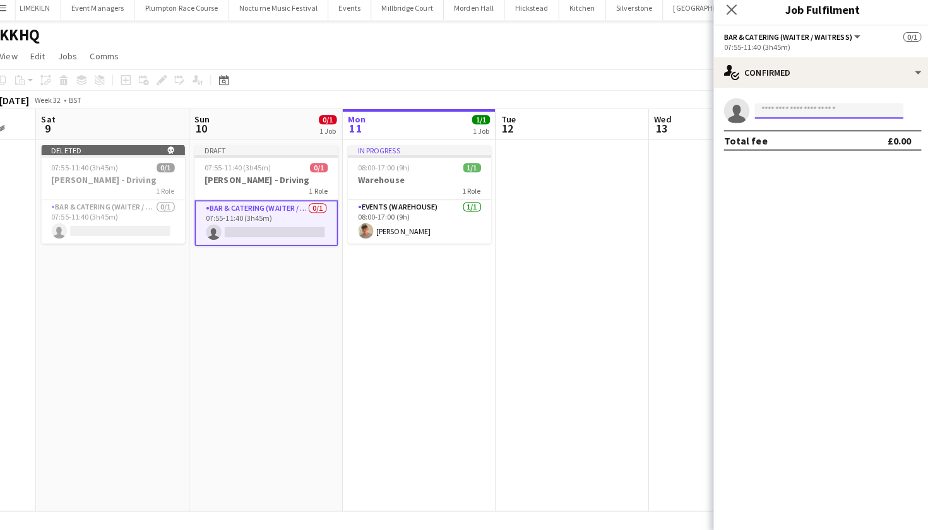
click at [826, 107] on input at bounding box center [827, 114] width 146 height 15
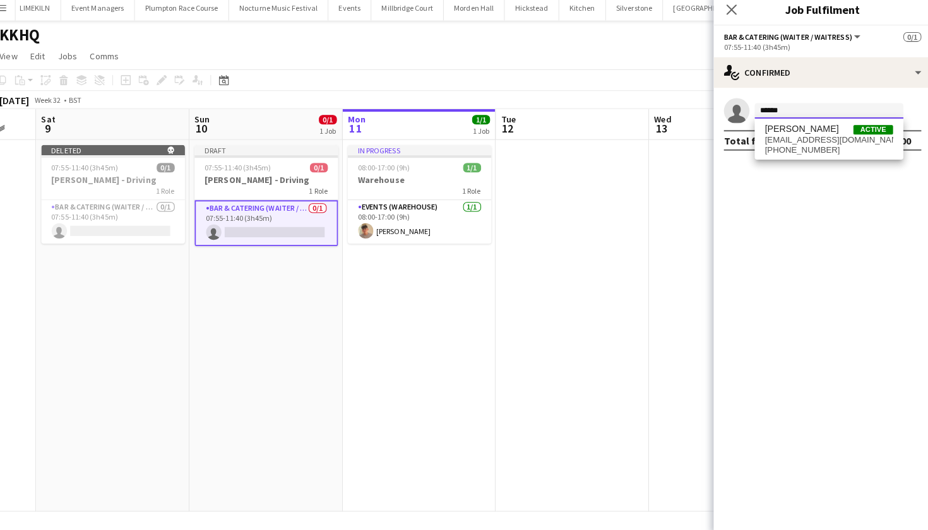
type input "******"
drag, startPoint x: 826, startPoint y: 107, endPoint x: 838, endPoint y: 141, distance: 35.9
click at [838, 141] on span "hggardner1@gmail.com" at bounding box center [827, 143] width 126 height 10
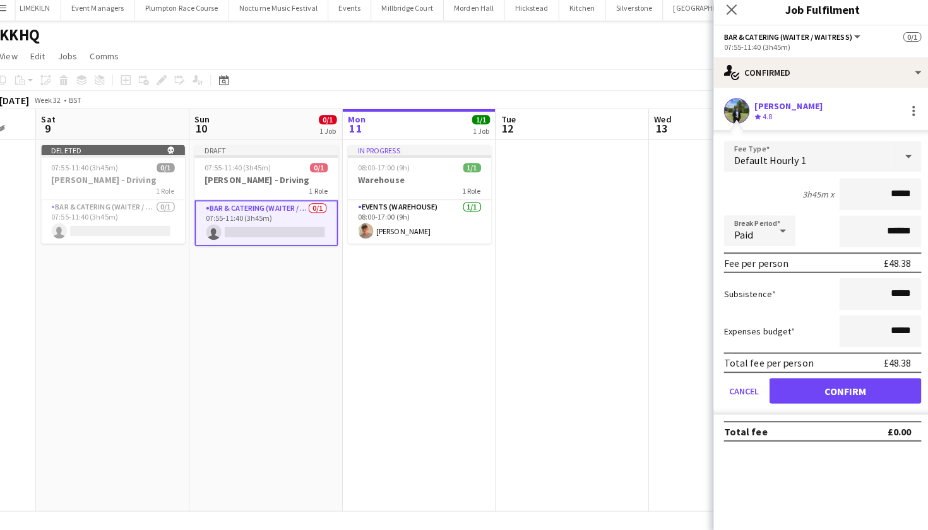
type input "******"
click at [833, 385] on button "Confirm" at bounding box center [843, 390] width 150 height 25
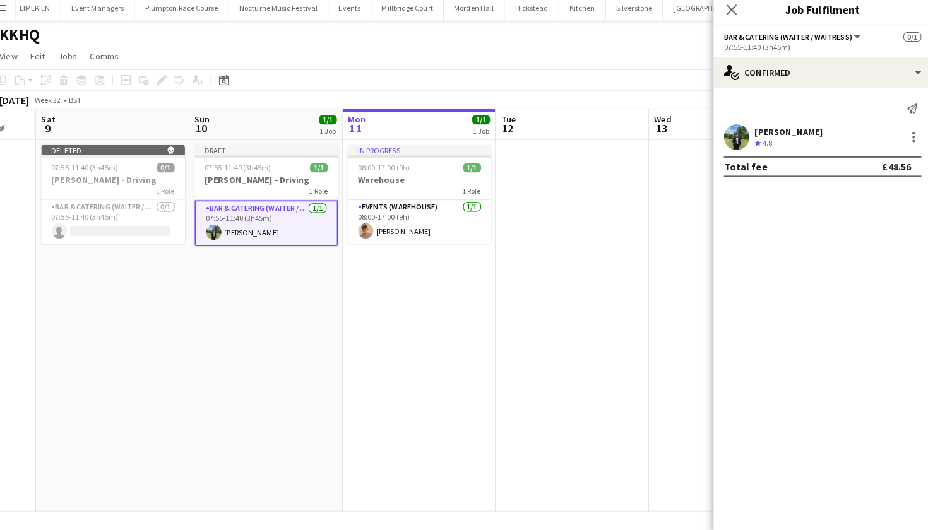
click at [576, 384] on app-date-cell at bounding box center [574, 326] width 151 height 366
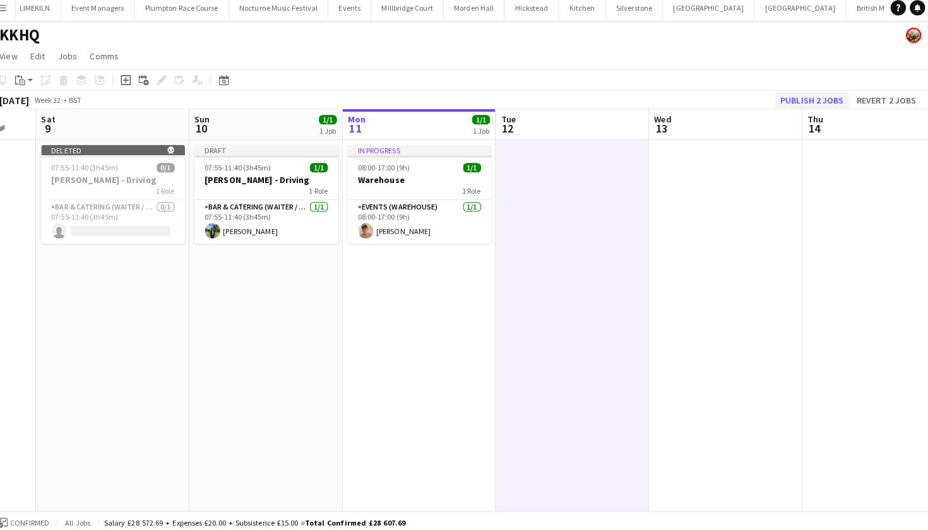
click at [806, 95] on button "Publish 2 jobs" at bounding box center [810, 103] width 73 height 16
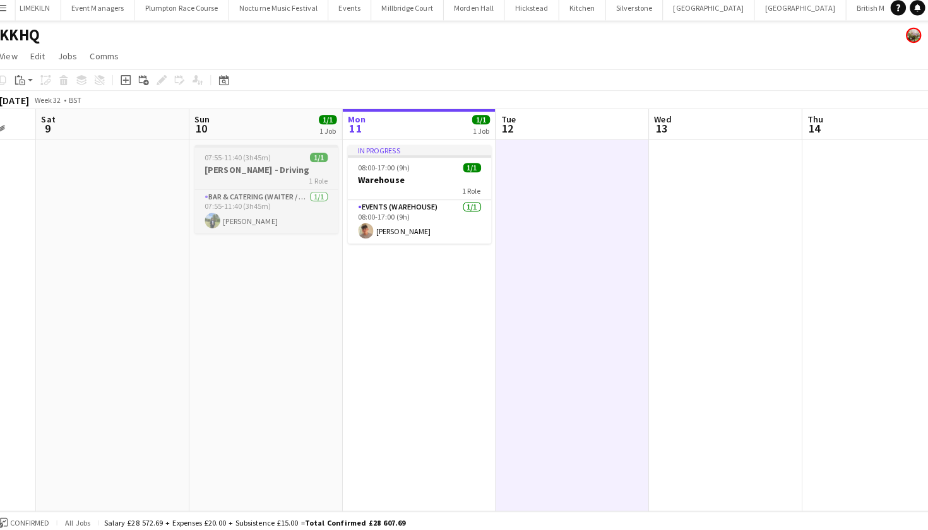
click at [254, 177] on div "1 Role" at bounding box center [272, 182] width 141 height 10
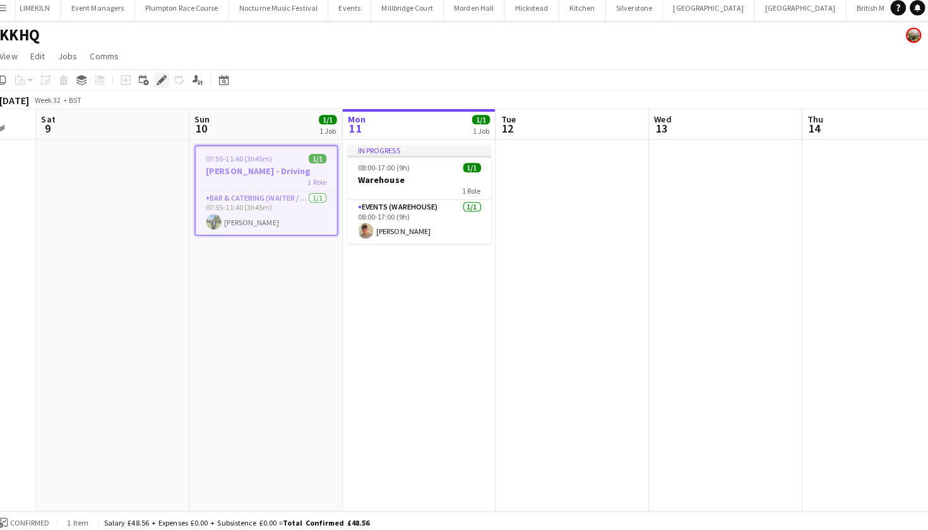
click at [165, 83] on icon "Edit" at bounding box center [170, 84] width 10 height 10
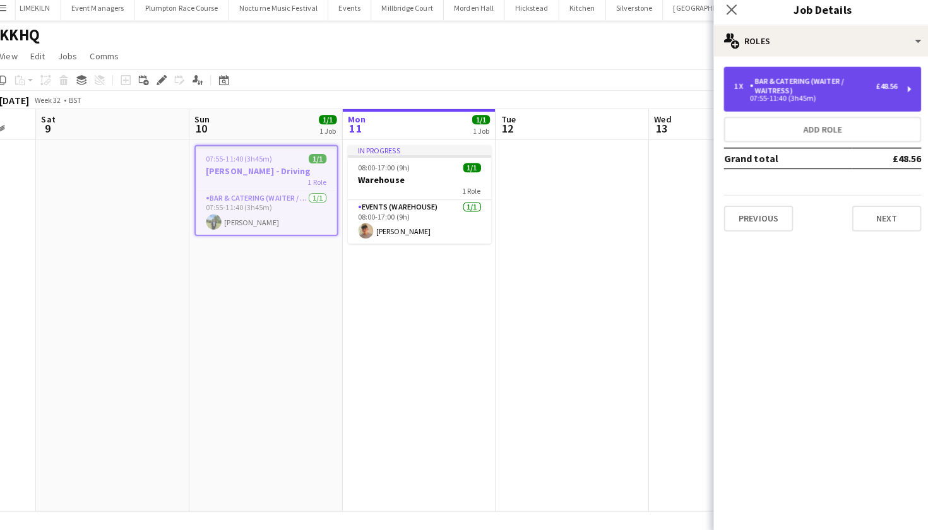
click at [790, 98] on div "07:55-11:40 (3h45m)" at bounding box center [814, 101] width 161 height 6
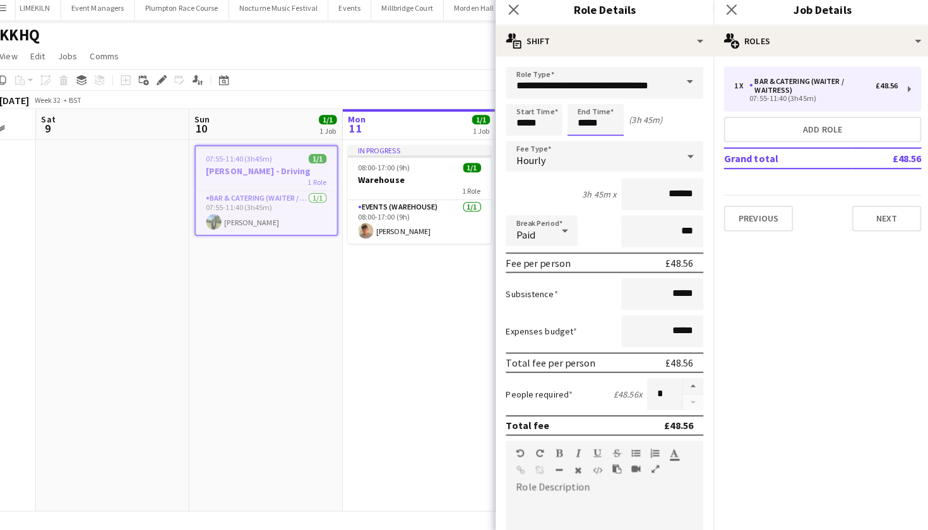
click at [595, 122] on body "Menu Boards Boards Boards All jobs Status Workforce Workforce My Workforce Recr…" at bounding box center [464, 265] width 928 height 530
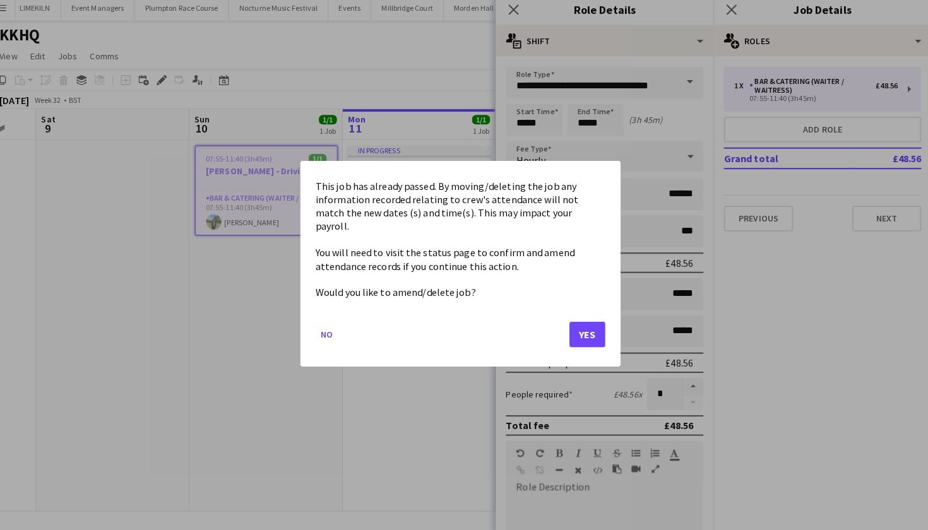
click at [576, 324] on button "Yes" at bounding box center [588, 335] width 35 height 25
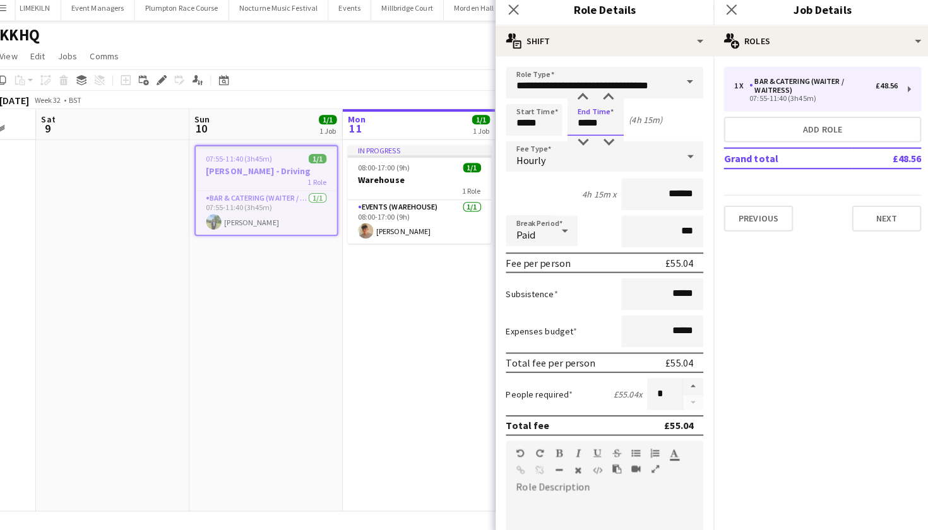
type input "*****"
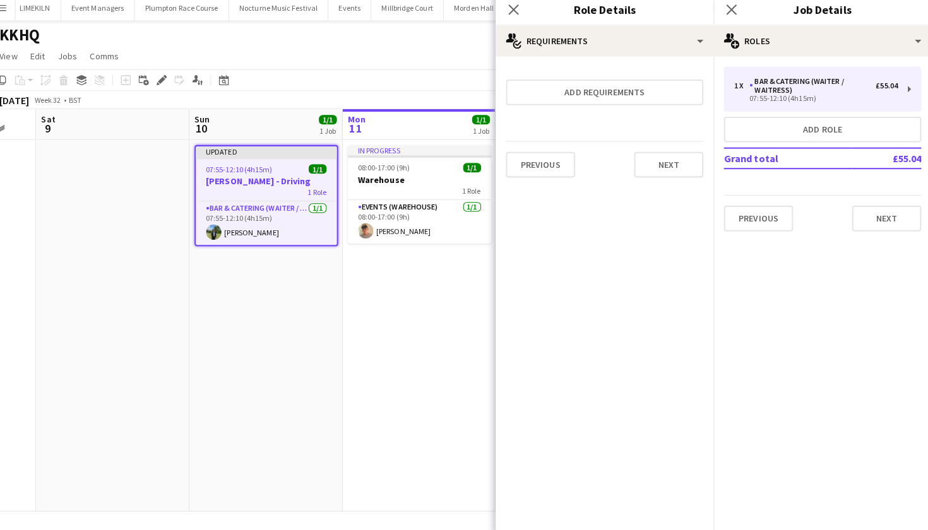
click at [197, 396] on app-date-cell "Updated 07:55-12:10 (4h15m) 1/1 Harvey - Driving 1 Role Bar & Catering (Waiter …" at bounding box center [272, 326] width 151 height 366
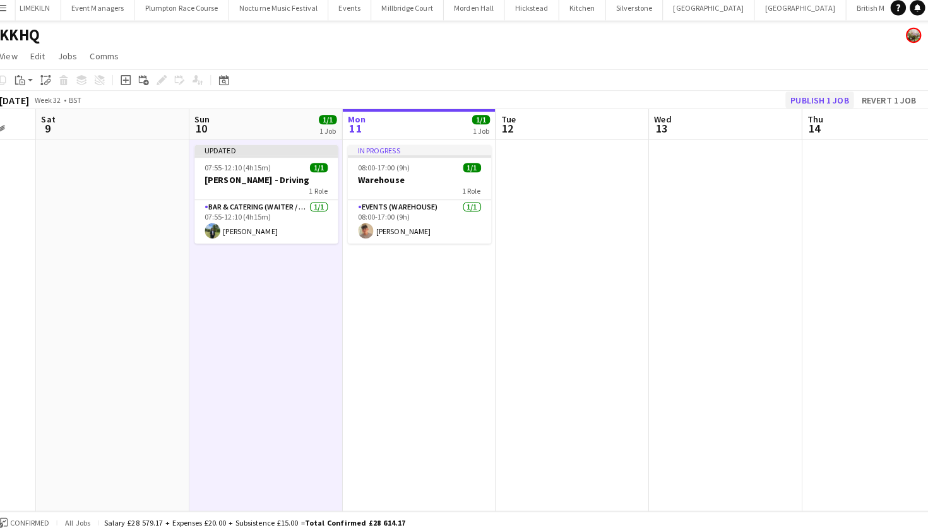
click at [795, 102] on button "Publish 1 job" at bounding box center [818, 103] width 68 height 16
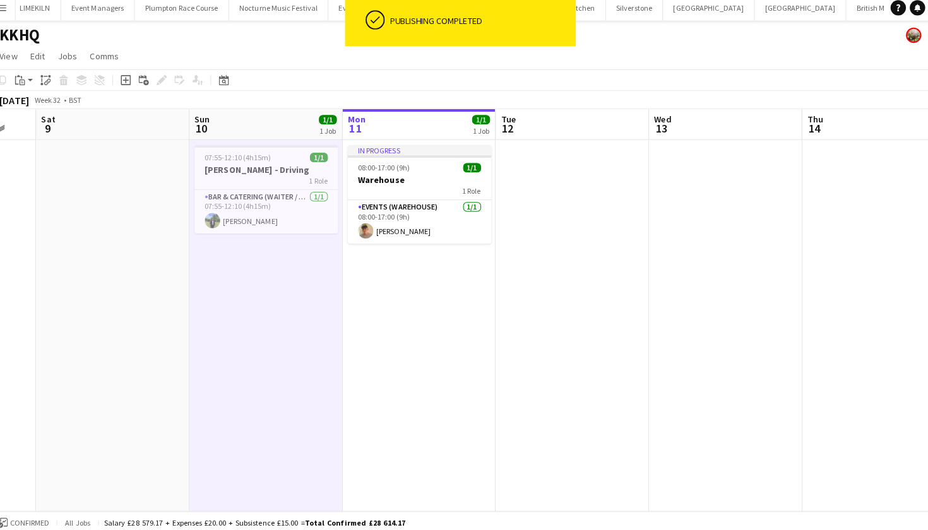
click at [163, 277] on app-date-cell at bounding box center [121, 326] width 151 height 366
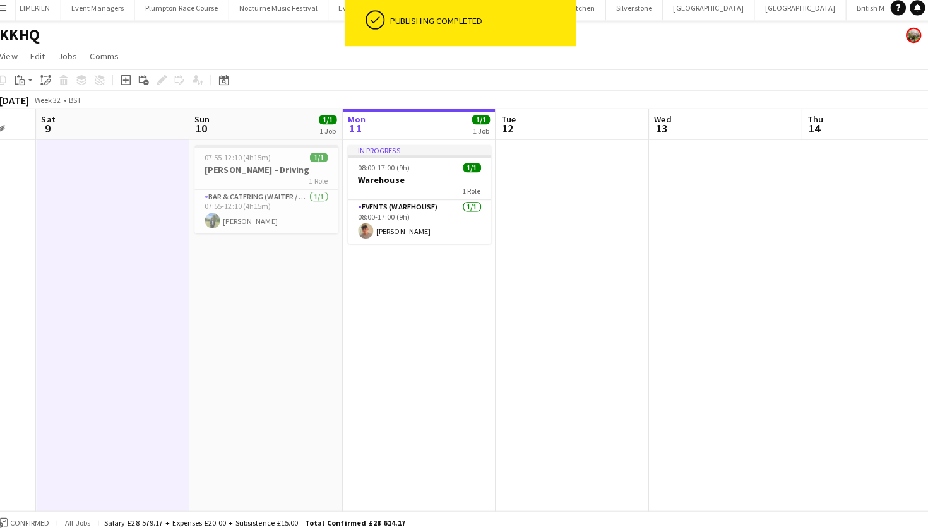
click at [264, 302] on app-date-cell "07:55-12:10 (4h15m) 1/1 Harvey - Driving 1 Role Bar & Catering (Waiter / waitre…" at bounding box center [272, 326] width 151 height 366
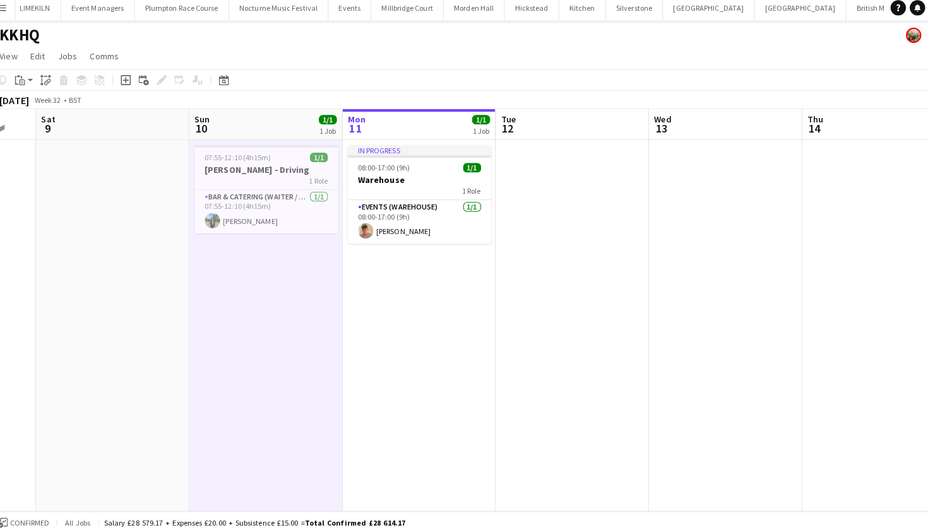
click at [124, 321] on app-date-cell at bounding box center [121, 326] width 151 height 366
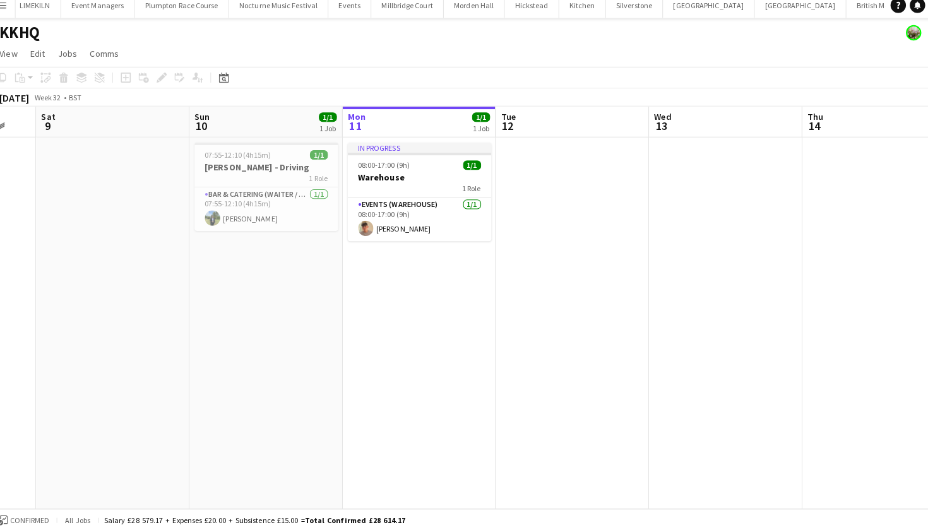
click at [391, 227] on app-card-role "Events (Warehouse) 1/1 08:00-17:00 (9h) Jude Inkley" at bounding box center [423, 223] width 141 height 43
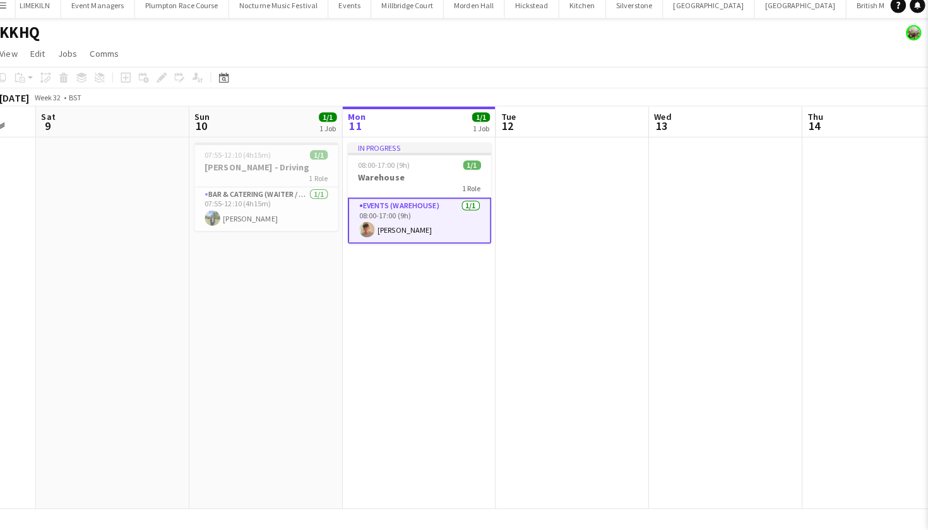
click at [391, 227] on app-card-role "Events (Warehouse) 1/1 08:00-17:00 (9h) Jude Inkley" at bounding box center [423, 224] width 141 height 45
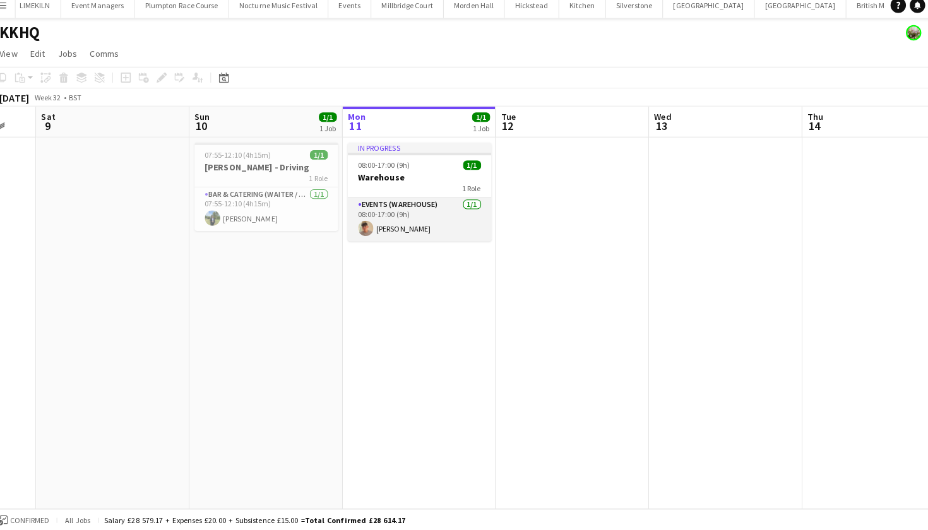
click at [437, 225] on app-card-role "Events (Warehouse) 1/1 08:00-17:00 (9h) Jude Inkley" at bounding box center [423, 223] width 141 height 43
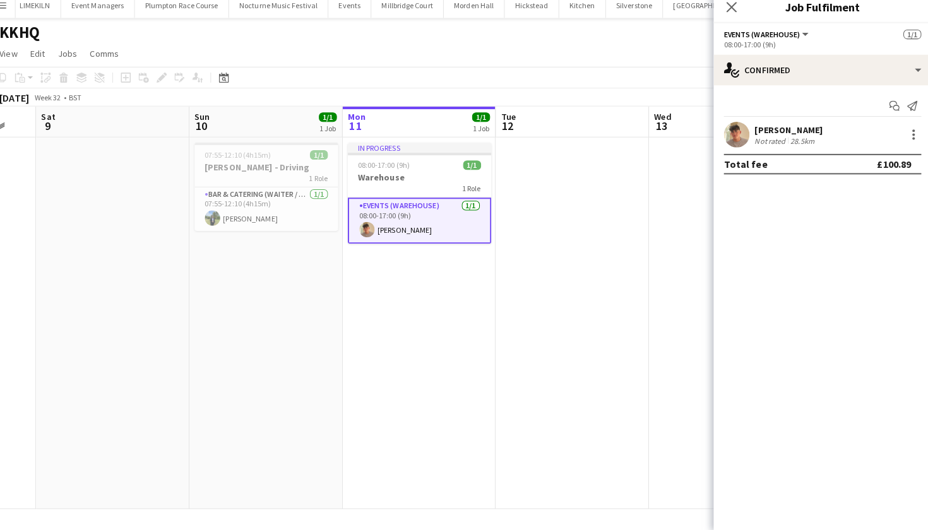
click at [573, 222] on app-date-cell at bounding box center [574, 326] width 151 height 366
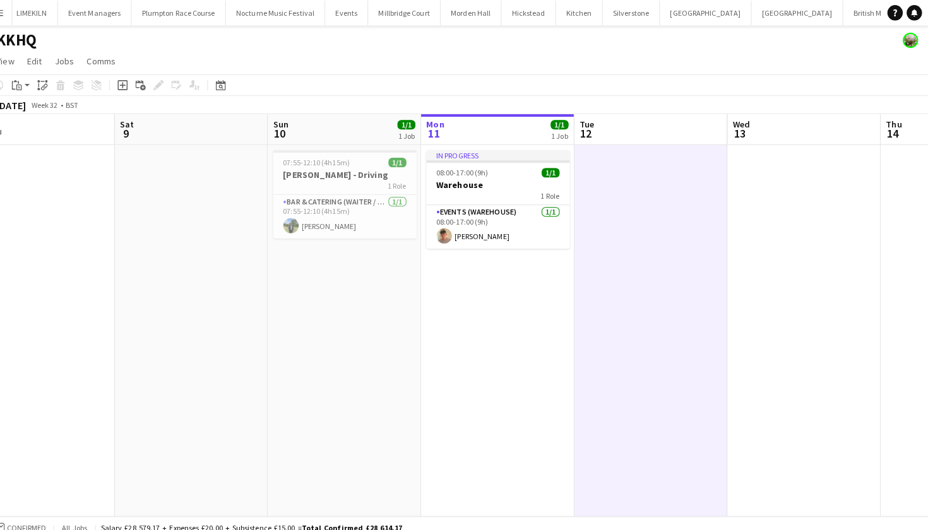
scroll to position [0, 474]
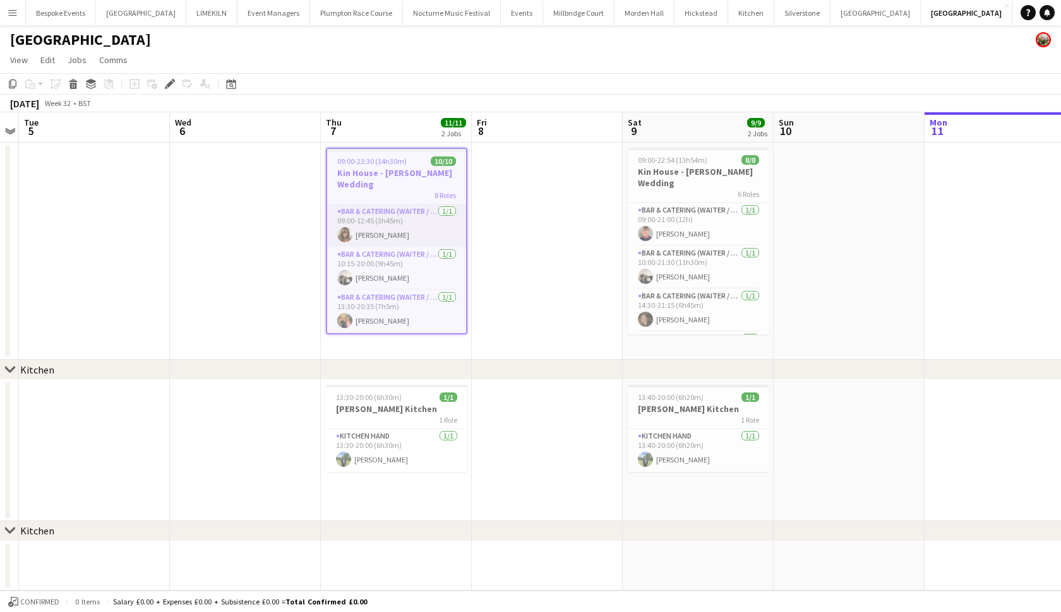
click at [350, 213] on app-card-role "Bar & Catering (Waiter / waitress) 1/1 09:00-12:45 (3h45m) Tia Jacobs" at bounding box center [396, 226] width 139 height 43
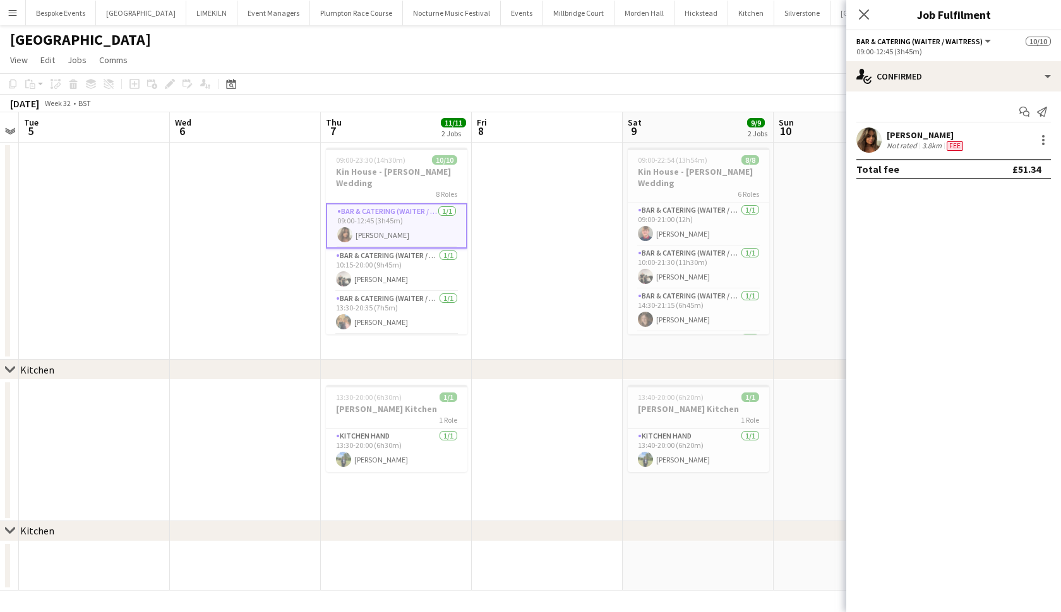
click at [871, 136] on app-user-avatar at bounding box center [868, 140] width 25 height 25
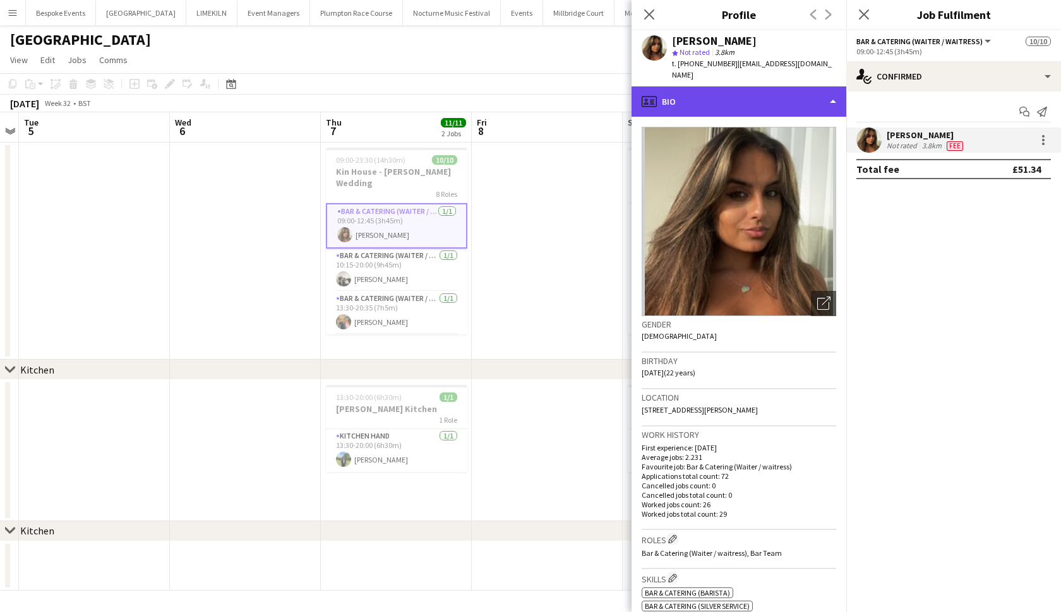
click at [800, 92] on div "profile Bio" at bounding box center [738, 101] width 215 height 30
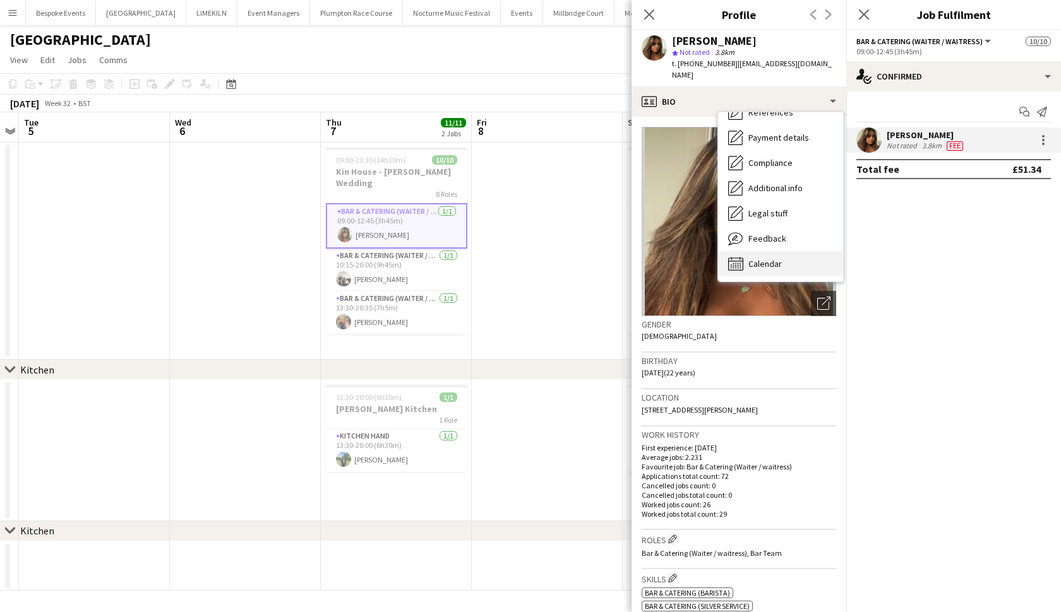
scroll to position [144, 0]
click at [766, 258] on span "Calendar" at bounding box center [764, 263] width 33 height 11
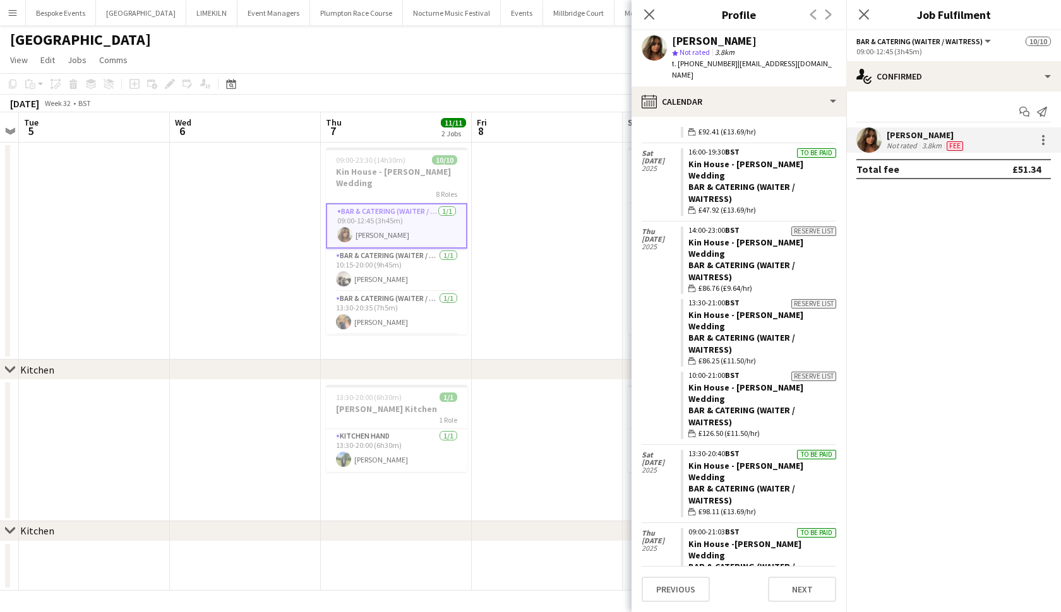
scroll to position [2161, 0]
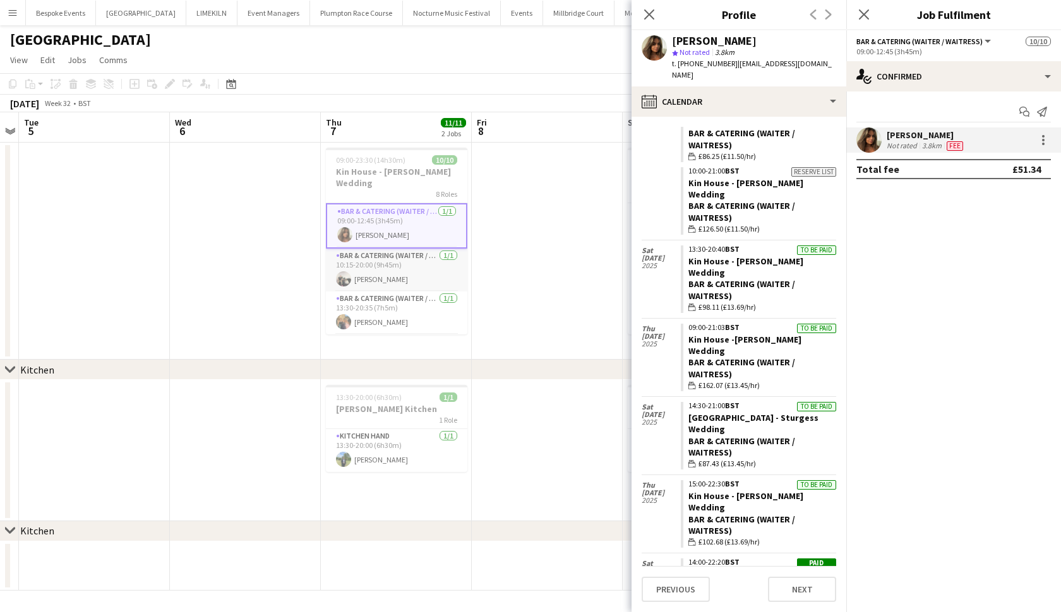
click at [410, 268] on app-card-role "Bar & Catering (Waiter / waitress) 1/1 10:15-20:00 (9h45m) Arnie Thompson" at bounding box center [396, 270] width 141 height 43
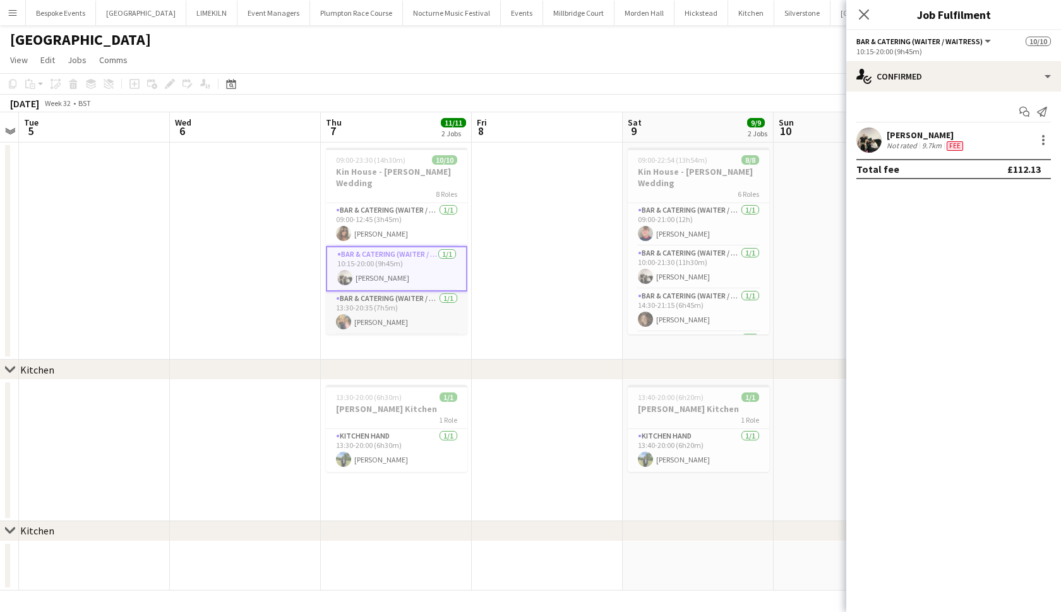
click at [408, 302] on app-card-role "Bar & Catering (Waiter / waitress) 1/1 13:30-20:35 (7h5m) Mia Newton" at bounding box center [396, 313] width 141 height 43
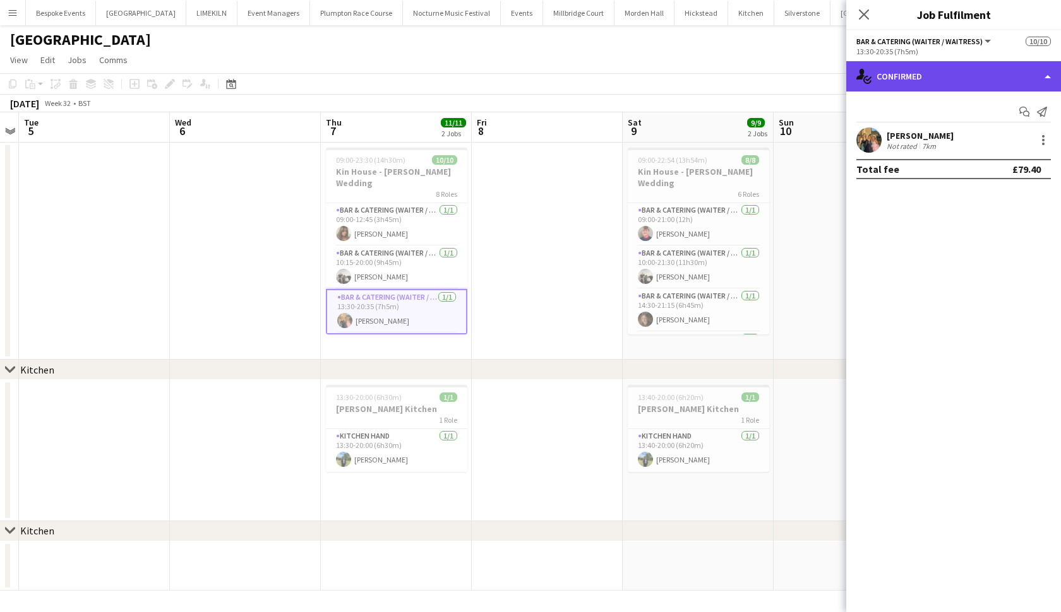
click at [877, 85] on div "single-neutral-actions-check-2 Confirmed" at bounding box center [953, 76] width 215 height 30
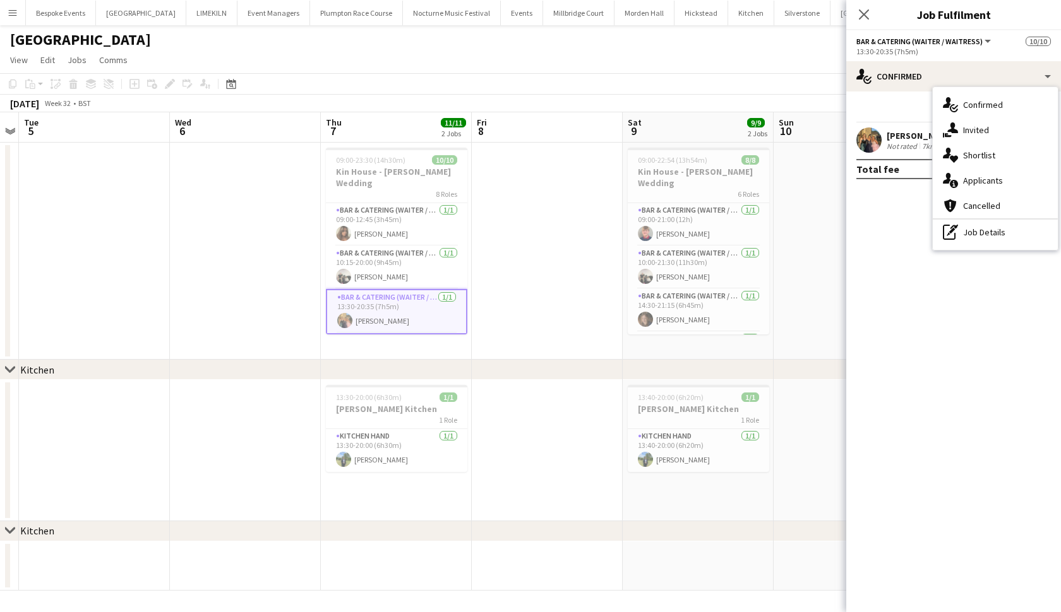
click at [872, 140] on app-user-avatar at bounding box center [868, 140] width 25 height 25
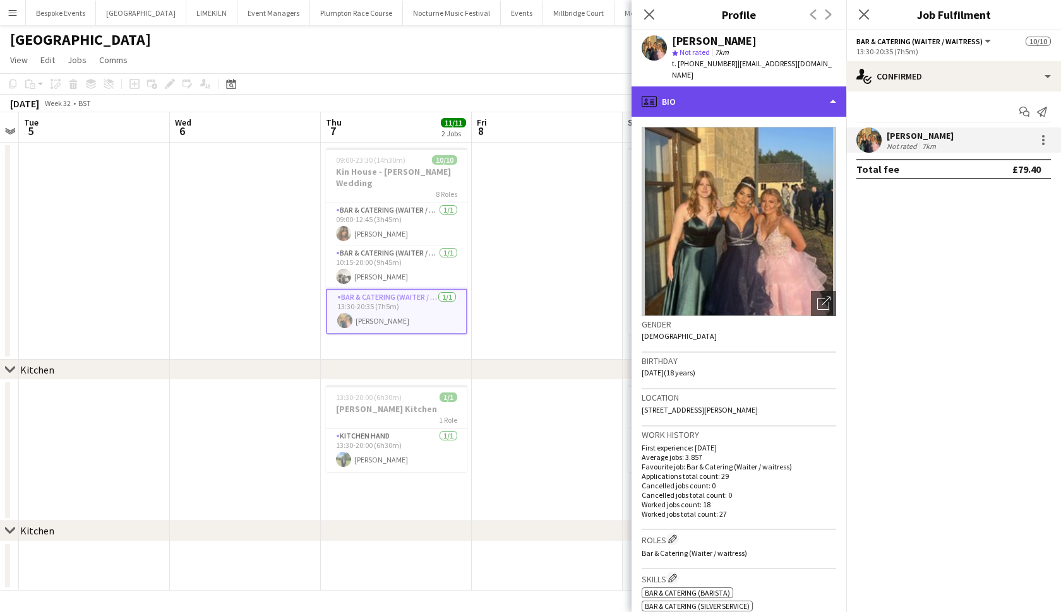
click at [790, 86] on div "profile Bio" at bounding box center [738, 101] width 215 height 30
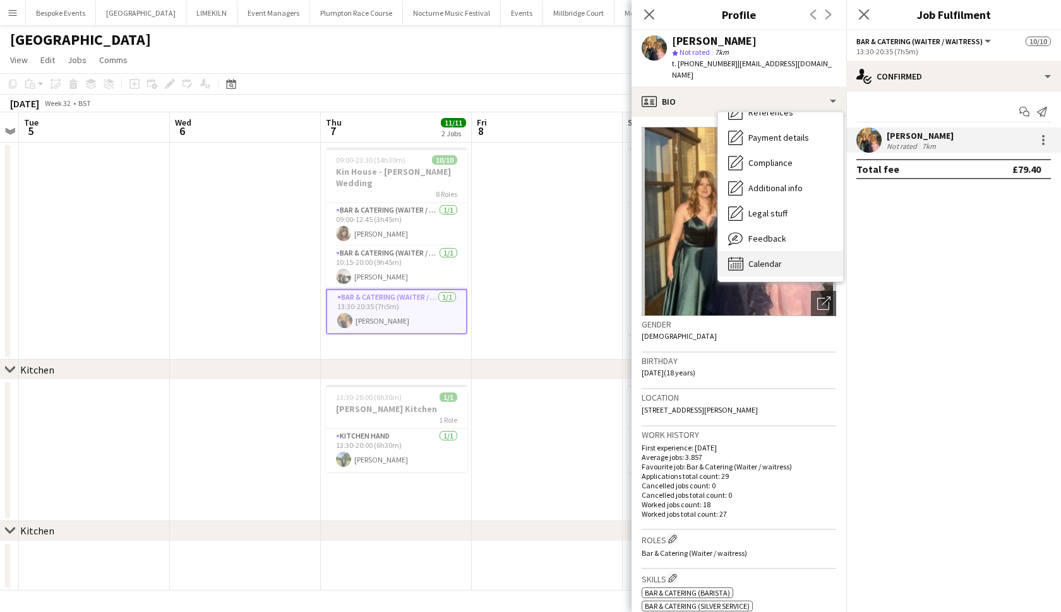
scroll to position [144, 0]
click at [770, 258] on span "Calendar" at bounding box center [764, 263] width 33 height 11
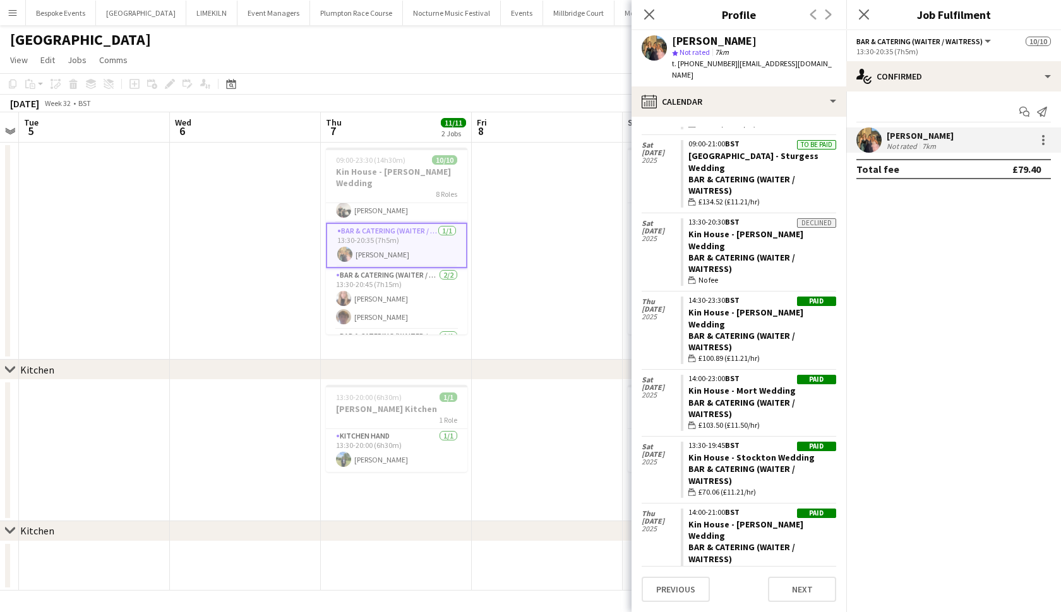
scroll to position [71, 0]
click at [393, 297] on app-card-role "Bar & Catering (Waiter / waitress) 2/2 13:30-20:45 (7h15m) Katie Thompson Scott…" at bounding box center [396, 294] width 141 height 61
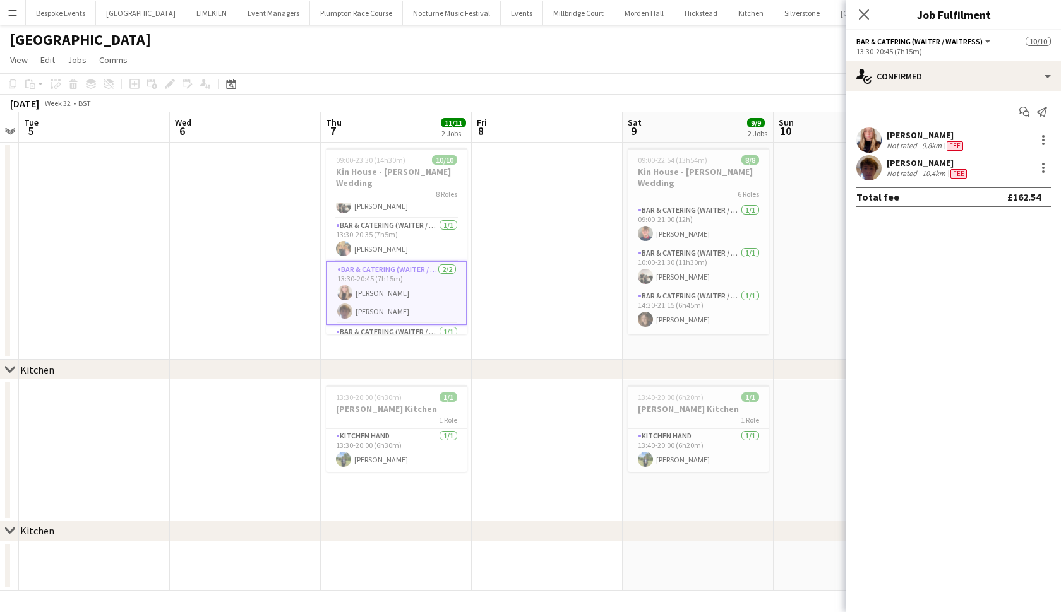
click at [865, 143] on app-user-avatar at bounding box center [868, 140] width 25 height 25
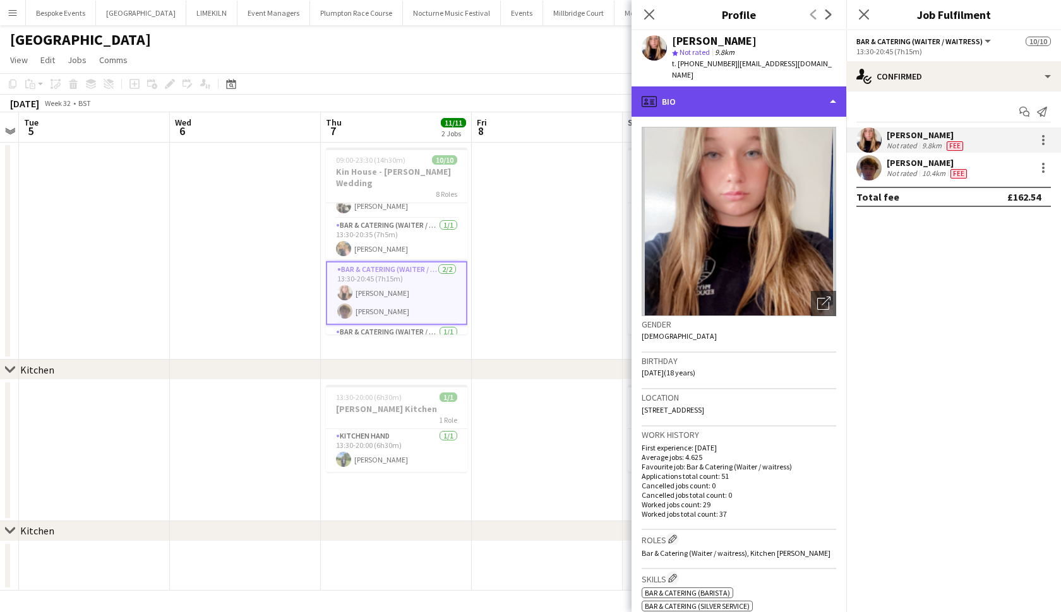
click at [728, 93] on div "profile Bio" at bounding box center [738, 101] width 215 height 30
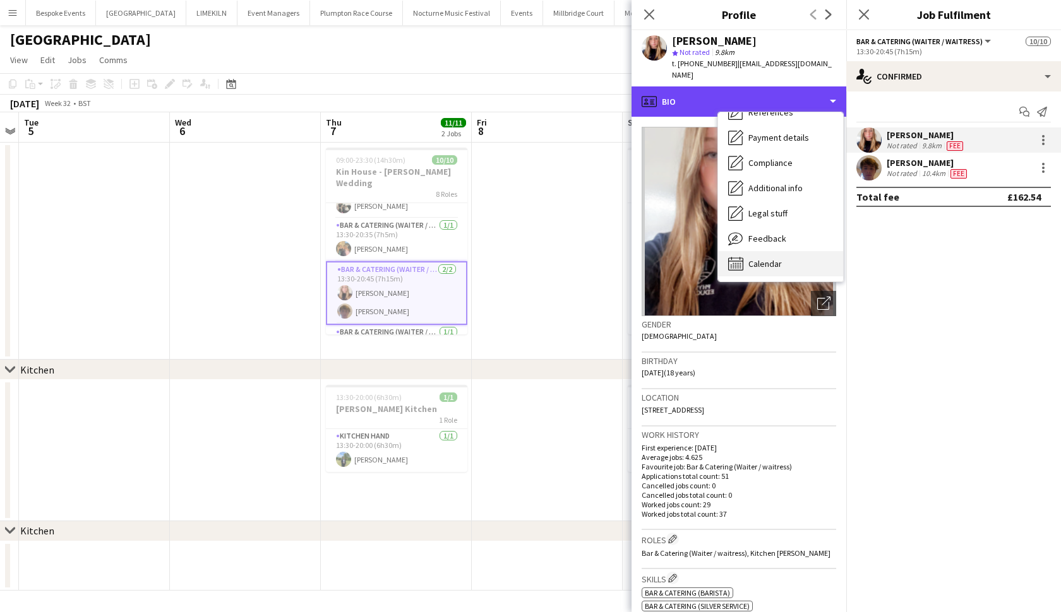
scroll to position [144, 0]
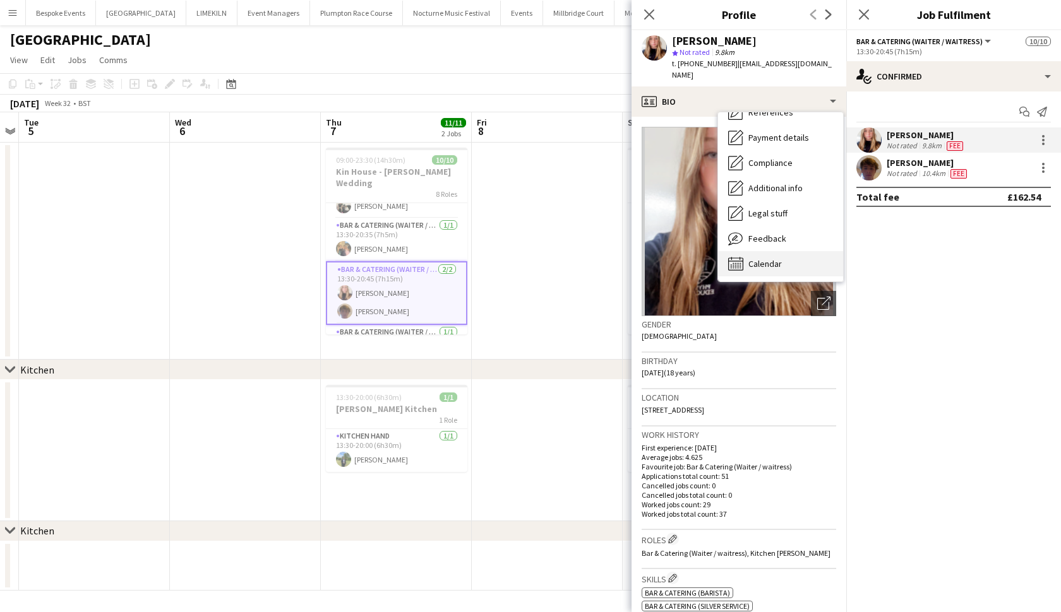
click at [760, 258] on span "Calendar" at bounding box center [764, 263] width 33 height 11
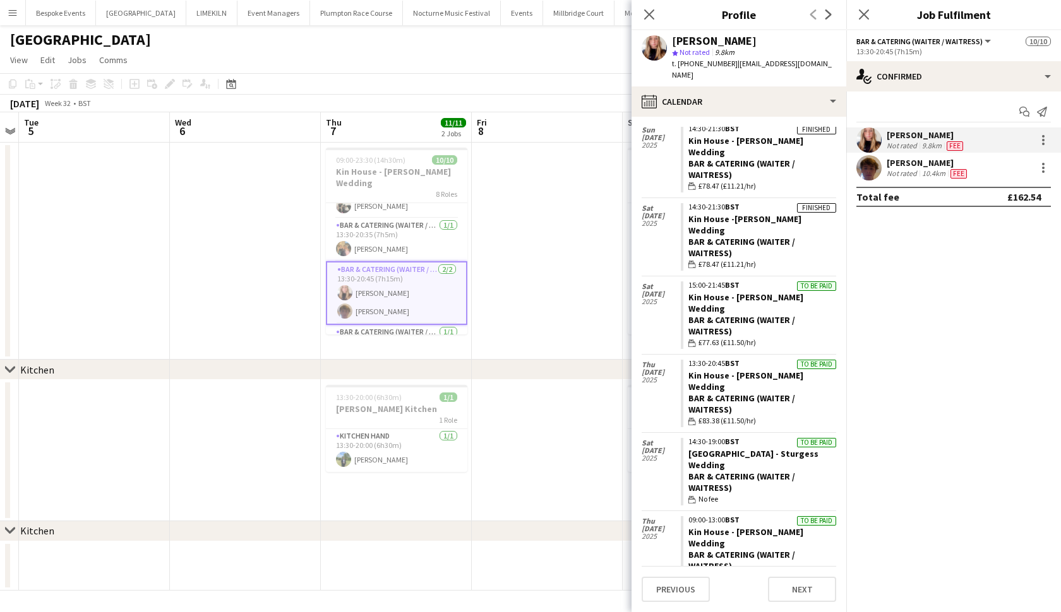
scroll to position [1824, 0]
click at [1045, 165] on div at bounding box center [1042, 167] width 15 height 15
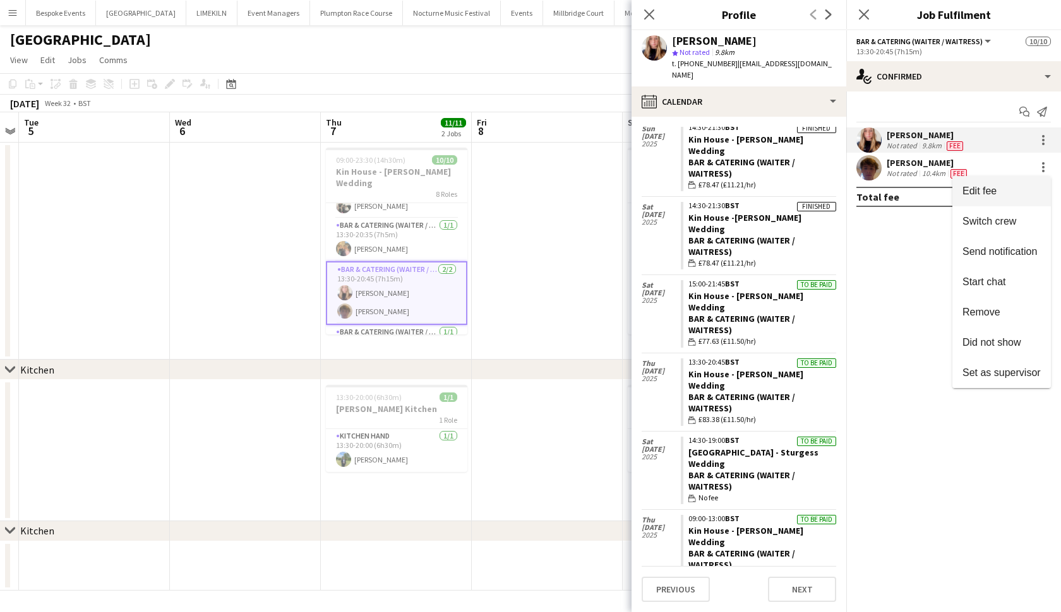
click at [1008, 197] on button "Edit fee" at bounding box center [1001, 191] width 98 height 30
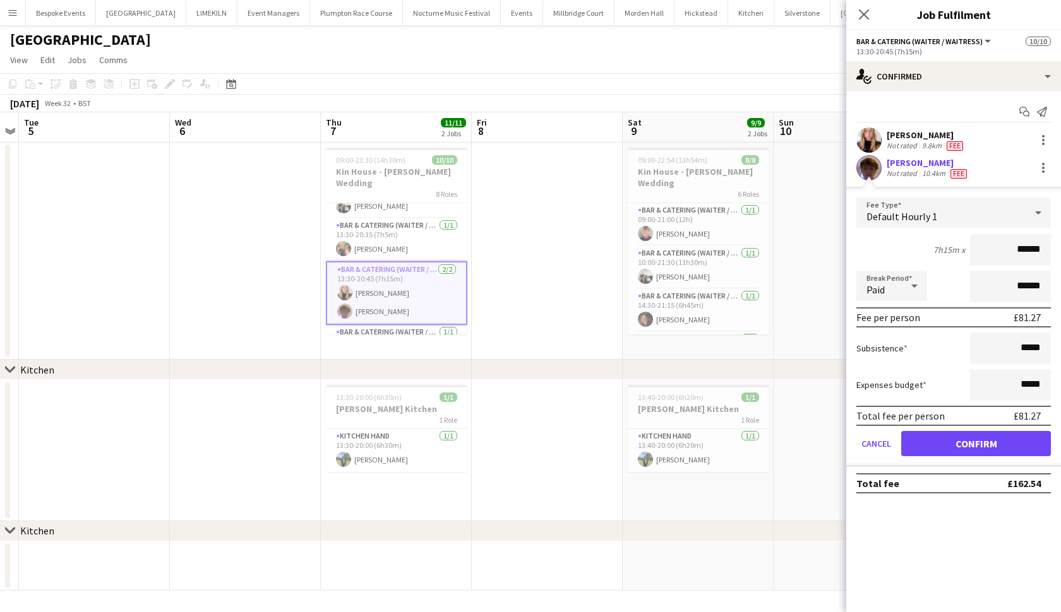
click at [862, 167] on app-user-avatar at bounding box center [868, 167] width 25 height 25
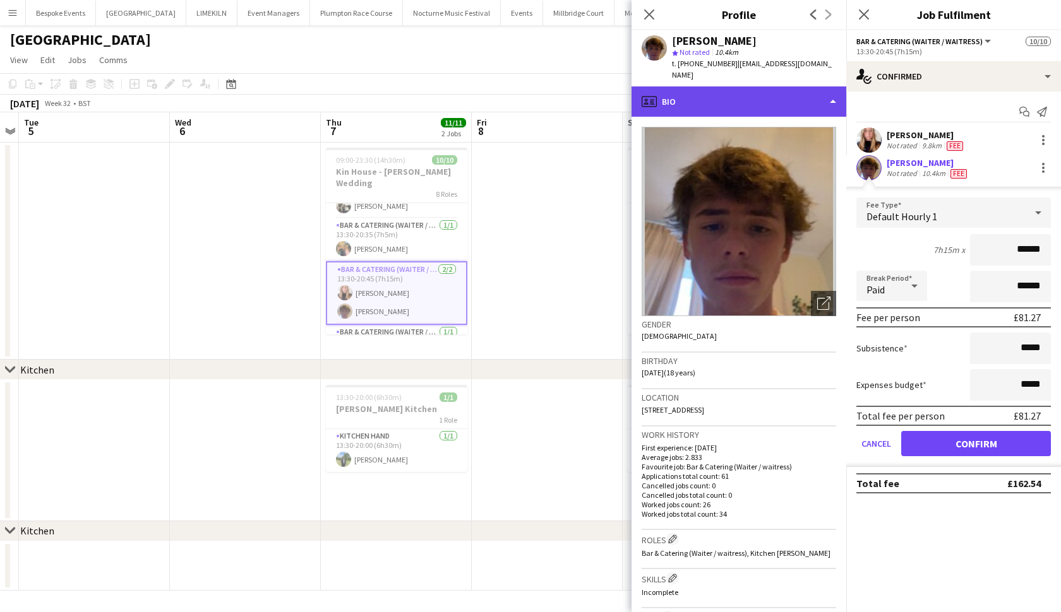
click at [772, 88] on div "profile Bio" at bounding box center [738, 101] width 215 height 30
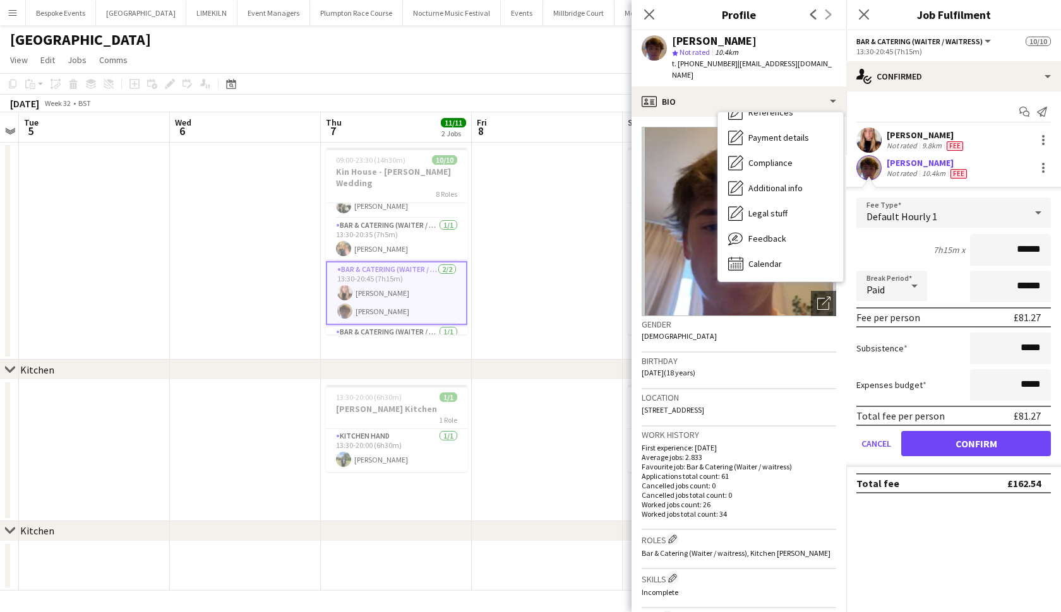
scroll to position [144, 0]
click at [777, 264] on div "Calendar Calendar" at bounding box center [780, 263] width 125 height 25
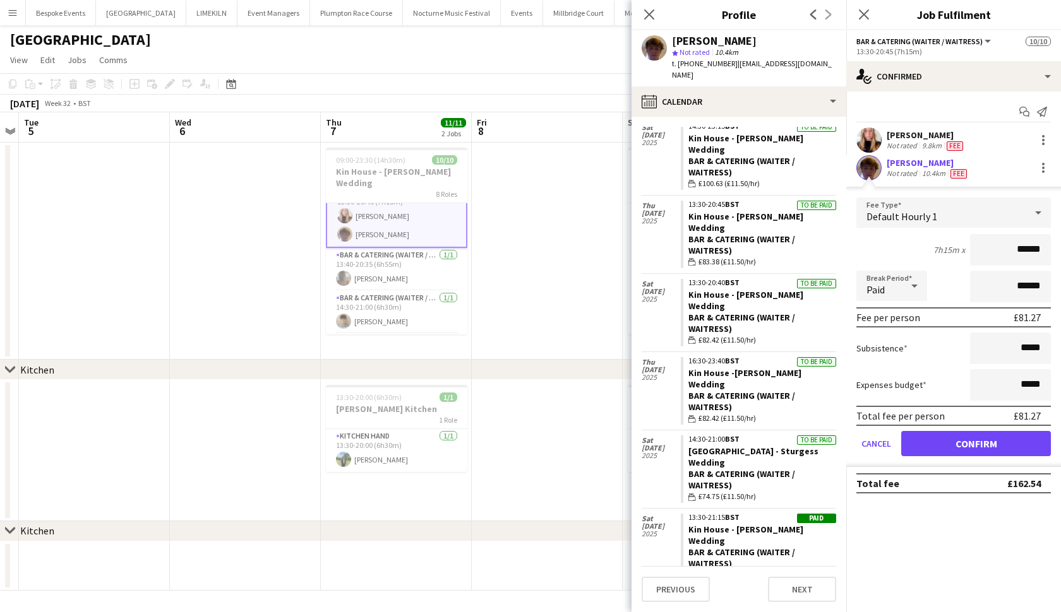
scroll to position [150, 0]
click at [376, 289] on app-card-role "Bar & Catering (Waiter / waitress) 1/1 14:30-21:00 (6h30m) Matt Farnfield" at bounding box center [396, 310] width 141 height 43
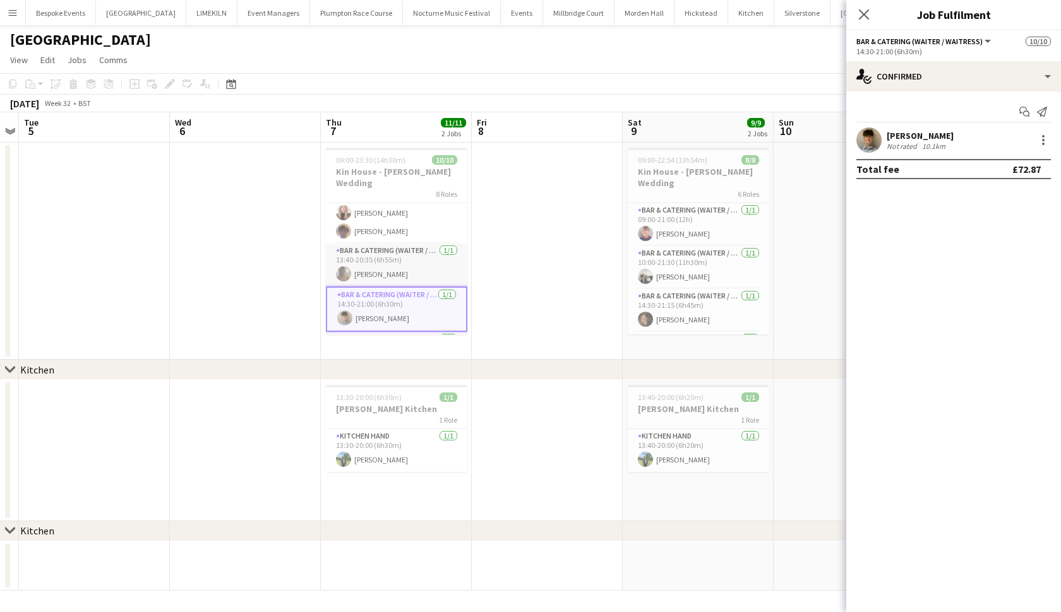
click at [375, 254] on app-card-role "Bar & Catering (Waiter / waitress) 1/1 13:40-20:35 (6h55m) Rebecca Etchells" at bounding box center [396, 265] width 141 height 43
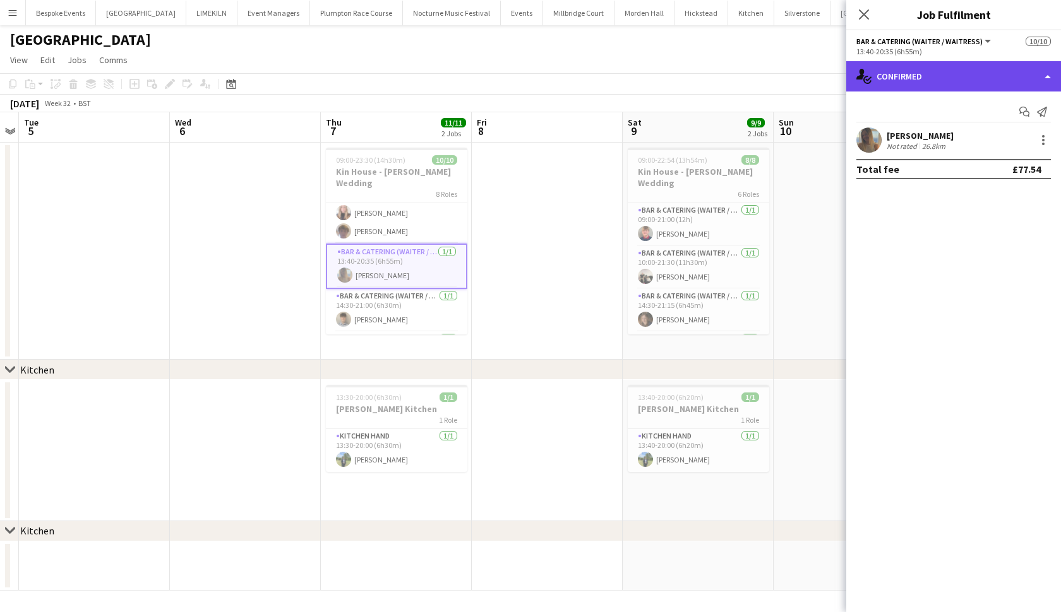
click at [1006, 73] on div "single-neutral-actions-check-2 Confirmed" at bounding box center [953, 76] width 215 height 30
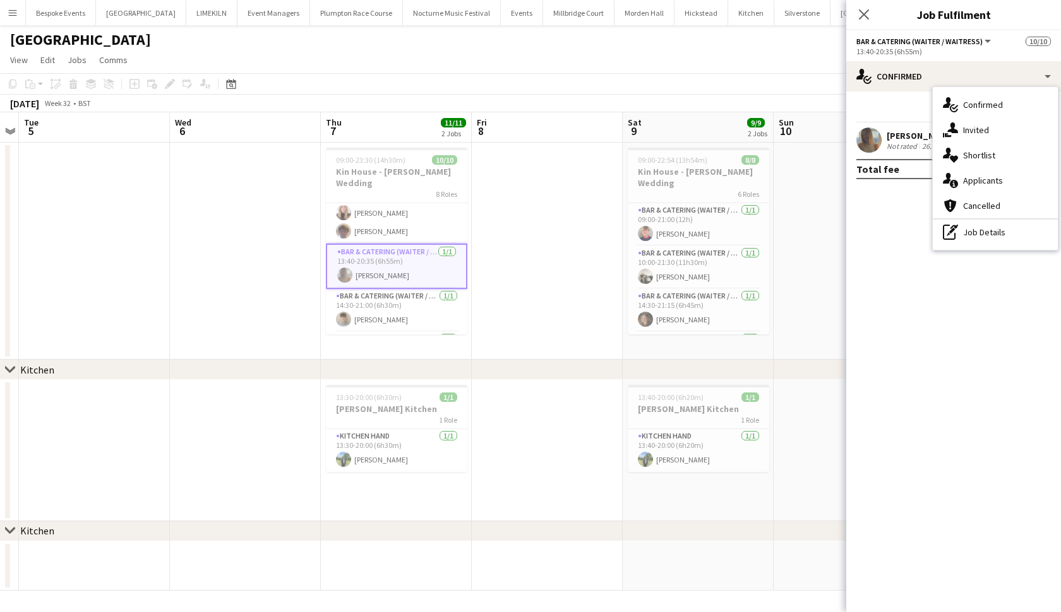
click at [896, 231] on mat-expansion-panel "check Confirmed Start chat Send notification Rebecca Etchells Not rated 26.8km …" at bounding box center [953, 352] width 215 height 521
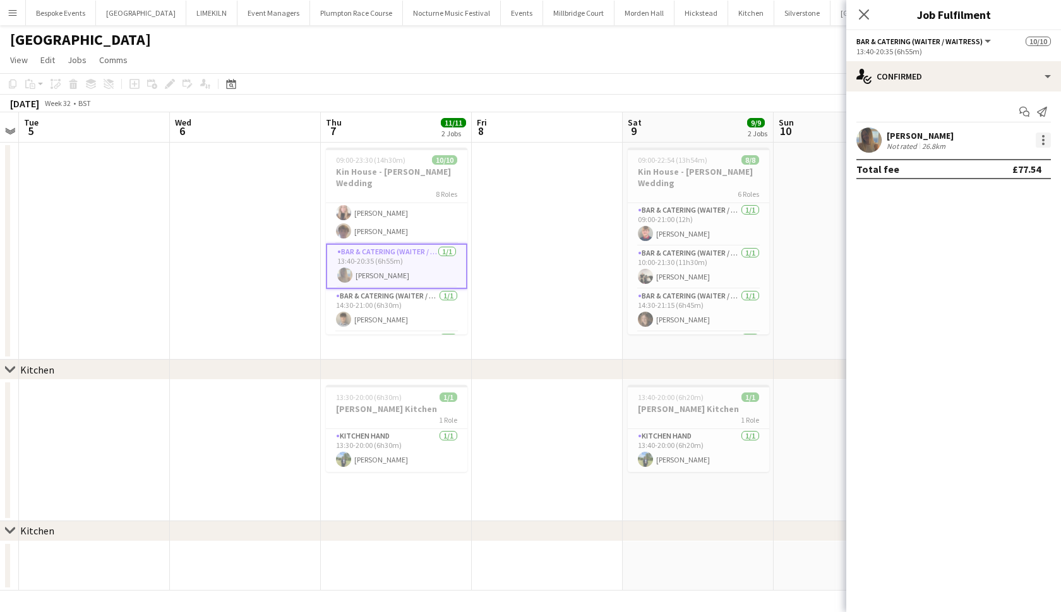
click at [1044, 146] on div at bounding box center [1042, 140] width 15 height 15
click at [871, 140] on div at bounding box center [530, 306] width 1061 height 612
click at [871, 140] on app-user-avatar at bounding box center [868, 140] width 25 height 25
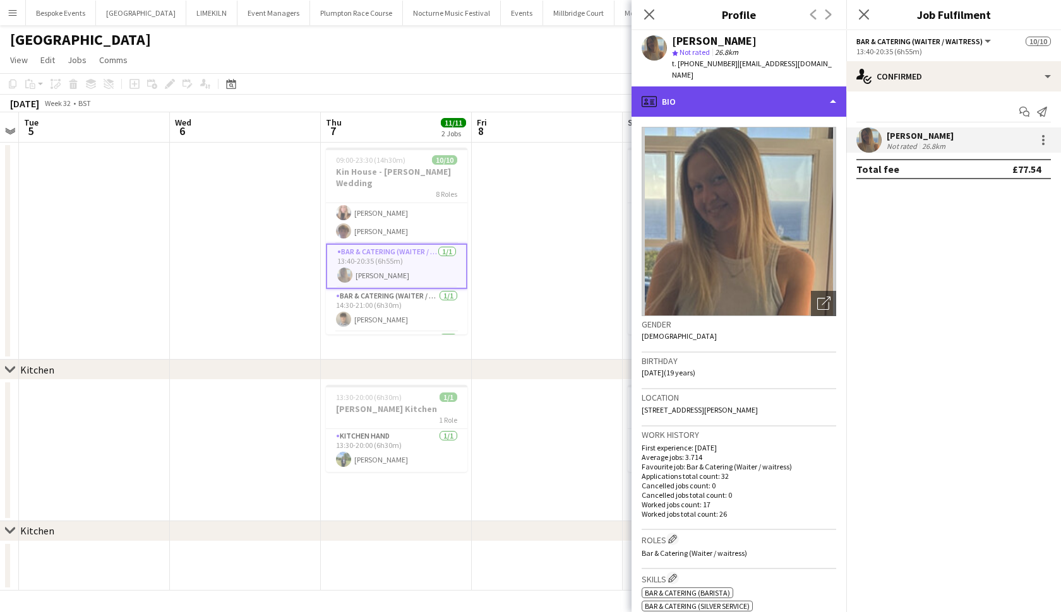
click at [817, 86] on div "profile Bio" at bounding box center [738, 101] width 215 height 30
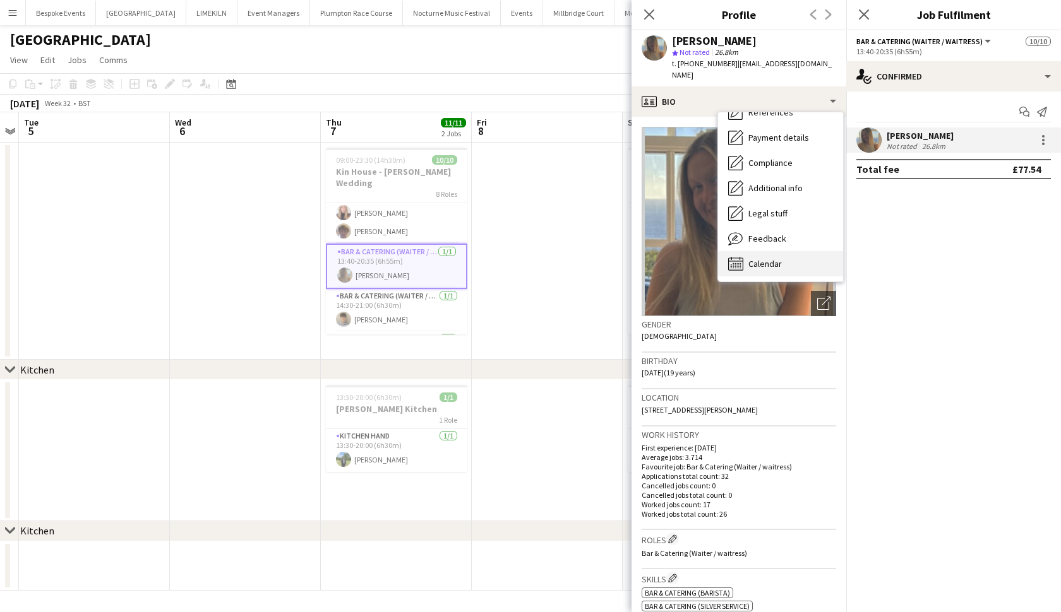
scroll to position [144, 0]
click at [785, 256] on div "Calendar Calendar" at bounding box center [780, 263] width 125 height 25
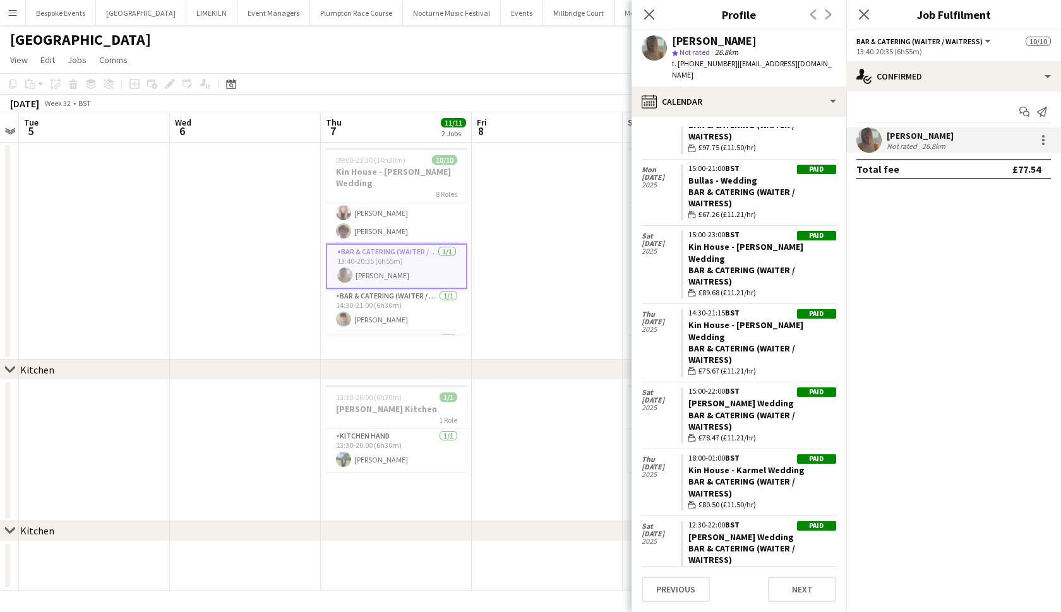
scroll to position [1011, 0]
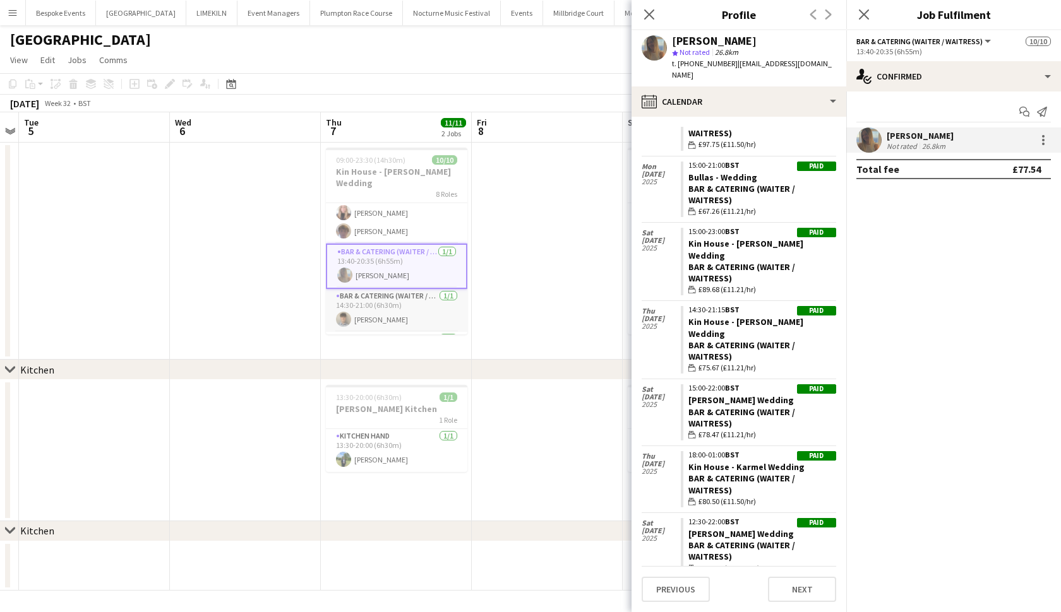
click at [444, 307] on app-card-role "Bar & Catering (Waiter / waitress) 1/1 14:30-21:00 (6h30m) Matt Farnfield" at bounding box center [396, 310] width 141 height 43
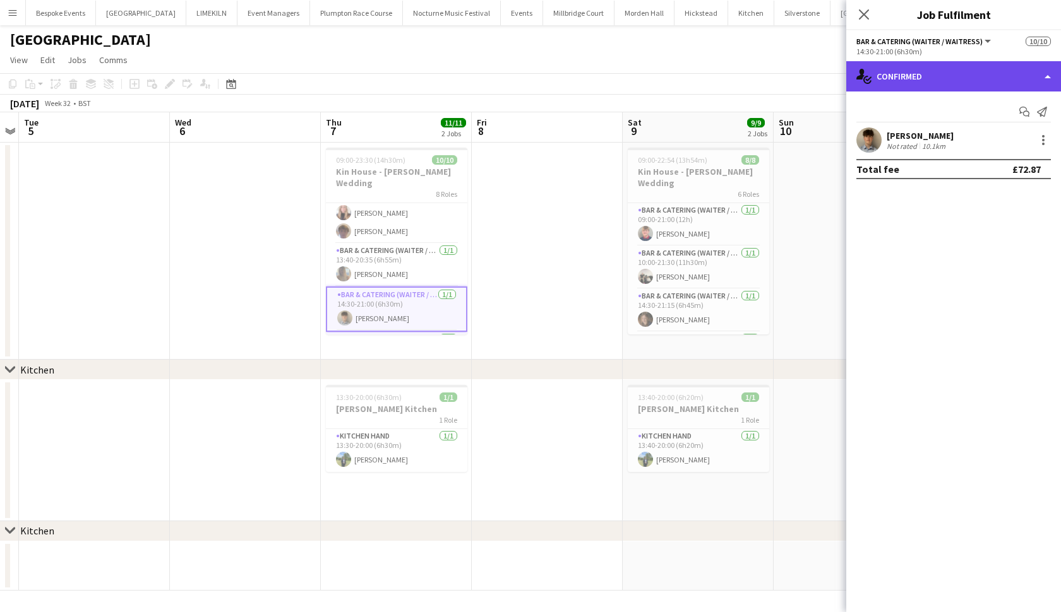
click at [892, 71] on div "single-neutral-actions-check-2 Confirmed" at bounding box center [953, 76] width 215 height 30
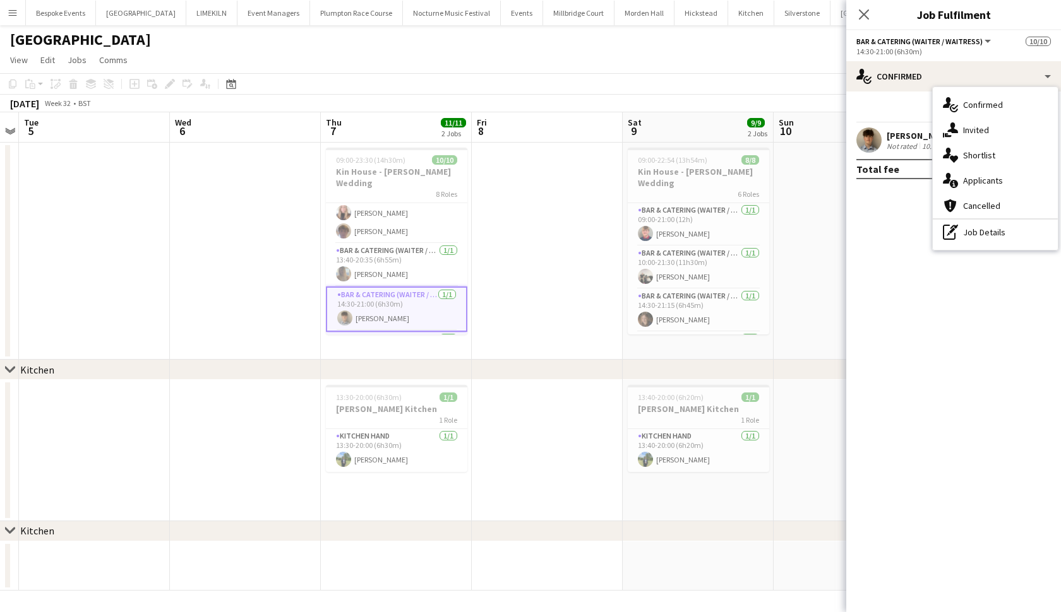
click at [877, 140] on app-user-avatar at bounding box center [868, 140] width 25 height 25
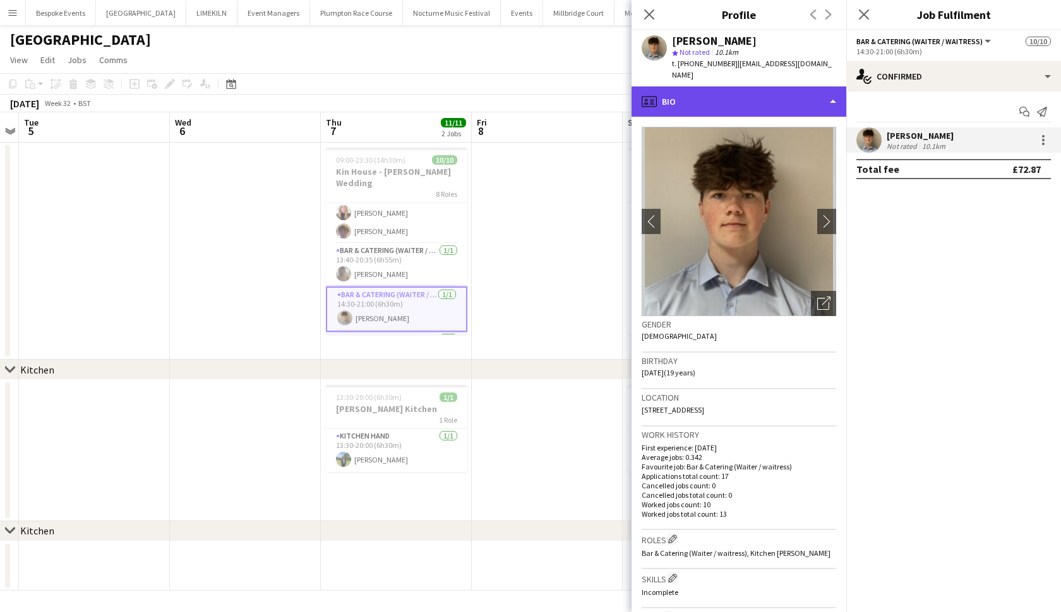
click at [824, 86] on div "profile Bio" at bounding box center [738, 101] width 215 height 30
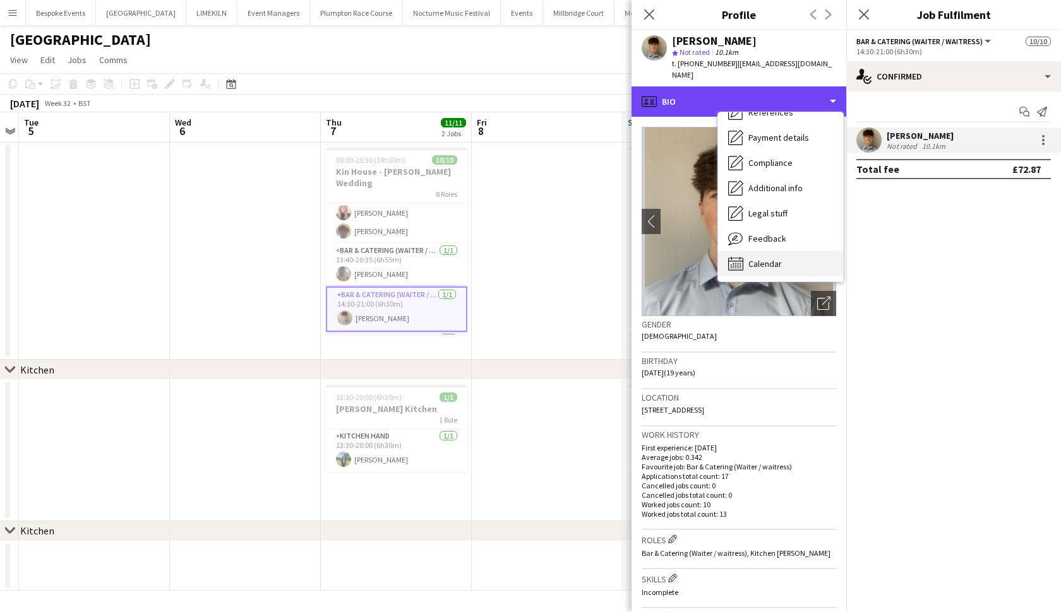
scroll to position [144, 0]
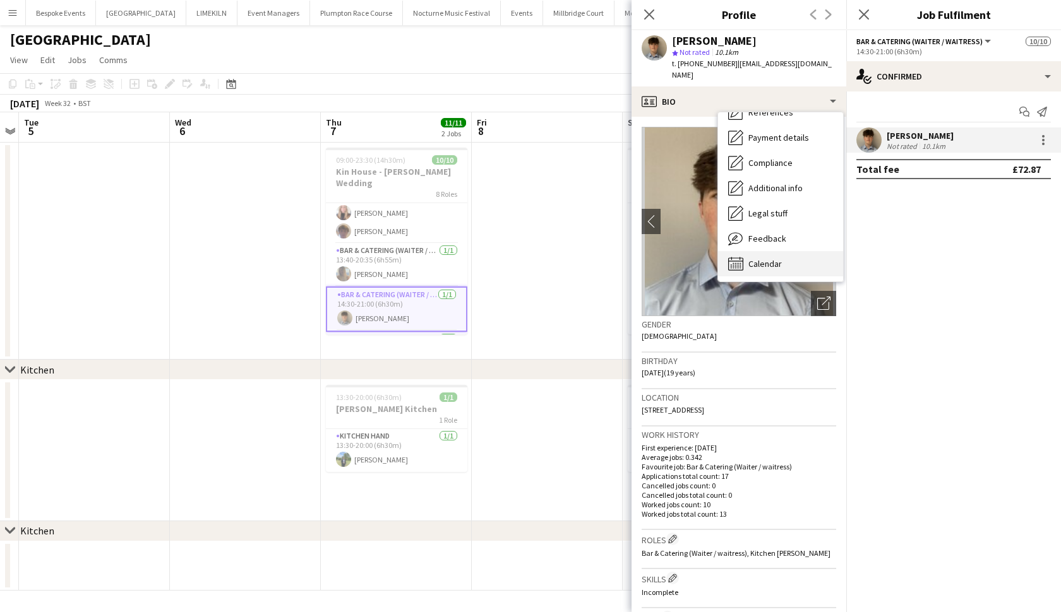
click at [770, 261] on div "Calendar Calendar" at bounding box center [780, 263] width 125 height 25
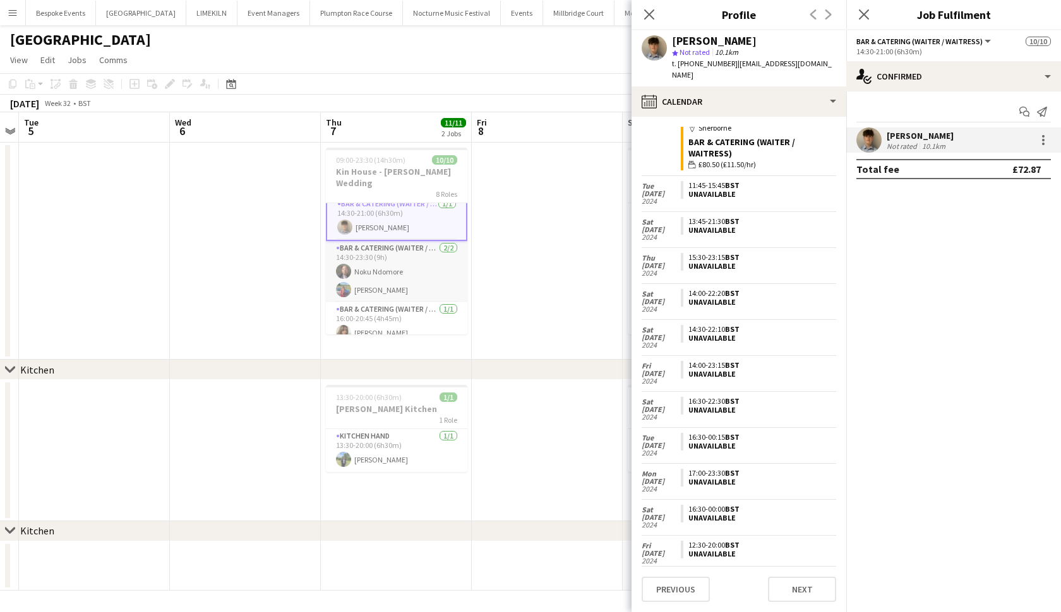
scroll to position [240, 0]
click at [398, 269] on app-card-role "Bar & Catering (Waiter / waitress) 2/2 14:30-23:30 (9h) Noku Ndomore Megan Hami…" at bounding box center [396, 272] width 141 height 61
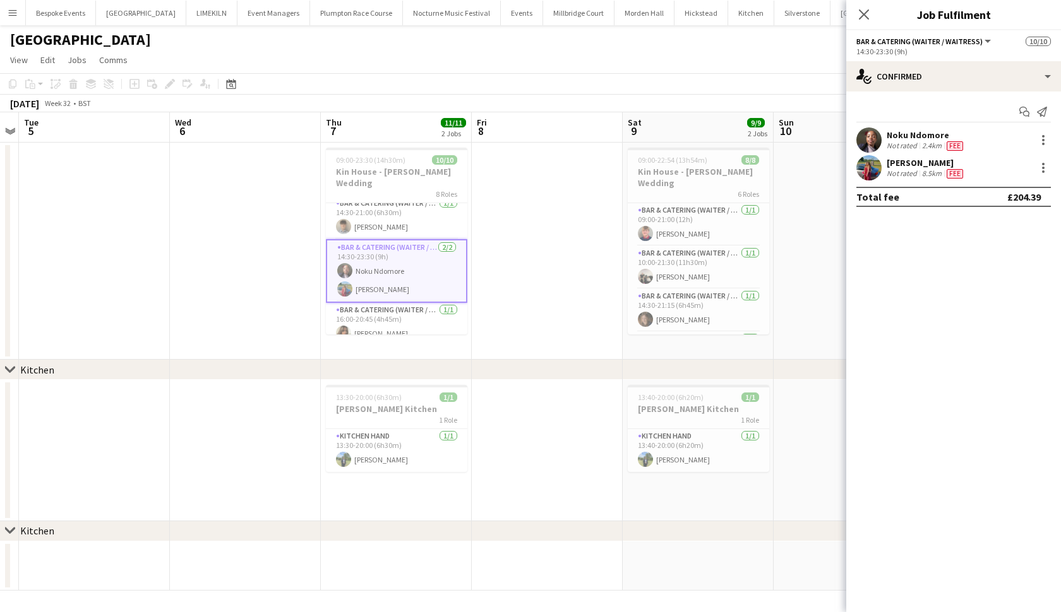
click at [862, 140] on app-user-avatar at bounding box center [868, 140] width 25 height 25
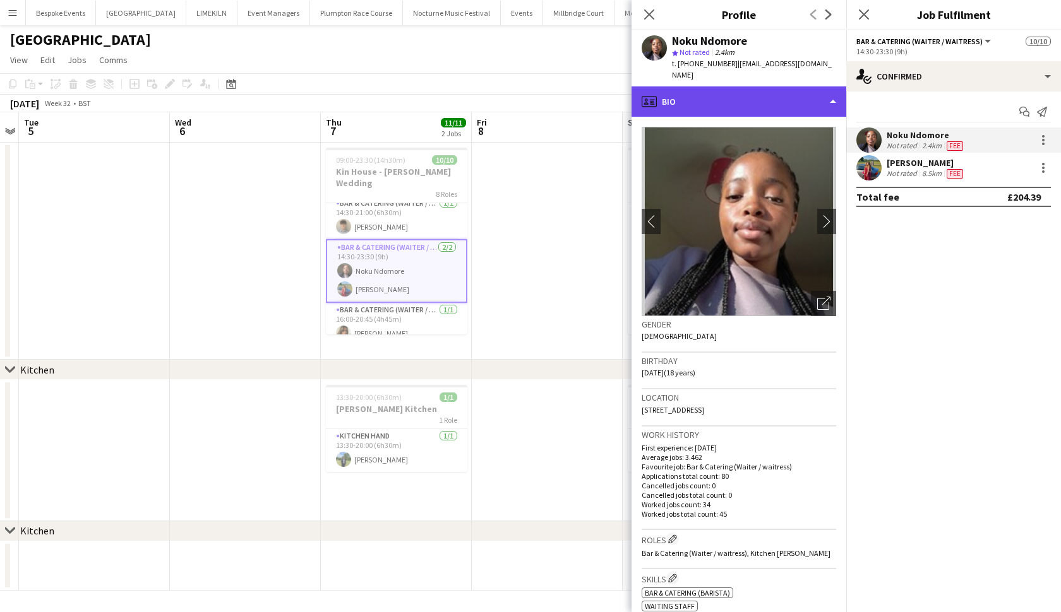
click at [779, 97] on div "profile Bio" at bounding box center [738, 101] width 215 height 30
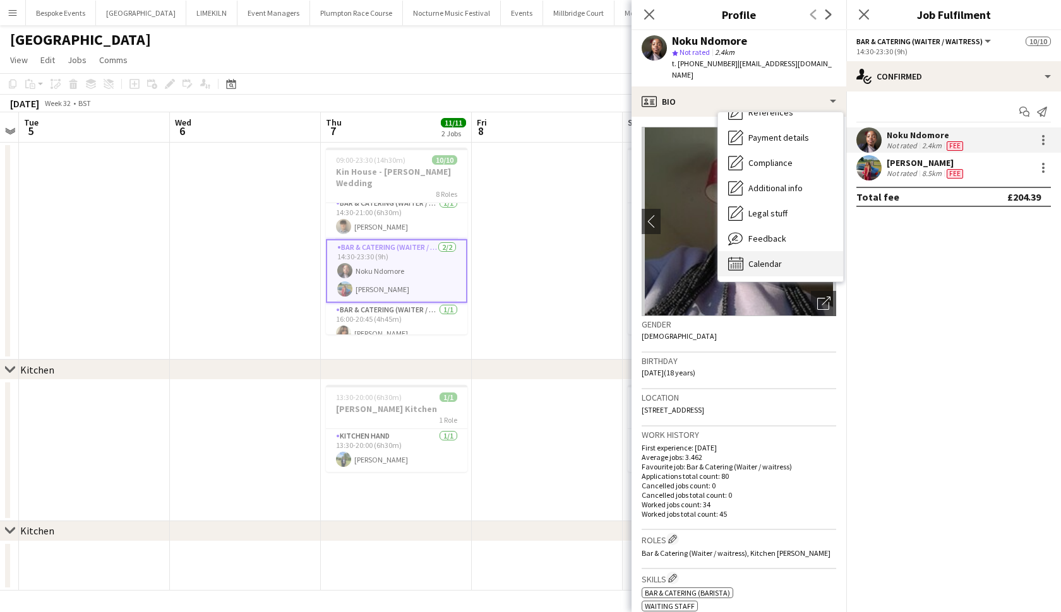
scroll to position [144, 0]
click at [772, 258] on span "Calendar" at bounding box center [764, 263] width 33 height 11
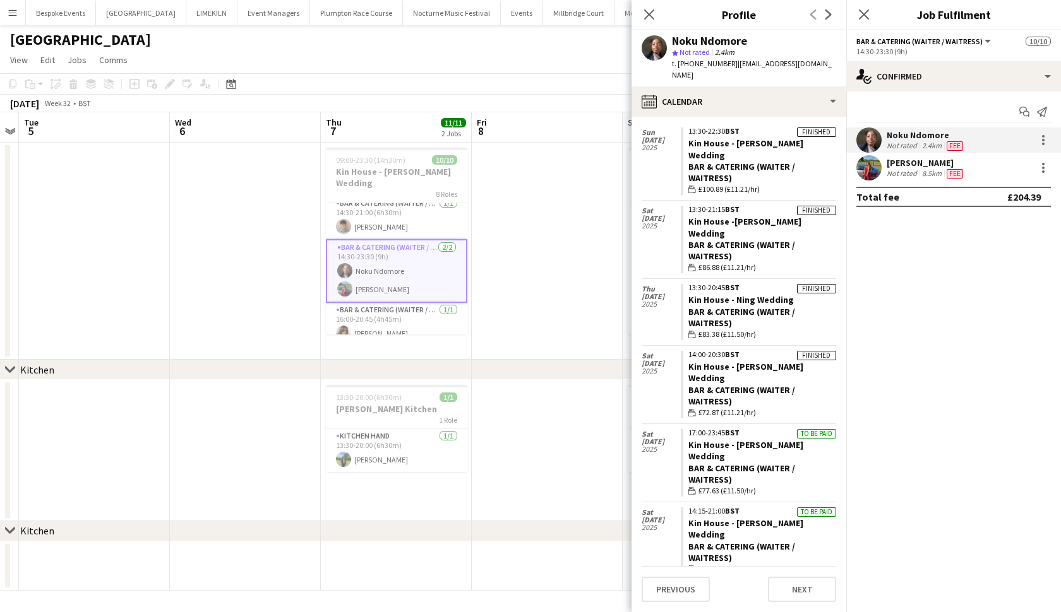
scroll to position [2961, 0]
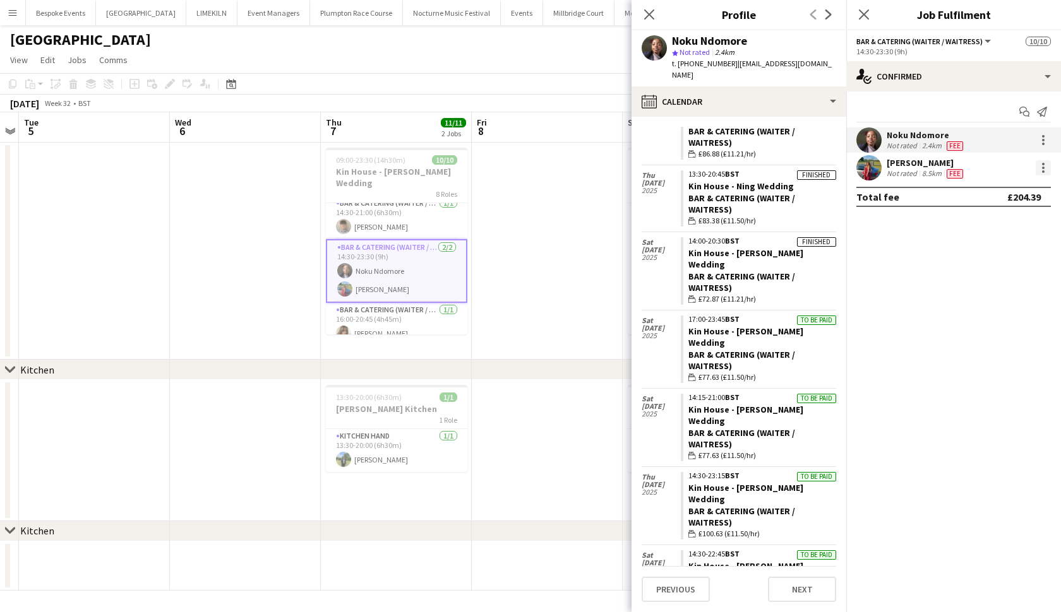
click at [1040, 168] on div at bounding box center [1042, 167] width 15 height 15
click at [886, 170] on div at bounding box center [530, 306] width 1061 height 612
click at [872, 170] on app-user-avatar at bounding box center [868, 167] width 25 height 25
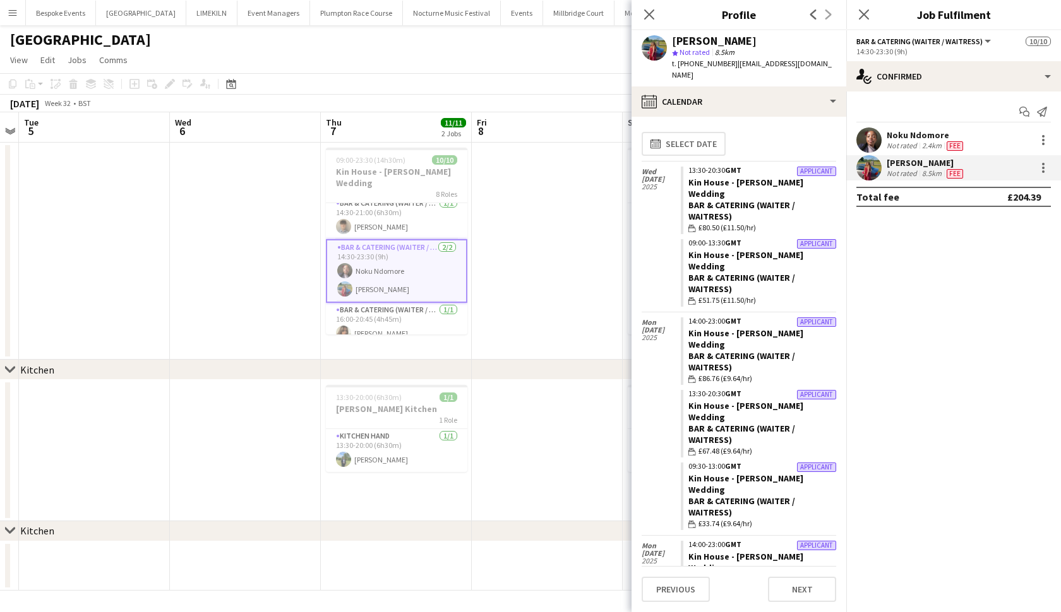
click at [787, 70] on div "Megan Hamill star Not rated 8.5km t. +447479257065 | meganhamill6@icloud.com" at bounding box center [738, 58] width 215 height 56
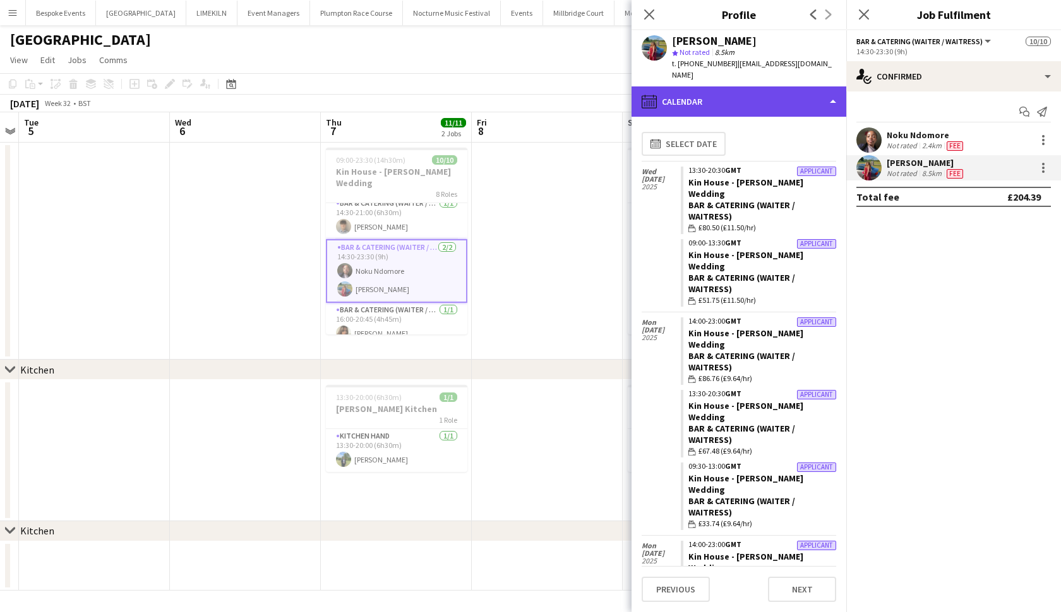
click at [787, 101] on div "calendar-full Calendar" at bounding box center [738, 101] width 215 height 30
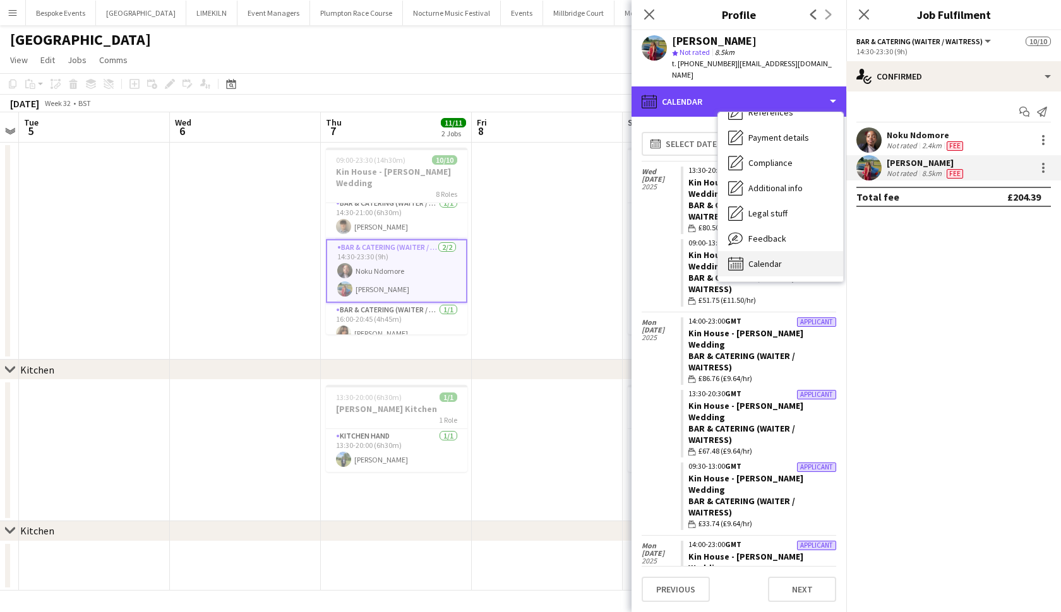
scroll to position [144, 0]
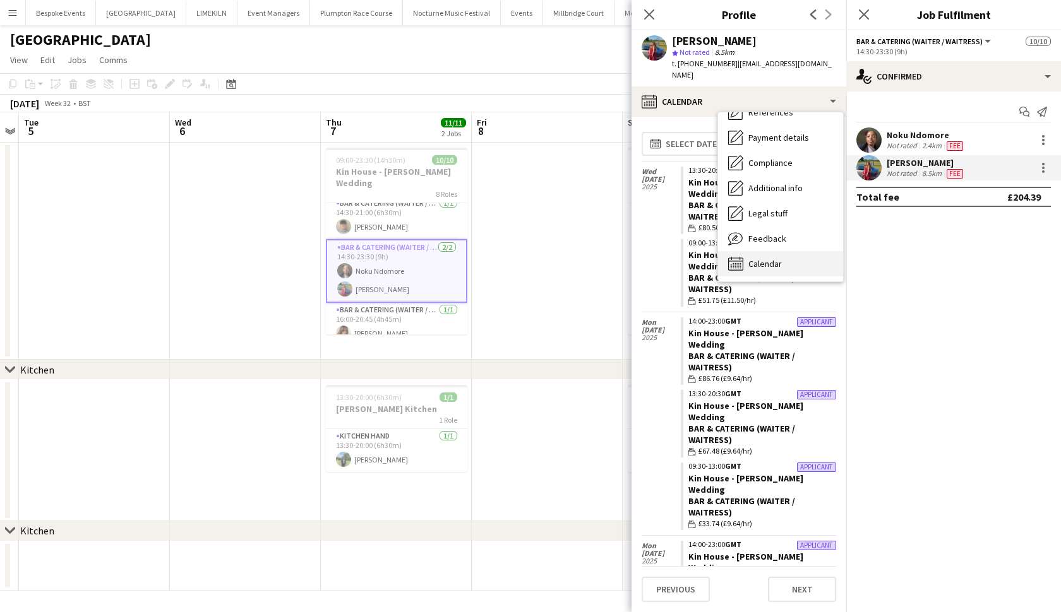
click at [776, 258] on span "Calendar" at bounding box center [764, 263] width 33 height 11
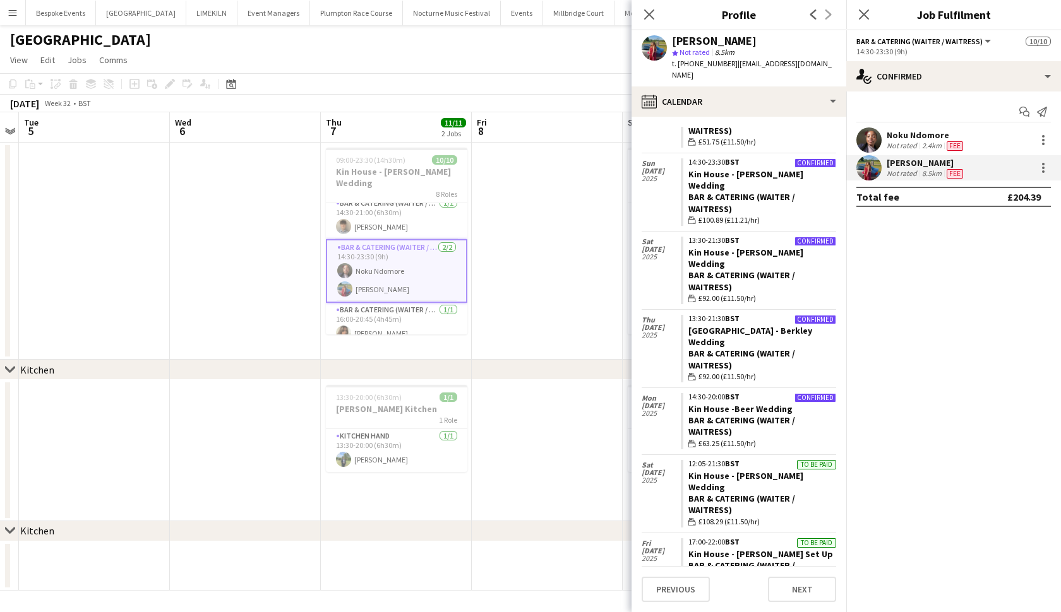
scroll to position [4001, 0]
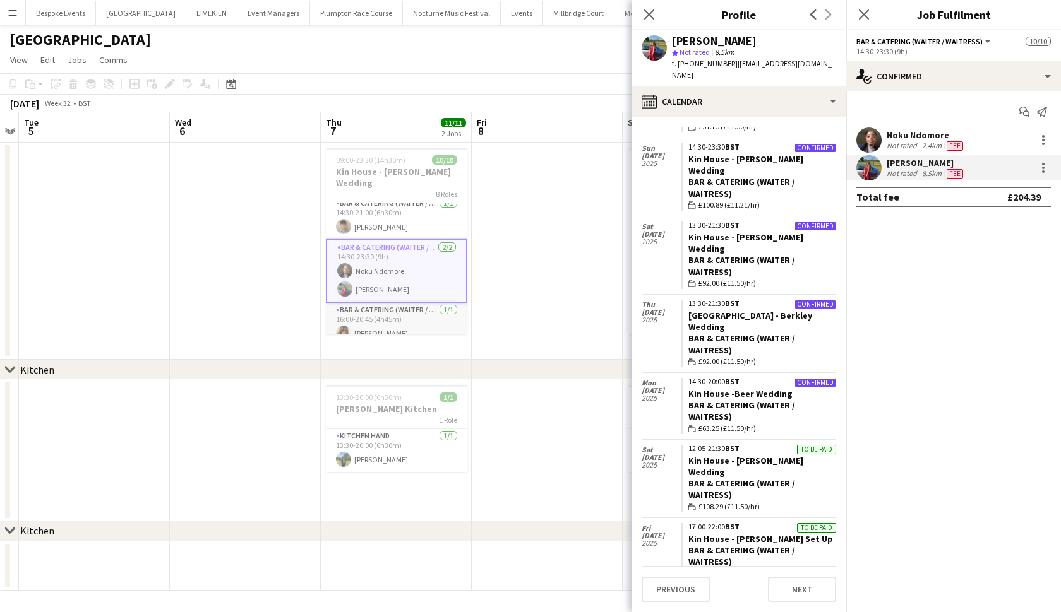
click at [415, 309] on app-card-role "Bar & Catering (Waiter / waitress) 1/1 16:00-20:45 (4h45m) Tia Jacobs" at bounding box center [396, 324] width 141 height 43
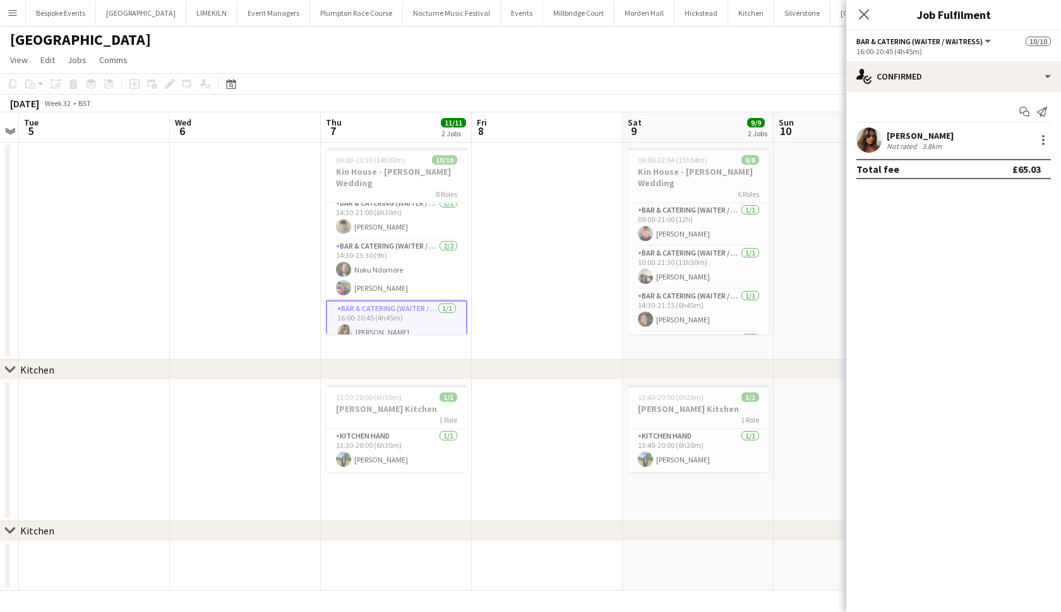
click at [872, 139] on app-user-avatar at bounding box center [868, 140] width 25 height 25
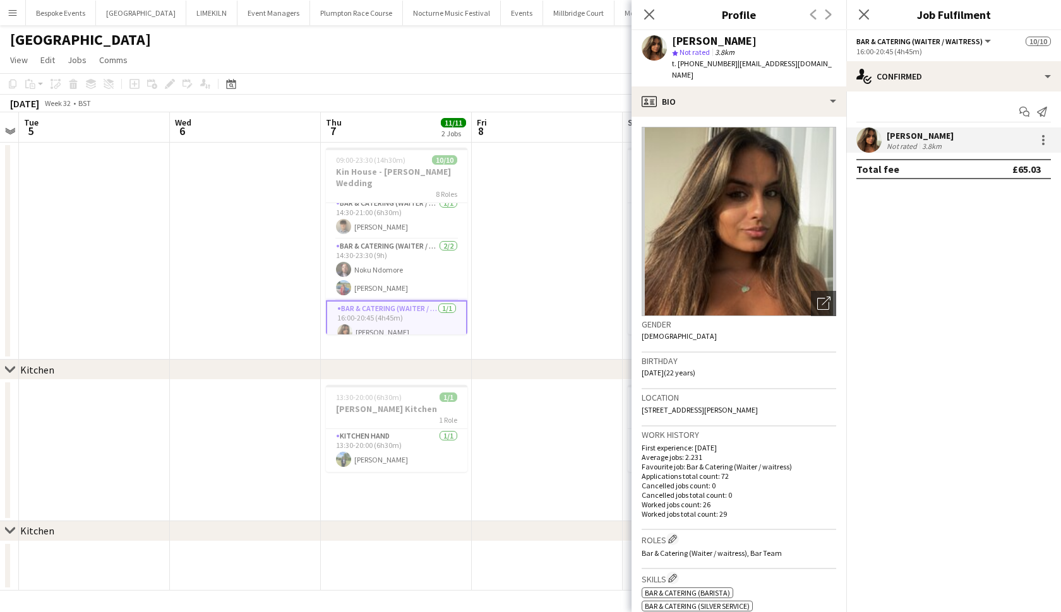
click at [833, 117] on app-crew-profile-bio "Open photos pop-in Gender Female Birthday 02-01-2003 (22 years) Location 12 woo…" at bounding box center [738, 365] width 215 height 496
click at [383, 462] on app-card-role "Kitchen Hand 1/1 13:30-20:00 (6h30m) Harvey Gardner" at bounding box center [396, 450] width 141 height 43
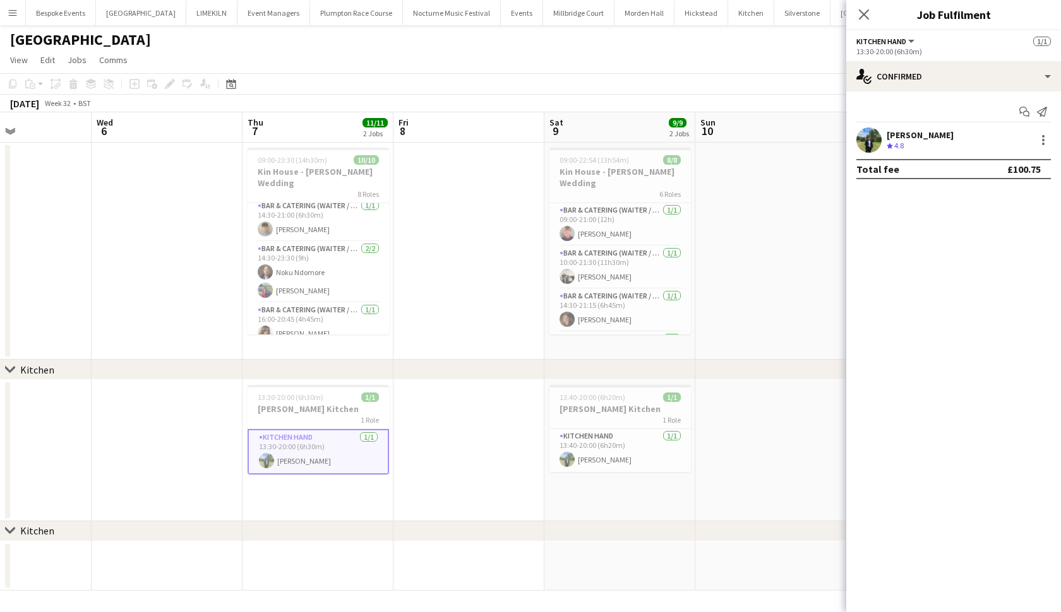
scroll to position [0, 538]
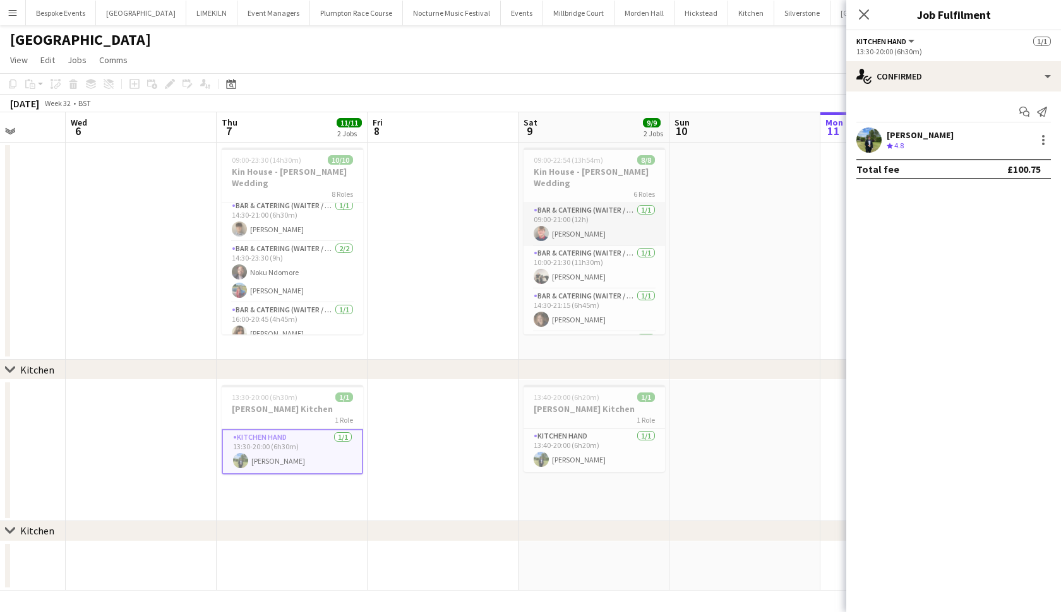
click at [564, 211] on app-card-role "Bar & Catering (Waiter / waitress) 1/1 09:00-21:00 (12h) Harry Etchells" at bounding box center [593, 224] width 141 height 43
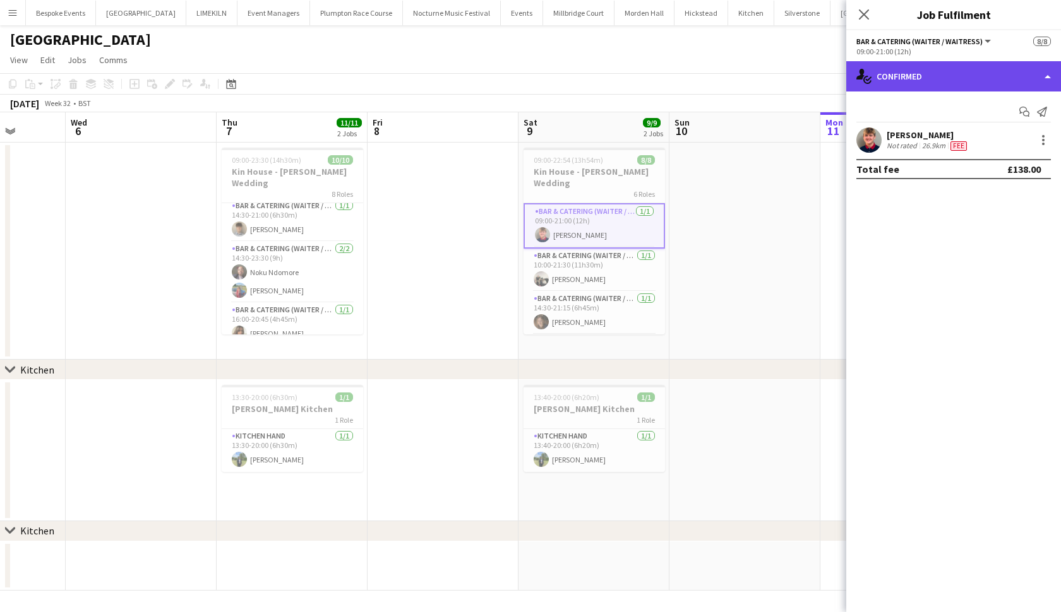
click at [899, 78] on div "single-neutral-actions-check-2 Confirmed" at bounding box center [953, 76] width 215 height 30
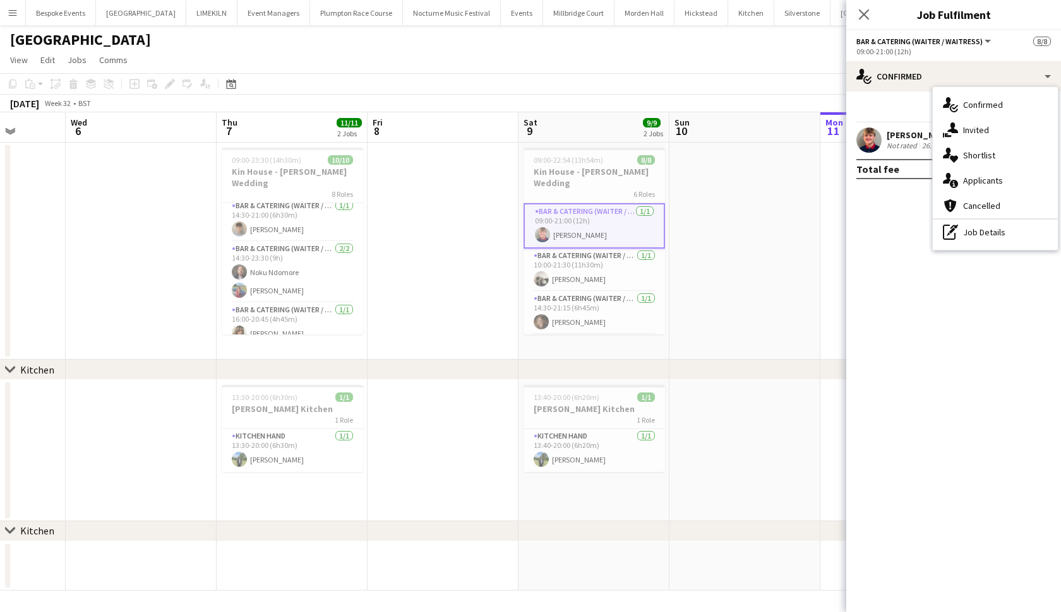
click at [875, 136] on app-user-avatar at bounding box center [868, 140] width 25 height 25
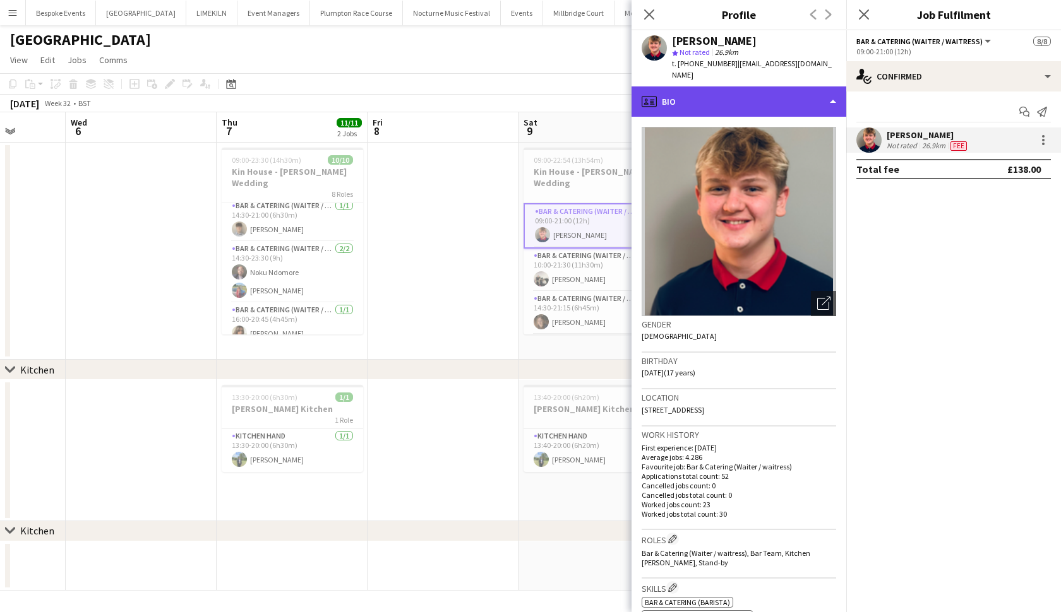
click at [808, 90] on div "profile Bio" at bounding box center [738, 101] width 215 height 30
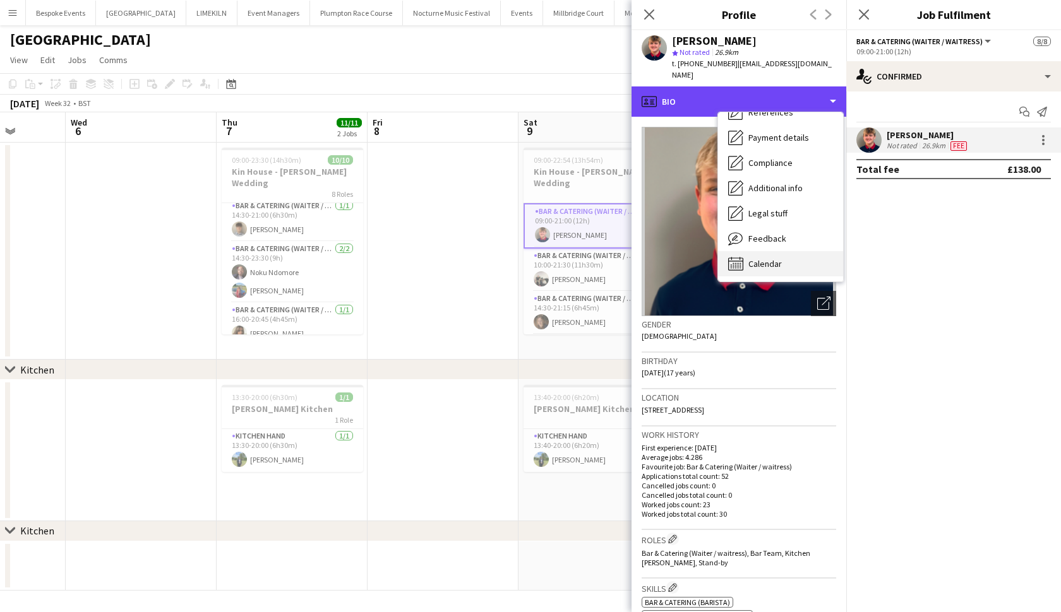
scroll to position [144, 0]
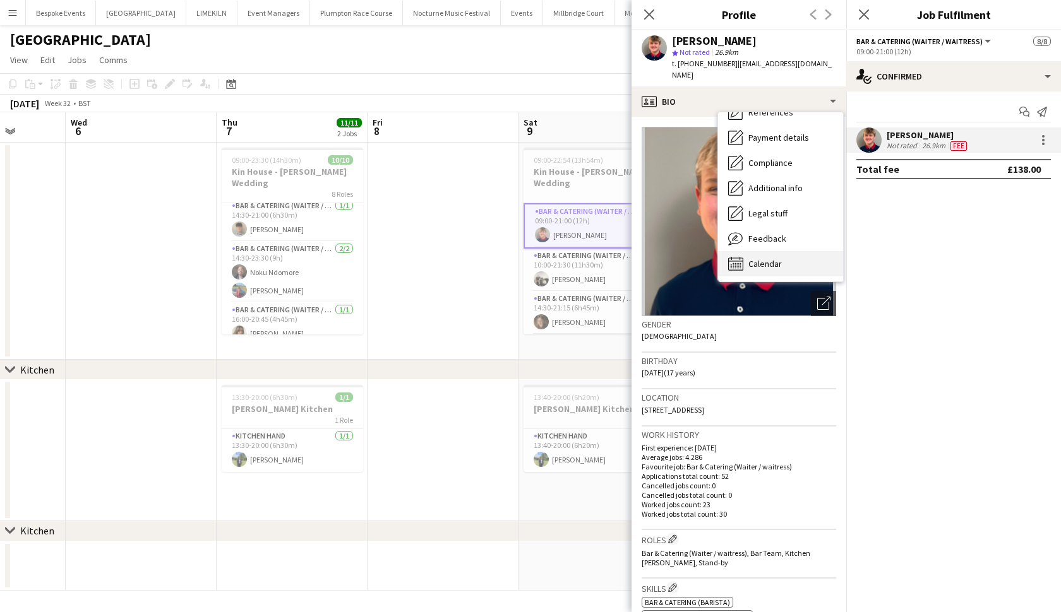
click at [791, 251] on div "Calendar Calendar" at bounding box center [780, 263] width 125 height 25
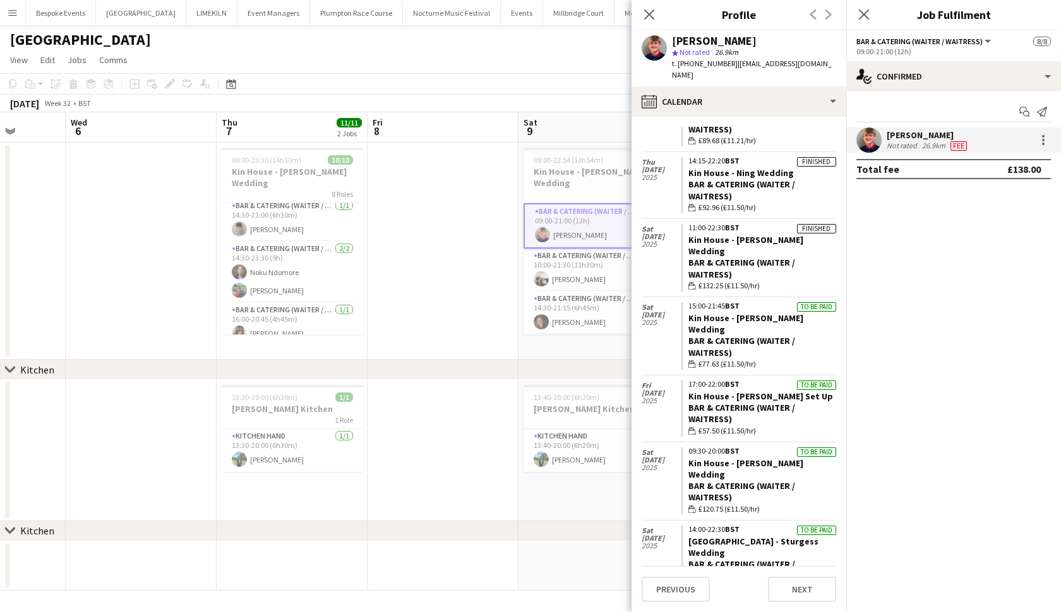
scroll to position [1114, 0]
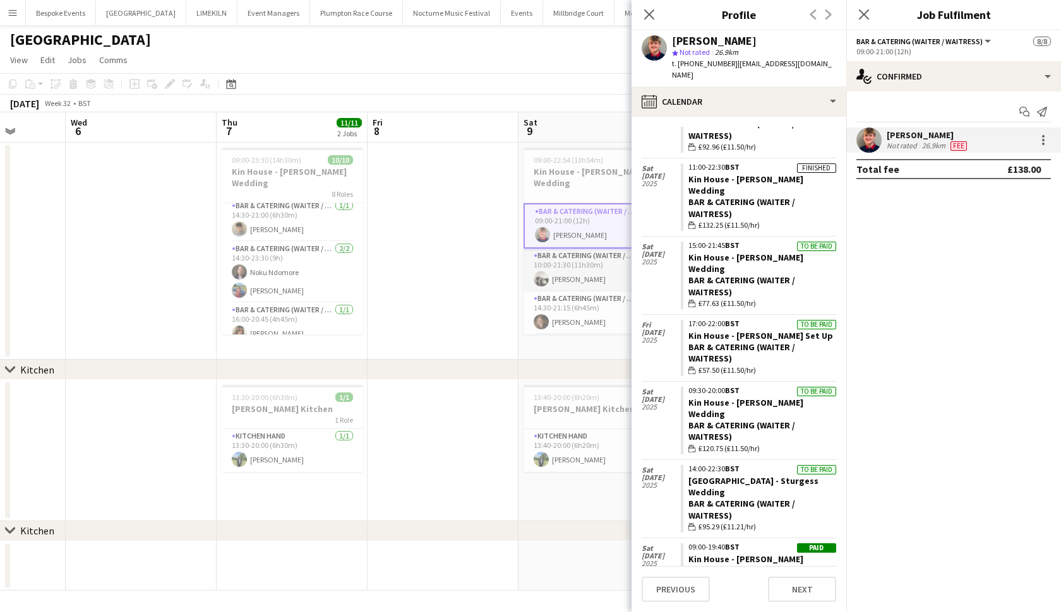
click at [611, 265] on app-card-role "Bar & Catering (Waiter / waitress) 1/1 10:00-21:30 (11h30m) Arnie Thompson" at bounding box center [593, 270] width 141 height 43
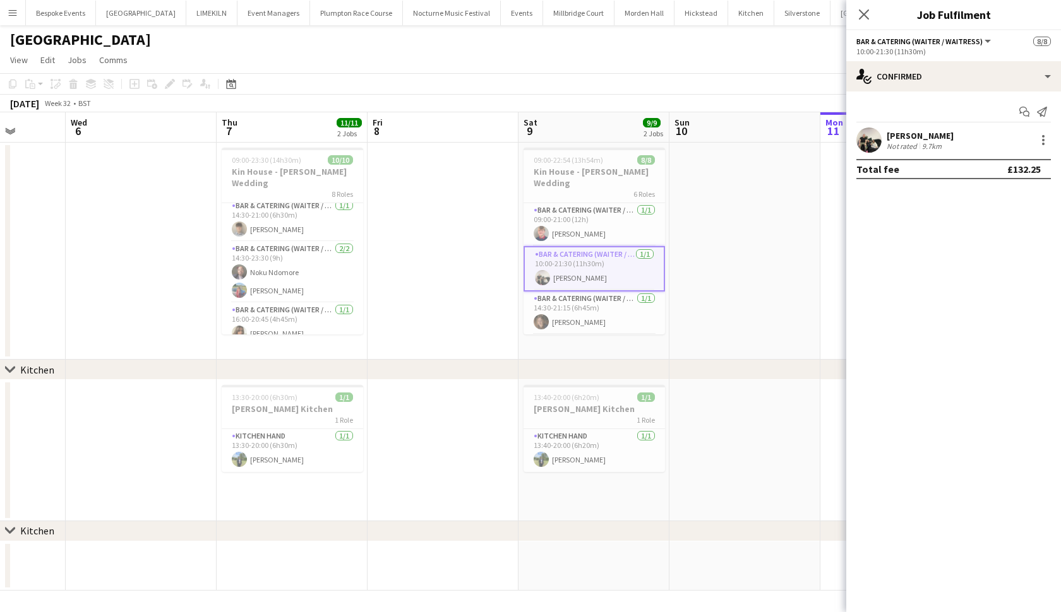
click at [861, 150] on app-user-avatar at bounding box center [868, 140] width 25 height 25
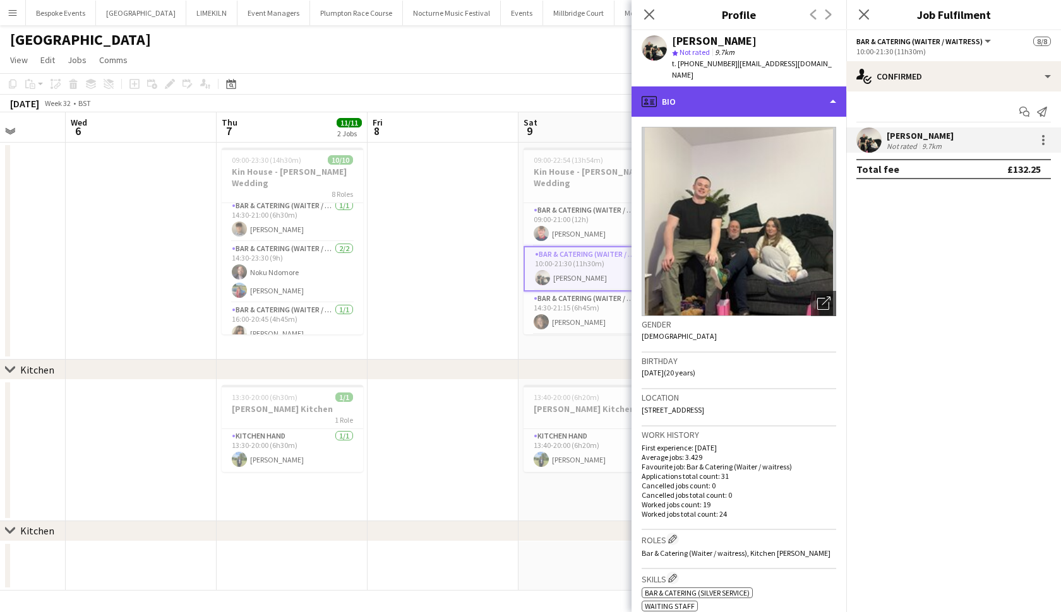
click at [780, 86] on div "profile Bio" at bounding box center [738, 101] width 215 height 30
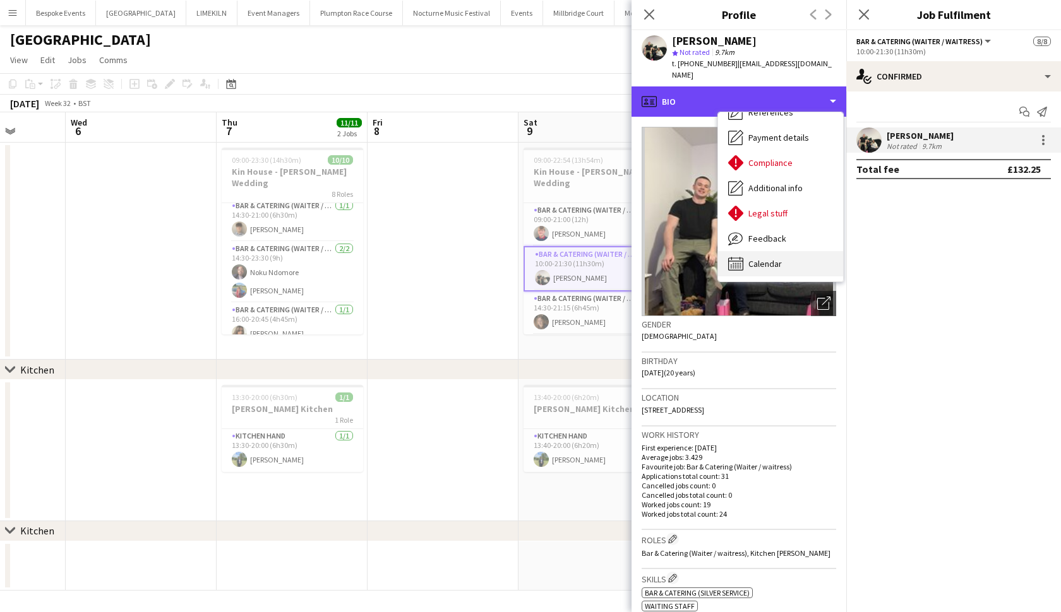
scroll to position [144, 0]
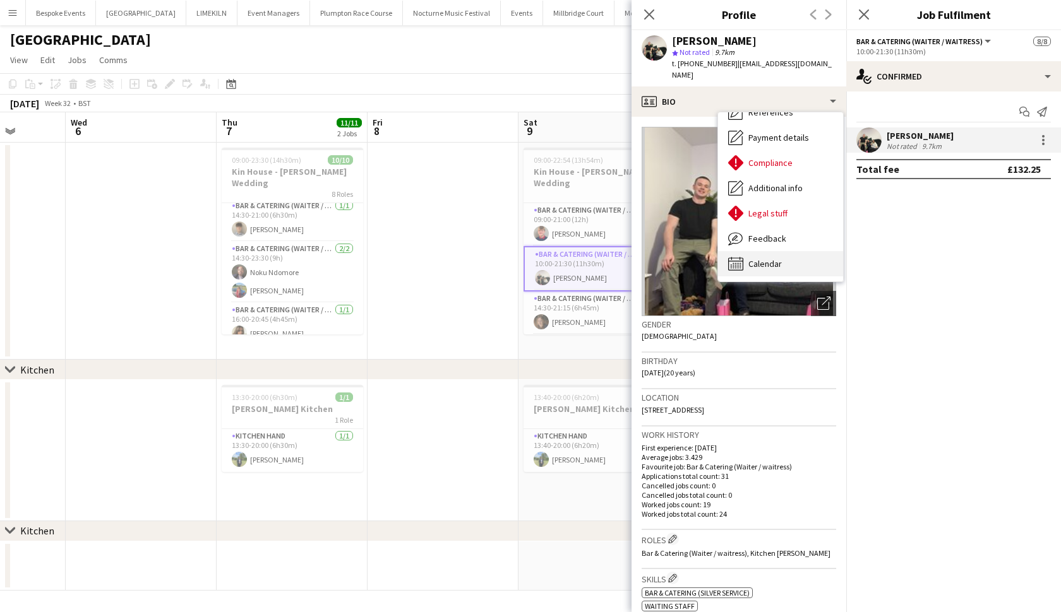
click at [787, 257] on div "Calendar Calendar" at bounding box center [780, 263] width 125 height 25
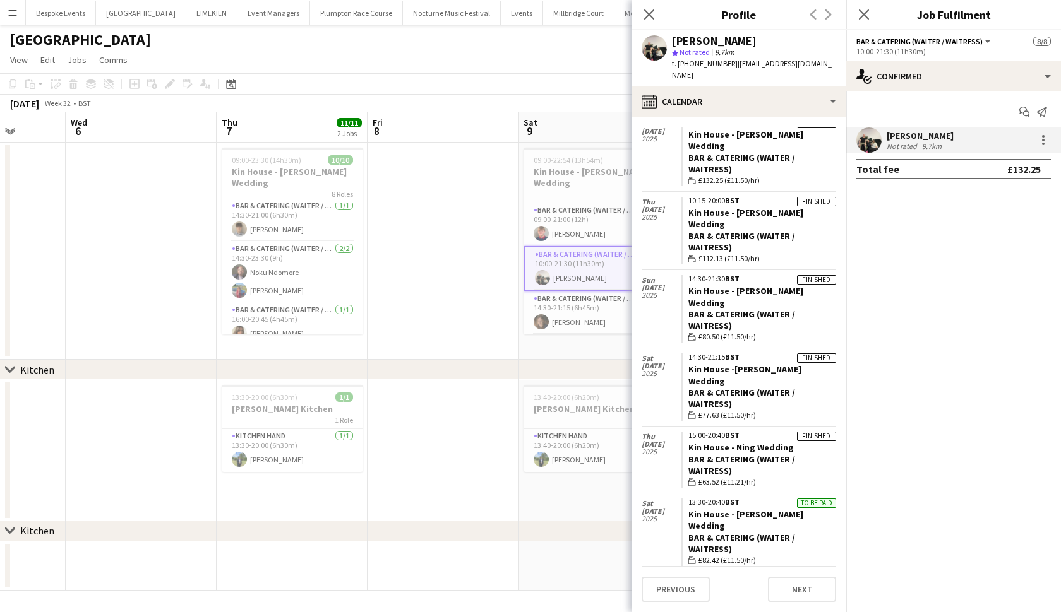
scroll to position [838, 0]
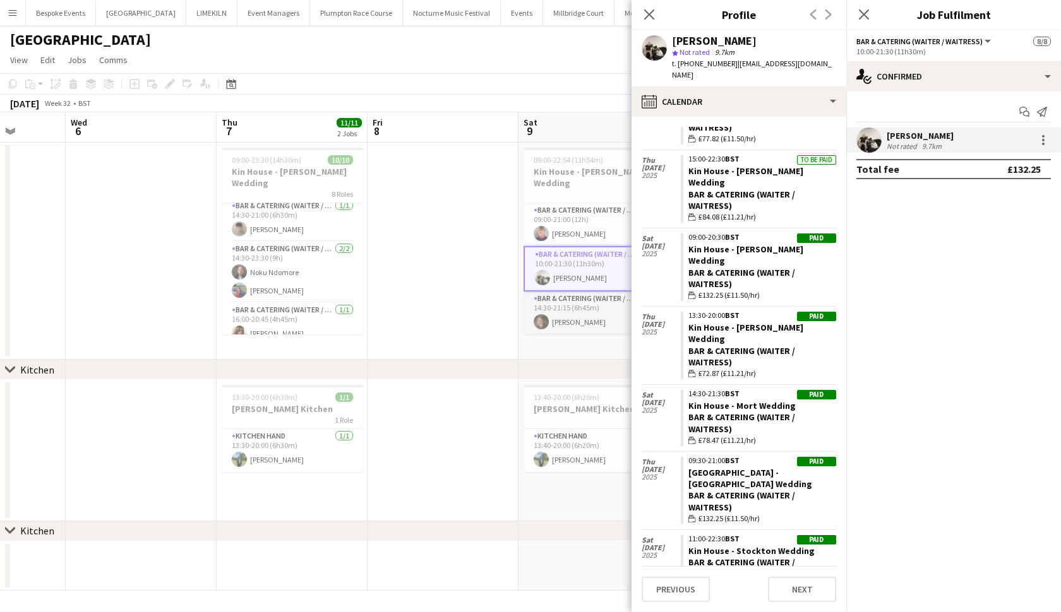
click at [585, 300] on app-card-role "Bar & Catering (Waiter / waitress) 1/1 14:30-21:15 (6h45m) Sally Bunney" at bounding box center [593, 313] width 141 height 43
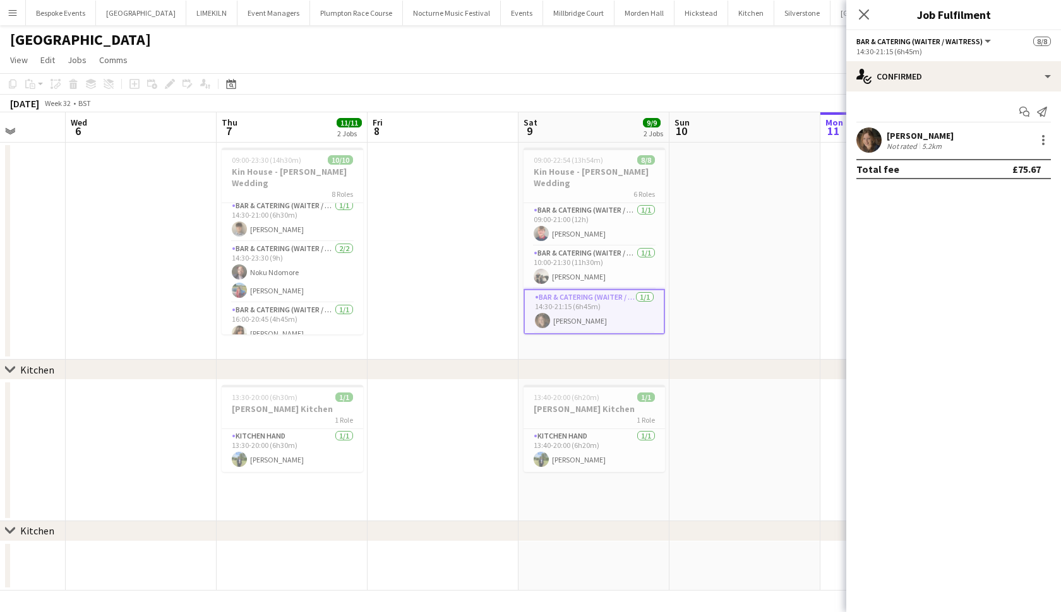
click at [874, 137] on app-user-avatar at bounding box center [868, 140] width 25 height 25
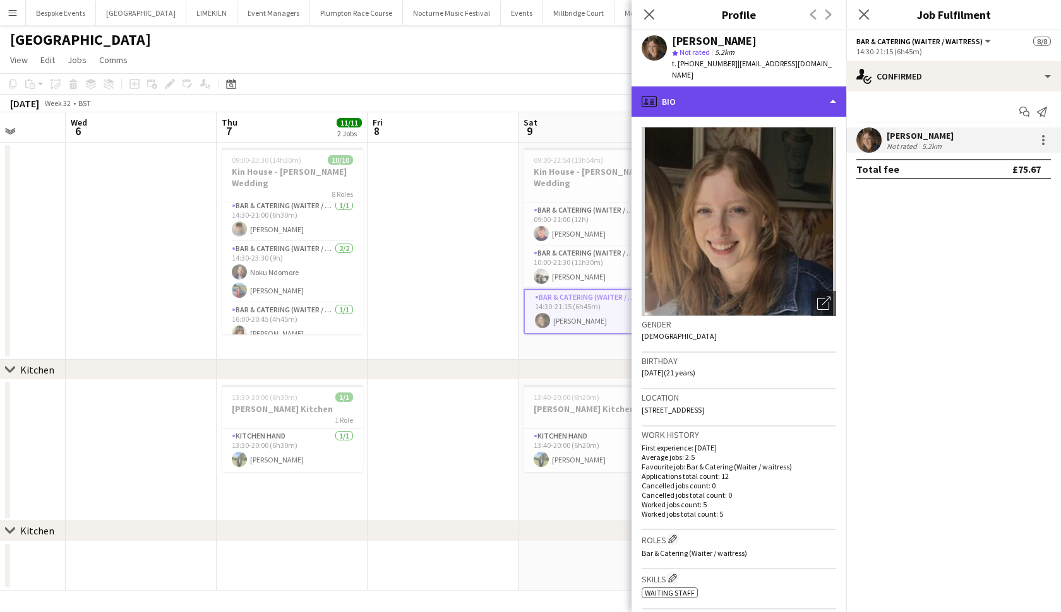
click at [790, 97] on div "profile Bio" at bounding box center [738, 101] width 215 height 30
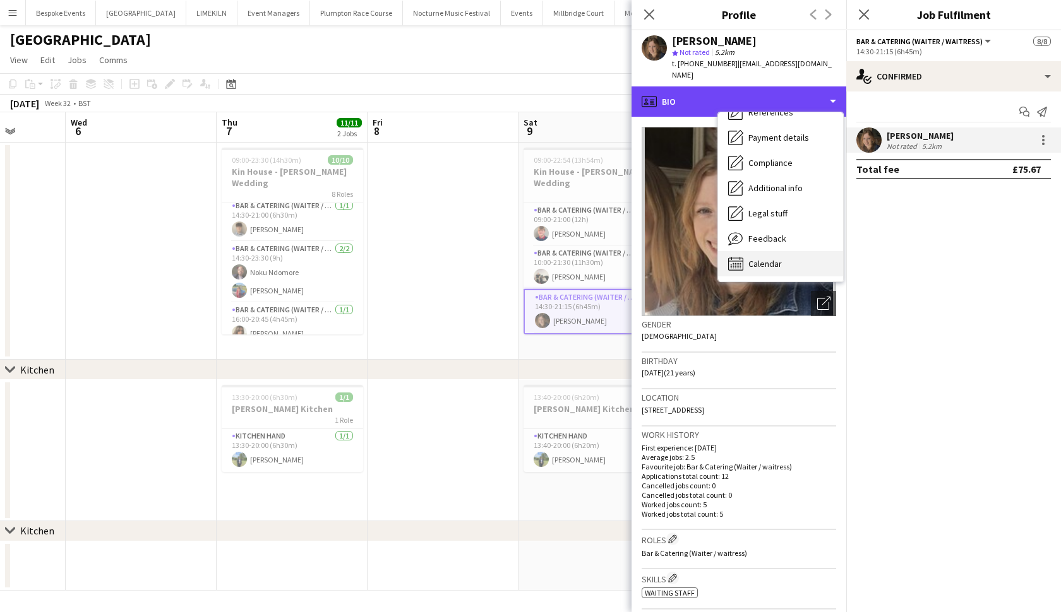
scroll to position [144, 0]
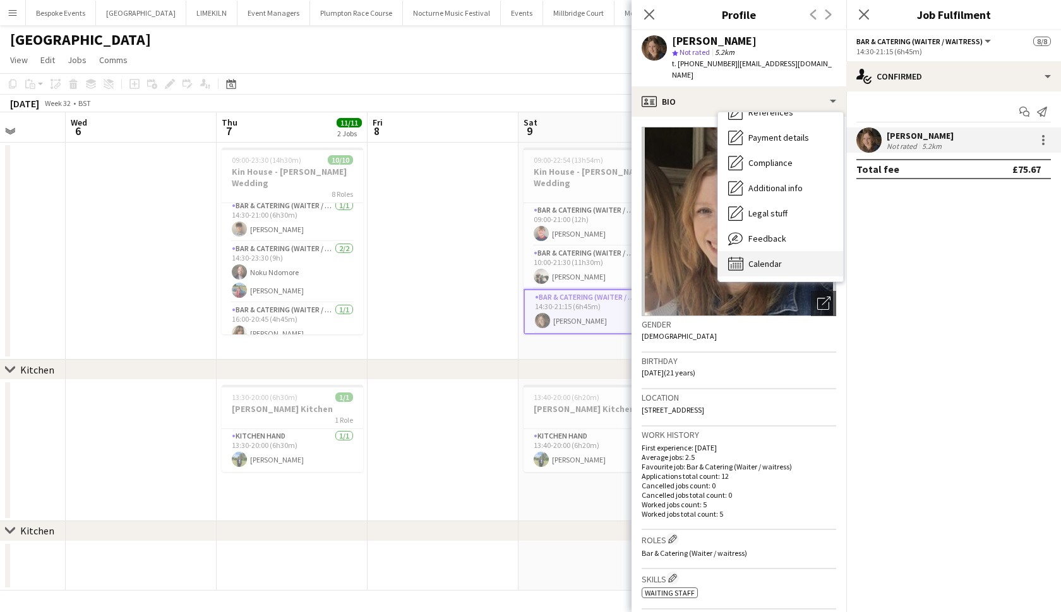
click at [777, 258] on span "Calendar" at bounding box center [764, 263] width 33 height 11
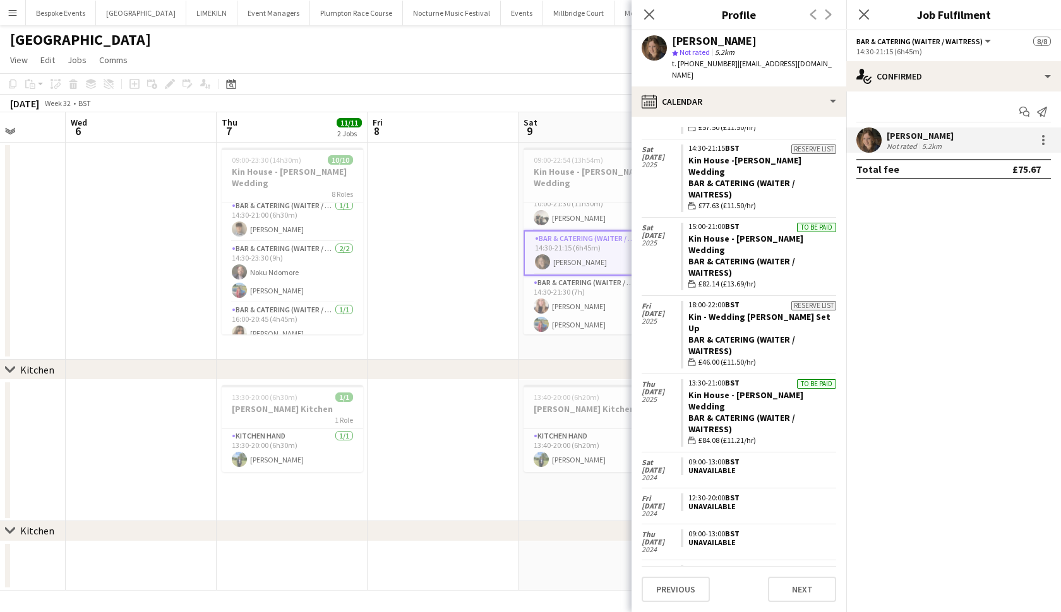
scroll to position [59, 0]
click at [574, 316] on app-card-role "Bar & Catering (Waiter / waitress) 3/3 14:30-21:30 (7h) Katie Thompson Megan Ha…" at bounding box center [593, 316] width 141 height 83
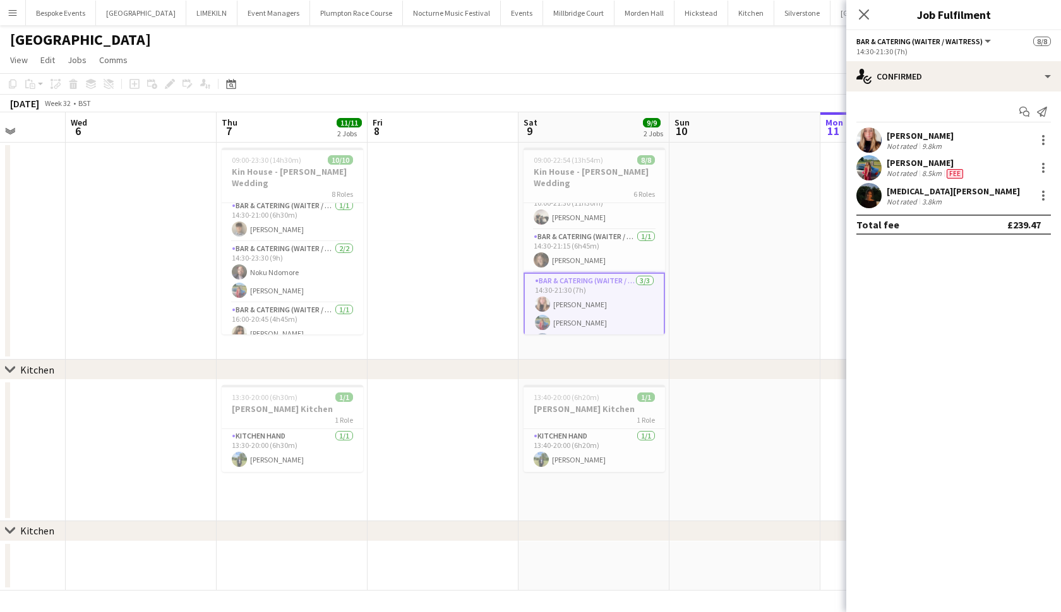
click at [871, 134] on app-user-avatar at bounding box center [868, 140] width 25 height 25
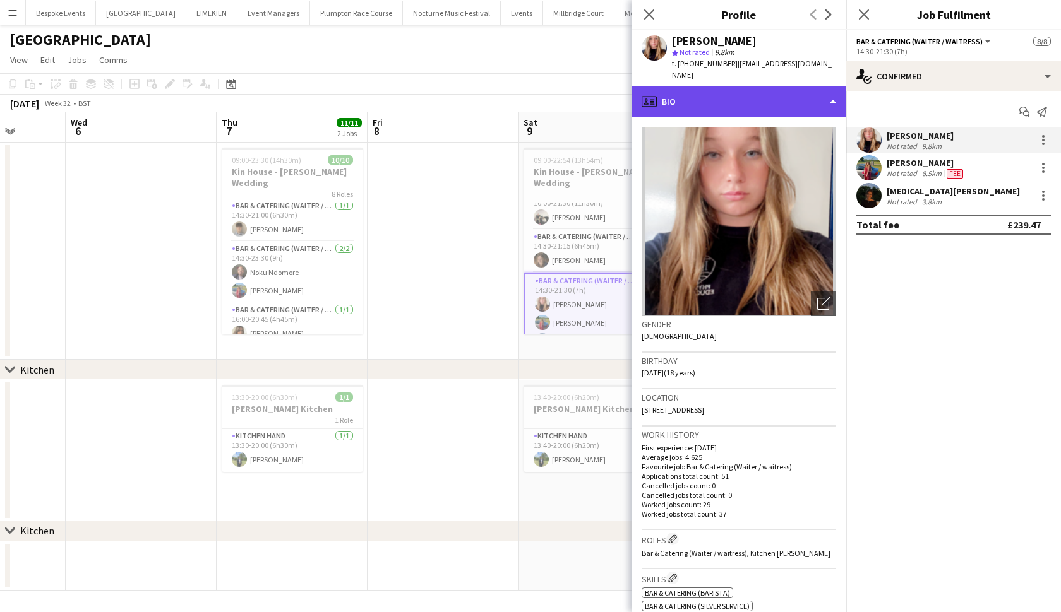
click at [790, 98] on div "profile Bio" at bounding box center [738, 101] width 215 height 30
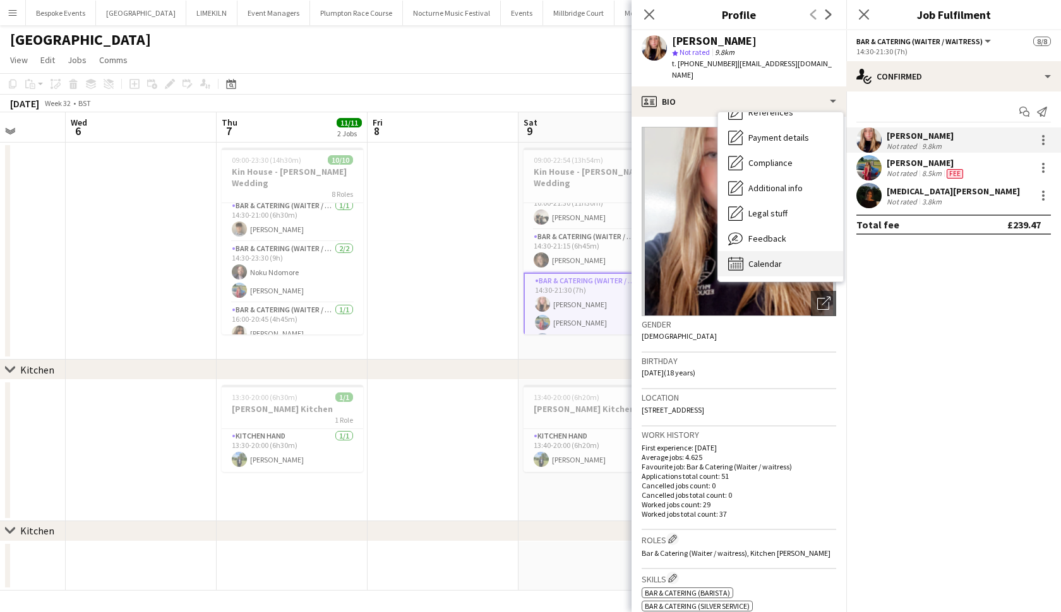
scroll to position [144, 0]
click at [773, 258] on span "Calendar" at bounding box center [764, 263] width 33 height 11
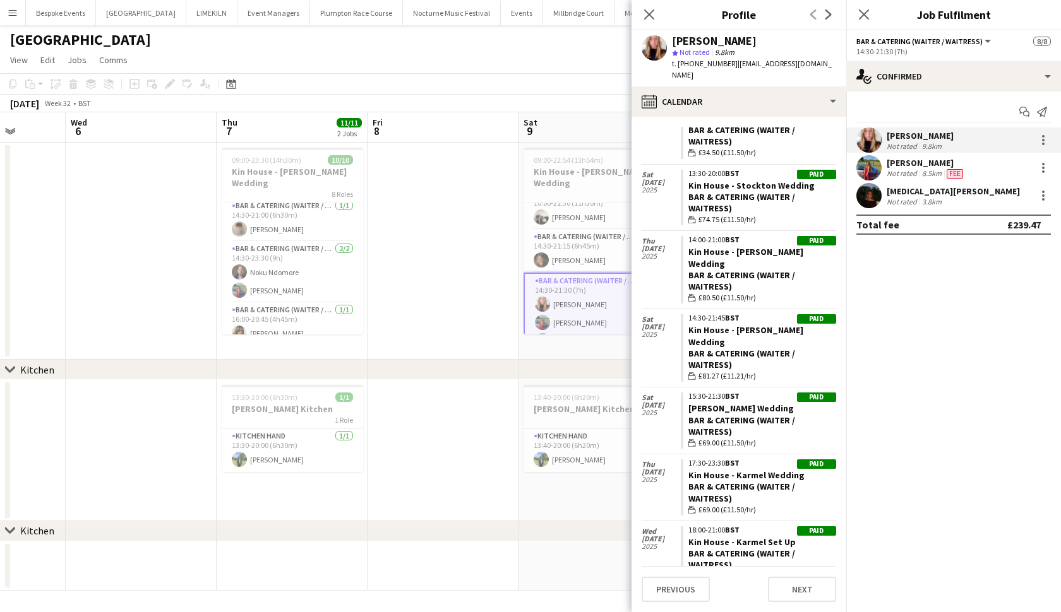
scroll to position [2472, 0]
click at [864, 172] on app-user-avatar at bounding box center [868, 167] width 25 height 25
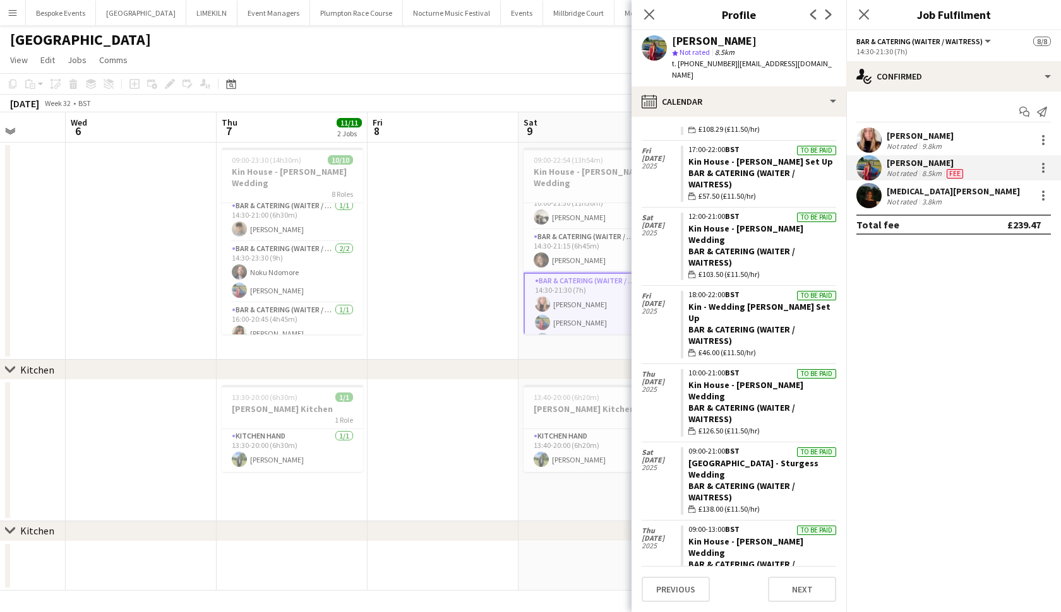
scroll to position [4678, 0]
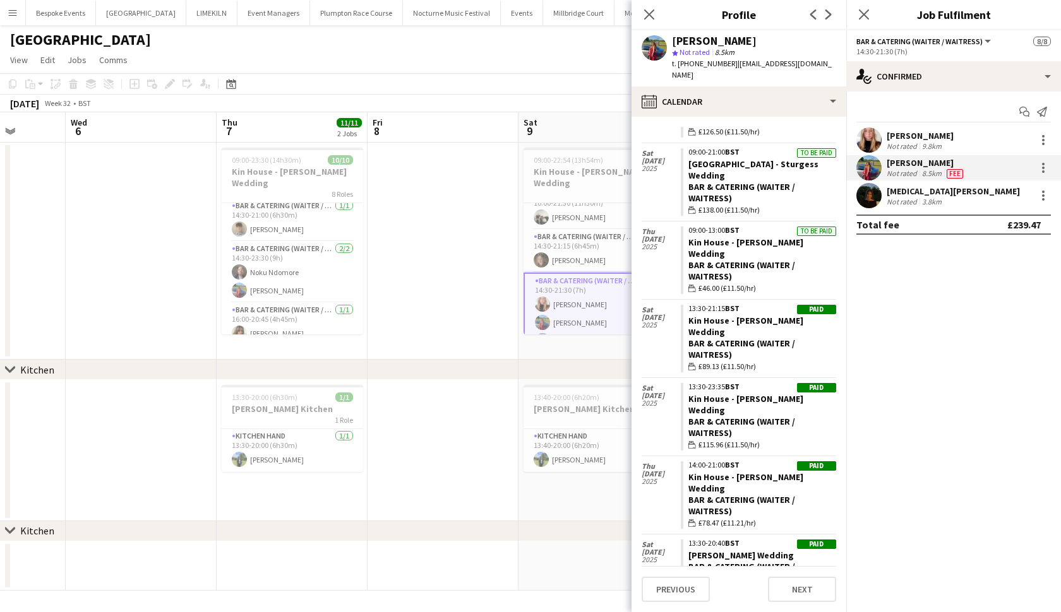
click at [878, 198] on app-user-avatar at bounding box center [868, 195] width 25 height 25
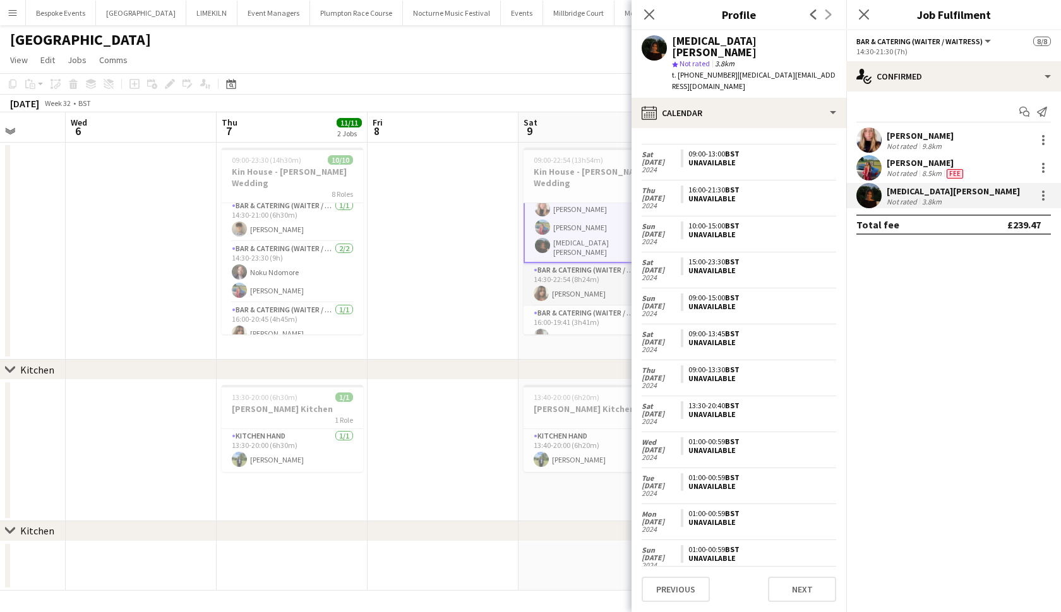
scroll to position [154, 0]
click at [595, 273] on app-card-role "Bar & Catering (Waiter / waitress) 1/1 14:30-22:54 (8h24m) Tia Jacobs" at bounding box center [593, 285] width 141 height 43
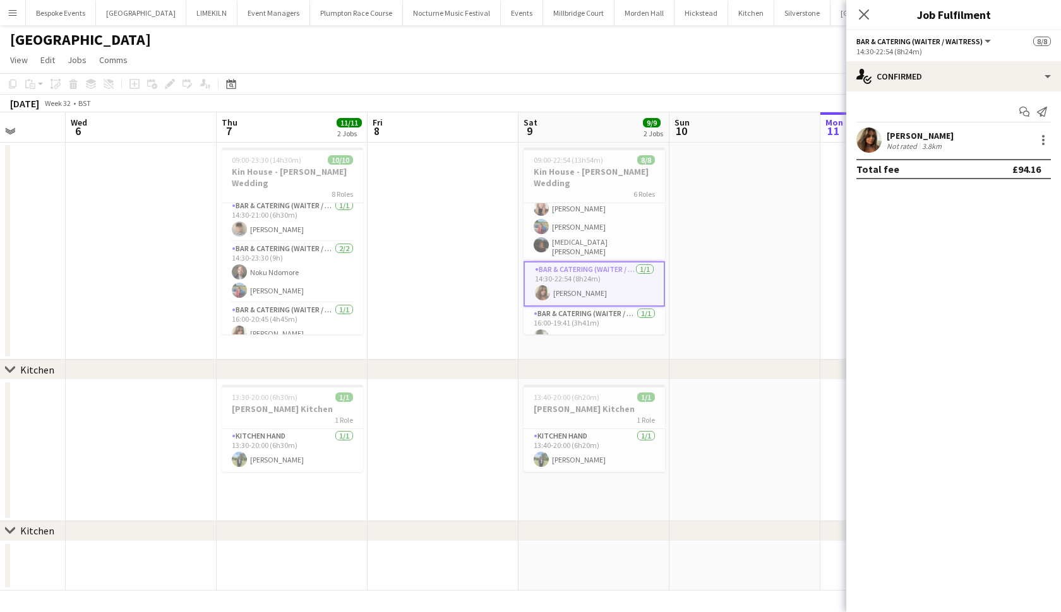
click at [857, 148] on div at bounding box center [868, 140] width 25 height 25
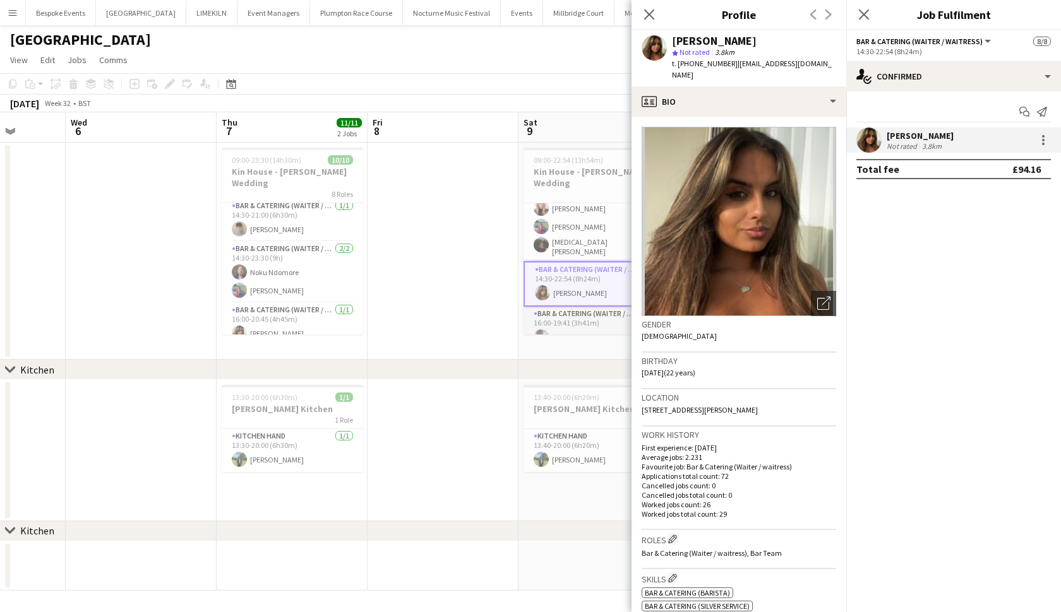
click at [584, 319] on app-card-role "Bar & Catering (Waiter / waitress) 1/1 16:00-19:41 (3h41m) Rebecca Etchells" at bounding box center [593, 328] width 141 height 43
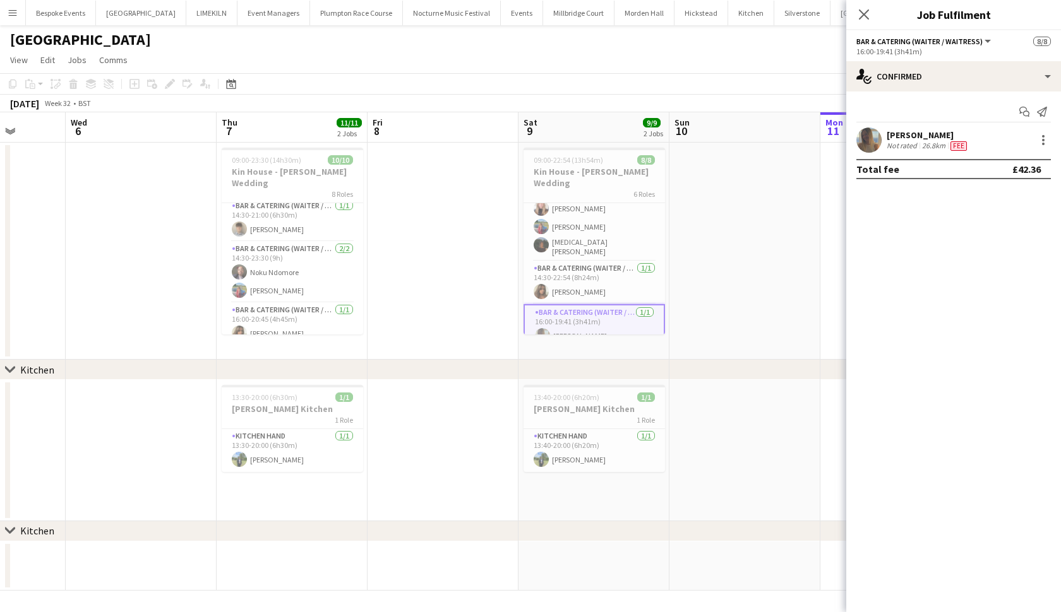
click at [862, 141] on app-user-avatar at bounding box center [868, 140] width 25 height 25
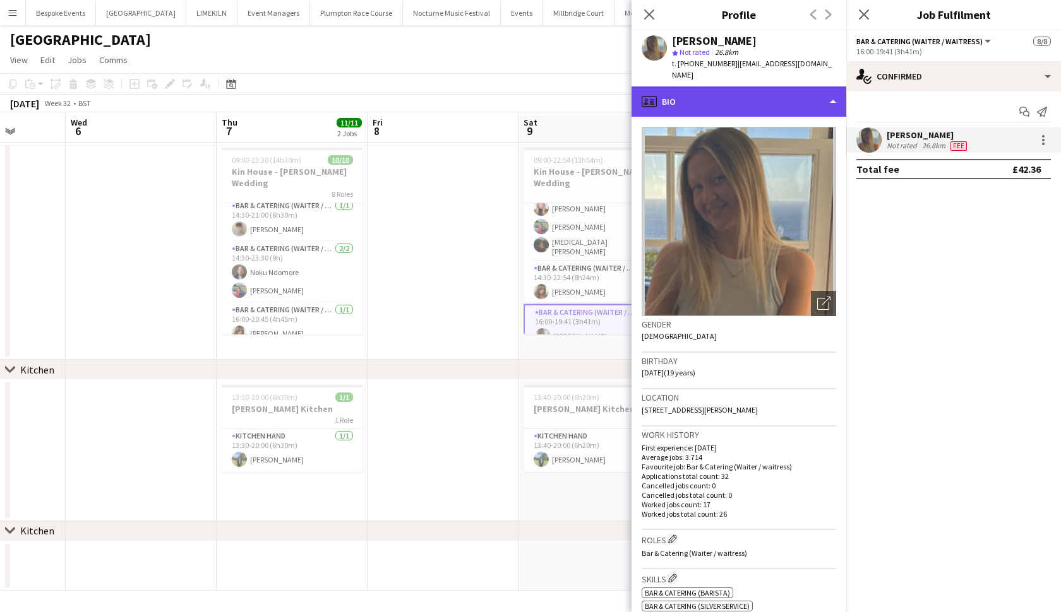
click at [783, 104] on div "profile Bio" at bounding box center [738, 101] width 215 height 30
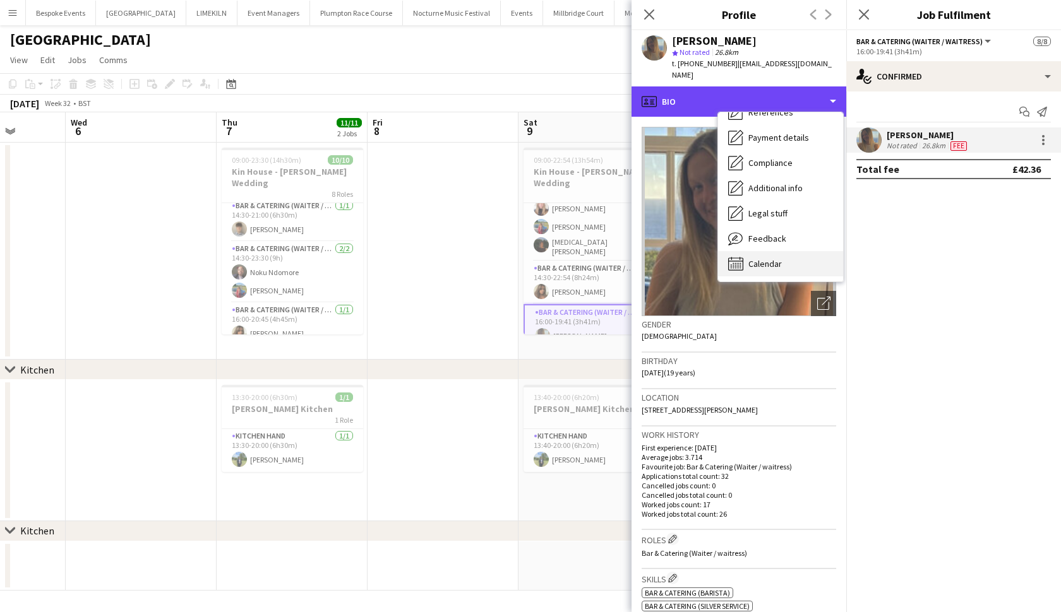
scroll to position [144, 0]
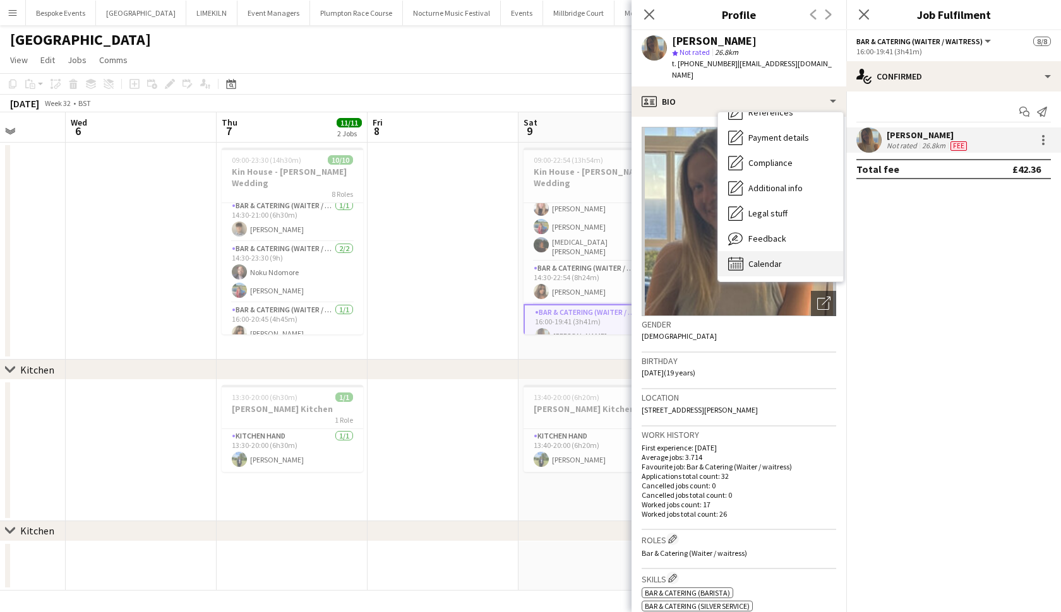
click at [765, 258] on span "Calendar" at bounding box center [764, 263] width 33 height 11
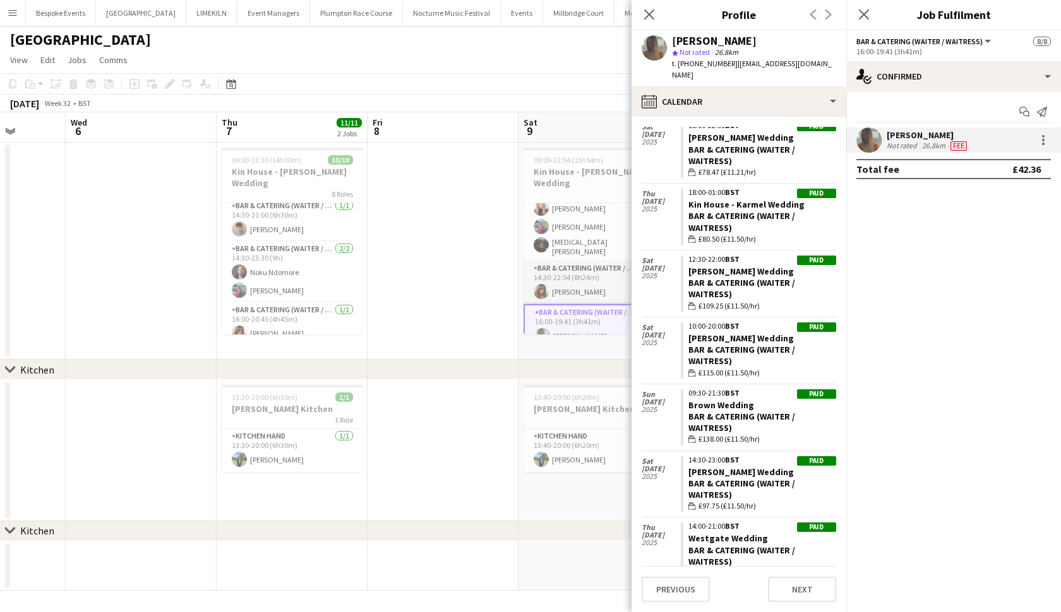
scroll to position [0, 0]
click at [472, 283] on app-date-cell at bounding box center [442, 251] width 151 height 217
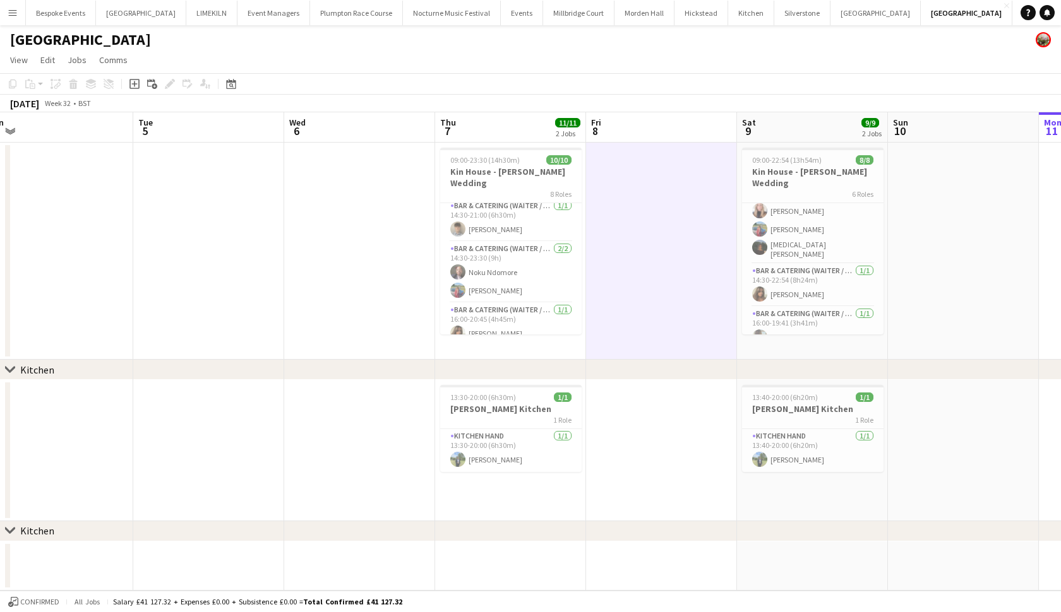
scroll to position [0, 304]
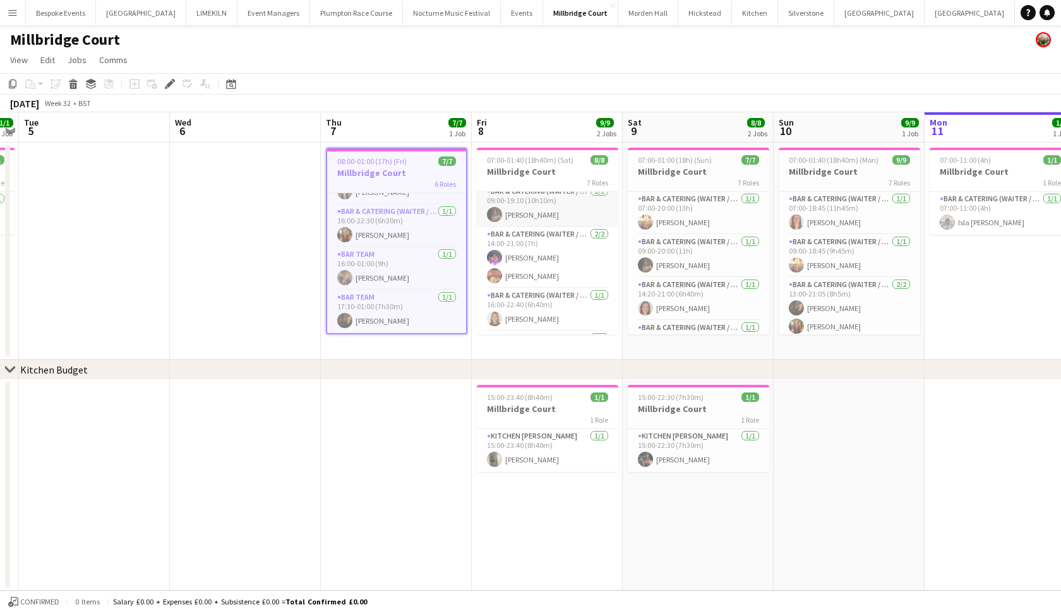
scroll to position [54, 0]
click at [564, 256] on app-card-role "Bar & Catering (Waiter / waitress) 2/2 14:00-21:00 (7h) Ella Smith Amy Strode" at bounding box center [547, 254] width 141 height 61
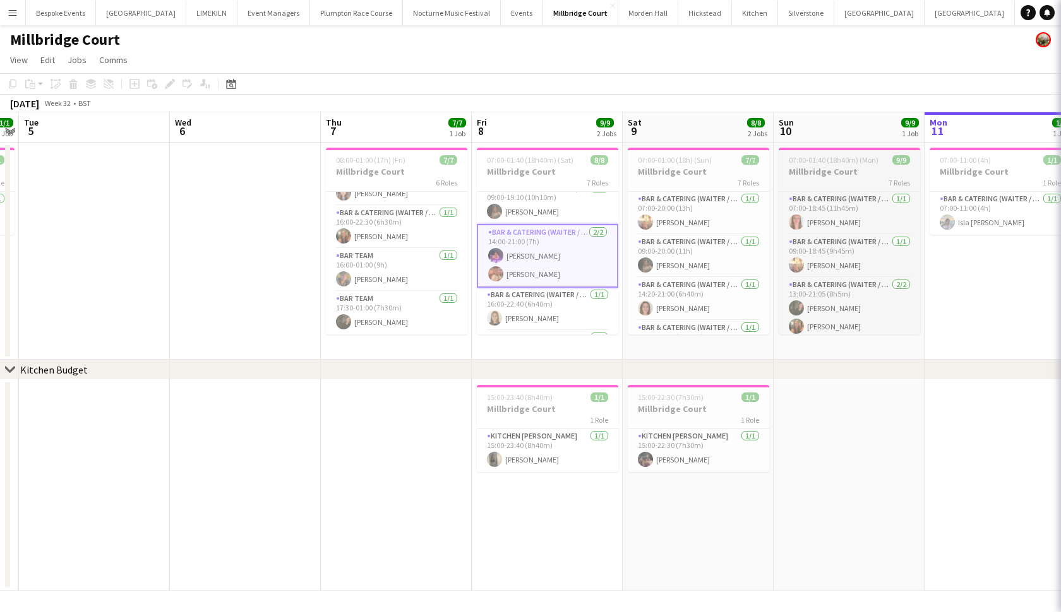
scroll to position [133, 0]
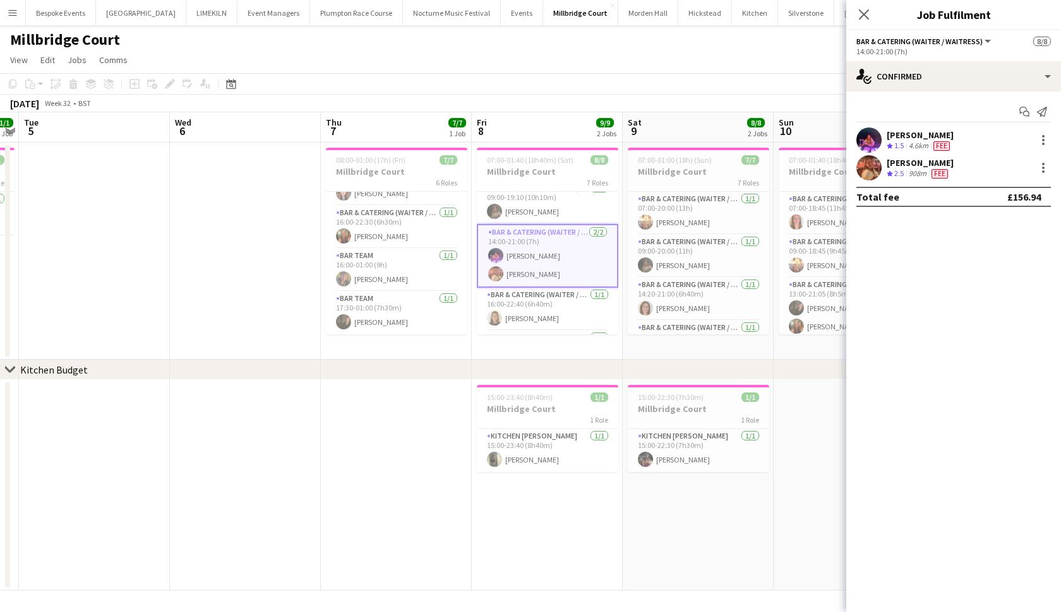
click at [857, 134] on app-user-avatar at bounding box center [868, 140] width 25 height 25
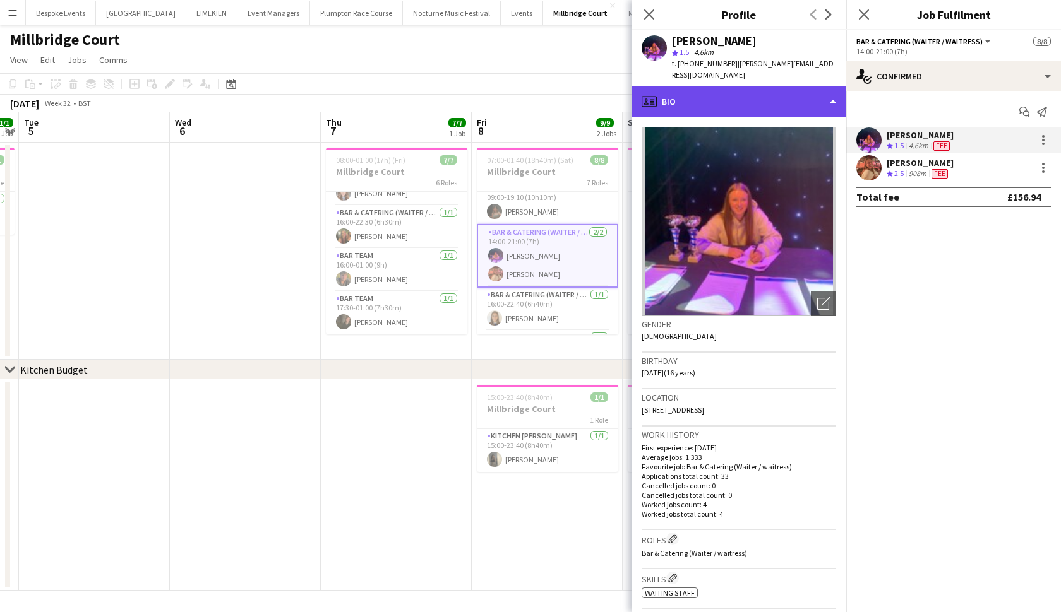
click at [783, 100] on div "profile Bio" at bounding box center [738, 101] width 215 height 30
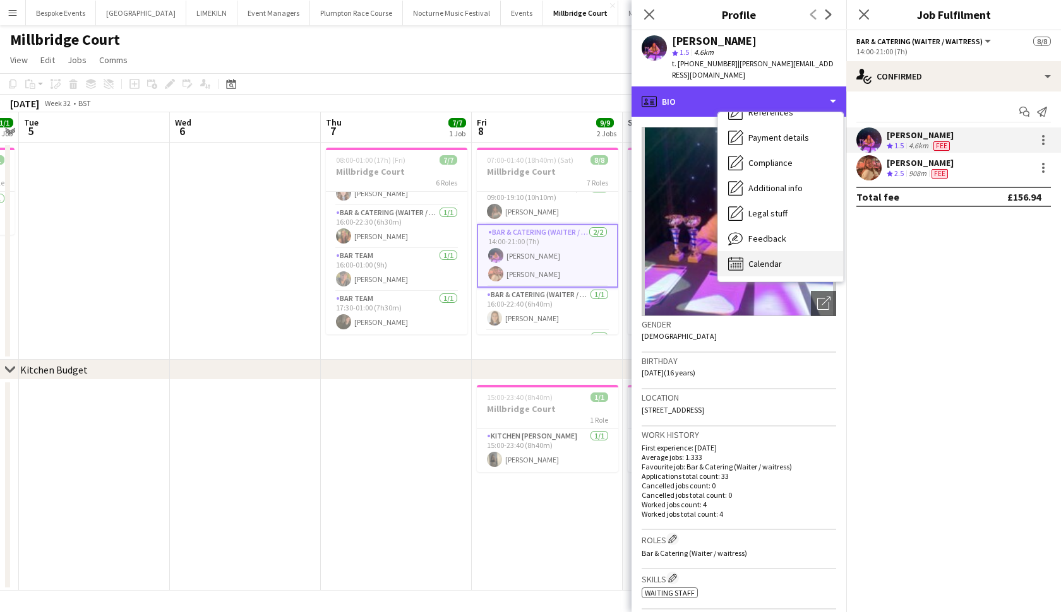
scroll to position [144, 0]
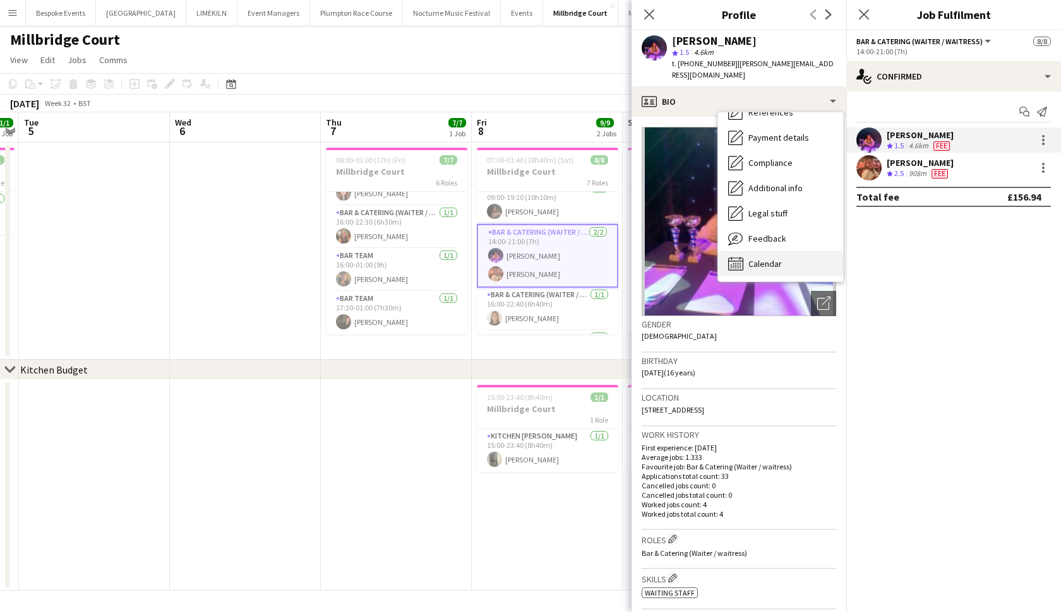
click at [773, 258] on span "Calendar" at bounding box center [764, 263] width 33 height 11
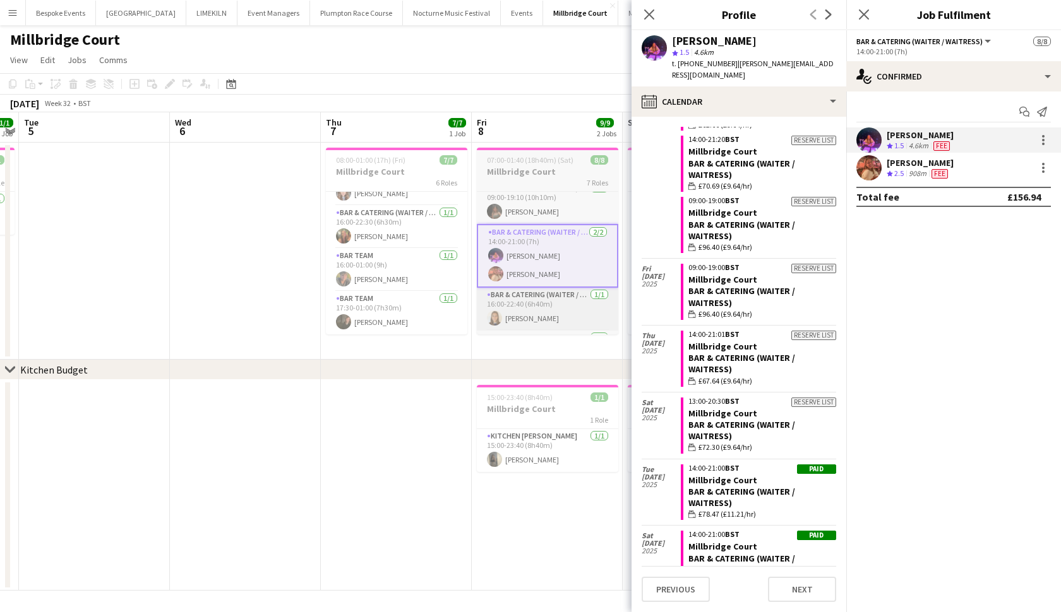
scroll to position [1448, 0]
click at [537, 319] on app-card-role "Bar & Catering (Waiter / waitress) 1/1 16:00-22:40 (6h40m) Gabrielle Roberts" at bounding box center [547, 309] width 141 height 43
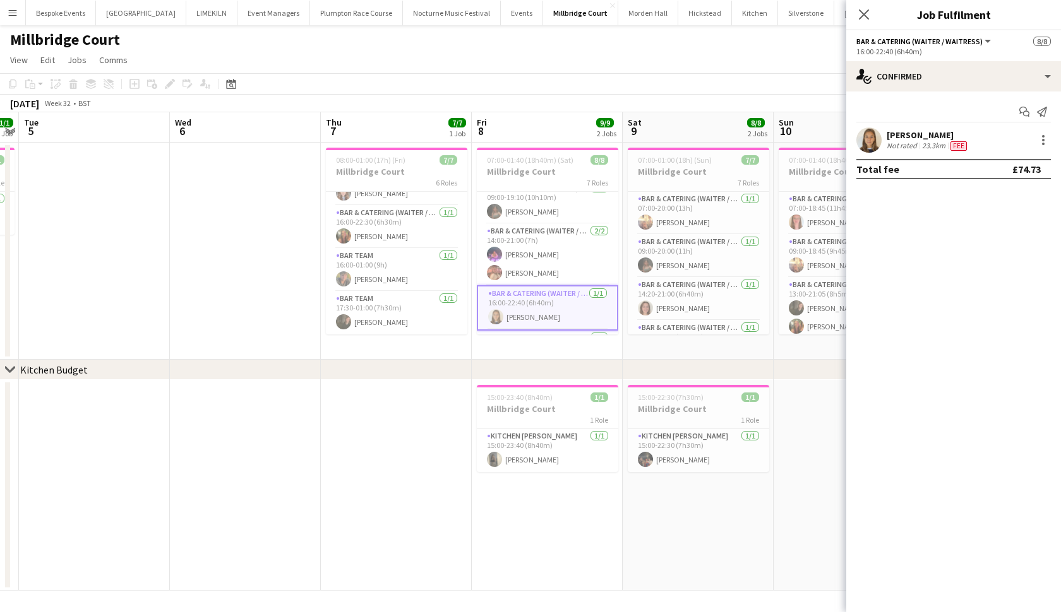
click at [860, 141] on app-user-avatar at bounding box center [868, 140] width 25 height 25
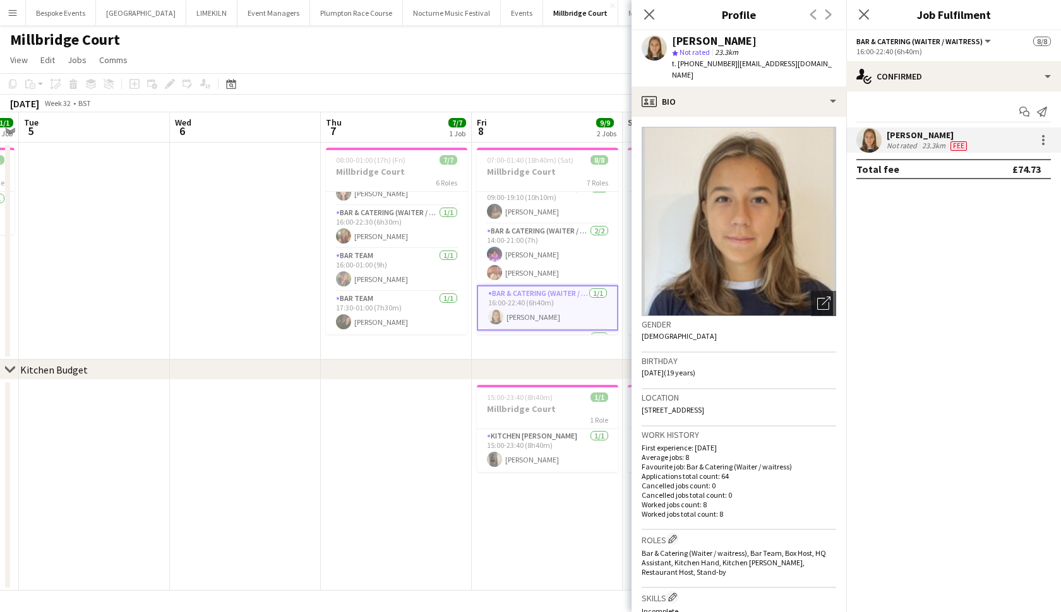
click at [798, 117] on app-crew-profile-bio "Open photos pop-in Gender Female Birthday 24-02-2006 (19 years) Location Rockbo…" at bounding box center [738, 365] width 215 height 496
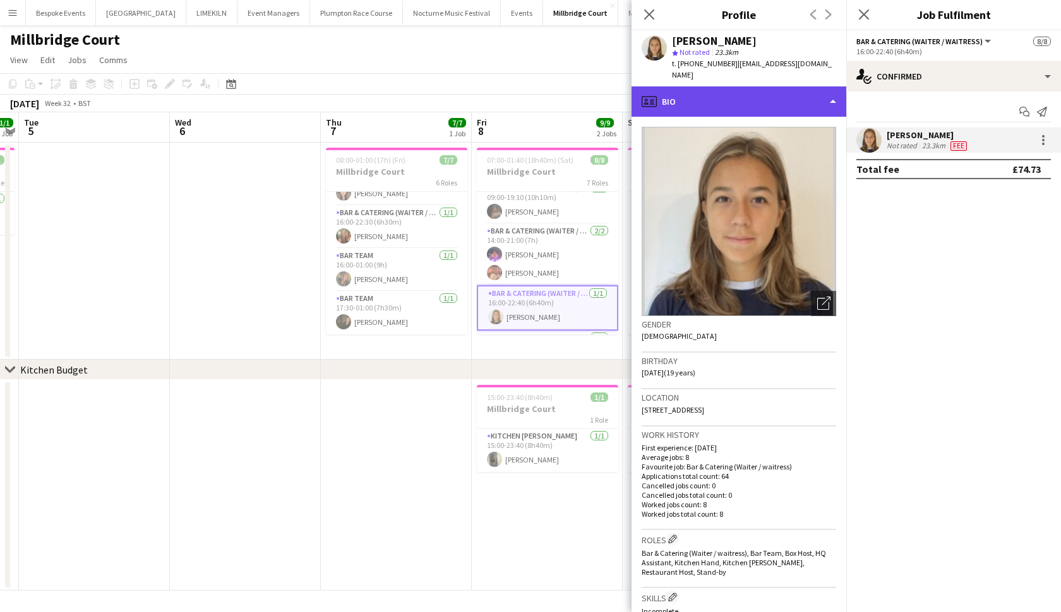
click at [798, 104] on div "profile Bio" at bounding box center [738, 101] width 215 height 30
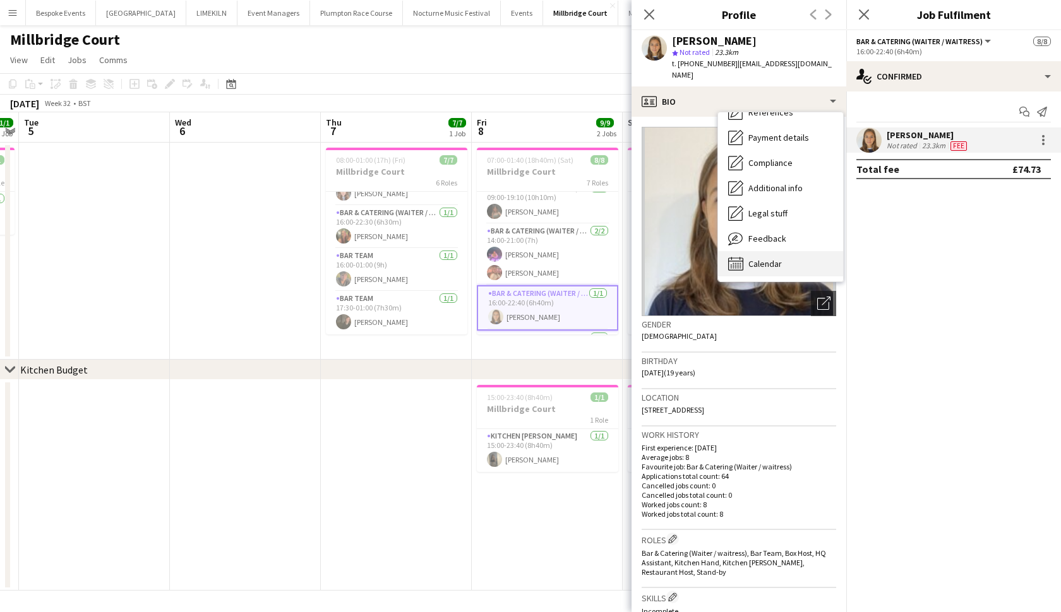
scroll to position [144, 0]
click at [785, 251] on div "Calendar Calendar" at bounding box center [780, 263] width 125 height 25
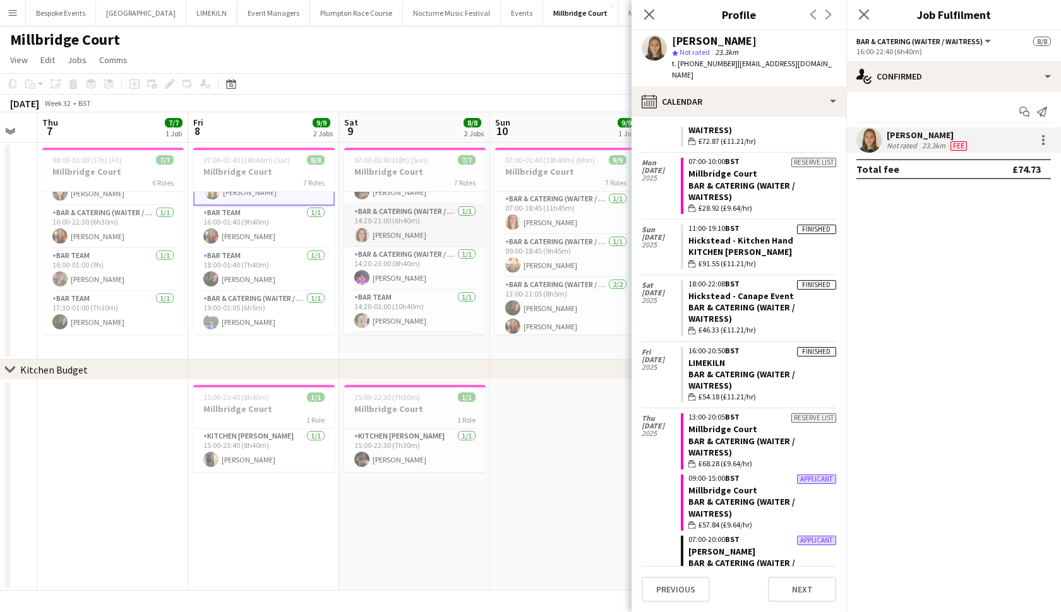
scroll to position [81, 0]
click at [408, 225] on app-card-role "Bar & Catering (Waiter / waitress) 1/1 14:20-21:00 (6h40m) Annabelle Atkins" at bounding box center [414, 217] width 141 height 43
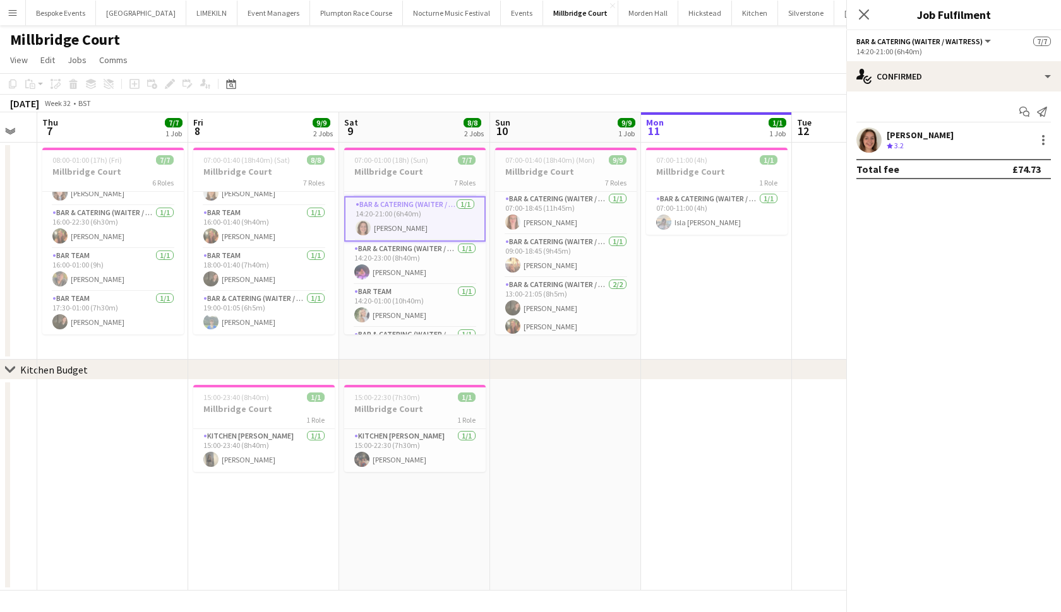
scroll to position [176, 0]
click at [876, 143] on app-user-avatar at bounding box center [868, 140] width 25 height 25
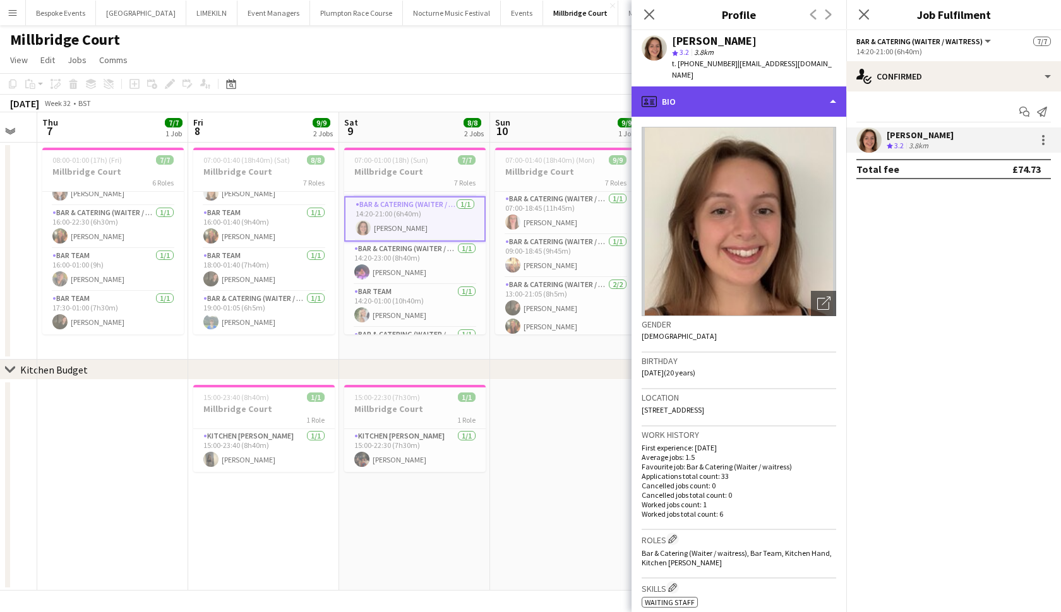
click at [786, 86] on div "profile Bio" at bounding box center [738, 101] width 215 height 30
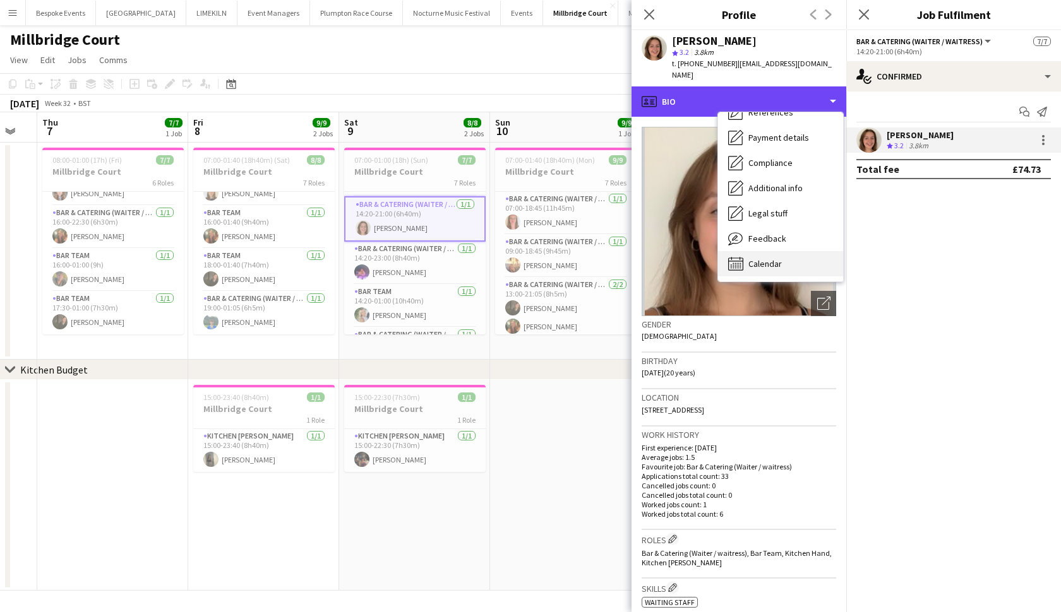
scroll to position [145, 0]
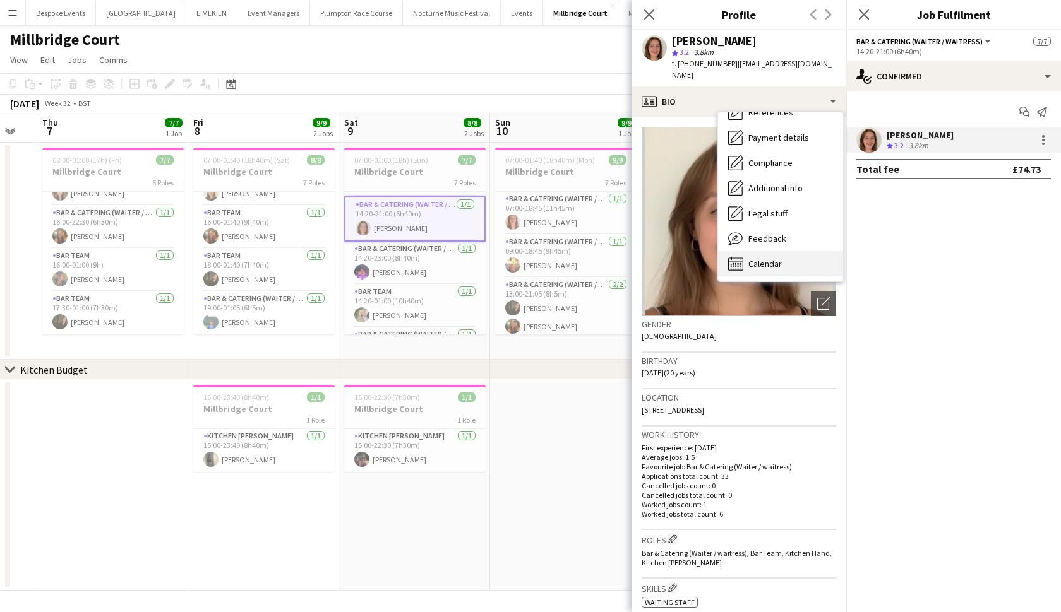
click at [764, 258] on span "Calendar" at bounding box center [764, 263] width 33 height 11
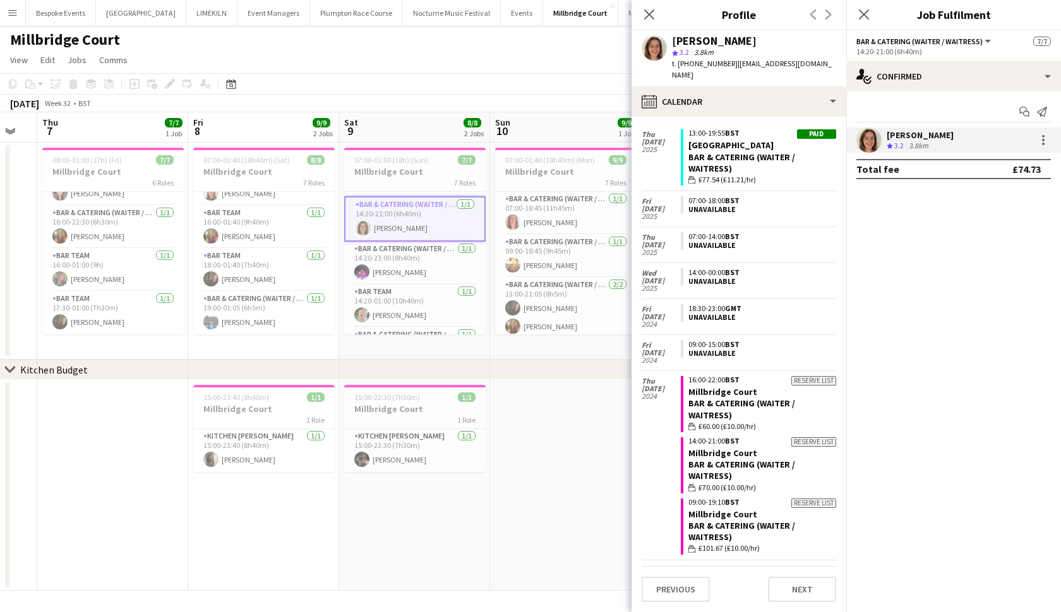
scroll to position [1054, 0]
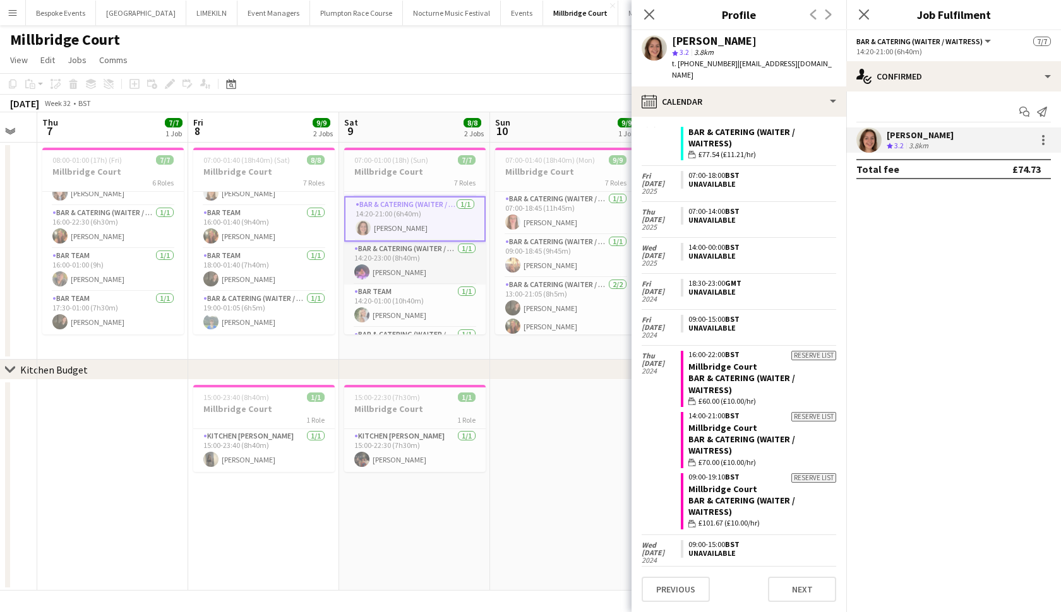
click at [448, 247] on app-card-role "Bar & Catering (Waiter / waitress) 1/1 14:20-23:00 (8h40m) Ella Smith" at bounding box center [414, 263] width 141 height 43
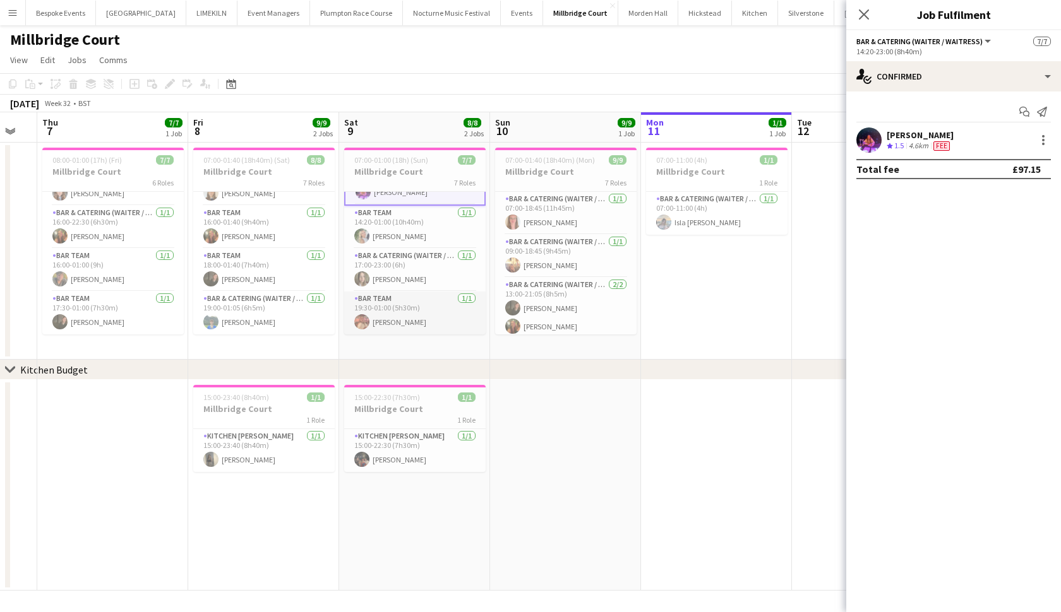
scroll to position [160, 0]
click at [399, 273] on app-card-role "Bar & Catering (Waiter / waitress) 1/1 17:00-23:00 (6h) Megan Stannett" at bounding box center [414, 270] width 141 height 43
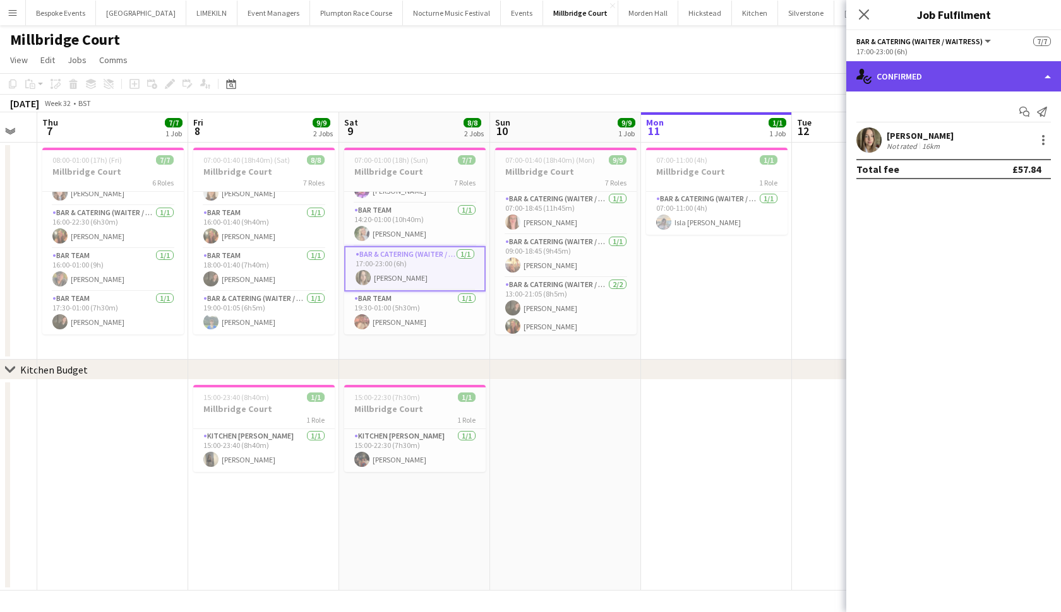
click at [896, 80] on div "single-neutral-actions-check-2 Confirmed" at bounding box center [953, 76] width 215 height 30
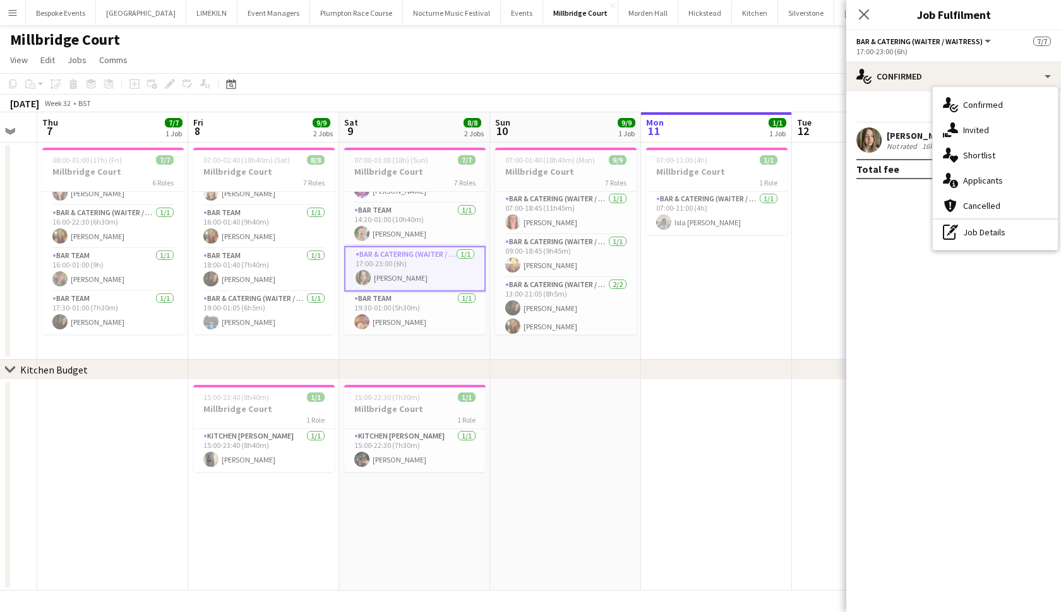
click at [864, 142] on app-user-avatar at bounding box center [868, 140] width 25 height 25
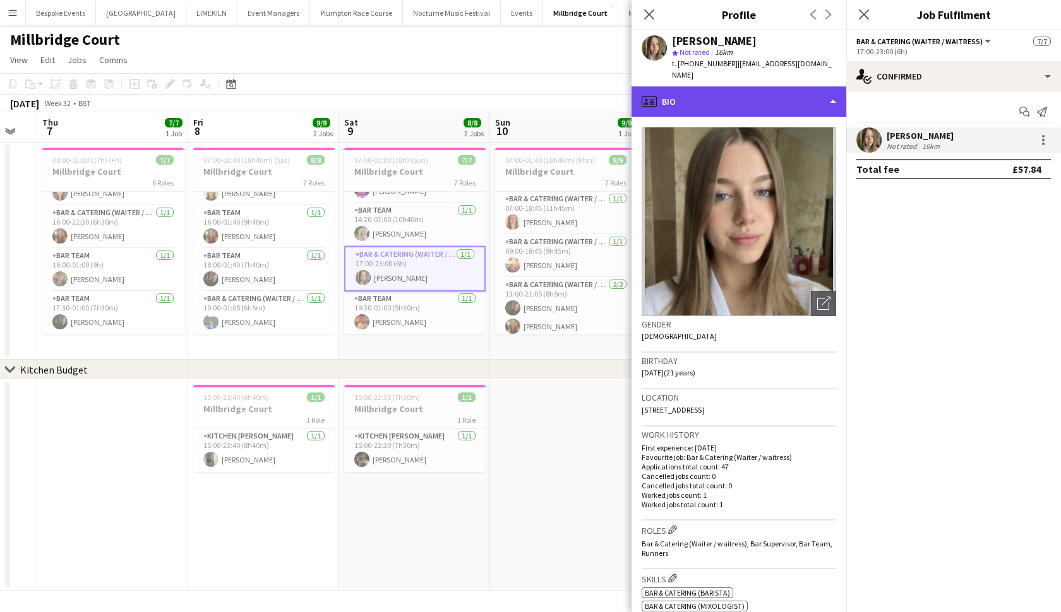
click at [787, 95] on div "profile Bio" at bounding box center [738, 101] width 215 height 30
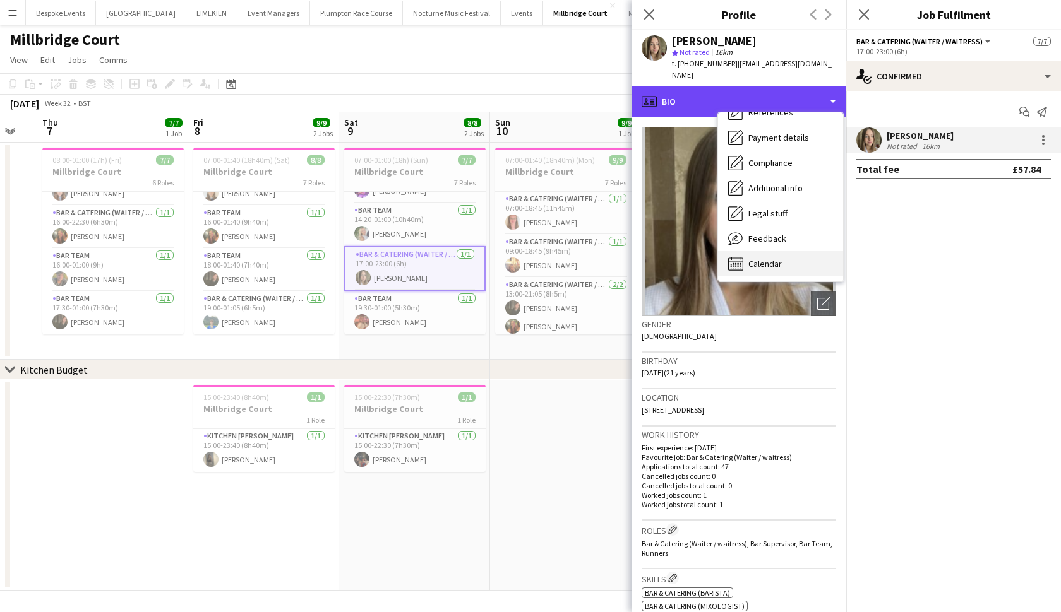
scroll to position [145, 0]
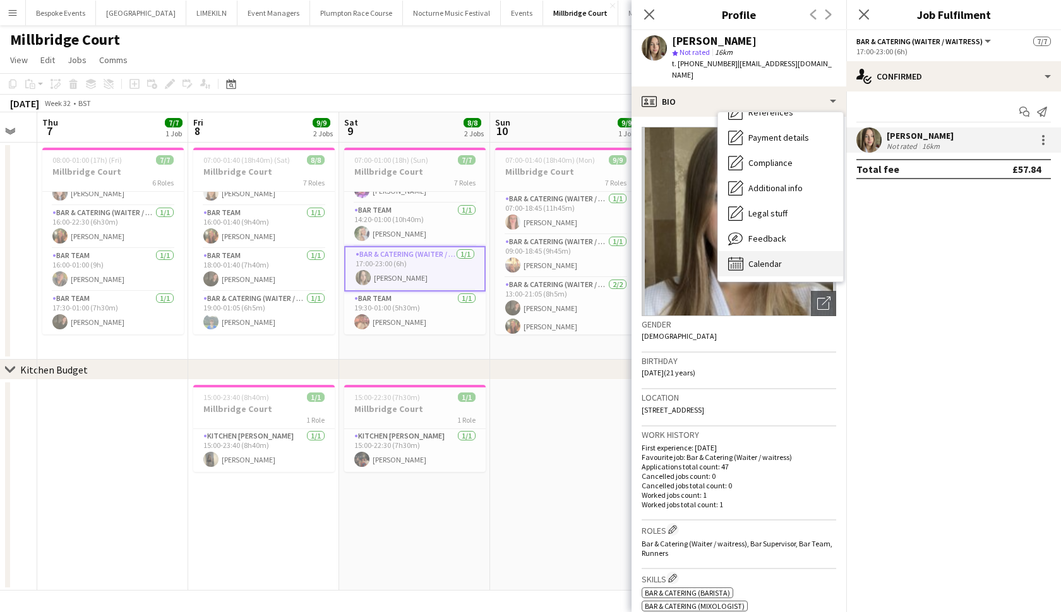
click at [768, 258] on span "Calendar" at bounding box center [764, 263] width 33 height 11
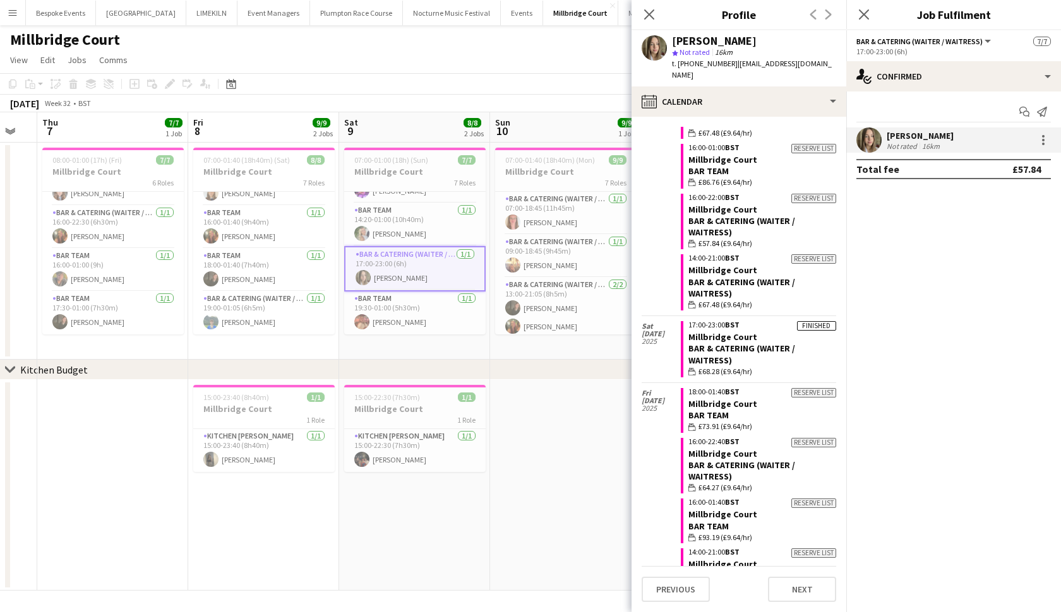
scroll to position [0, 0]
click at [410, 305] on app-card-role "Bar Team 1/1 19:30-01:00 (5h30m) Amy Strode" at bounding box center [414, 313] width 141 height 43
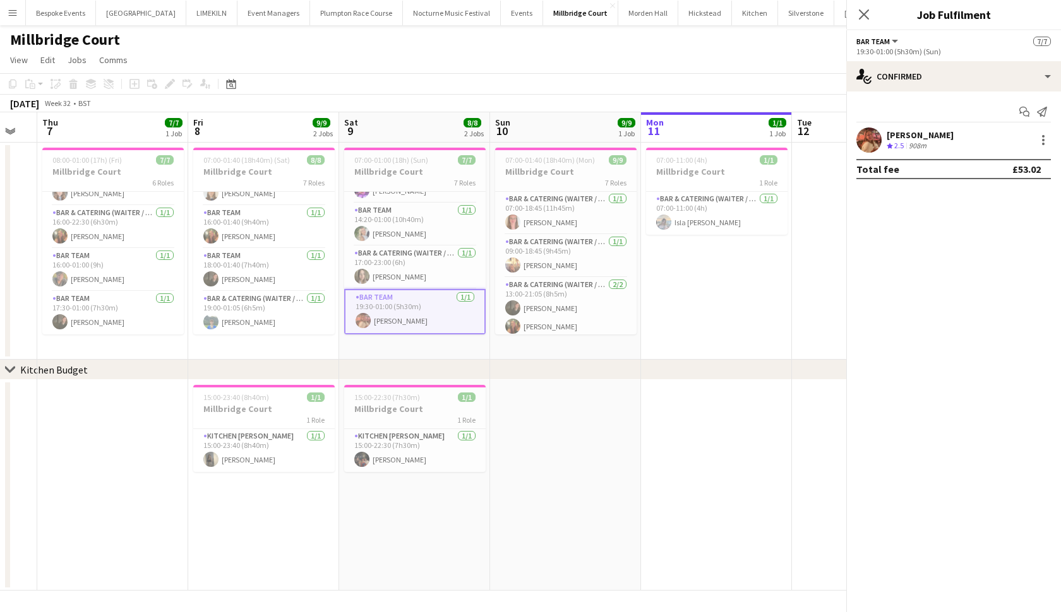
click at [410, 305] on app-card-role "Bar Team 1/1 19:30-01:00 (5h30m) Amy Strode" at bounding box center [414, 311] width 141 height 45
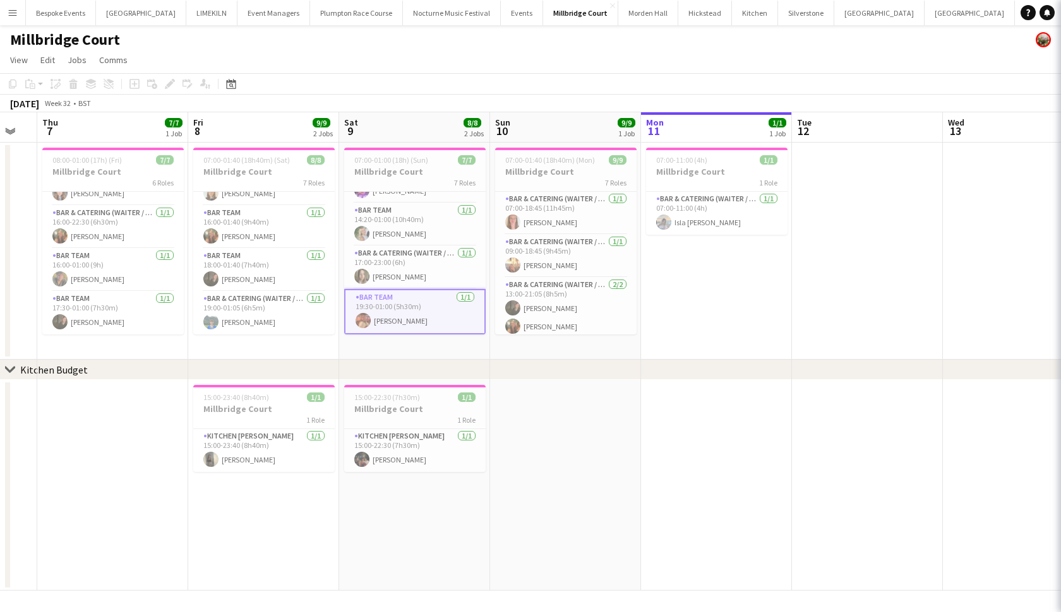
scroll to position [158, 0]
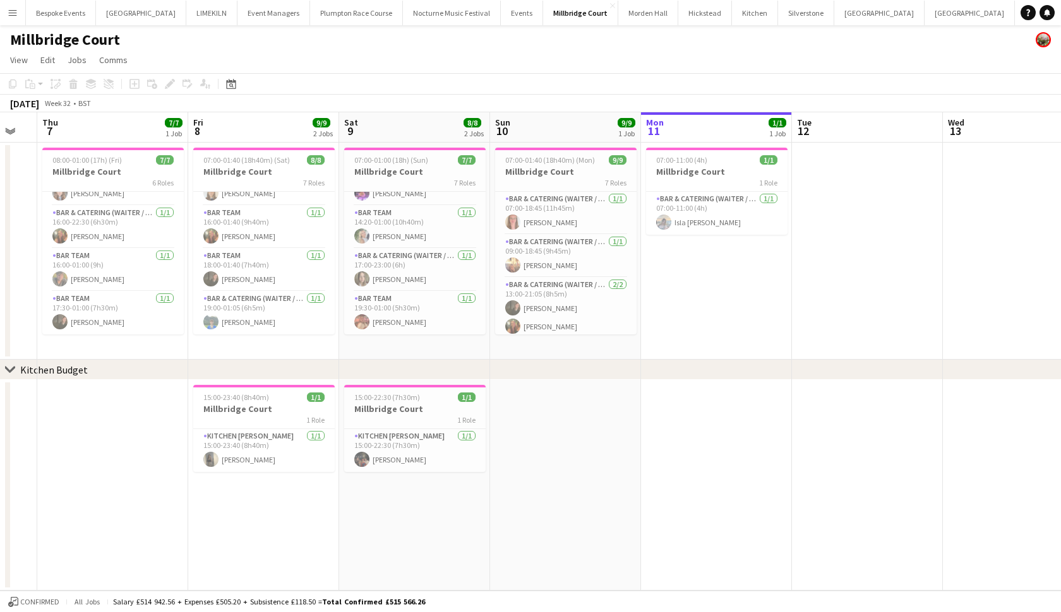
click at [410, 305] on app-card-role "Bar Team 1/1 19:30-01:00 (5h30m) Amy Strode" at bounding box center [414, 313] width 141 height 43
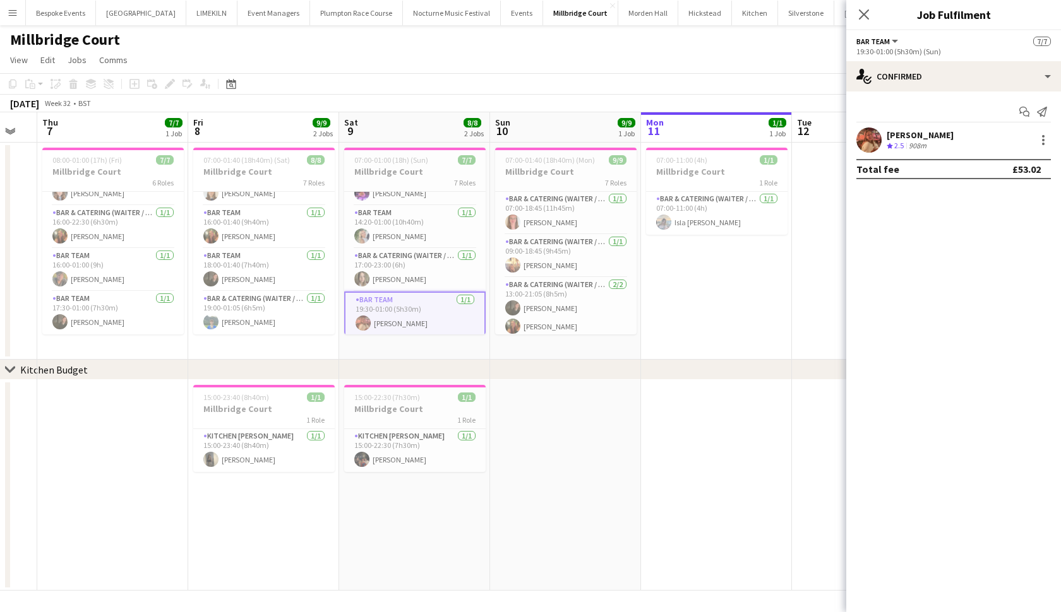
click at [871, 140] on app-user-avatar at bounding box center [868, 140] width 25 height 25
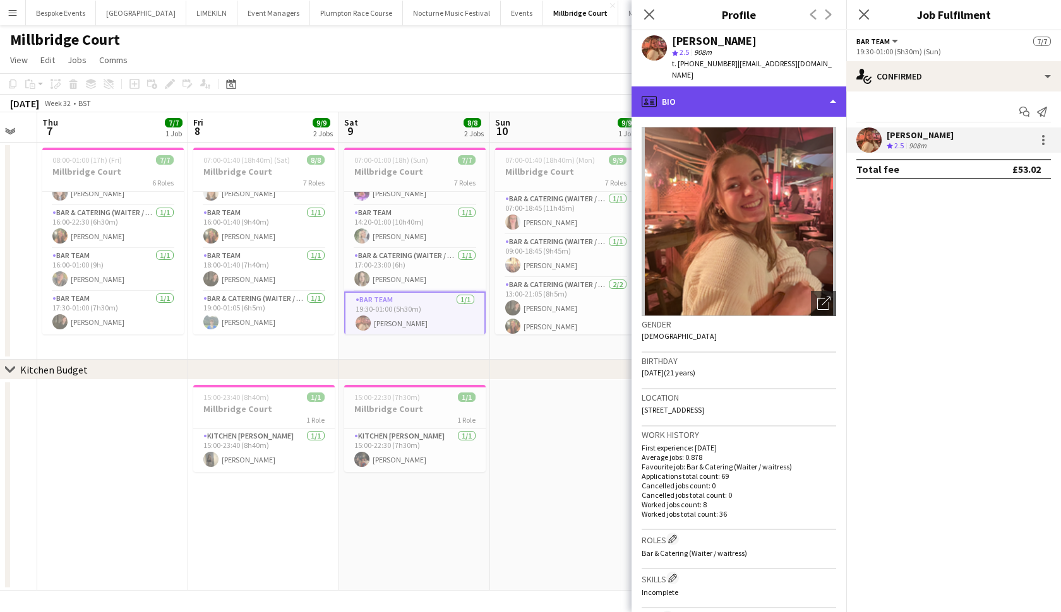
click at [808, 89] on div "profile Bio" at bounding box center [738, 101] width 215 height 30
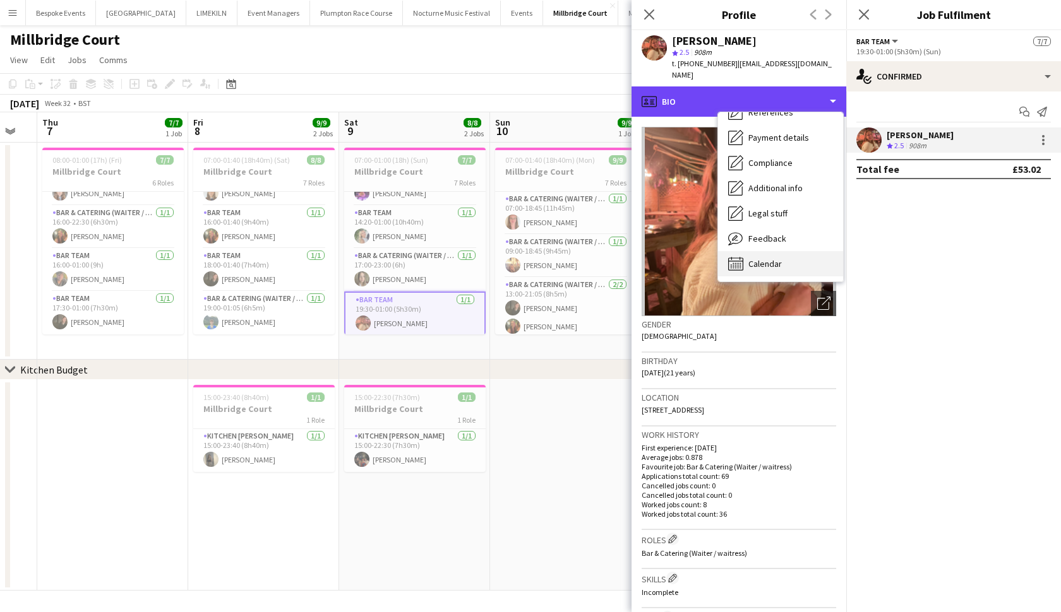
scroll to position [144, 0]
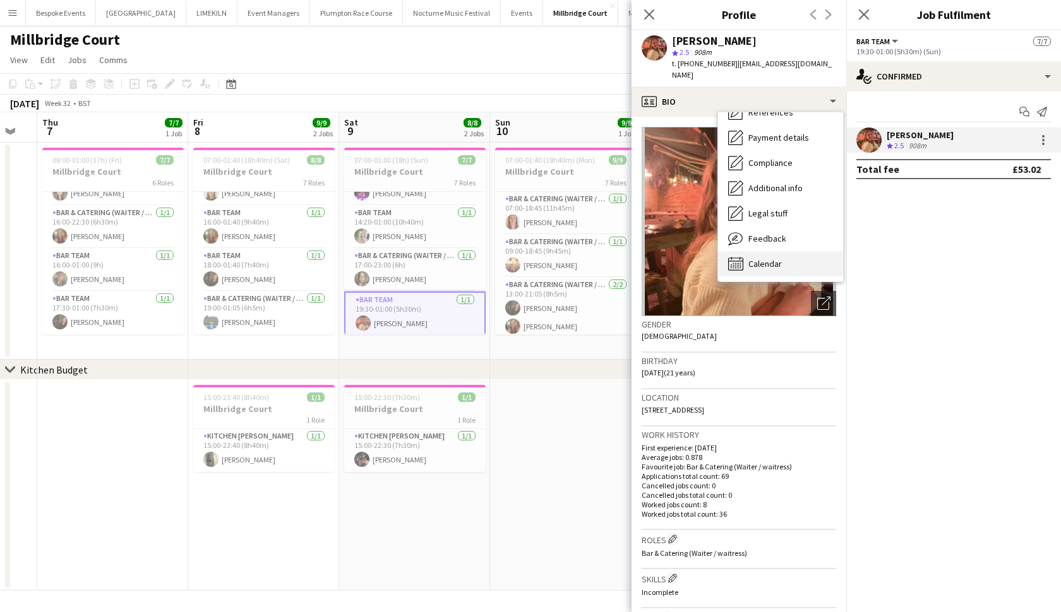
click at [778, 258] on span "Calendar" at bounding box center [764, 263] width 33 height 11
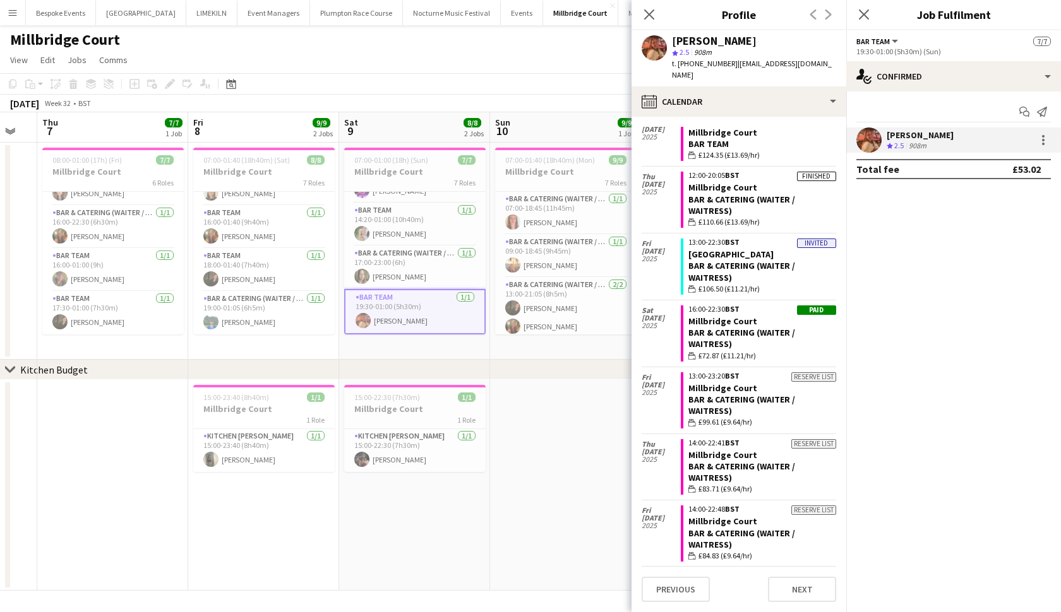
scroll to position [160, 0]
click at [651, 15] on icon "Close pop-in" at bounding box center [649, 14] width 10 height 10
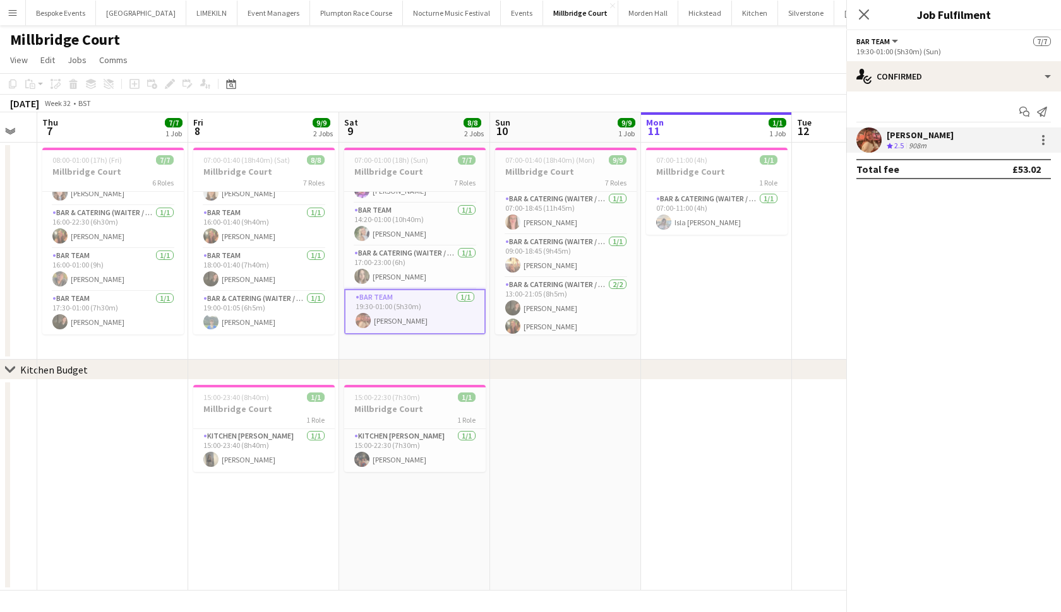
click at [651, 15] on body "Menu Boards Boards Boards All jobs Status Workforce Workforce My Workforce Recr…" at bounding box center [530, 306] width 1061 height 612
click at [867, 11] on icon at bounding box center [863, 14] width 12 height 12
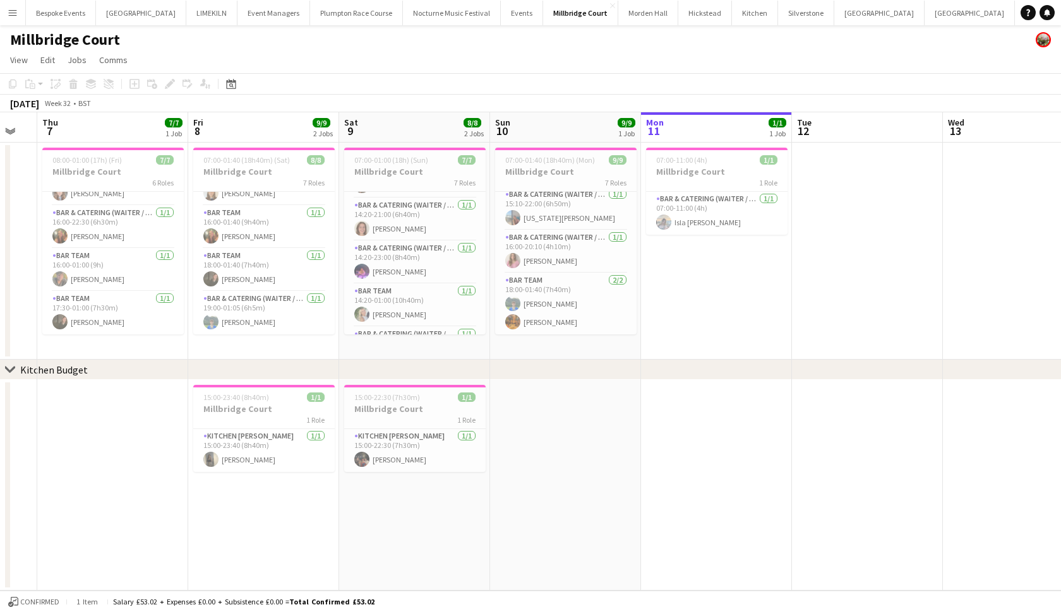
scroll to position [0, 0]
drag, startPoint x: 289, startPoint y: 589, endPoint x: 544, endPoint y: 306, distance: 380.8
click at [544, 306] on app-card-role "Bar Team 2/2 18:00-01:40 (7h40m) Will Munroe Hannah Perryman" at bounding box center [565, 303] width 141 height 61
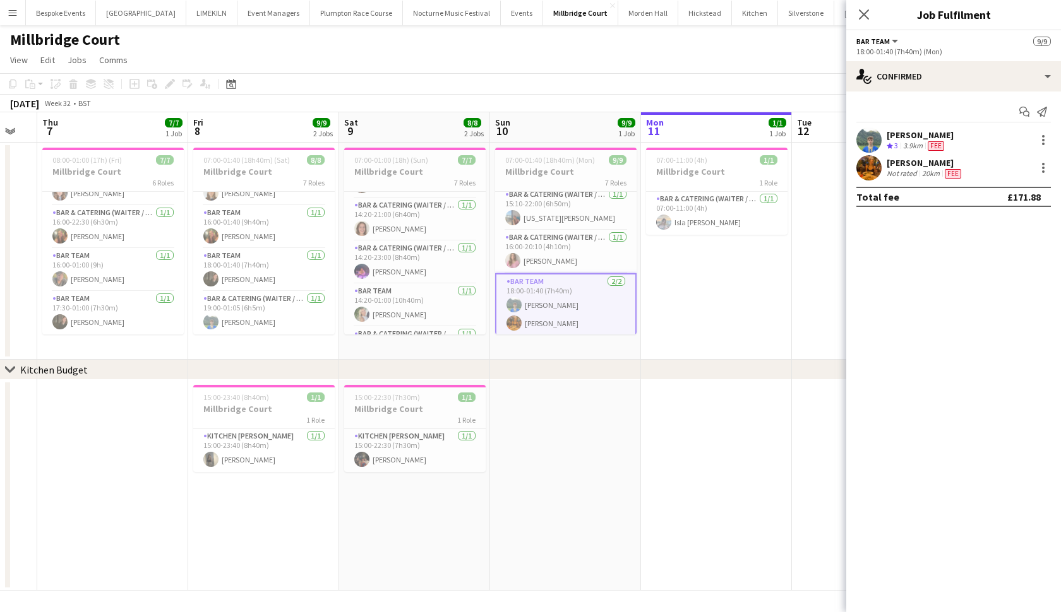
click at [871, 167] on app-user-avatar at bounding box center [868, 167] width 25 height 25
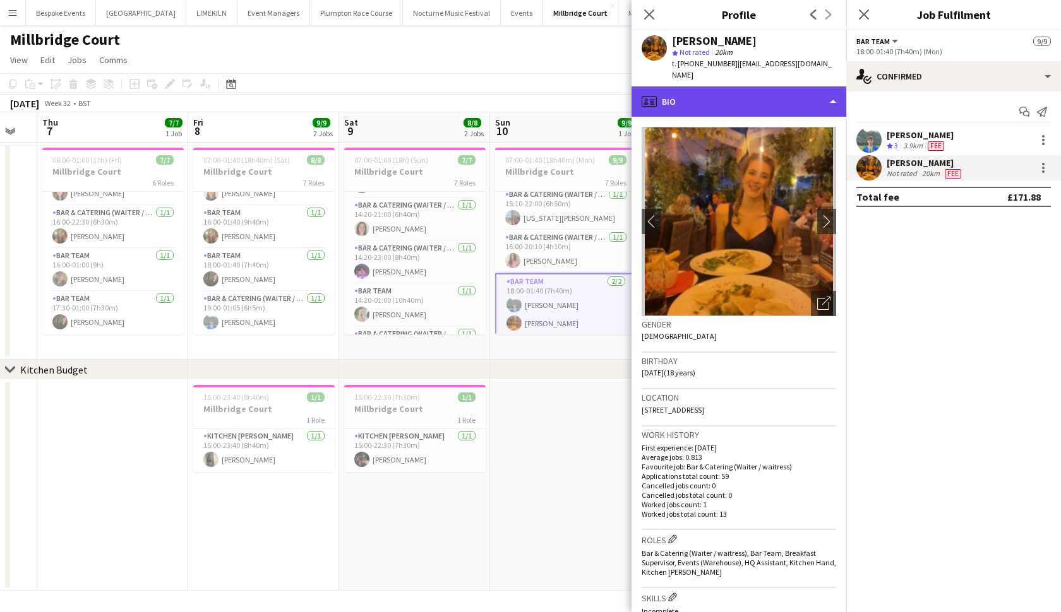
click at [729, 86] on div "profile Bio" at bounding box center [738, 101] width 215 height 30
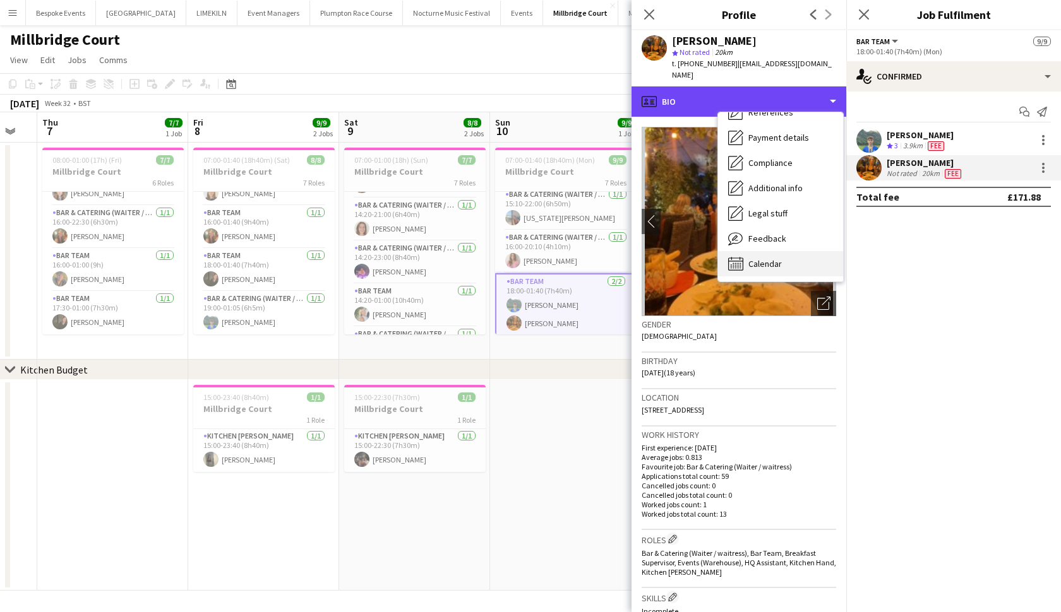
scroll to position [144, 0]
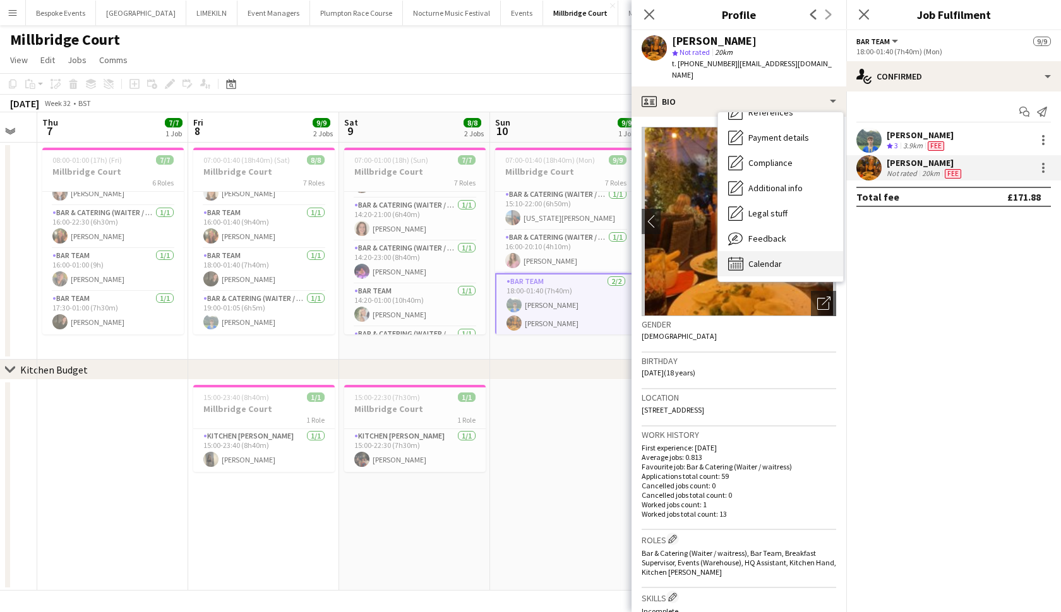
click at [746, 251] on div "Calendar Calendar" at bounding box center [780, 263] width 125 height 25
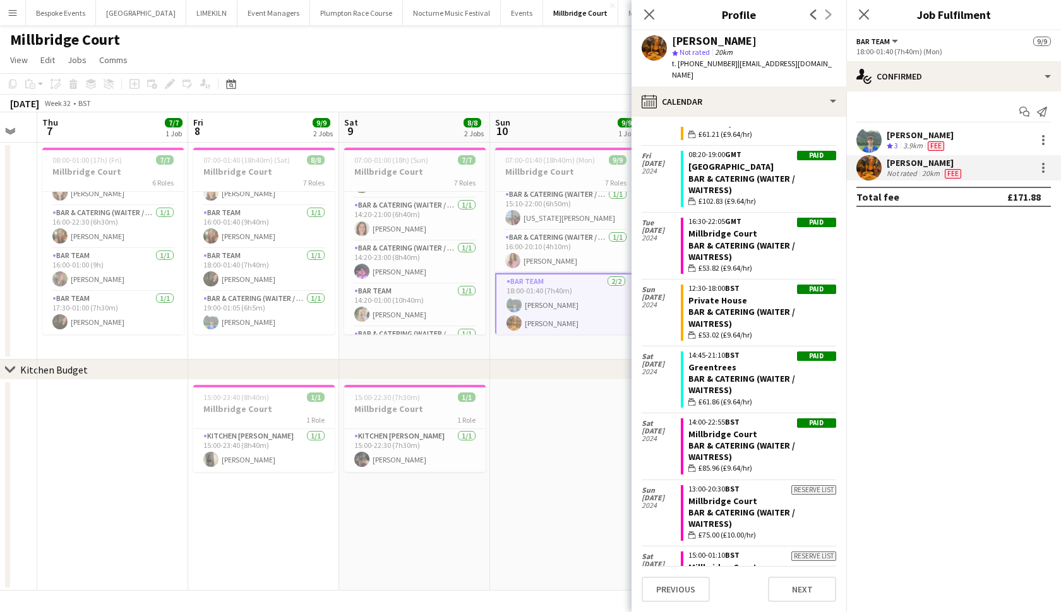
scroll to position [1683, 0]
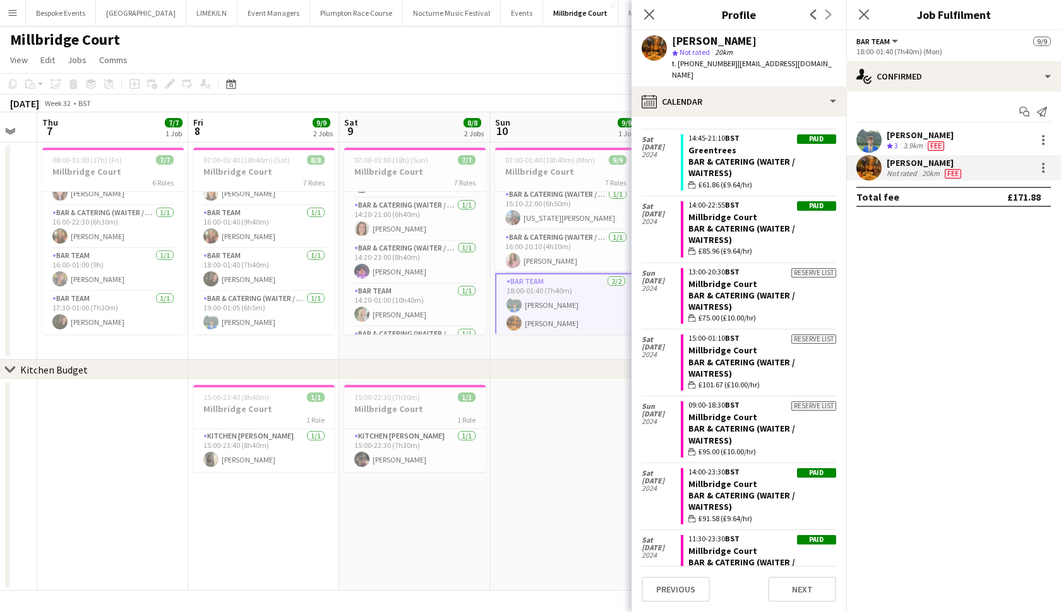
click at [533, 448] on app-date-cell at bounding box center [565, 485] width 151 height 211
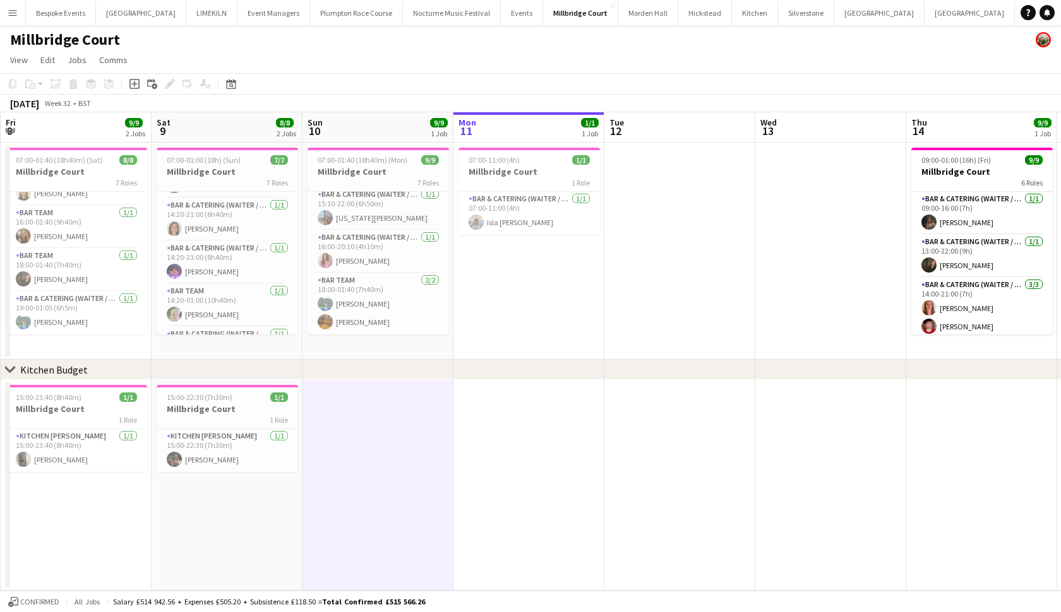
scroll to position [0, 598]
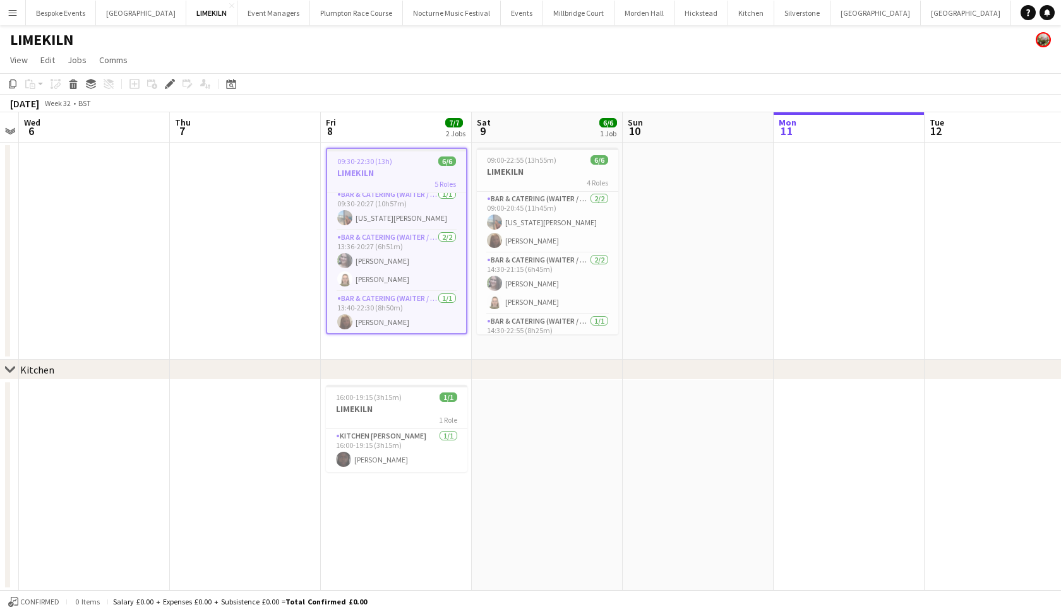
scroll to position [51, 0]
click at [372, 279] on app-card-role "Bar & Catering (Waiter / waitress) [DATE] 13:36-20:27 (6h51m) [PERSON_NAME] [PE…" at bounding box center [396, 259] width 139 height 61
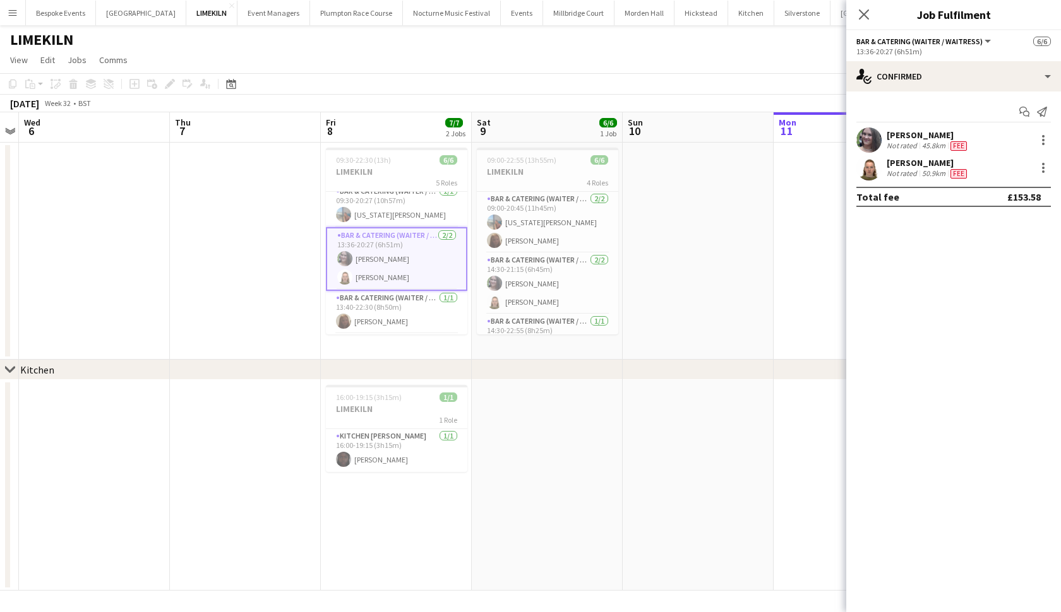
click at [867, 142] on app-user-avatar at bounding box center [868, 140] width 25 height 25
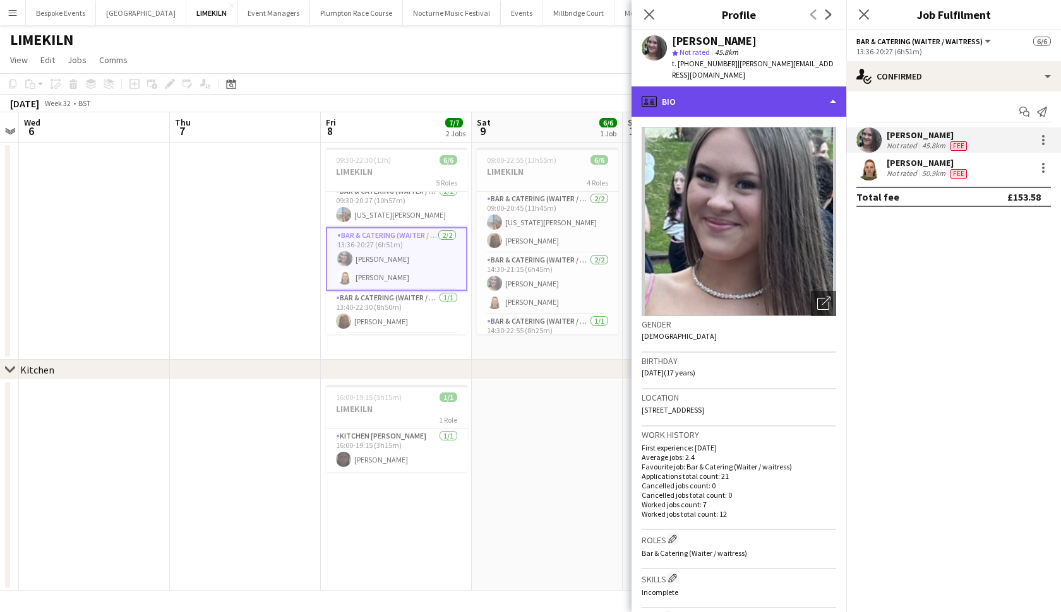
click at [801, 92] on div "profile Bio" at bounding box center [738, 101] width 215 height 30
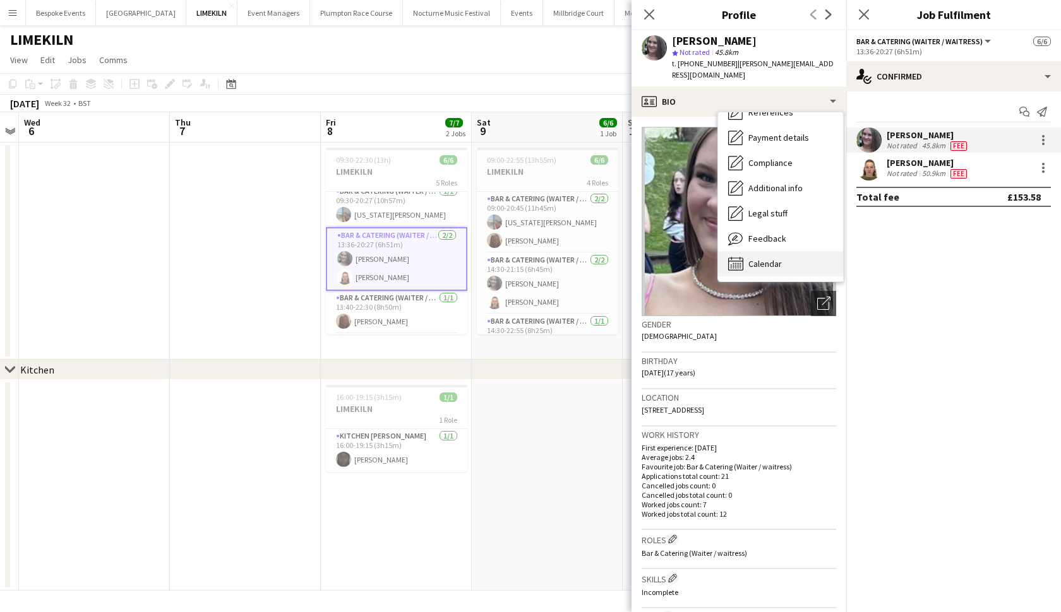
scroll to position [144, 0]
click at [764, 258] on span "Calendar" at bounding box center [764, 263] width 33 height 11
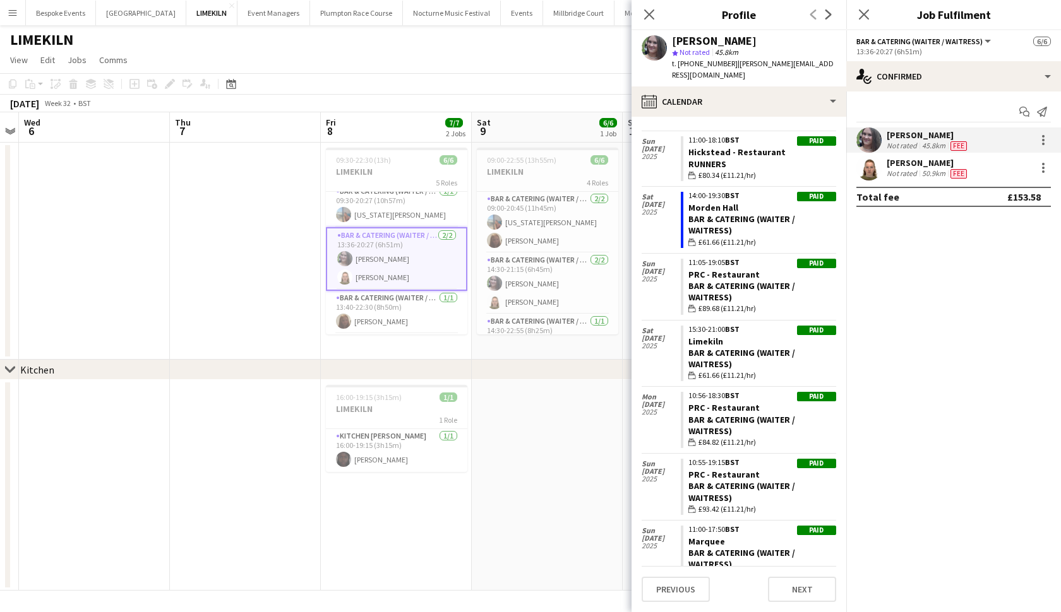
scroll to position [831, 0]
click at [865, 167] on app-user-avatar at bounding box center [868, 167] width 25 height 25
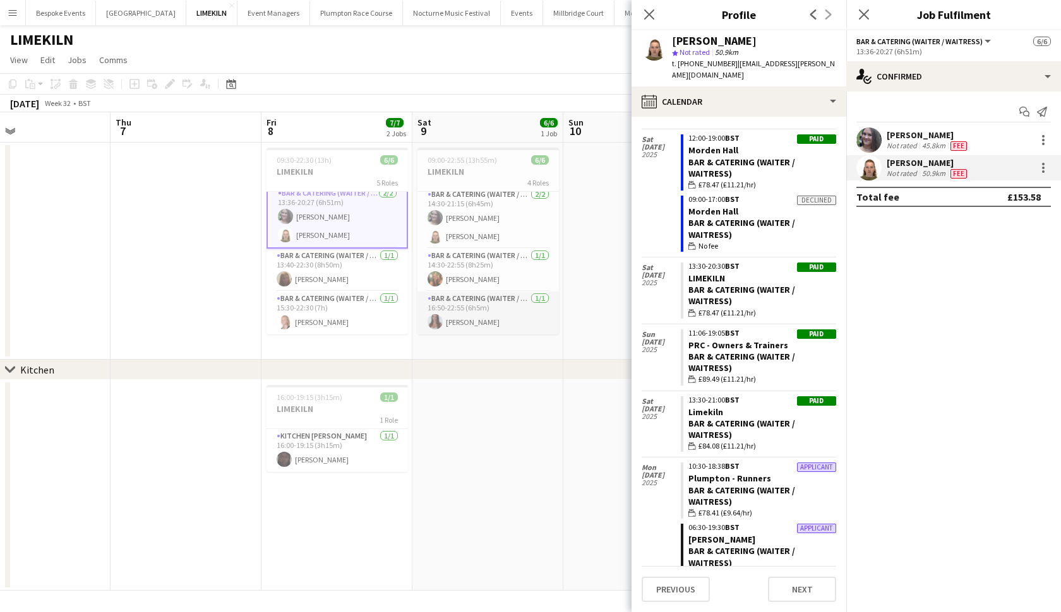
scroll to position [66, 0]
click at [455, 309] on app-card-role "Bar & Catering (Waiter / waitress) [DATE] 16:50-22:55 (6h5m) [PERSON_NAME]" at bounding box center [487, 313] width 141 height 43
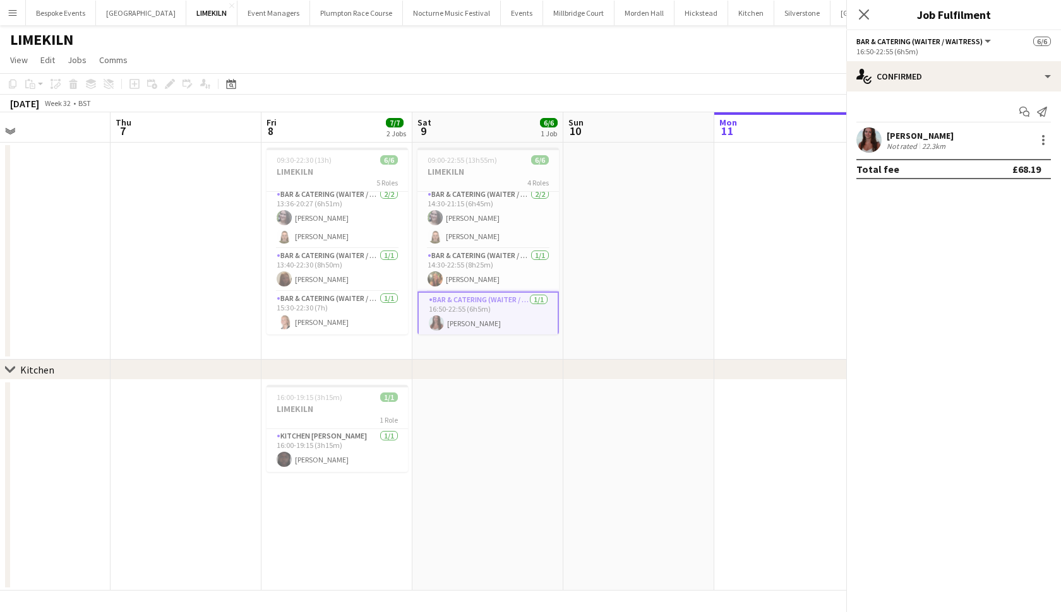
scroll to position [90, 0]
click at [881, 139] on div "[PERSON_NAME] Not rated 22.3km" at bounding box center [953, 140] width 215 height 25
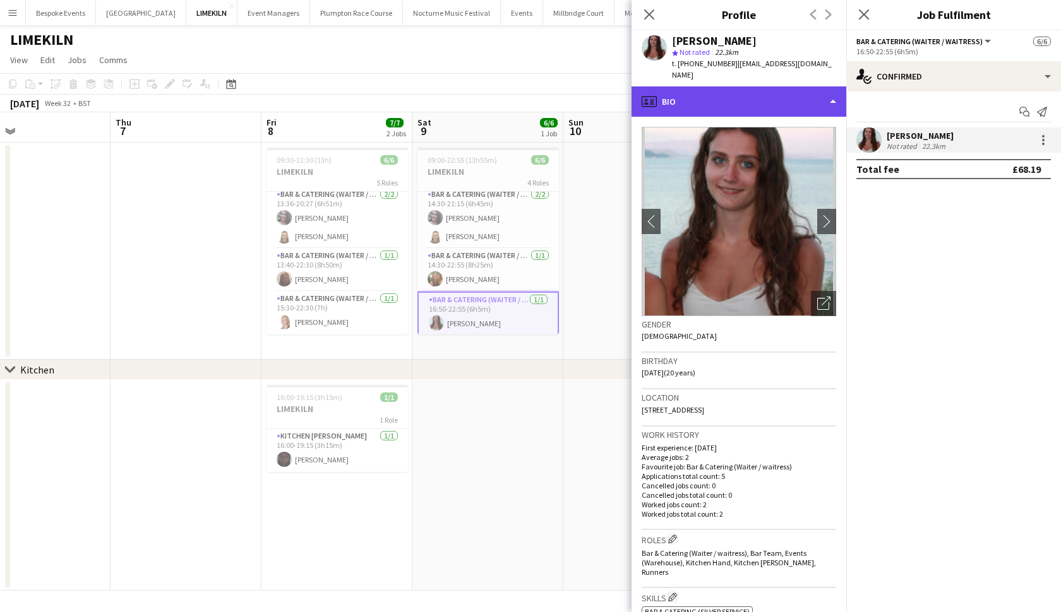
click at [806, 95] on div "profile Bio" at bounding box center [738, 101] width 215 height 30
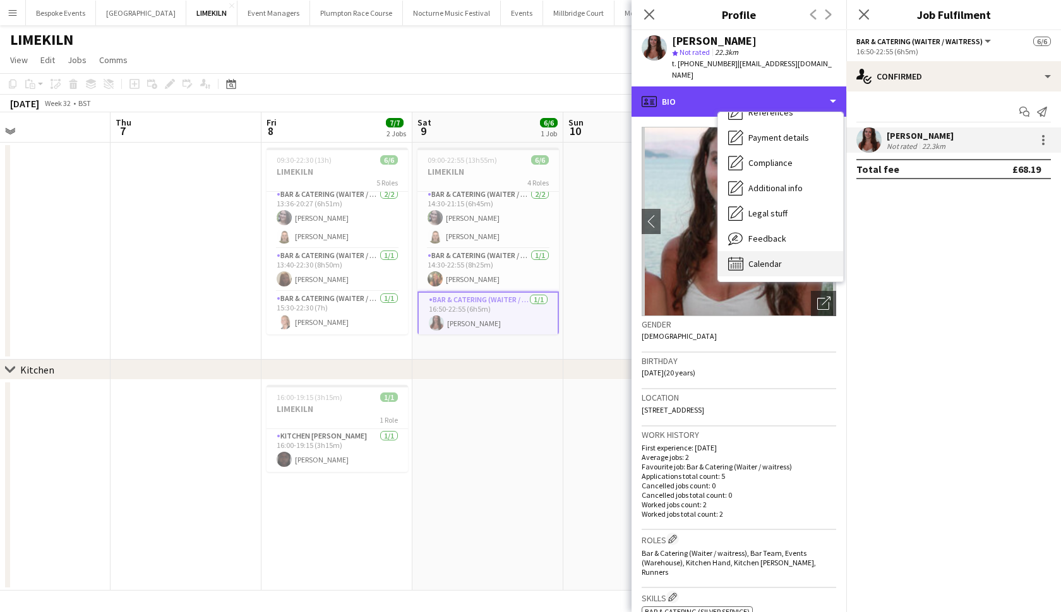
scroll to position [144, 0]
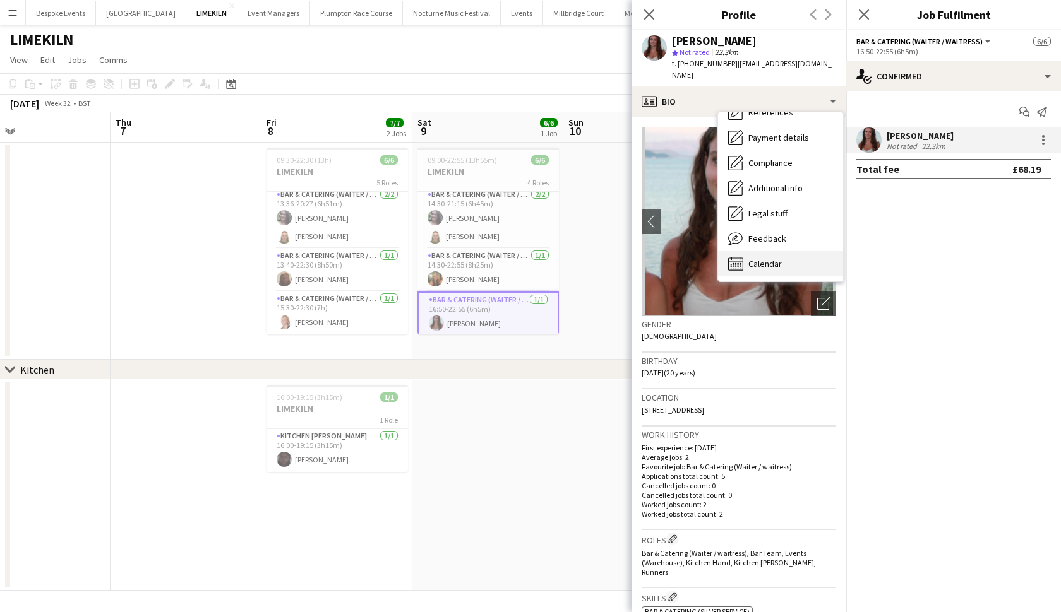
click at [780, 251] on div "Calendar Calendar" at bounding box center [780, 263] width 125 height 25
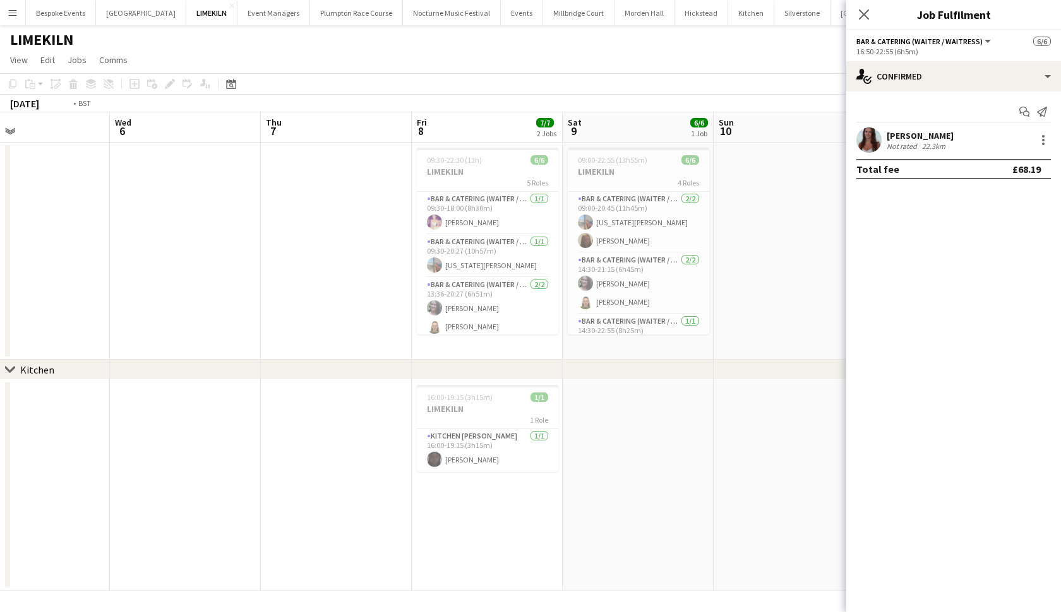
scroll to position [0, 271]
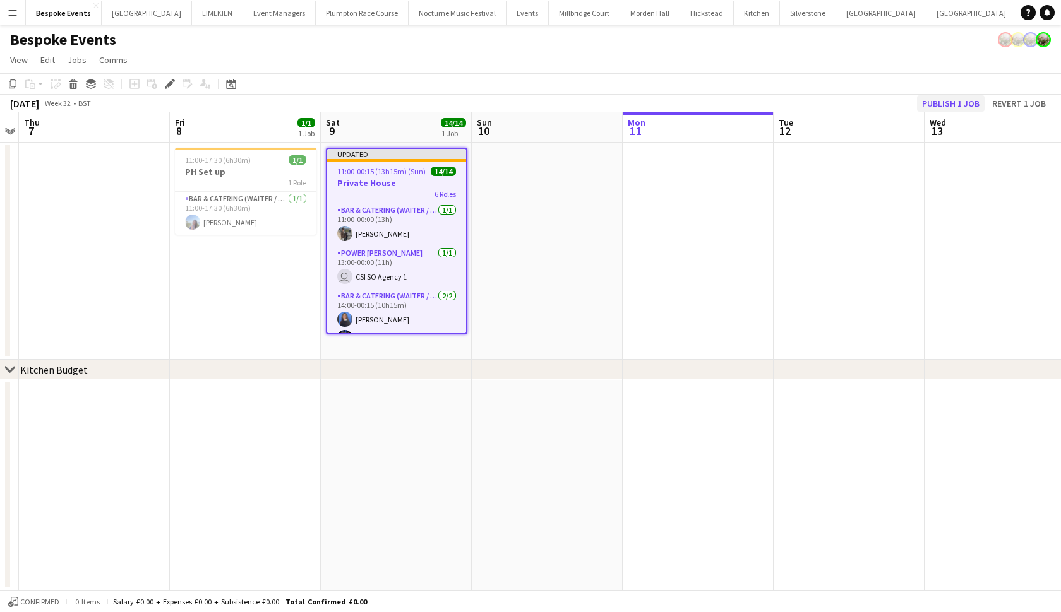
click at [937, 104] on button "Publish 1 job" at bounding box center [951, 103] width 68 height 16
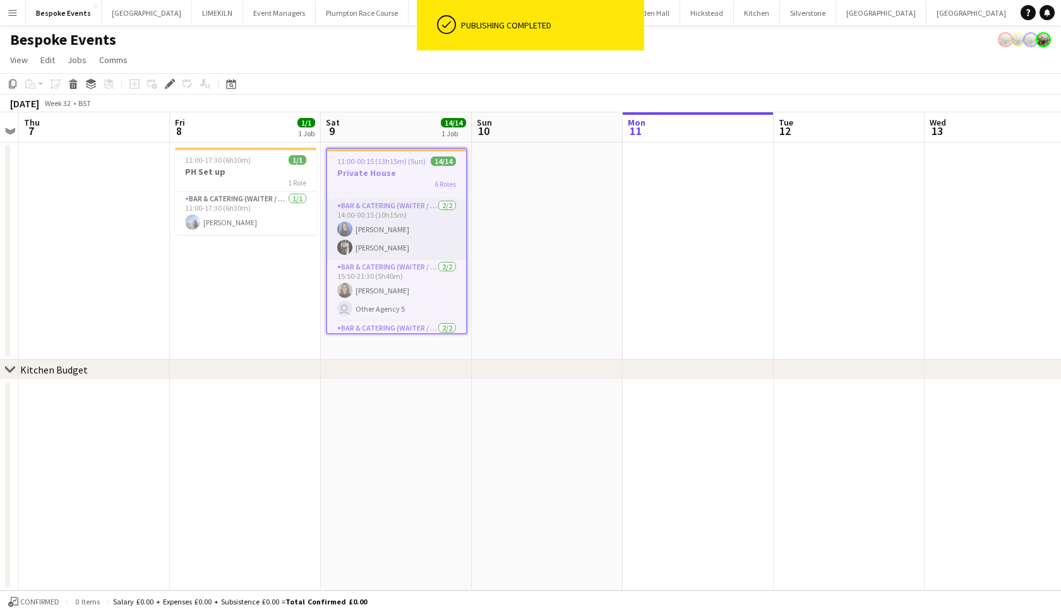
scroll to position [82, 0]
click at [384, 300] on app-card-role "Bar & Catering (Waiter / waitress) 2/2 15:50-21:30 (5h40m) Mia Hester user Othe…" at bounding box center [396, 288] width 139 height 61
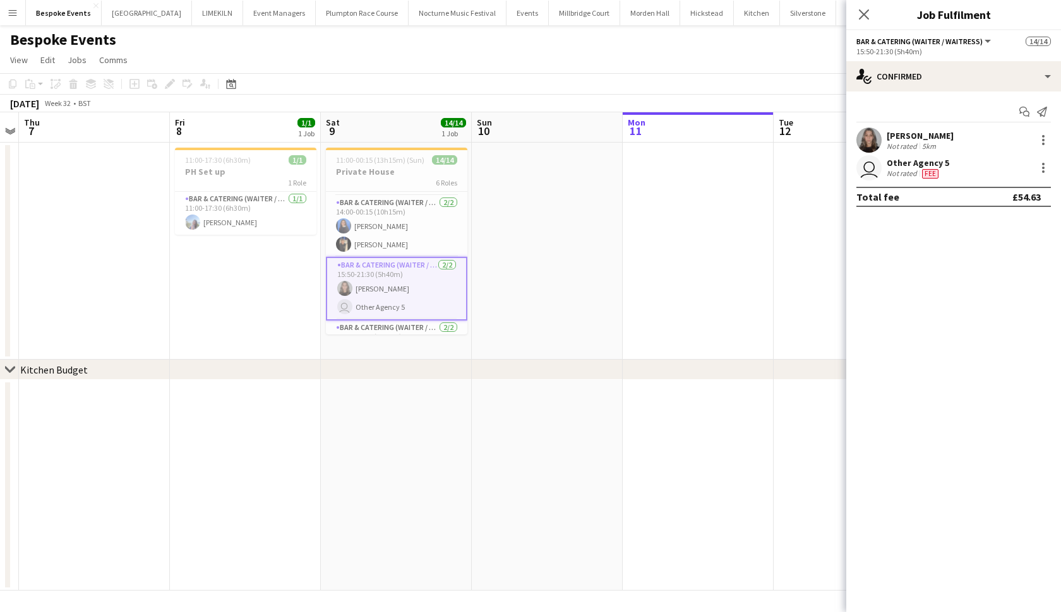
click at [869, 140] on app-user-avatar at bounding box center [868, 140] width 25 height 25
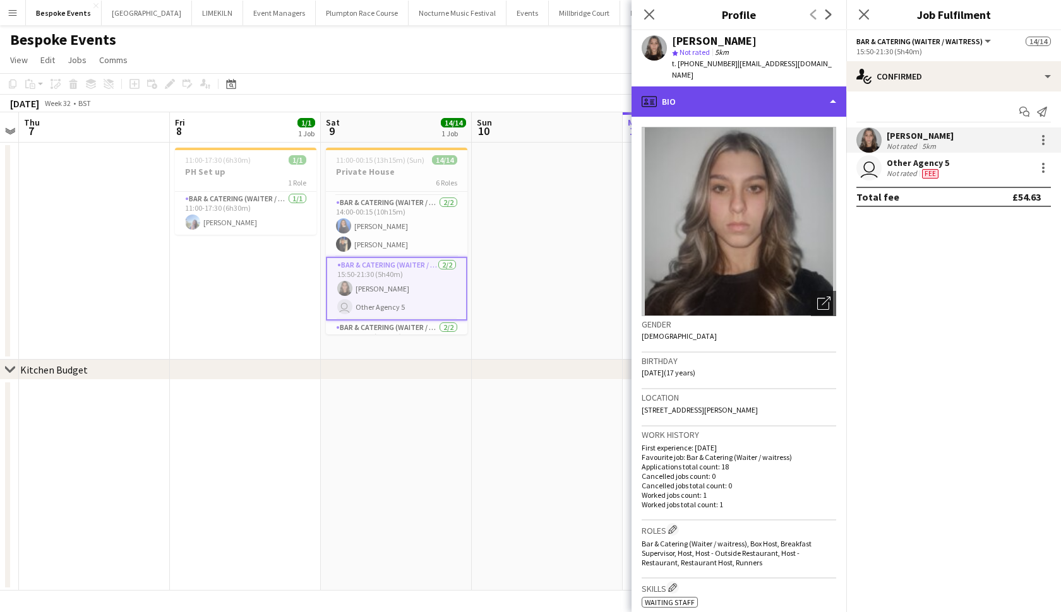
click at [783, 90] on div "profile Bio" at bounding box center [738, 101] width 215 height 30
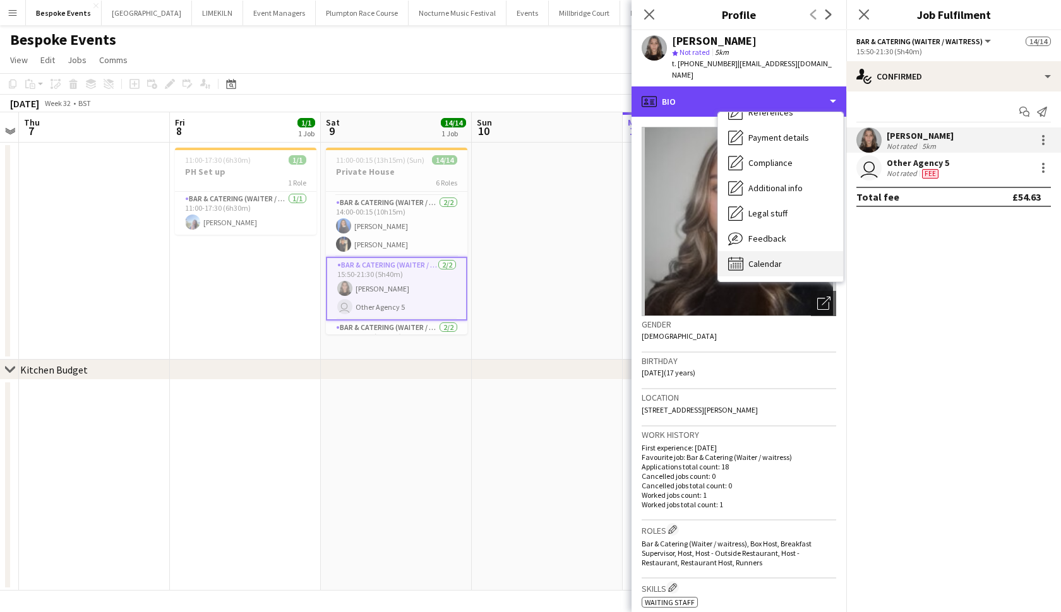
scroll to position [144, 0]
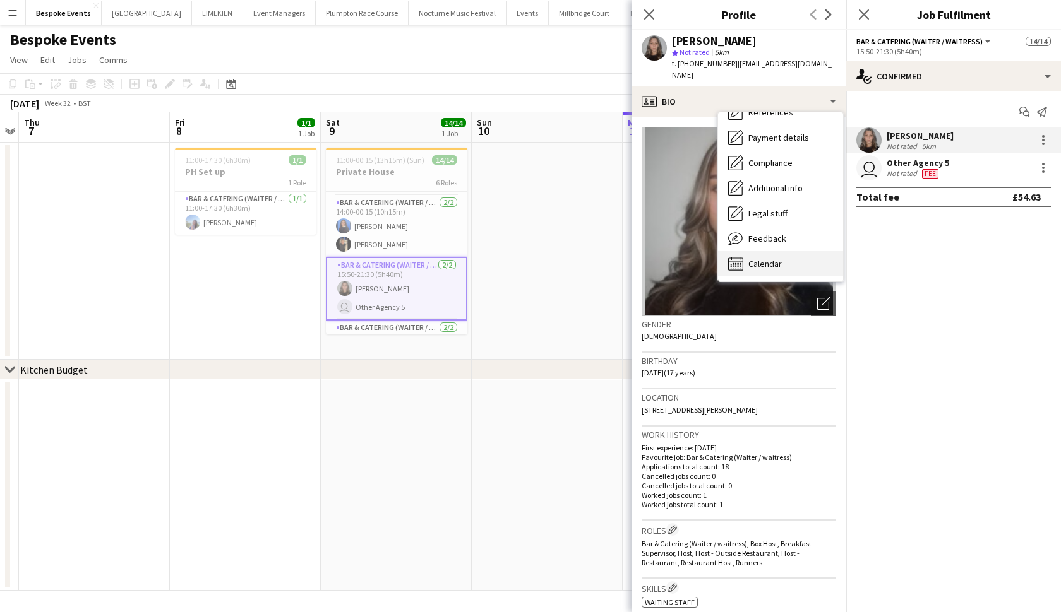
click at [747, 254] on div "Calendar Calendar" at bounding box center [780, 263] width 125 height 25
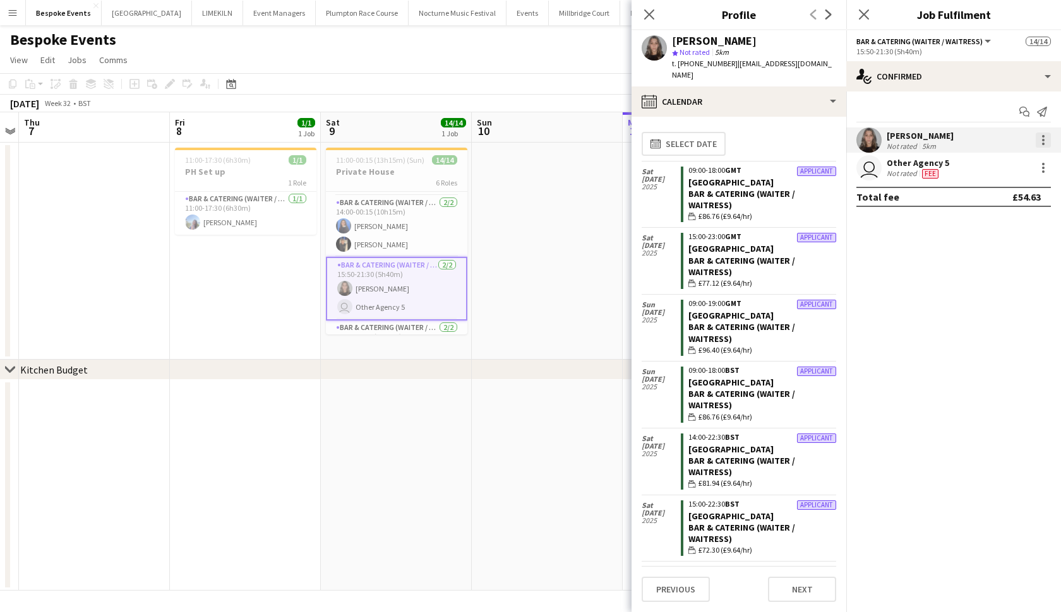
click at [1047, 134] on div at bounding box center [1042, 140] width 15 height 15
click at [870, 134] on div at bounding box center [530, 306] width 1061 height 612
click at [870, 134] on app-user-avatar at bounding box center [868, 140] width 25 height 25
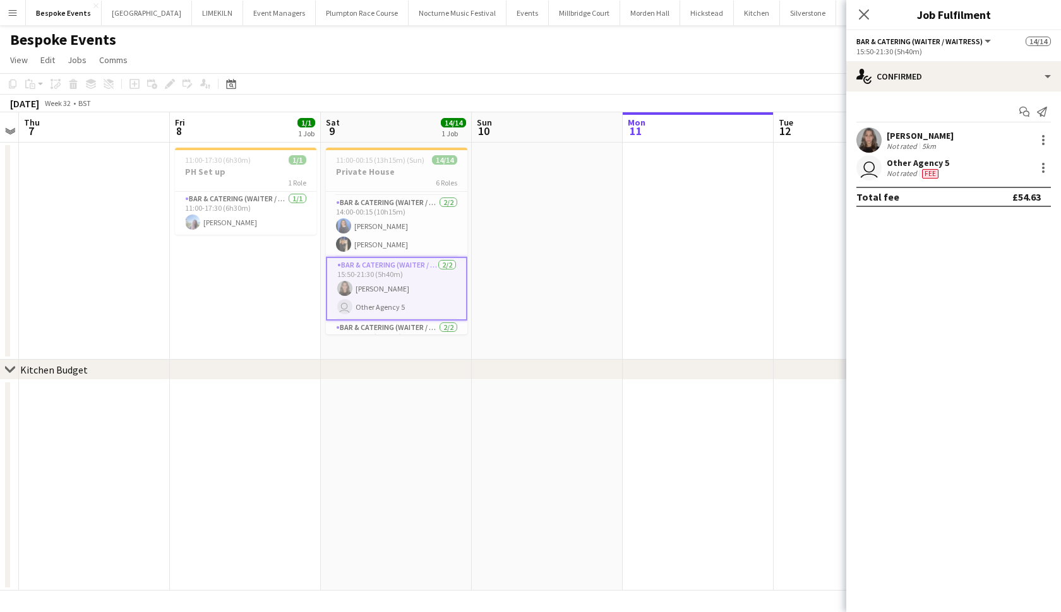
click at [870, 134] on app-user-avatar at bounding box center [868, 140] width 25 height 25
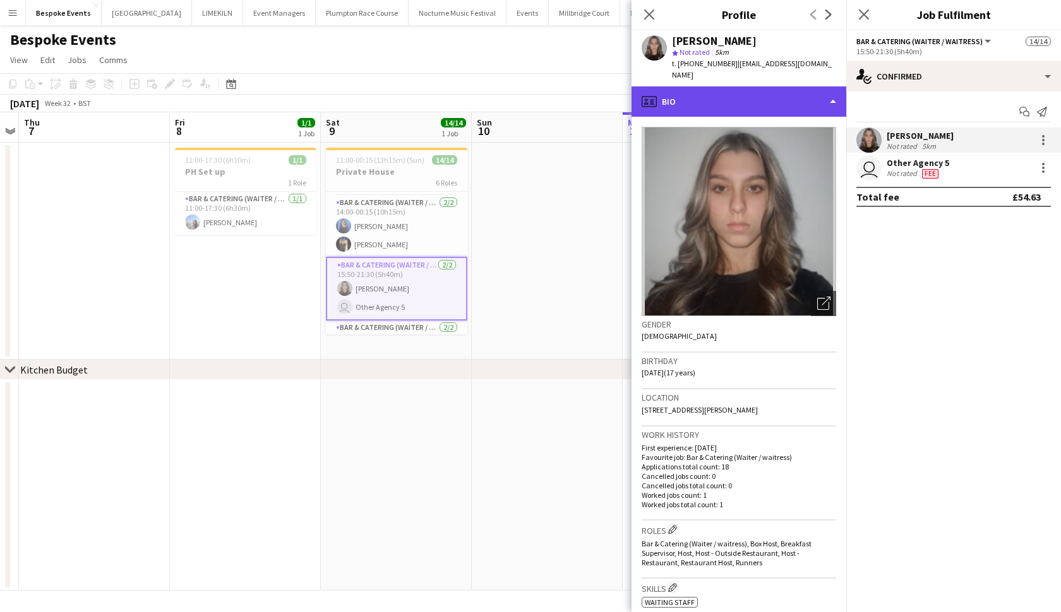
click at [778, 86] on div "profile Bio" at bounding box center [738, 101] width 215 height 30
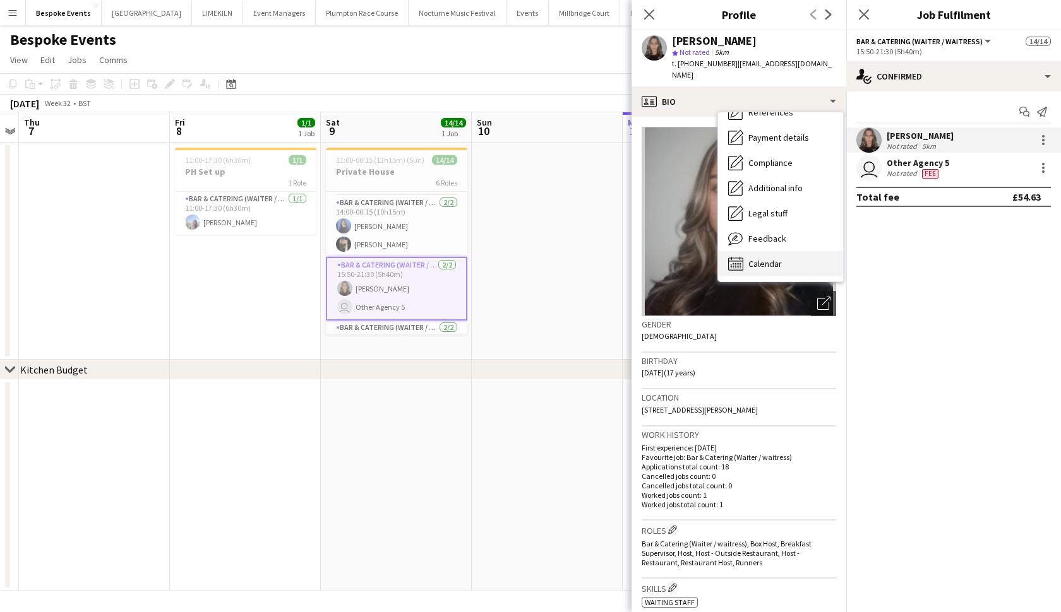
click at [763, 258] on span "Calendar" at bounding box center [764, 263] width 33 height 11
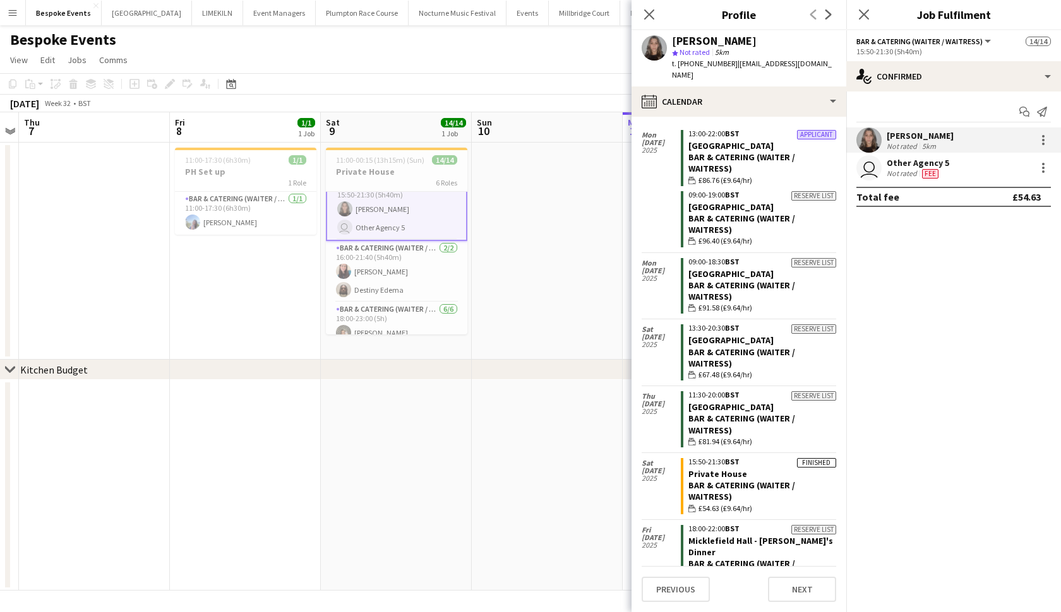
scroll to position [165, 0]
click at [378, 293] on app-card-role "Bar & Catering (Waiter / waitress) 2/2 16:00-21:40 (5h40m) Heidi Croucher Desti…" at bounding box center [396, 268] width 141 height 61
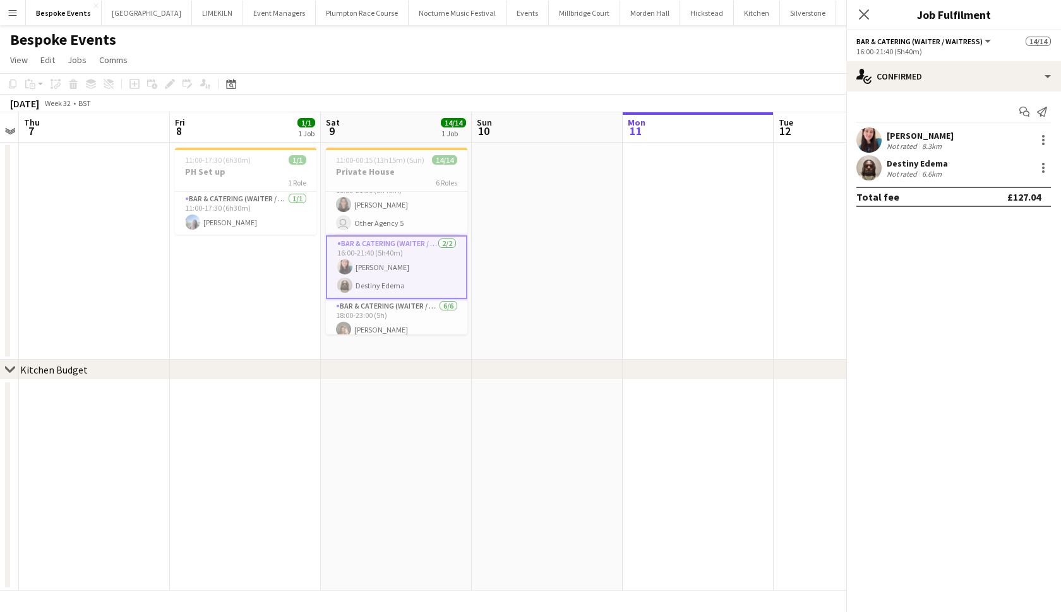
click at [378, 293] on app-card-role "Bar & Catering (Waiter / waitress) 2/2 16:00-21:40 (5h40m) Heidi Croucher Desti…" at bounding box center [396, 267] width 141 height 64
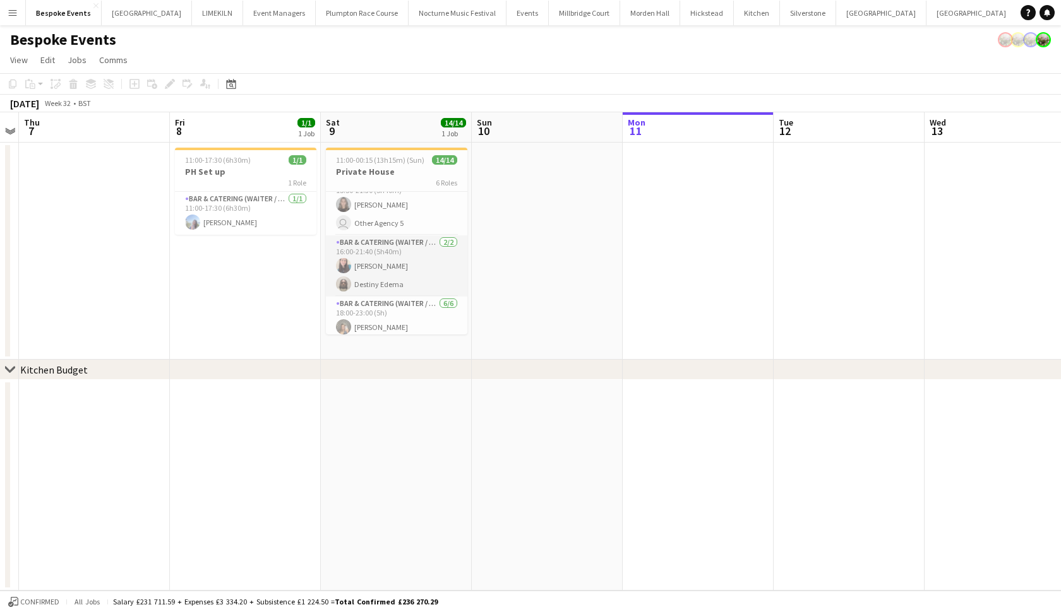
click at [412, 263] on app-card-role "Bar & Catering (Waiter / waitress) 2/2 16:00-21:40 (5h40m) Heidi Croucher Desti…" at bounding box center [396, 265] width 141 height 61
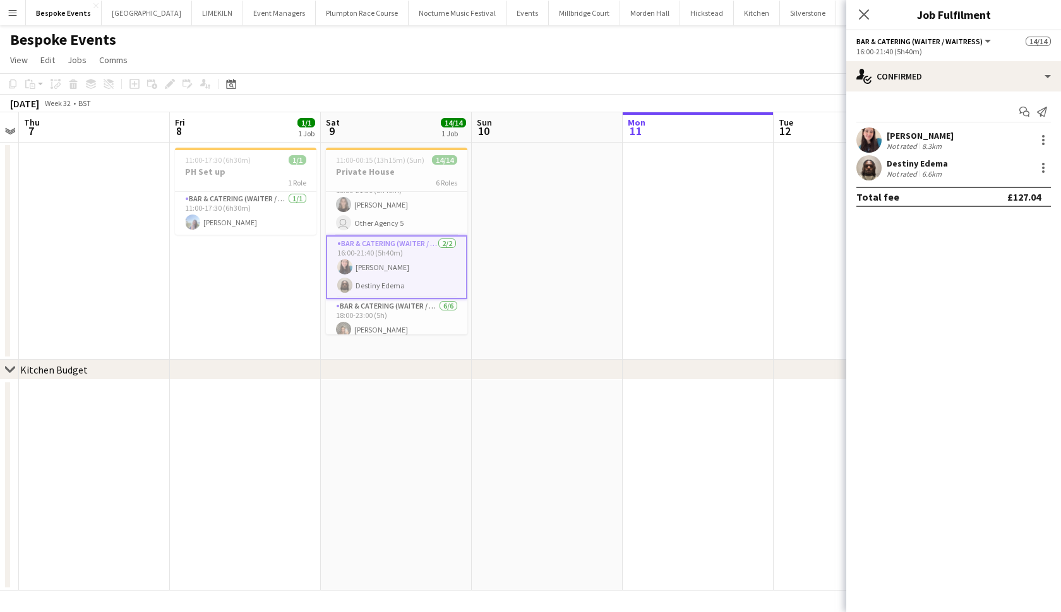
click at [868, 135] on app-user-avatar at bounding box center [868, 140] width 25 height 25
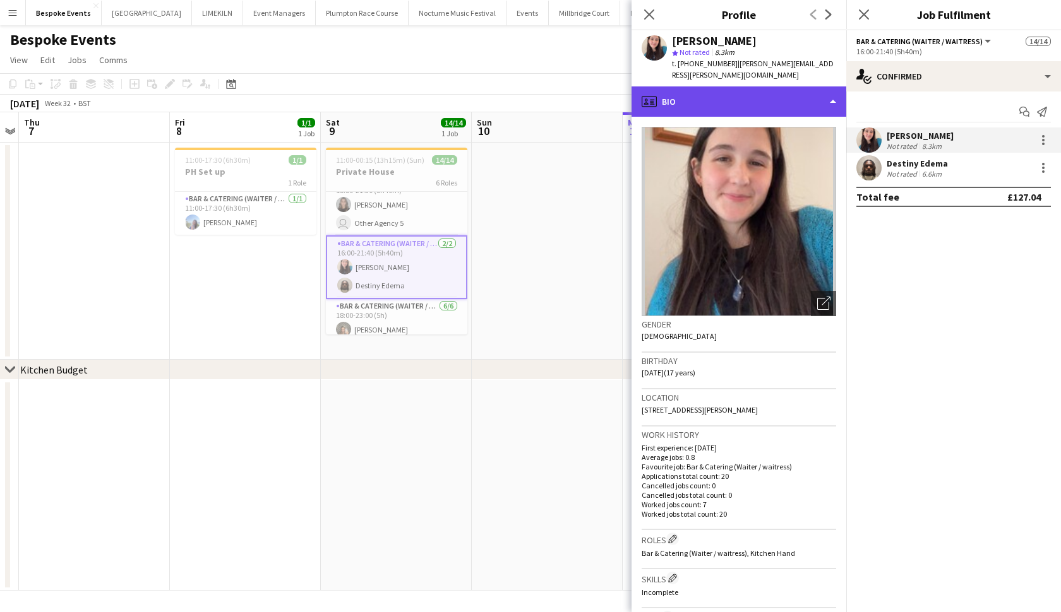
click at [811, 90] on div "profile Bio" at bounding box center [738, 101] width 215 height 30
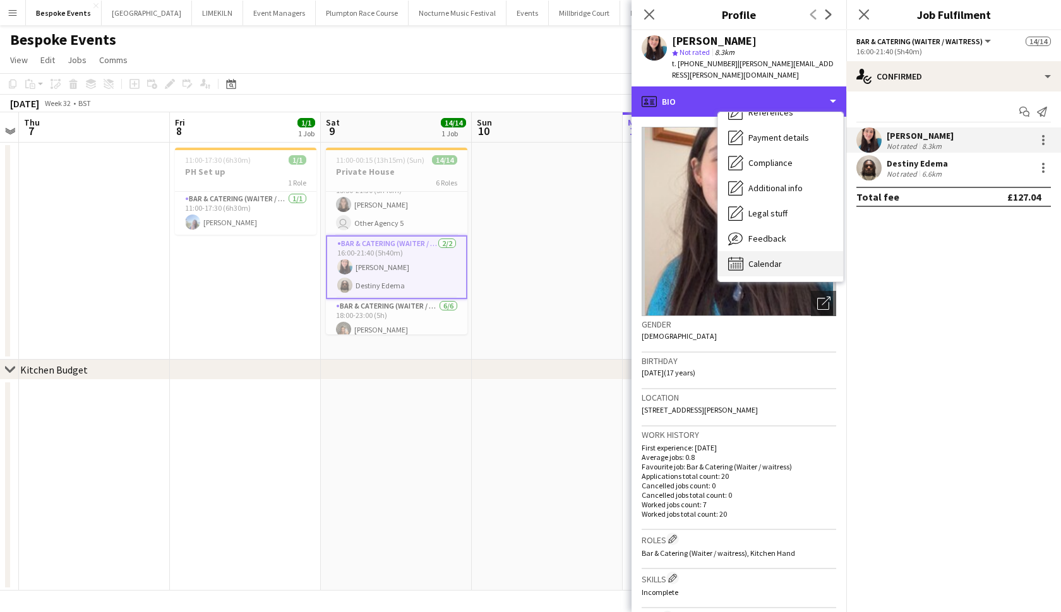
scroll to position [144, 0]
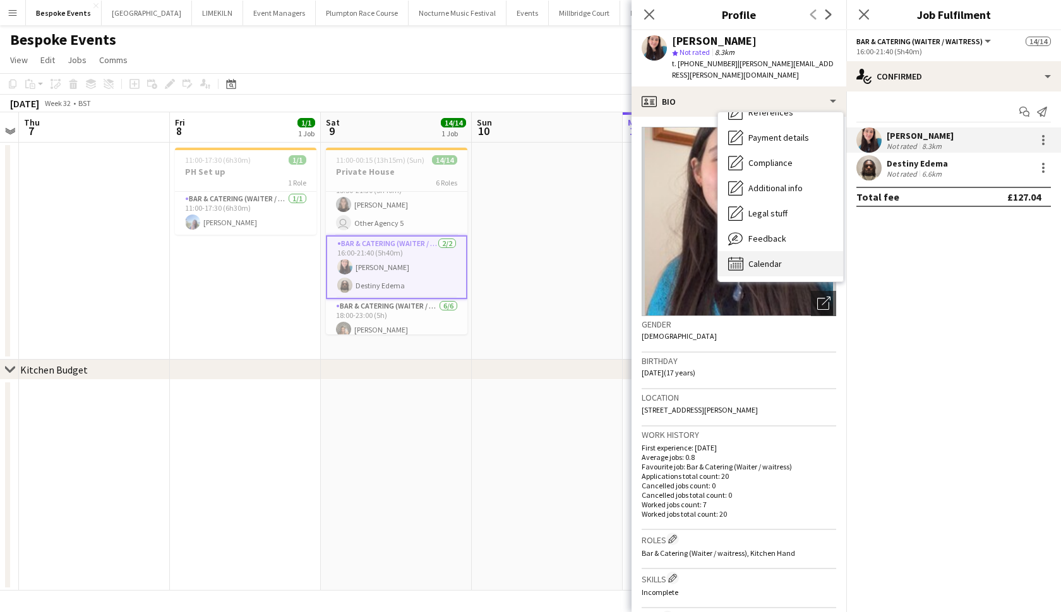
click at [774, 263] on div "Calendar Calendar" at bounding box center [780, 263] width 125 height 25
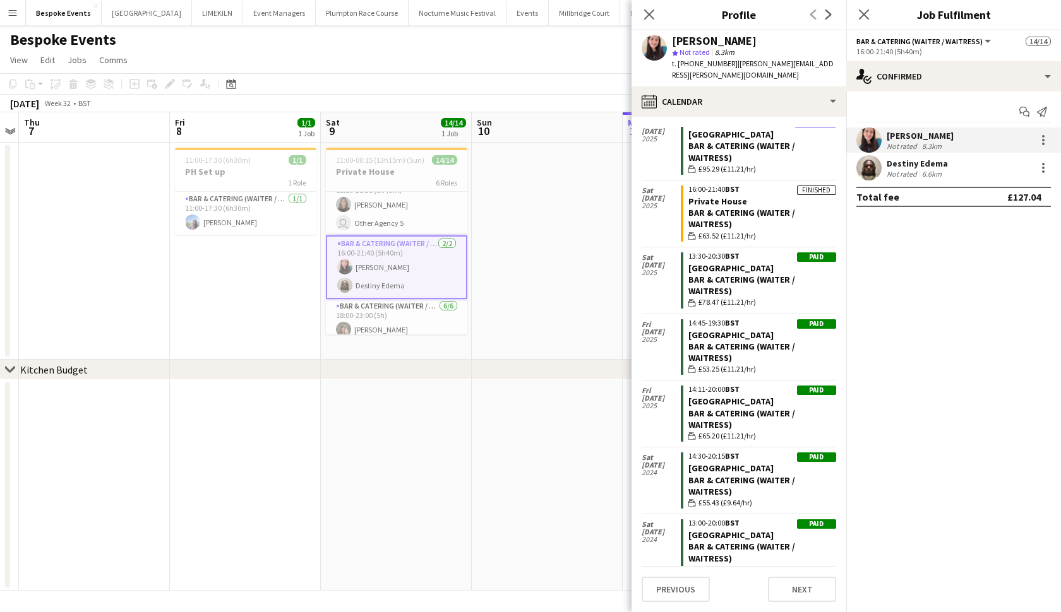
scroll to position [184, 0]
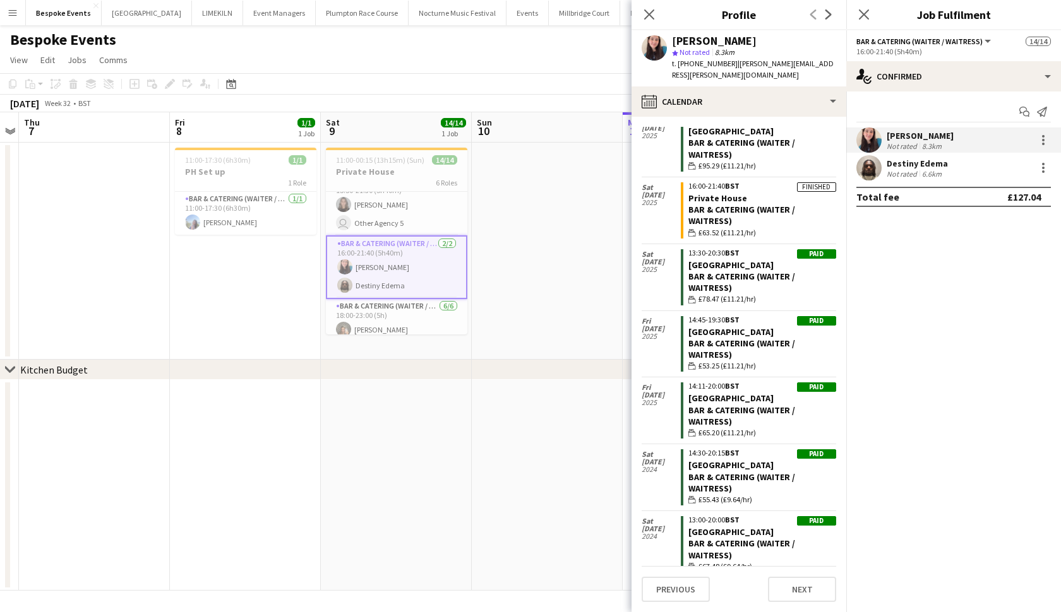
click at [872, 170] on app-user-avatar at bounding box center [868, 167] width 25 height 25
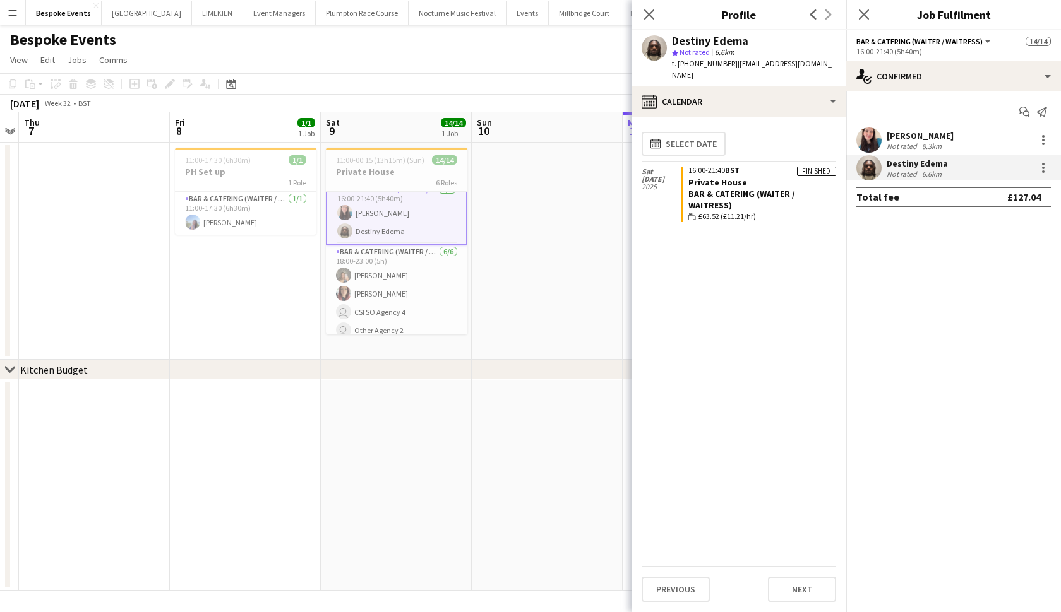
scroll to position [227, 0]
click at [376, 266] on app-card-role "Bar & Catering (Waiter / waitress) 6/6 18:00-23:00 (5h) Ellie Janackovic Abby K…" at bounding box center [396, 304] width 141 height 134
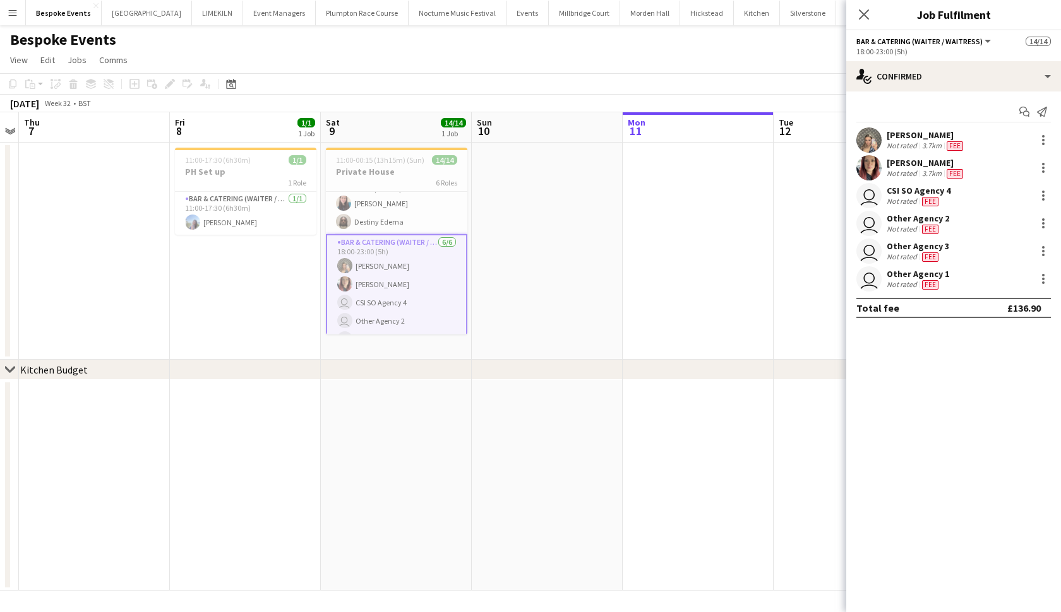
click at [867, 142] on app-user-avatar at bounding box center [868, 140] width 25 height 25
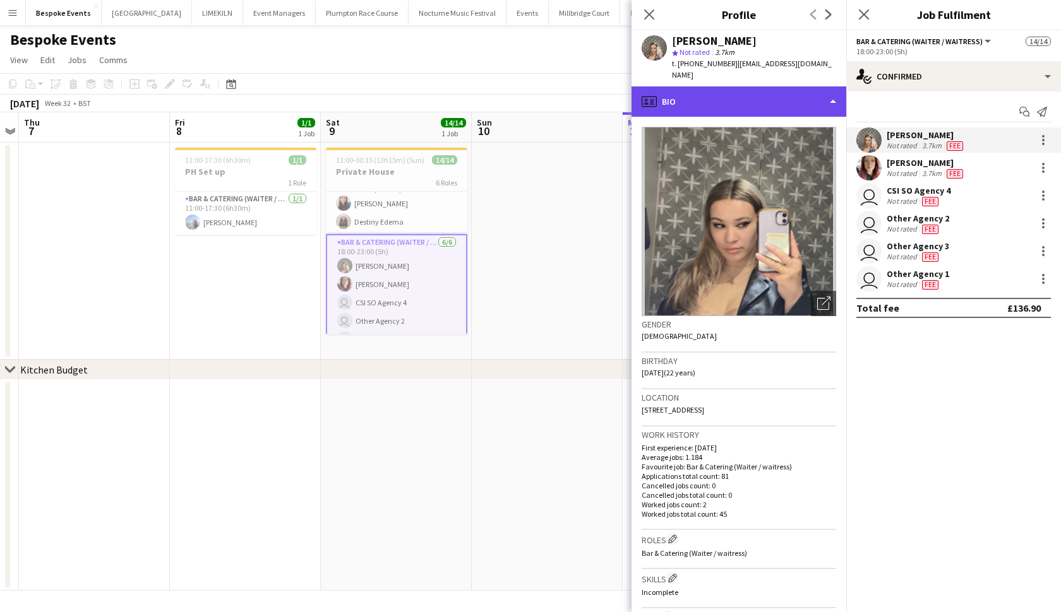
click at [763, 86] on div "profile Bio" at bounding box center [738, 101] width 215 height 30
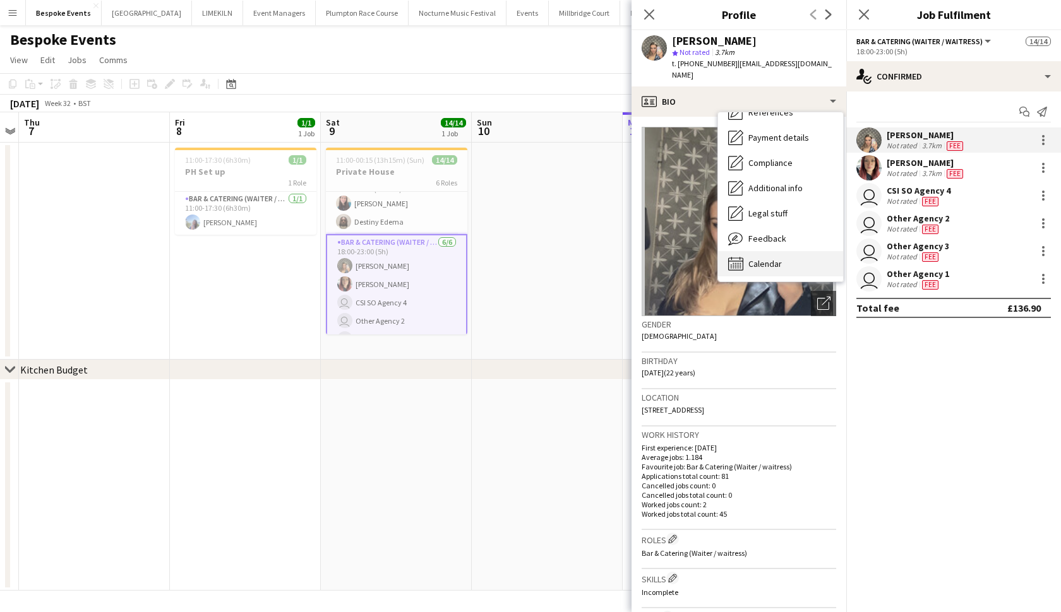
scroll to position [144, 0]
click at [754, 251] on div "Calendar Calendar" at bounding box center [780, 263] width 125 height 25
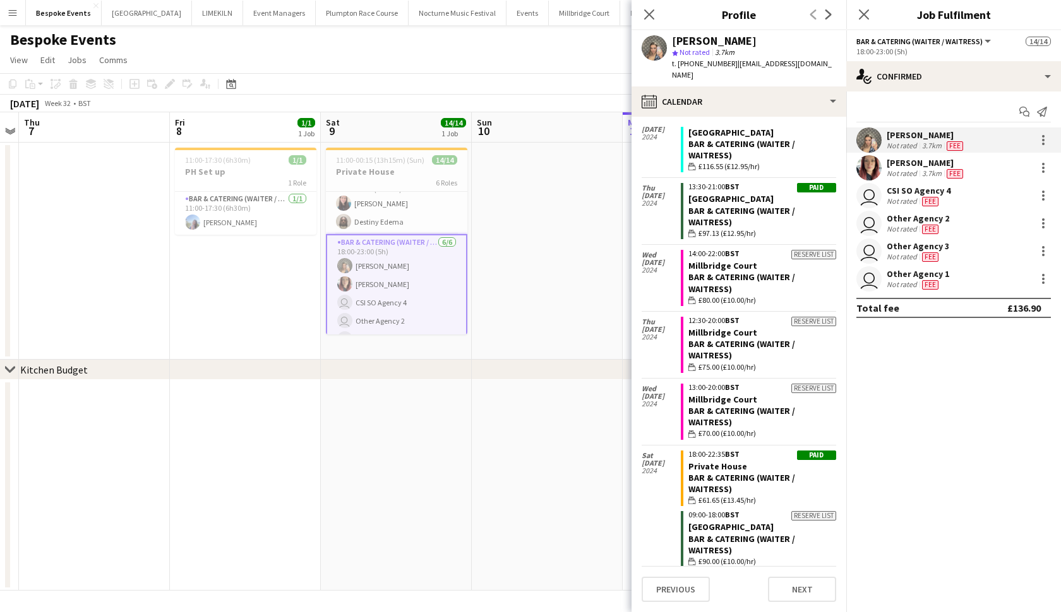
scroll to position [1788, 0]
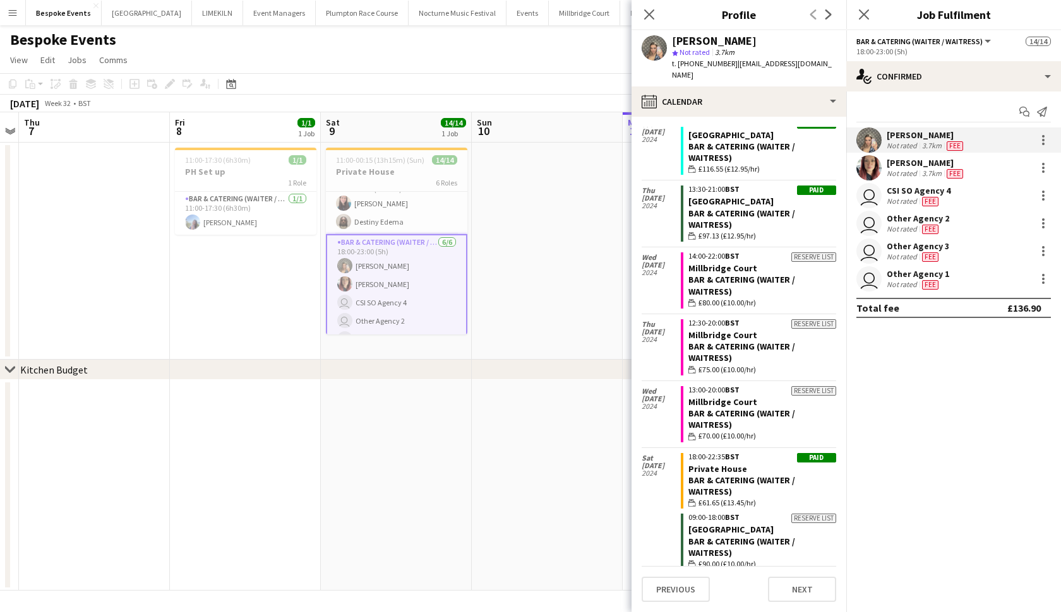
click at [864, 167] on app-user-avatar at bounding box center [868, 167] width 25 height 25
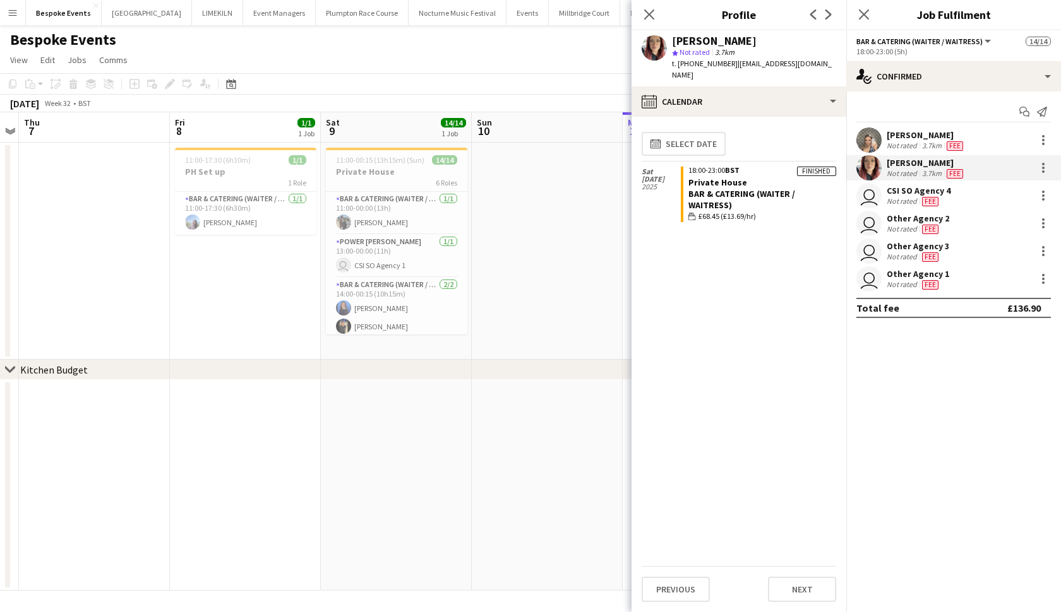
scroll to position [0, 0]
click at [529, 281] on app-date-cell at bounding box center [547, 251] width 151 height 217
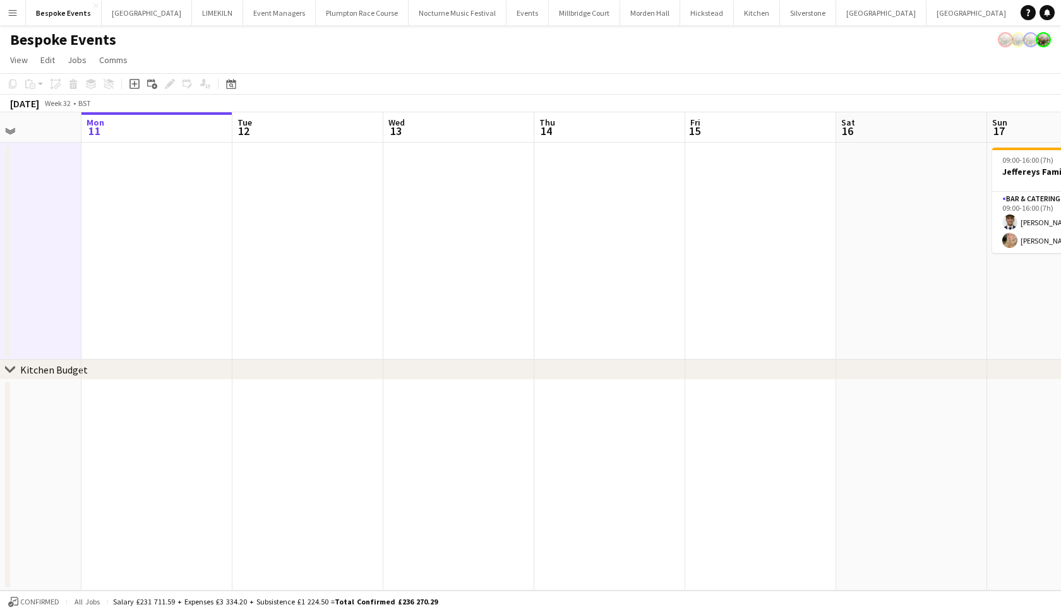
scroll to position [0, 351]
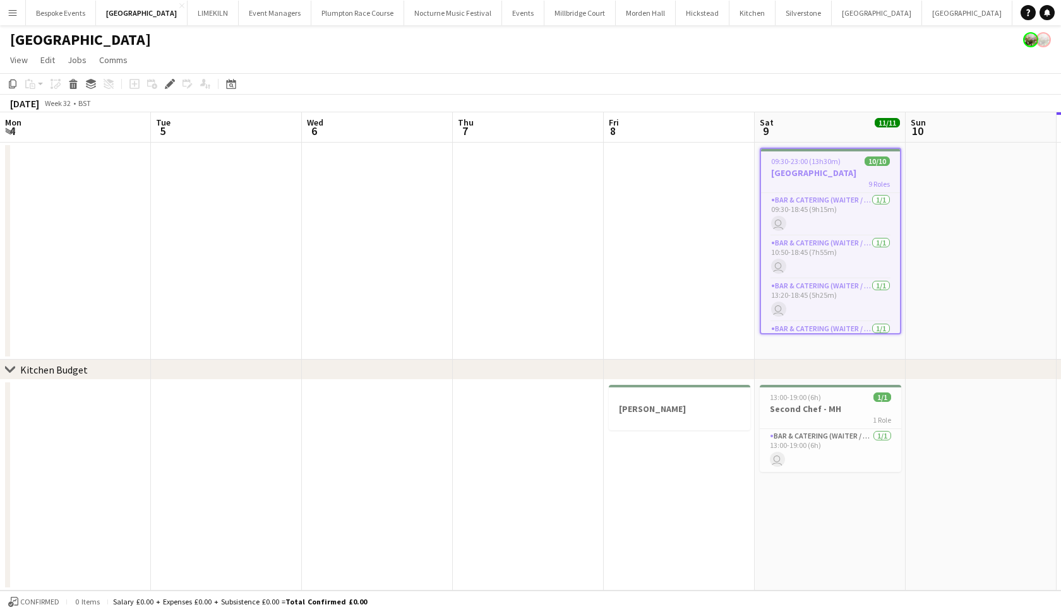
scroll to position [0, 434]
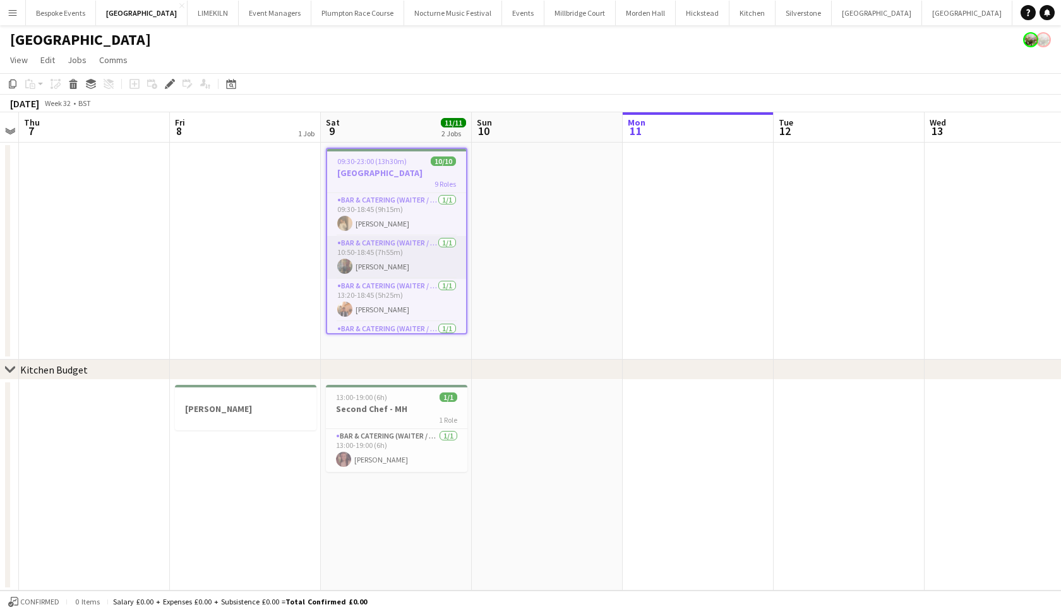
click at [388, 266] on app-card-role "Bar & Catering (Waiter / waitress) [DATE] 10:50-18:45 (7h55m) [PERSON_NAME]" at bounding box center [396, 257] width 139 height 43
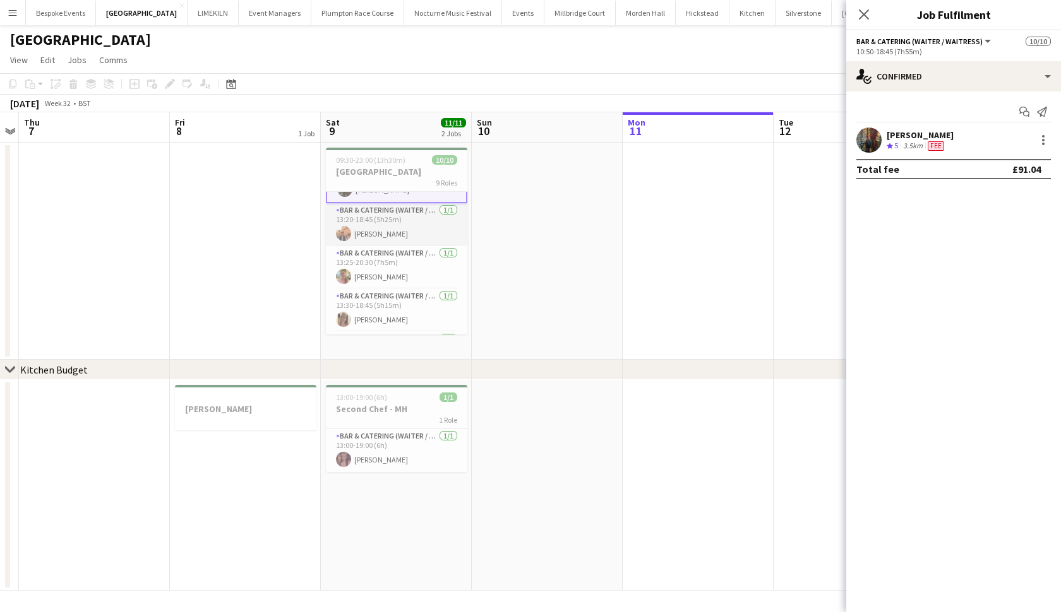
scroll to position [88, 0]
click at [395, 219] on app-card-role "Bar & Catering (Waiter / waitress) [DATE] 13:20-18:45 (5h25m) [PERSON_NAME]" at bounding box center [396, 214] width 141 height 43
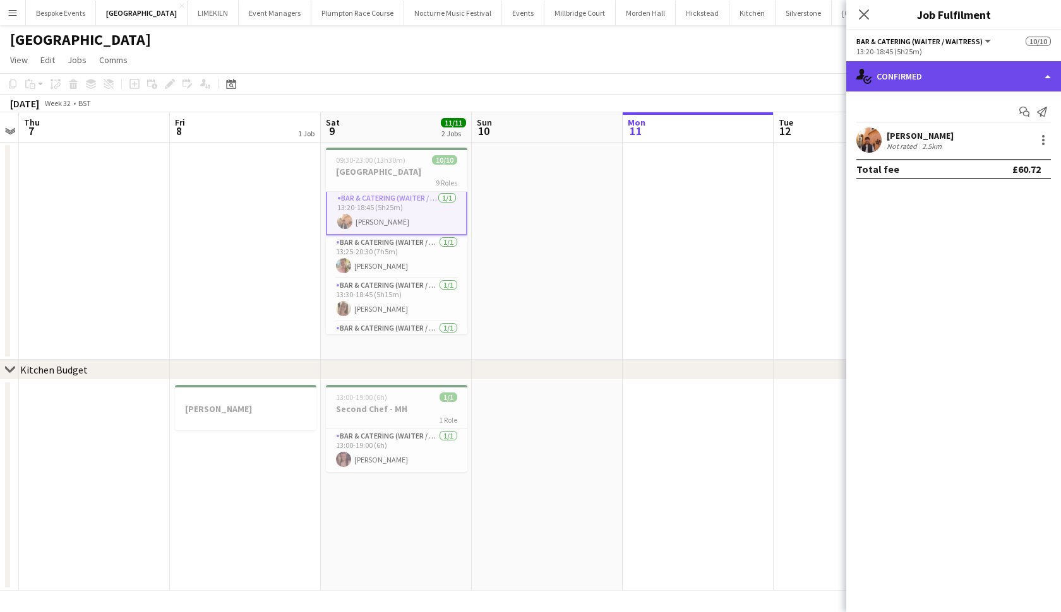
click at [907, 78] on div "single-neutral-actions-check-2 Confirmed" at bounding box center [953, 76] width 215 height 30
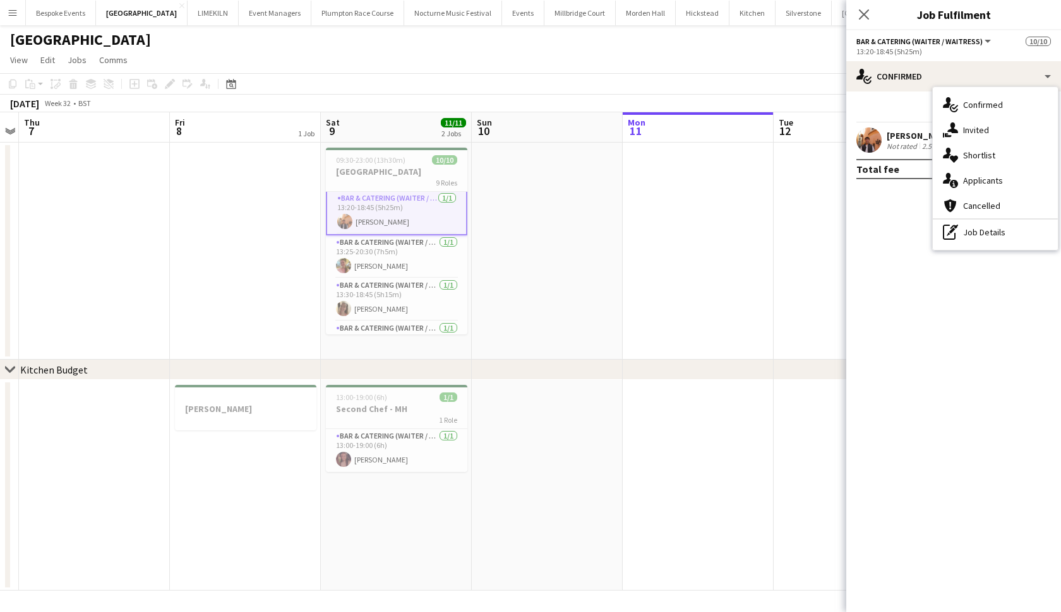
click at [863, 136] on app-user-avatar at bounding box center [868, 140] width 25 height 25
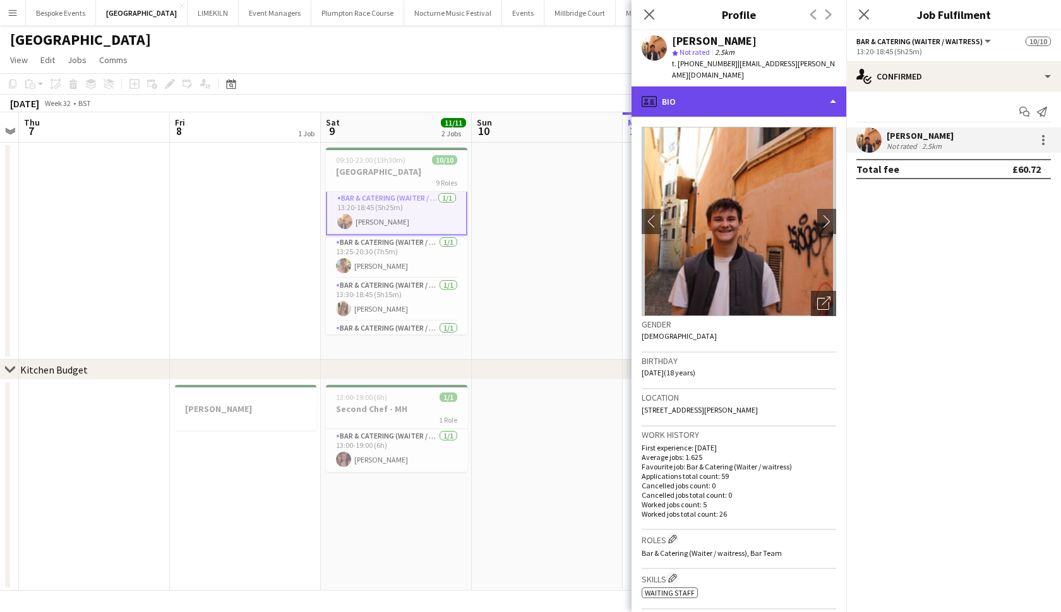
click at [793, 86] on div "profile Bio" at bounding box center [738, 101] width 215 height 30
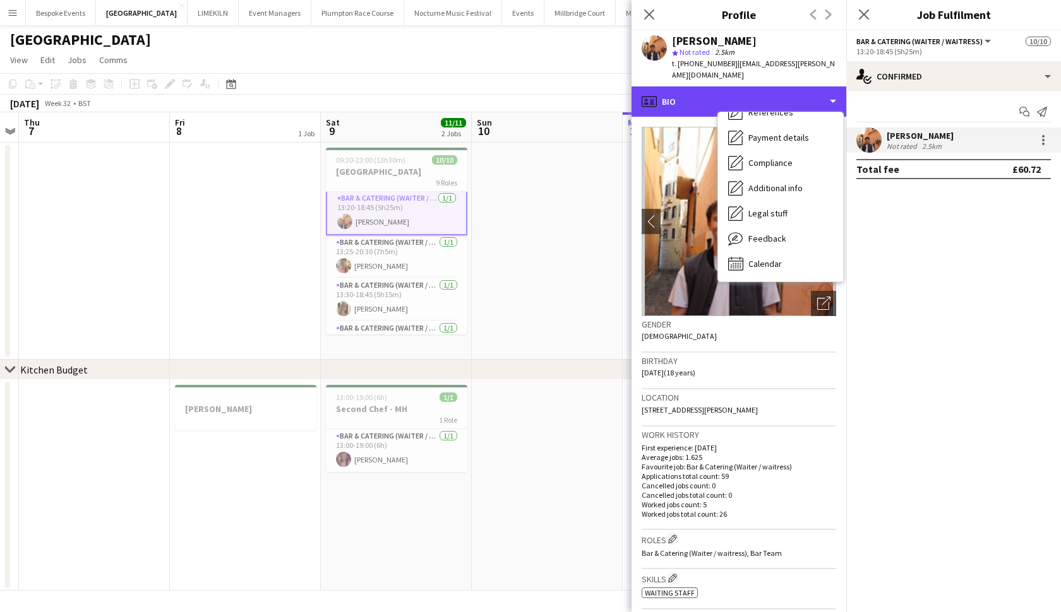
scroll to position [144, 0]
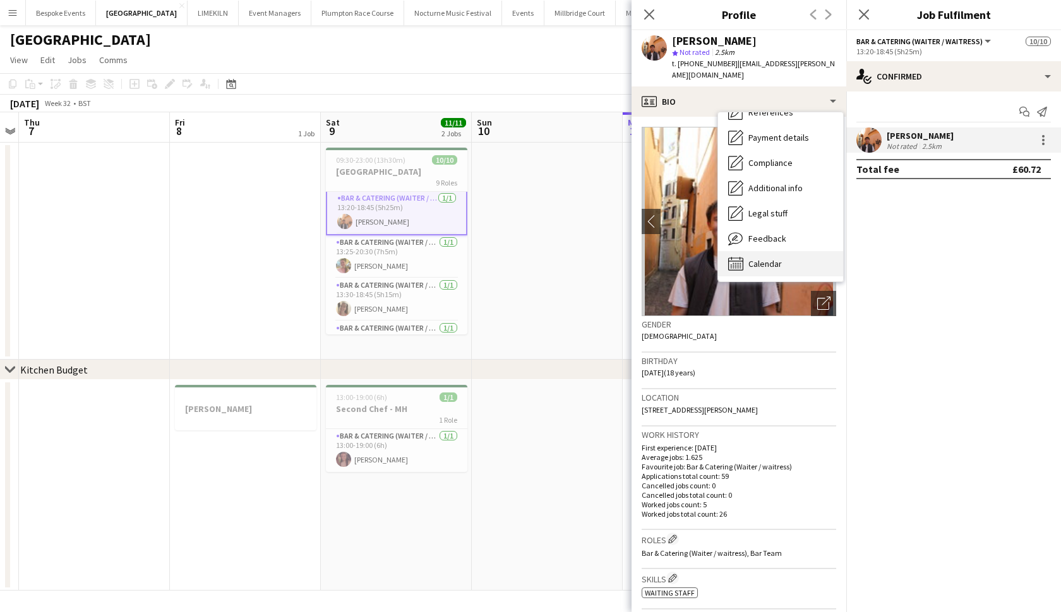
click at [766, 259] on div "Calendar Calendar" at bounding box center [780, 263] width 125 height 25
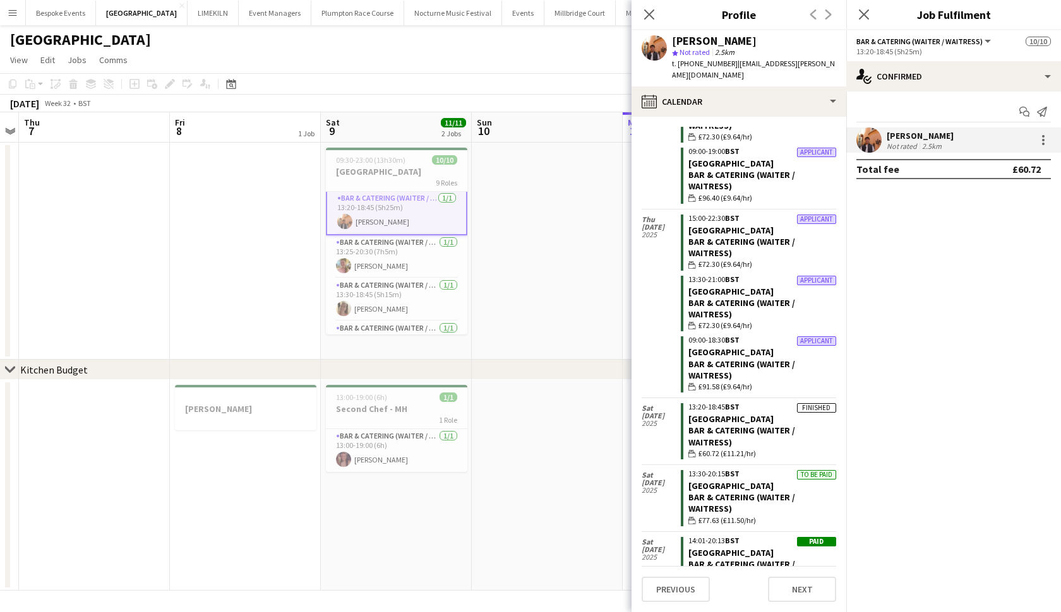
scroll to position [1011, 0]
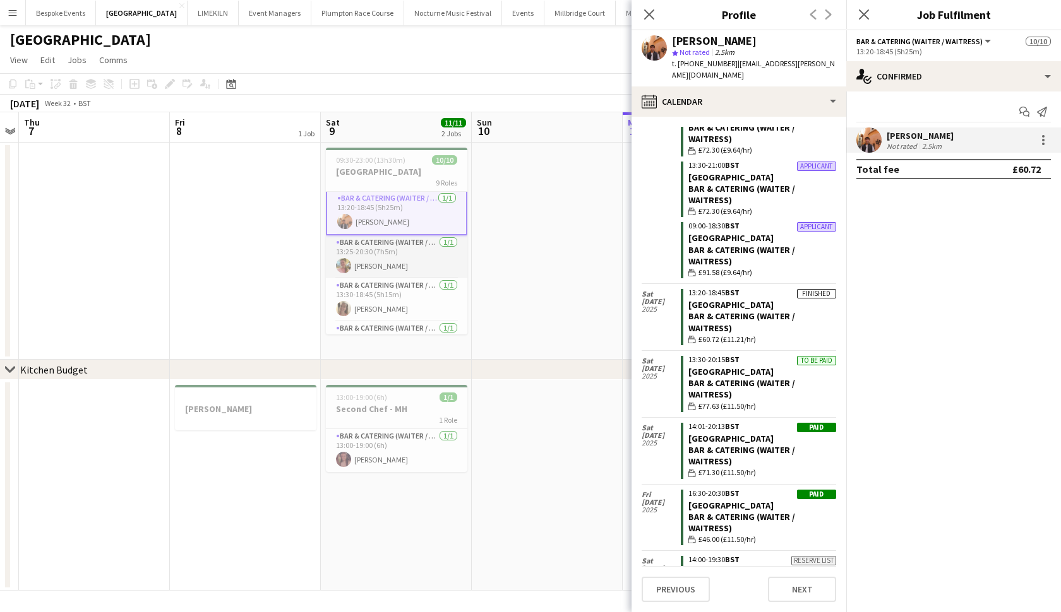
click at [366, 256] on app-card-role "Bar & Catering (Waiter / waitress) 1/1 13:25-20:30 (7h5m) Alexandra Wilshere" at bounding box center [396, 256] width 141 height 43
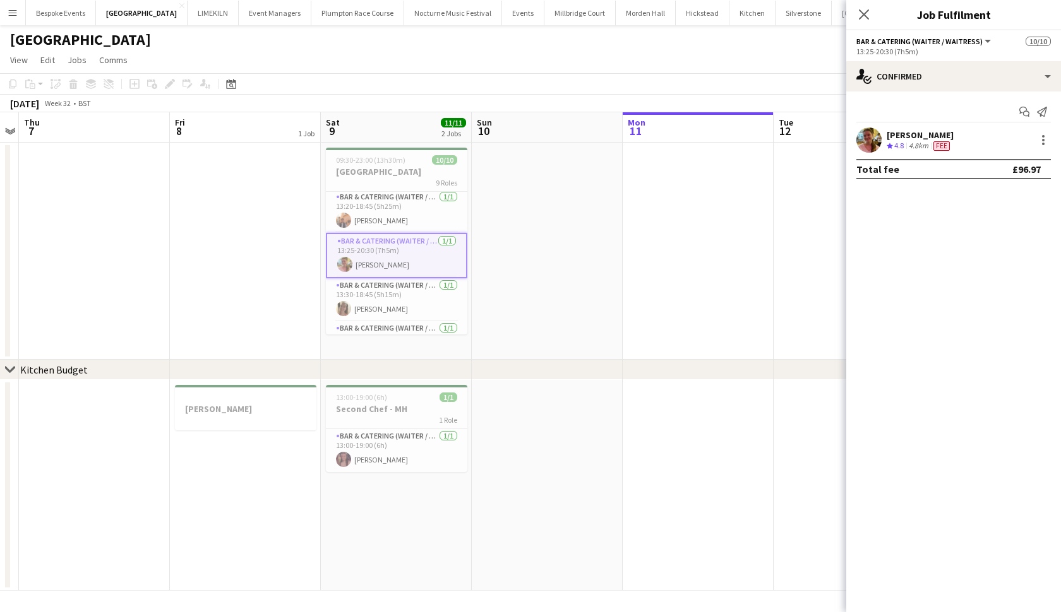
click at [877, 137] on app-user-avatar at bounding box center [868, 140] width 25 height 25
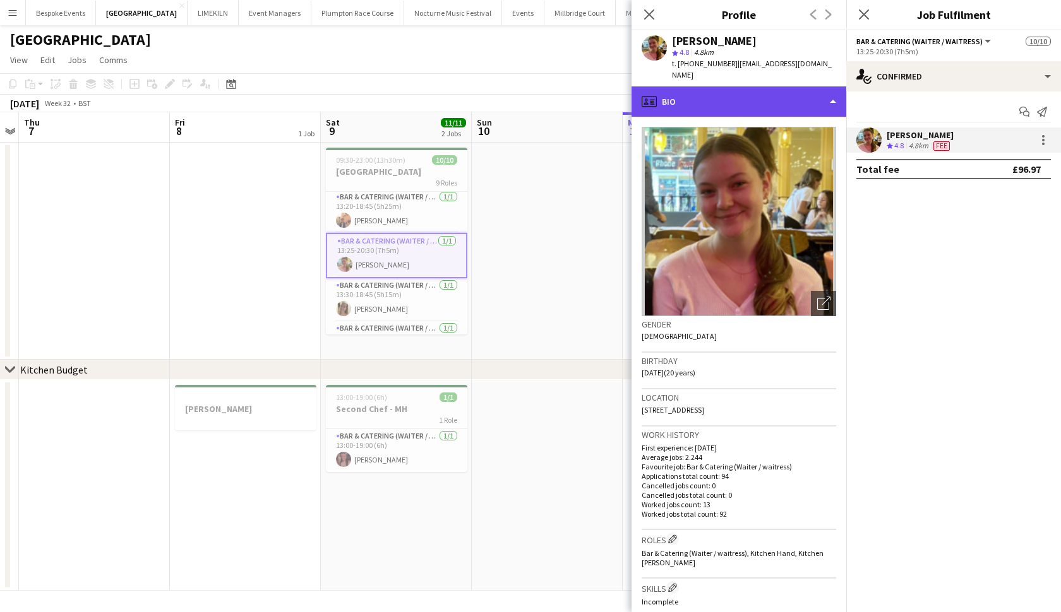
click at [788, 91] on div "profile Bio" at bounding box center [738, 101] width 215 height 30
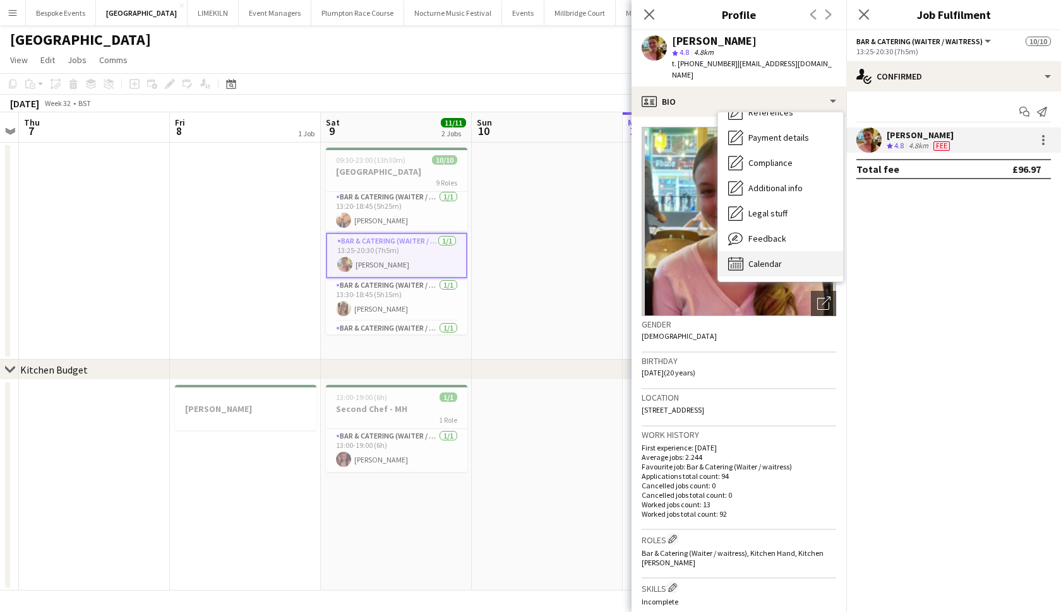
scroll to position [144, 0]
click at [761, 258] on span "Calendar" at bounding box center [764, 263] width 33 height 11
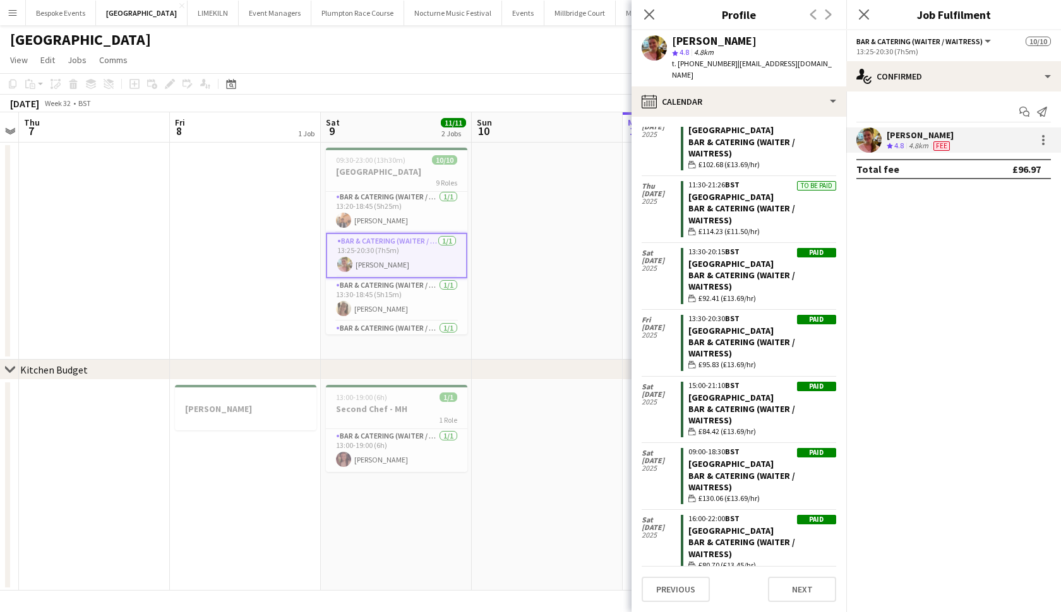
scroll to position [525, 0]
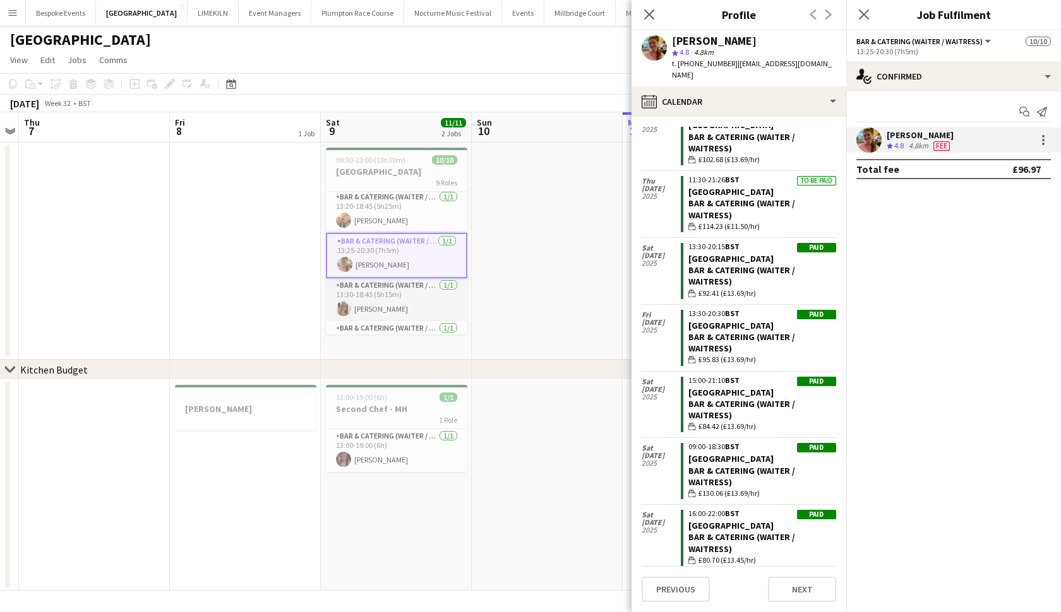
click at [394, 300] on app-card-role "Bar & Catering (Waiter / waitress) 1/1 13:30-18:45 (5h15m) Rebecca Dunstone" at bounding box center [396, 299] width 141 height 43
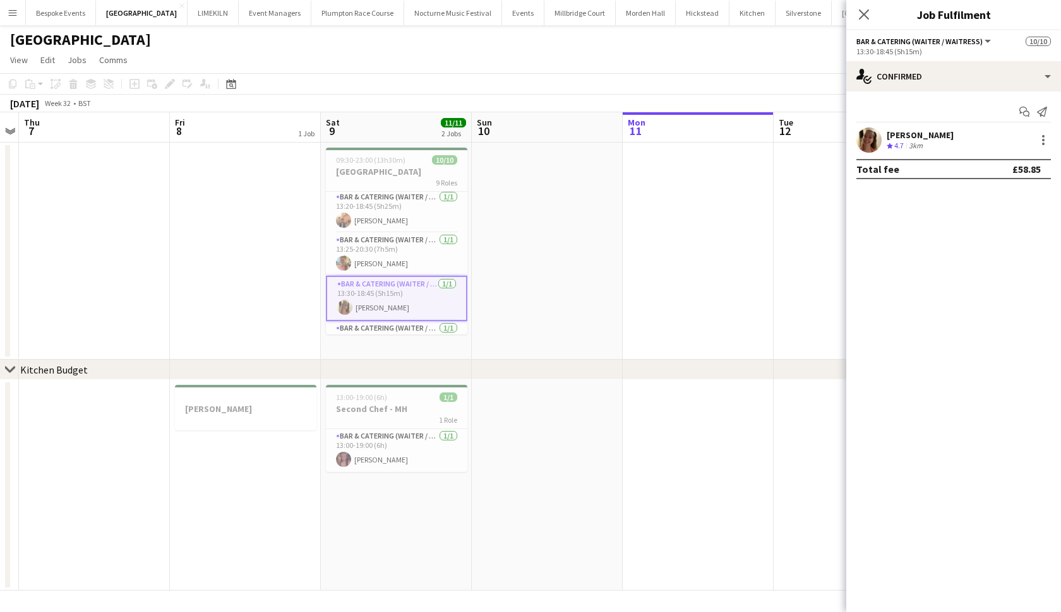
click at [862, 138] on app-user-avatar at bounding box center [868, 140] width 25 height 25
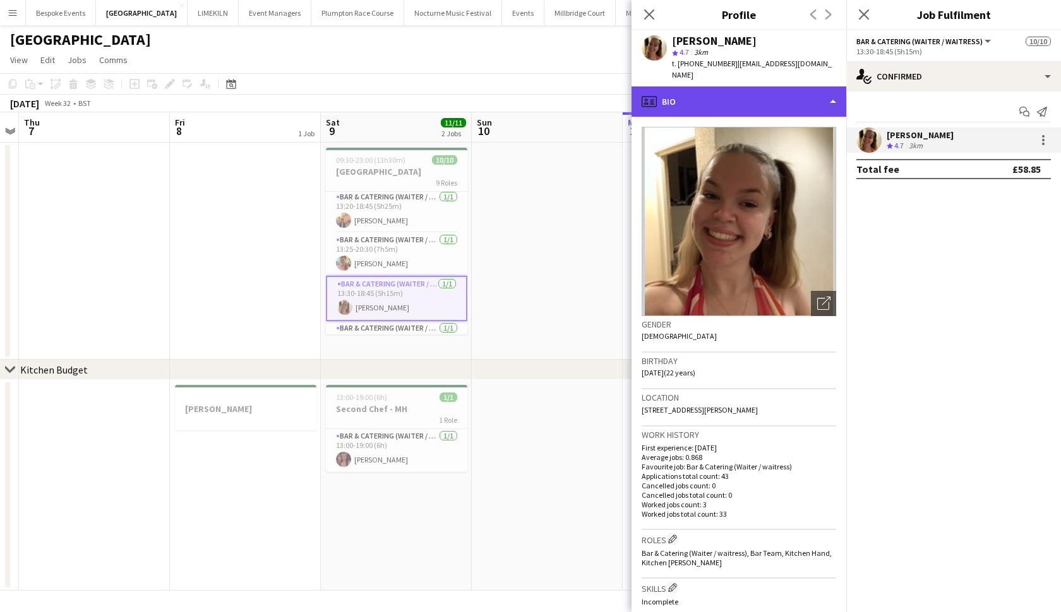
click at [721, 86] on div "profile Bio" at bounding box center [738, 101] width 215 height 30
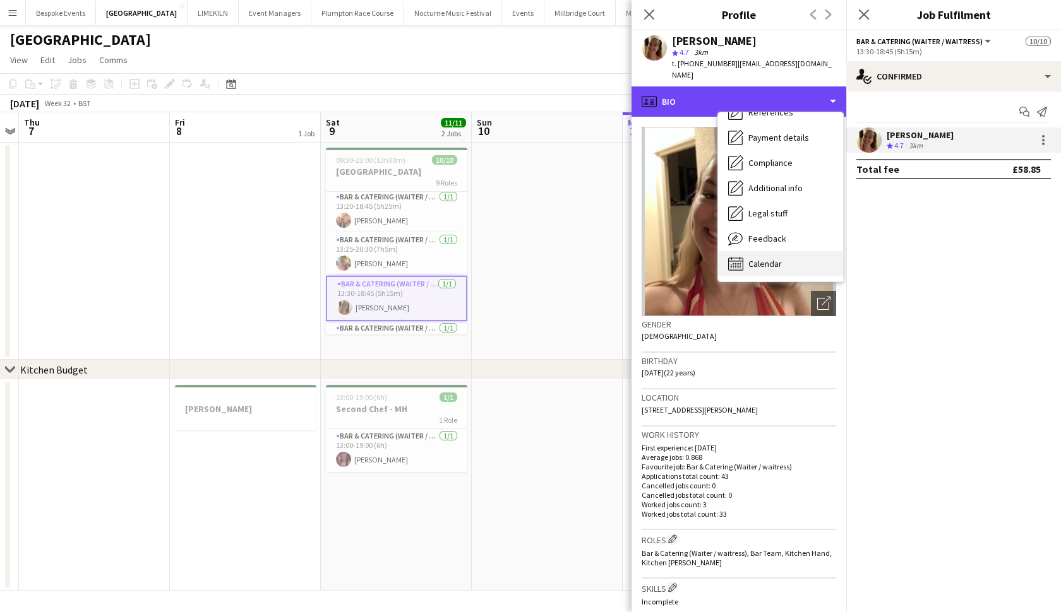
scroll to position [144, 0]
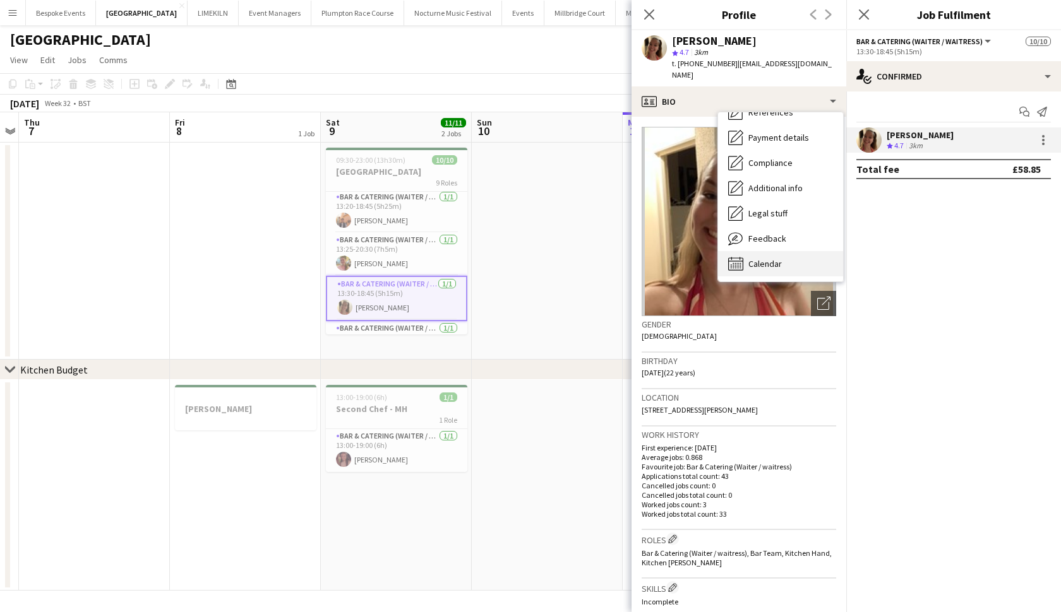
click at [746, 251] on div "Calendar Calendar" at bounding box center [780, 263] width 125 height 25
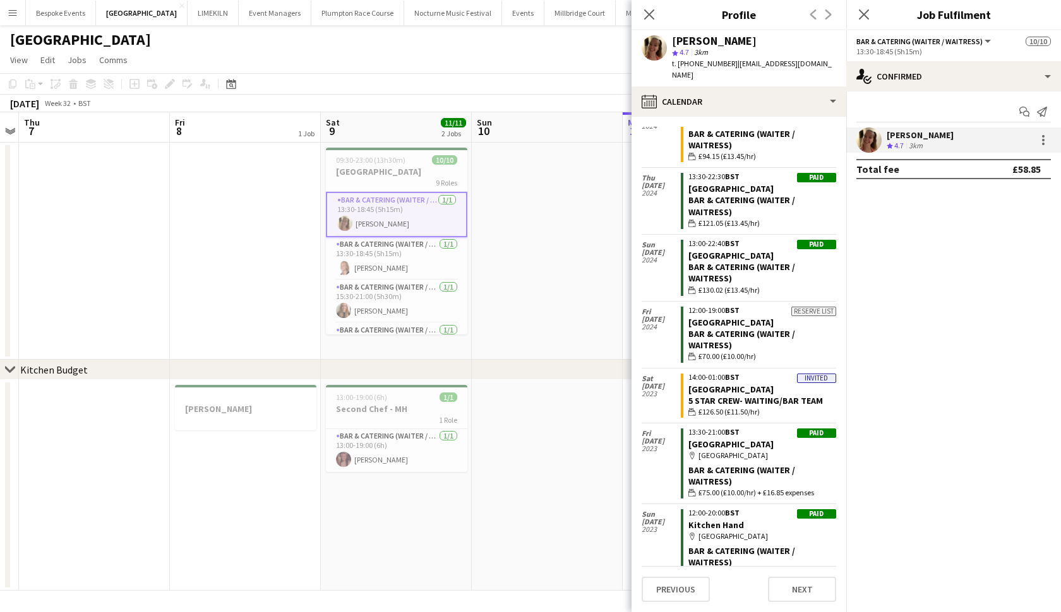
scroll to position [172, 0]
click at [386, 264] on app-card-role "Bar & Catering (Waiter / waitress) 1/1 13:30-18:45 (5h15m) Sienna Calvert" at bounding box center [396, 258] width 141 height 43
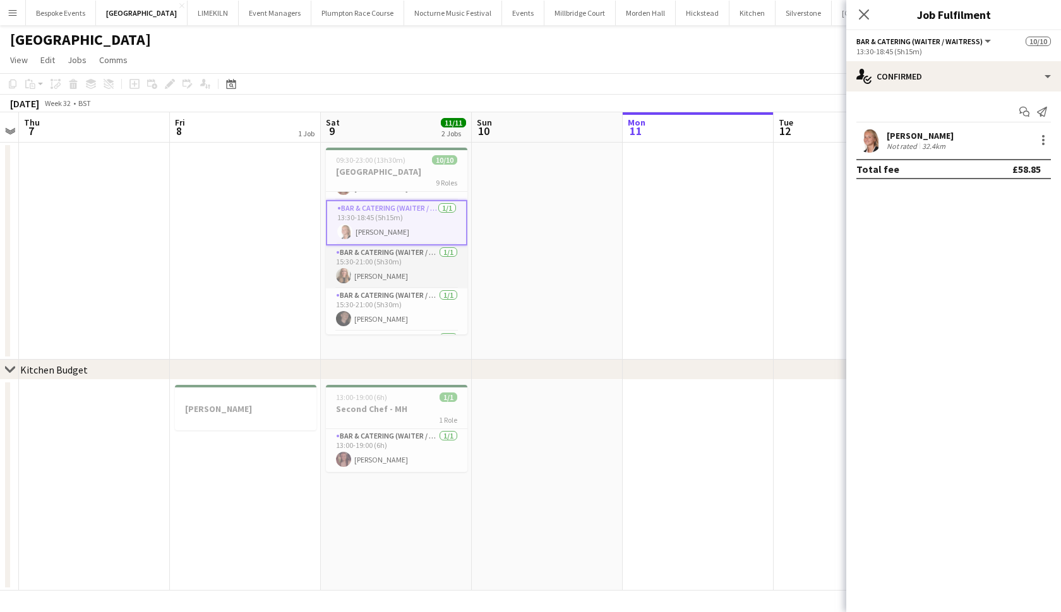
scroll to position [211, 0]
click at [393, 283] on app-card-role "Bar & Catering (Waiter / waitress) 1/1 15:30-21:00 (5h30m) Mia Brady" at bounding box center [396, 262] width 141 height 43
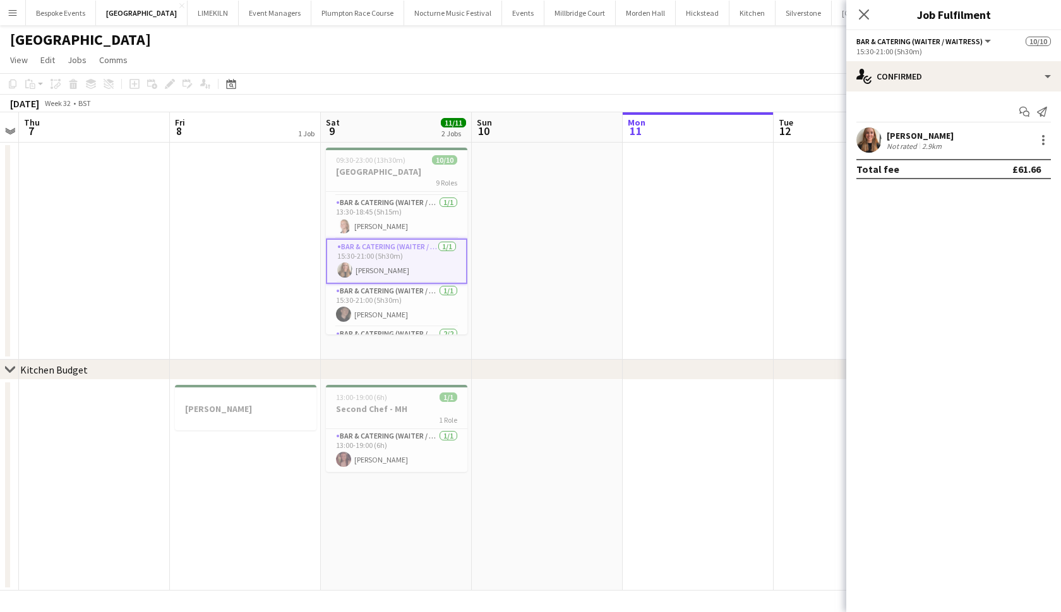
click at [856, 145] on div at bounding box center [868, 140] width 25 height 25
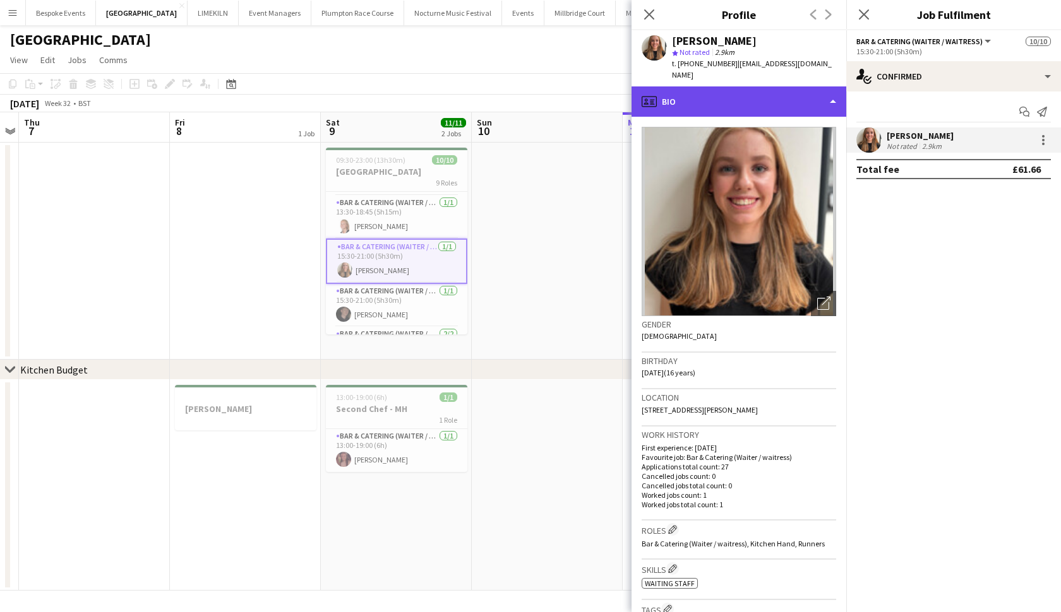
click at [778, 86] on div "profile Bio" at bounding box center [738, 101] width 215 height 30
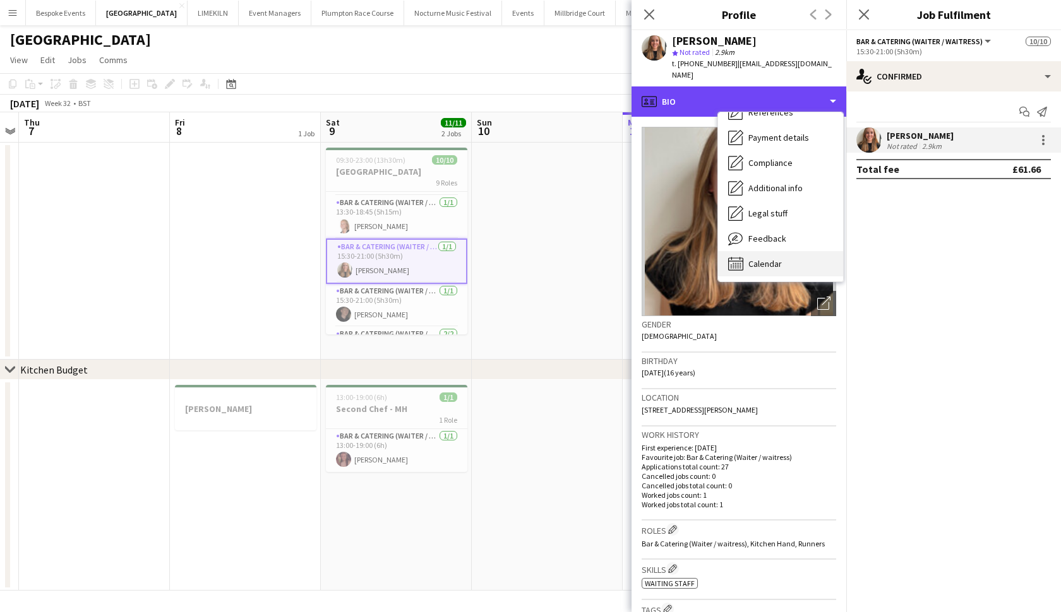
scroll to position [144, 0]
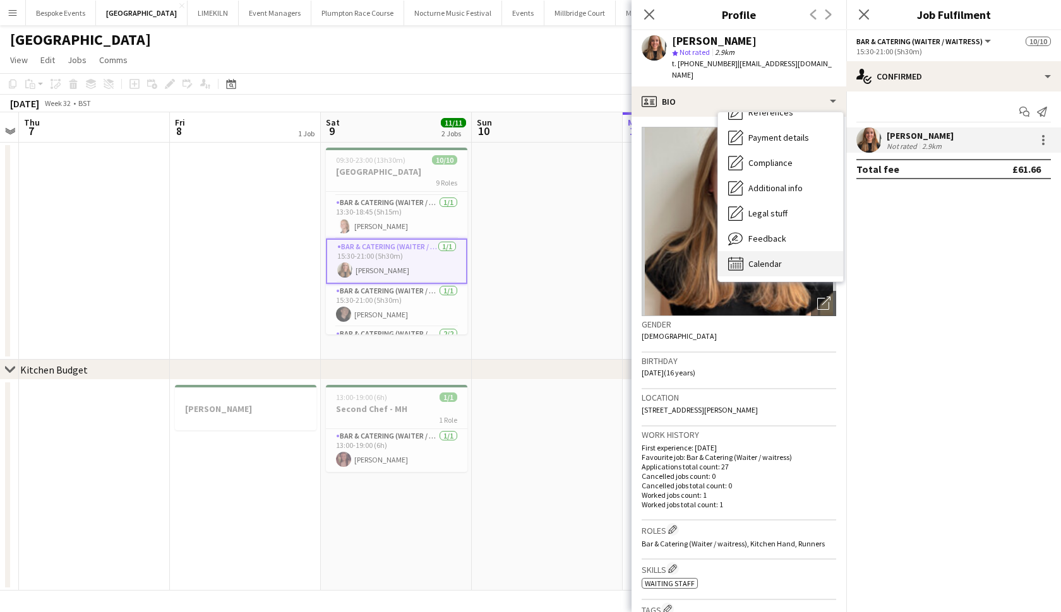
click at [756, 251] on div "Calendar Calendar" at bounding box center [780, 263] width 125 height 25
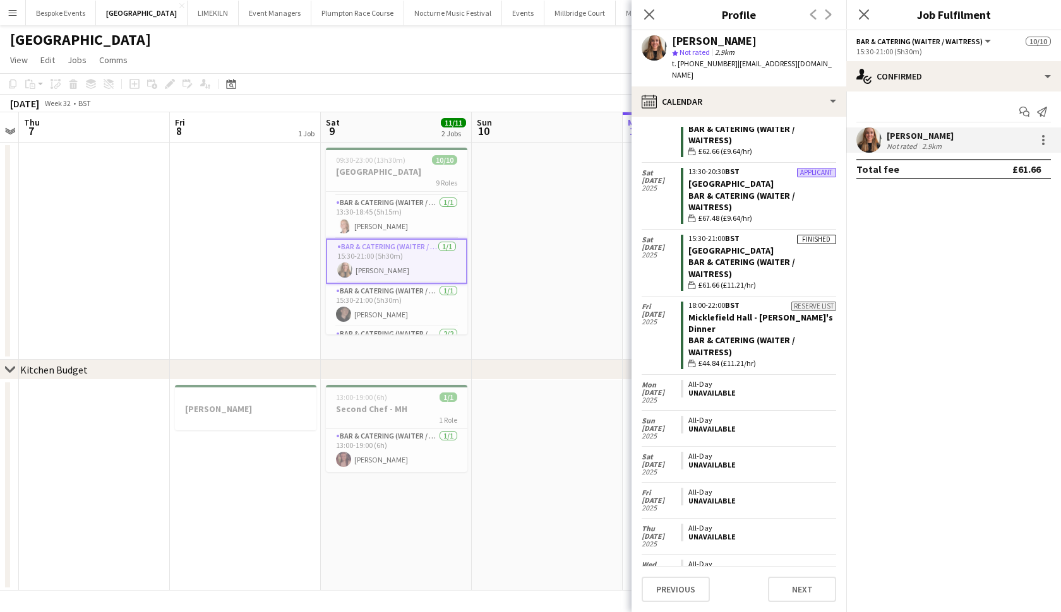
scroll to position [1458, 0]
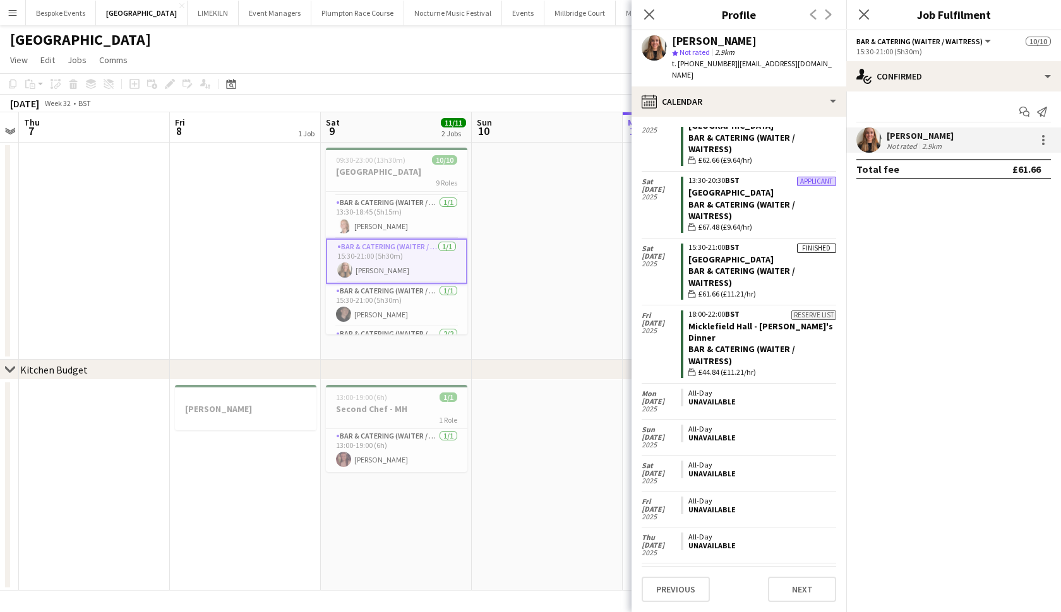
click at [379, 323] on app-card-role "Bar & Catering (Waiter / waitress) 1/1 15:30-21:00 (5h30m) Adam Wade" at bounding box center [396, 305] width 141 height 43
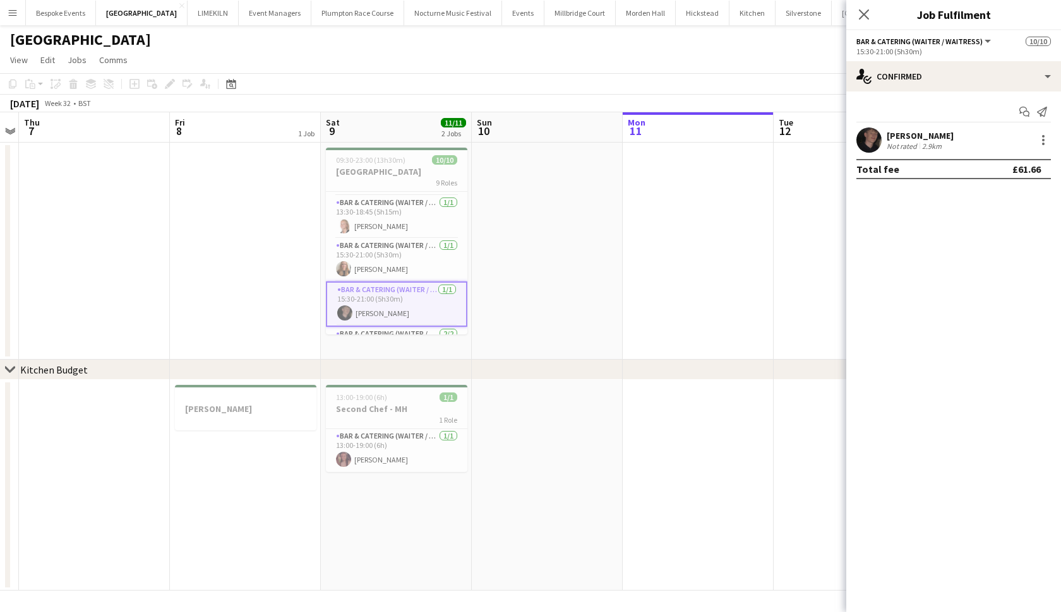
click at [874, 141] on app-user-avatar at bounding box center [868, 140] width 25 height 25
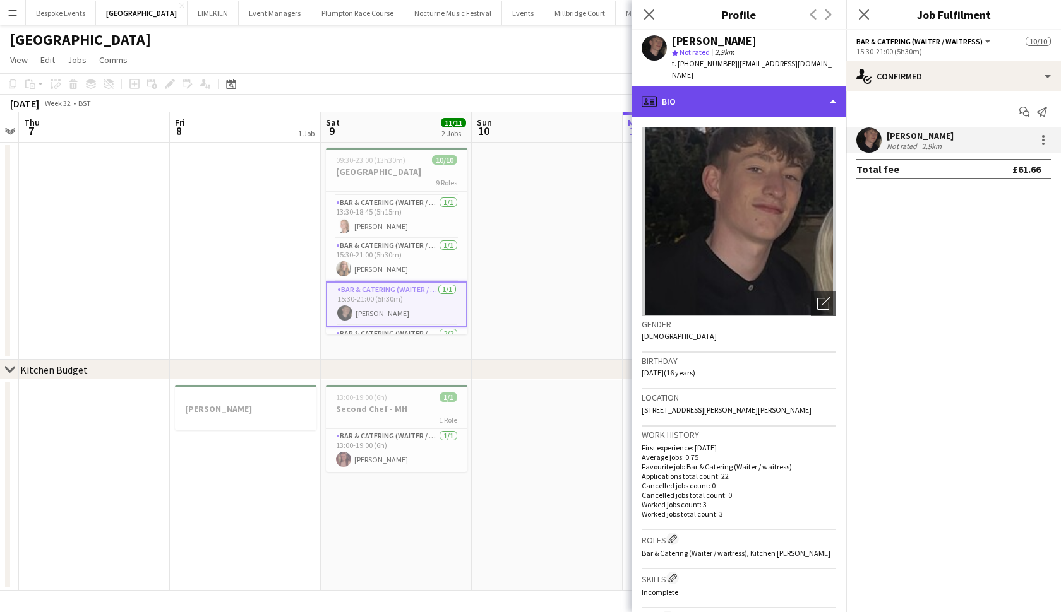
click at [770, 101] on div "profile Bio" at bounding box center [738, 101] width 215 height 30
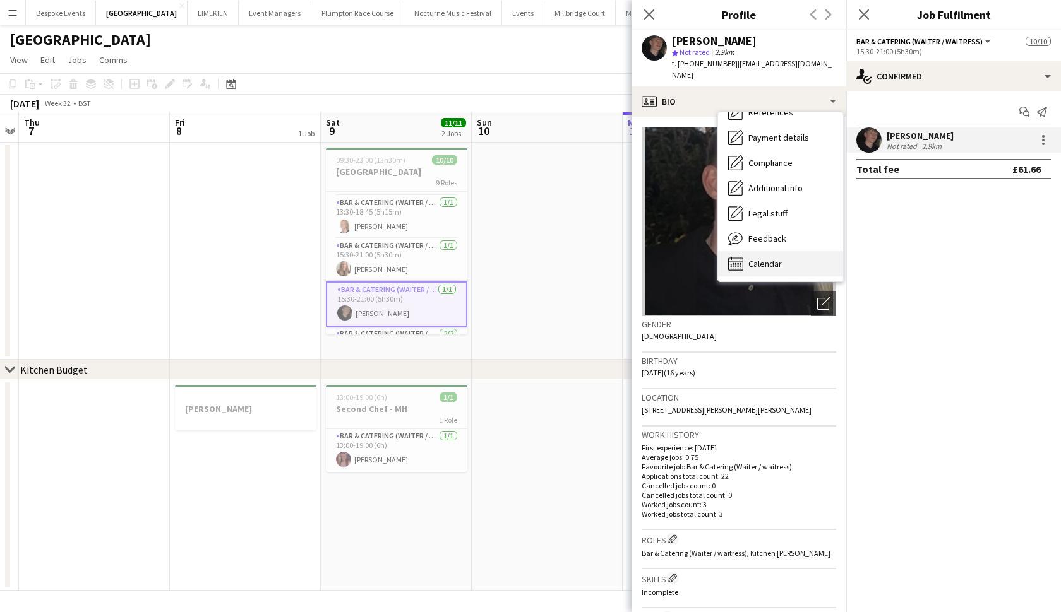
scroll to position [144, 0]
click at [737, 251] on div "Calendar Calendar" at bounding box center [780, 263] width 125 height 25
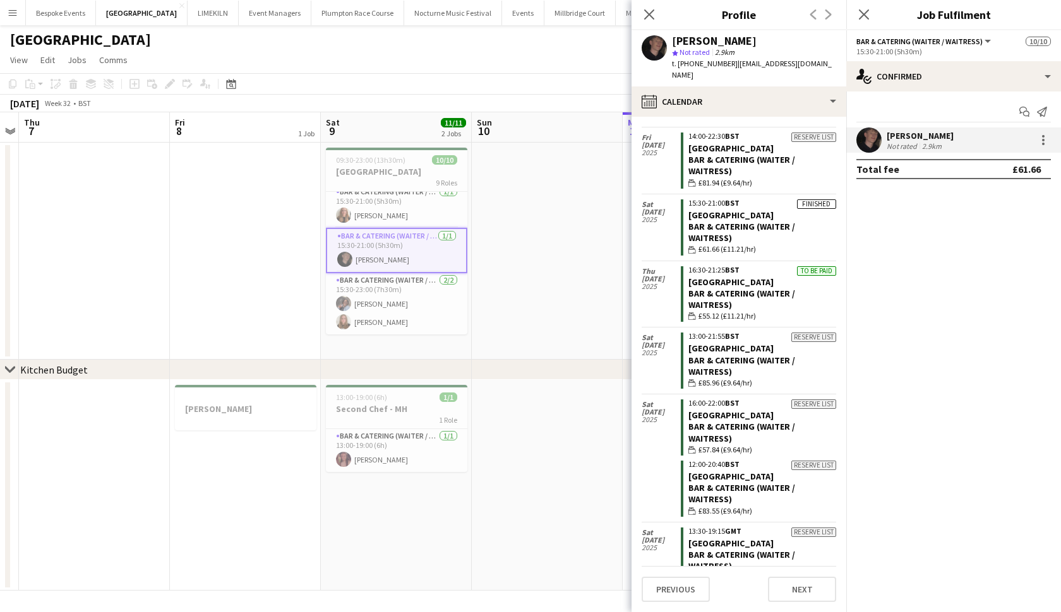
scroll to position [265, 0]
click at [418, 288] on app-card-role "Bar & Catering (Waiter / waitress) 2/2 15:30-23:00 (7h30m) Deborah Edema Daisy …" at bounding box center [396, 303] width 141 height 61
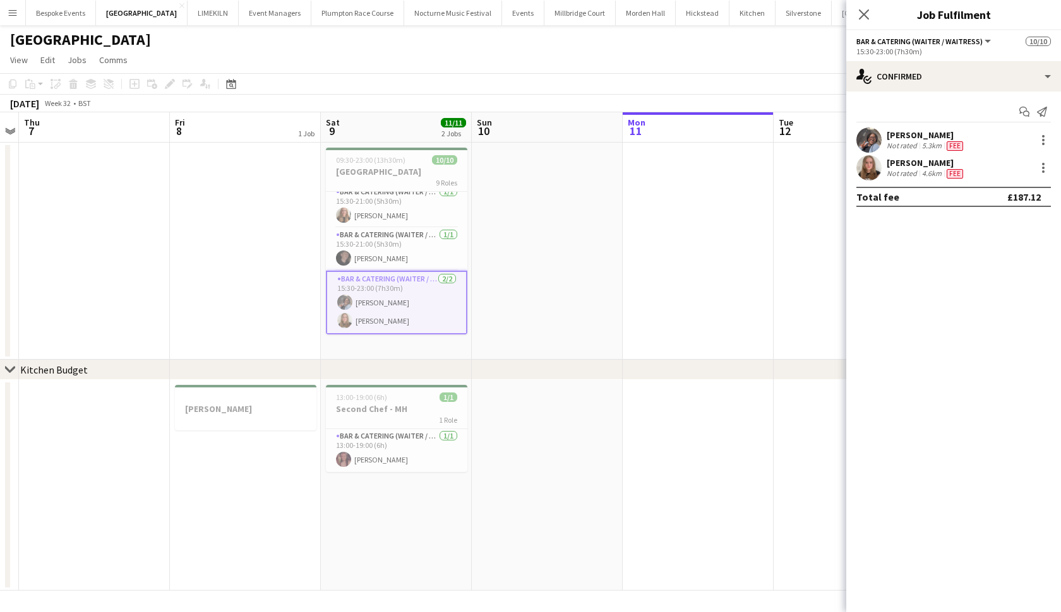
click at [867, 165] on app-user-avatar at bounding box center [868, 167] width 25 height 25
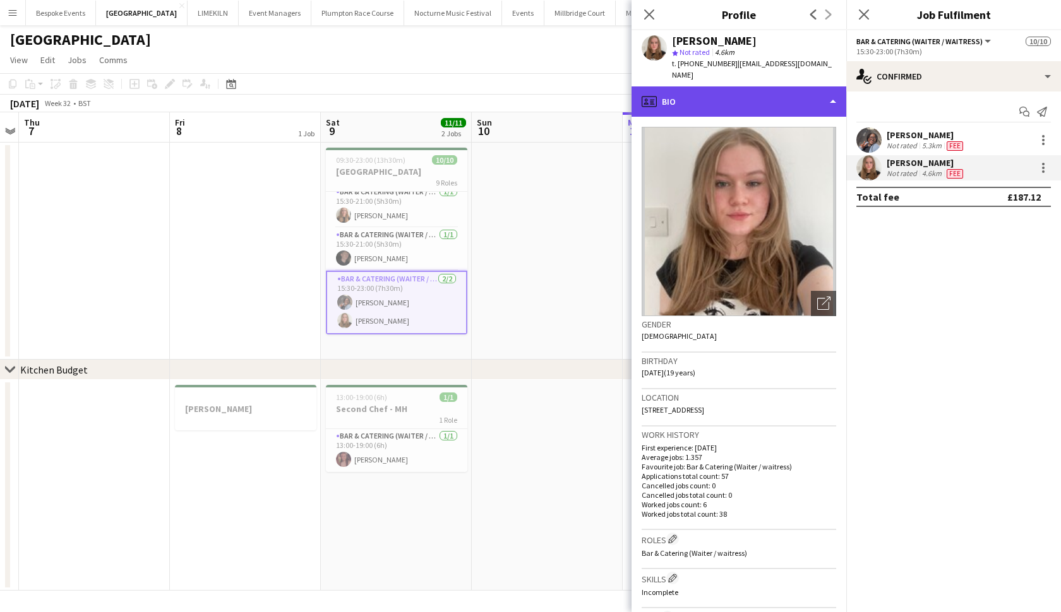
click at [799, 86] on div "profile Bio" at bounding box center [738, 101] width 215 height 30
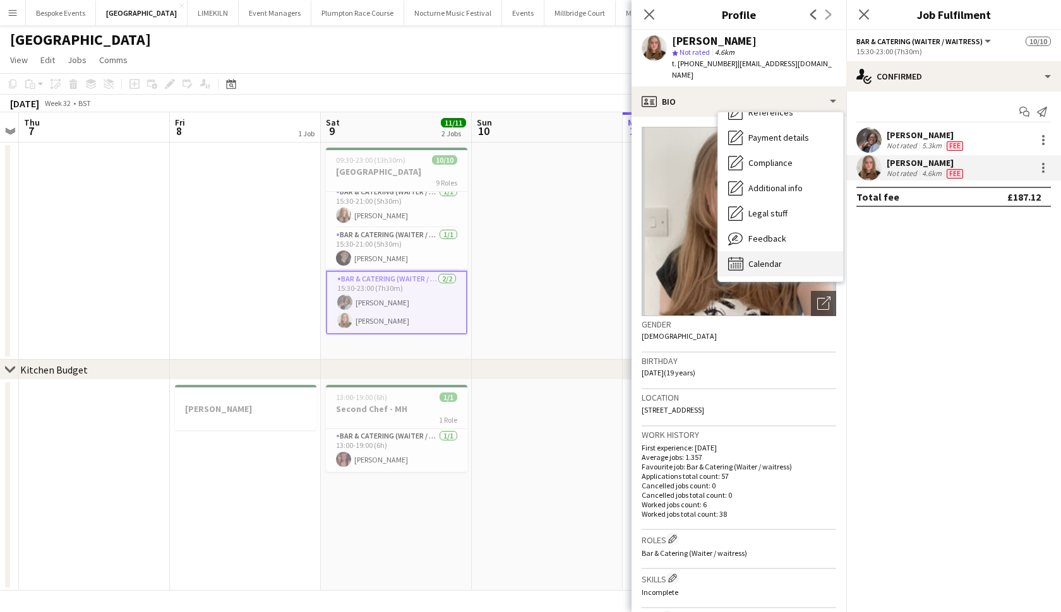
scroll to position [144, 0]
click at [744, 259] on div "Calendar Calendar" at bounding box center [780, 263] width 125 height 25
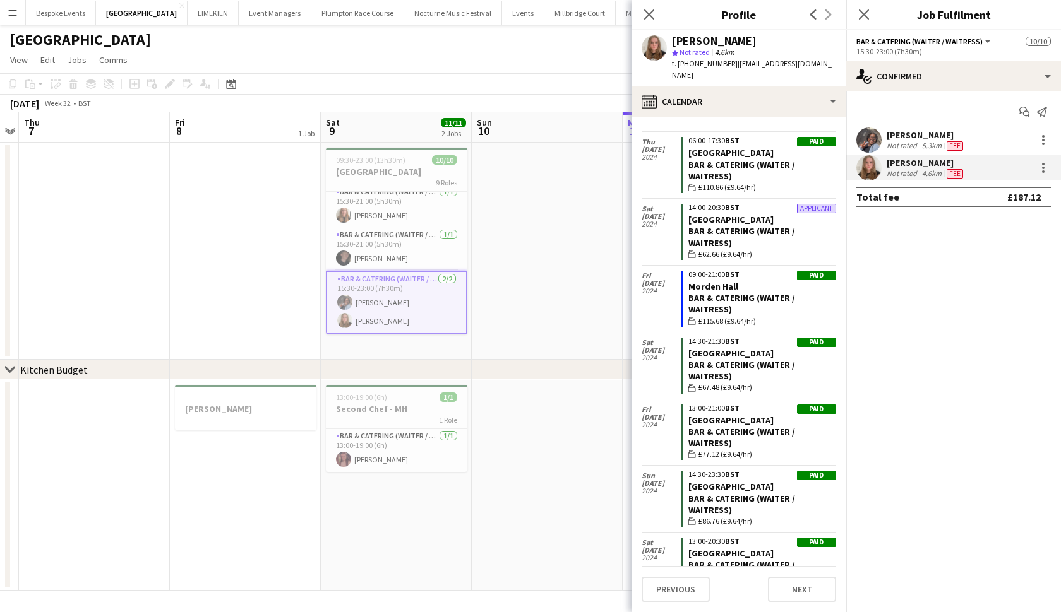
scroll to position [896, 0]
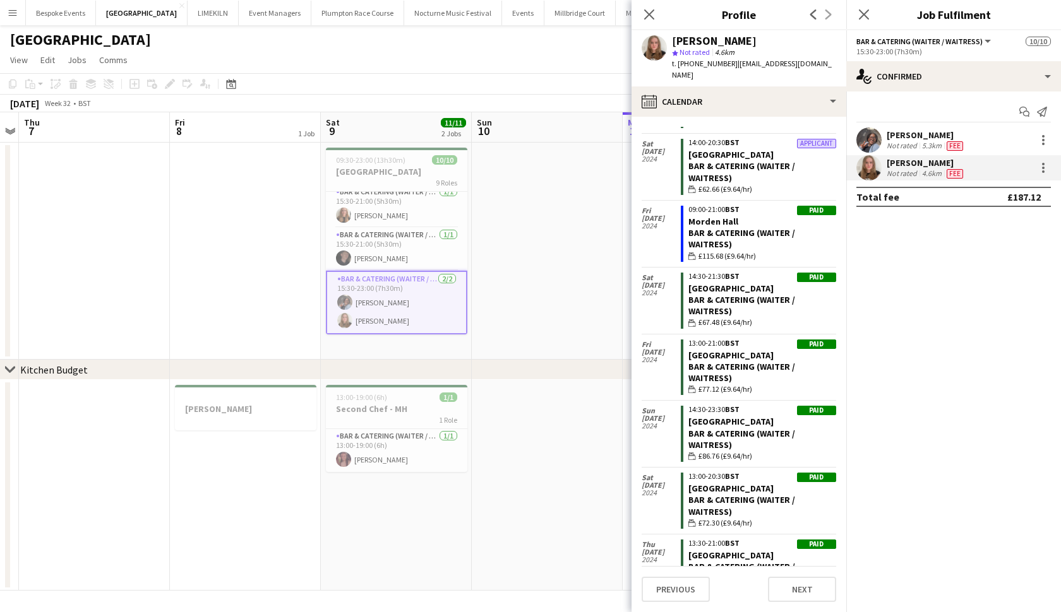
click at [230, 234] on app-date-cell at bounding box center [245, 251] width 151 height 217
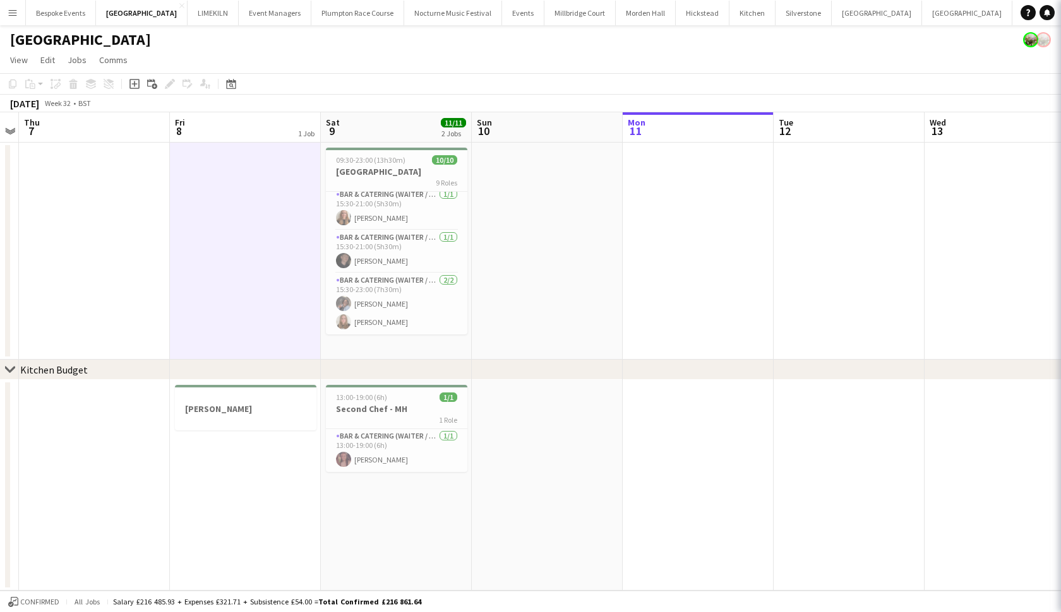
scroll to position [262, 0]
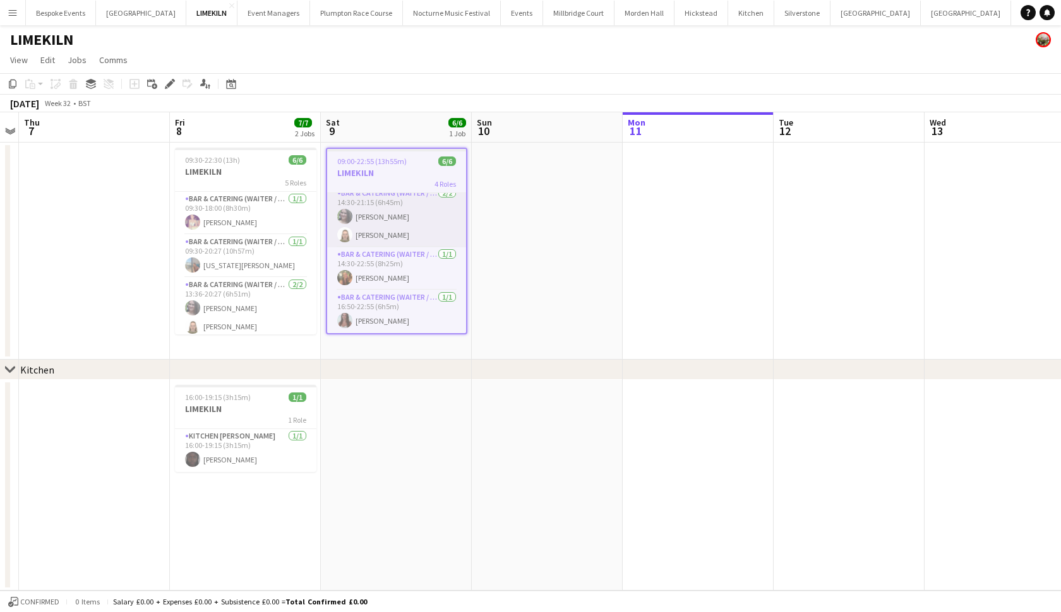
scroll to position [68, 0]
click at [364, 307] on app-card-role "Bar & Catering (Waiter / waitress) [DATE] 16:50-22:55 (6h5m) [PERSON_NAME]" at bounding box center [396, 311] width 139 height 43
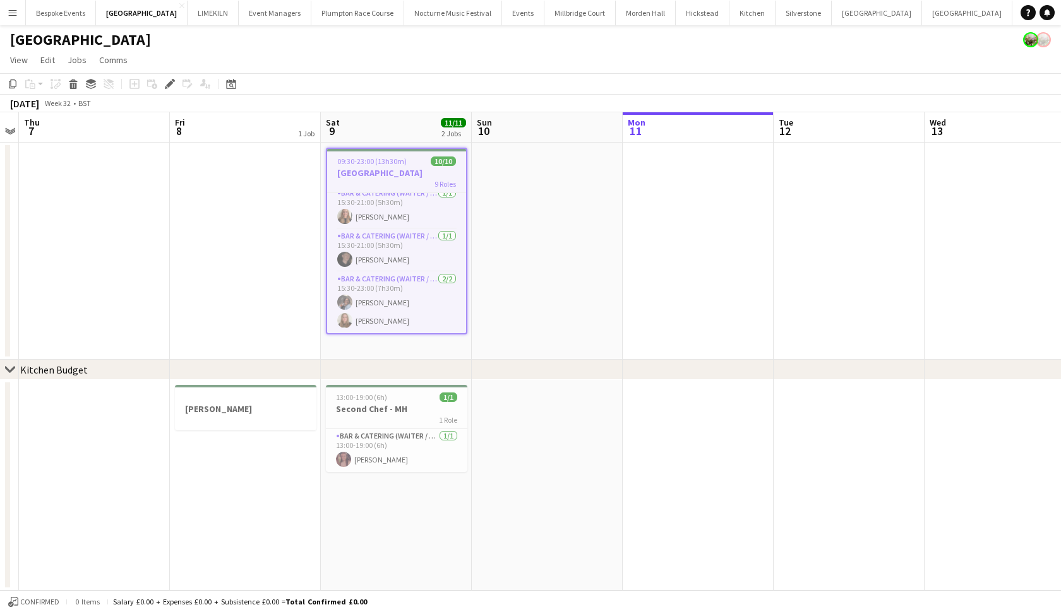
scroll to position [265, 0]
click at [364, 254] on app-card-role "Bar & Catering (Waiter / waitress) [DATE] 15:30-21:00 (5h30m) [PERSON_NAME]" at bounding box center [396, 250] width 139 height 43
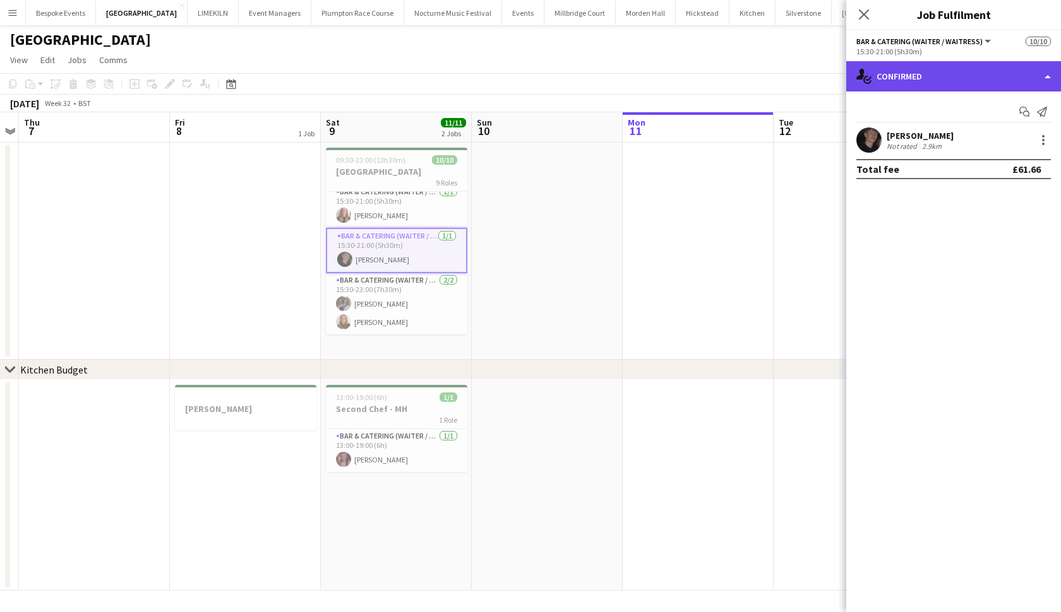
click at [963, 73] on div "single-neutral-actions-check-2 Confirmed" at bounding box center [953, 76] width 215 height 30
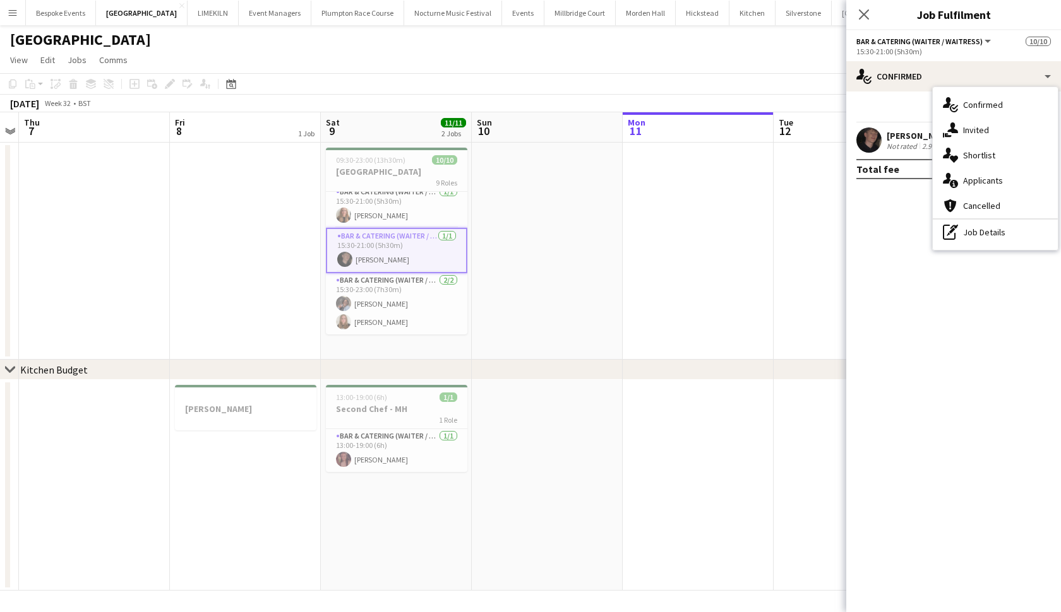
click at [877, 130] on div at bounding box center [868, 140] width 25 height 25
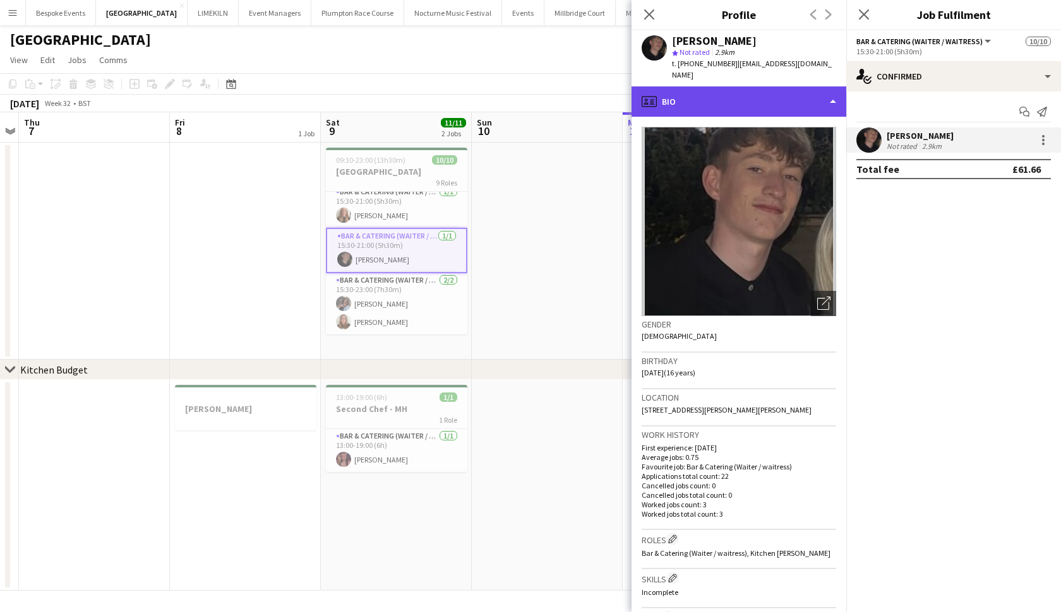
click at [766, 93] on div "profile Bio" at bounding box center [738, 101] width 215 height 30
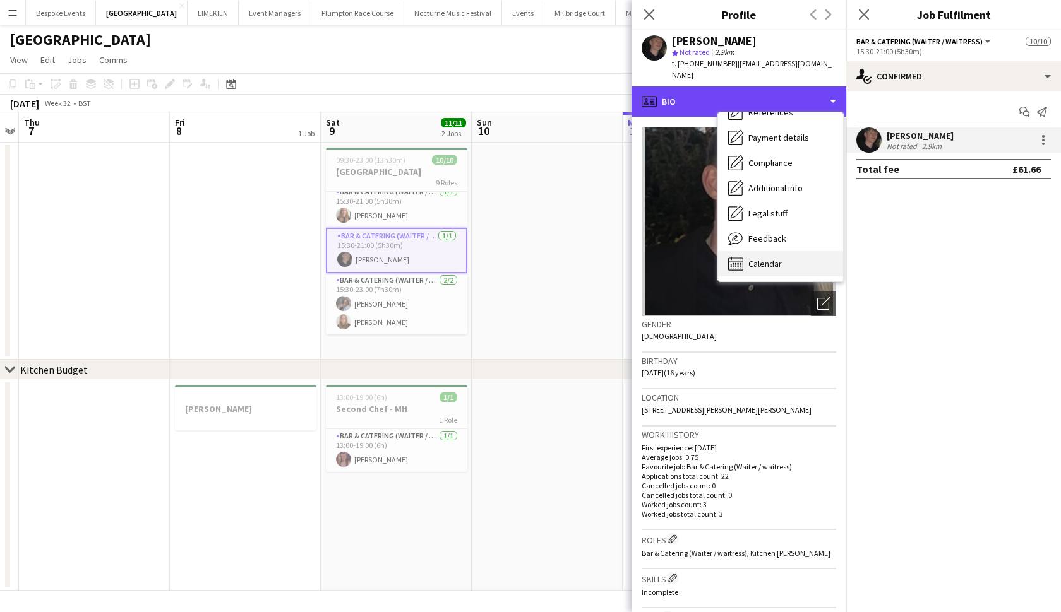
scroll to position [144, 0]
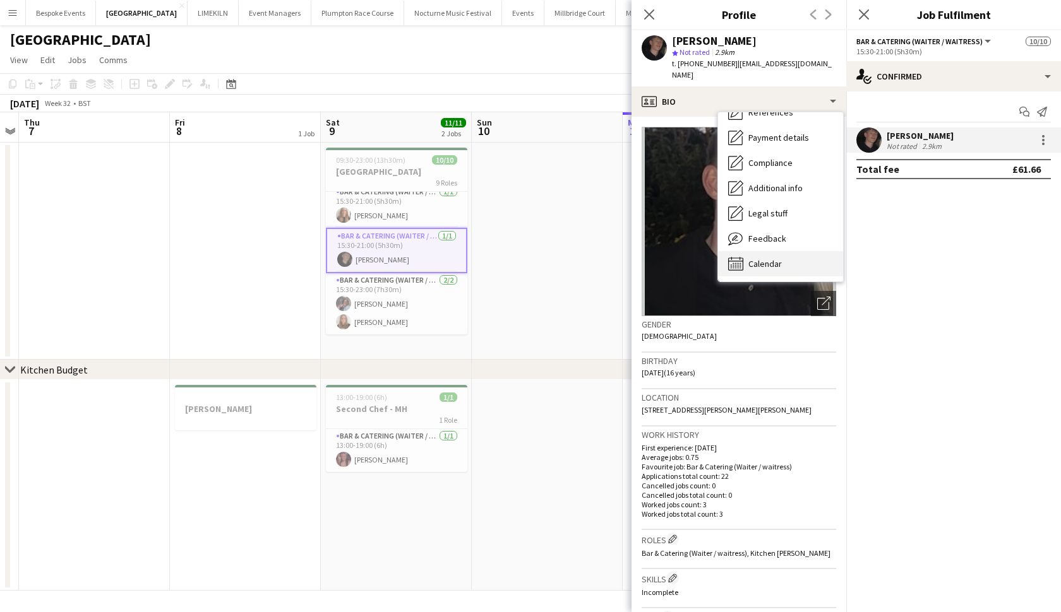
click at [763, 259] on div "Calendar Calendar" at bounding box center [780, 263] width 125 height 25
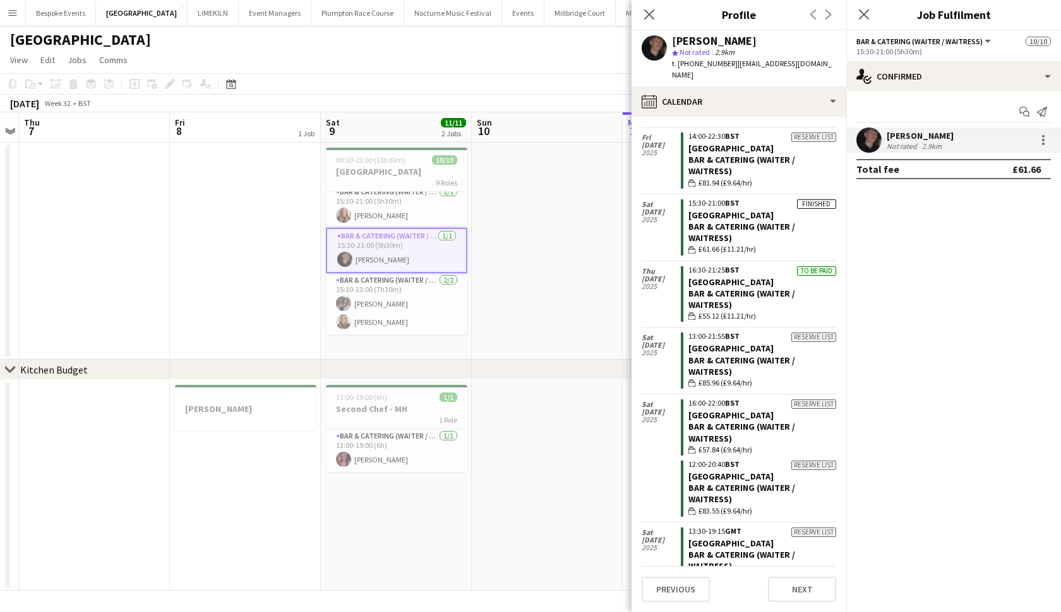
scroll to position [953, 0]
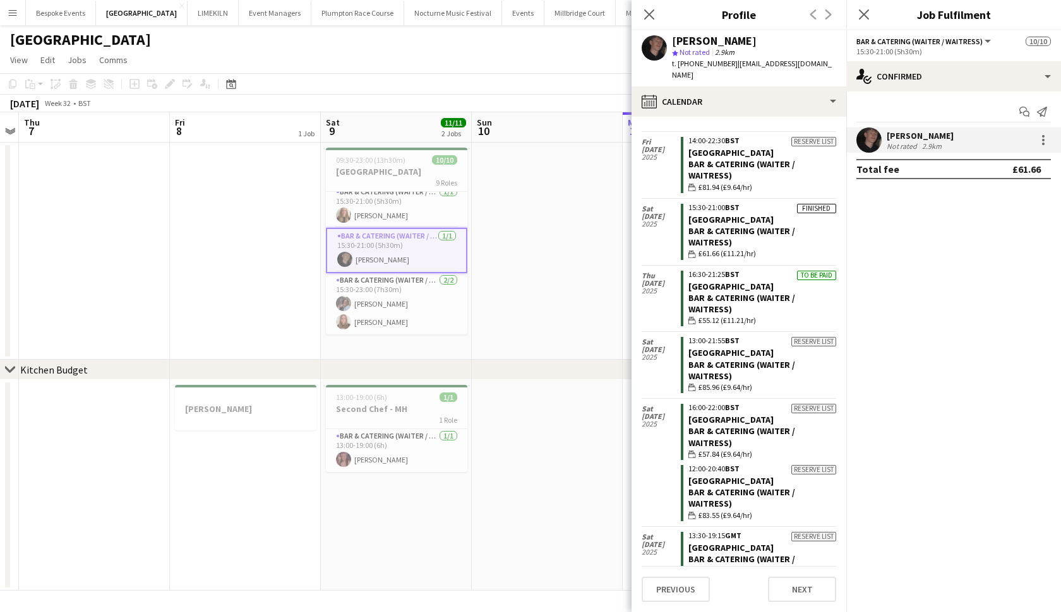
click at [165, 173] on app-date-cell at bounding box center [94, 251] width 151 height 217
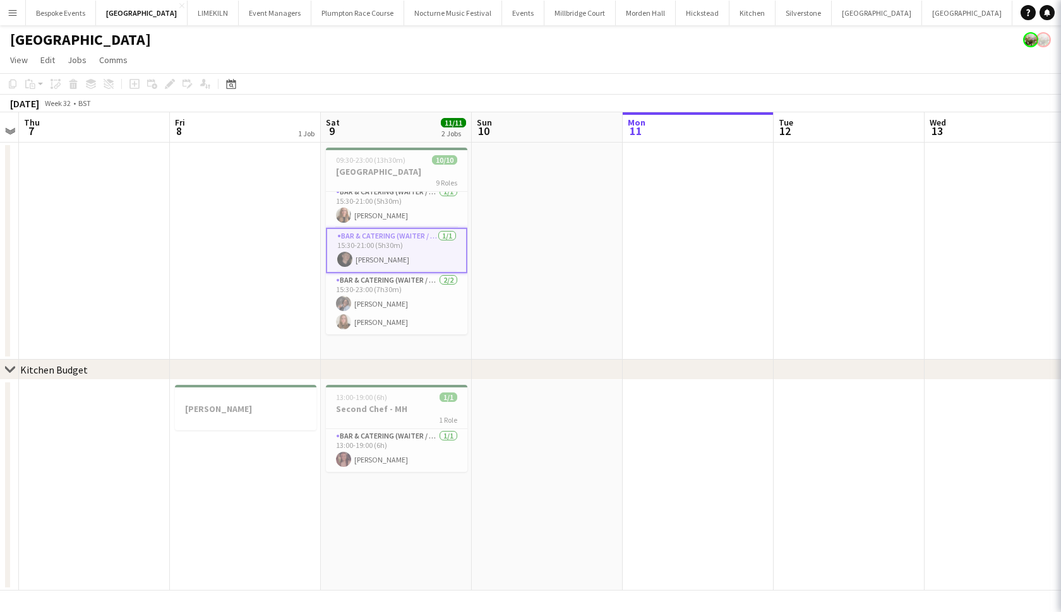
scroll to position [262, 0]
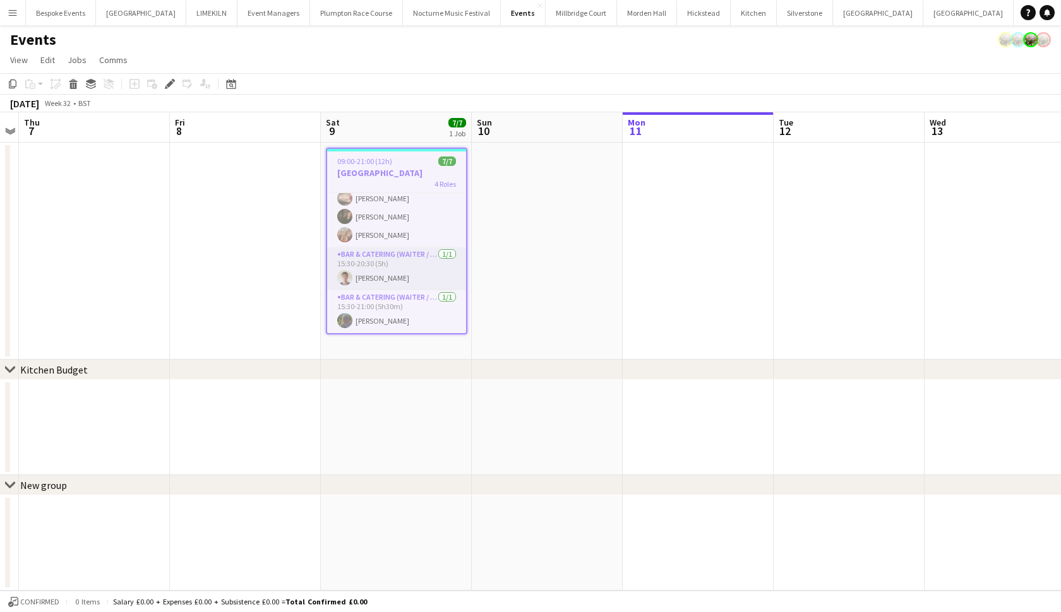
scroll to position [86, 0]
click at [405, 273] on app-card-role "Bar & Catering (Waiter / waitress) [DATE] 15:30-20:30 (5h) [PERSON_NAME]" at bounding box center [396, 268] width 139 height 43
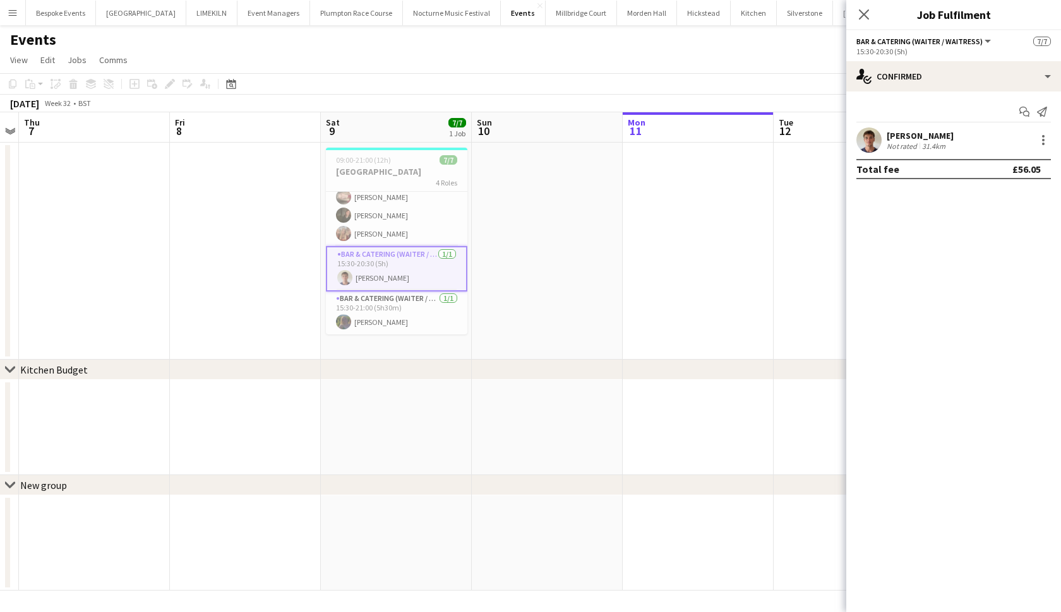
click at [867, 146] on app-user-avatar at bounding box center [868, 140] width 25 height 25
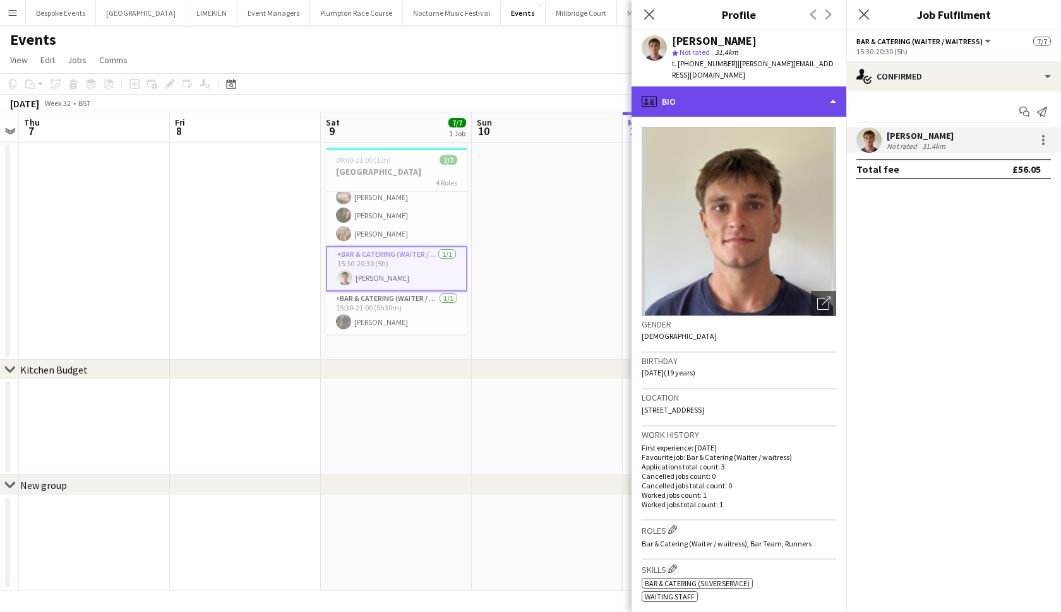
click at [774, 86] on div "profile Bio" at bounding box center [738, 101] width 215 height 30
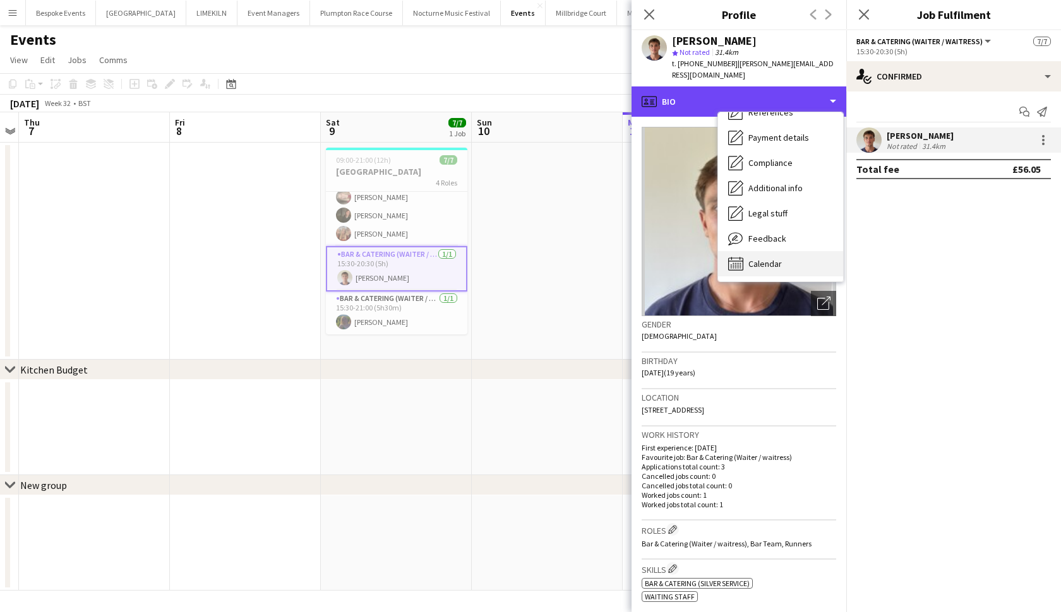
scroll to position [144, 0]
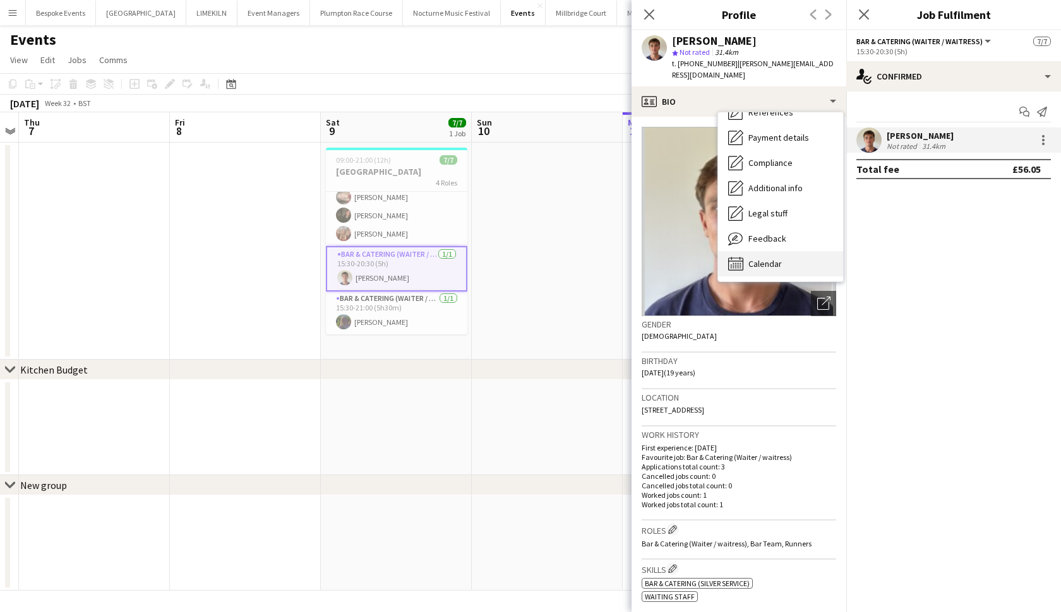
click at [761, 258] on div "Calendar Calendar" at bounding box center [780, 263] width 125 height 25
